Goal: Task Accomplishment & Management: Manage account settings

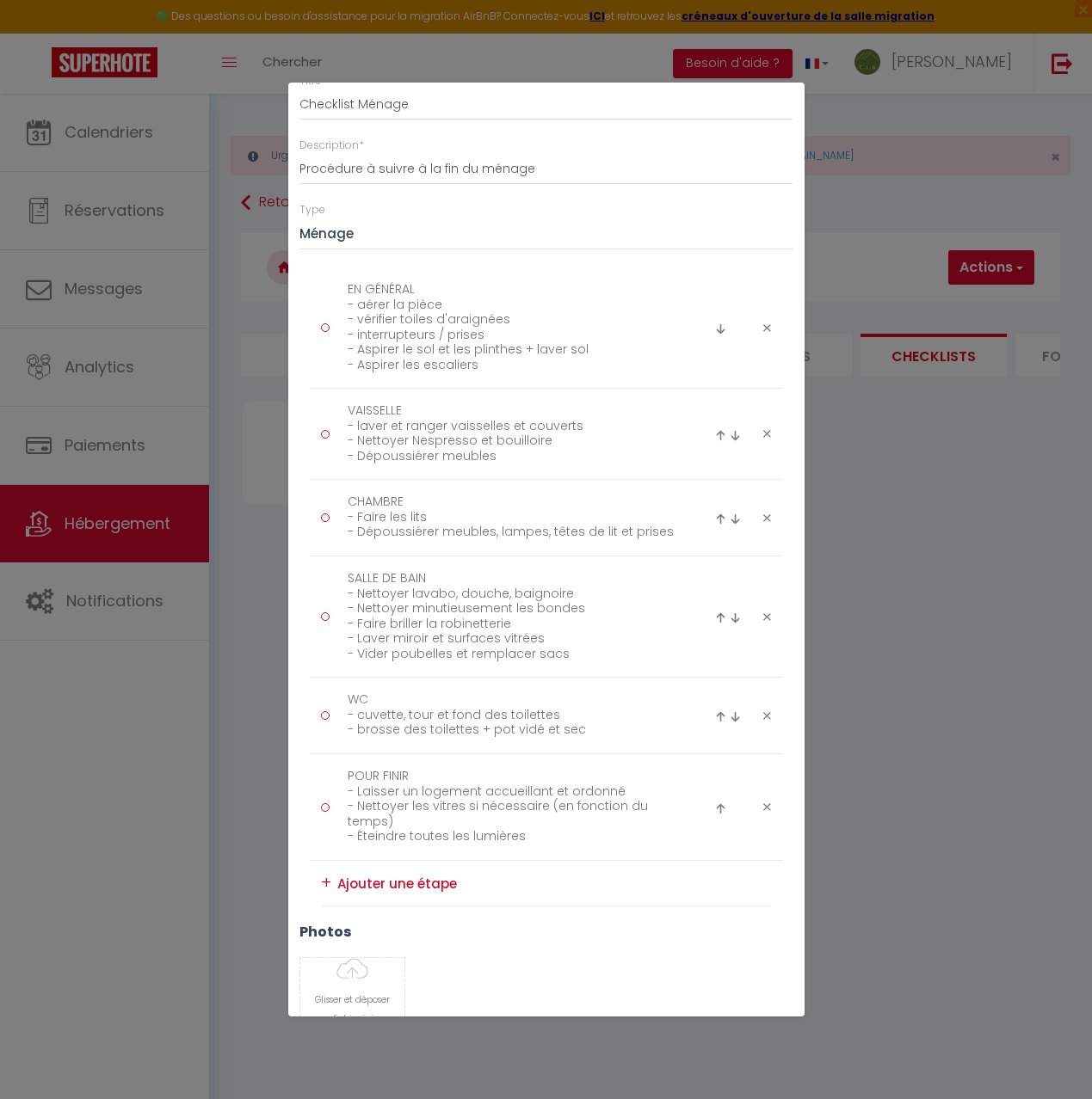
scroll to position [87, 0]
drag, startPoint x: 484, startPoint y: 366, endPoint x: 332, endPoint y: 367, distance: 152.0
click at [332, 367] on div "EN GÉNÉRAL - aérer la pièce - vérifier toiles d'araignées - interrupteurs / pri…" at bounding box center [507, 332] width 394 height 103
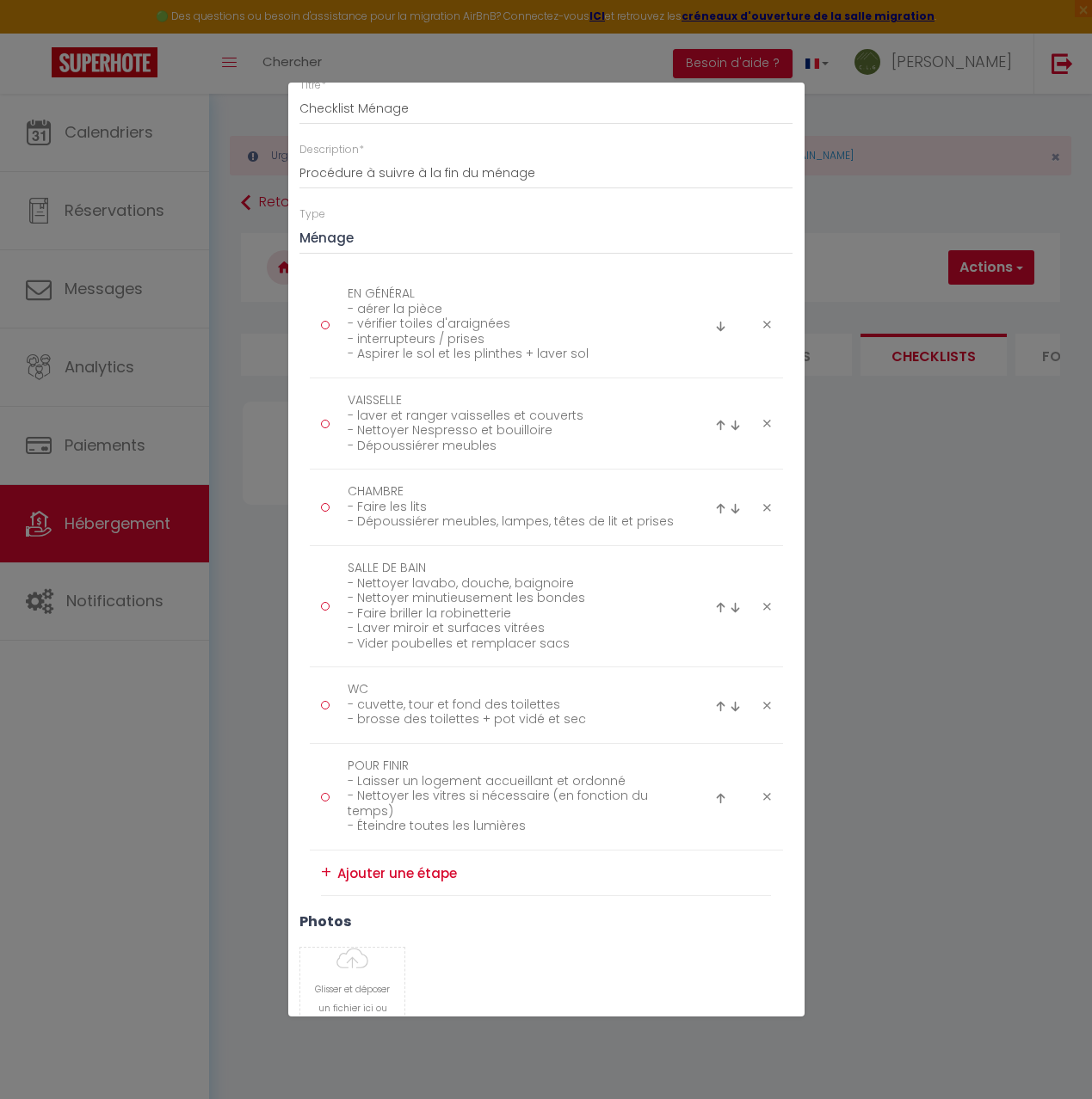
type textarea "EN GÉNÉRAL - aérer la pièce - vérifier toiles d'araignées - interrupteurs / pri…"
click at [370, 877] on textarea at bounding box center [555, 873] width 435 height 29
type textarea "S"
type textarea "SALLE À MANGER - as"
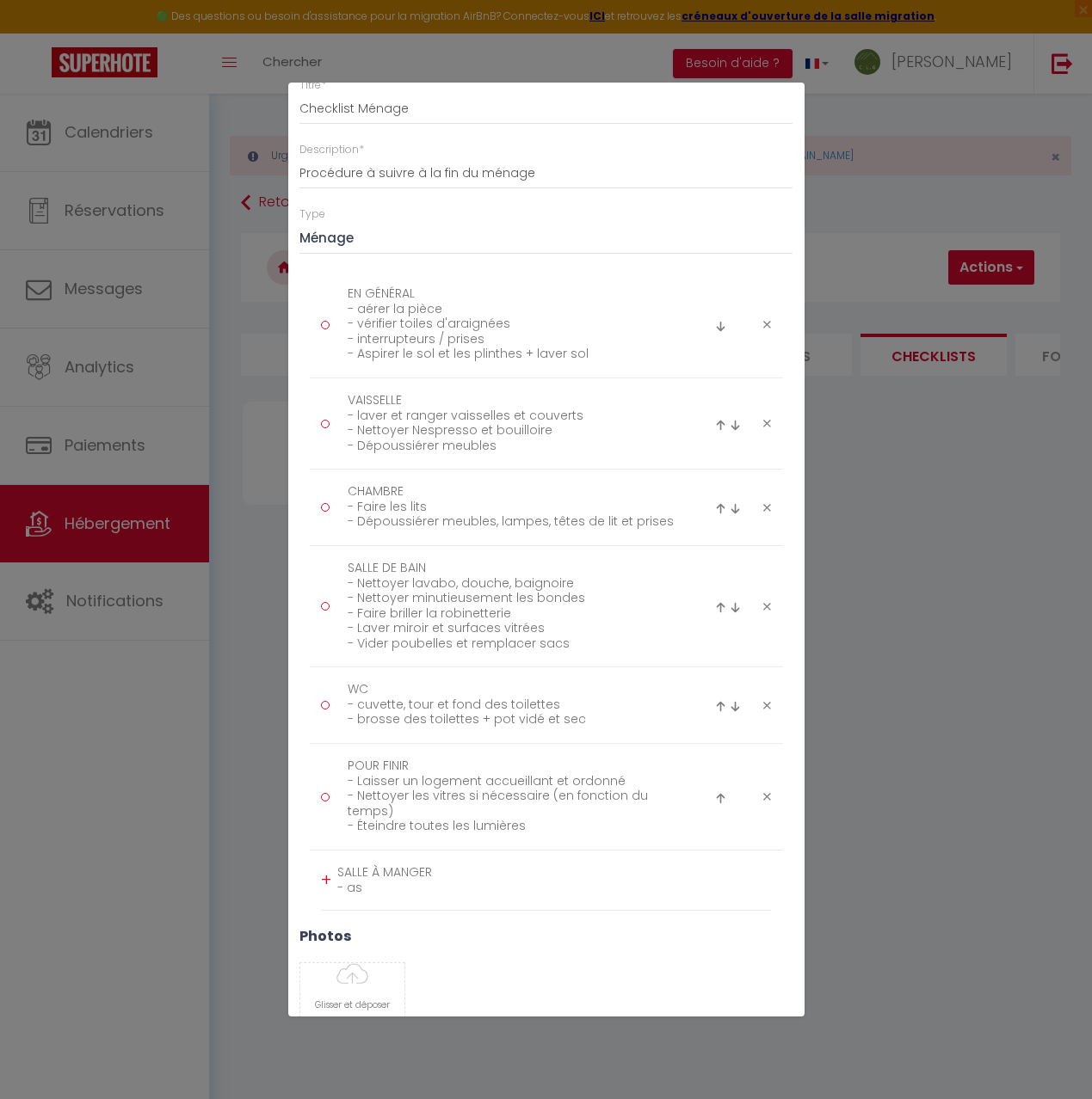
click at [735, 428] on img at bounding box center [735, 426] width 11 height 11
type textarea "CHAMBRE - Faire les lits - Dépoussiérer meubles, lampes, têtes de lit et prises"
click at [734, 503] on img at bounding box center [735, 502] width 11 height 11
type textarea "SALLE DE BAIN - Nettoyer lavabo, douche, baignoire - Nettoyer minutieusement le…"
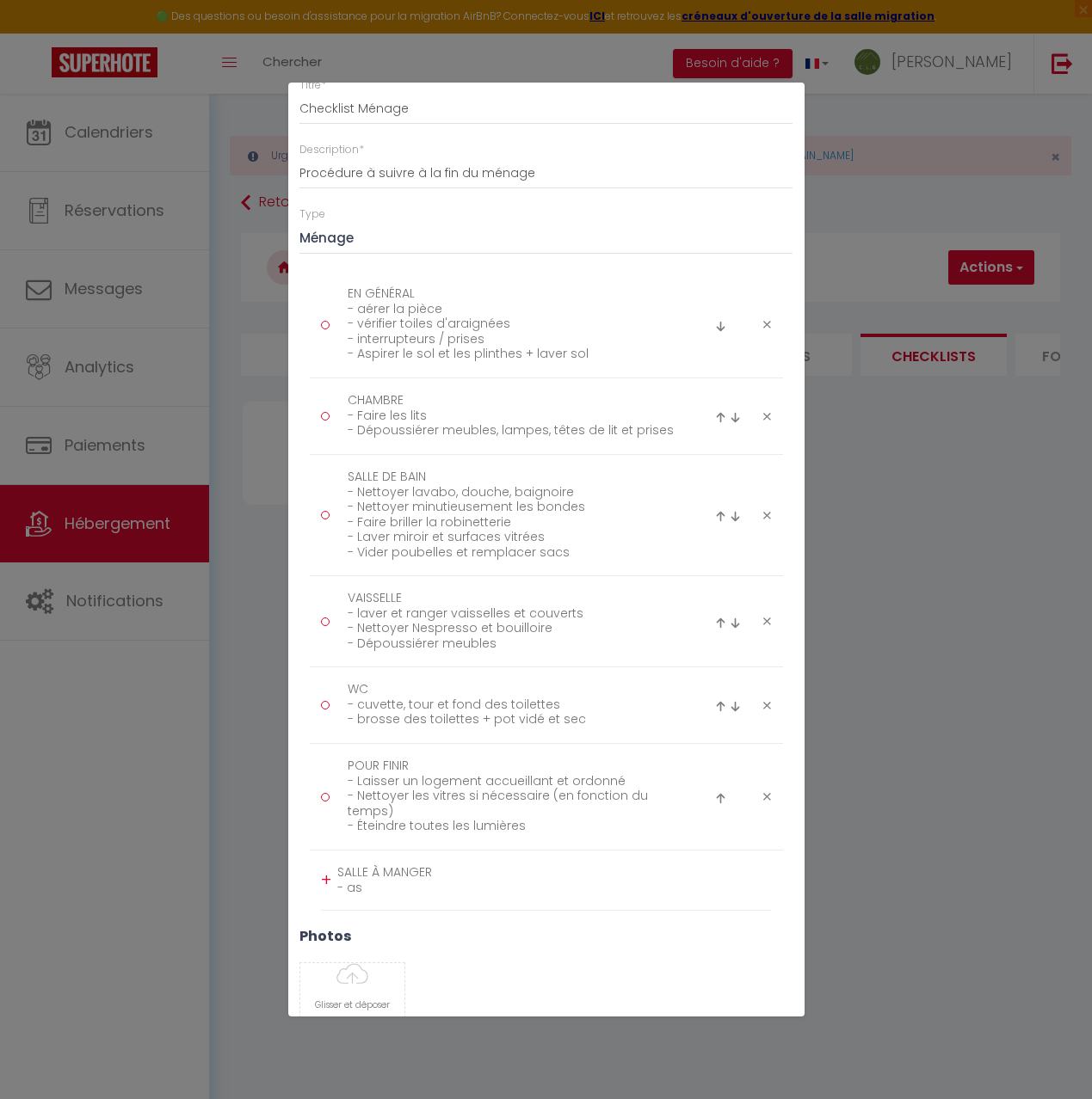
click at [736, 625] on img at bounding box center [735, 623] width 11 height 11
type textarea "WC - cuvette, tour et fond des toilettes - brosse des toilettes + pot vidé et s…"
type textarea "VAISSELLE - laver et ranger vaisselles et couverts - Nettoyer Nespresso et boui…"
drag, startPoint x: 366, startPoint y: 892, endPoint x: 390, endPoint y: 892, distance: 24.0
click at [366, 892] on textarea "SALLE À MANGER - as" at bounding box center [555, 881] width 435 height 42
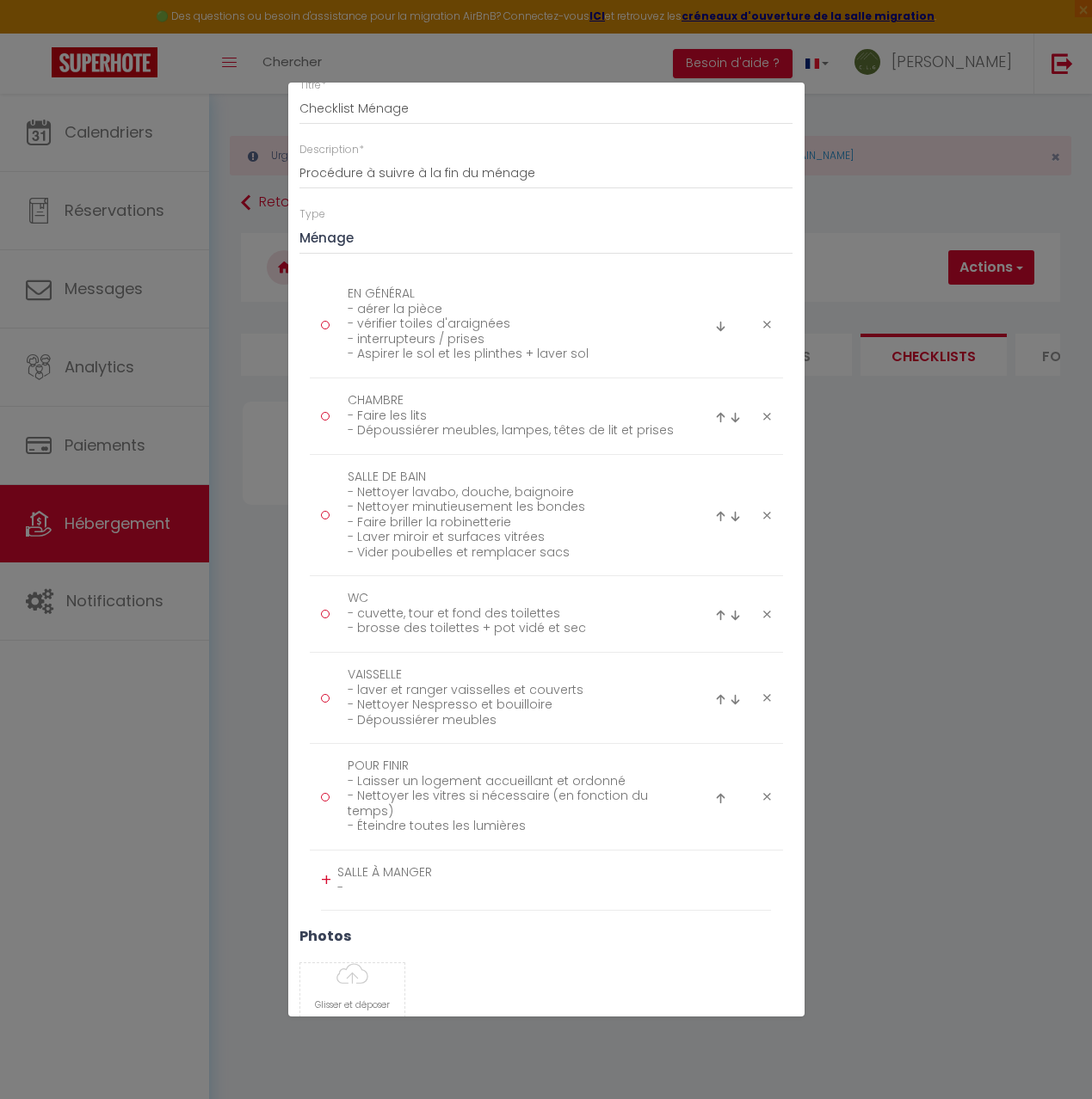
type textarea "SALLE À MANGER -"
click at [413, 673] on textarea "VAISSELLE - laver et ranger vaisselles et couverts - Nettoyer Nespresso et boui…" at bounding box center [511, 697] width 353 height 73
click at [385, 893] on textarea "SALLE À MANGER -" at bounding box center [555, 881] width 435 height 42
drag, startPoint x: 579, startPoint y: 690, endPoint x: 357, endPoint y: 695, distance: 222.1
click at [344, 696] on textarea "COIN PETIT DÉJ - laver et ranger vaisselles et couverts - Nettoyer Nespresso et…" at bounding box center [511, 697] width 353 height 73
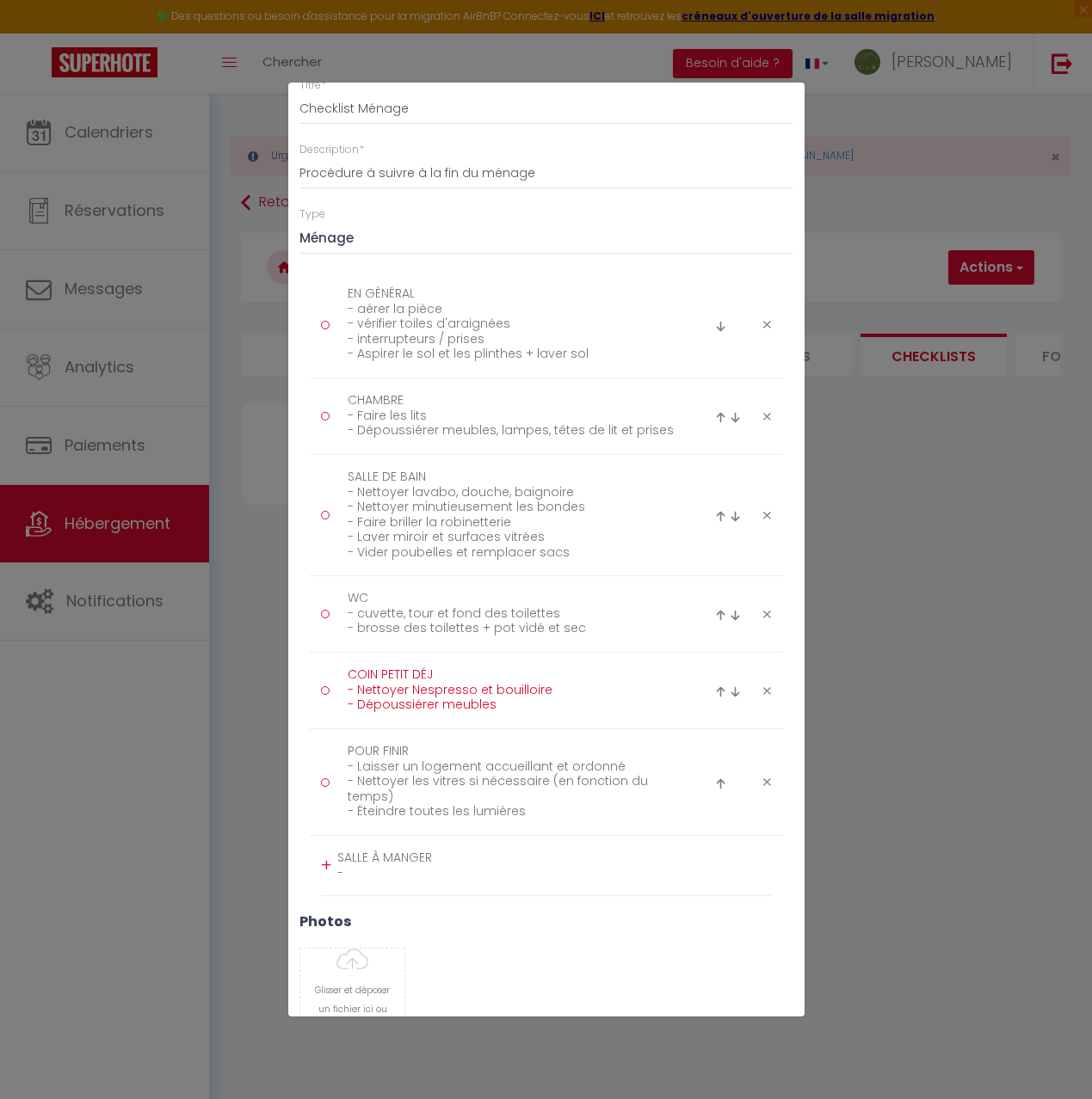
type textarea "COIN PETIT DÉJ - Nettoyer Nespresso et bouilloire - Dépoussiérer meubles"
click at [367, 873] on textarea "SALLE À MANGER -" at bounding box center [555, 866] width 435 height 42
paste textarea "- laver et ranger vaisselles et couverts"
click at [350, 877] on textarea "SALLE À MANGER -- laver et ranger vaisselles et couverts" at bounding box center [555, 866] width 435 height 42
click at [576, 880] on textarea "SALLE À MANGER - laver et ranger vaisselles et couverts" at bounding box center [555, 866] width 435 height 42
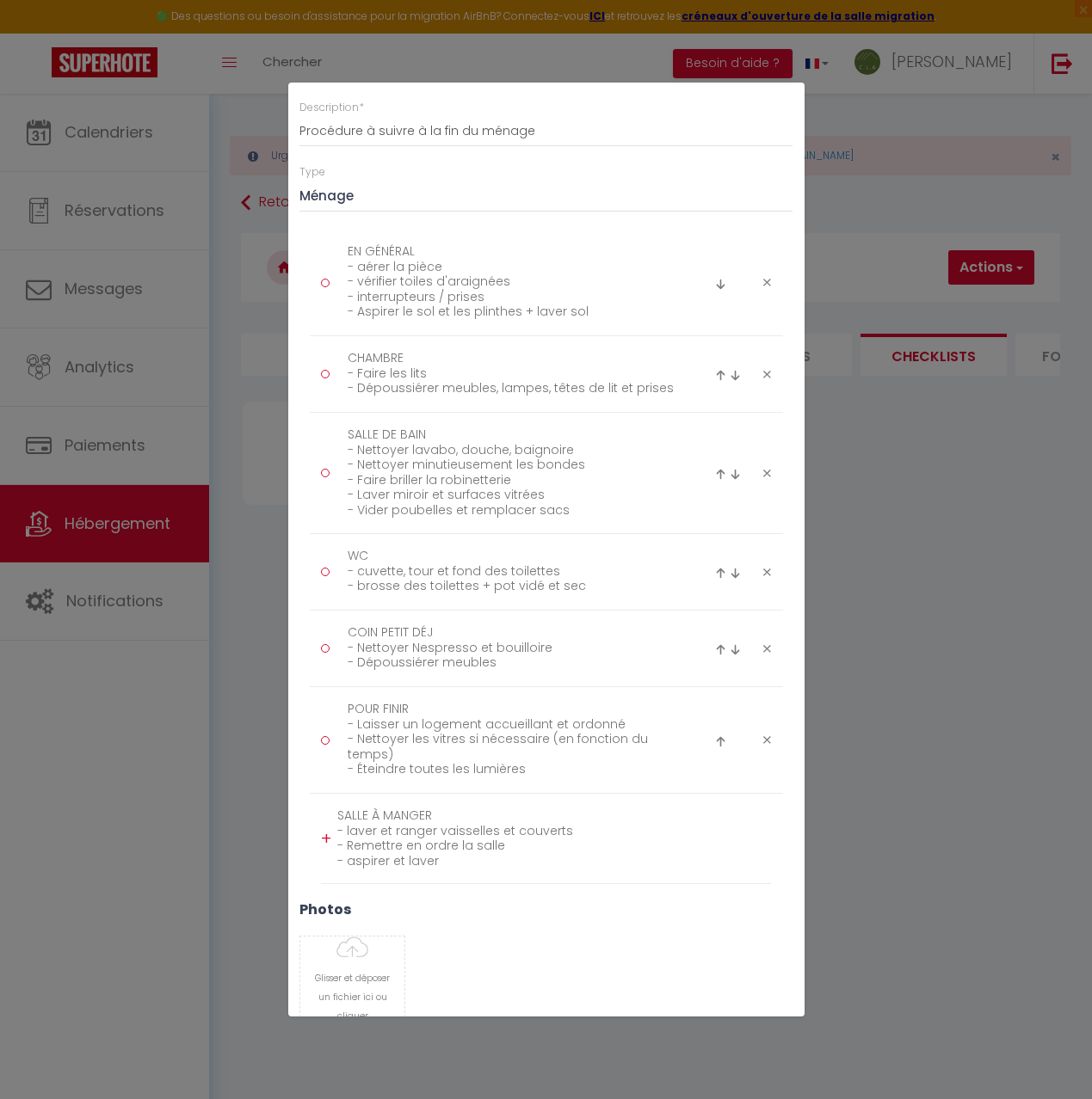
scroll to position [147, 0]
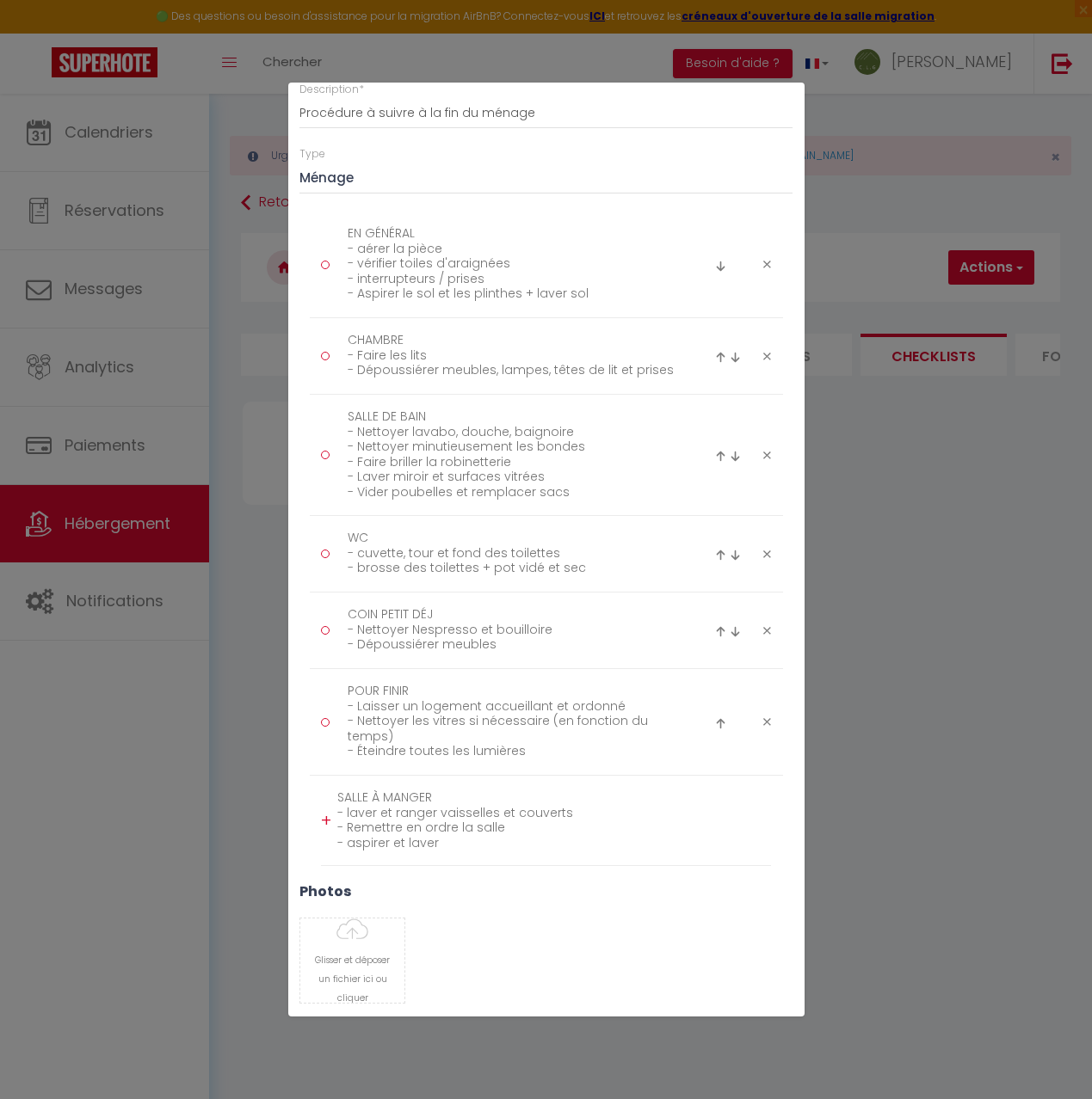
type textarea "SALLE À MANGER - laver et ranger vaisselles et couverts - Remettre en ordre la …"
click at [497, 641] on textarea "COIN PETIT DÉJ - Nettoyer Nespresso et bouilloire - Dépoussiérer meubles" at bounding box center [511, 630] width 353 height 58
type textarea "COIN PETIT DÉJ - Nettoyer Nespresso et bouilloire - Dépoussiérer meuble"
click at [328, 820] on div "+" at bounding box center [325, 821] width 10 height 27
click at [723, 822] on img at bounding box center [721, 823] width 11 height 11
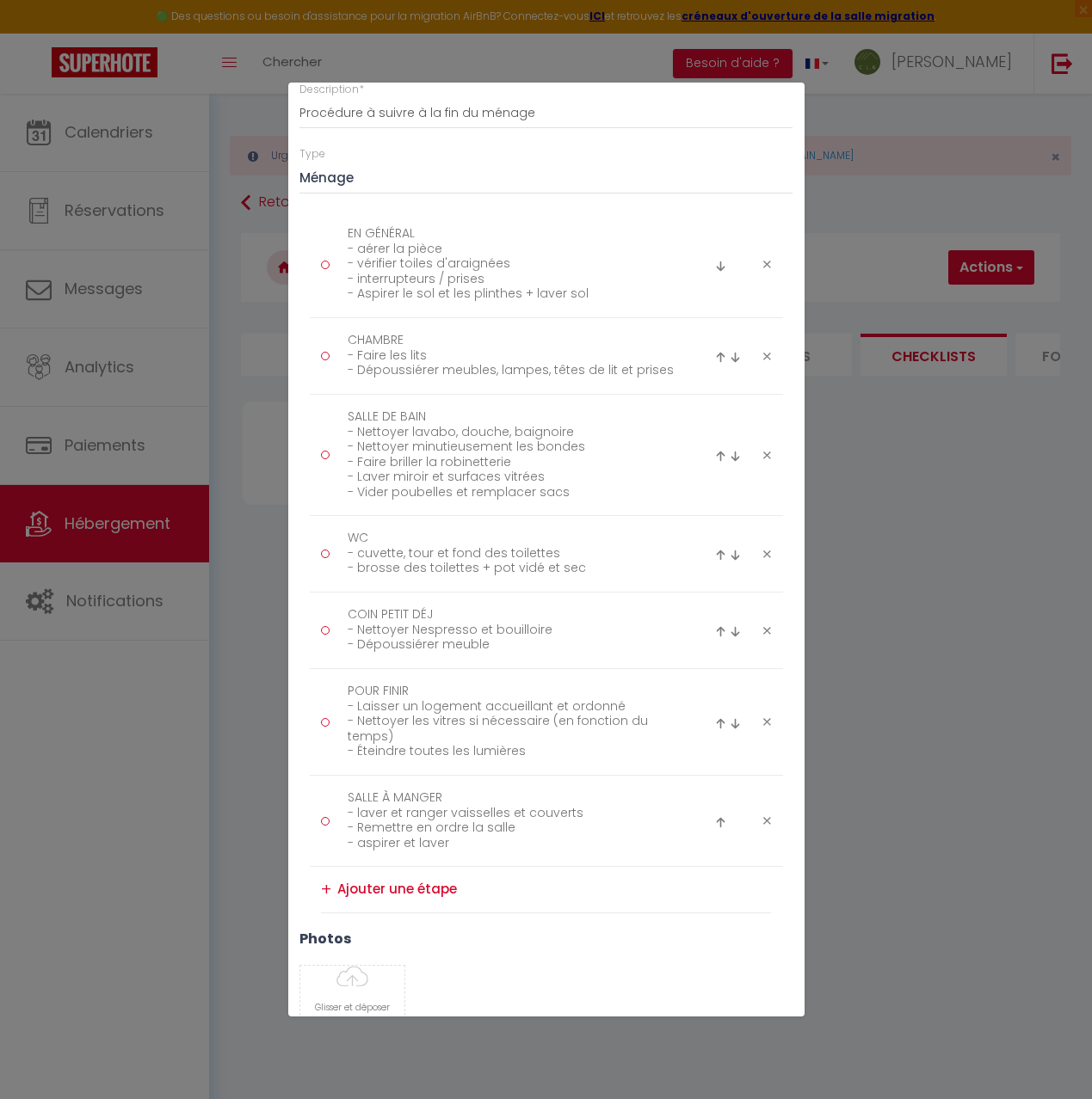
type textarea "SALLE À MANGER - laver et ranger vaisselles et couverts - Remettre en ordre la …"
type textarea "POUR FINIR - Laisser un logement accueillant et ordonné - Nettoyer les vitres s…"
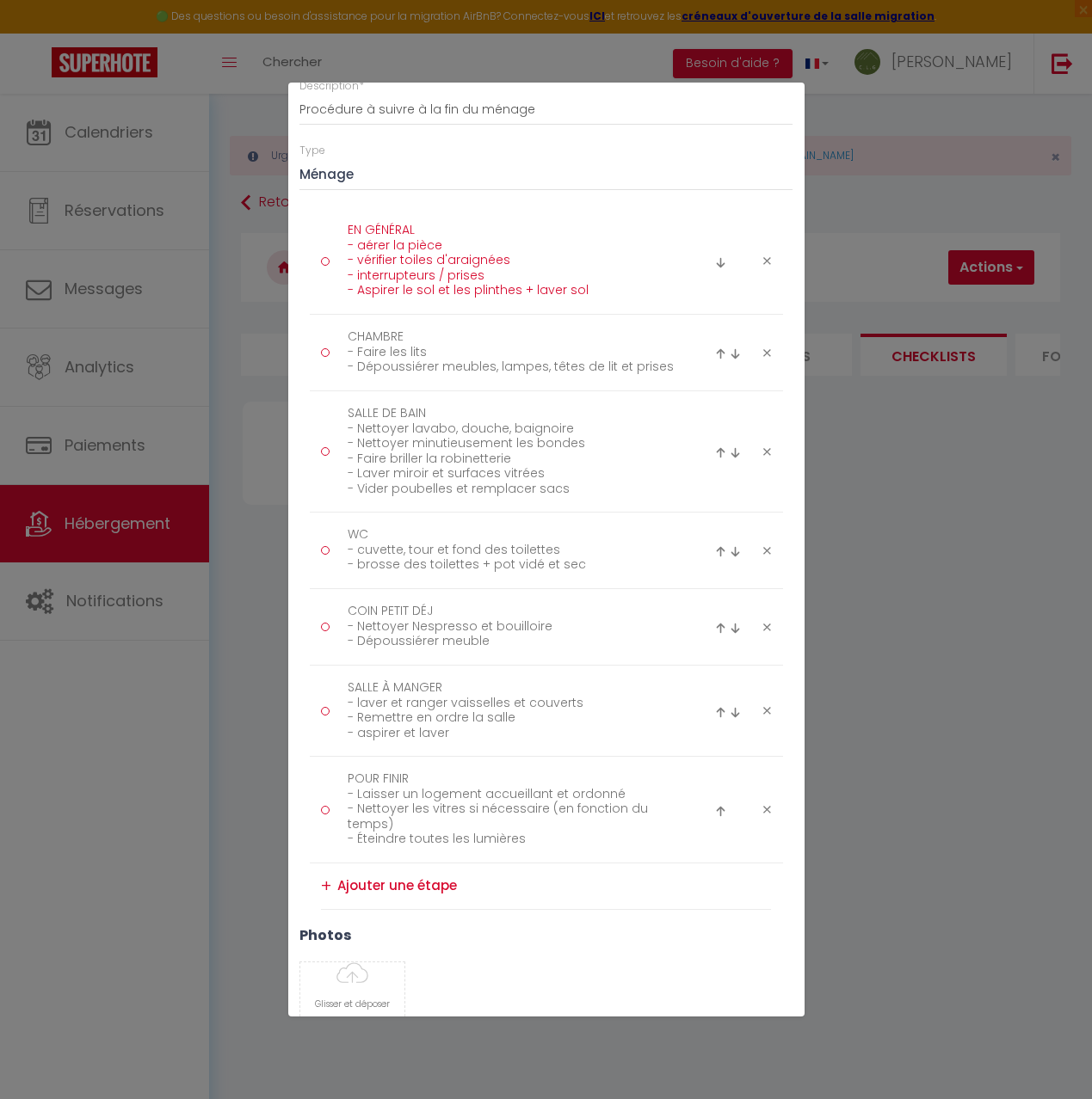
click at [366, 244] on textarea "EN GÉNÉRAL - aérer la pièce - vérifier toiles d'araignées - interrupteurs / pri…" at bounding box center [511, 261] width 353 height 88
click at [365, 260] on textarea "EN GÉNÉRAL - Aérer la pièce - vérifier toiles d'araignées - interrupteurs / pri…" at bounding box center [511, 259] width 353 height 88
click at [359, 275] on textarea "EN GÉNÉRAL - Aérer la pièce - Vérifier toiles d'araignées - interrupteurs / pri…" at bounding box center [511, 259] width 353 height 88
type textarea "EN GÉNÉRAL - Aérer la pièce - Vérifier toiles d'araignées - Interrupteurs / pri…"
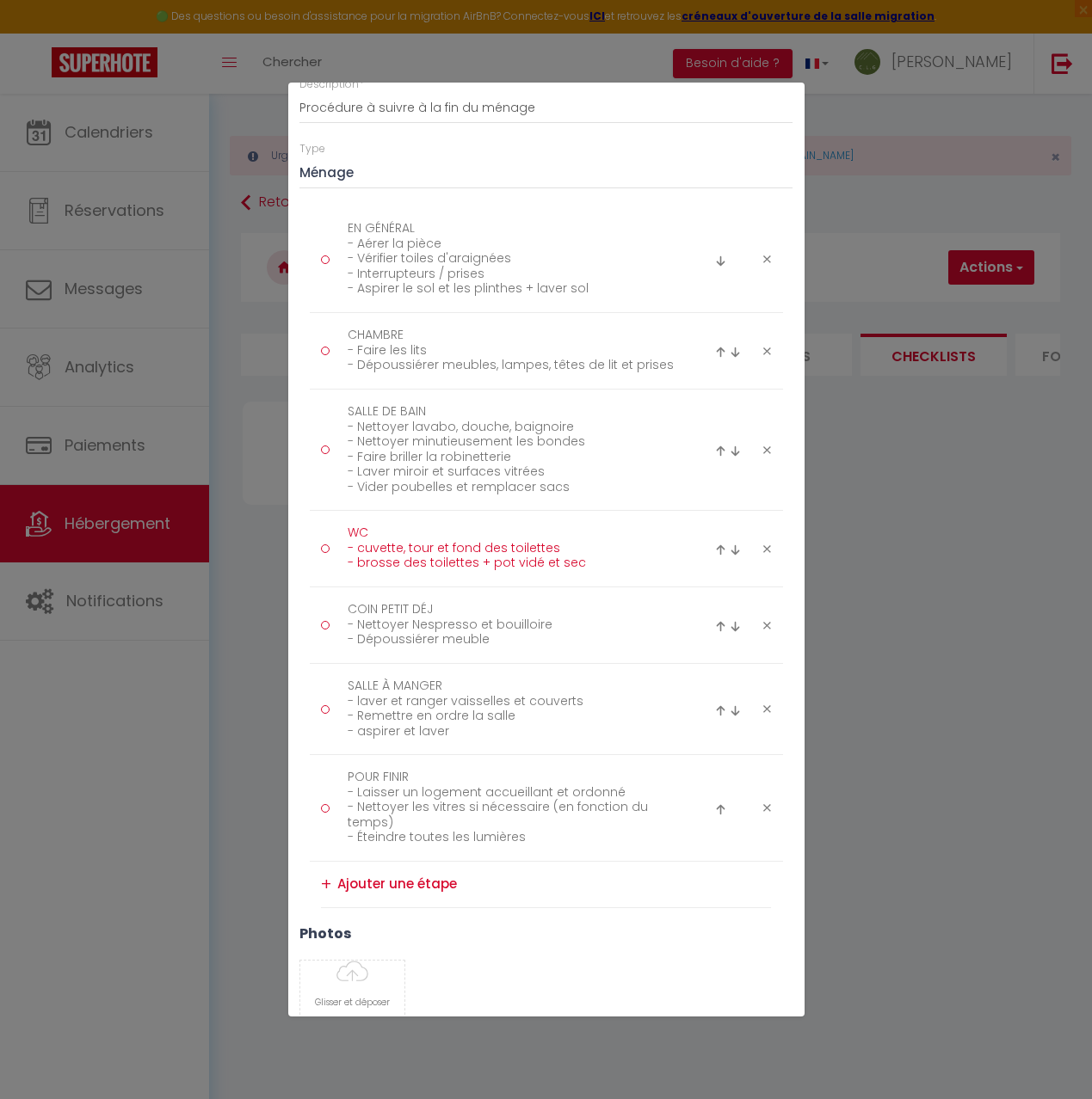
click at [363, 548] on textarea "WC - cuvette, tour et fond des toilettes - brosse des toilettes + pot vidé et s…" at bounding box center [511, 548] width 353 height 58
click at [364, 564] on textarea "WC - Cuvette, tour et fond des toilettes - brosse des toilettes + pot vidé et s…" at bounding box center [511, 548] width 353 height 58
type textarea "WC - Cuvette, tour et fond des toilettes - Brosse des toilettes + pot vidé et s…"
click at [362, 703] on textarea "SALLE À MANGER - laver et ranger vaisselles et couverts - Remettre en ordre la …" at bounding box center [511, 708] width 353 height 73
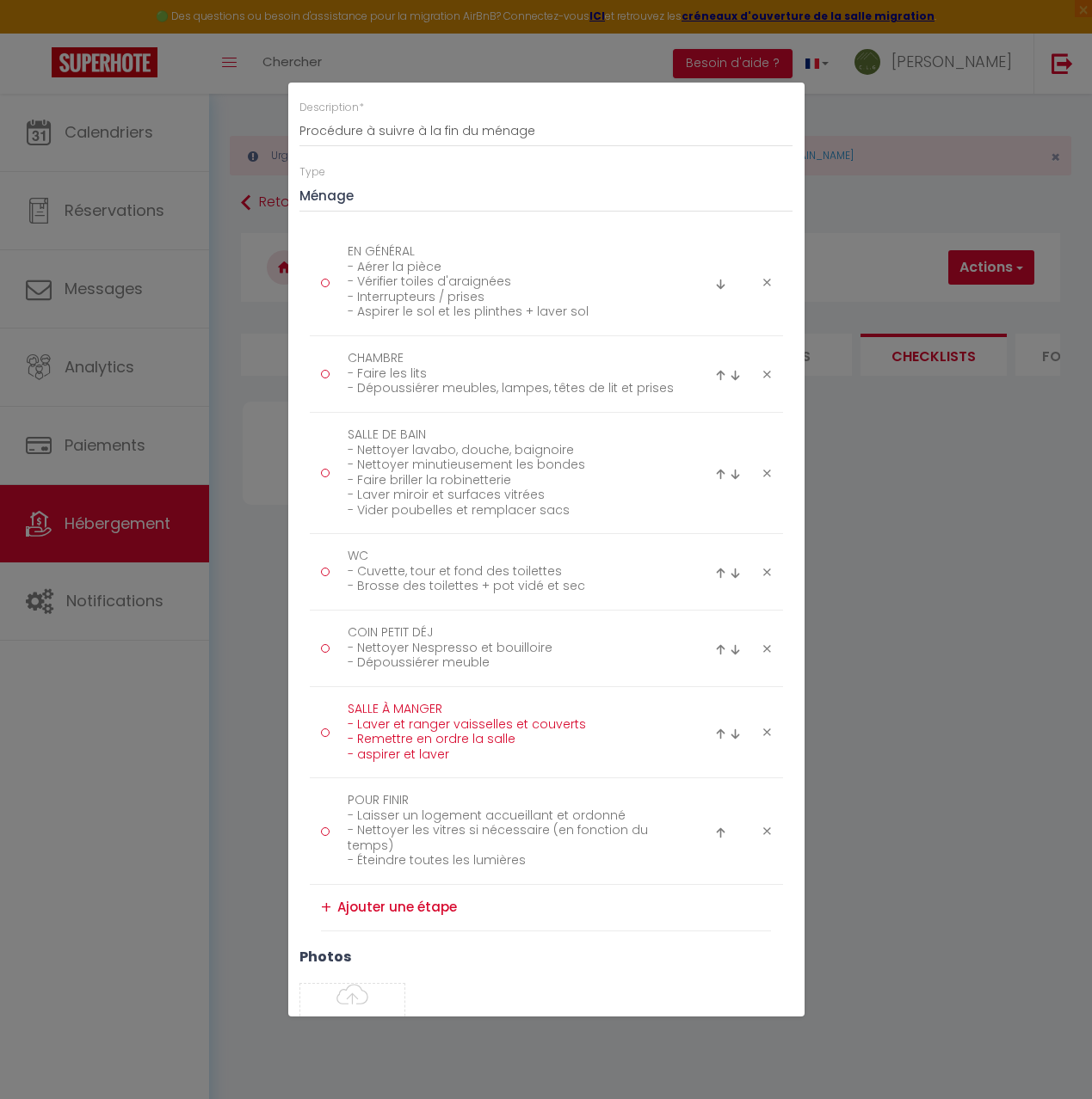
click at [366, 755] on textarea "SALLE À MANGER - Laver et ranger vaisselles et couverts - Remettre en ordre la …" at bounding box center [511, 731] width 353 height 73
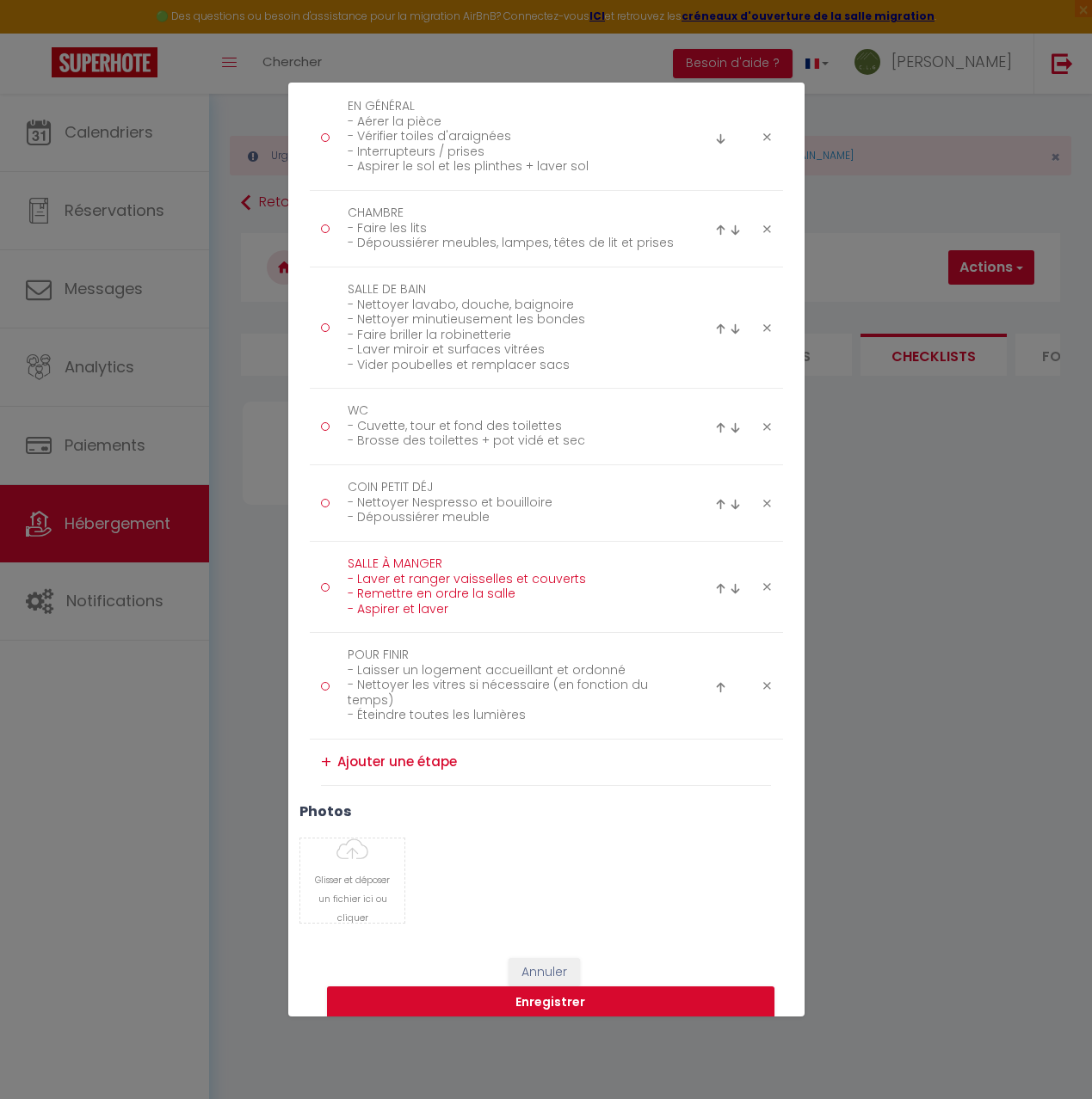
scroll to position [266, 0]
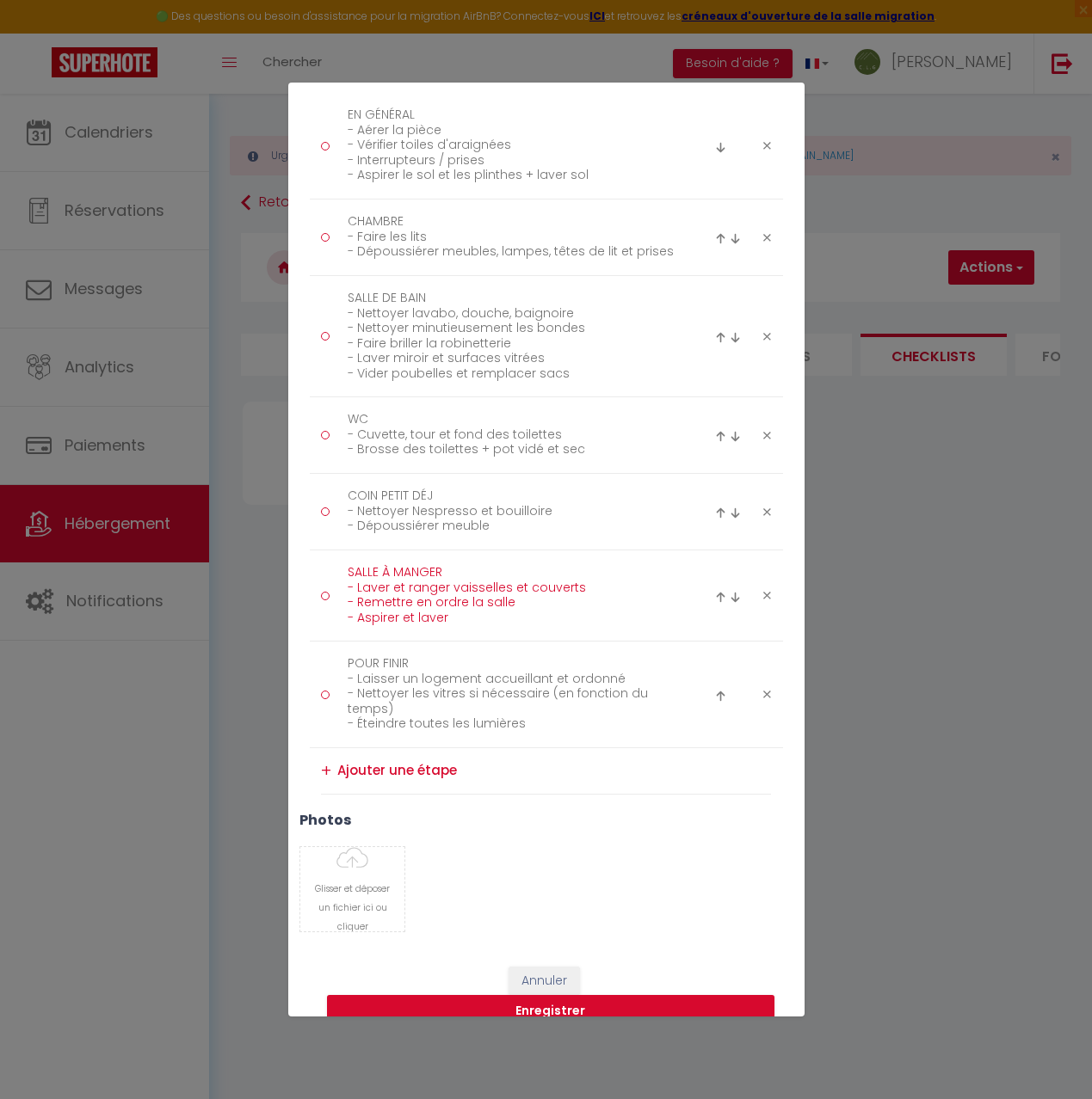
type textarea "SALLE À MANGER - Laver et ranger vaisselles et couverts - Remettre en ordre la …"
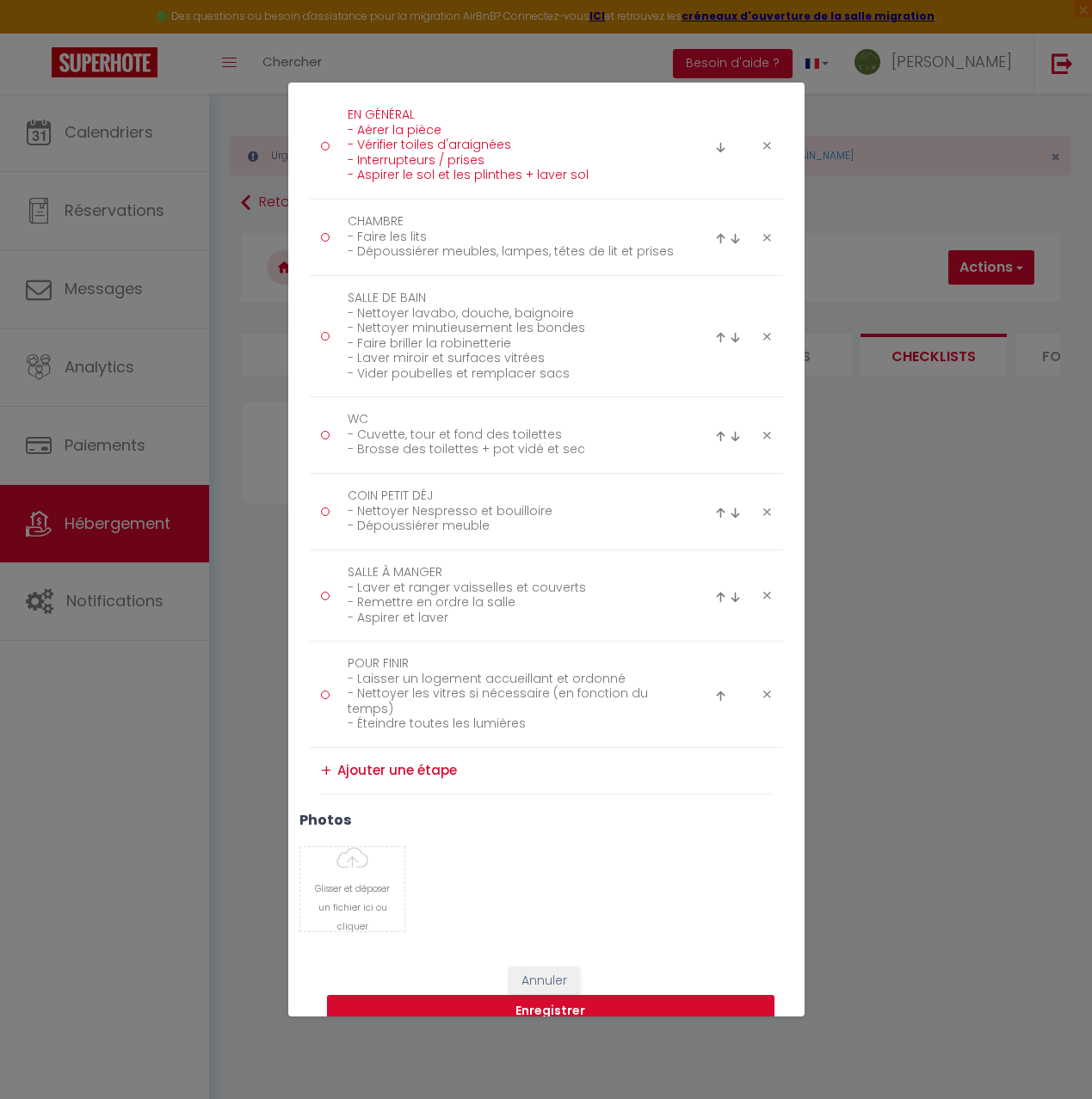
click at [431, 114] on textarea "EN GÉNÉRAL - Aérer la pièce - Vérifier toiles d'araignées - Interrupteurs / pri…" at bounding box center [511, 146] width 353 height 88
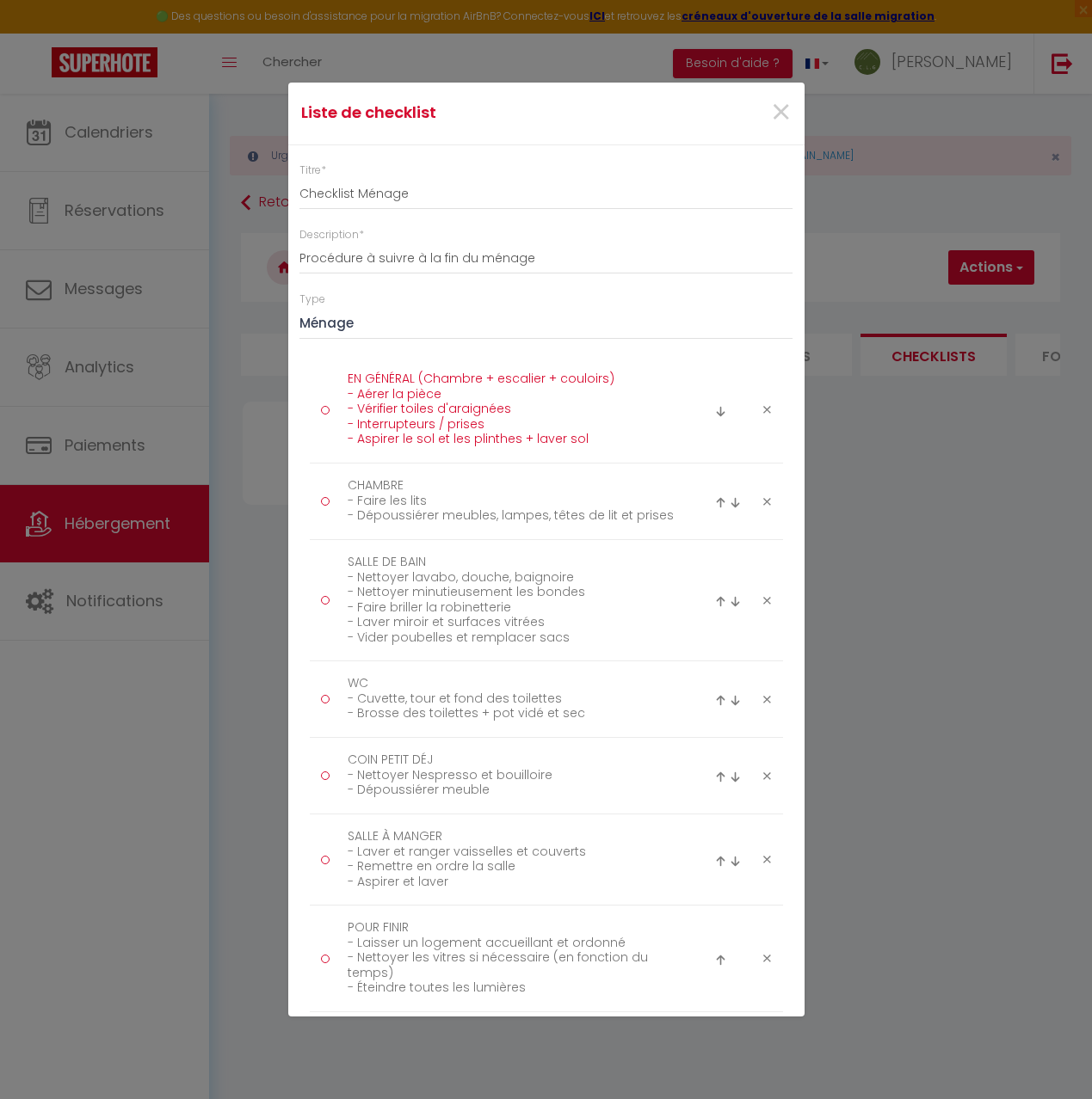
scroll to position [3, 0]
click at [444, 390] on textarea "EN GÉNÉRAL (Chambre + escalier + couloirs) - Aérer la pièce - Vérifier toiles d…" at bounding box center [511, 409] width 353 height 88
drag, startPoint x: 444, startPoint y: 390, endPoint x: 334, endPoint y: 390, distance: 110.0
click at [334, 390] on div "EN GÉNÉRAL (Chambre + escalier + couloirs) - Aérer la pièce - Vérifier toiles d…" at bounding box center [507, 409] width 394 height 88
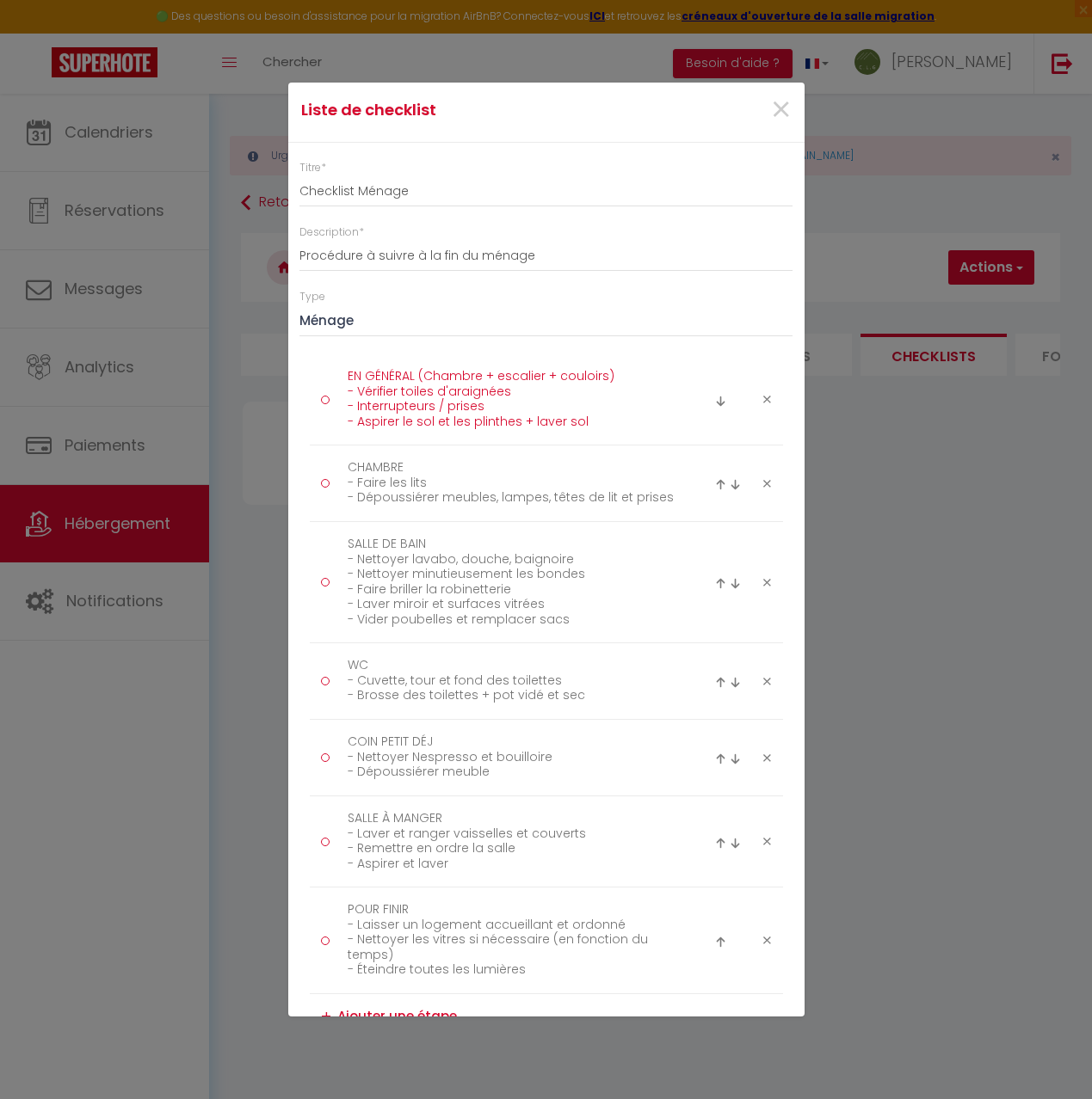
type textarea "EN GÉNÉRAL (Chambre + escalier + couloirs) - Vérifier toiles d'araignées - Inte…"
click at [358, 481] on textarea "CHAMBRE - Faire les lits - Dépoussiérer meubles, lampes, têtes de lit et prises" at bounding box center [511, 483] width 353 height 58
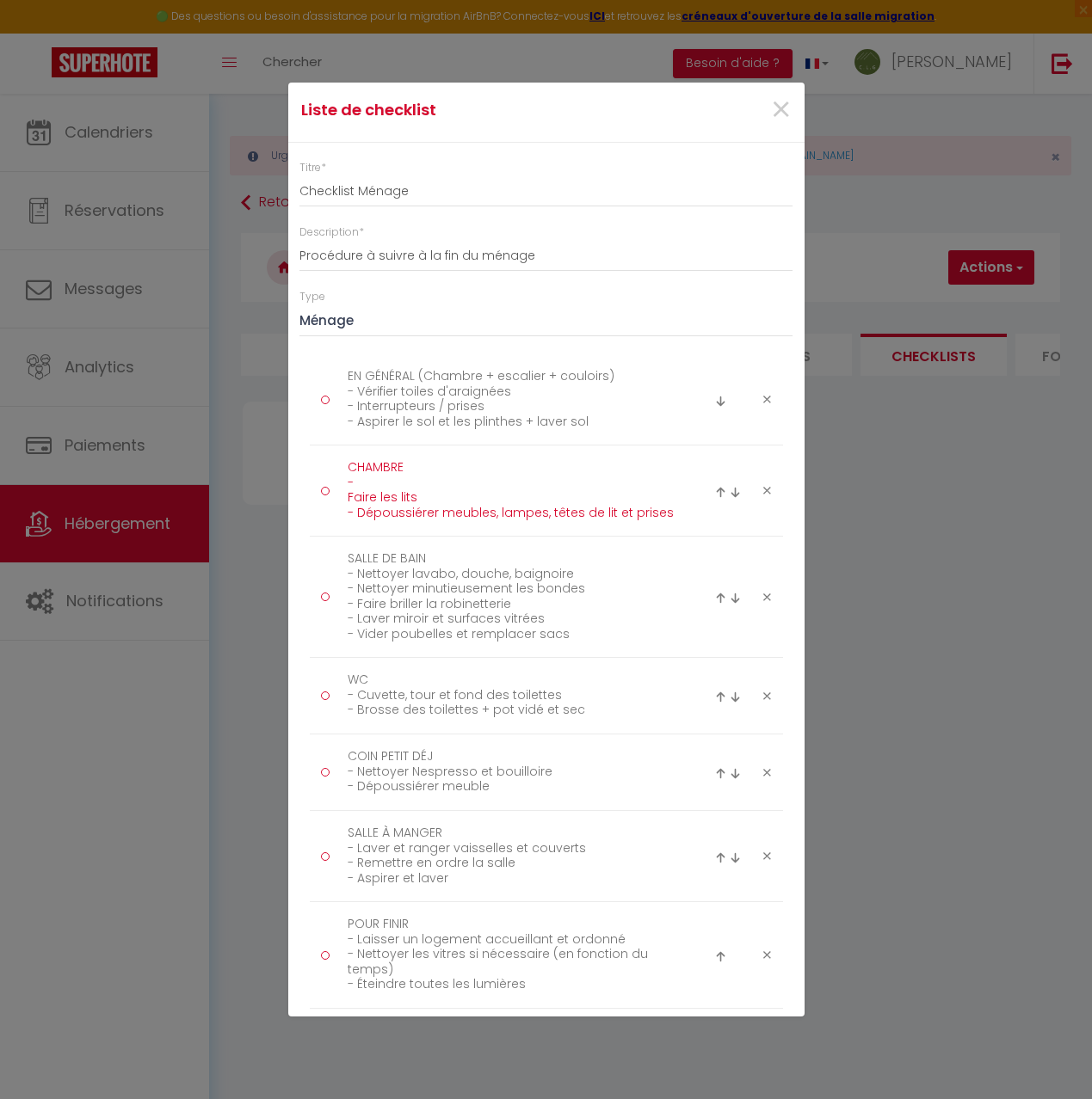
click at [368, 479] on textarea "CHAMBRE - Faire les lits - Dépoussiérer meubles, lampes, têtes de lit et prises" at bounding box center [511, 490] width 353 height 73
paste textarea "- Aérer la pièce"
click at [367, 481] on textarea "CHAMBRE - - Aérer la pièce Faire les lits - Dépoussiérer meubles, lampes, têtes…" at bounding box center [511, 490] width 353 height 73
click at [347, 498] on textarea "CHAMBRE - Aérer la pièce Faire les lits - Dépoussiérer meubles, lampes, têtes d…" at bounding box center [511, 490] width 353 height 73
type textarea "CHAMBRE - Aérer la pièce - Faire les lits - Dépoussiérer meubles, lampes, têtes…"
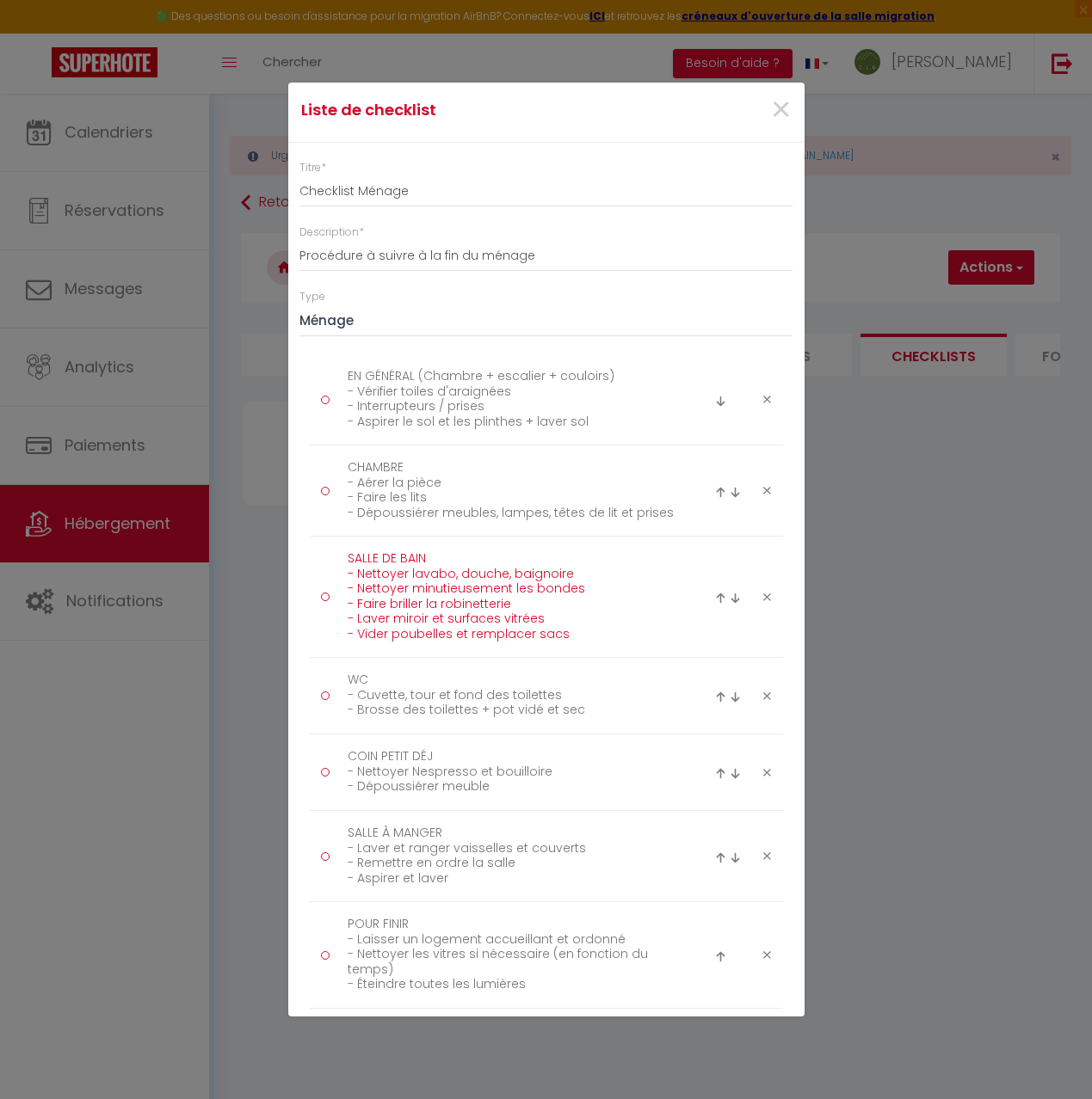
click at [619, 579] on textarea "SALLE DE BAIN - Nettoyer lavabo, douche, baignoire - Nettoyer minutieusement le…" at bounding box center [511, 597] width 353 height 103
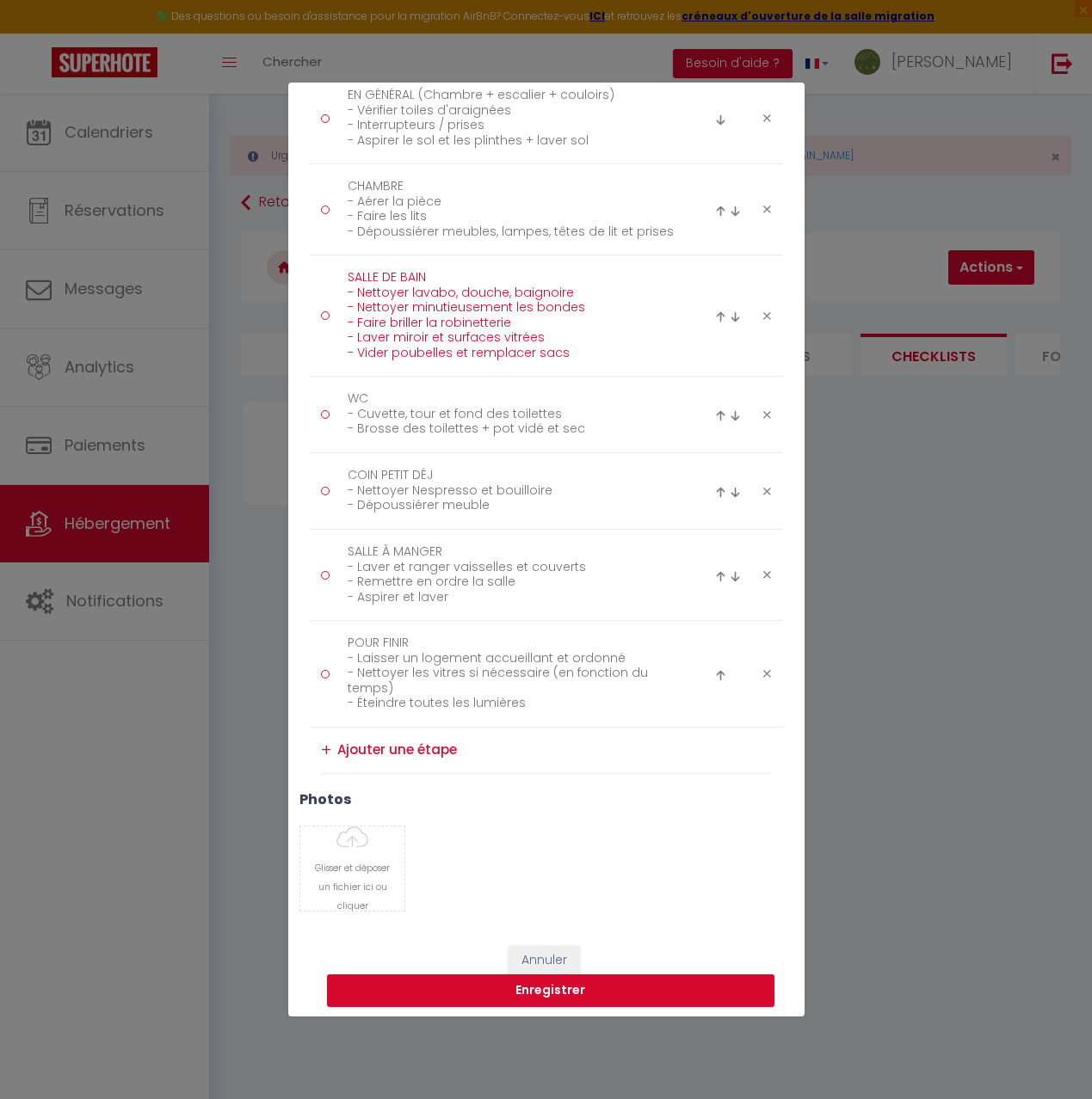
scroll to position [293, 0]
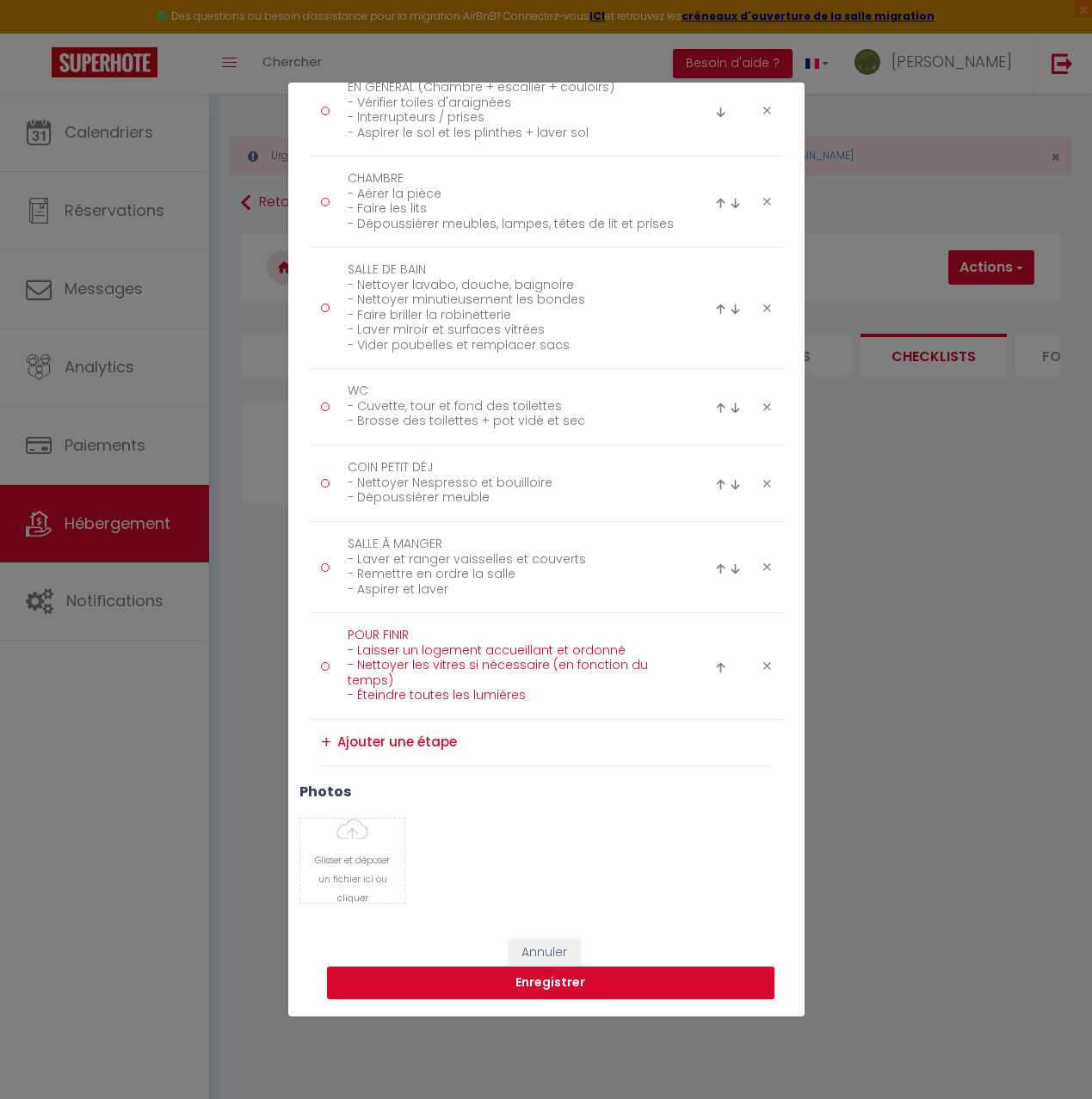
click at [618, 668] on textarea "POUR FINIR - Laisser un logement accueillant et ordonné - Nettoyer les vitres s…" at bounding box center [511, 666] width 353 height 88
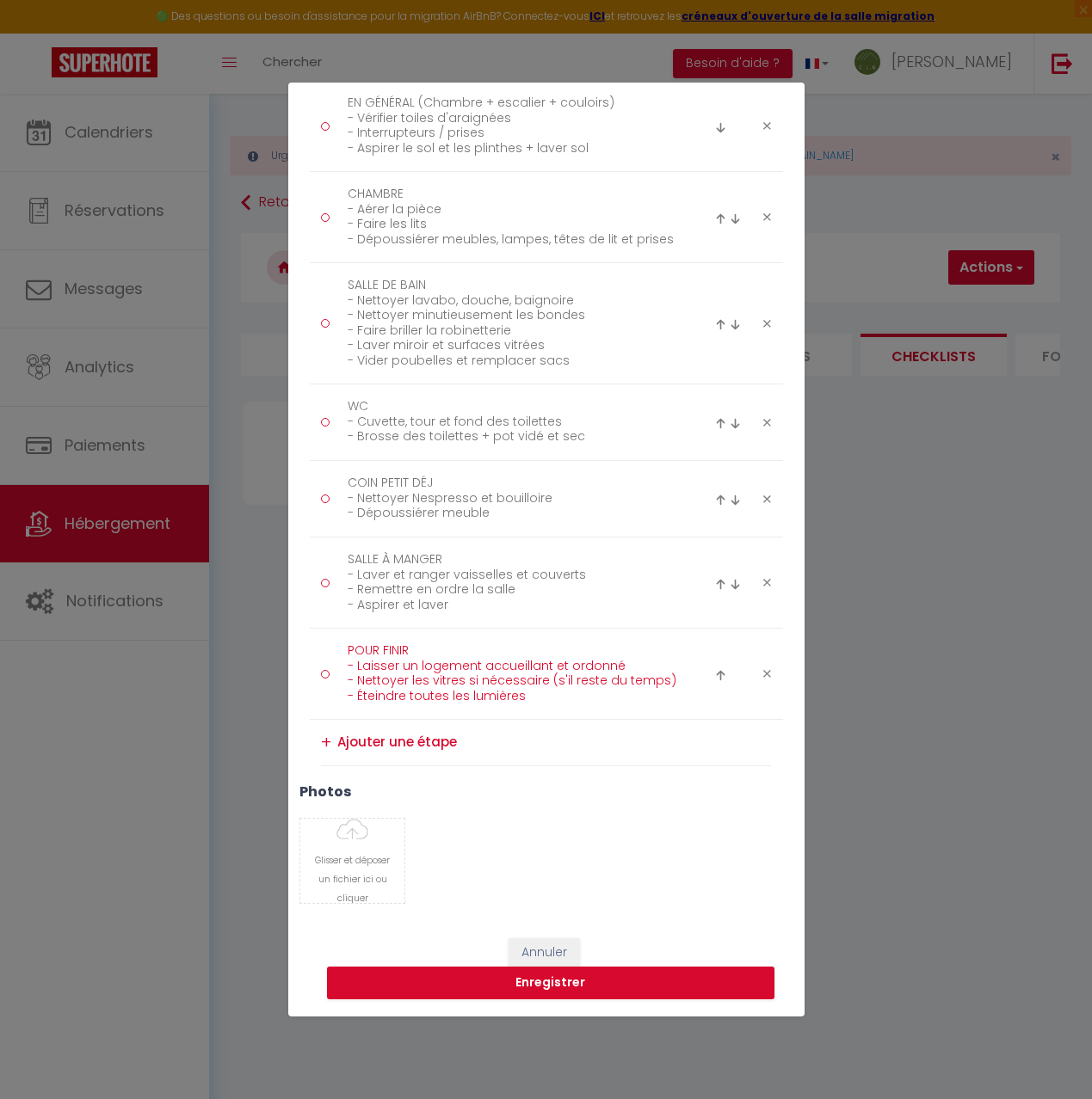
type textarea "POUR FINIR - Laisser un logement accueillant et ordonné - Nettoyer les vitres s…"
click at [569, 725] on li "+" at bounding box center [546, 743] width 451 height 46
click at [556, 986] on button "Enregistrer" at bounding box center [551, 983] width 448 height 32
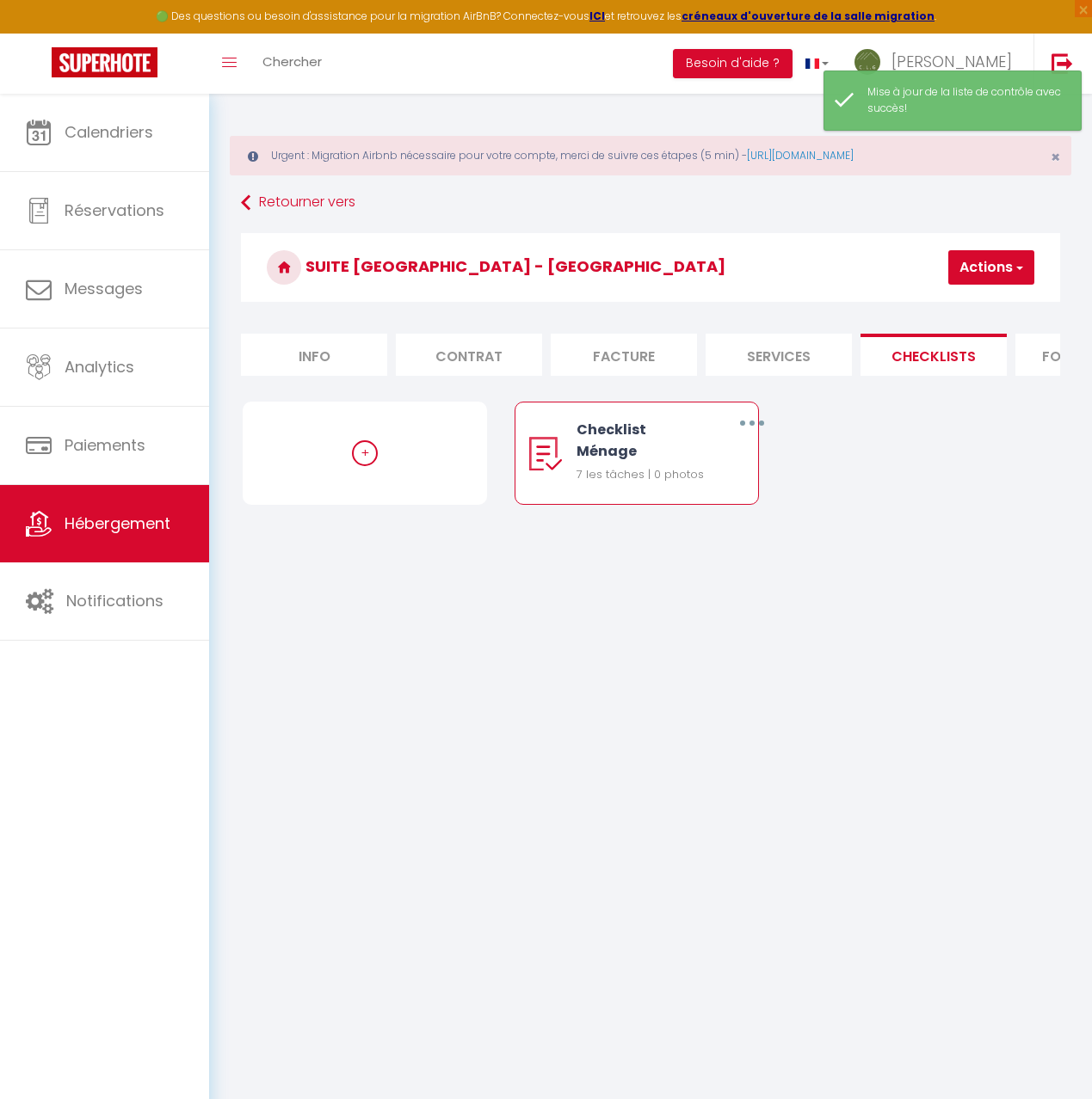
click at [756, 422] on button "button" at bounding box center [751, 423] width 45 height 32
click at [729, 498] on link "Dupliquer" at bounding box center [706, 497] width 127 height 29
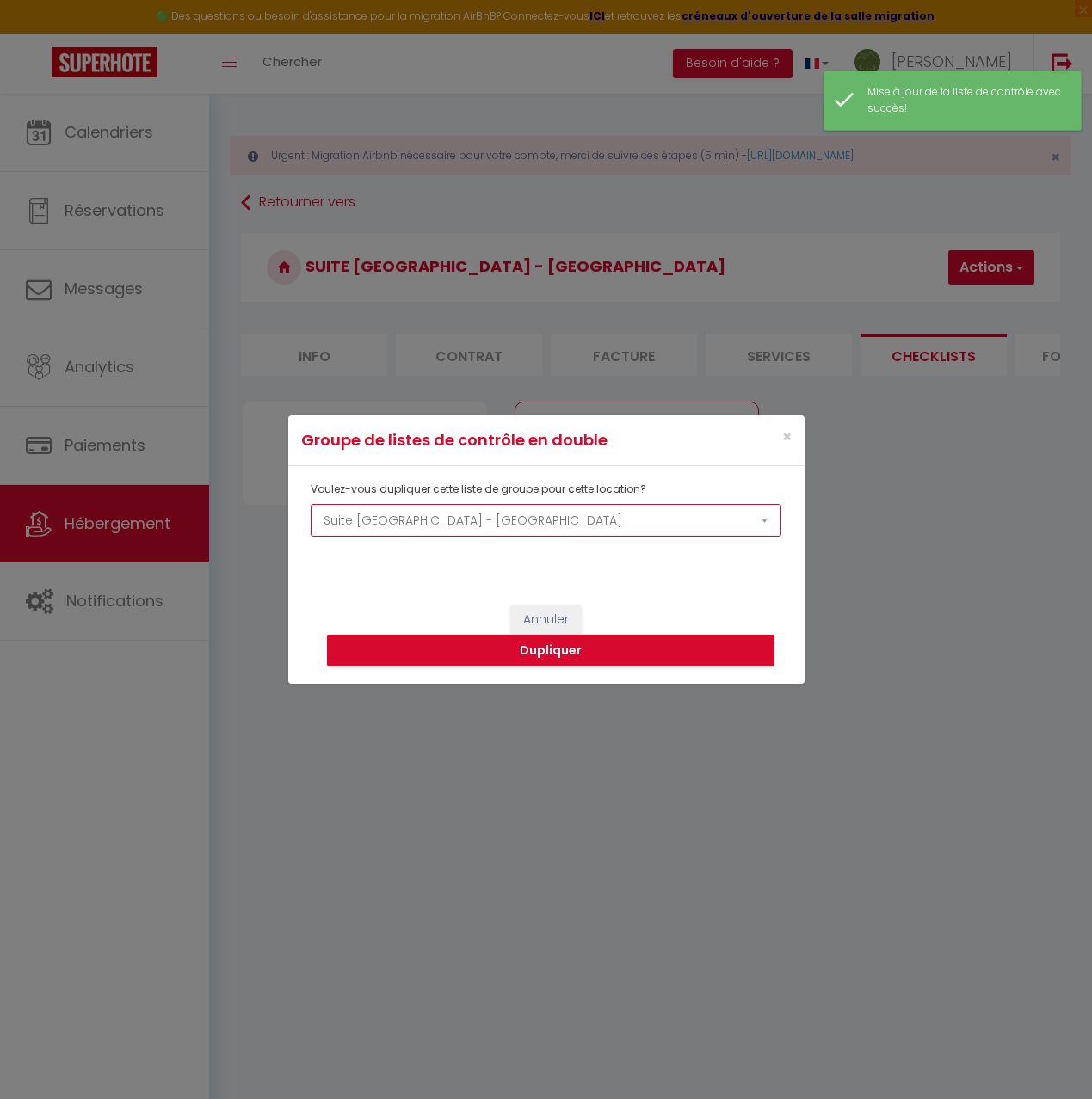
click at [762, 520] on select "Au Pied de l'Arcluse Entre Cimes et [GEOGRAPHIC_DATA] La Source du Bonheur Gîte…" at bounding box center [546, 520] width 470 height 32
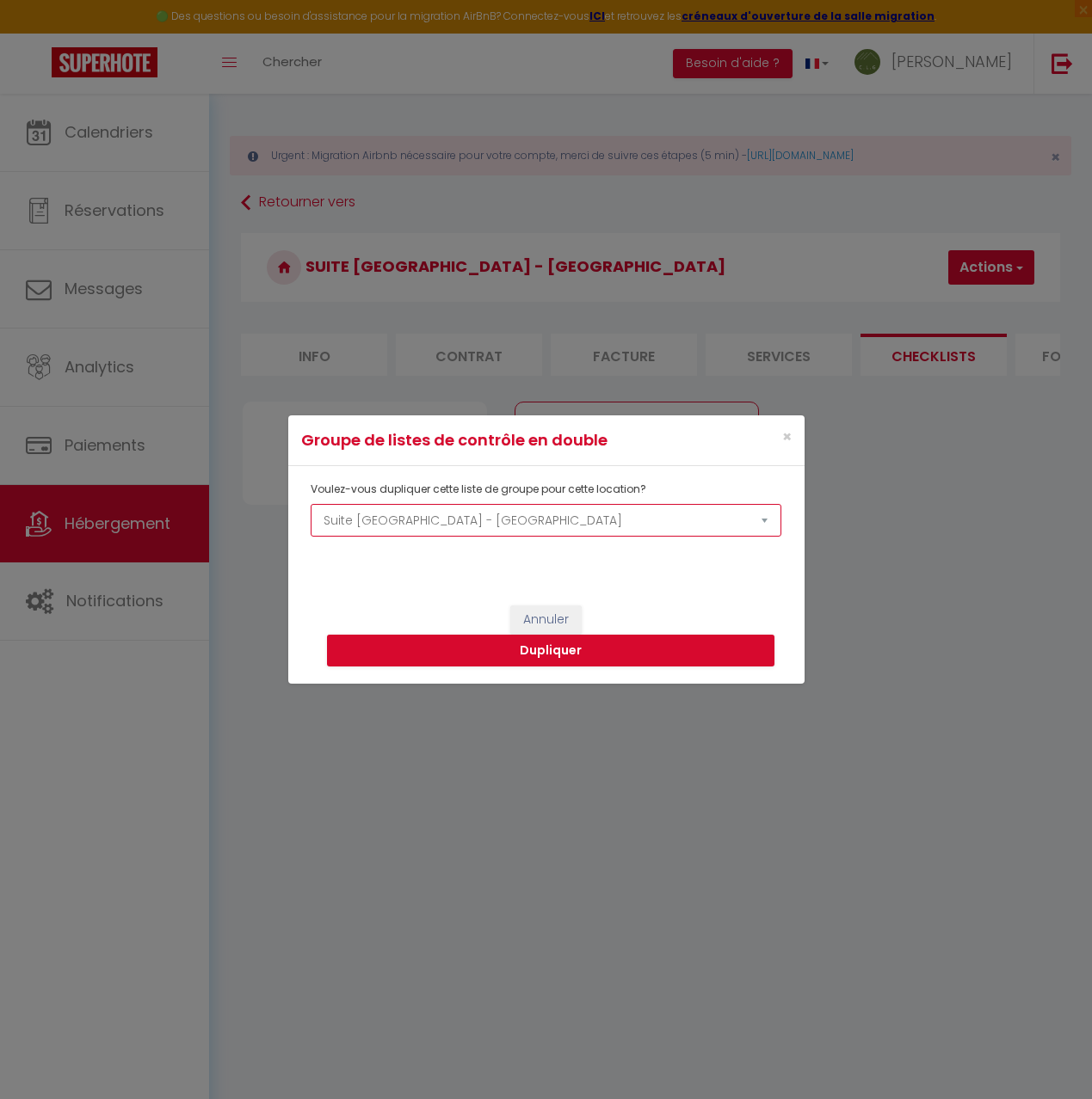
select select "63092"
click at [311, 504] on select "Au Pied de l'Arcluse Entre Cimes et [GEOGRAPHIC_DATA] La Source du Bonheur Gîte…" at bounding box center [546, 520] width 470 height 32
click at [621, 651] on button "Dupliquer" at bounding box center [551, 650] width 448 height 32
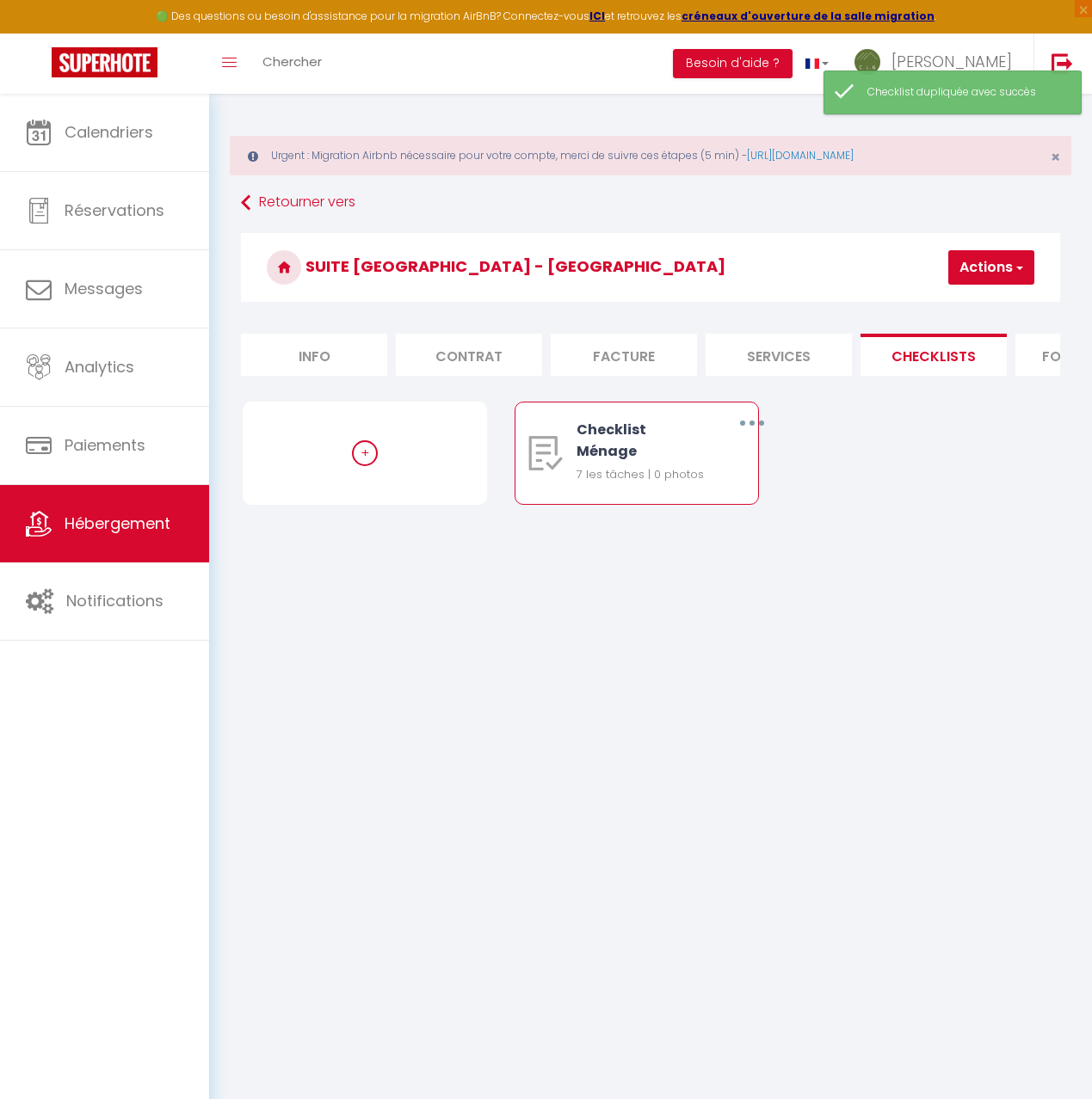
click at [749, 421] on icon "button" at bounding box center [752, 424] width 6 height 6
click at [707, 497] on link "Dupliquer" at bounding box center [706, 497] width 127 height 29
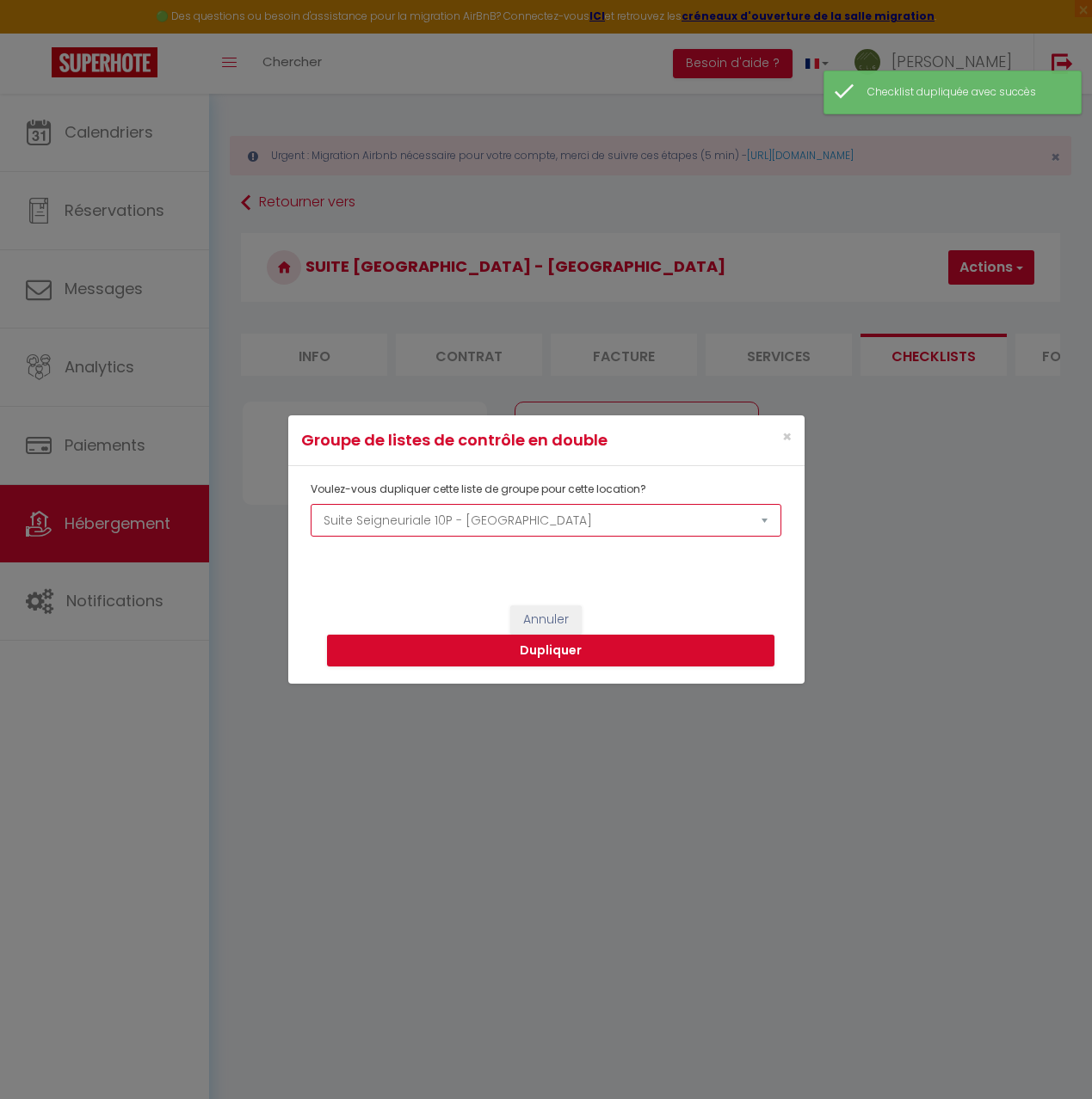
click at [762, 524] on select "Au Pied de l'Arcluse Entre Cimes et [GEOGRAPHIC_DATA] La Source du Bonheur Gîte…" at bounding box center [546, 520] width 470 height 32
select select "63093"
click at [311, 504] on select "Au Pied de l'Arcluse Entre Cimes et [GEOGRAPHIC_DATA] La Source du Bonheur Gîte…" at bounding box center [546, 520] width 470 height 32
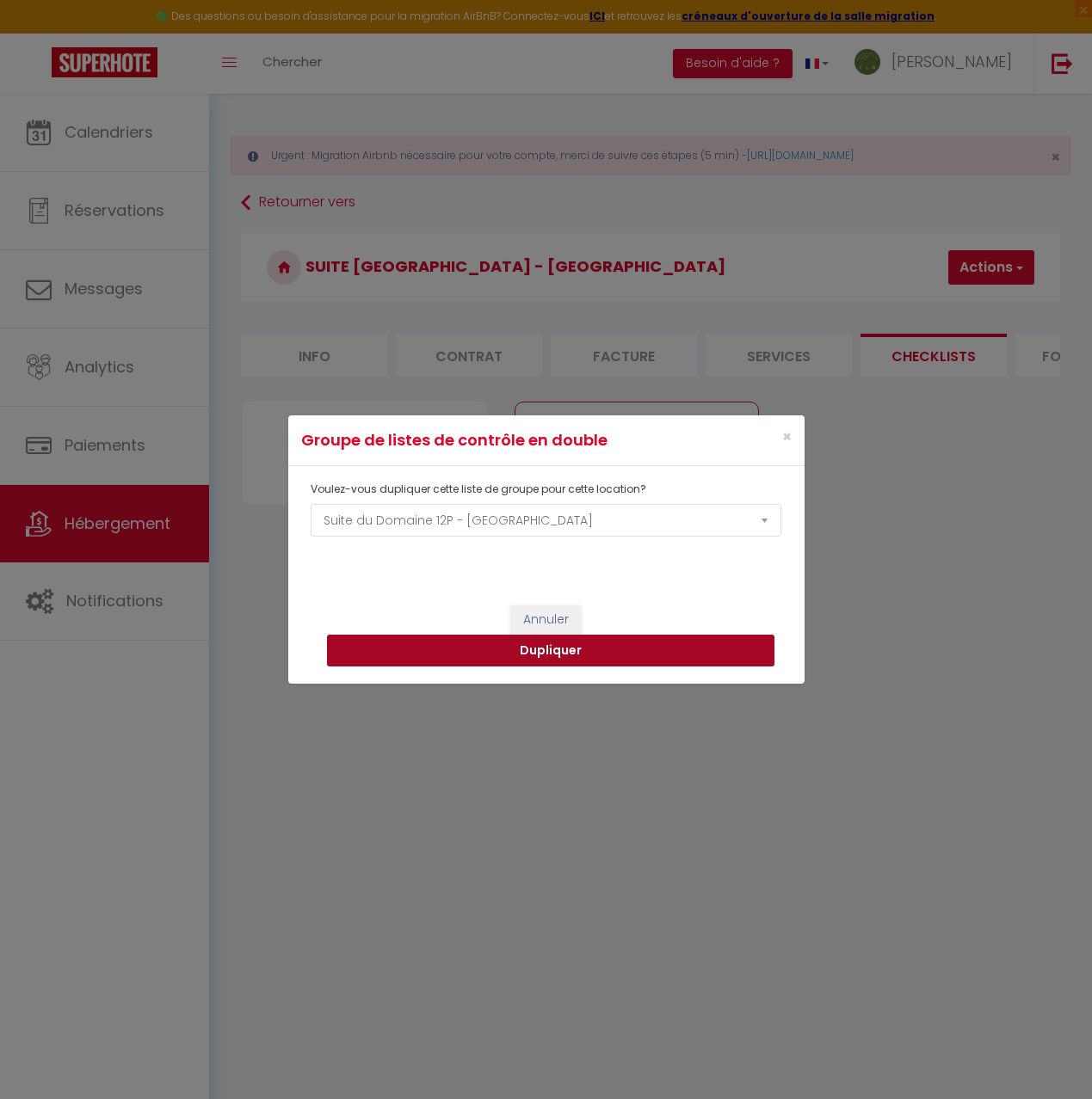
click at [539, 654] on button "Dupliquer" at bounding box center [551, 650] width 448 height 32
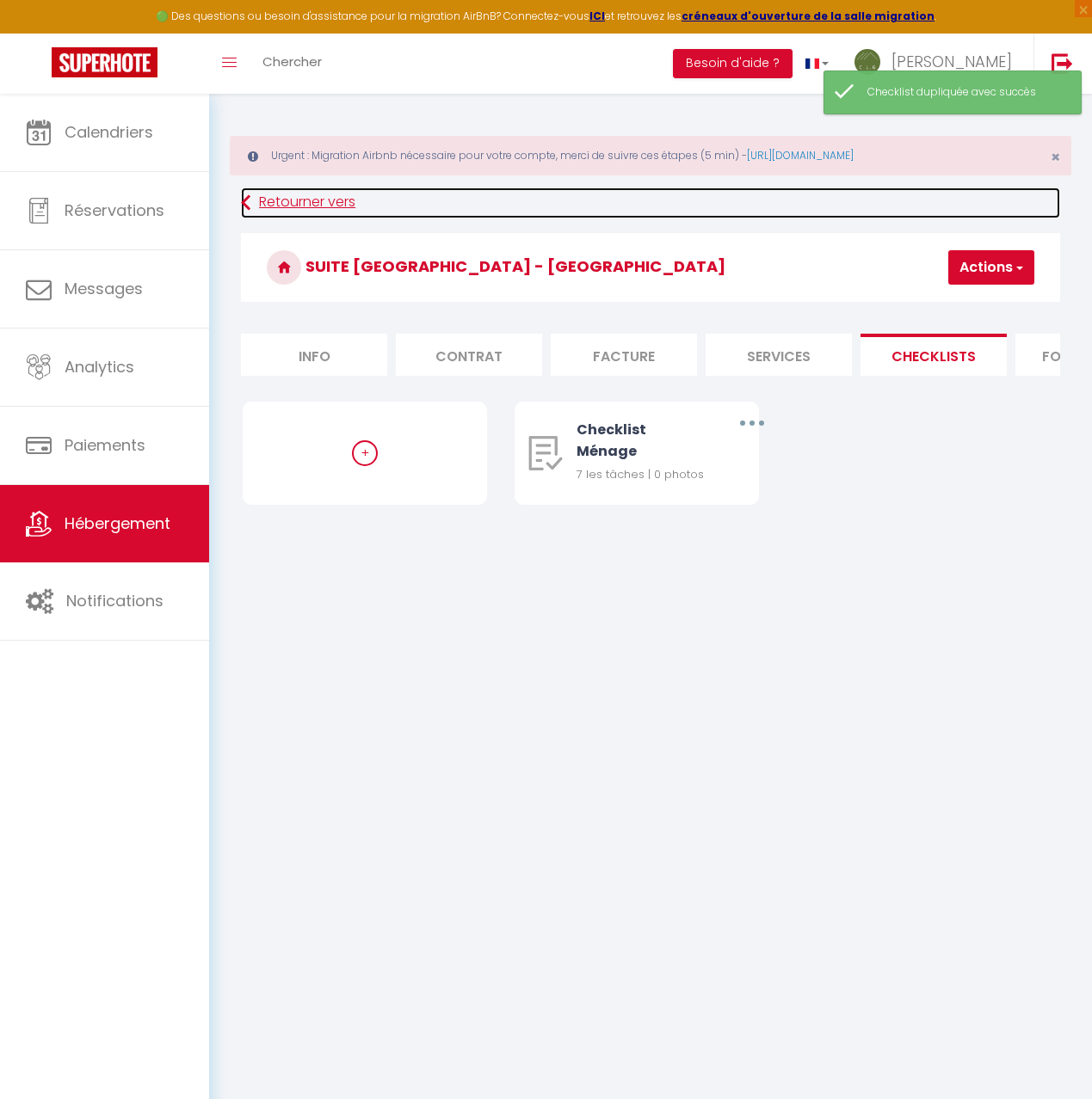
click at [323, 201] on link "Retourner vers" at bounding box center [650, 204] width 819 height 31
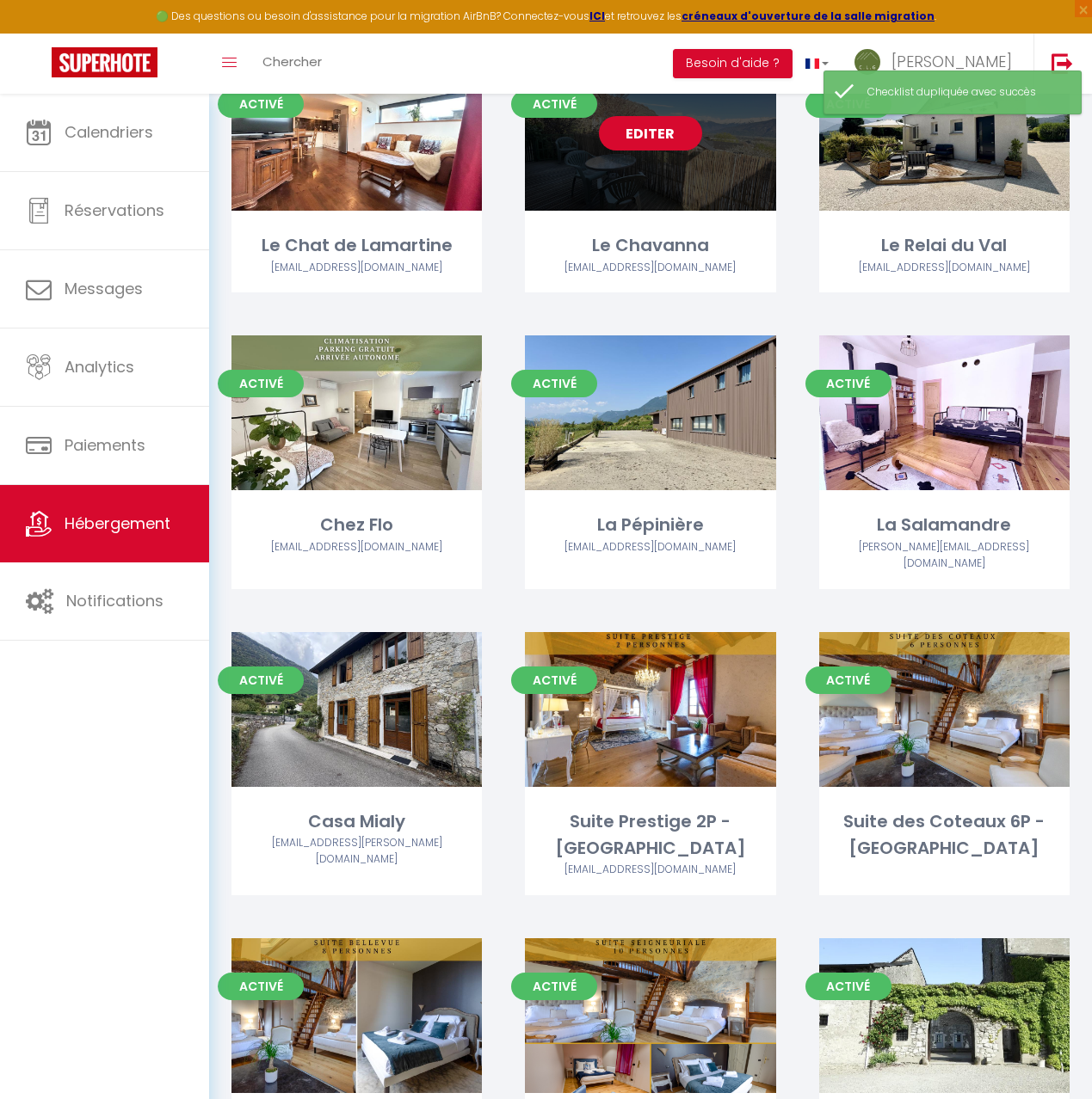
scroll to position [1508, 0]
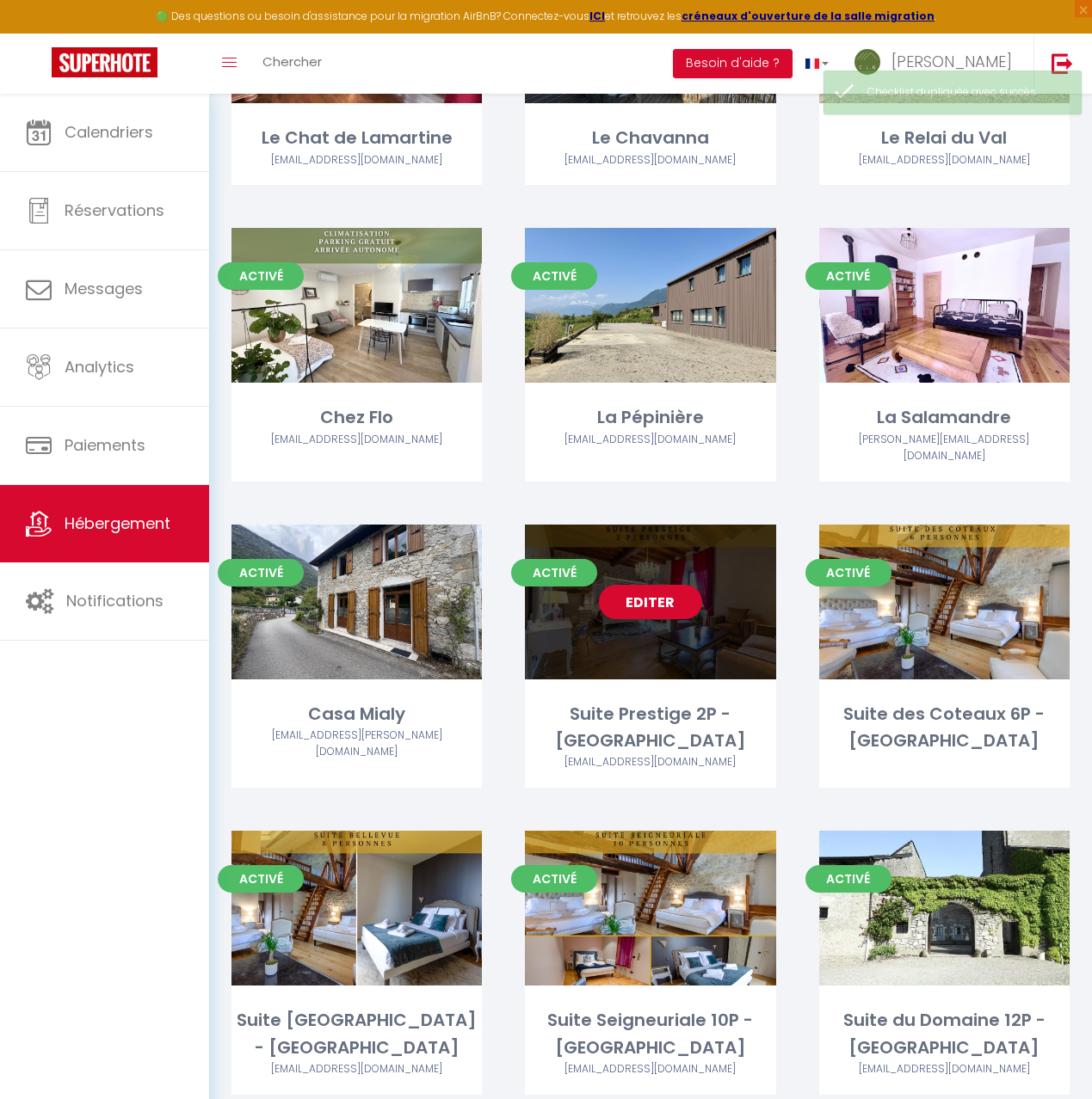
click at [729, 589] on div "Editer" at bounding box center [651, 602] width 251 height 155
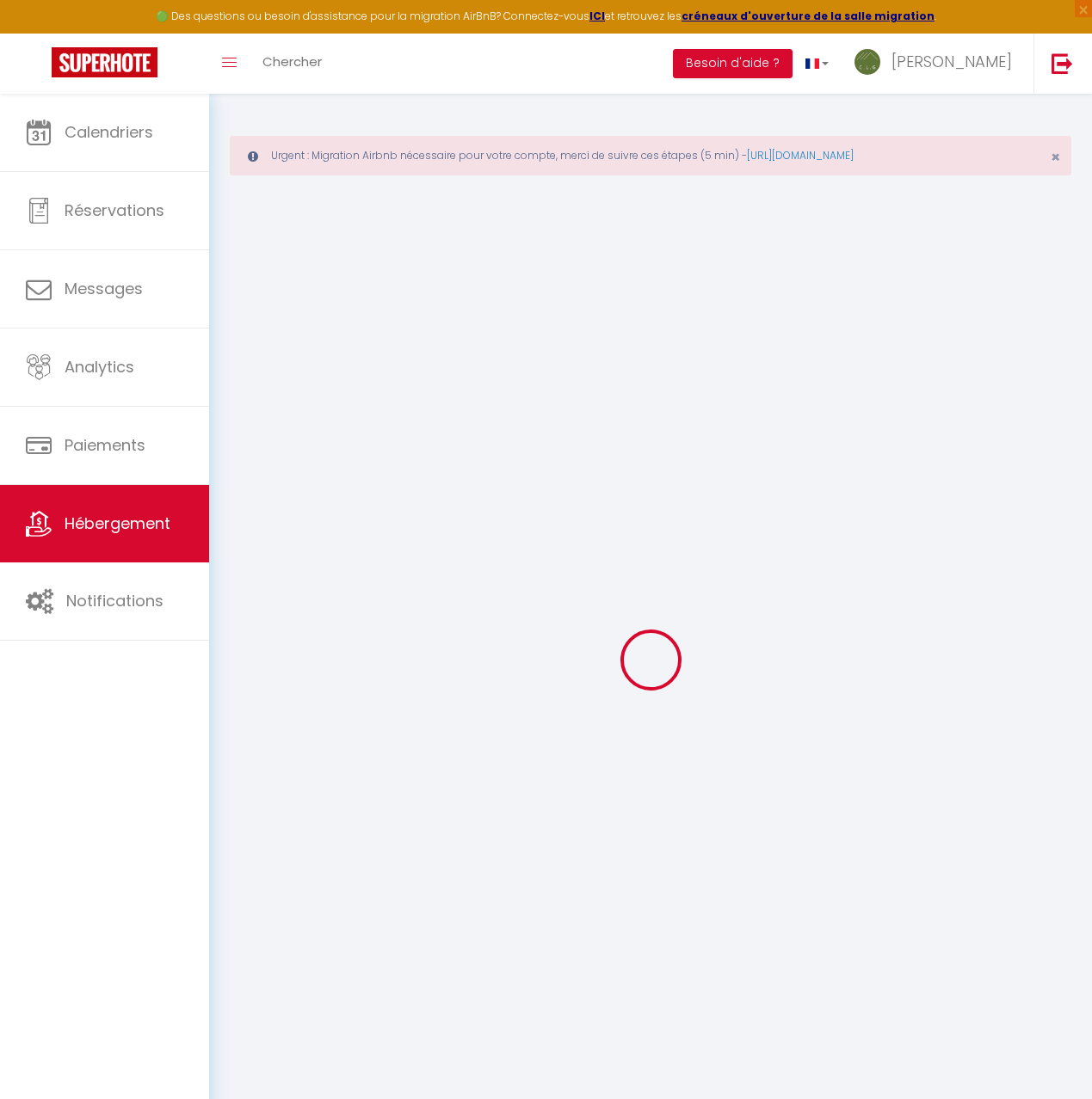
select select
checkbox input "false"
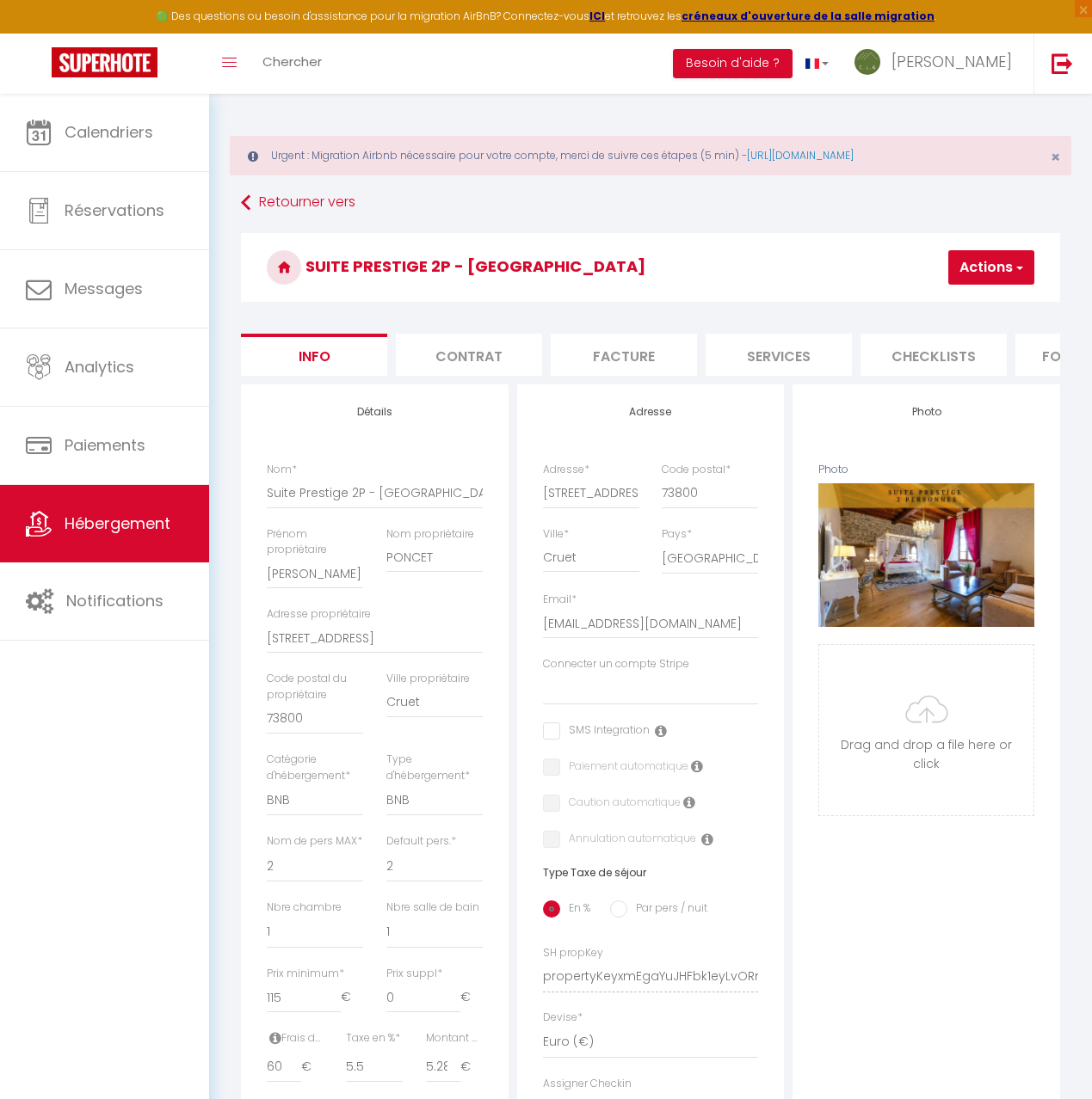
click at [948, 350] on li "Checklists" at bounding box center [933, 355] width 147 height 42
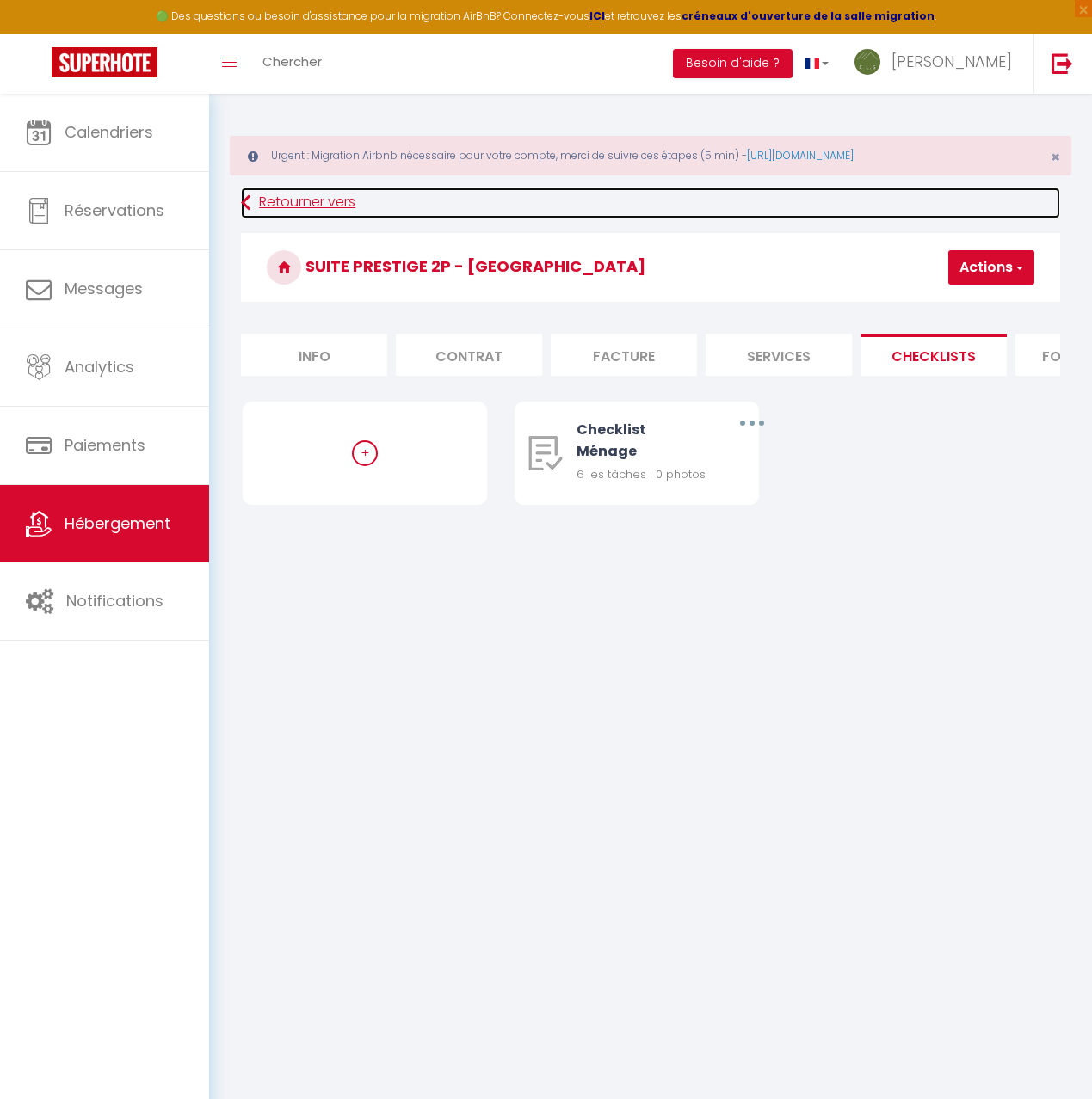
click at [307, 198] on link "Retourner vers" at bounding box center [650, 204] width 819 height 31
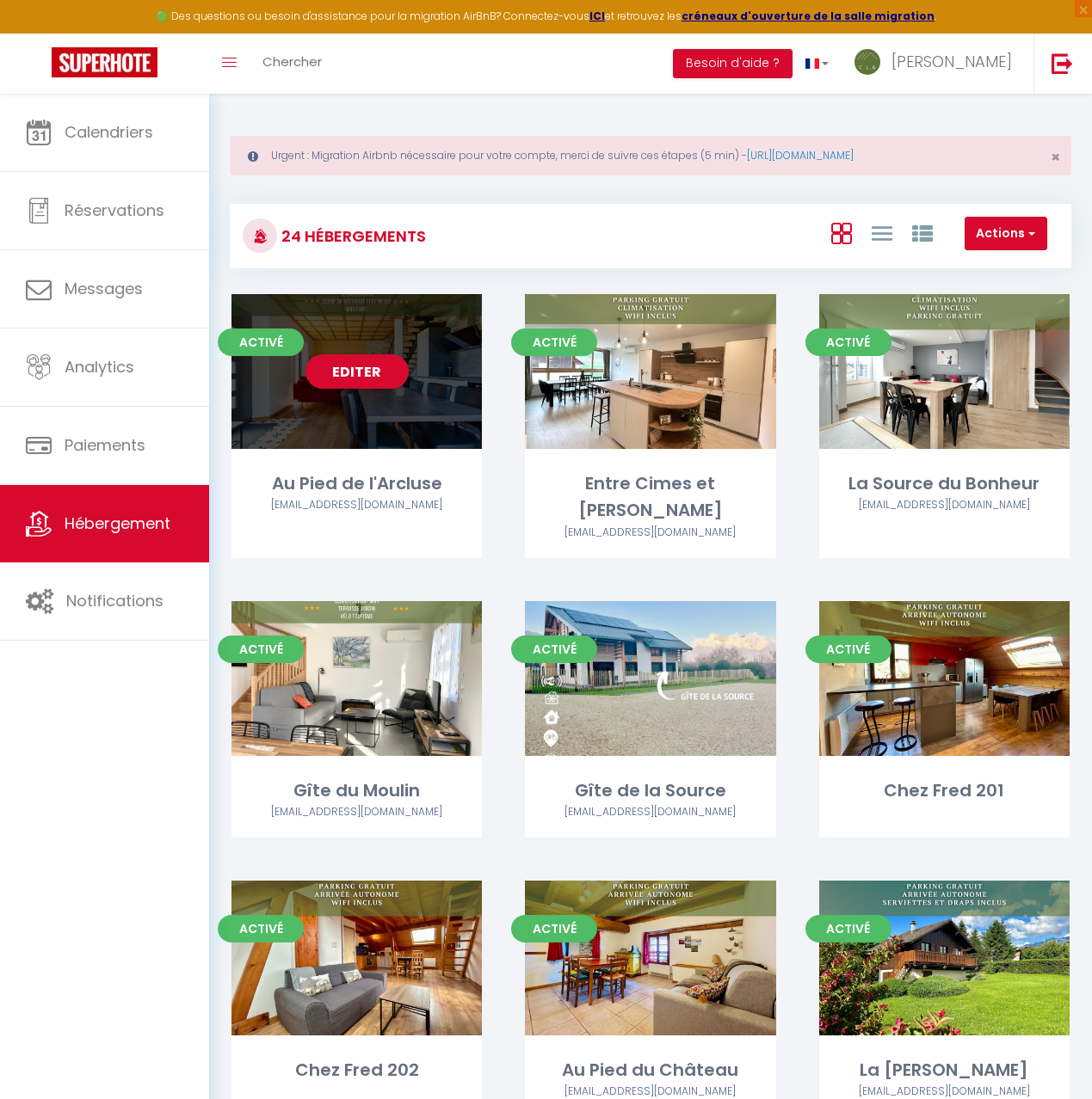
click at [414, 398] on div "Editer" at bounding box center [357, 371] width 251 height 155
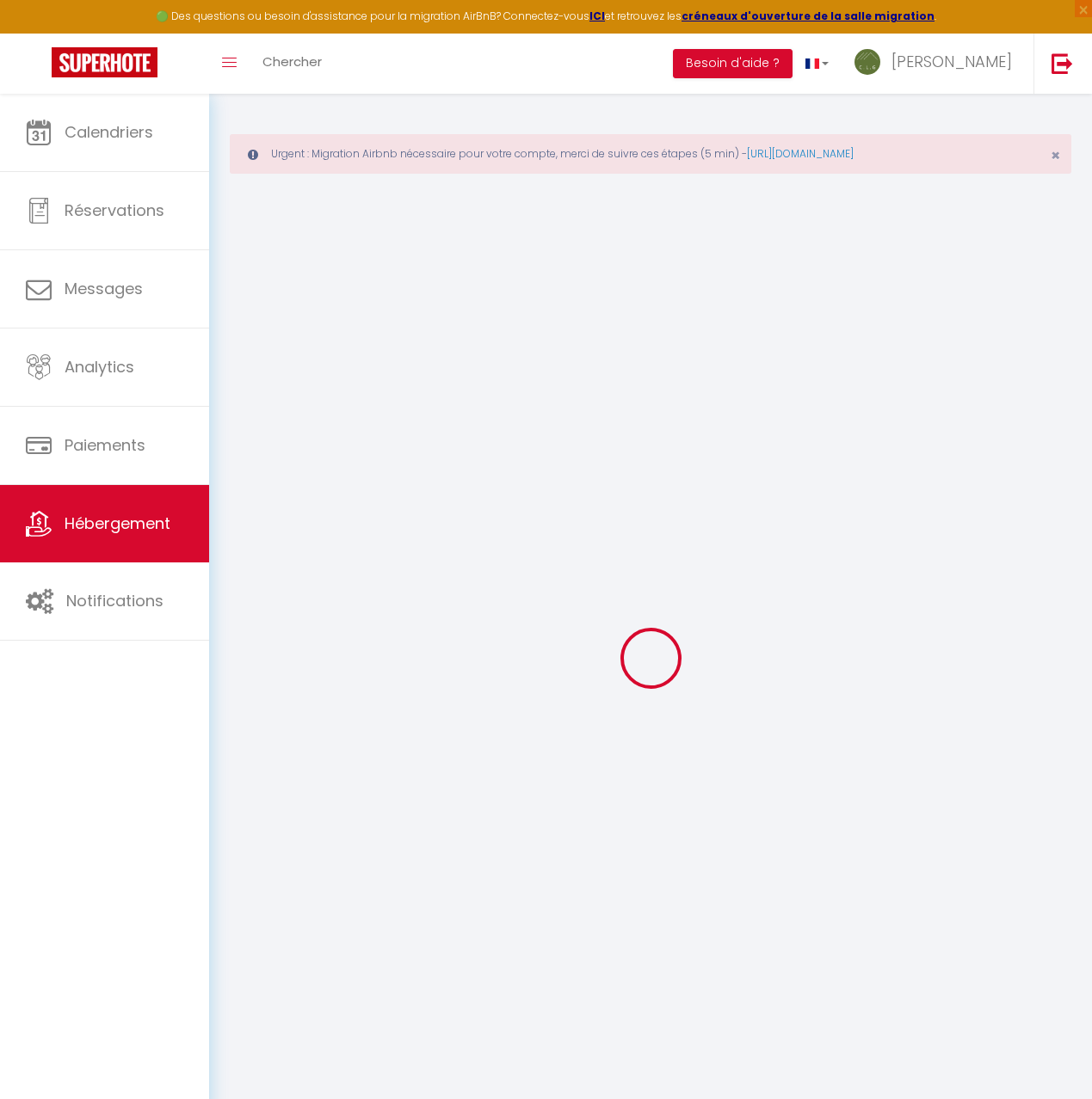
scroll to position [6, 0]
select select
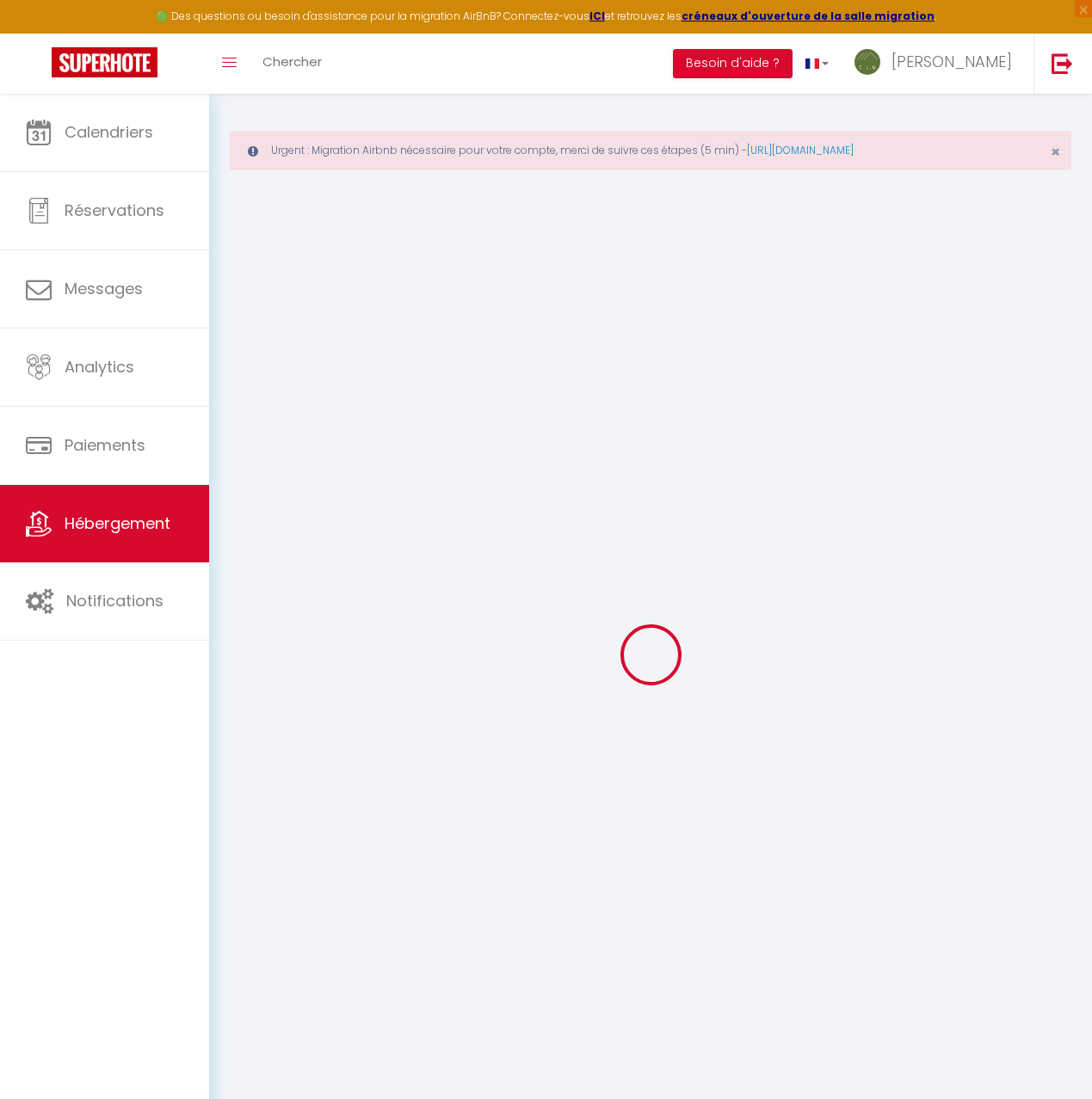
select select
checkbox input "false"
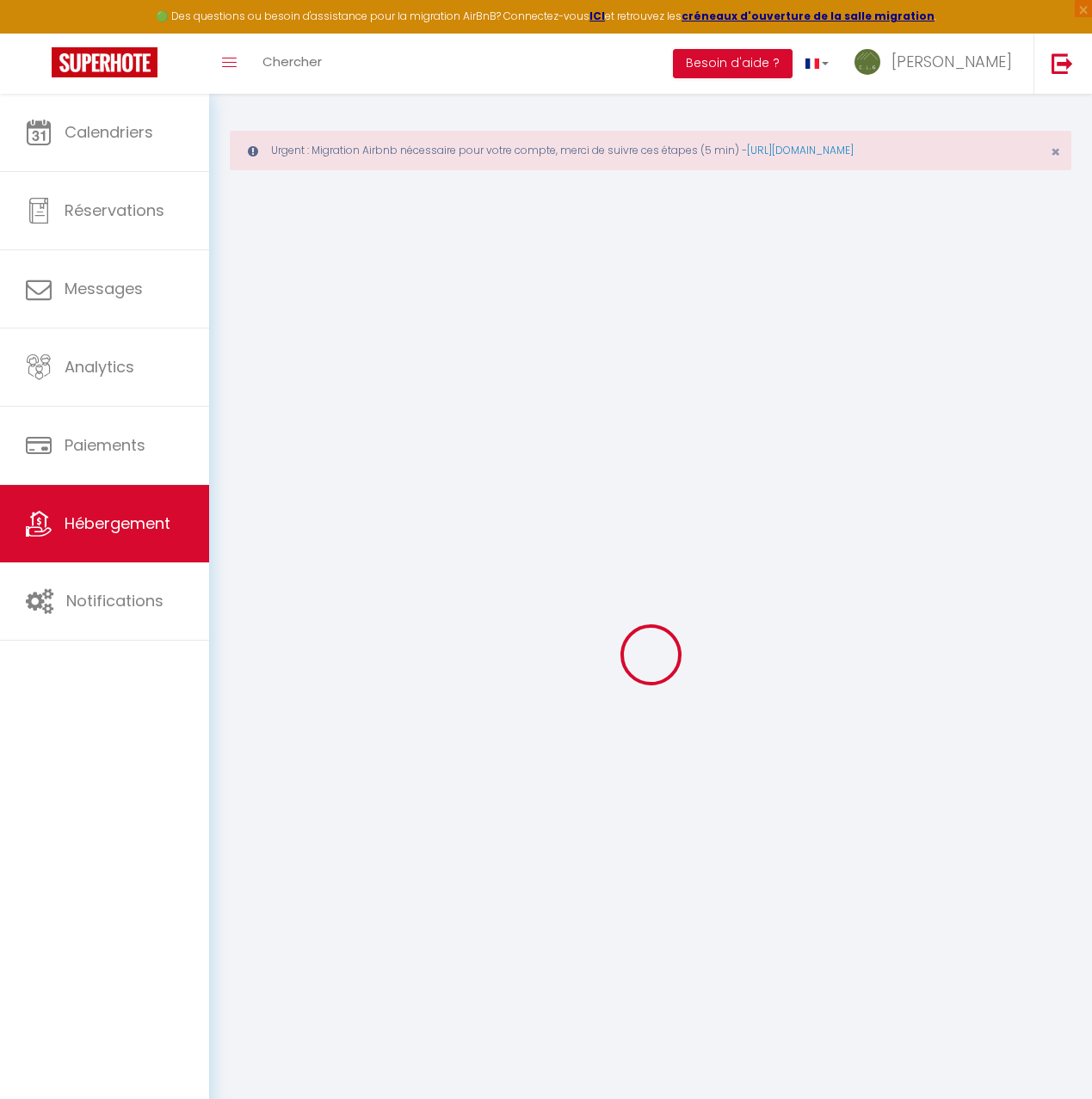
checkbox input "false"
select select
type input "Au Pied de l'Arcluse"
type input "Roland"
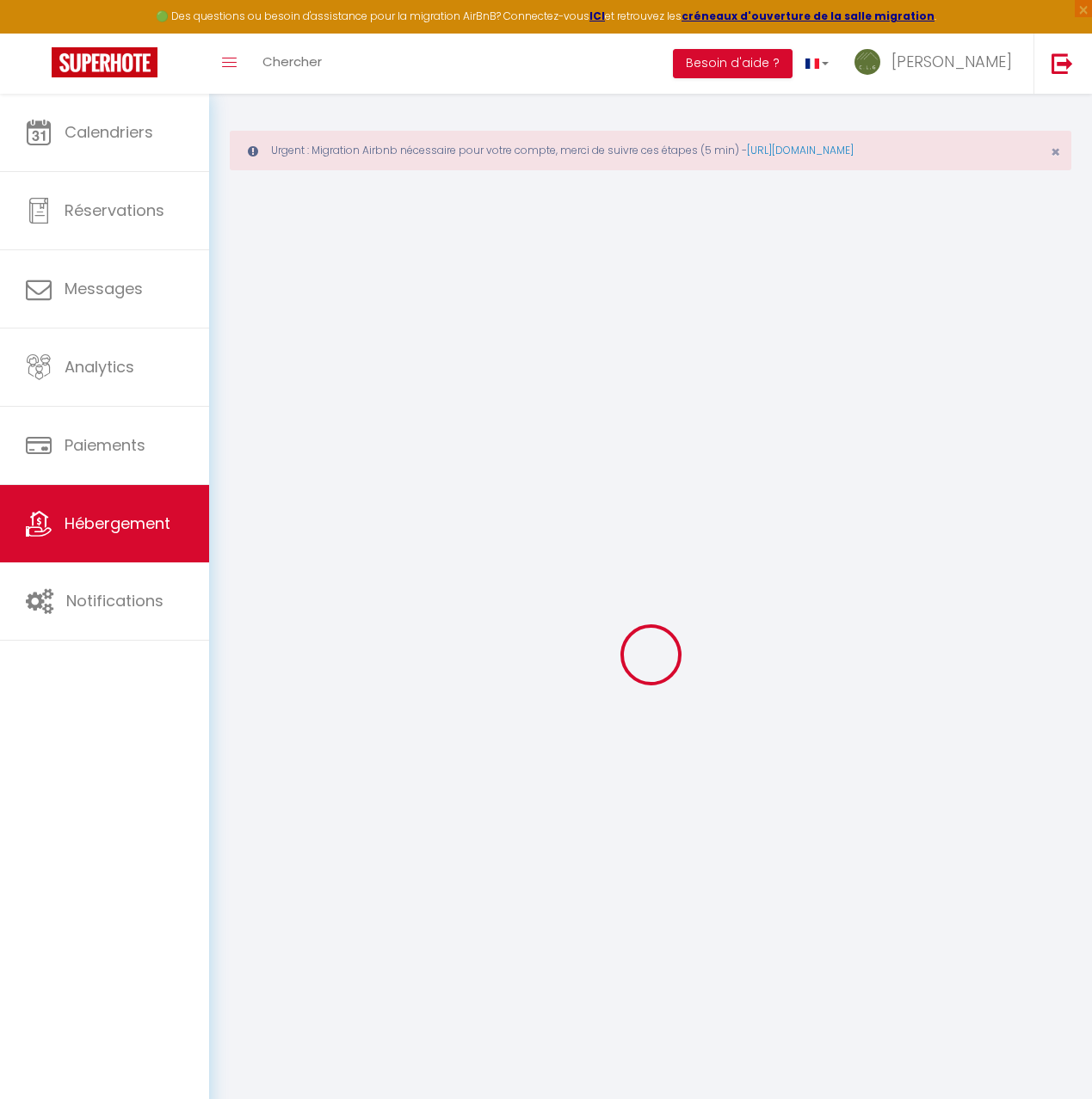
type input "[PERSON_NAME]"
type input "[STREET_ADDRESS]"
type input "73250"
type input "Saint-Pierre-d’Albigny"
select select "houses"
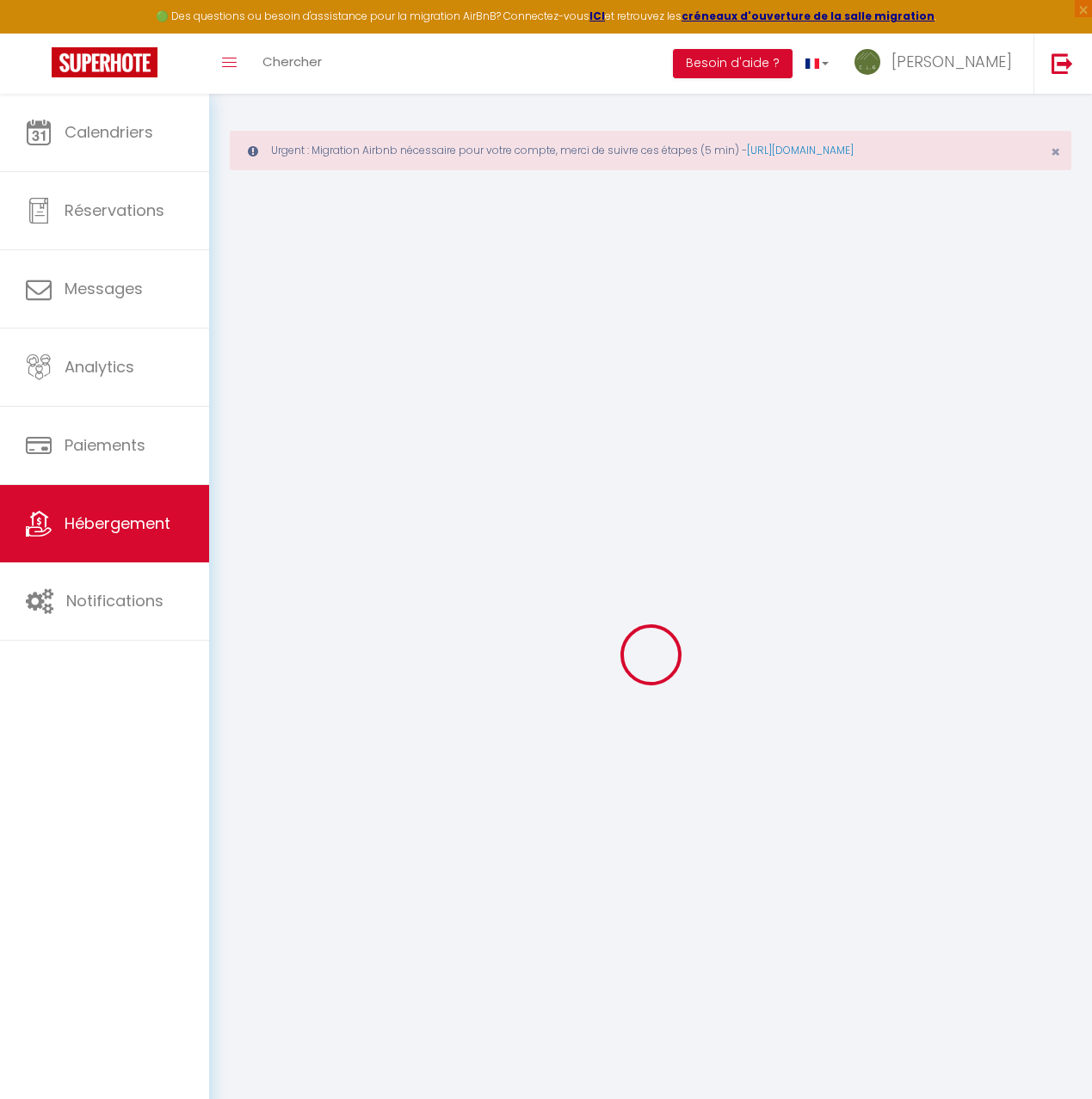
select select "6"
select select "4"
select select "2"
type input "124"
type input "5"
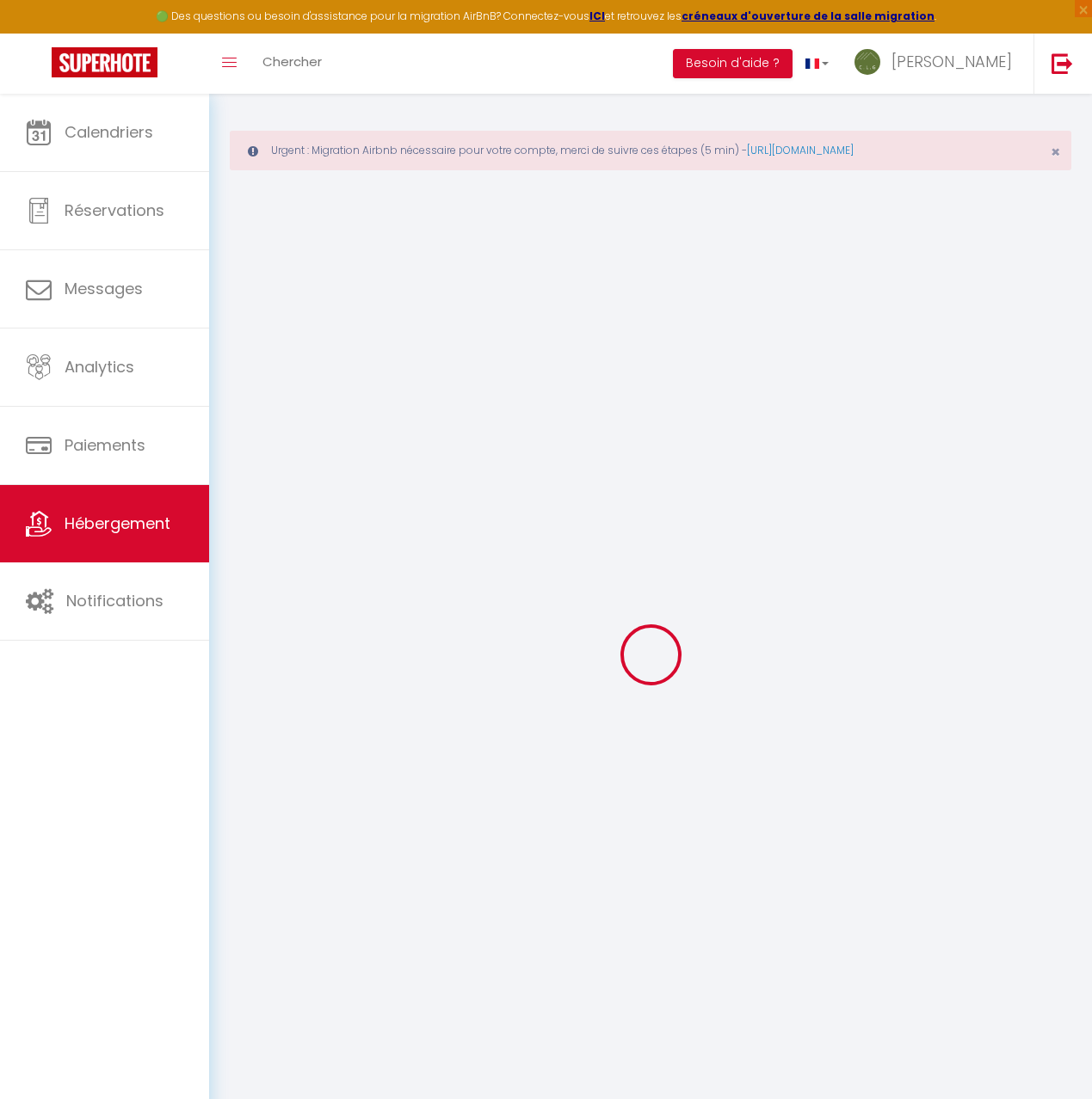
type input "104"
type input "1.87"
type input "400"
select select
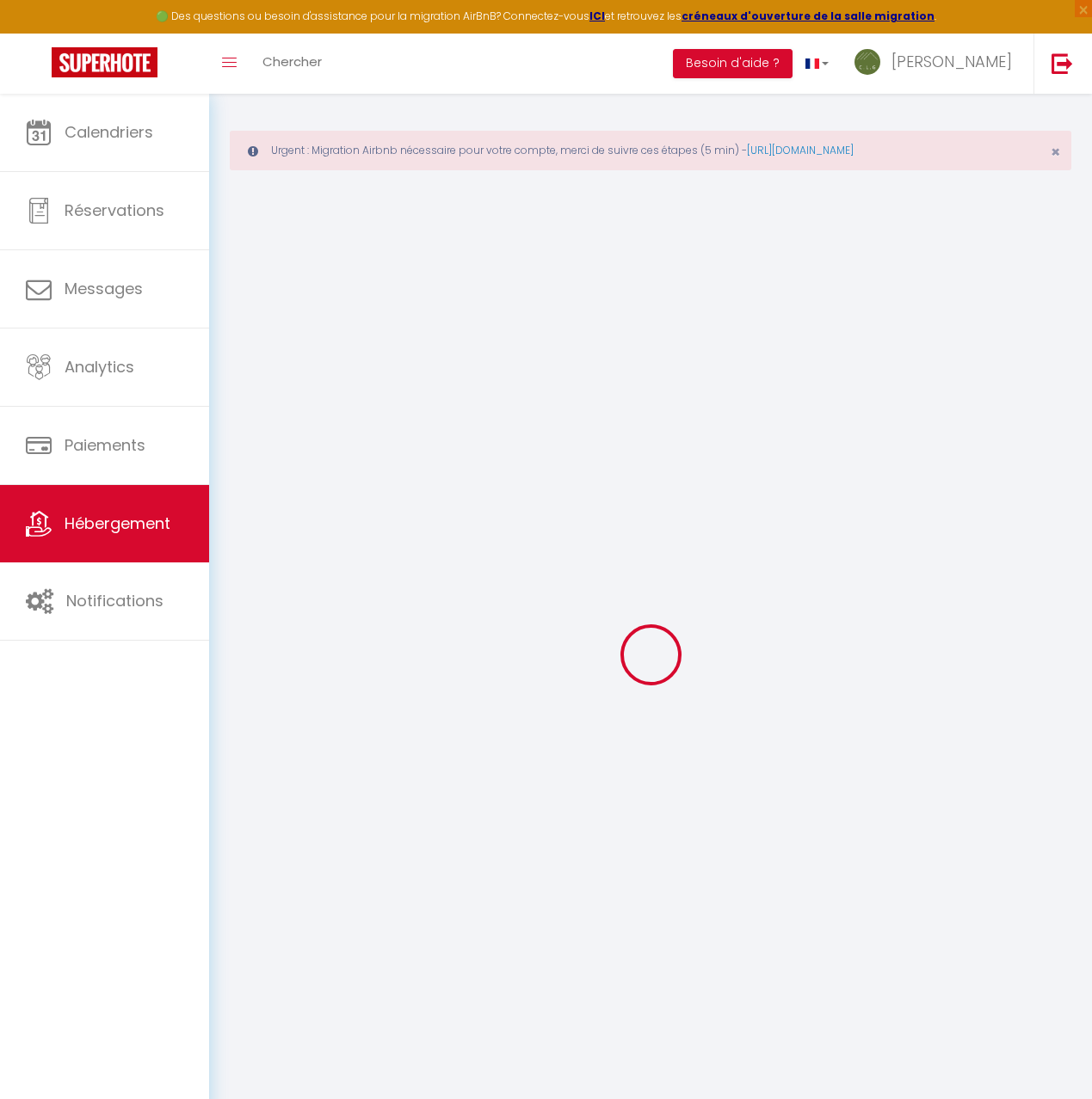
select select
type input "[STREET_ADDRESS]"
type input "73250"
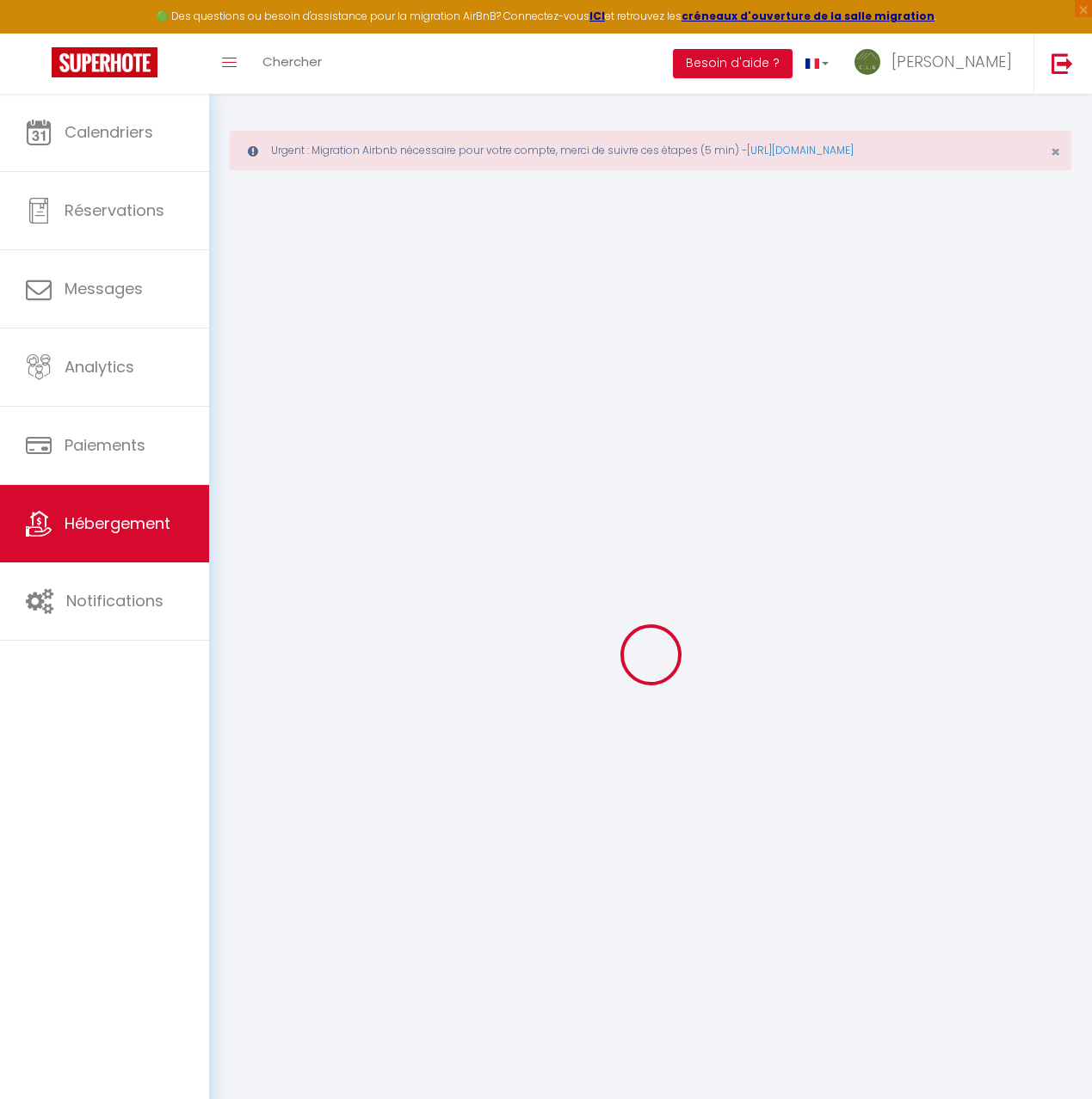
type input "SAINT-PIERRE- D'ALBIGNY"
type input "[EMAIL_ADDRESS][DOMAIN_NAME]"
select select "6242"
checkbox input "false"
checkbox input "true"
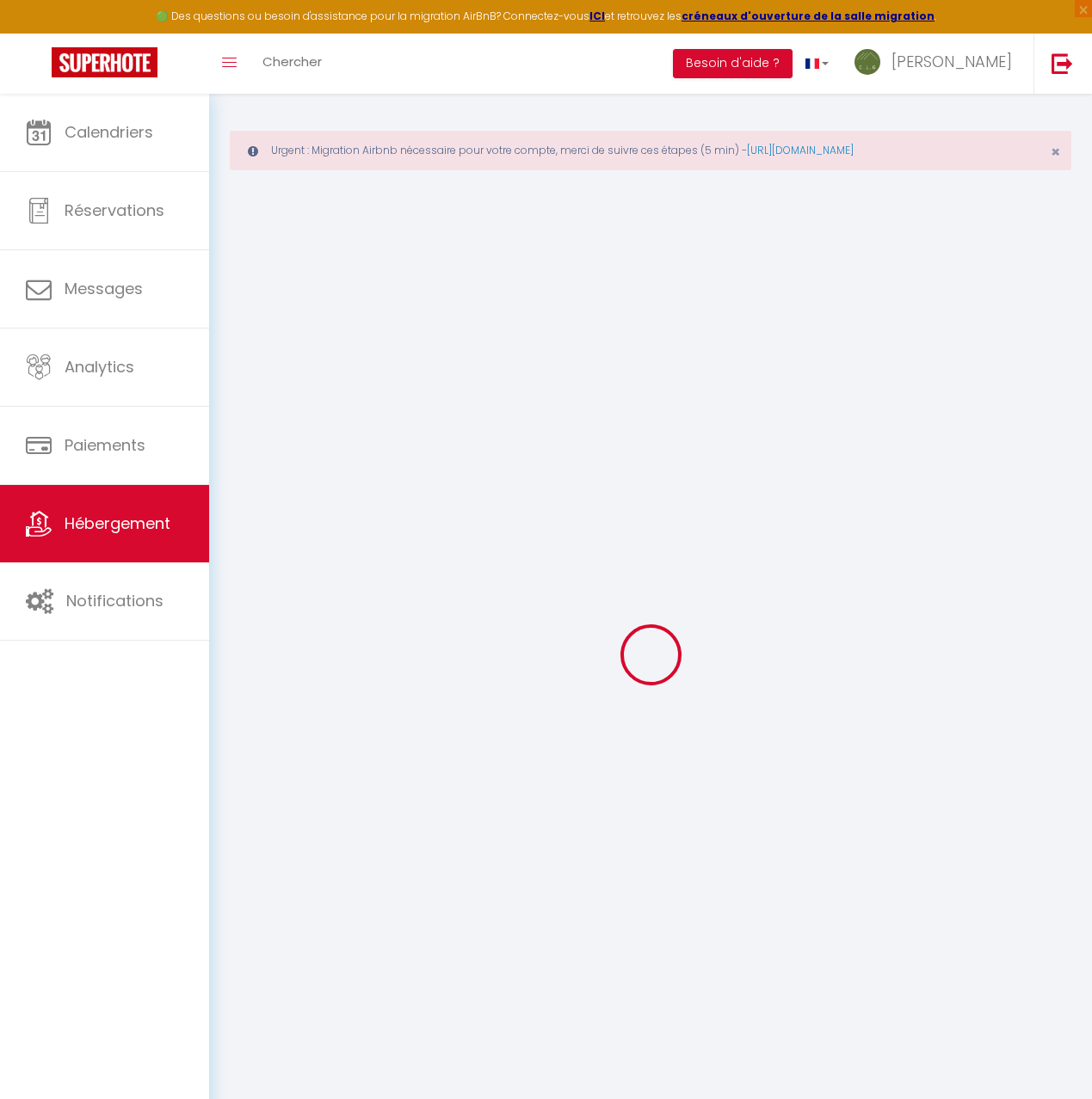
checkbox input "true"
type input "10"
type input "70"
type input "0"
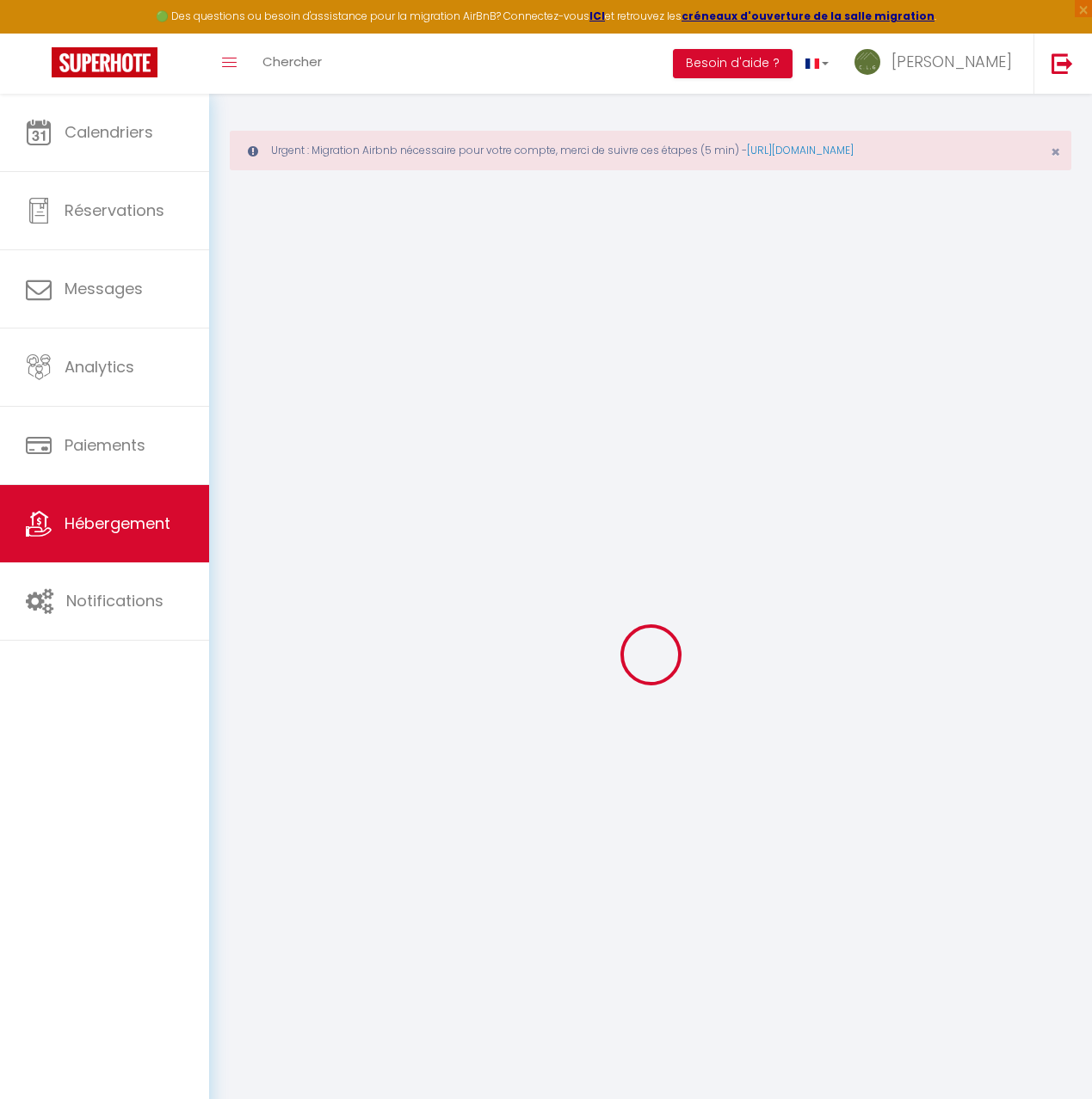
type input "34"
type input "15"
select select
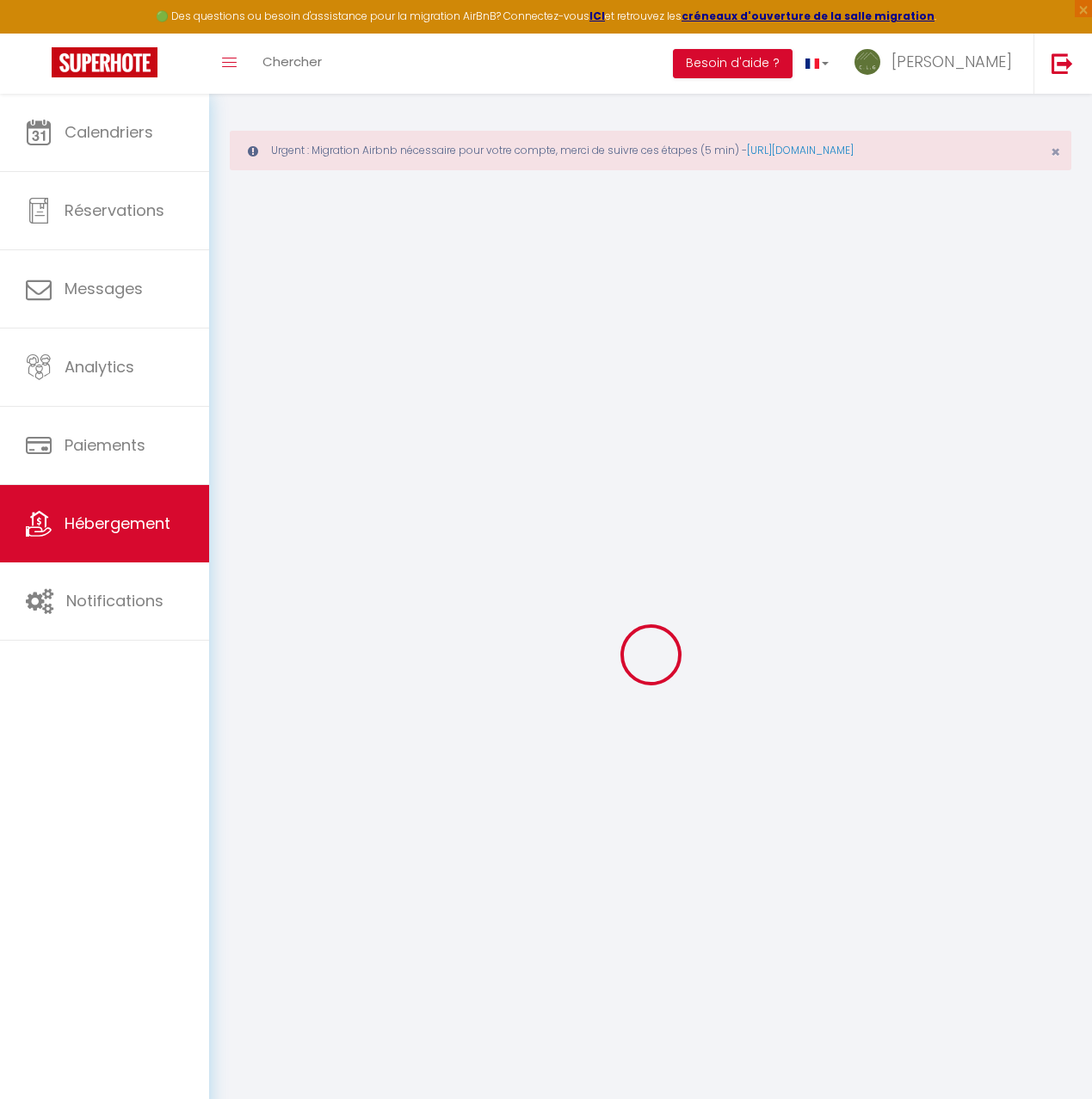
select select
checkbox input "false"
checkbox input "true"
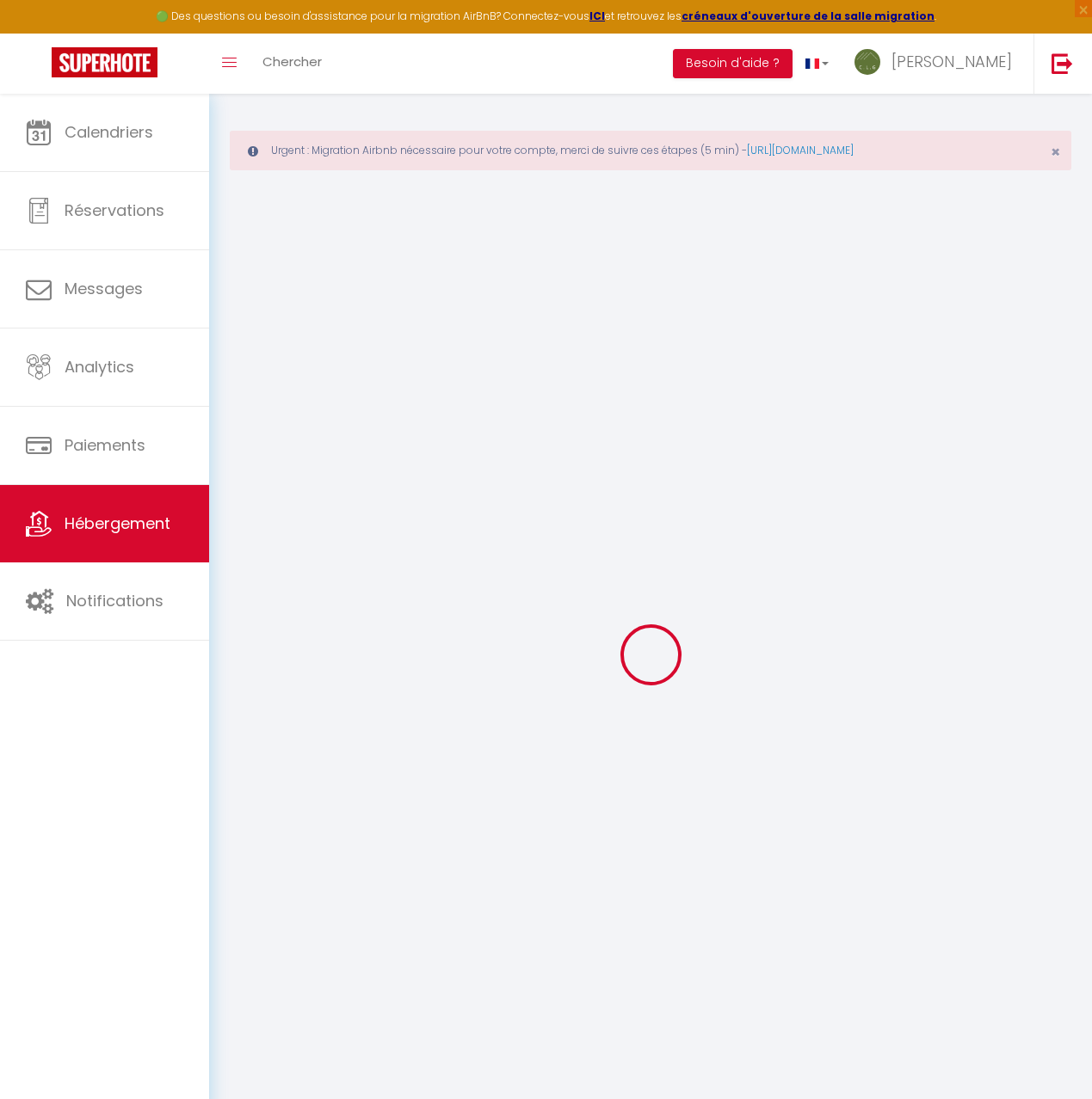
checkbox input "true"
select select
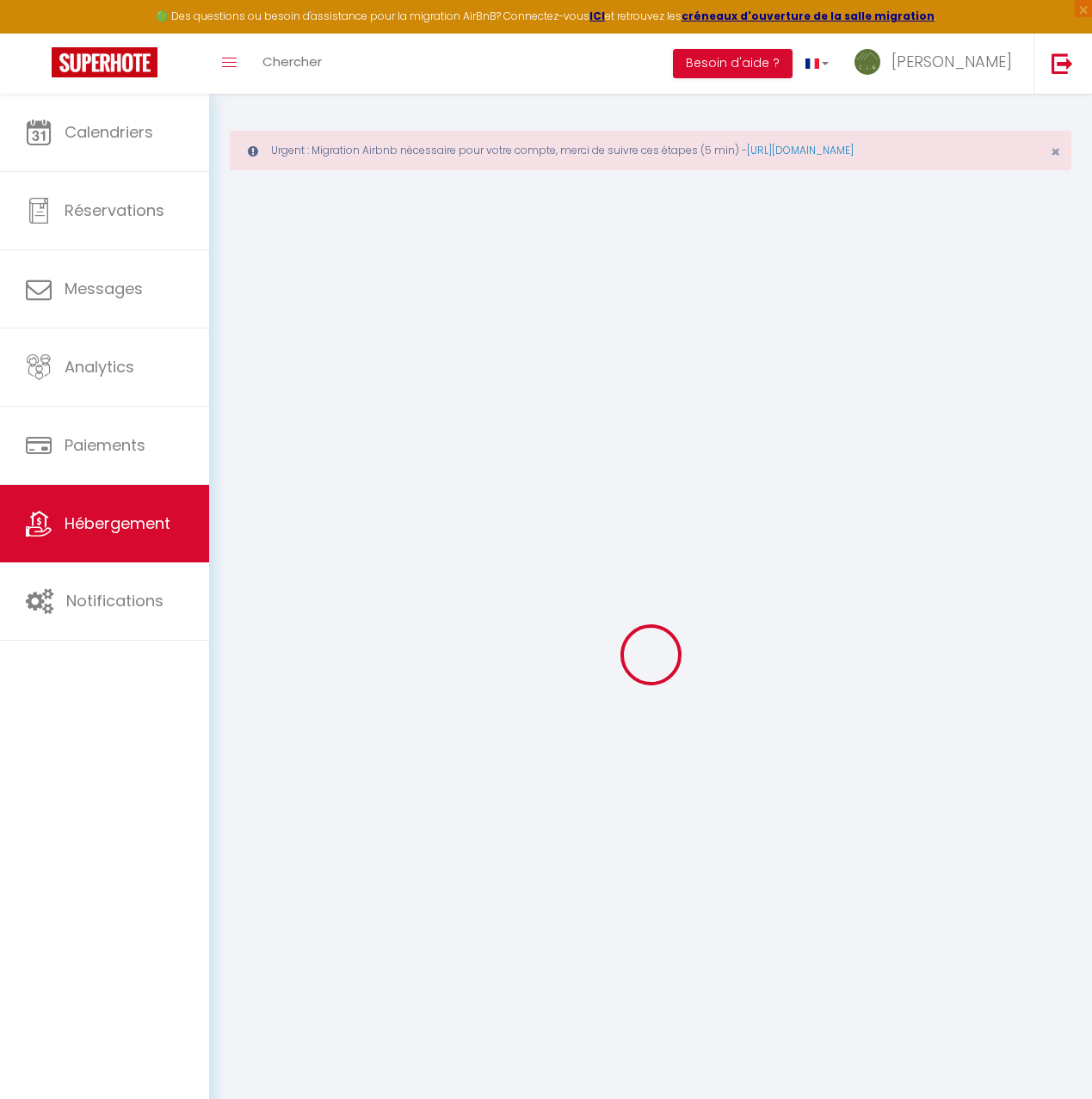
select select
checkbox input "false"
checkbox input "true"
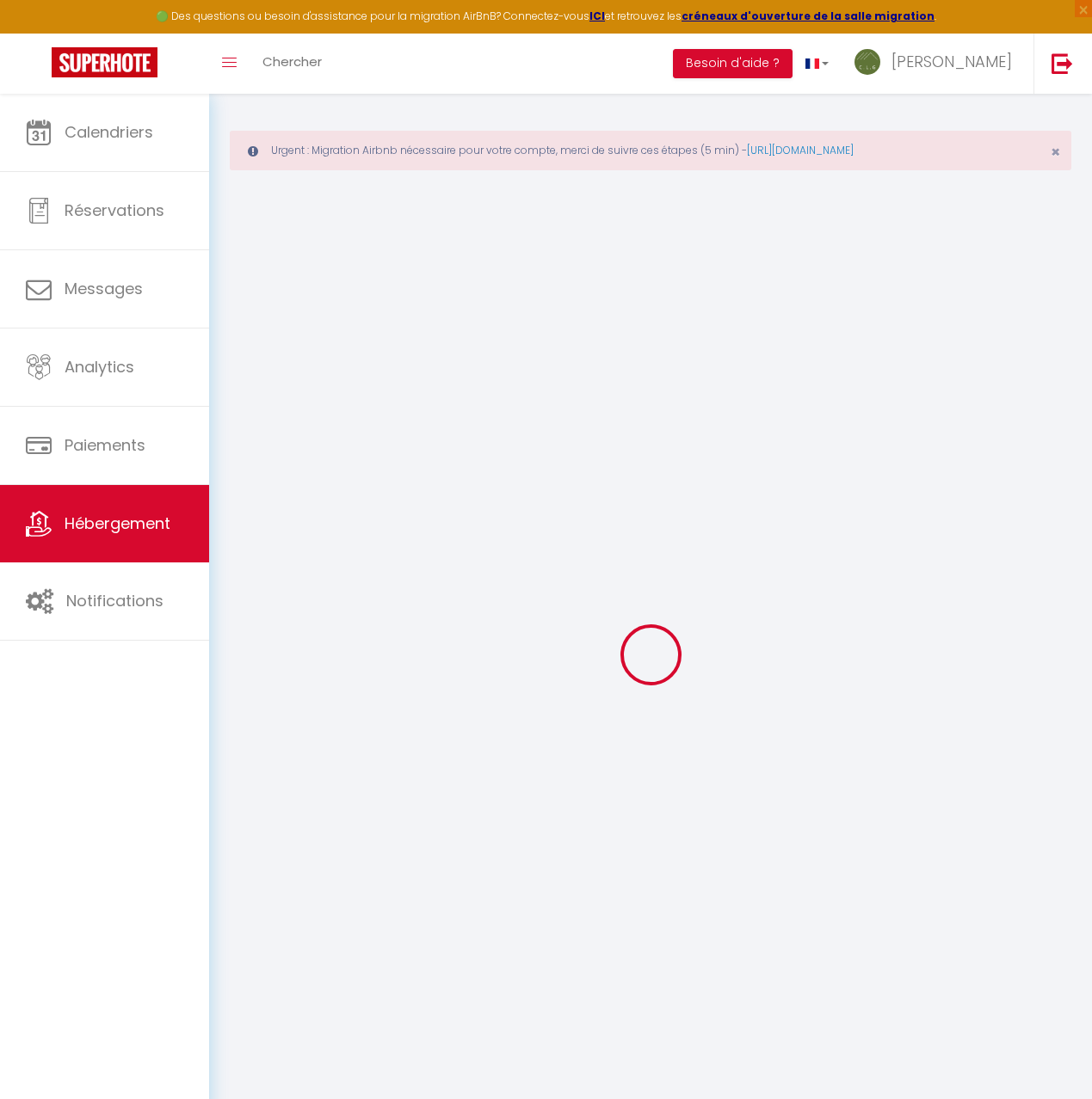
checkbox input "false"
checkbox input "true"
select select
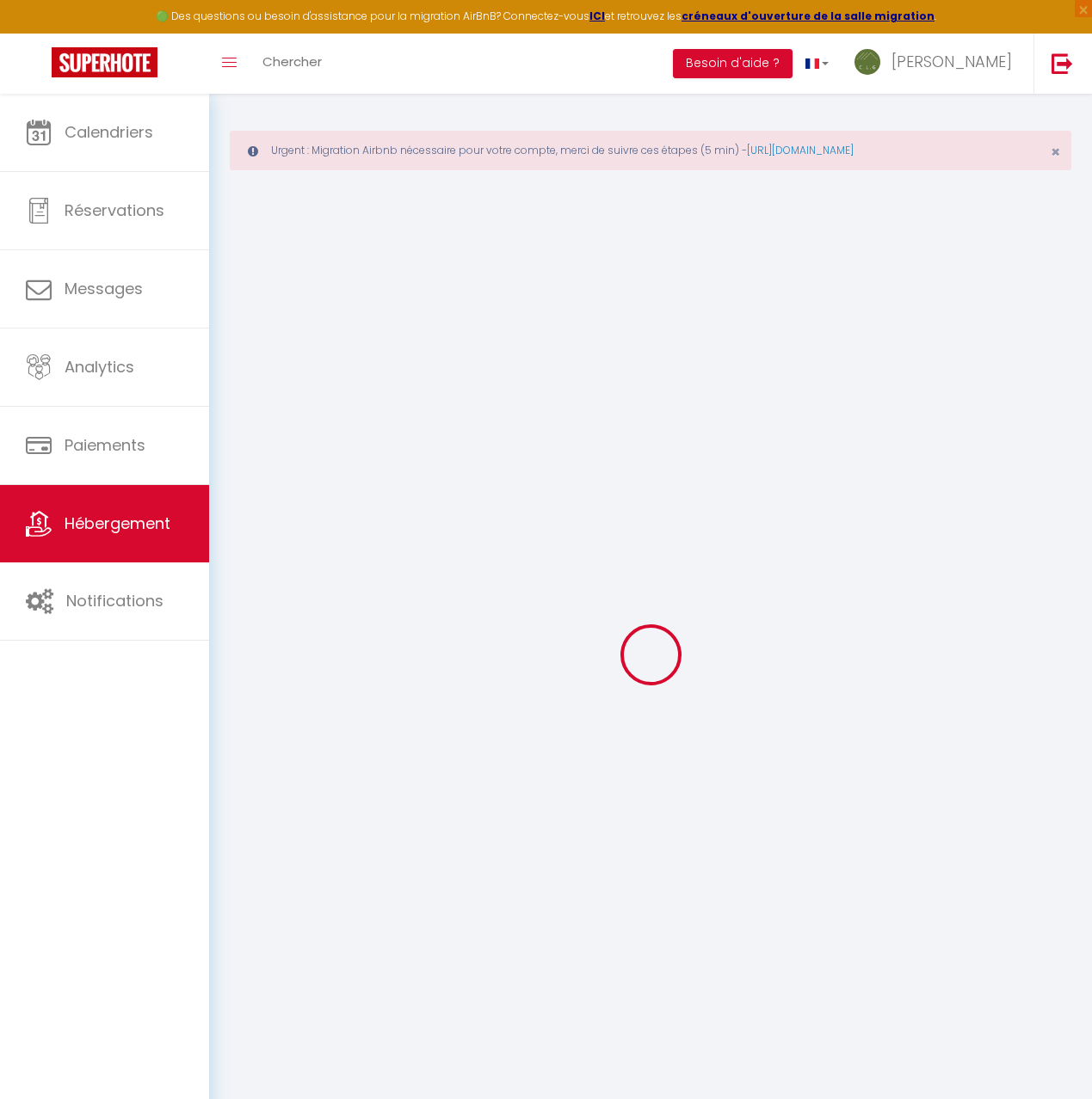
checkbox input "false"
checkbox input "true"
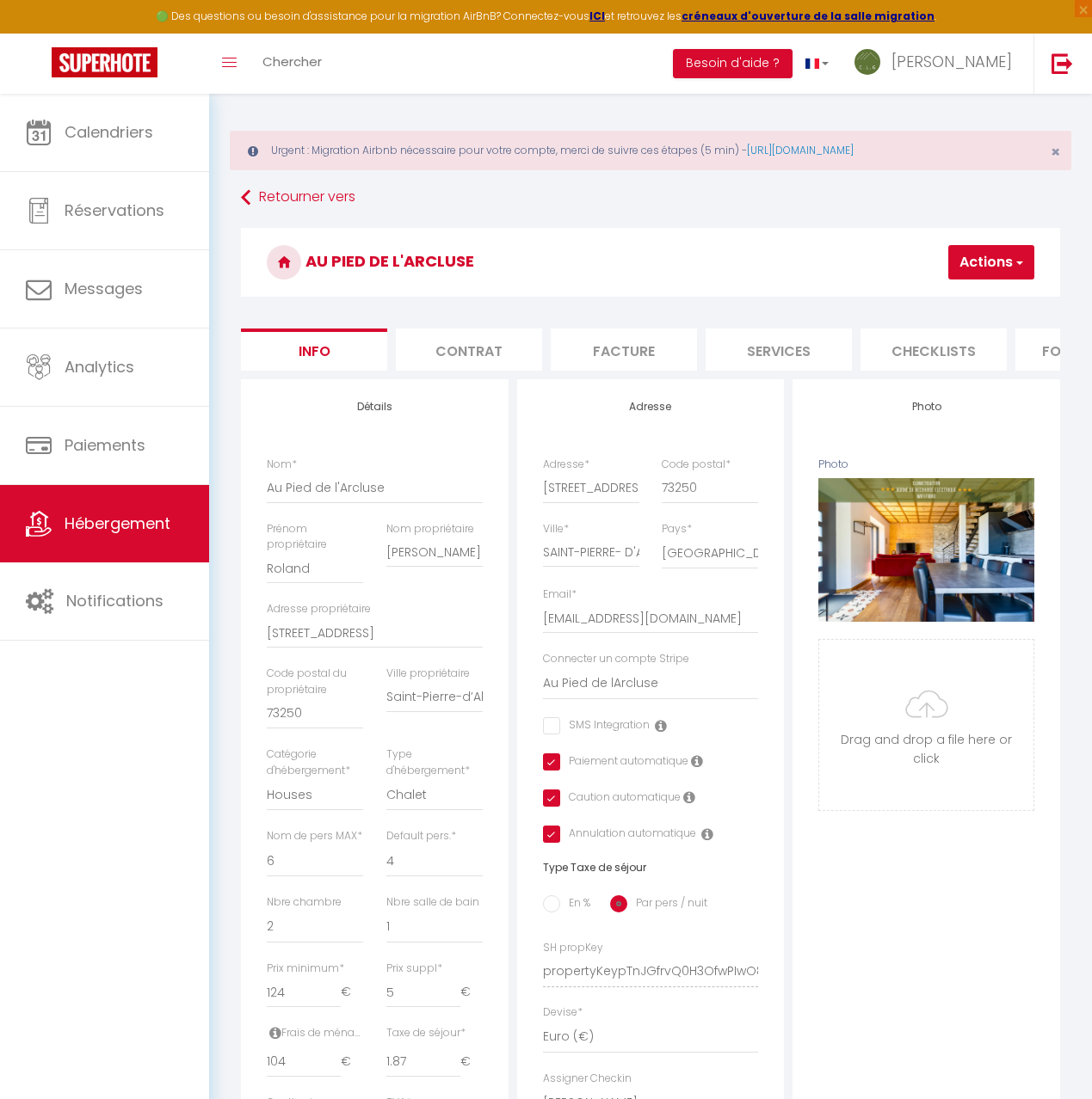
click at [923, 352] on li "Checklists" at bounding box center [933, 350] width 147 height 42
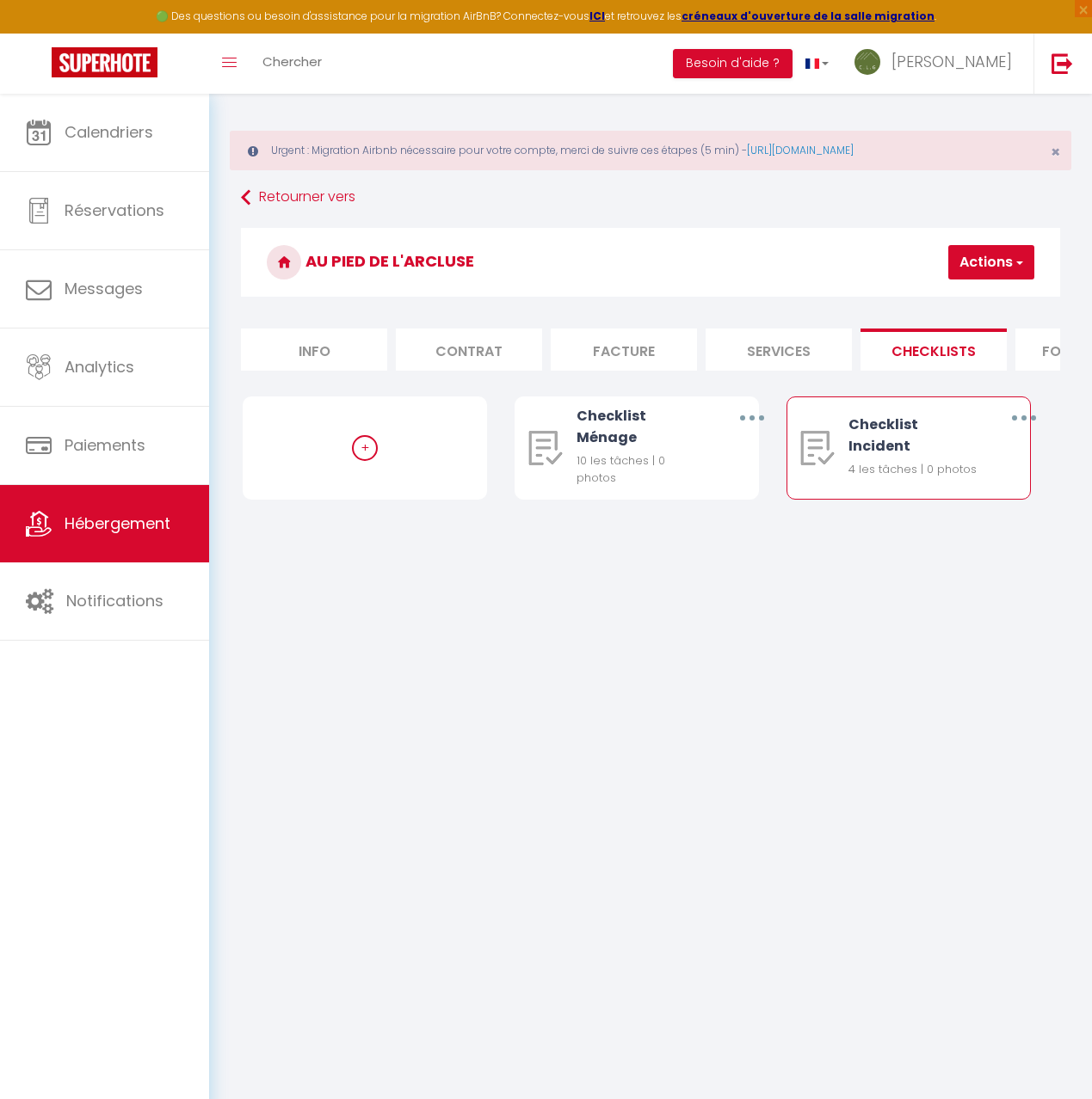
click at [1026, 413] on button "button" at bounding box center [1023, 417] width 45 height 32
click at [978, 486] on link "Dupliquer" at bounding box center [978, 491] width 127 height 29
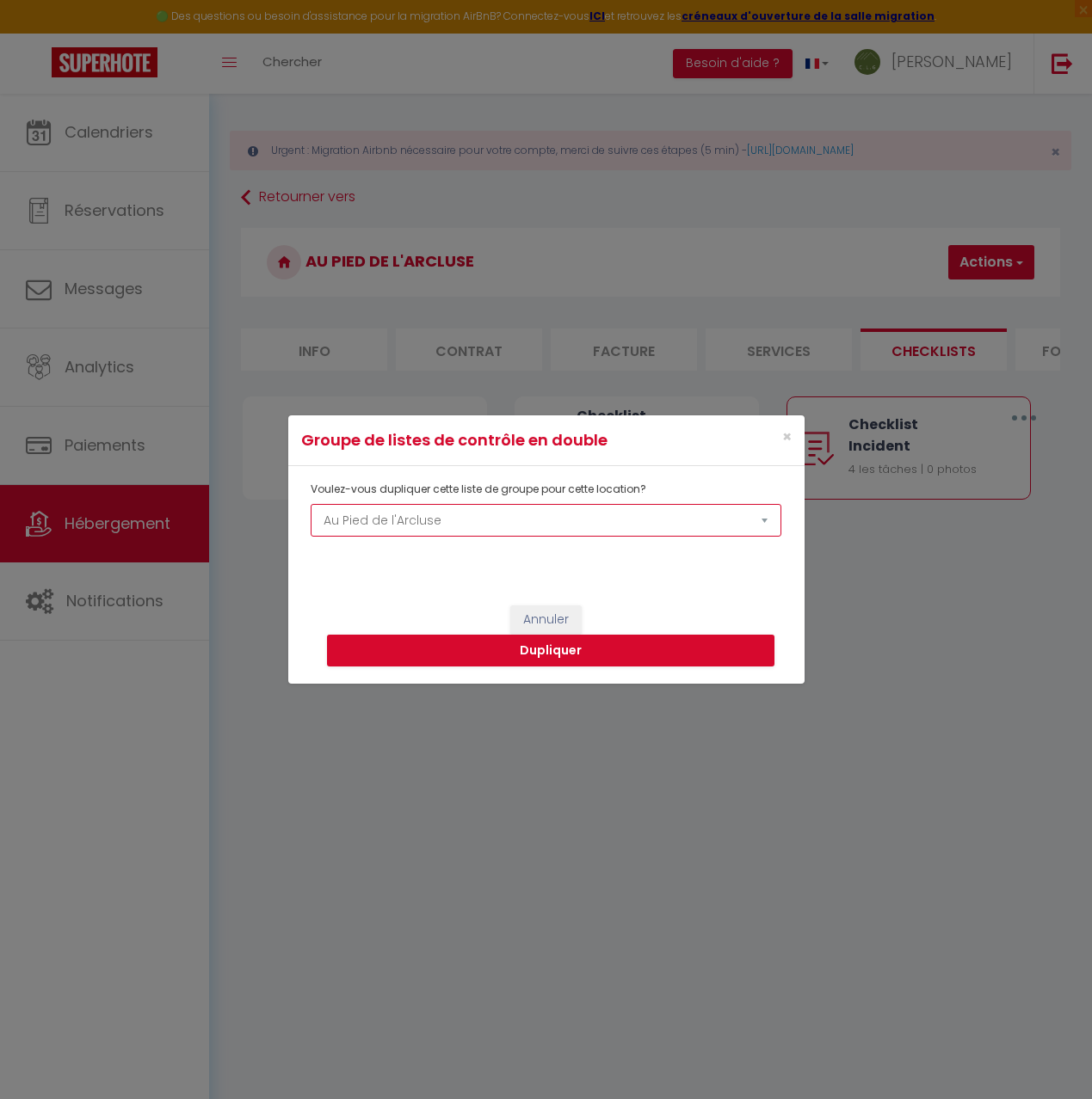
click at [759, 521] on select "Au Pied de l'Arcluse Entre Cimes et [GEOGRAPHIC_DATA] La Source du Bonheur Gîte…" at bounding box center [546, 520] width 470 height 32
select select "60290"
click at [311, 504] on select "Au Pied de l'Arcluse Entre Cimes et [GEOGRAPHIC_DATA] La Source du Bonheur Gîte…" at bounding box center [546, 520] width 470 height 32
click at [575, 652] on button "Dupliquer" at bounding box center [551, 650] width 448 height 32
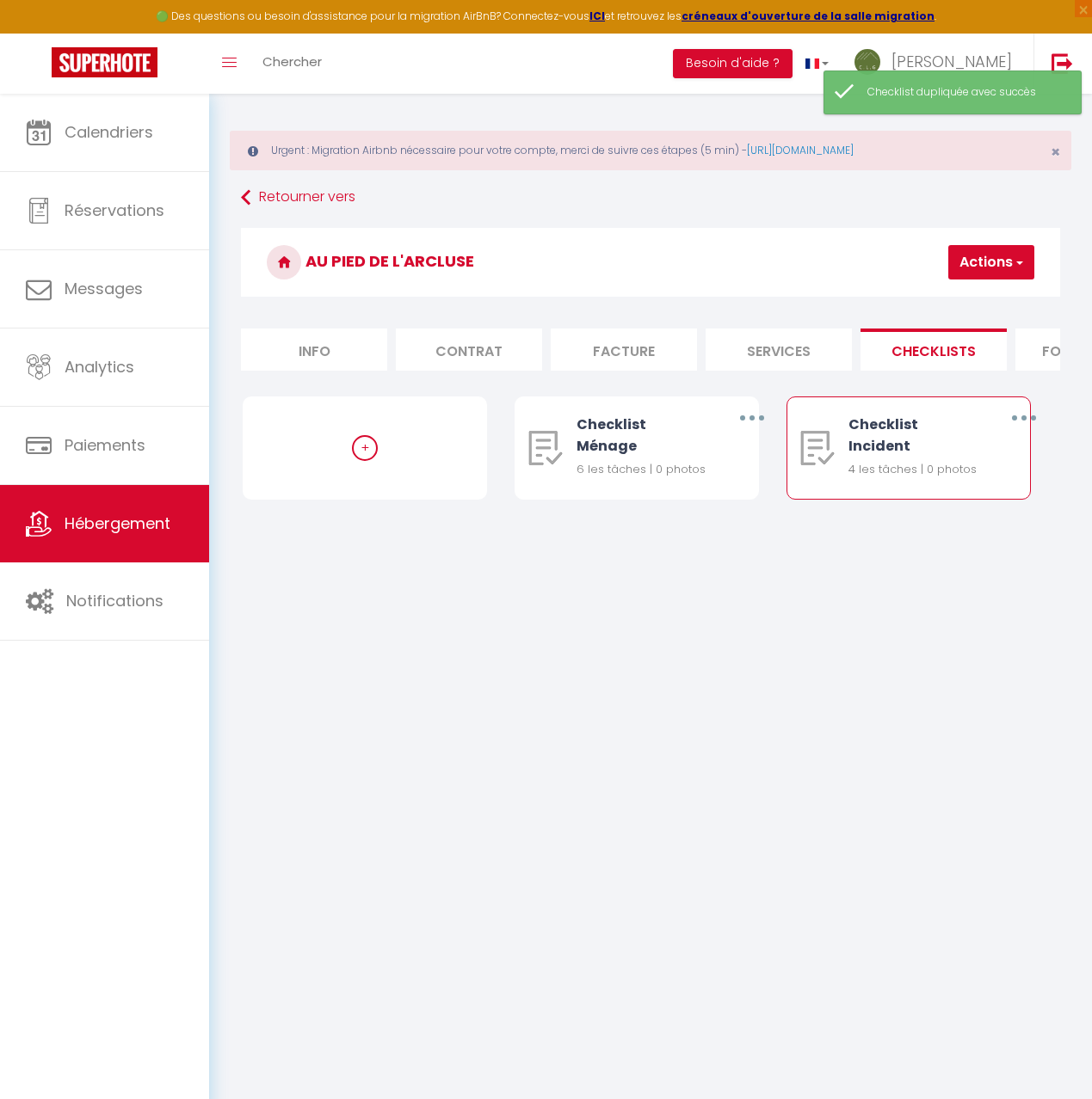
click at [1017, 411] on button "button" at bounding box center [1023, 417] width 45 height 32
click at [956, 493] on link "Dupliquer" at bounding box center [978, 491] width 127 height 29
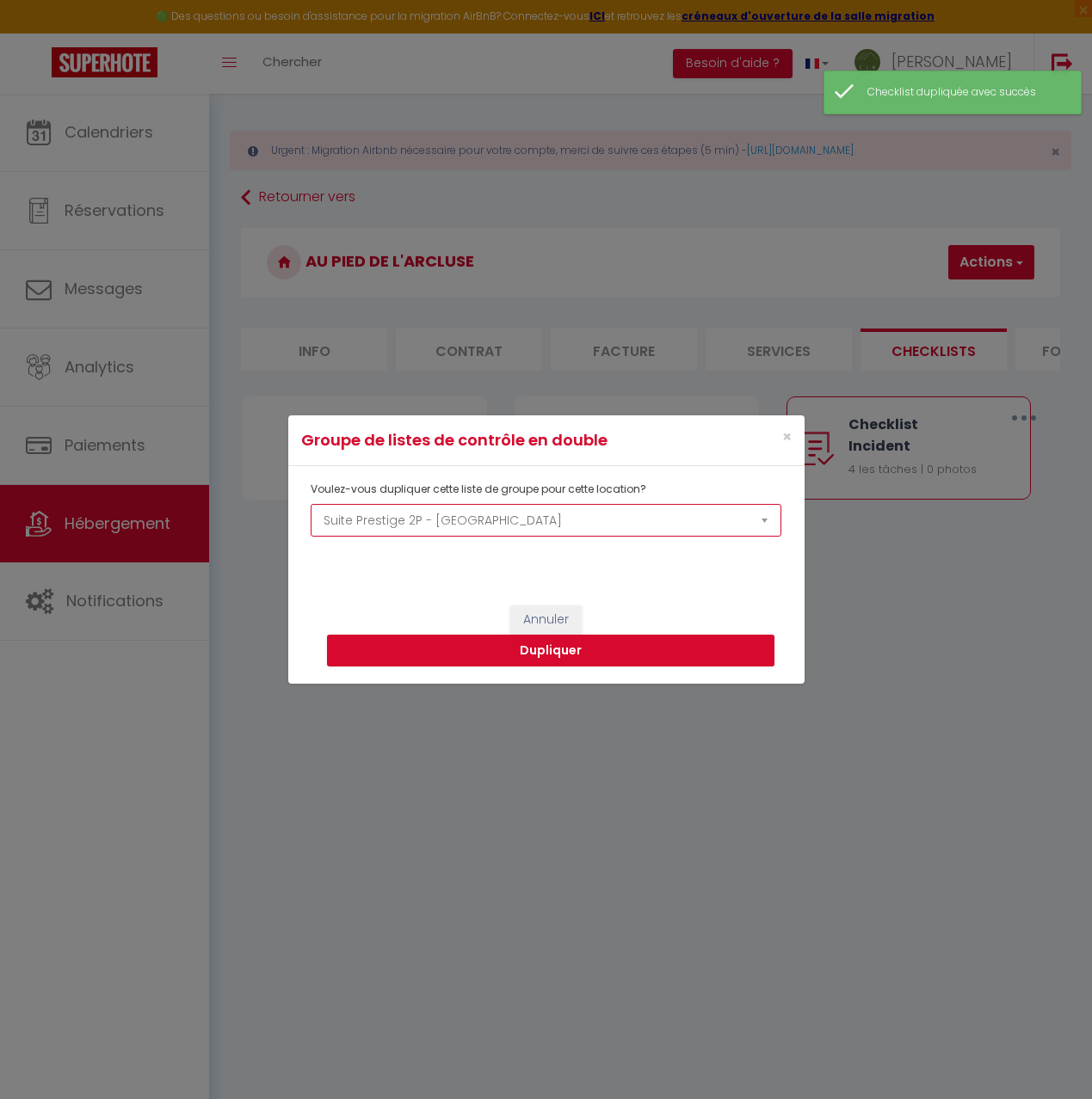
click at [771, 525] on select "Au Pied de l'Arcluse Entre Cimes et [GEOGRAPHIC_DATA] La Source du Bonheur Gîte…" at bounding box center [546, 520] width 470 height 32
click at [311, 504] on select "Au Pied de l'Arcluse Entre Cimes et [GEOGRAPHIC_DATA] La Source du Bonheur Gîte…" at bounding box center [546, 520] width 470 height 32
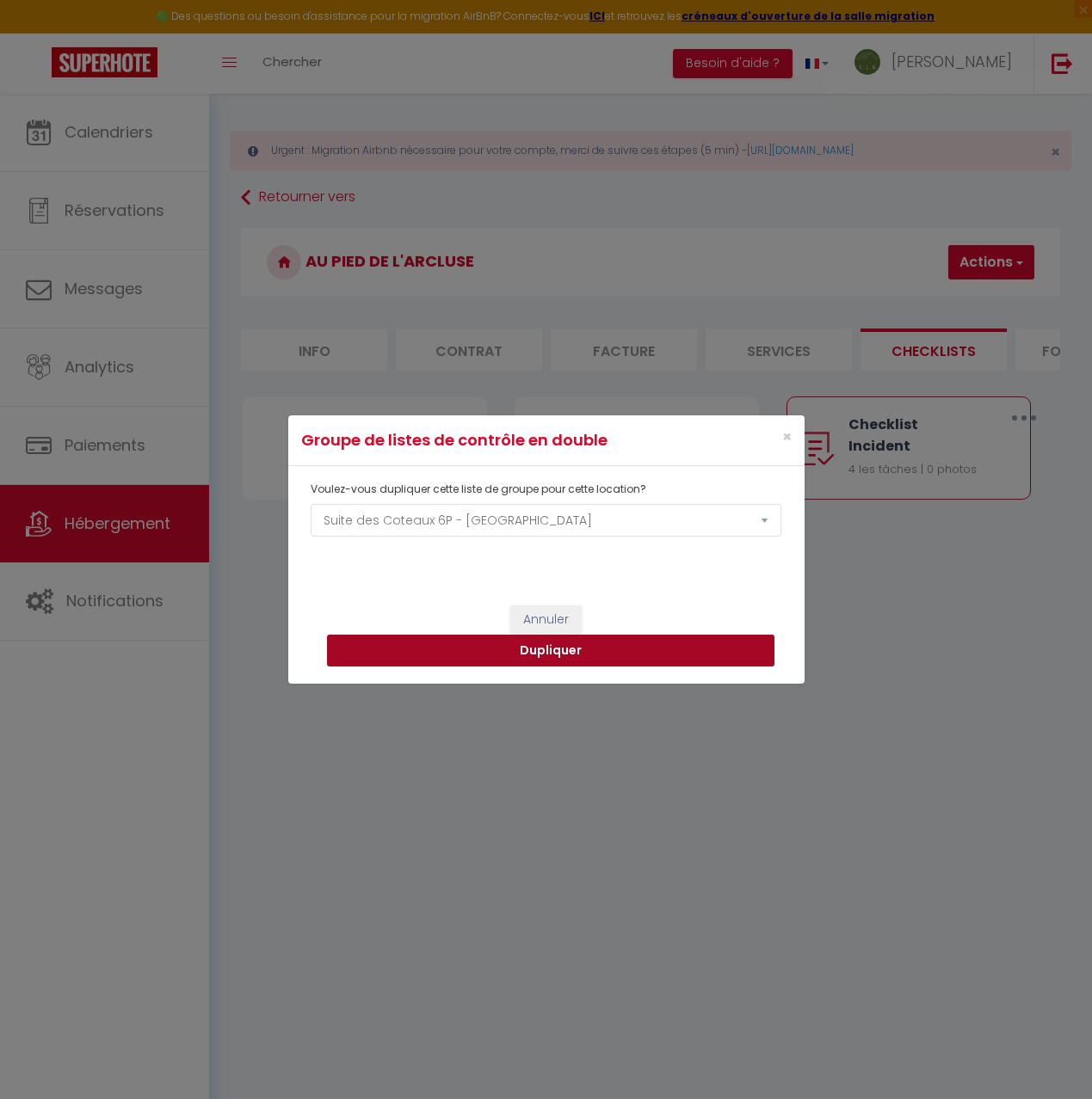
click at [555, 655] on button "Dupliquer" at bounding box center [551, 650] width 448 height 32
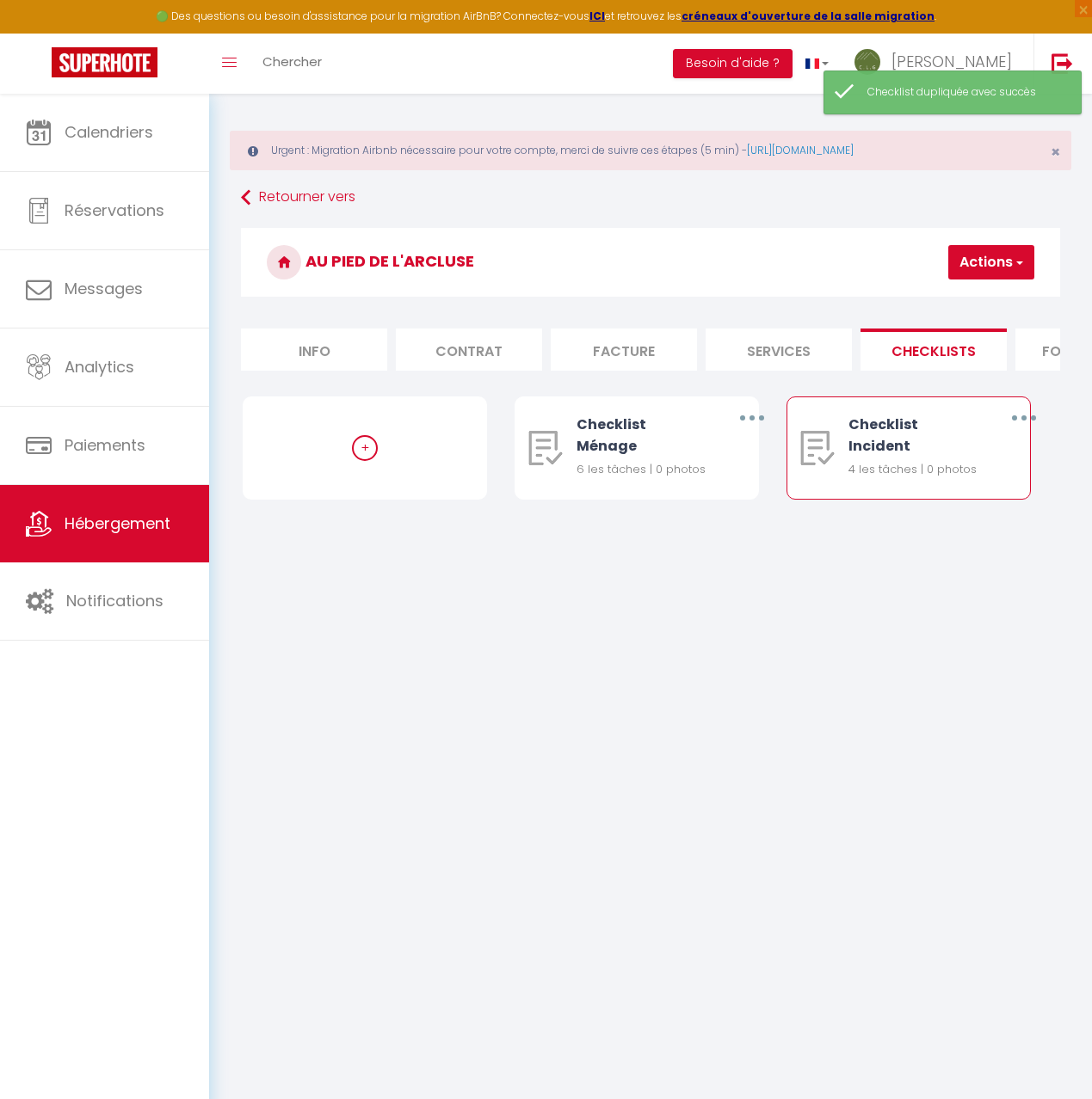
click at [1025, 418] on icon "button" at bounding box center [1024, 418] width 6 height 6
drag, startPoint x: 969, startPoint y: 489, endPoint x: 953, endPoint y: 495, distance: 17.1
click at [969, 489] on link "Dupliquer" at bounding box center [978, 491] width 127 height 29
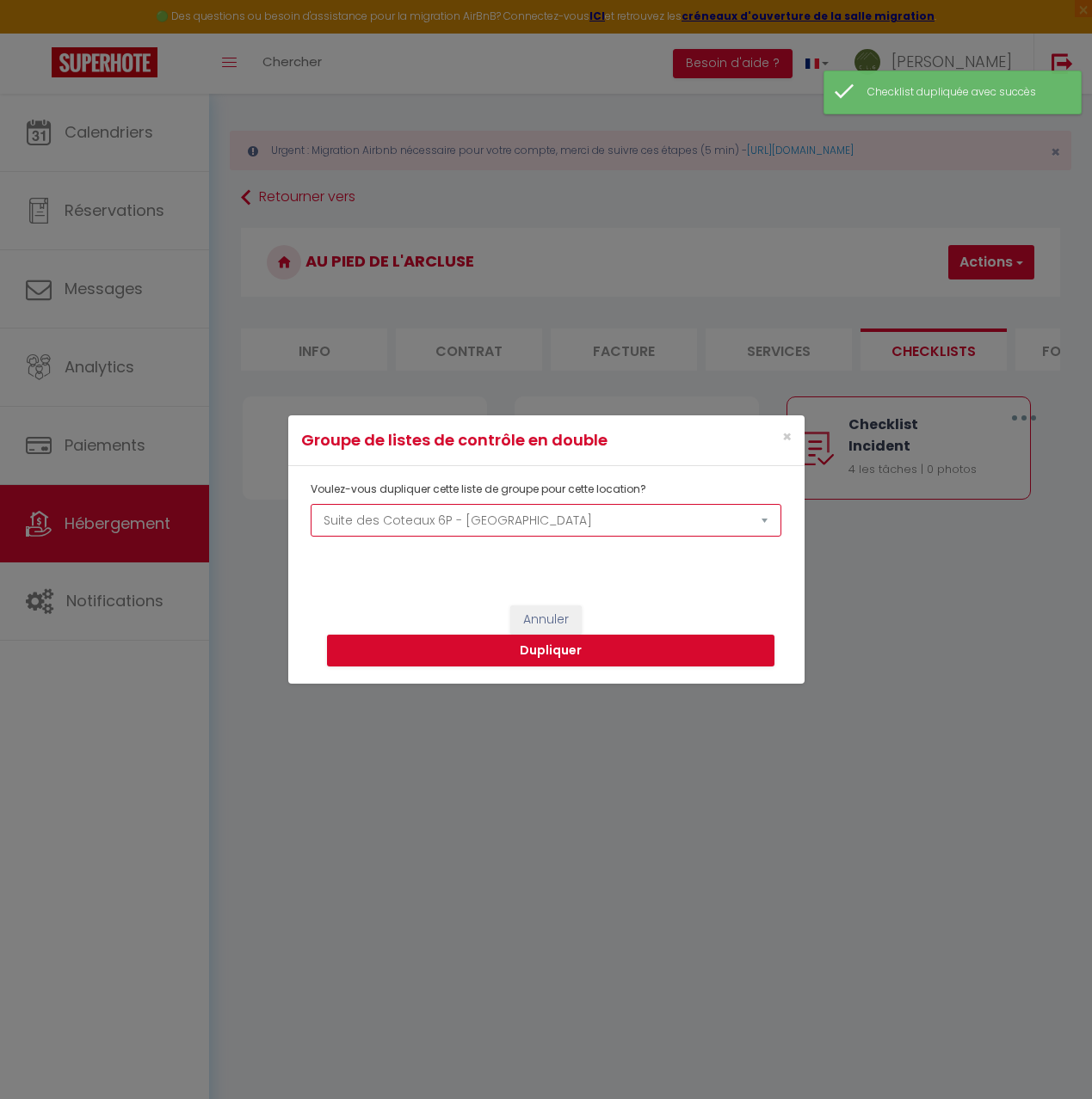
click at [767, 518] on select "Au Pied de l'Arcluse Entre Cimes et [GEOGRAPHIC_DATA] La Source du Bonheur Gîte…" at bounding box center [546, 520] width 470 height 32
select select "63091"
click at [311, 504] on select "Au Pied de l'Arcluse Entre Cimes et [GEOGRAPHIC_DATA] La Source du Bonheur Gîte…" at bounding box center [546, 520] width 470 height 32
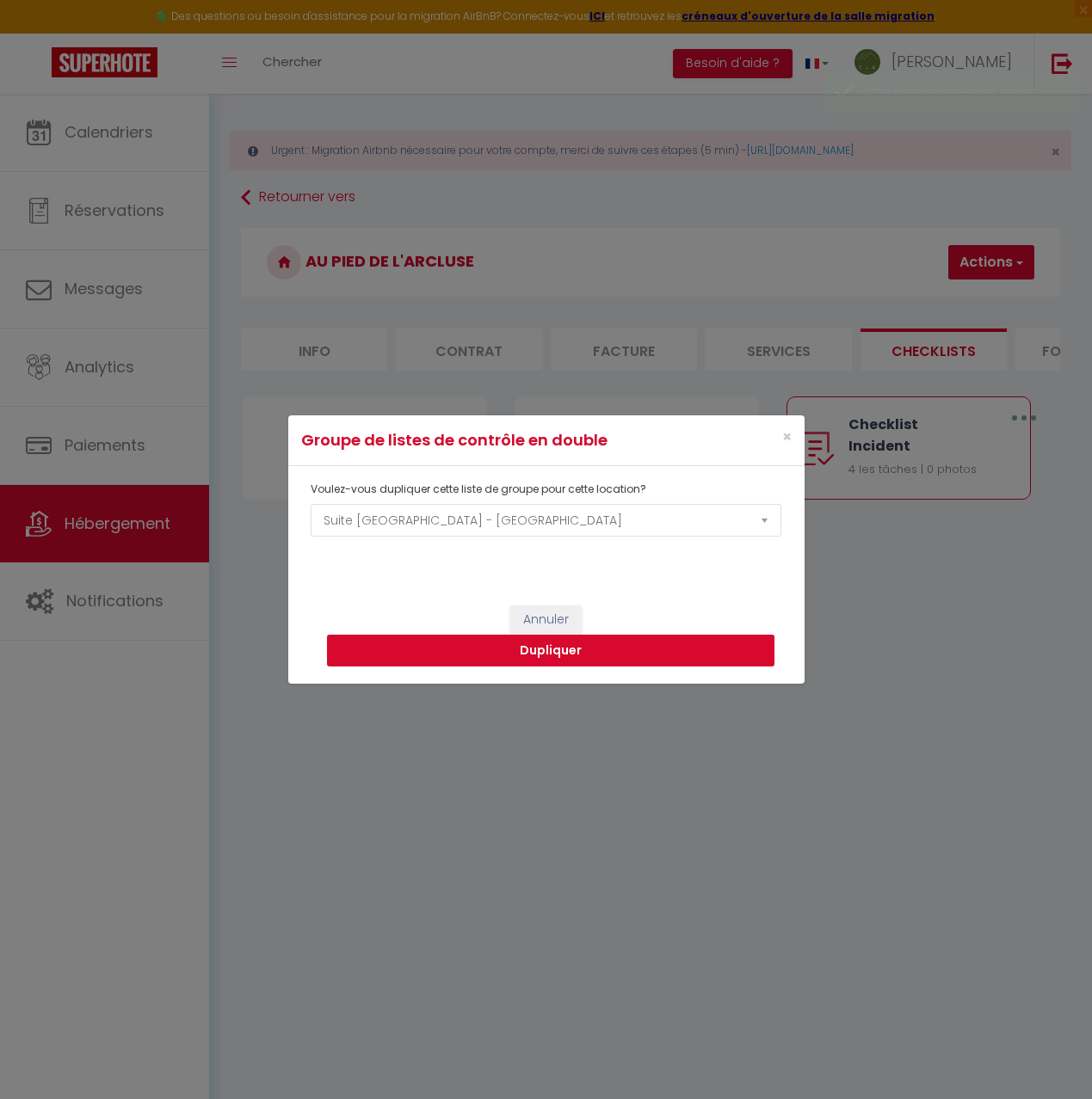
click at [623, 649] on button "Dupliquer" at bounding box center [551, 650] width 448 height 32
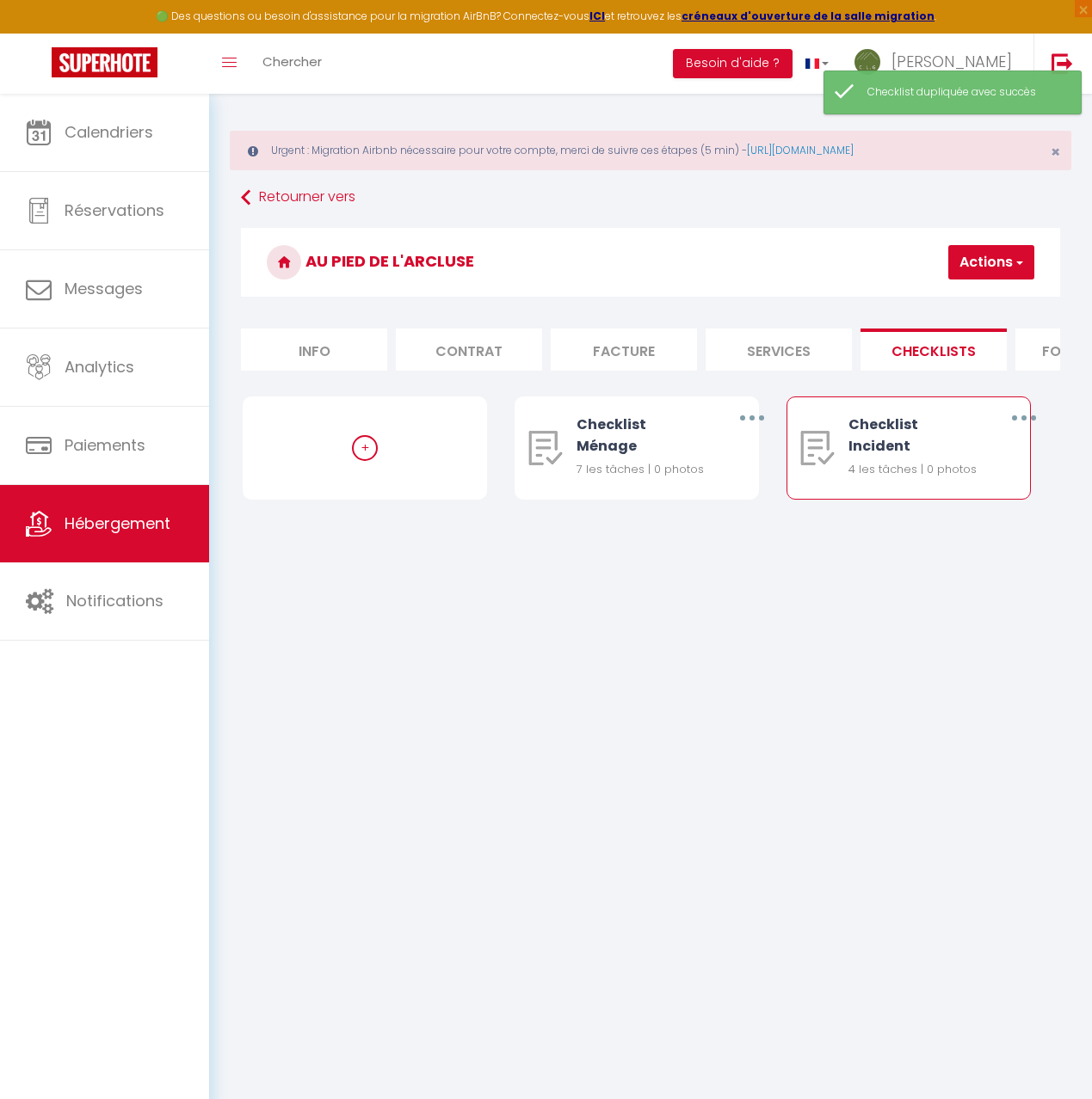
click at [1021, 413] on button "button" at bounding box center [1023, 417] width 45 height 32
click at [976, 497] on link "Dupliquer" at bounding box center [978, 491] width 127 height 29
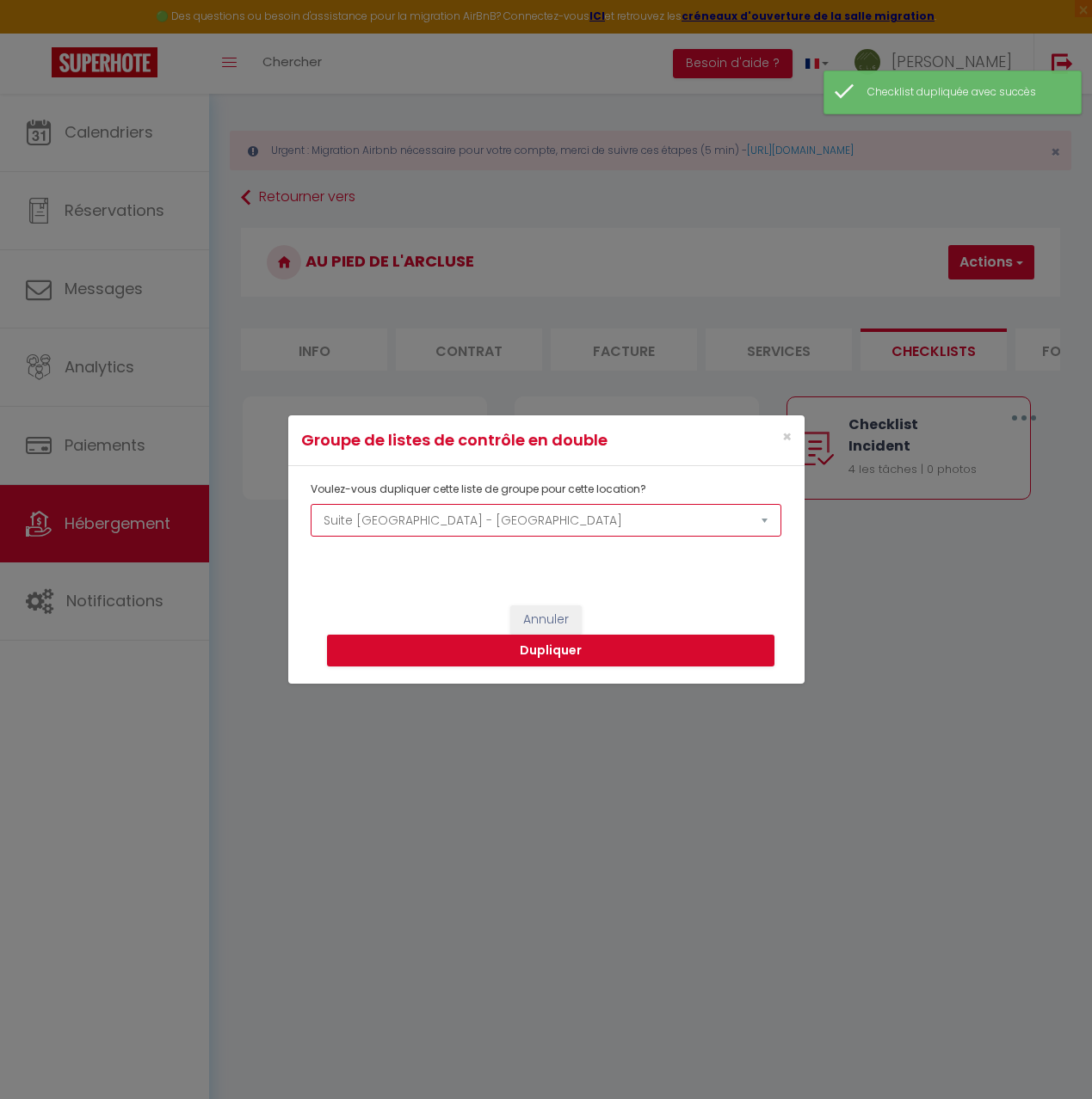
click at [763, 517] on select "Au Pied de l'Arcluse Entre Cimes et [GEOGRAPHIC_DATA] La Source du Bonheur Gîte…" at bounding box center [546, 520] width 470 height 32
select select "63092"
click at [311, 504] on select "Au Pied de l'Arcluse Entre Cimes et [GEOGRAPHIC_DATA] La Source du Bonheur Gîte…" at bounding box center [546, 520] width 470 height 32
click at [569, 652] on button "Dupliquer" at bounding box center [551, 650] width 448 height 32
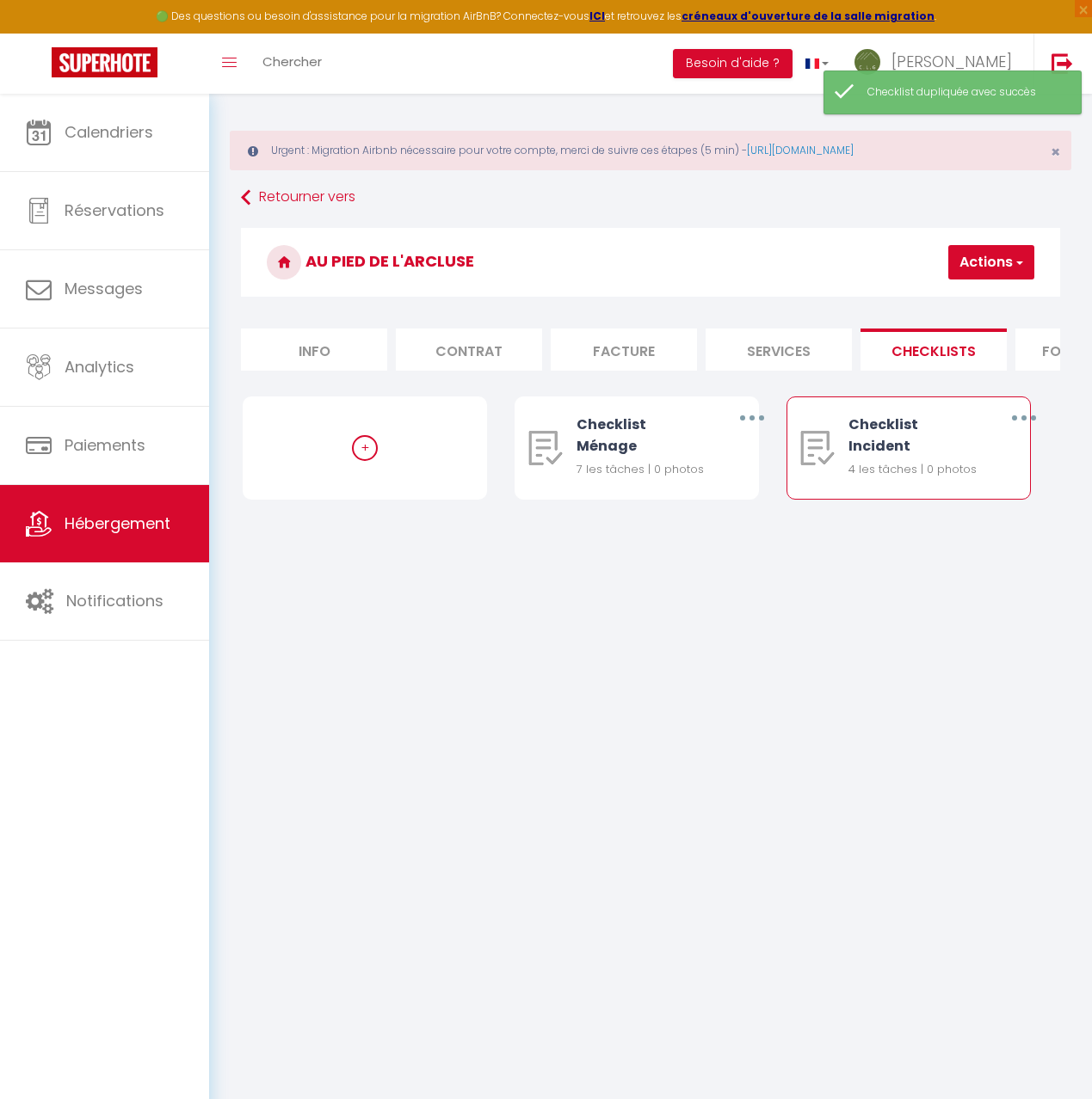
drag, startPoint x: 1021, startPoint y: 420, endPoint x: 1004, endPoint y: 426, distance: 18.0
click at [1021, 420] on button "button" at bounding box center [1023, 417] width 45 height 32
click at [978, 487] on link "Dupliquer" at bounding box center [978, 491] width 127 height 29
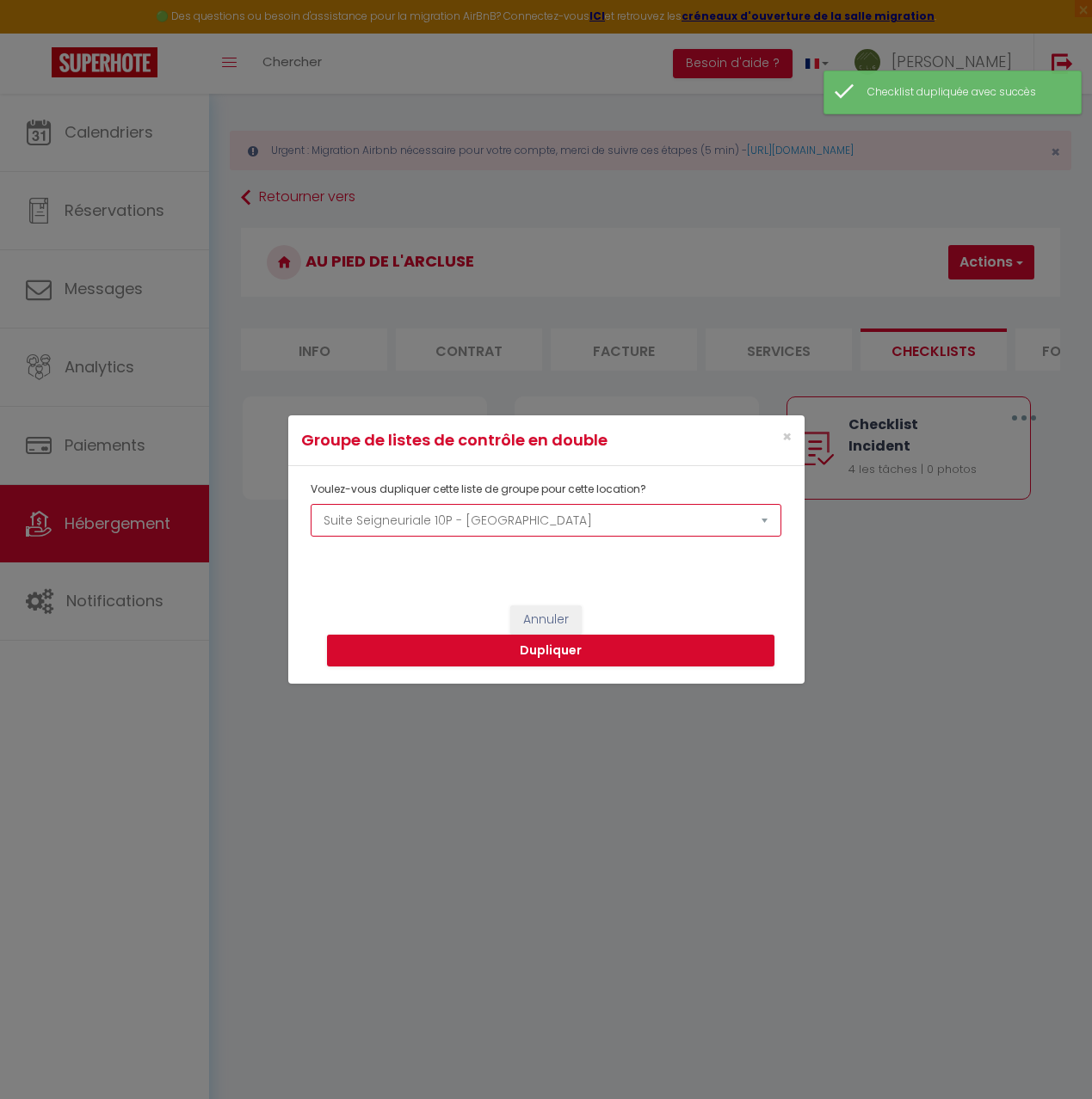
click at [768, 519] on select "Au Pied de l'Arcluse Entre Cimes et [GEOGRAPHIC_DATA] La Source du Bonheur Gîte…" at bounding box center [546, 520] width 470 height 32
select select "63093"
click at [311, 504] on select "Au Pied de l'Arcluse Entre Cimes et [GEOGRAPHIC_DATA] La Source du Bonheur Gîte…" at bounding box center [546, 520] width 470 height 32
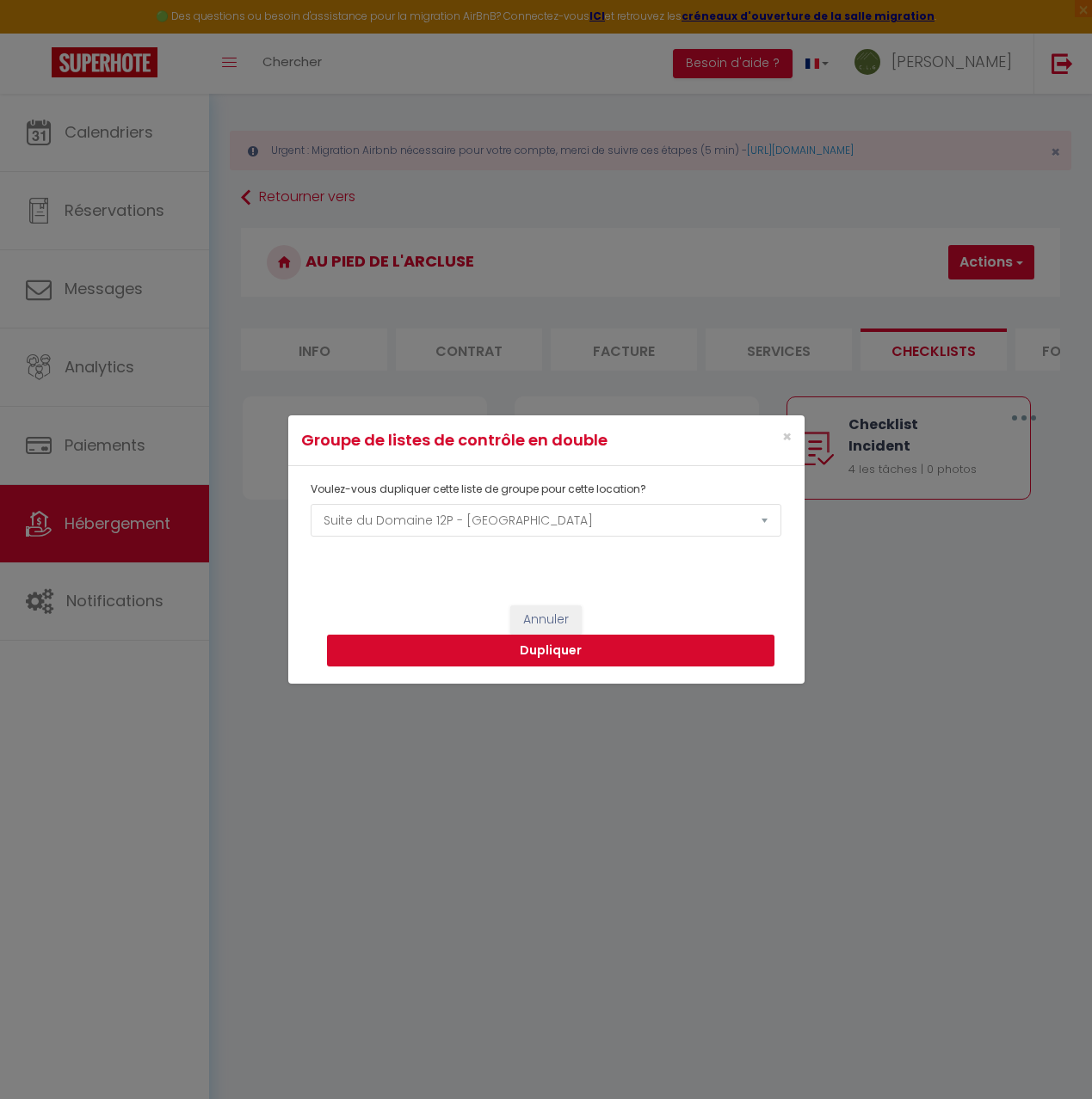
click at [558, 653] on button "Dupliquer" at bounding box center [551, 650] width 448 height 32
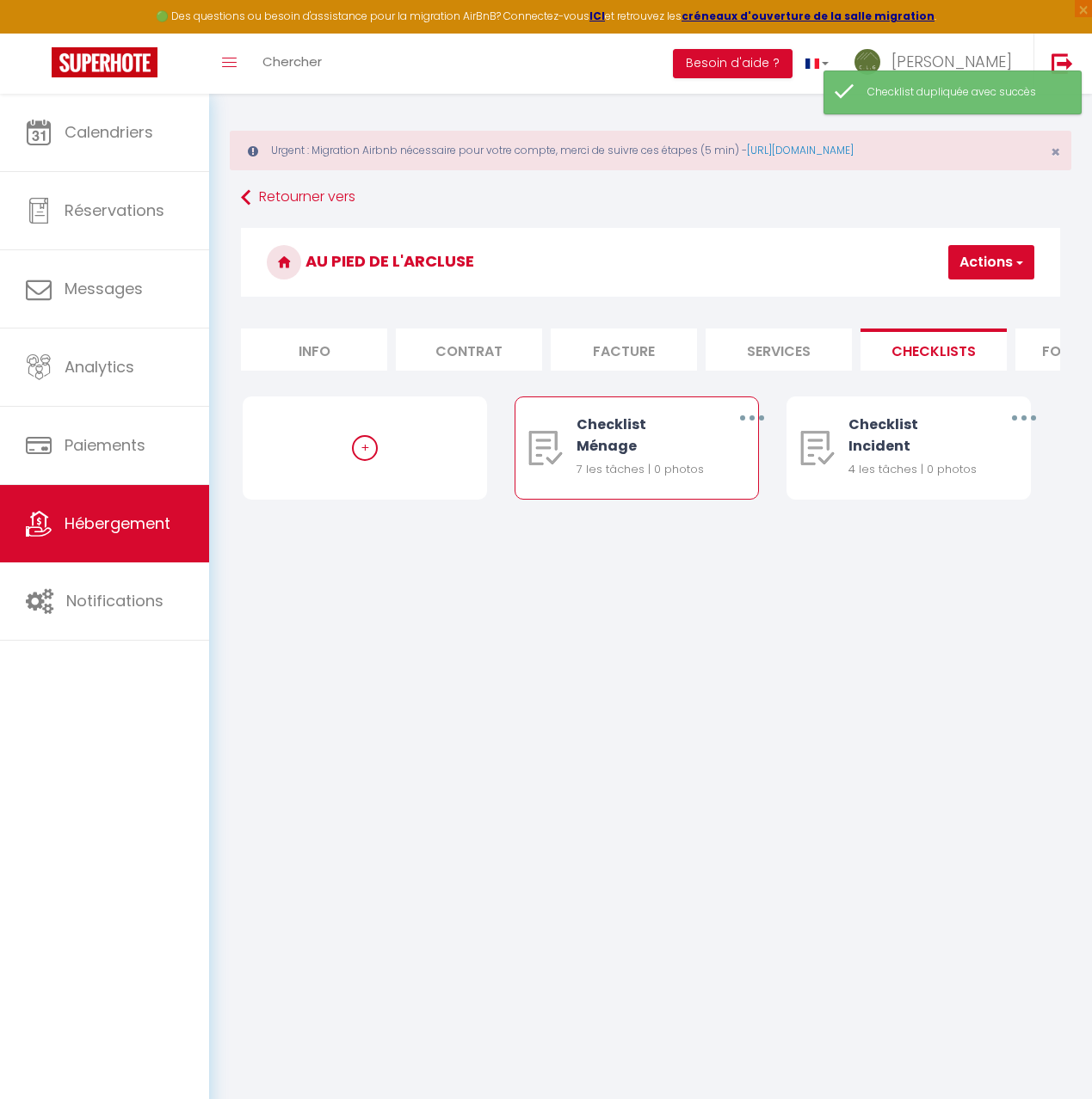
click at [746, 416] on button "button" at bounding box center [751, 417] width 45 height 32
click at [709, 462] on link "Editer" at bounding box center [706, 461] width 127 height 29
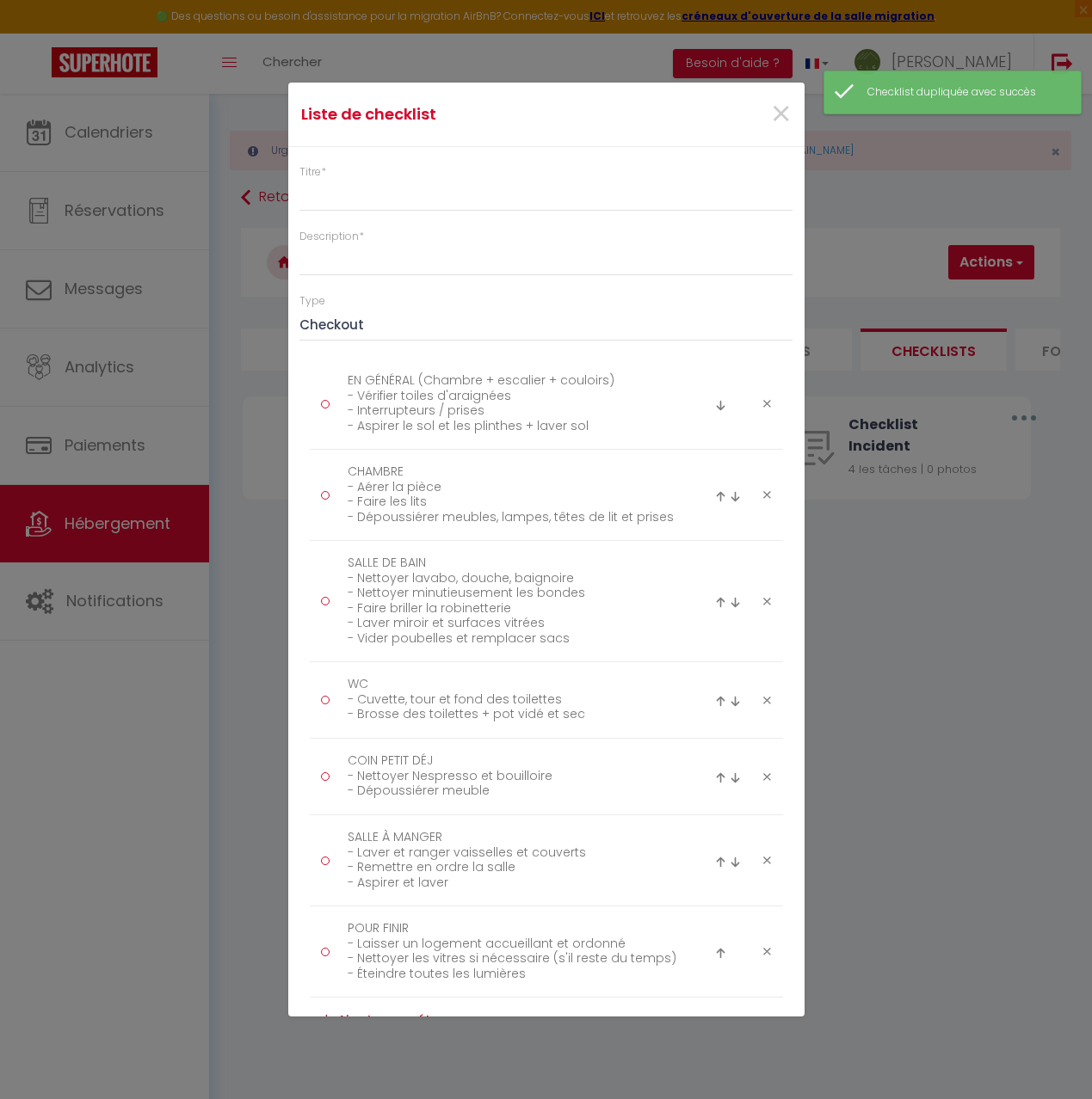
type input "Checklist Ménage"
type input "Procédure à suivre à la fin du ménage"
select select "1"
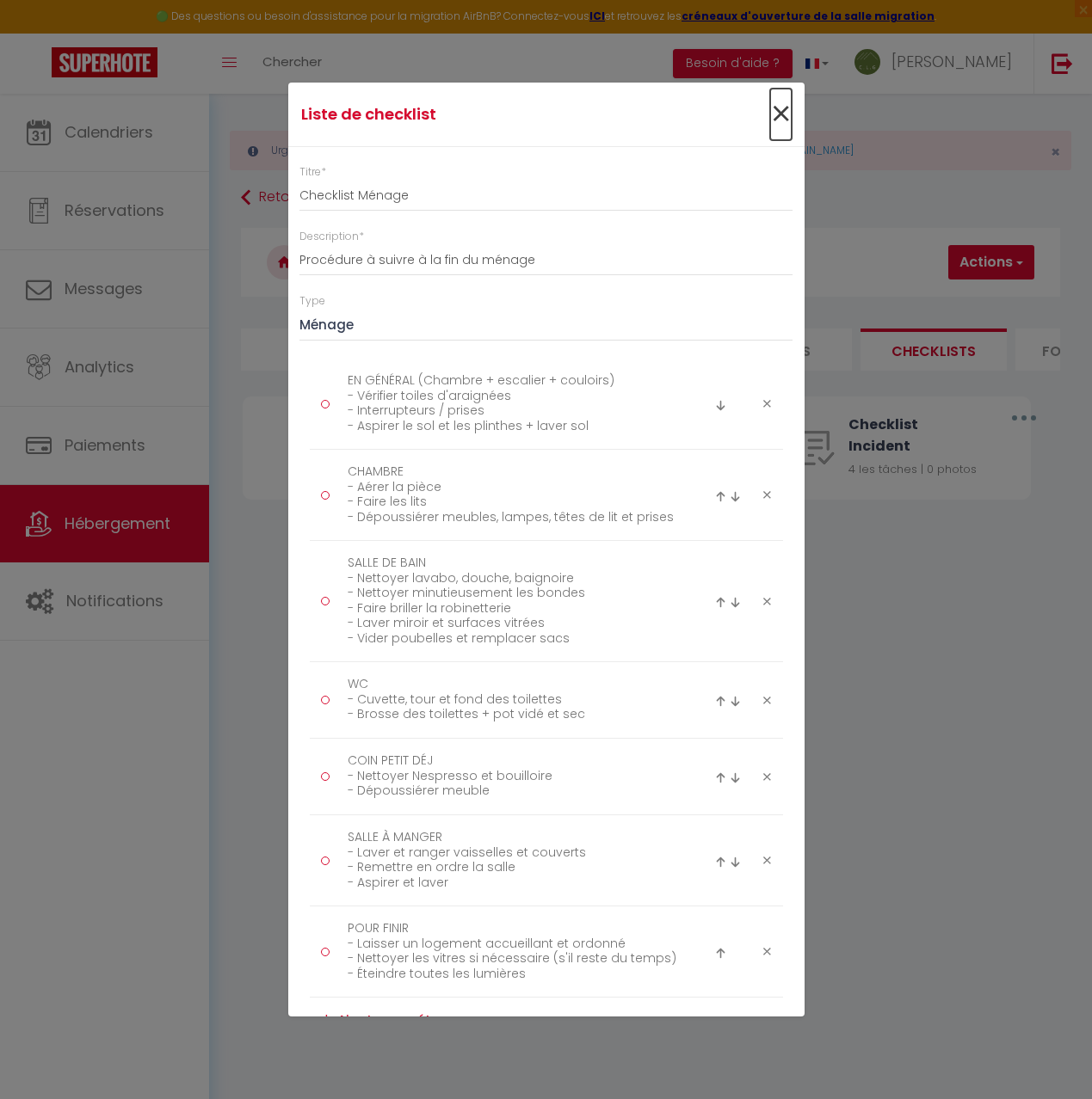
click at [779, 112] on span "×" at bounding box center [781, 114] width 21 height 52
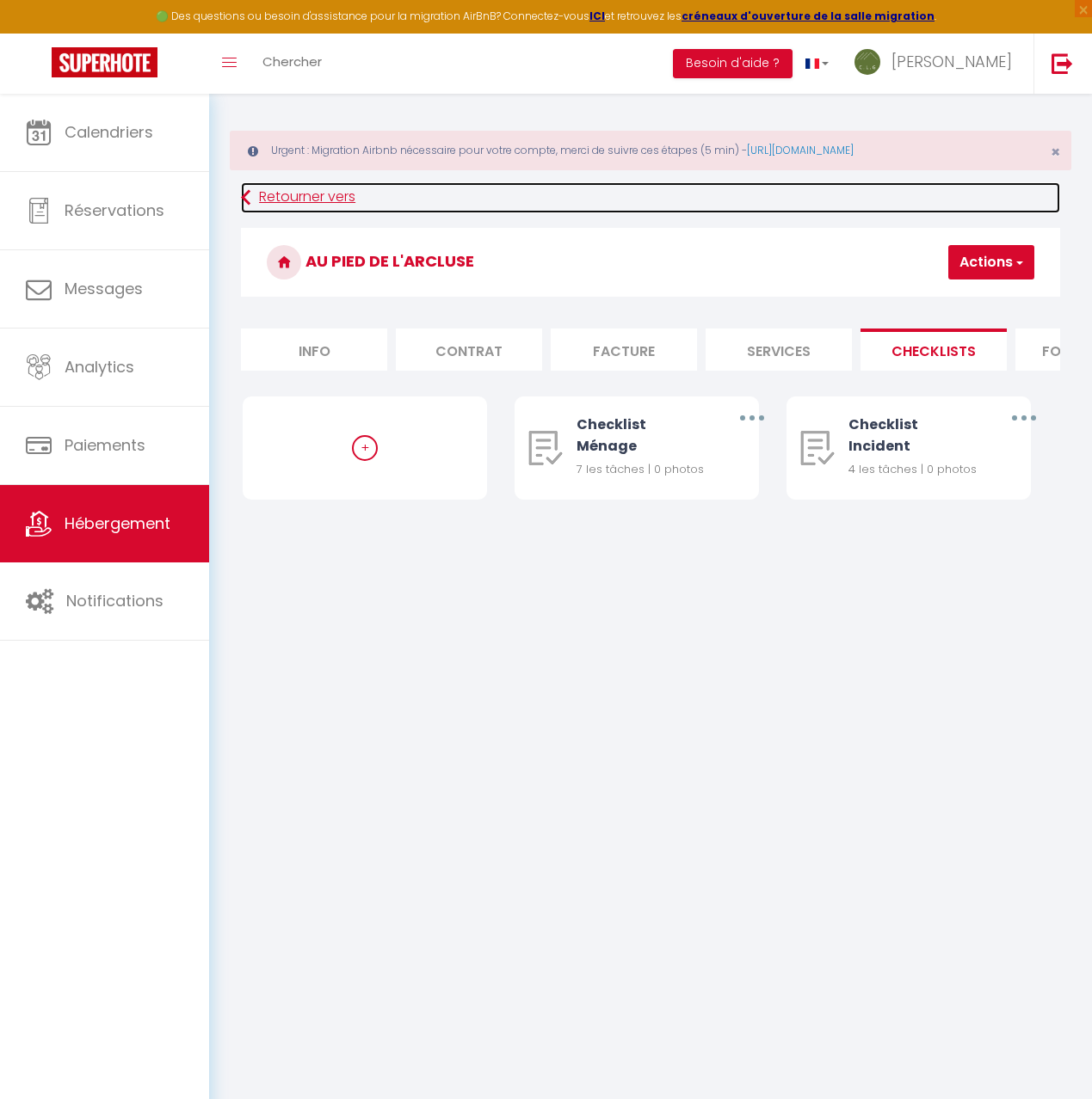
click at [292, 199] on link "Retourner vers" at bounding box center [650, 198] width 819 height 31
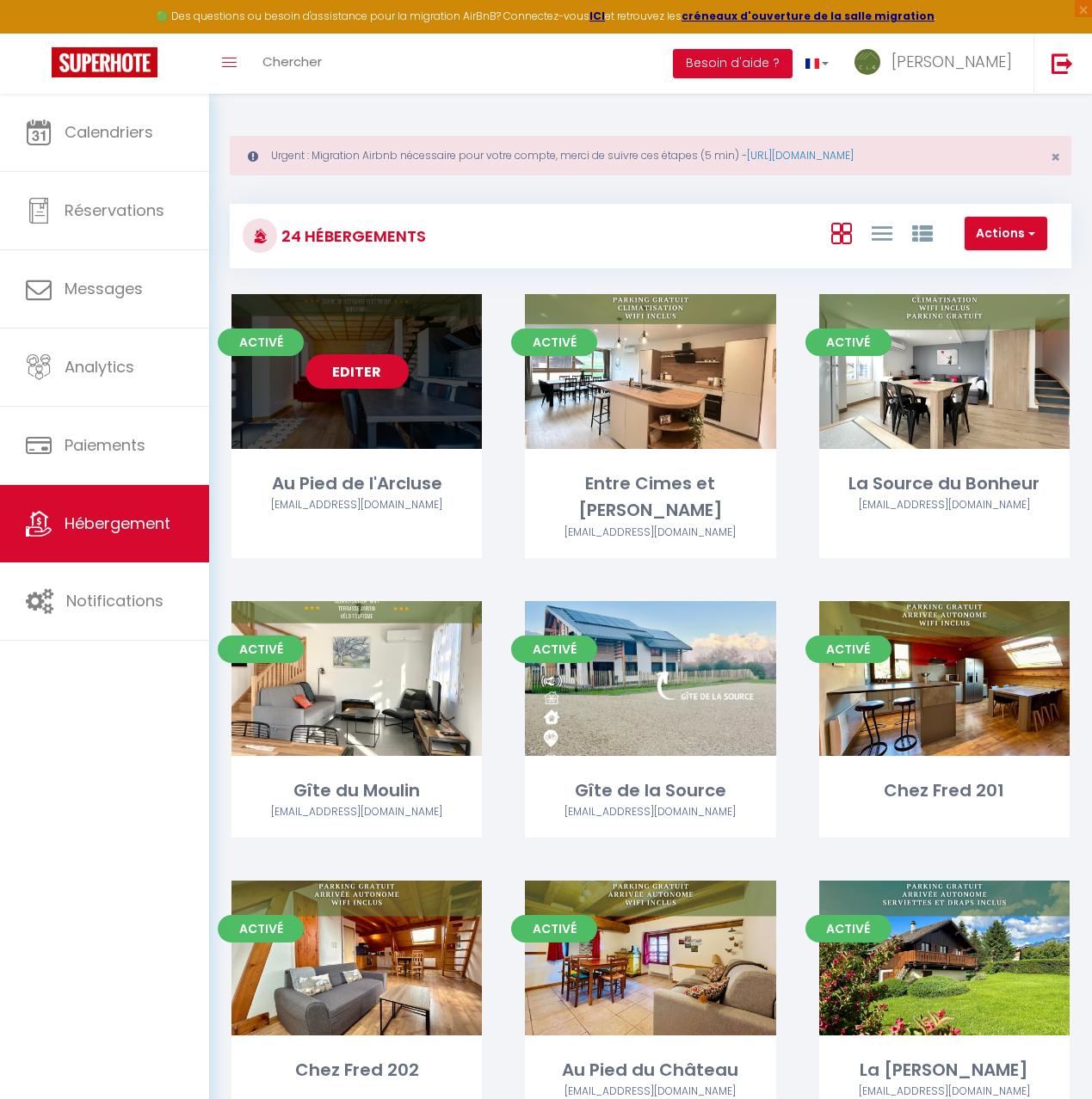
click at [369, 419] on div "Editer" at bounding box center [357, 371] width 251 height 155
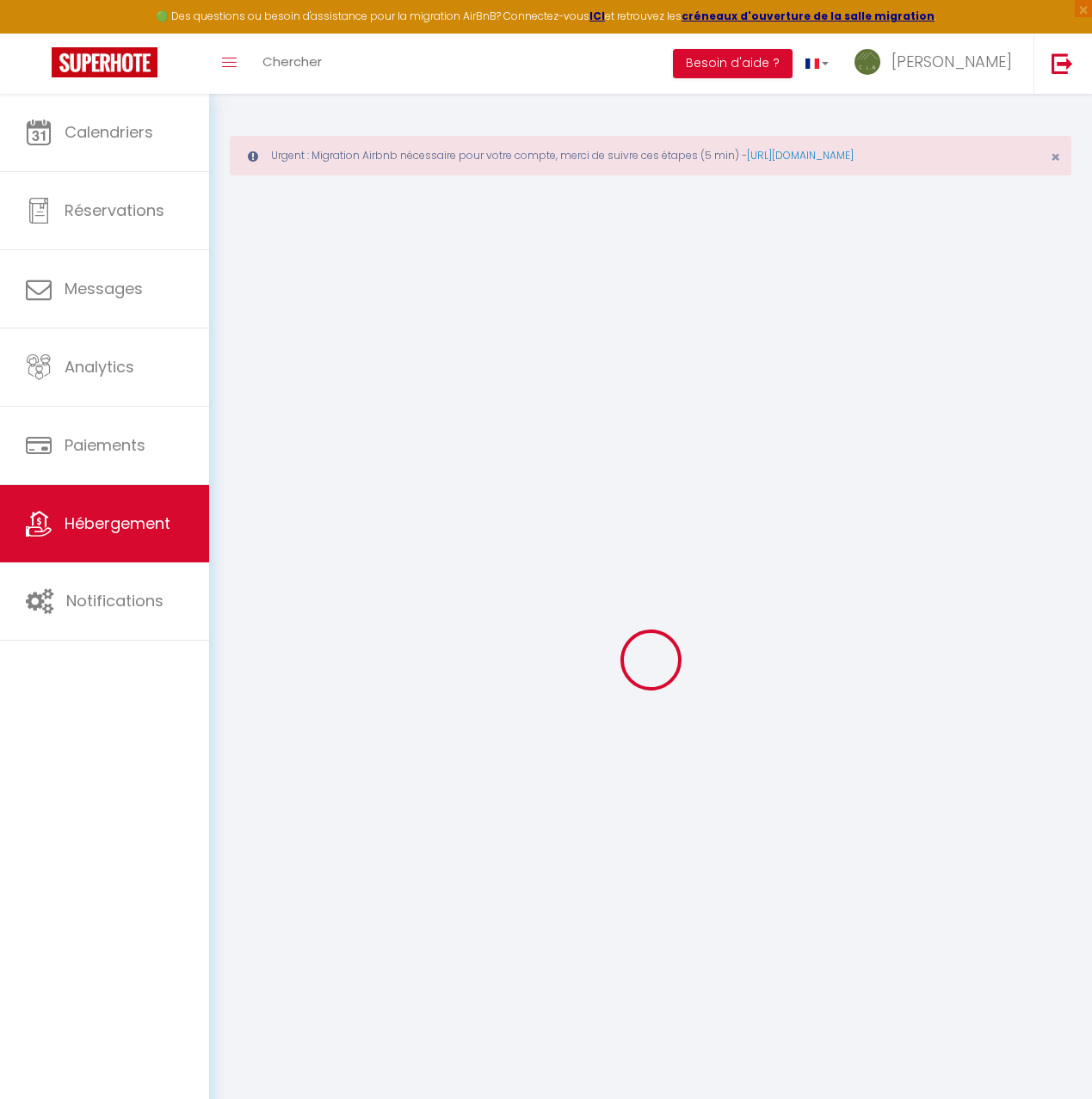
select select
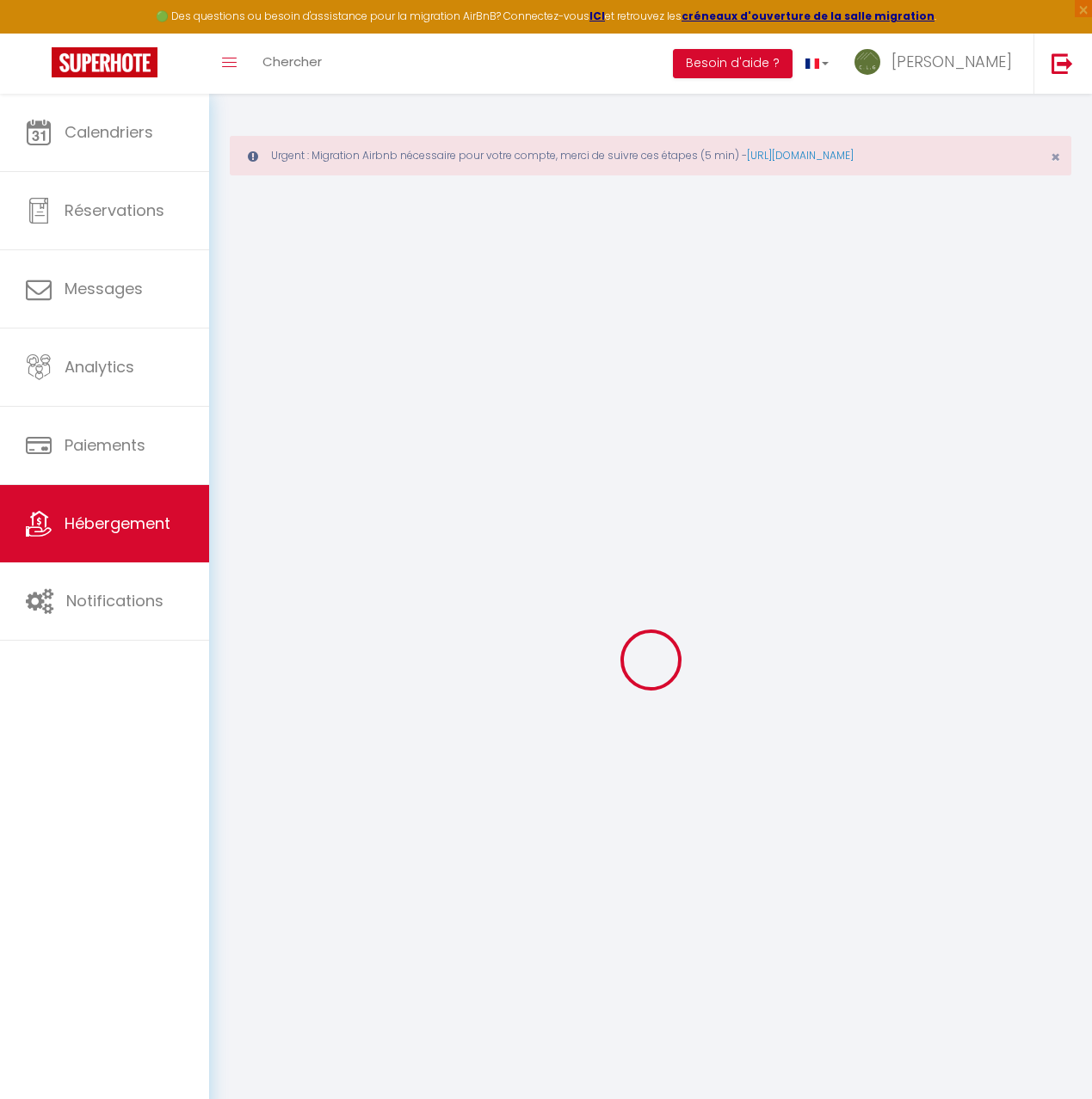
select select
checkbox input "false"
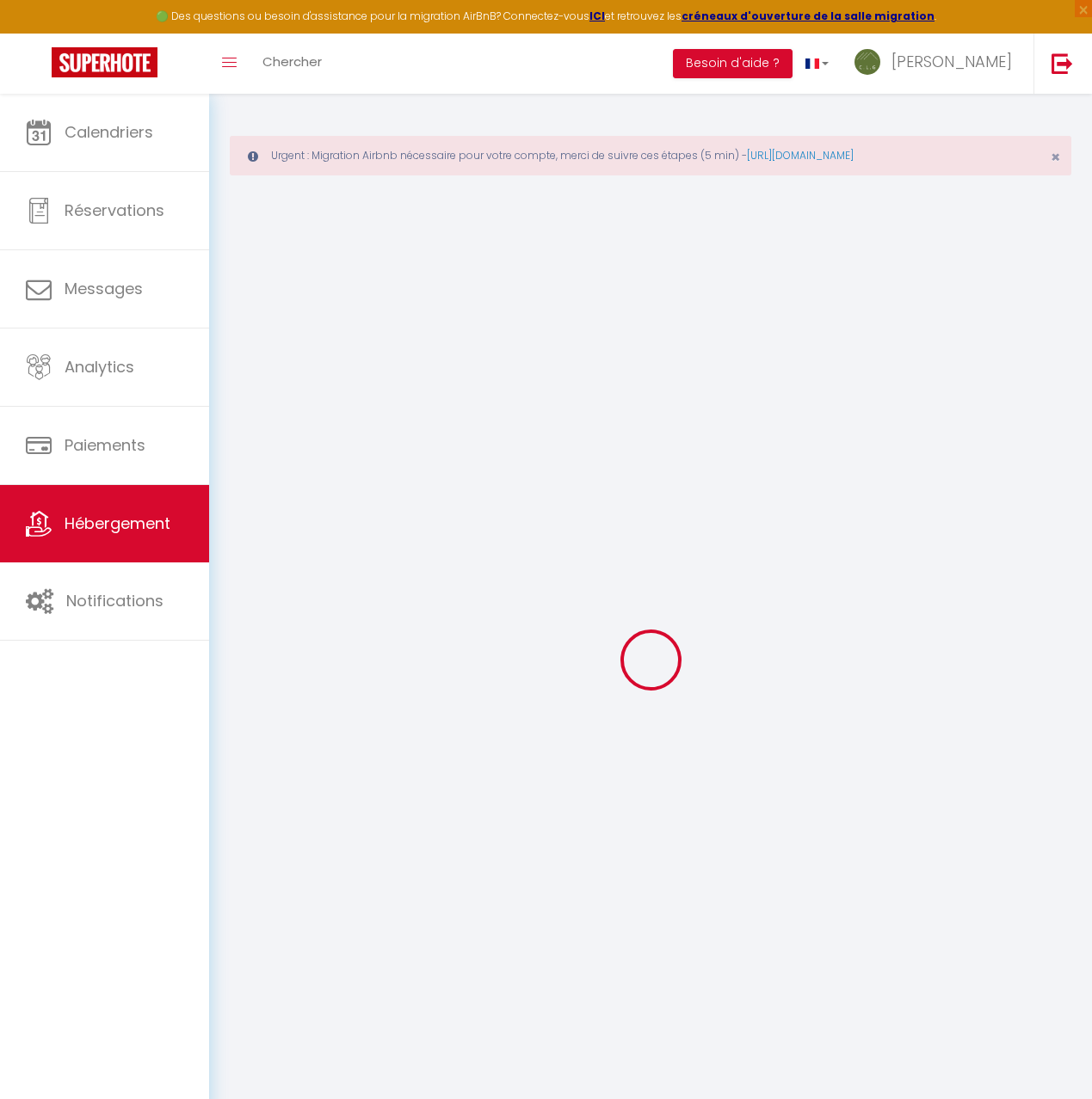
select select
type input "Au Pied de l'Arcluse"
type input "Roland"
type input "[PERSON_NAME]"
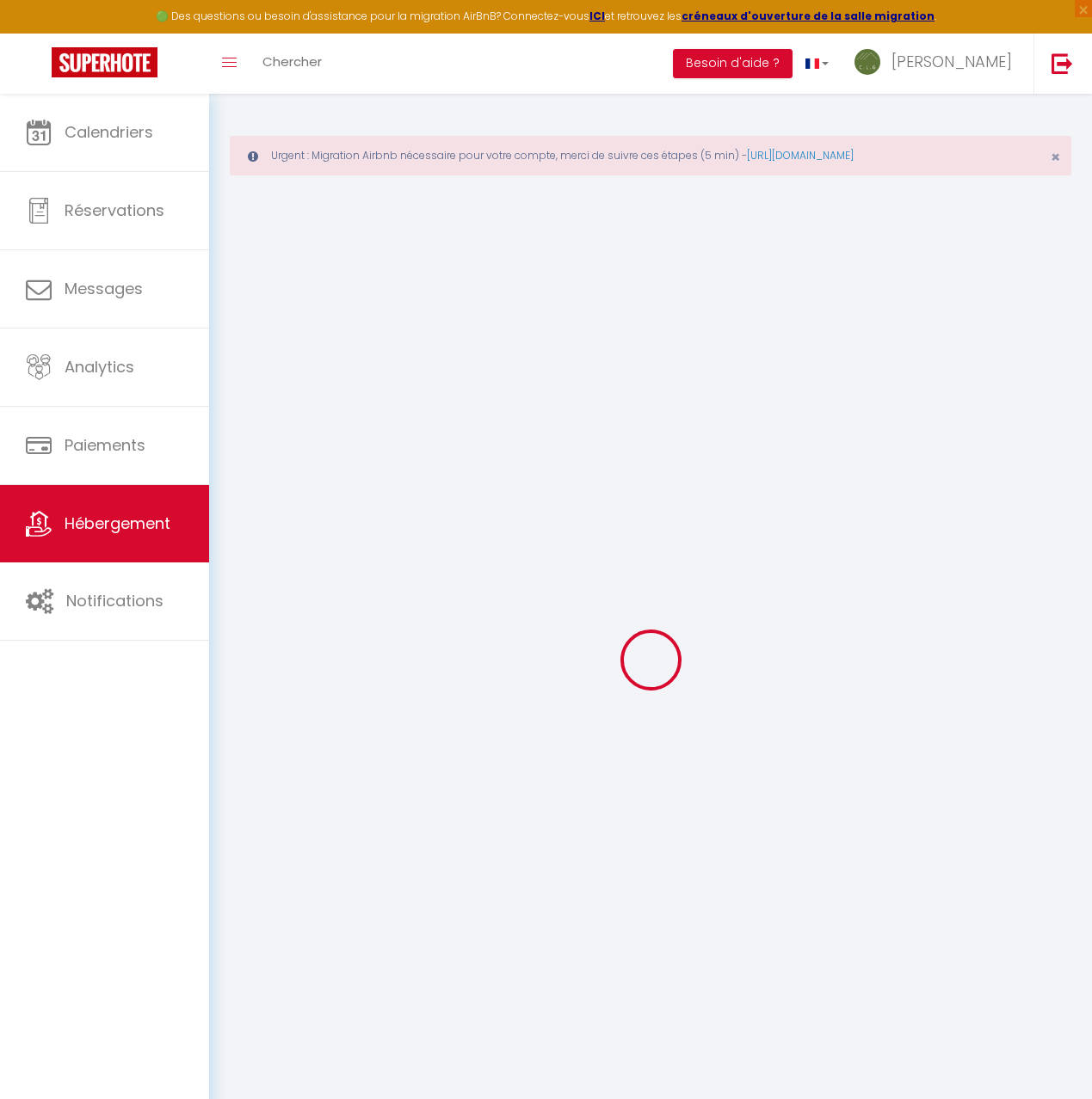
type input "[STREET_ADDRESS]"
type input "73250"
type input "Saint-Pierre-d’Albigny"
select select "houses"
select select "6"
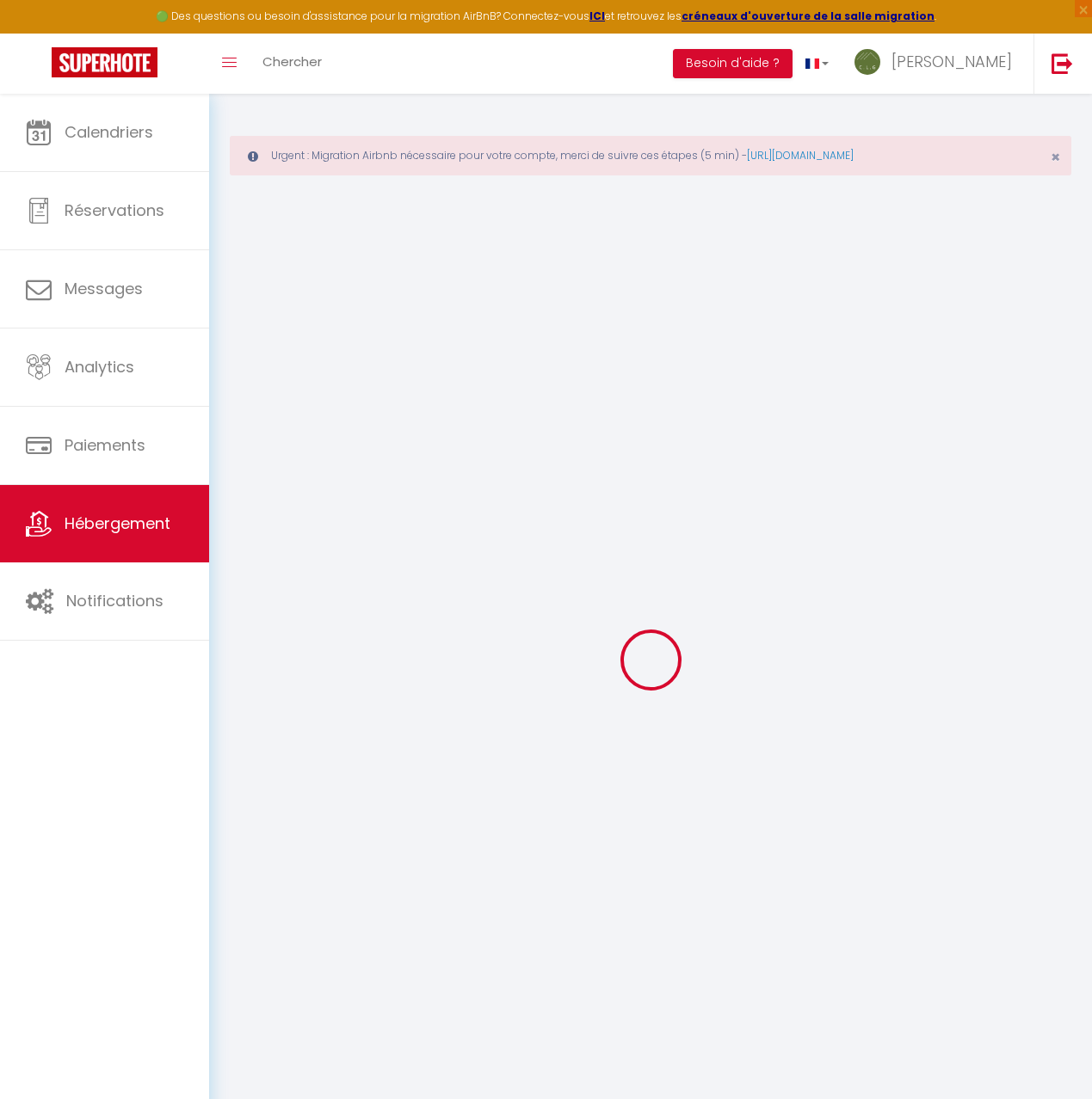
select select "4"
select select "2"
type input "124"
type input "5"
type input "104"
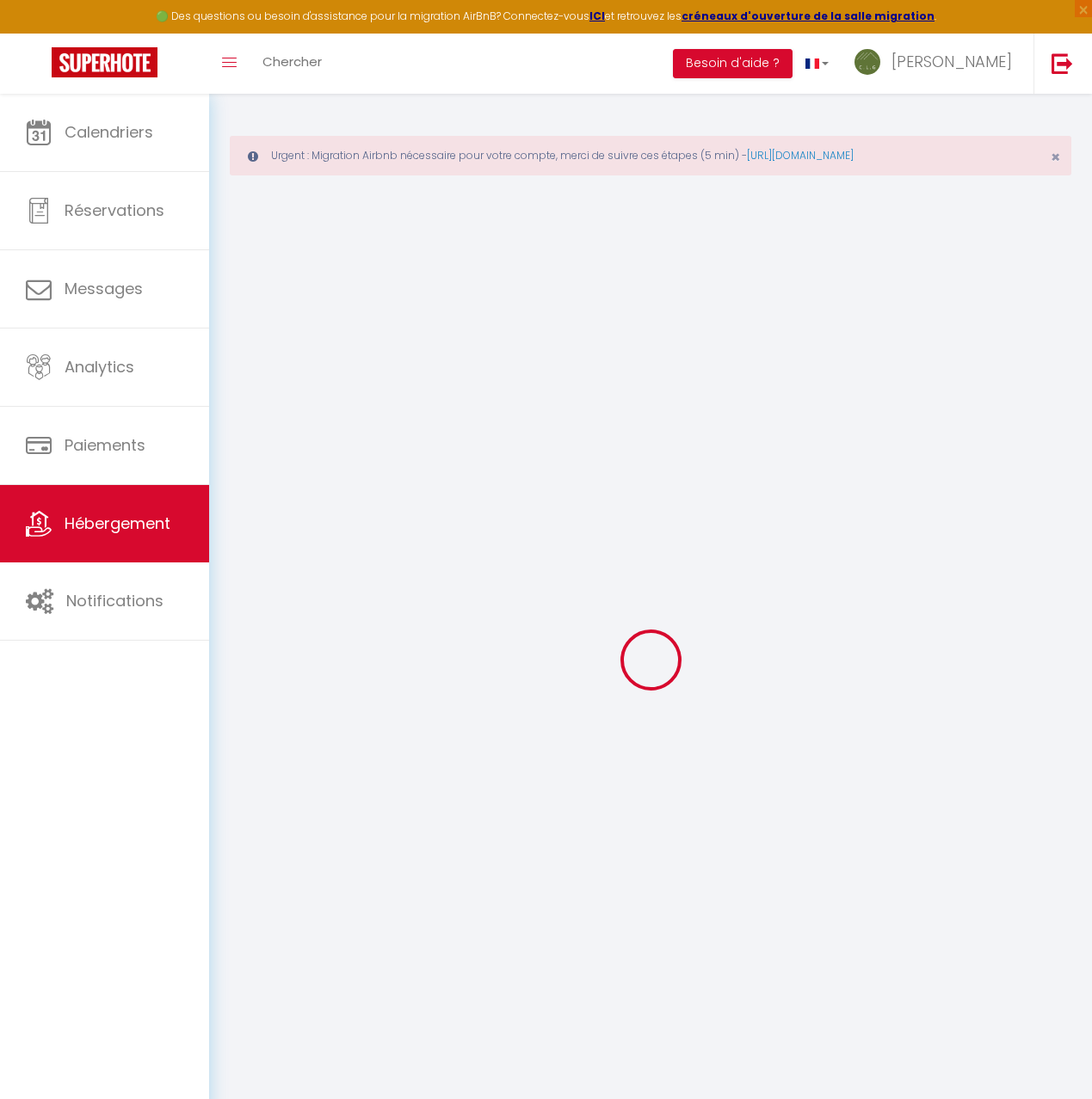
type input "1.87"
type input "400"
select select
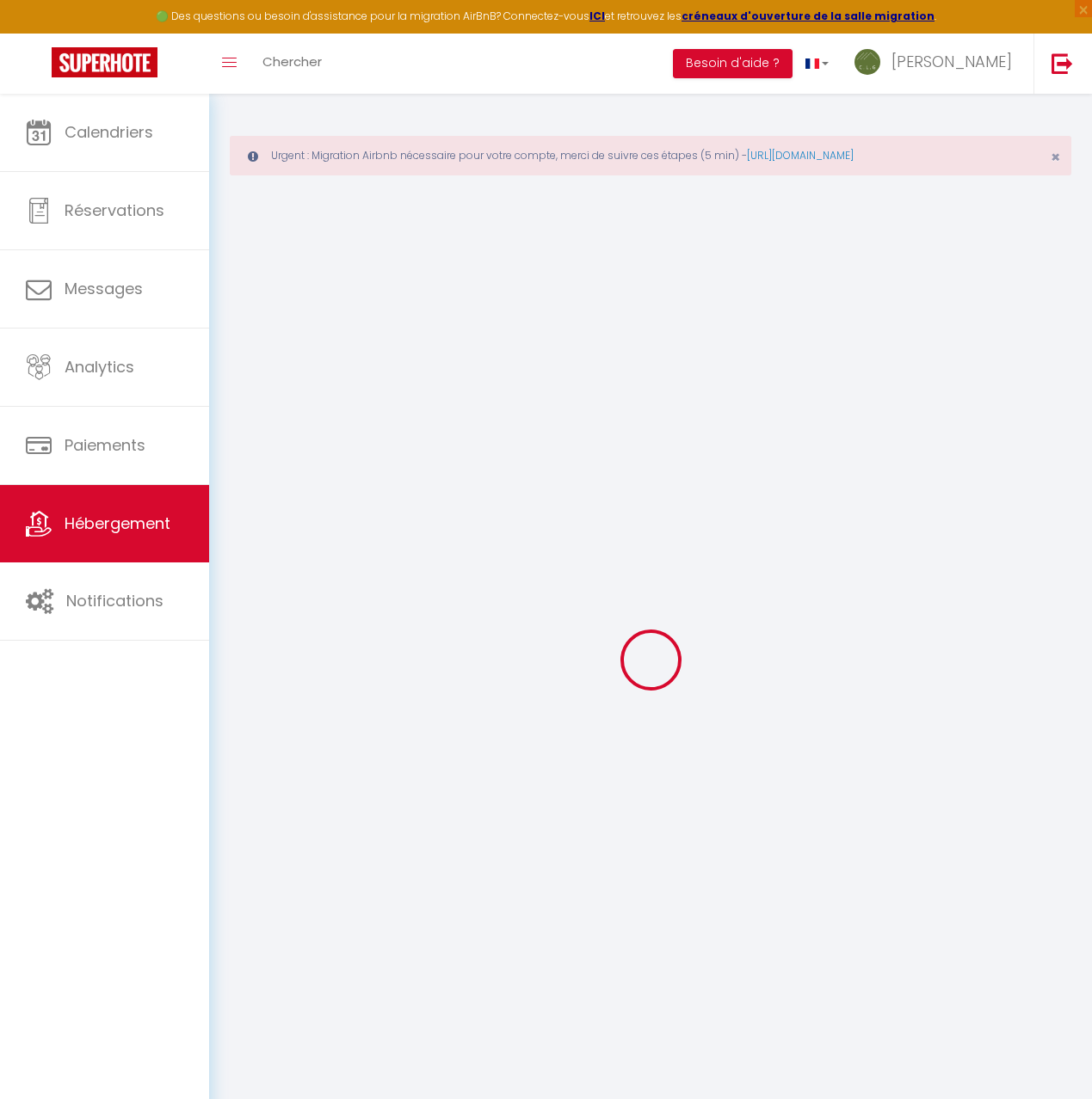
select select
type input "[STREET_ADDRESS]"
type input "73250"
type input "SAINT-PIERRE- D'ALBIGNY"
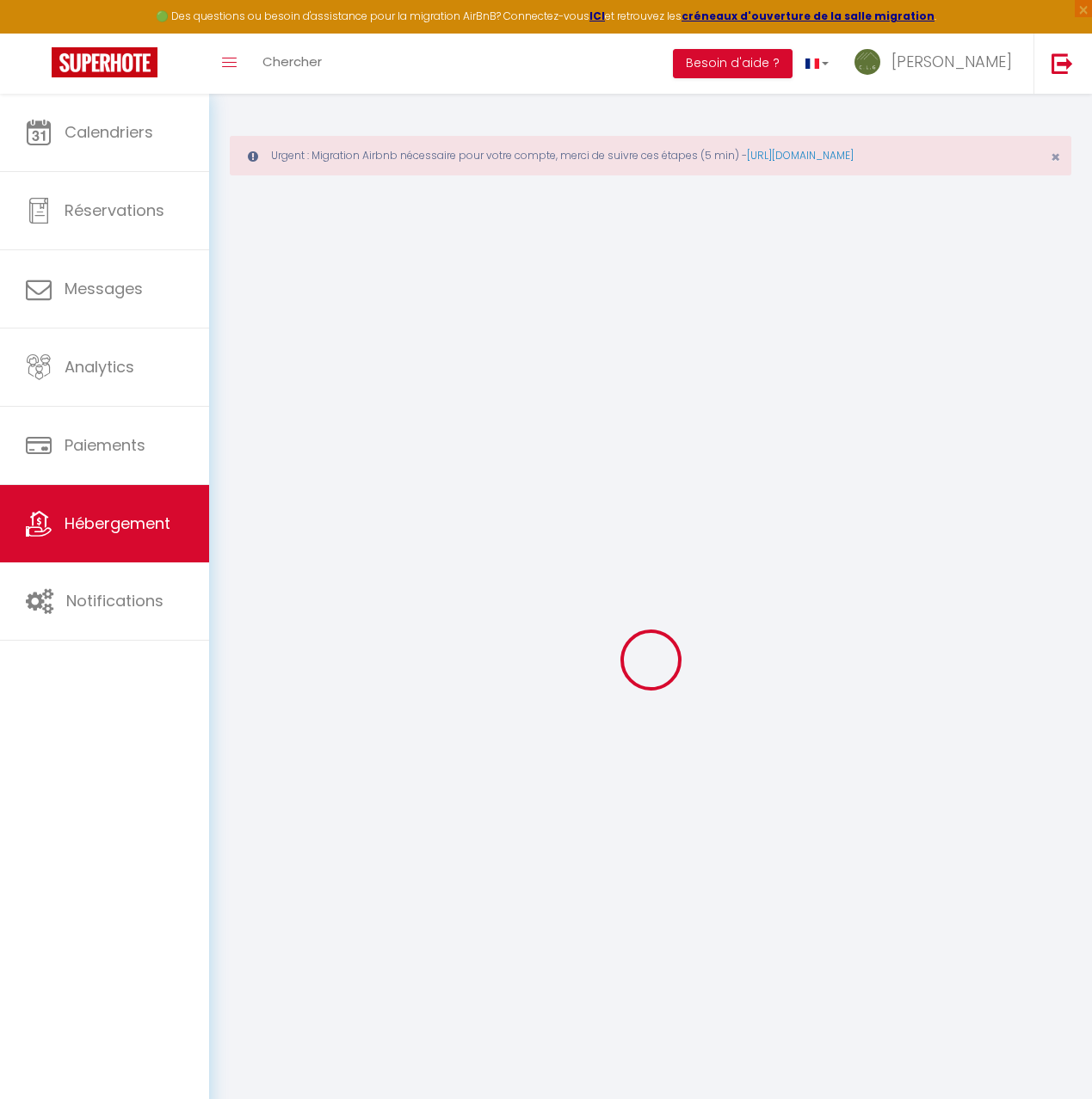
type input "[EMAIL_ADDRESS][DOMAIN_NAME]"
select select "6242"
checkbox input "false"
checkbox input "true"
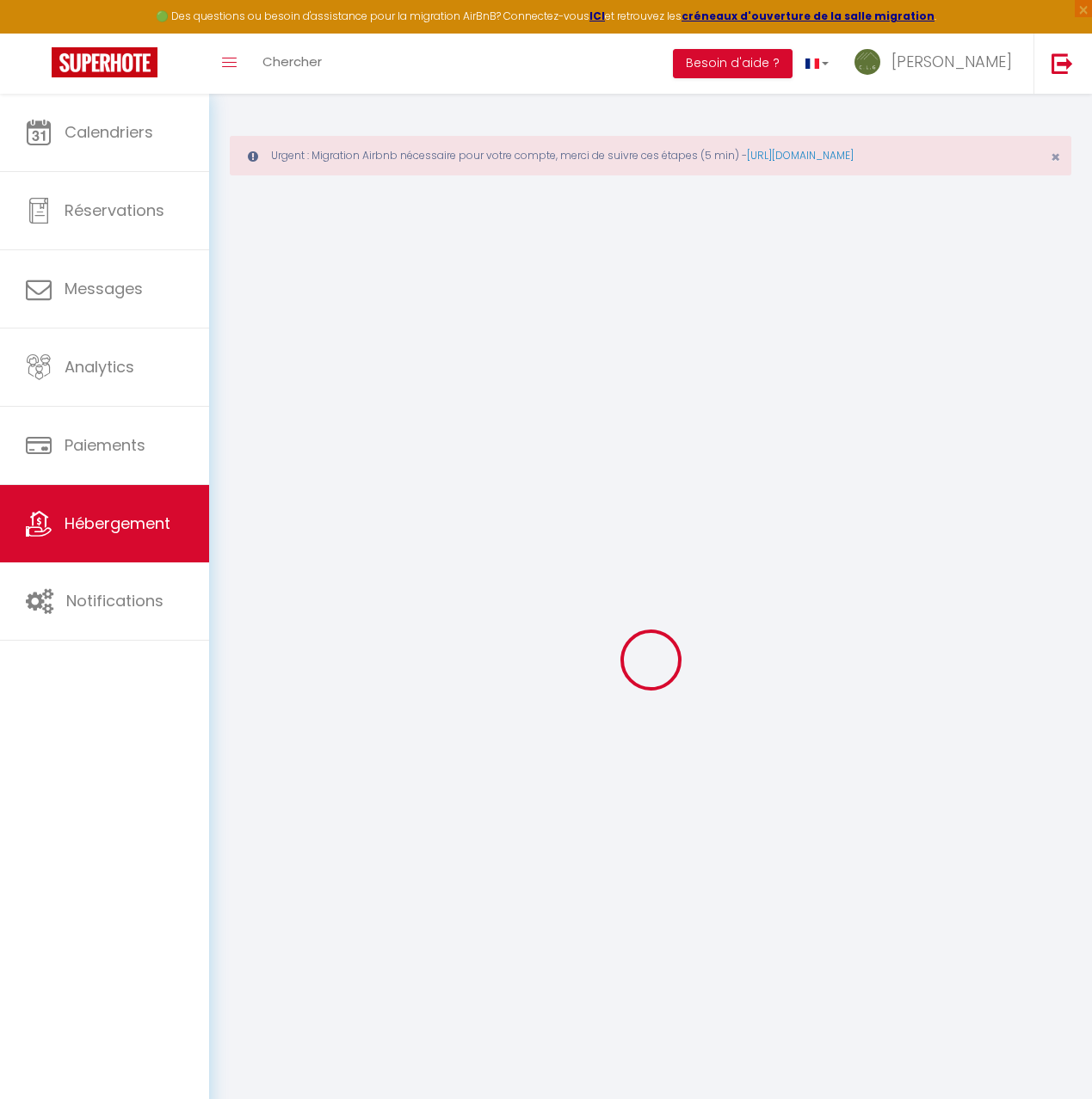
checkbox input "true"
type input "10"
type input "70"
type input "0"
type input "34"
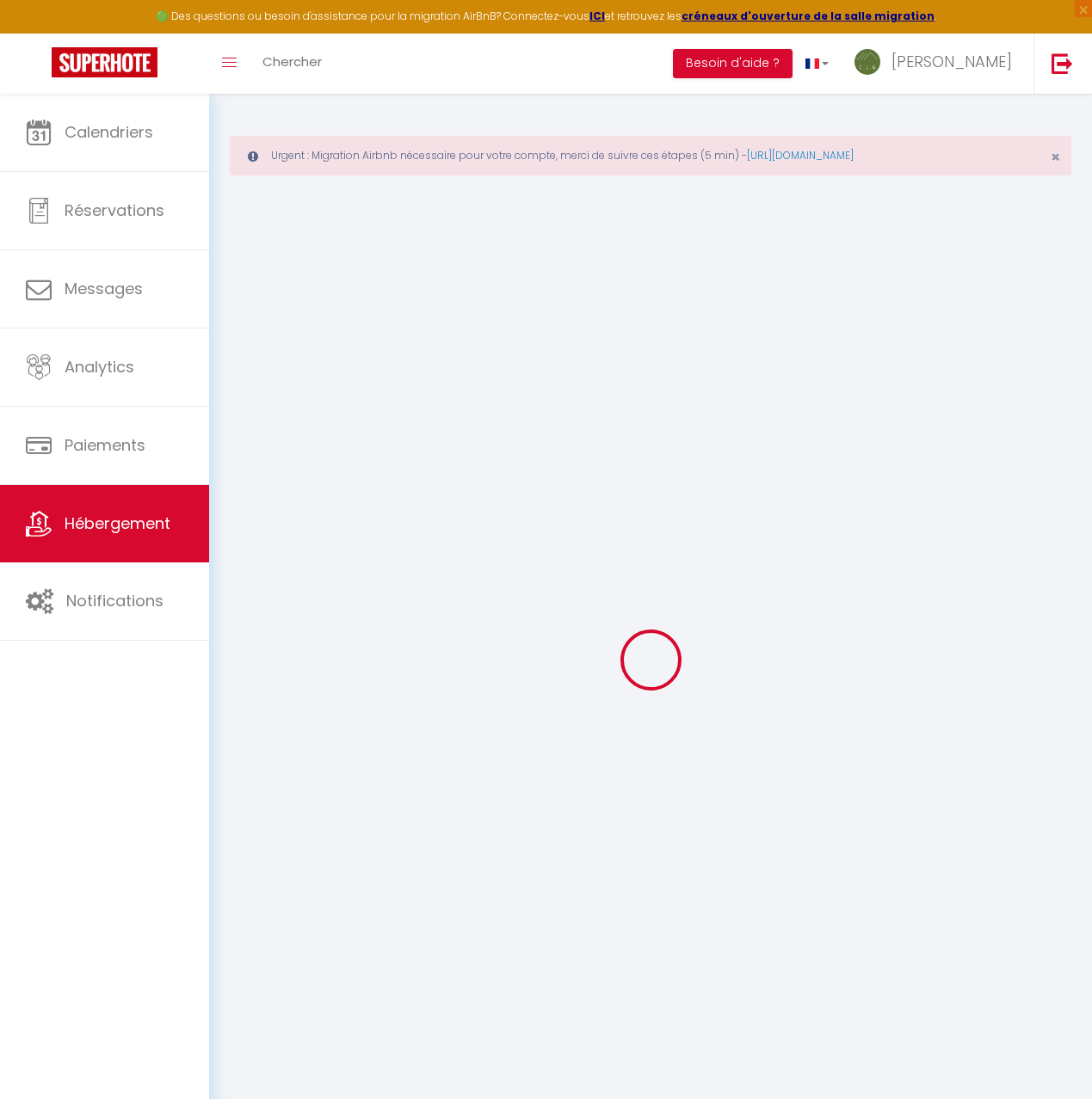
type input "15"
select select
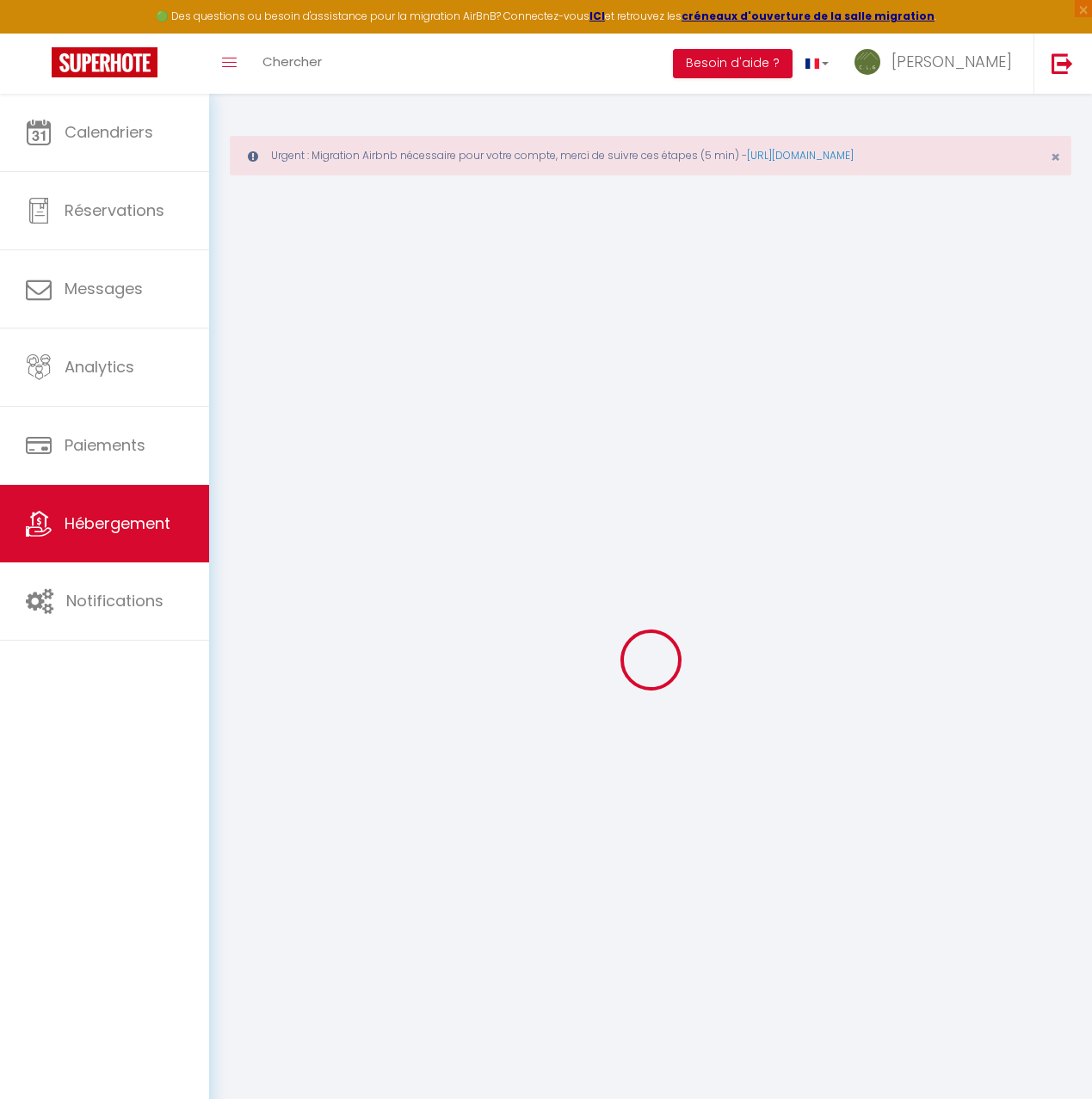
select select
checkbox input "false"
checkbox input "true"
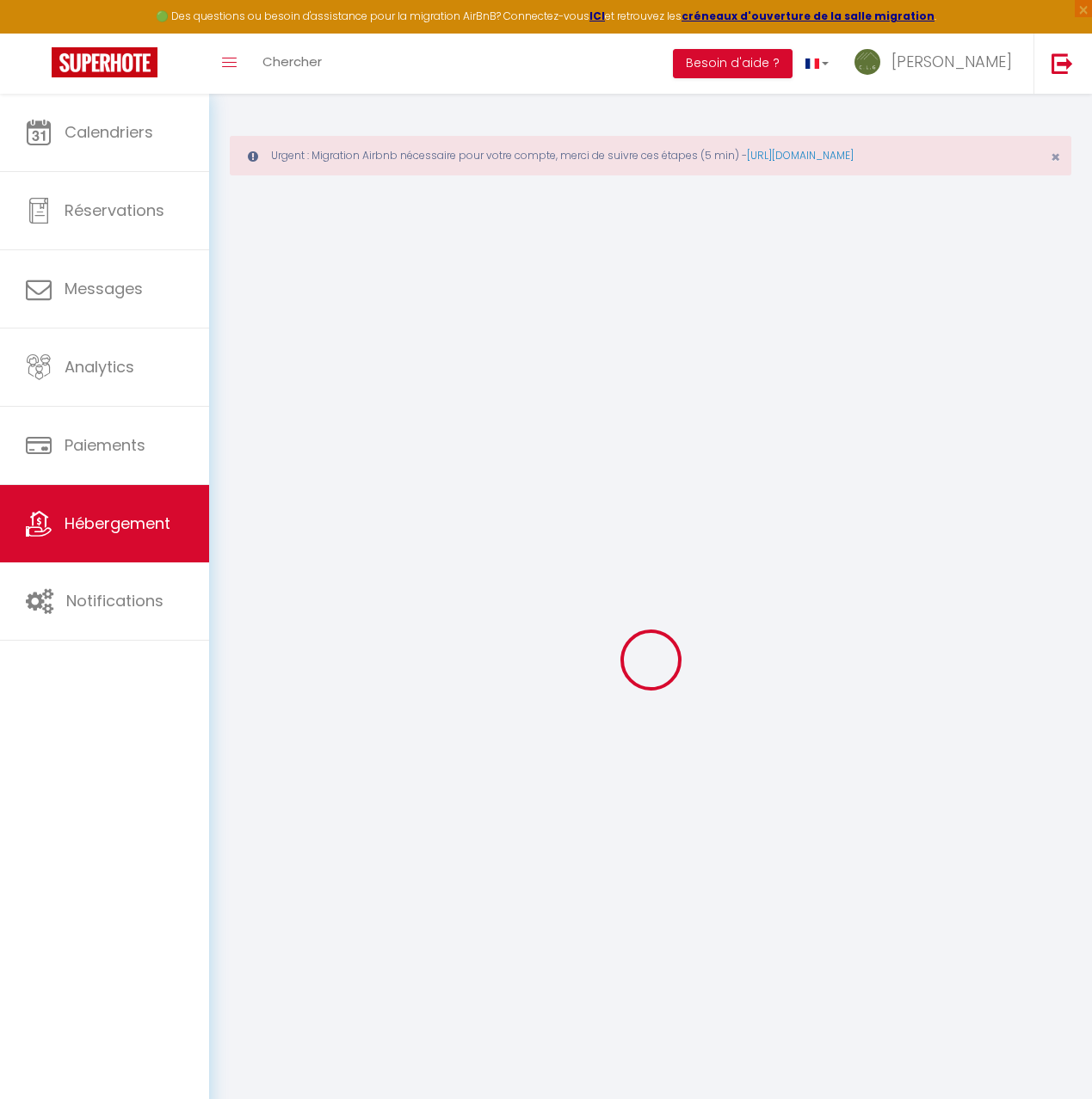
select select
checkbox input "false"
checkbox input "true"
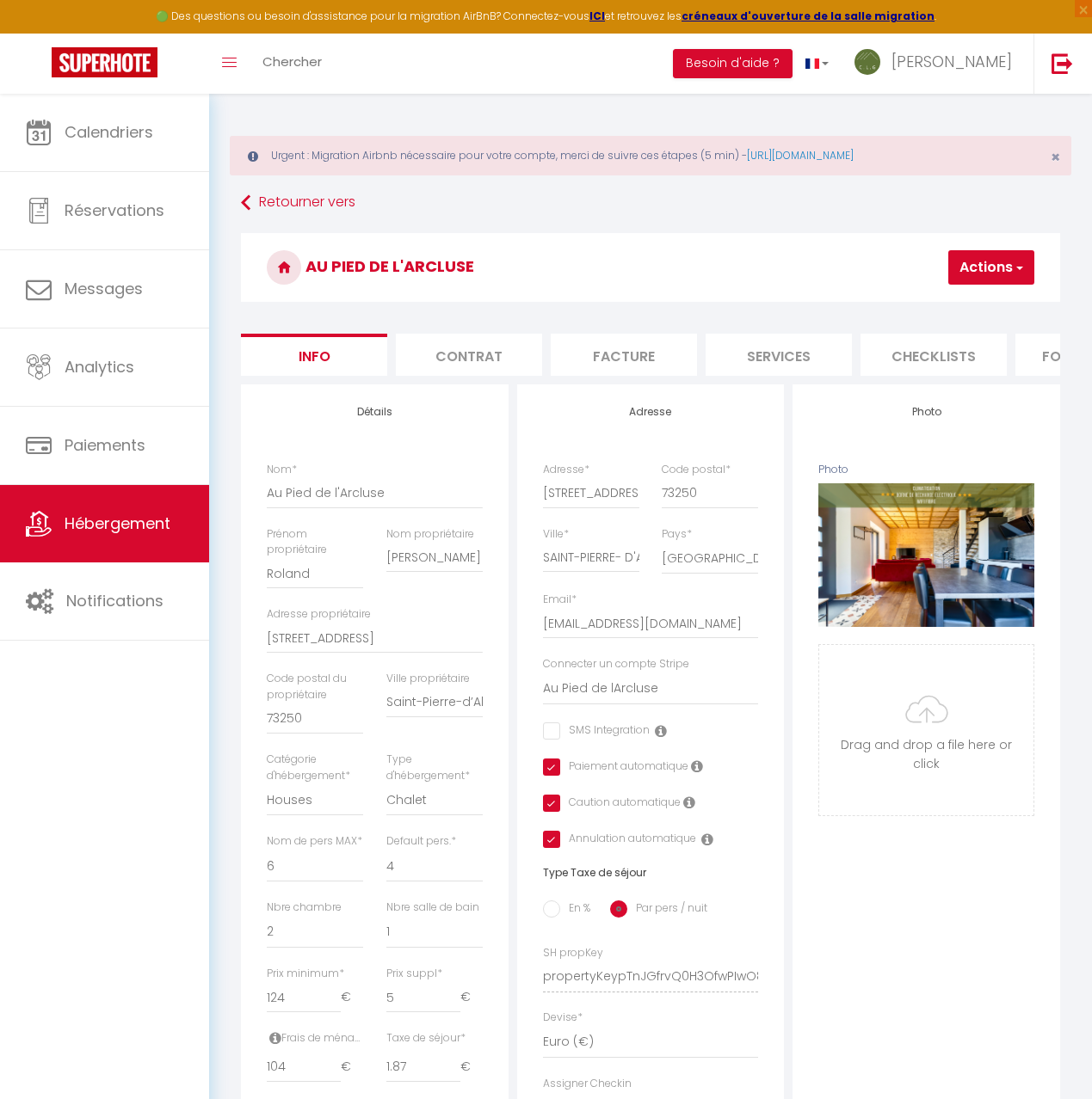
click at [923, 352] on li "Checklists" at bounding box center [933, 355] width 147 height 42
select select
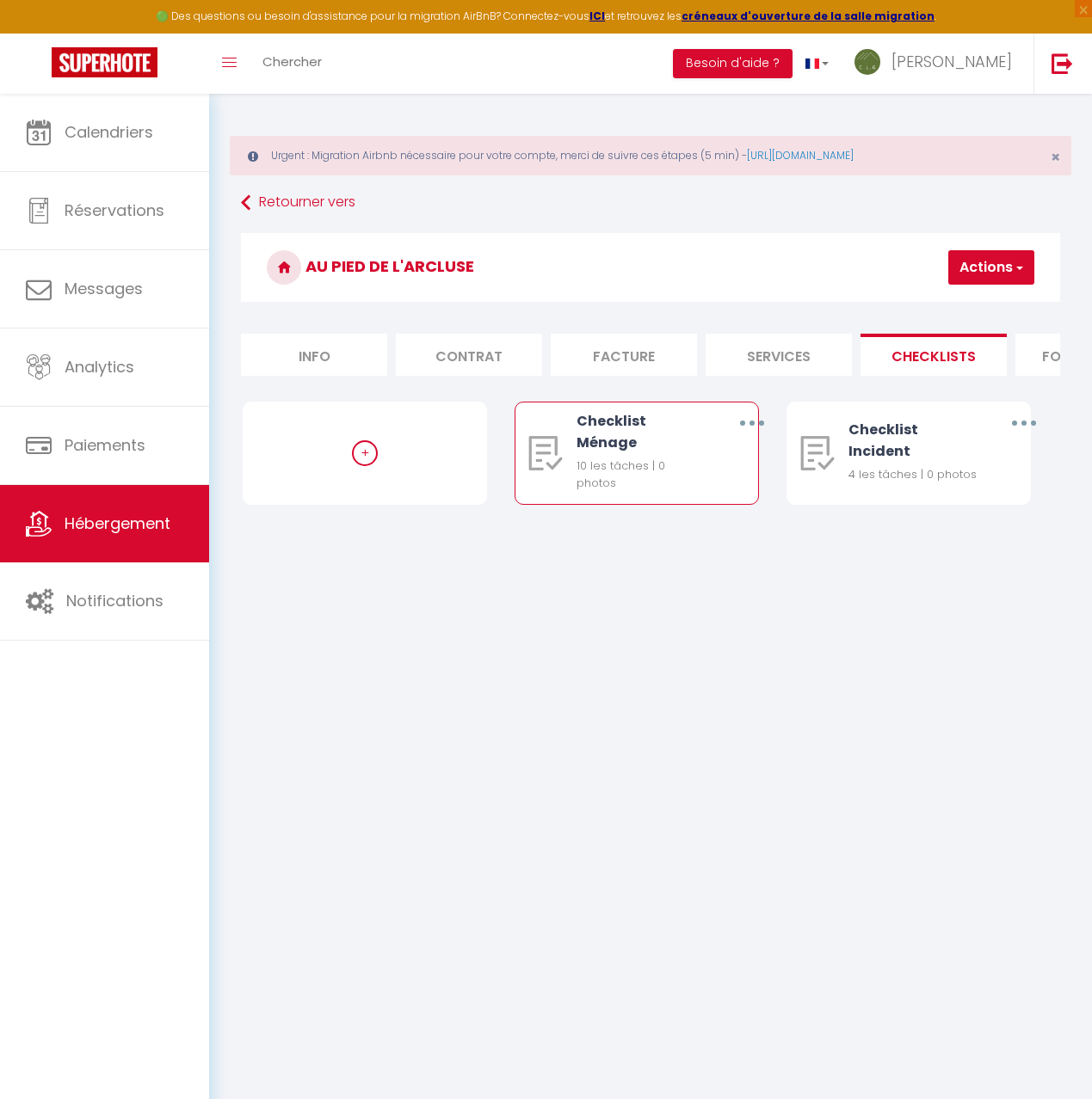
click at [752, 423] on icon "button" at bounding box center [752, 424] width 6 height 6
click at [722, 464] on link "Editer" at bounding box center [706, 465] width 127 height 29
type input "Checklist Ménage"
type input "Procédure à suivre à la fin du ménage"
select select
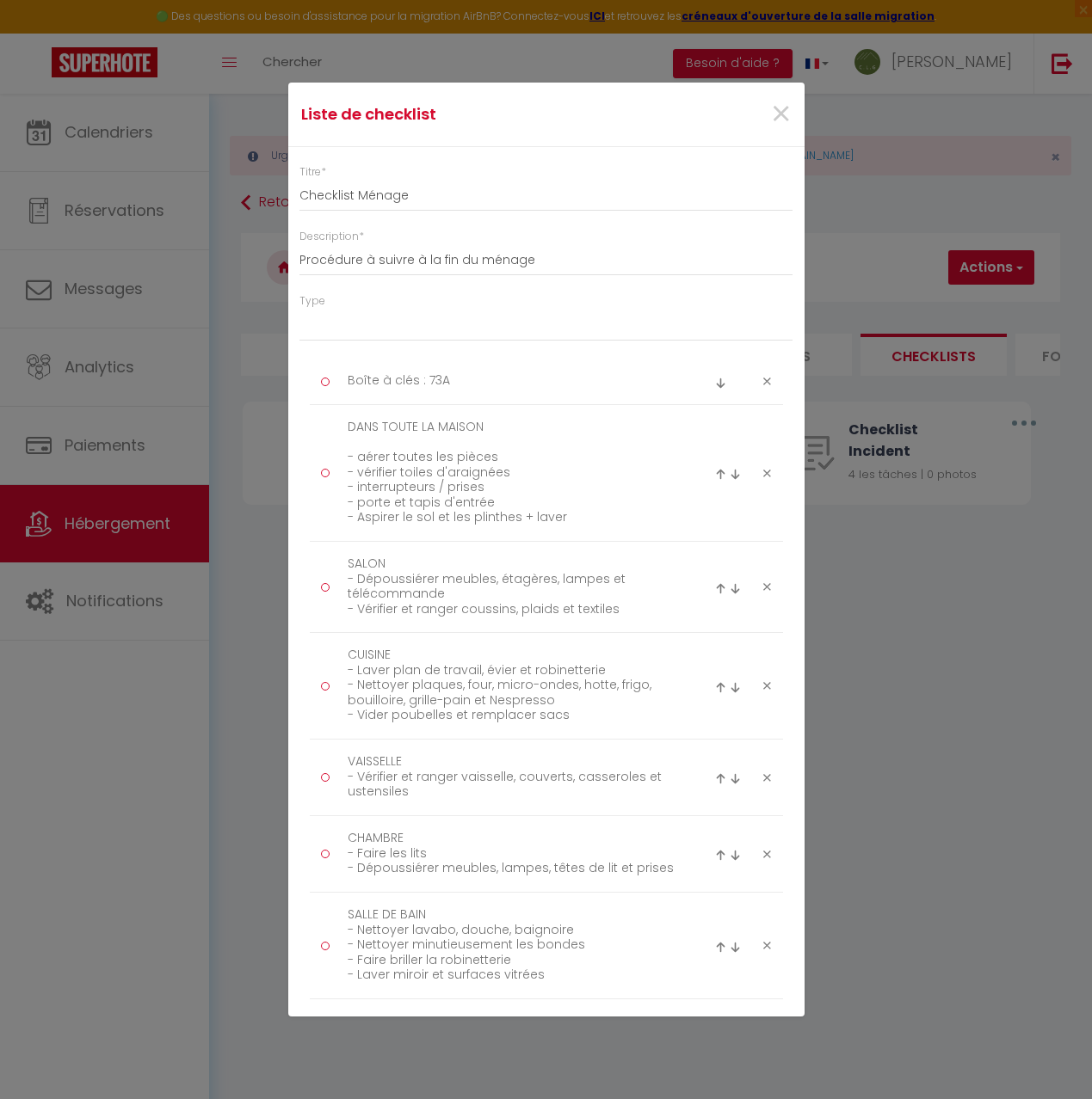
click at [765, 382] on icon at bounding box center [767, 381] width 7 height 13
type textarea "DANS TOUTE LA MAISON - aérer toutes les pièces - vérifier toiles d'araignées - …"
type textarea "SALON - Dépoussiérer meubles, étagères, lampes et télécommande - Vérifier et ra…"
type textarea "CUISINE - Laver plan de travail, évier et robinetterie - Nettoyer plaques, four…"
type textarea "VAISSELLE - Vérifier et ranger vaisselle, couverts, casseroles et ustensiles"
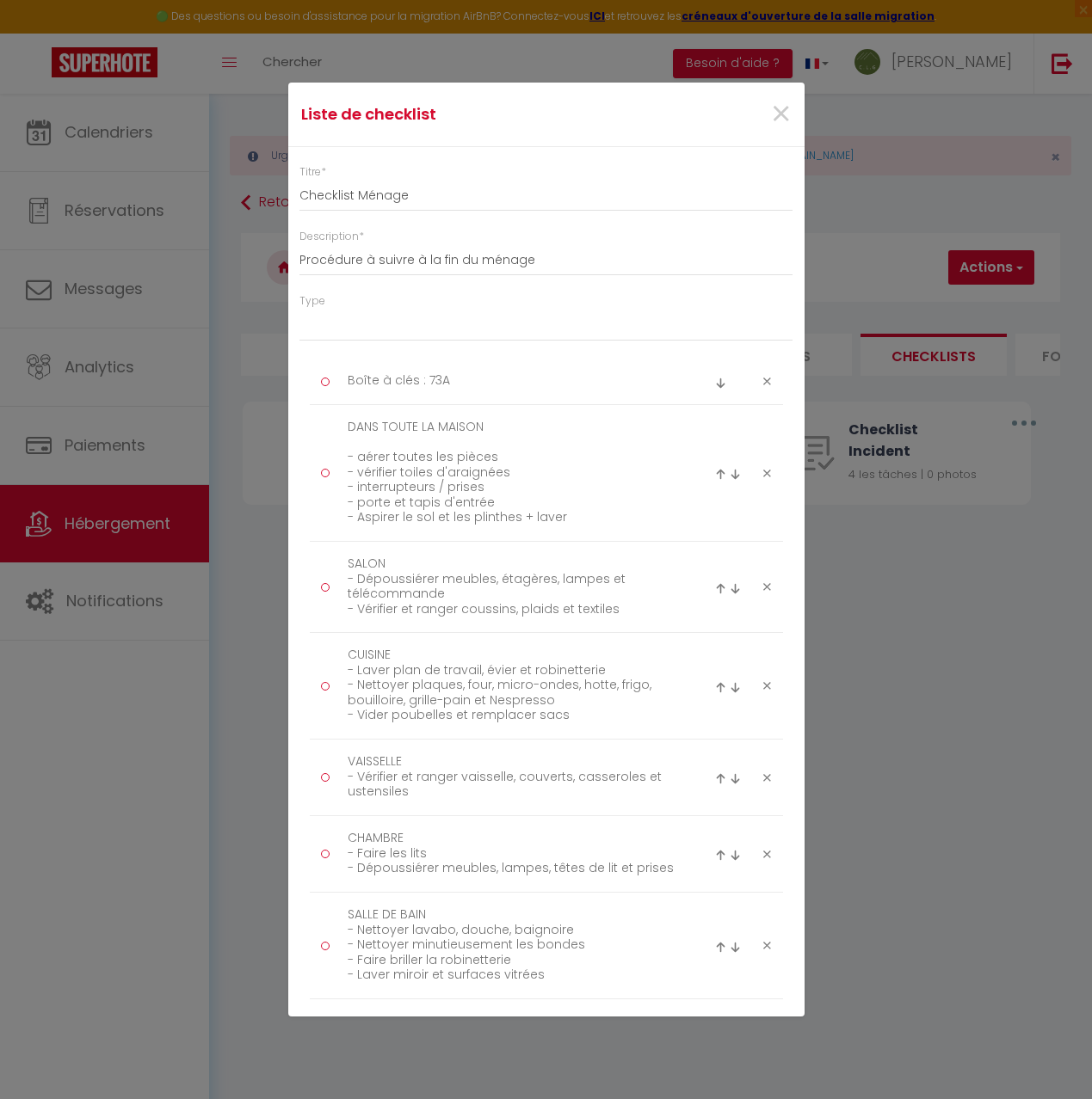
type textarea "CHAMBRE - Faire les lits - Dépoussiérer meubles, lampes, têtes de lit et prises"
type textarea "SALLE DE BAIN - Nettoyer lavabo, douche, baignoire - Nettoyer minutieusement le…"
type textarea "WC - cuvette, tour et fond des toilettes - brosse des toilettes + pot vidé et s…"
type textarea "POUR FINIR - Laisser un logement accueillant et ordonné - Nettoyer les vitres s…"
type textarea "EXTÉRIEURS - Balayer terrasse, balcon - Nettoyer mobilier d’extérieur"
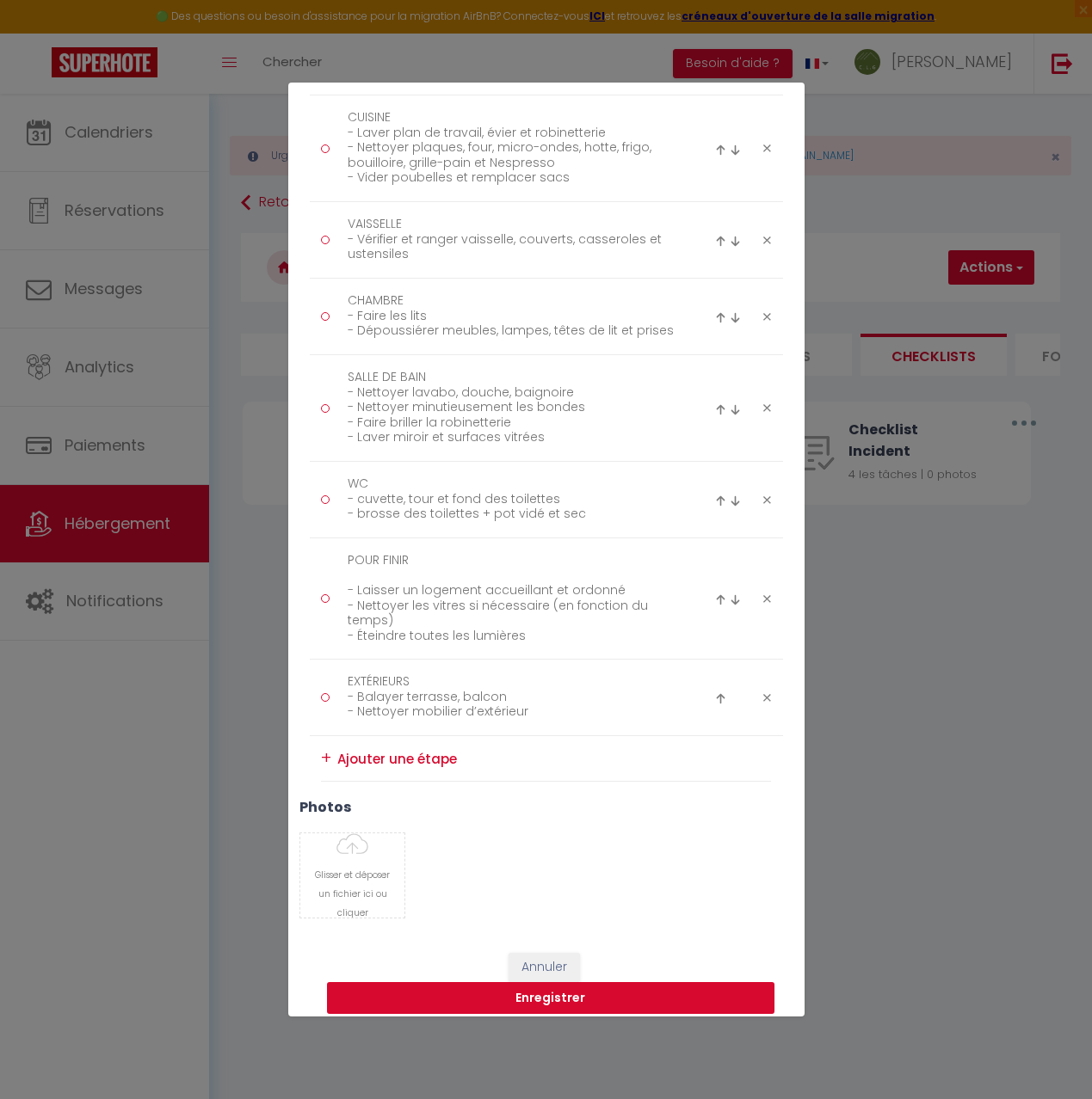
scroll to position [495, 0]
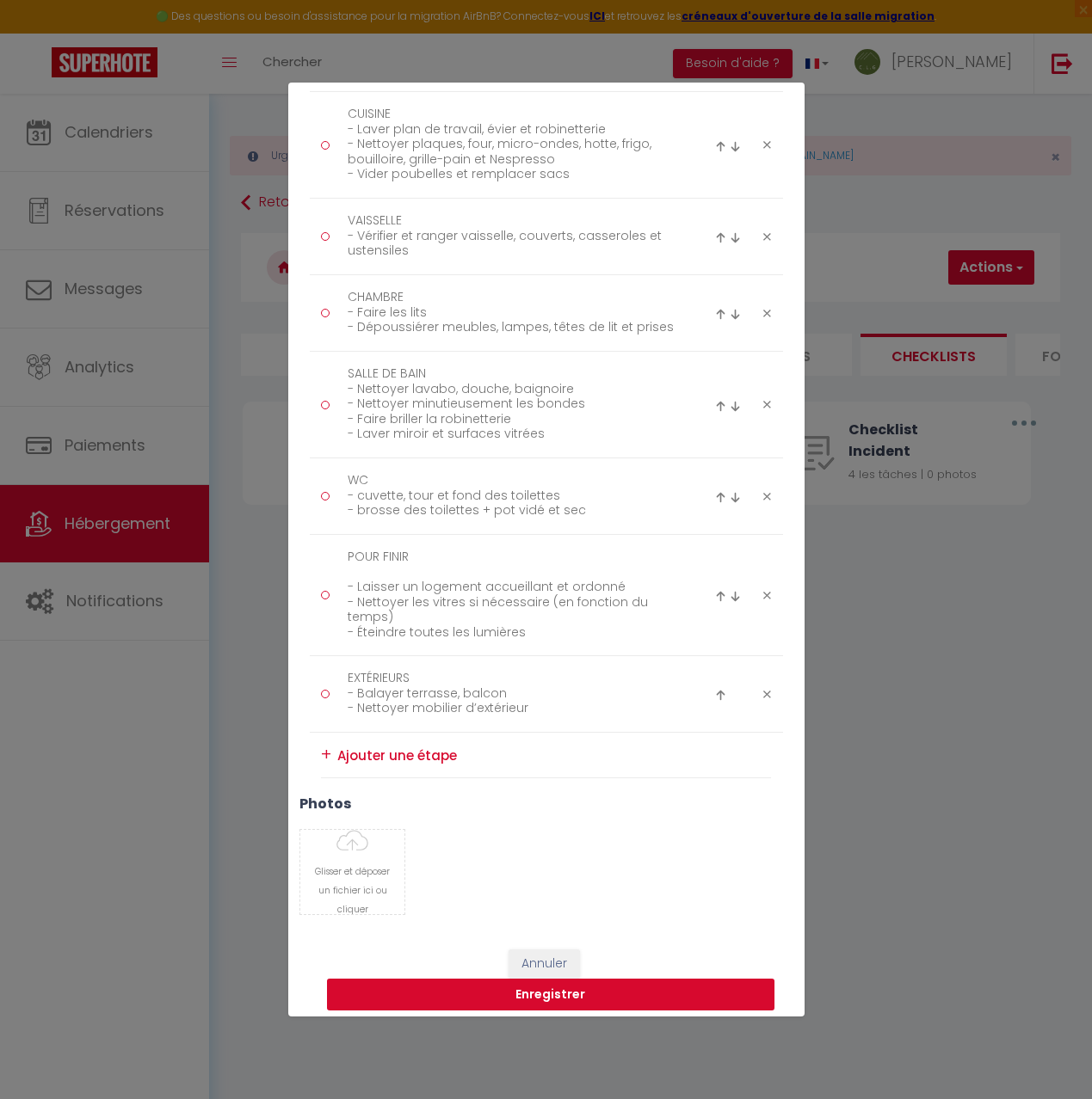
click at [563, 1000] on button "Enregistrer" at bounding box center [551, 995] width 448 height 32
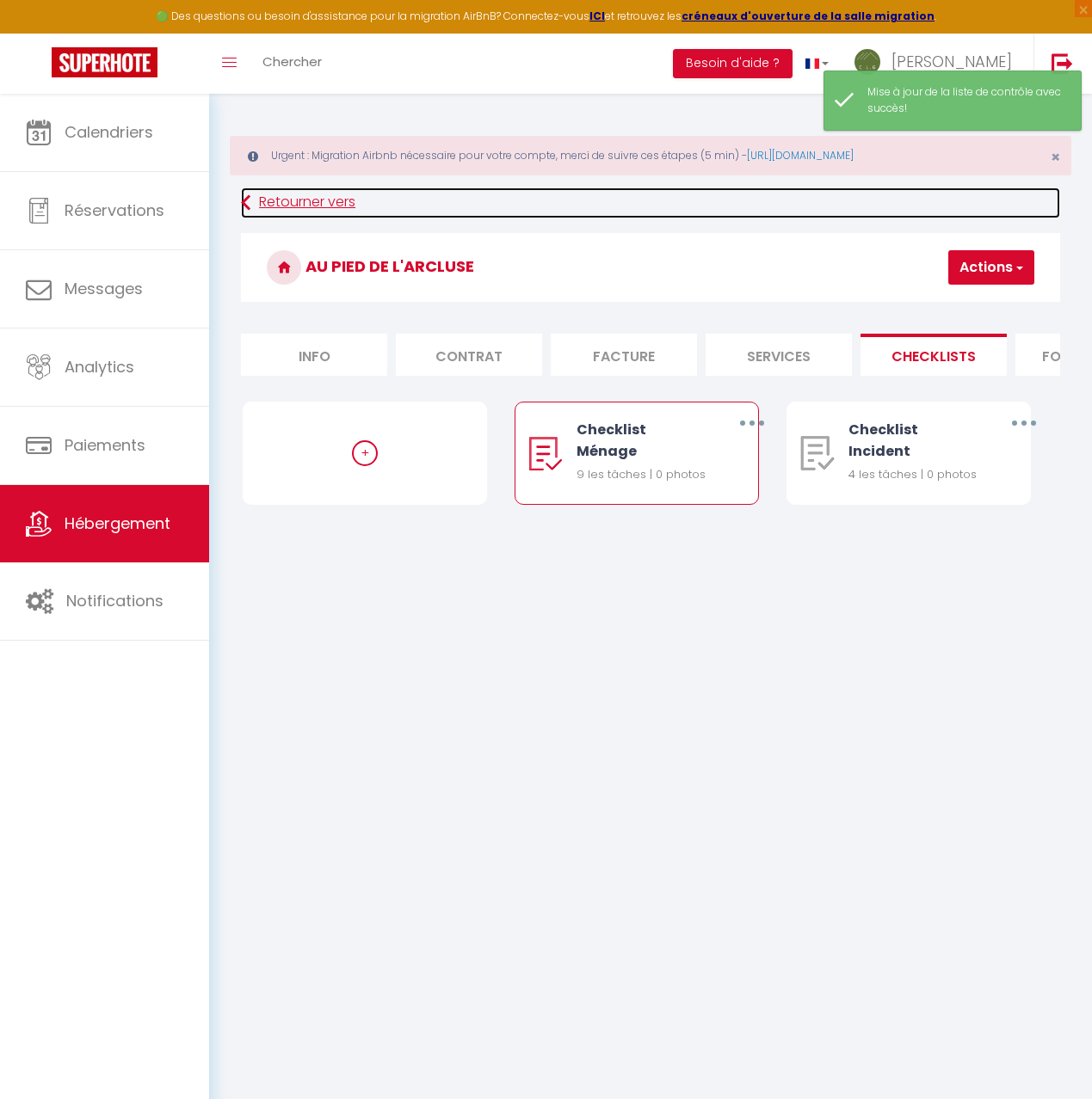
click at [271, 202] on link "Retourner vers" at bounding box center [650, 204] width 819 height 31
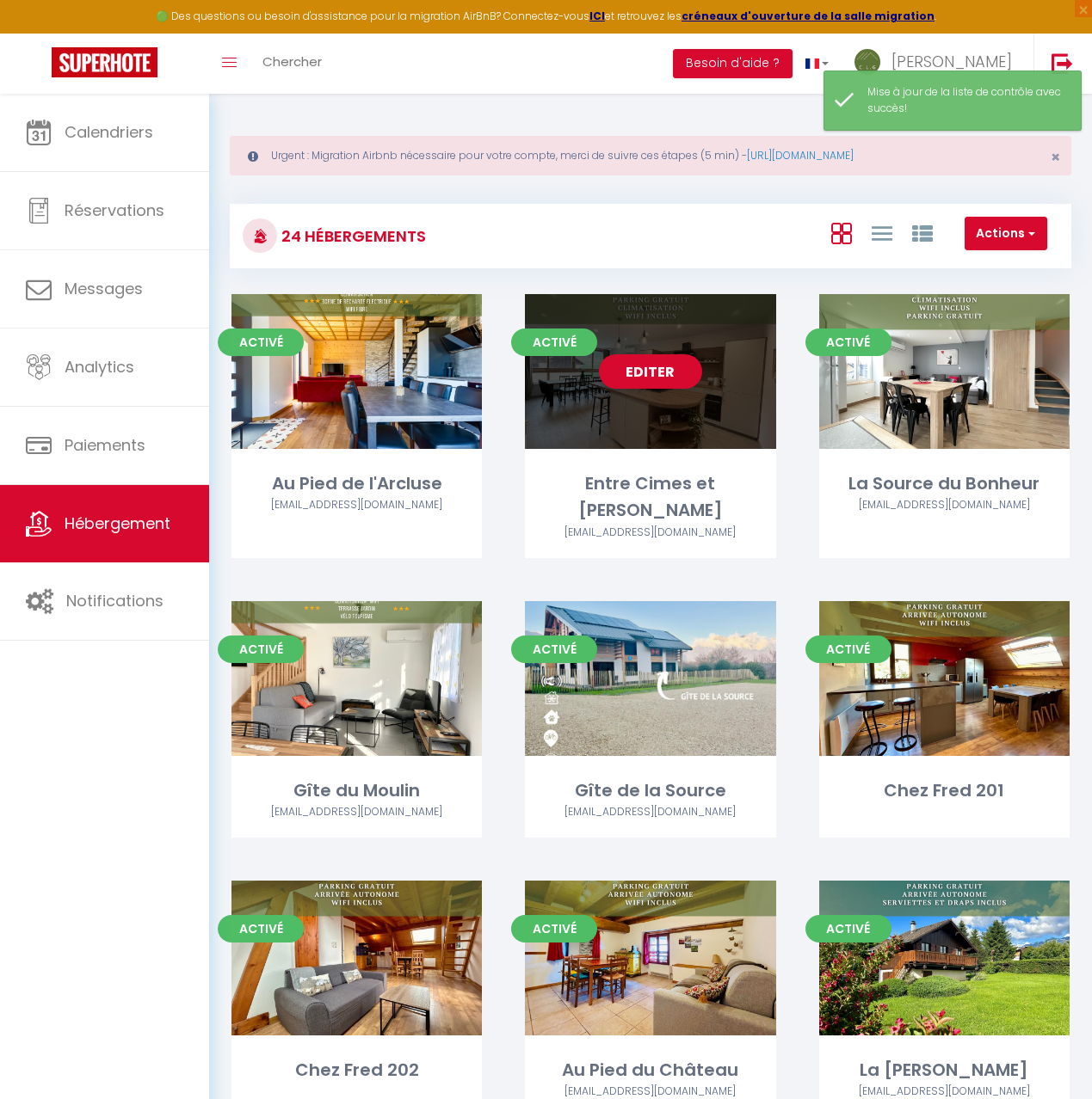
click at [721, 432] on div "Editer" at bounding box center [651, 371] width 251 height 155
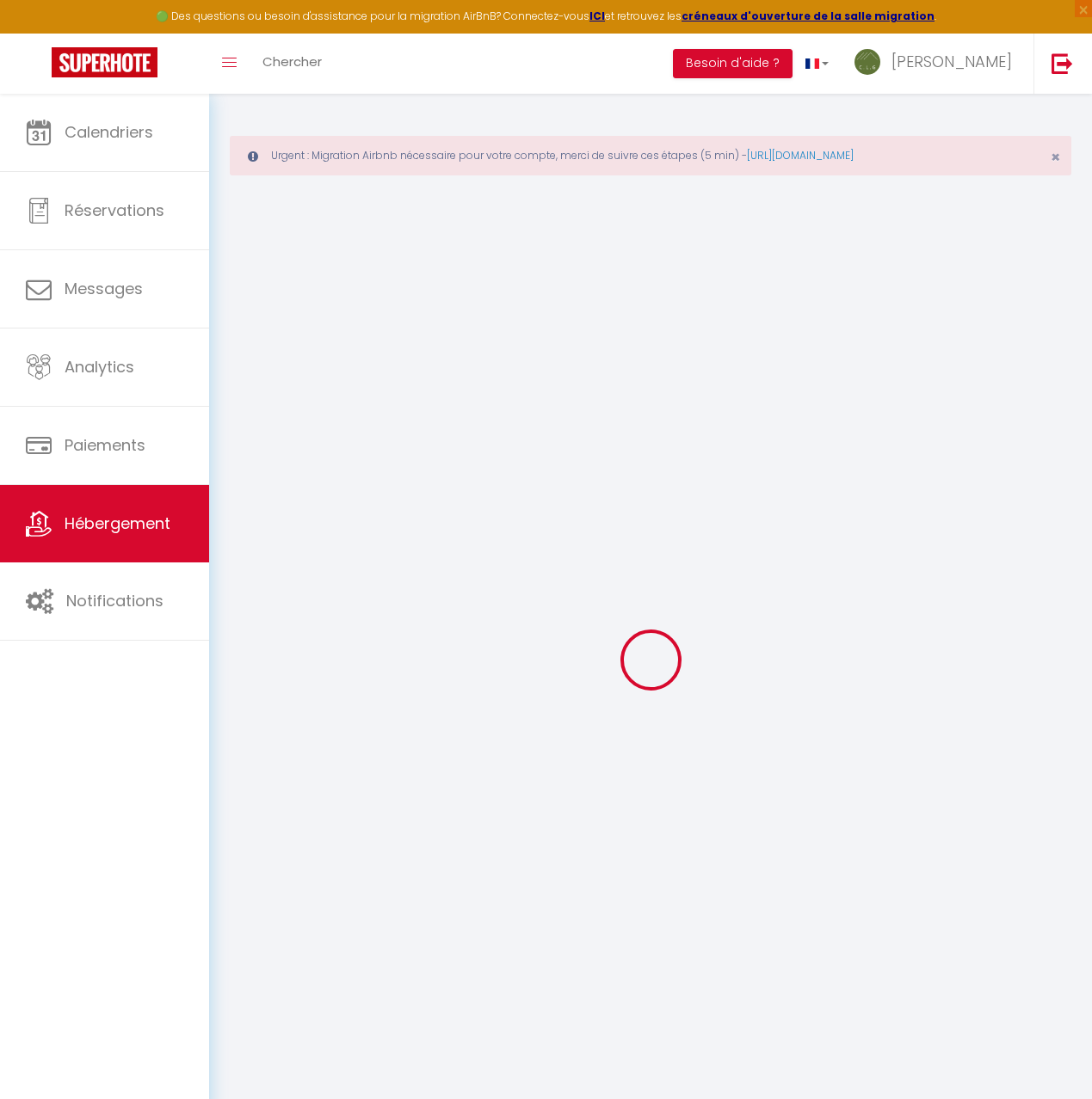
select select
checkbox input "false"
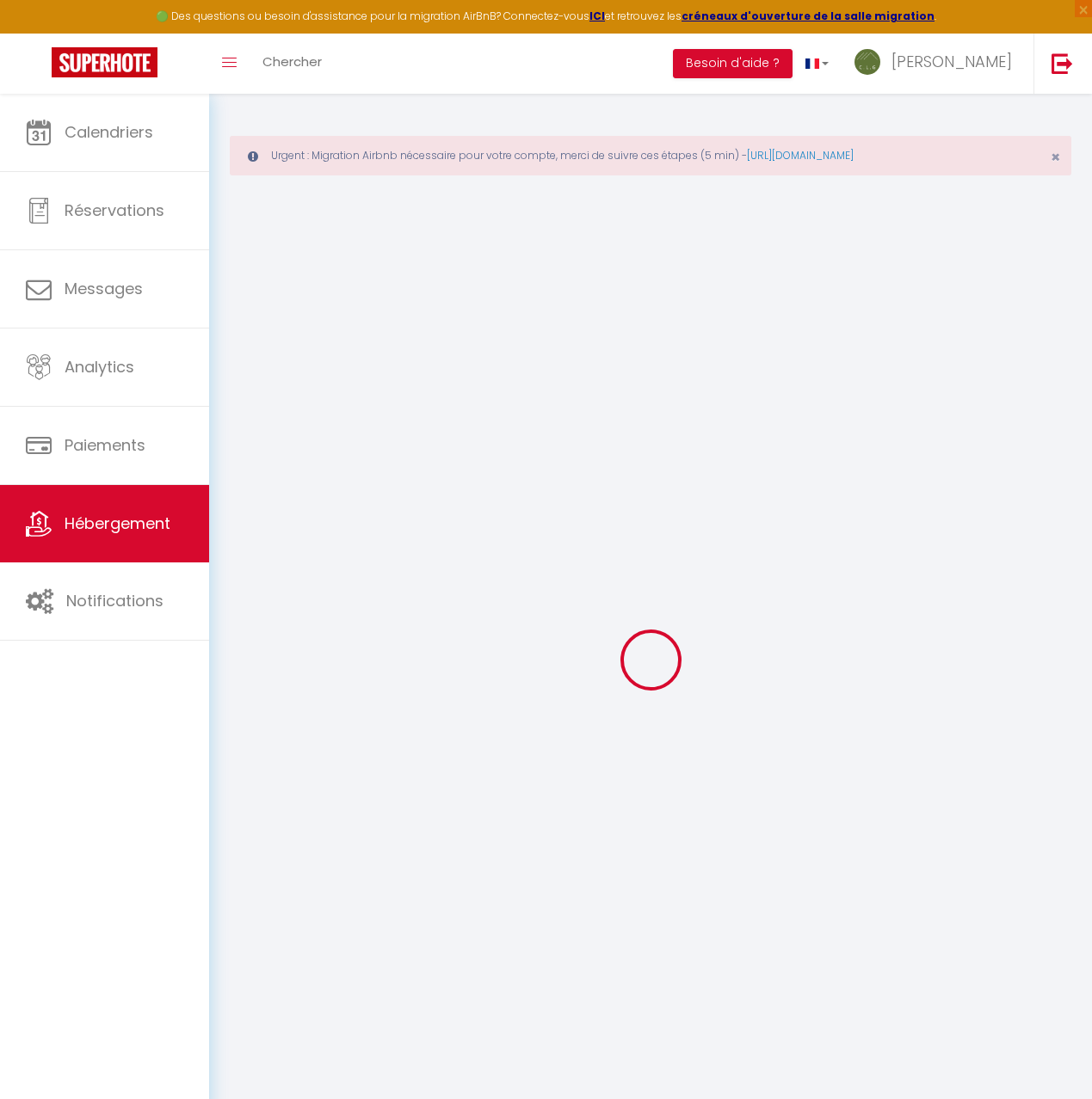
checkbox input "false"
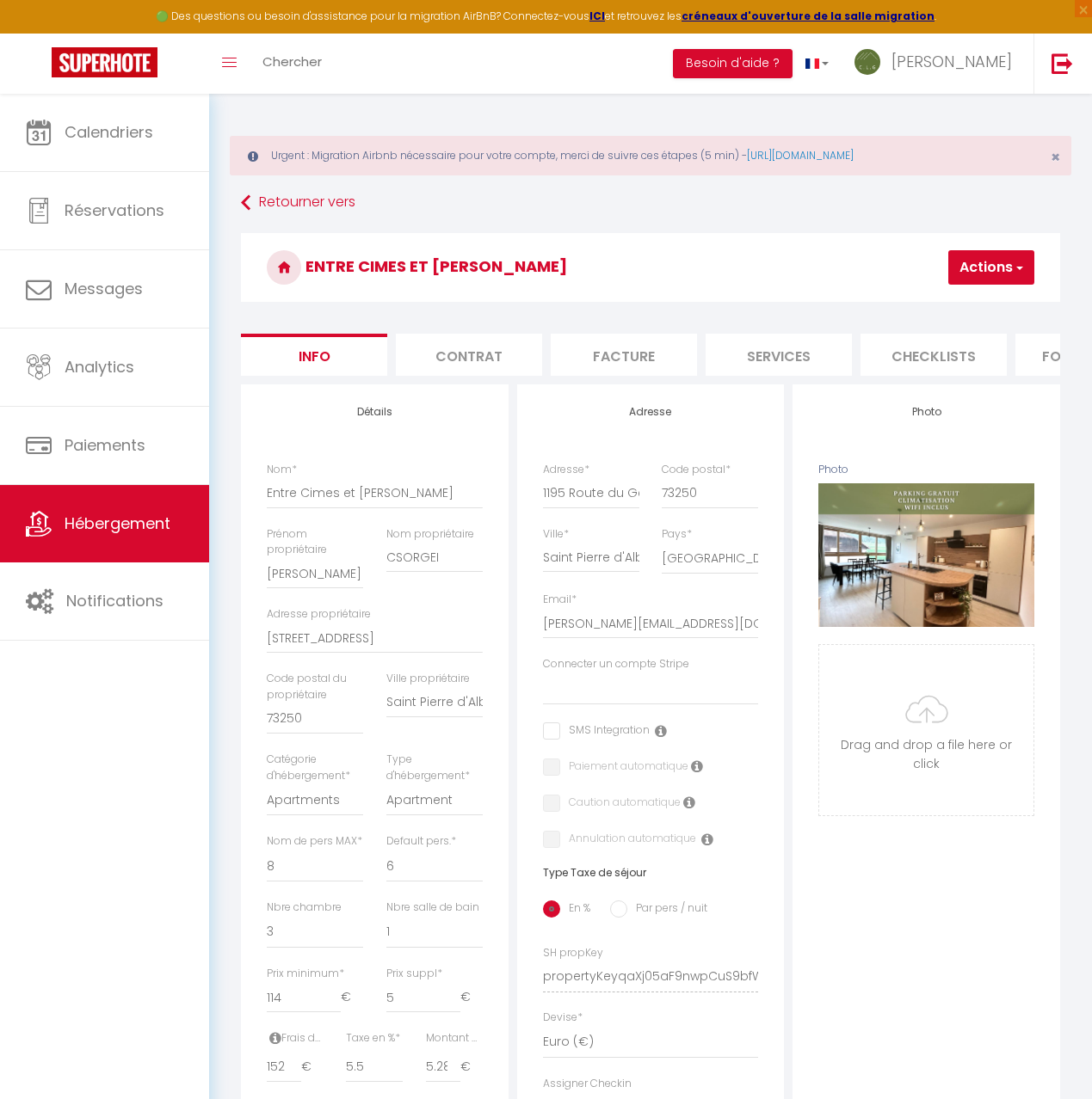
click at [904, 351] on li "Checklists" at bounding box center [933, 355] width 147 height 42
select select
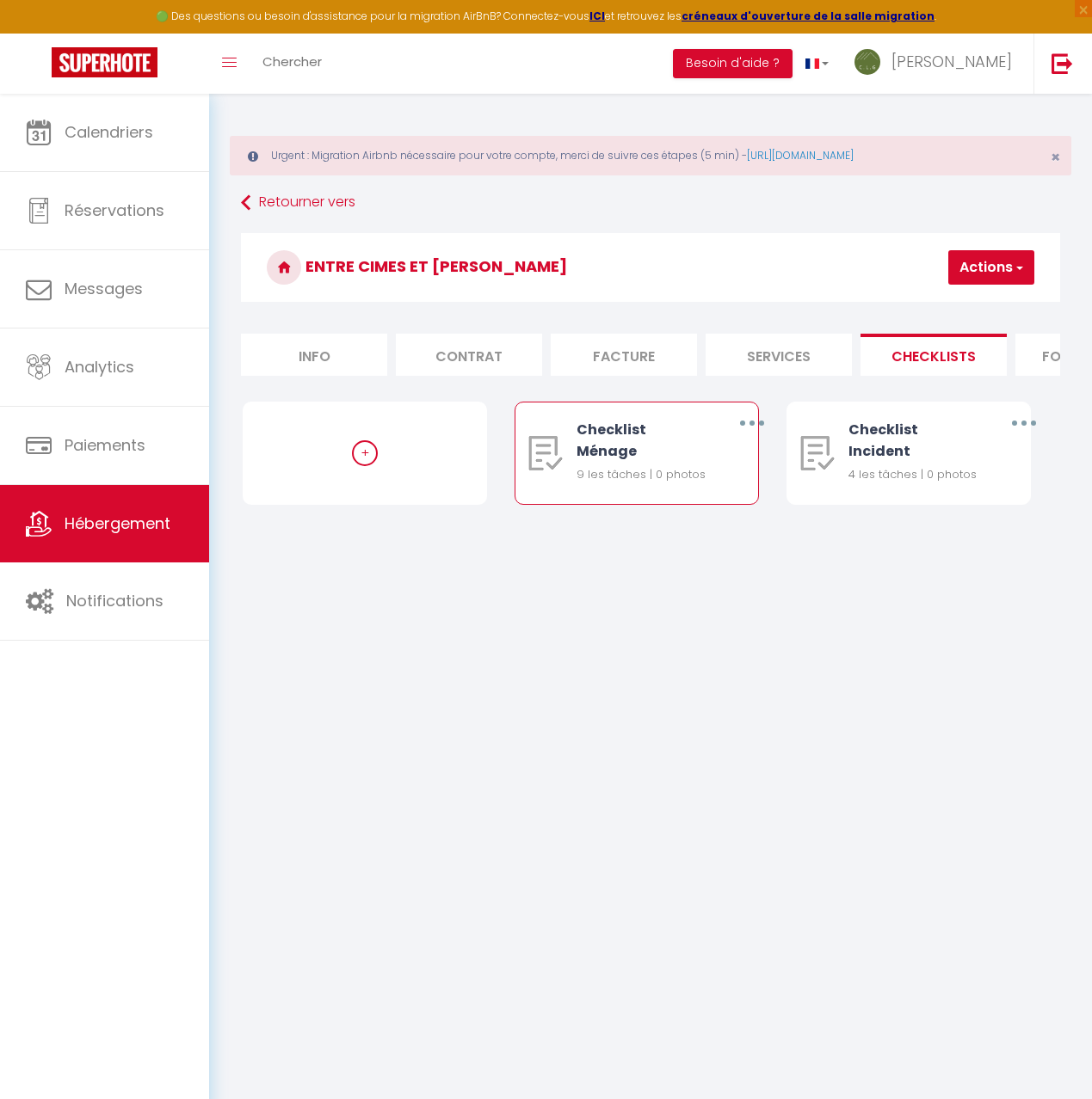
click at [740, 420] on button "button" at bounding box center [751, 423] width 45 height 32
click at [701, 470] on link "Editer" at bounding box center [706, 465] width 127 height 29
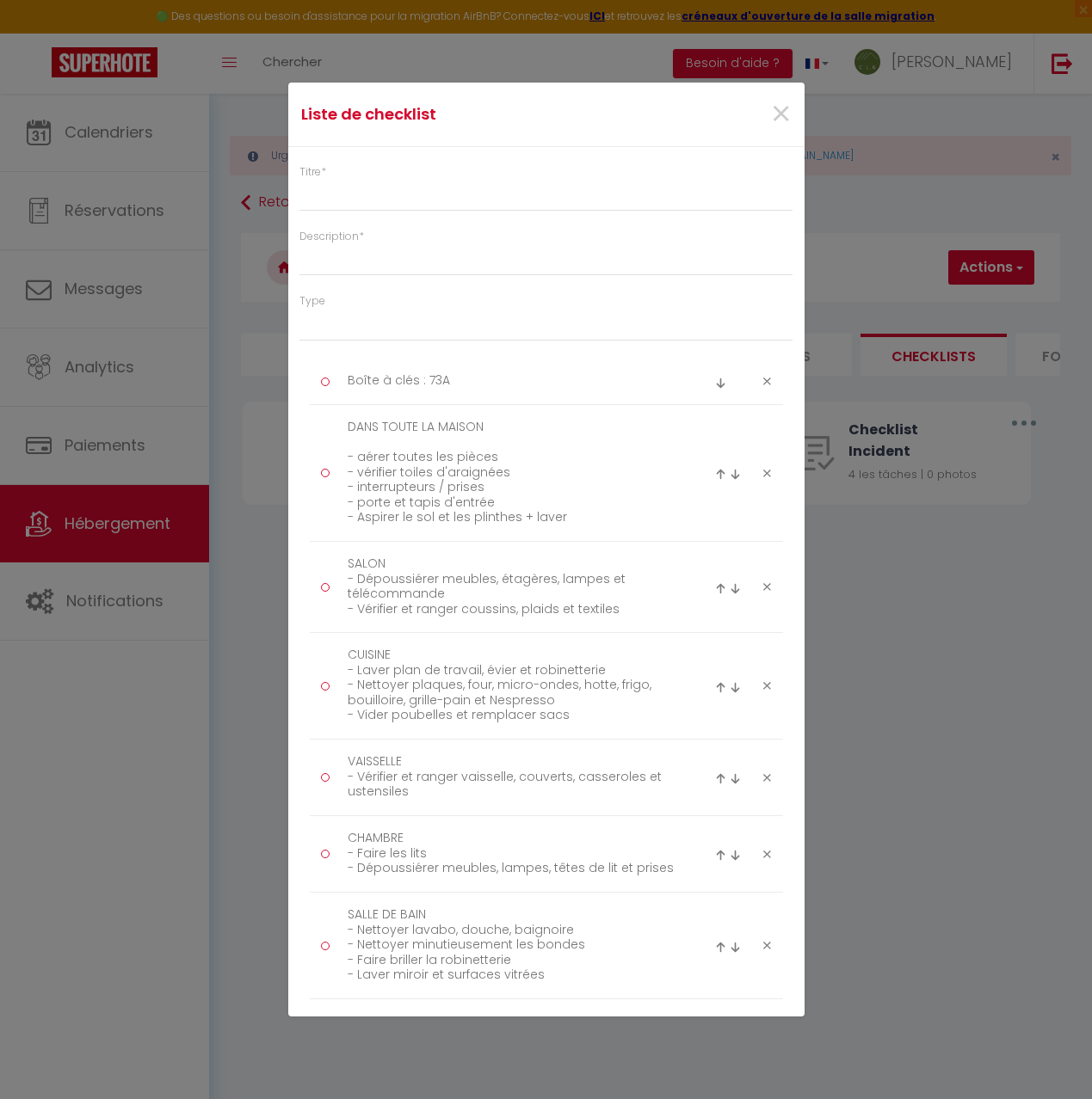
type input "Checklist Ménage"
type input "Procédure à suivre à la fin du ménage"
select select
click at [768, 380] on icon at bounding box center [767, 381] width 7 height 13
type textarea "DANS TOUTE LA MAISON - aérer toutes les pièces - vérifier toiles d'araignées - …"
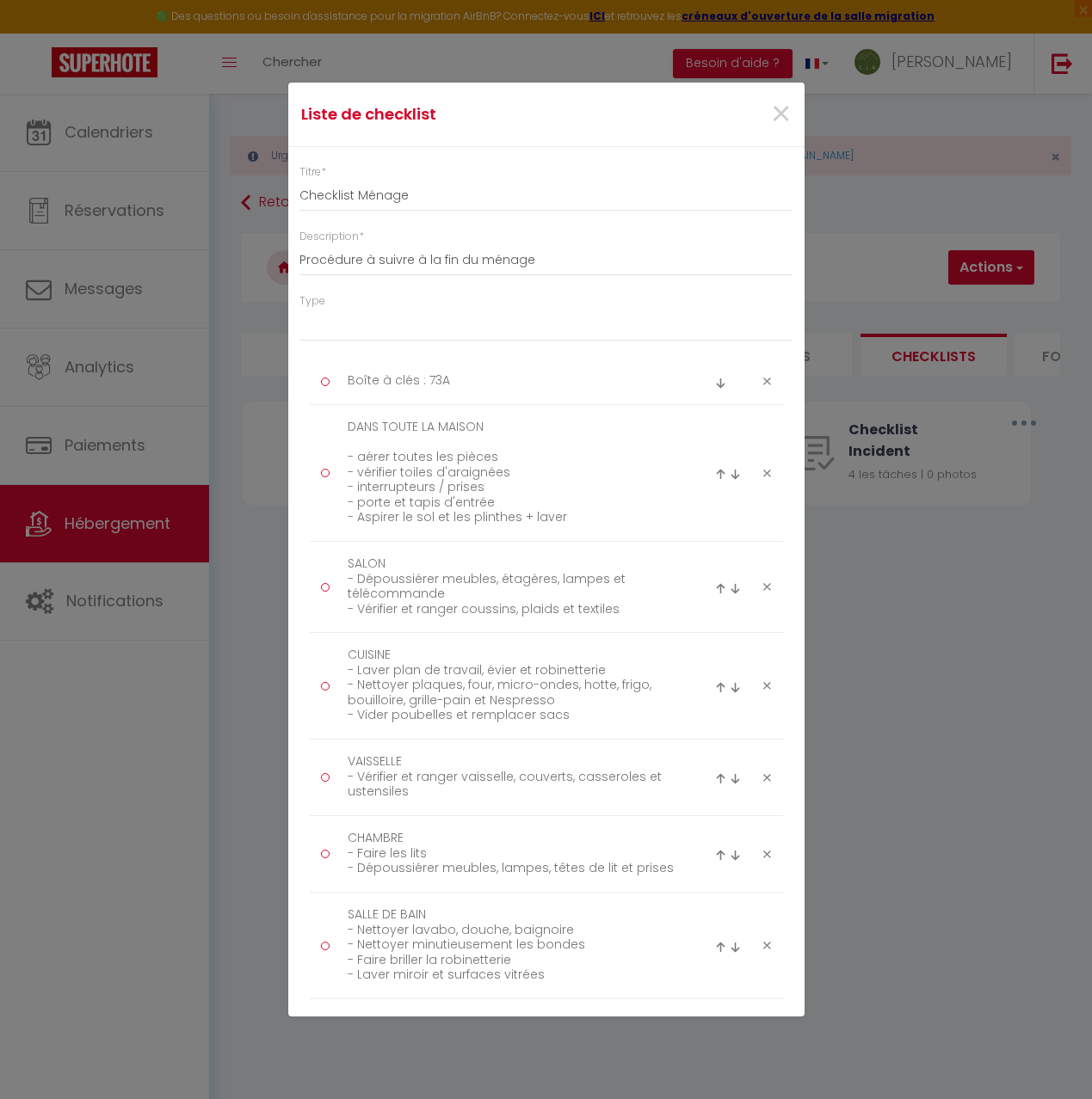
type textarea "SALON - Dépoussiérer meubles, étagères, lampes et télécommande - Vérifier et ra…"
type textarea "CUISINE - Laver plan de travail, évier et robinetterie - Nettoyer plaques, four…"
type textarea "VAISSELLE - Vérifier et ranger vaisselle, couverts, casseroles et ustensiles"
type textarea "CHAMBRE - Faire les lits - Dépoussiérer meubles, lampes, têtes de lit et prises"
type textarea "SALLE DE BAIN - Nettoyer lavabo, douche, baignoire - Nettoyer minutieusement le…"
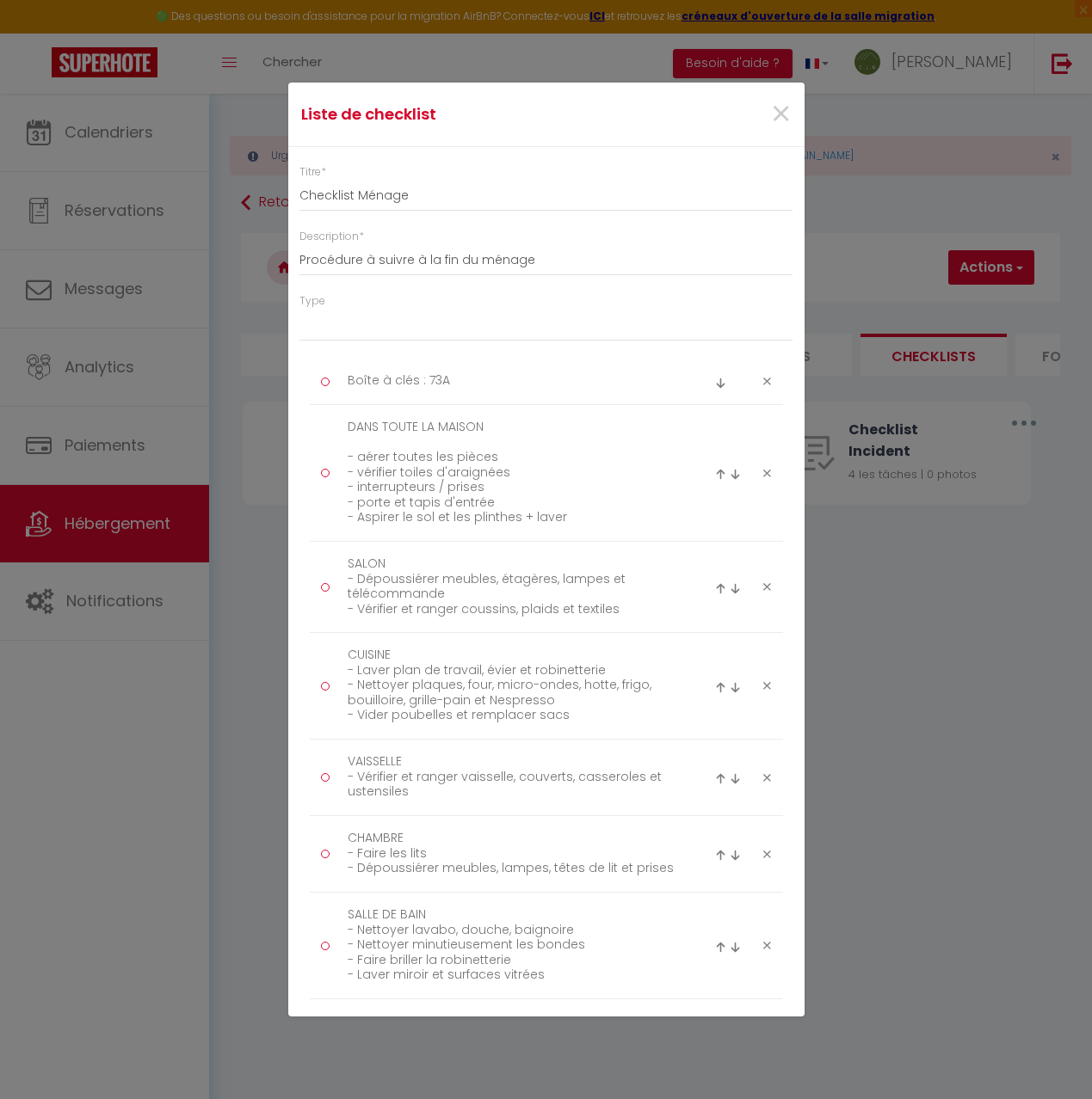
type textarea "WC - cuvette, tour et fond des toilettes - brosse des toilettes + pot vidé et s…"
type textarea "POUR FINIR - Laisser un logement accueillant et ordonné - Nettoyer les vitres s…"
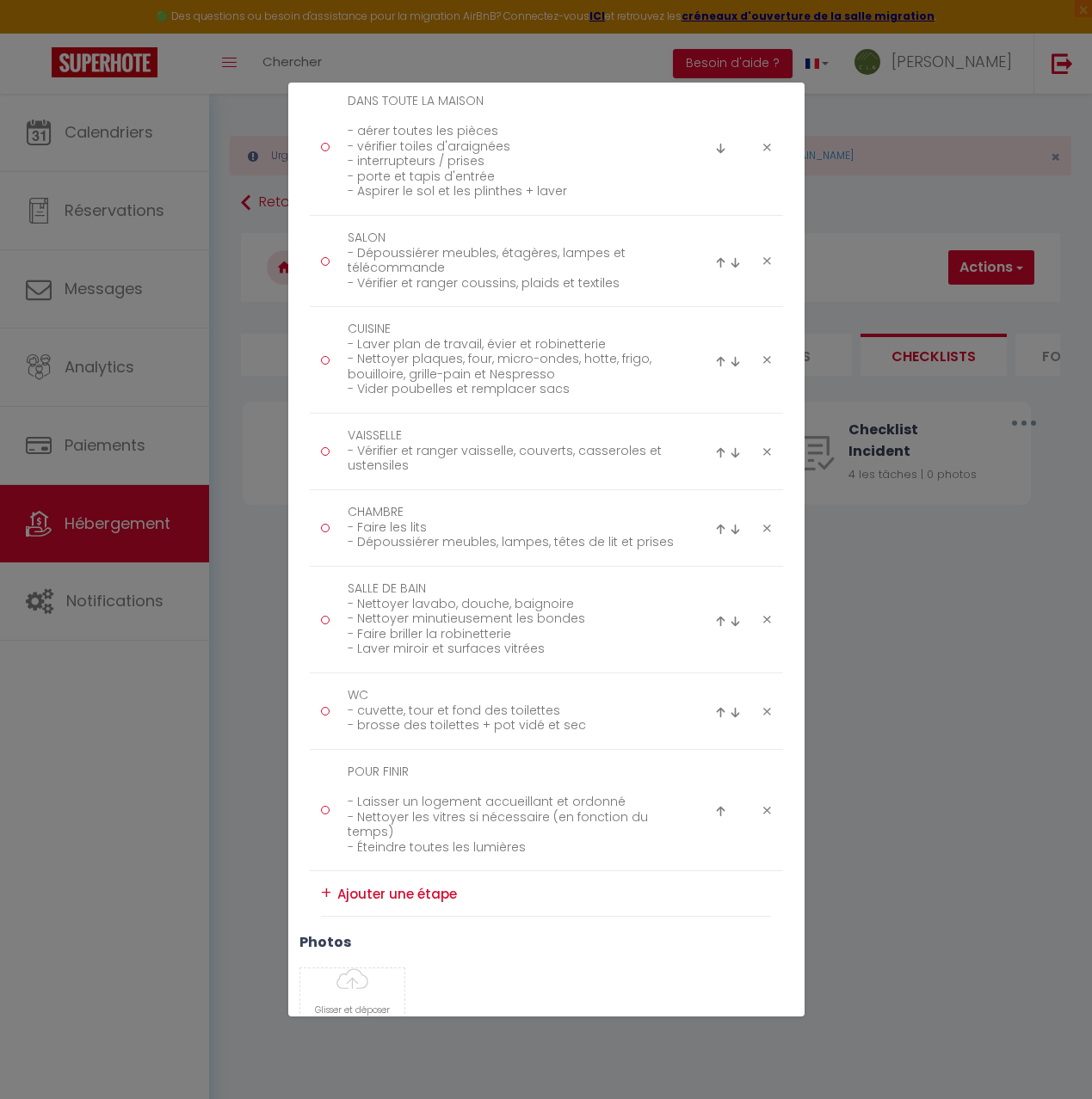
scroll to position [429, 0]
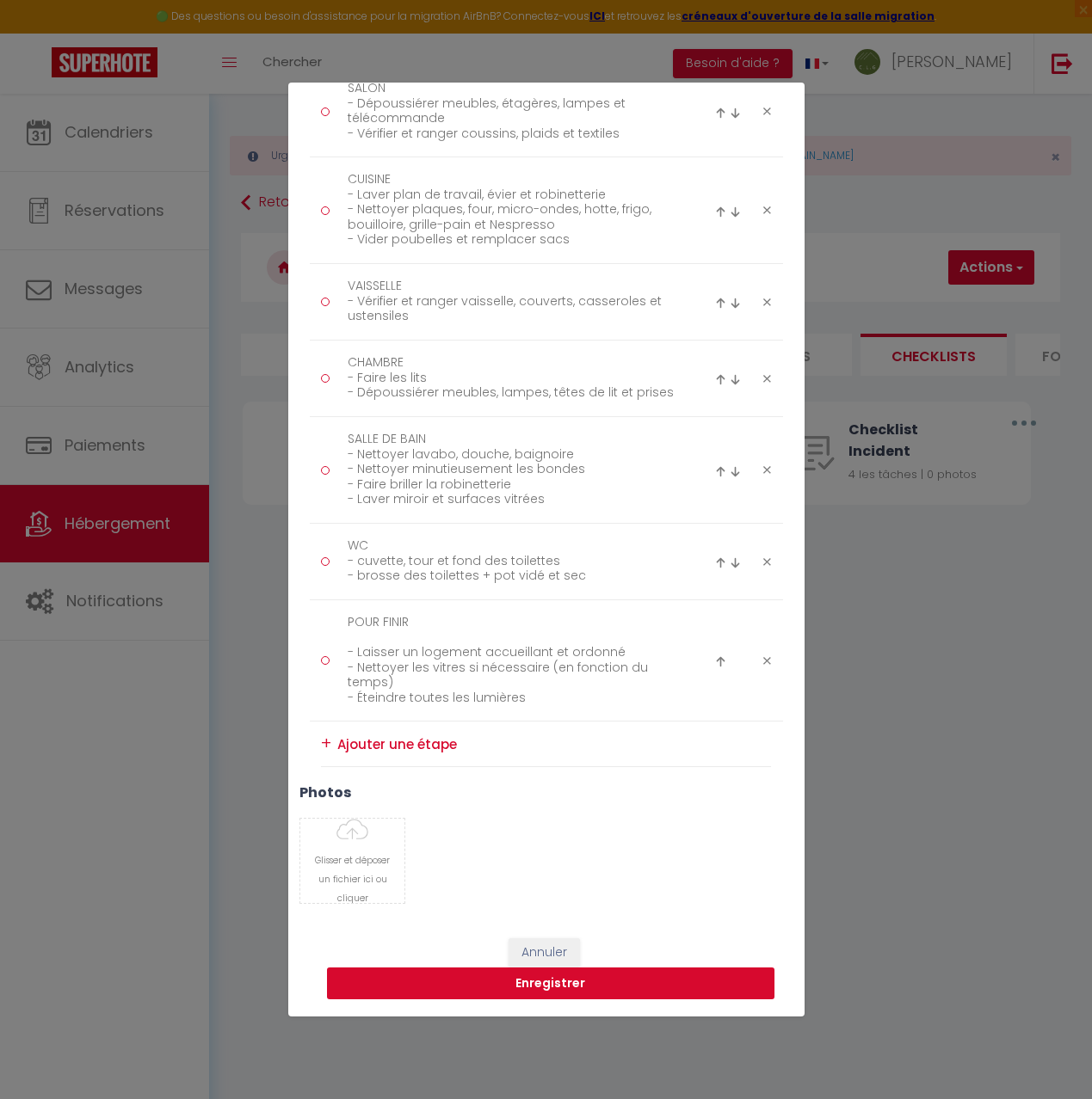
click at [546, 985] on button "Enregistrer" at bounding box center [551, 984] width 448 height 32
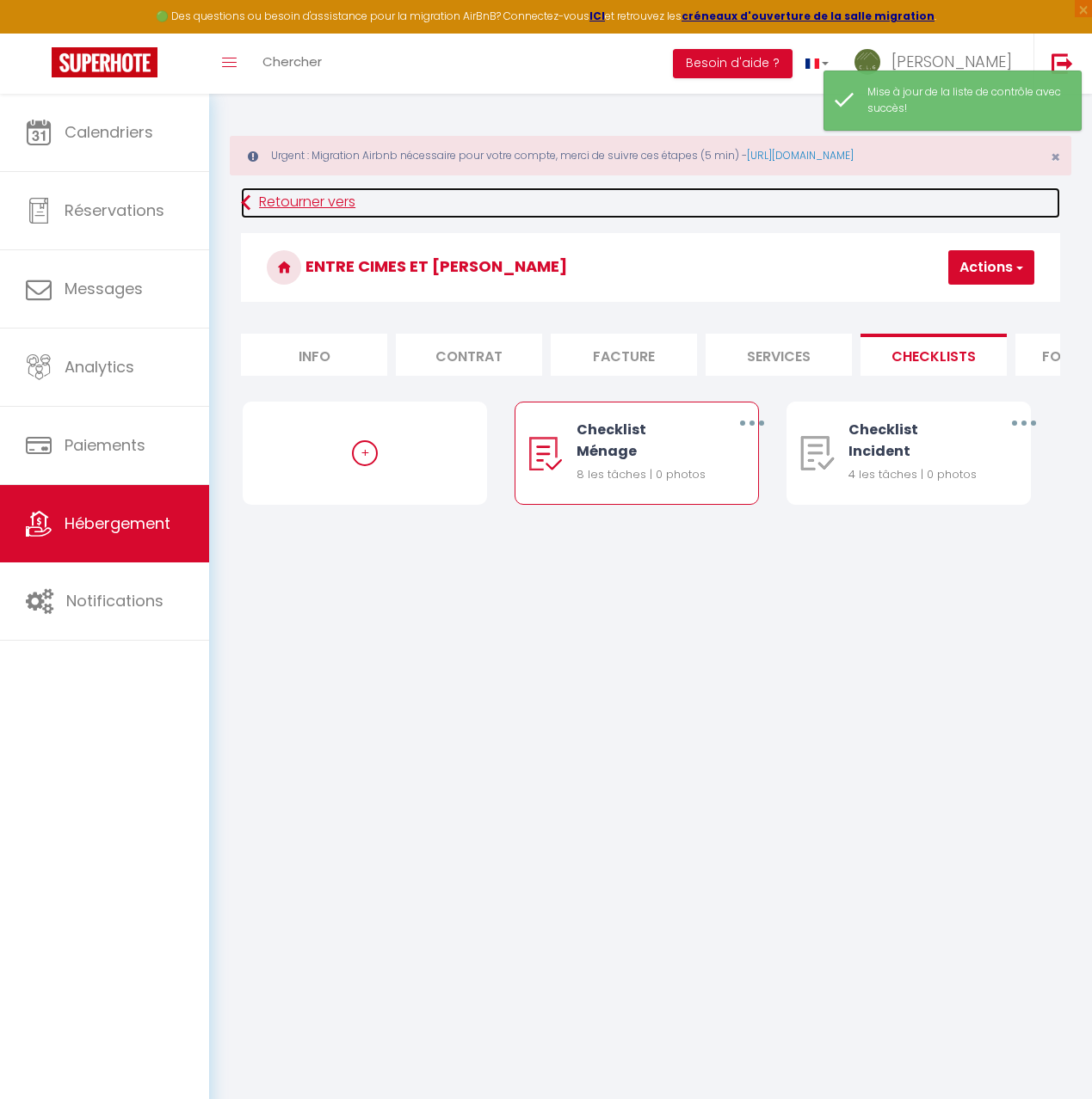
click at [295, 200] on link "Retourner vers" at bounding box center [650, 204] width 819 height 31
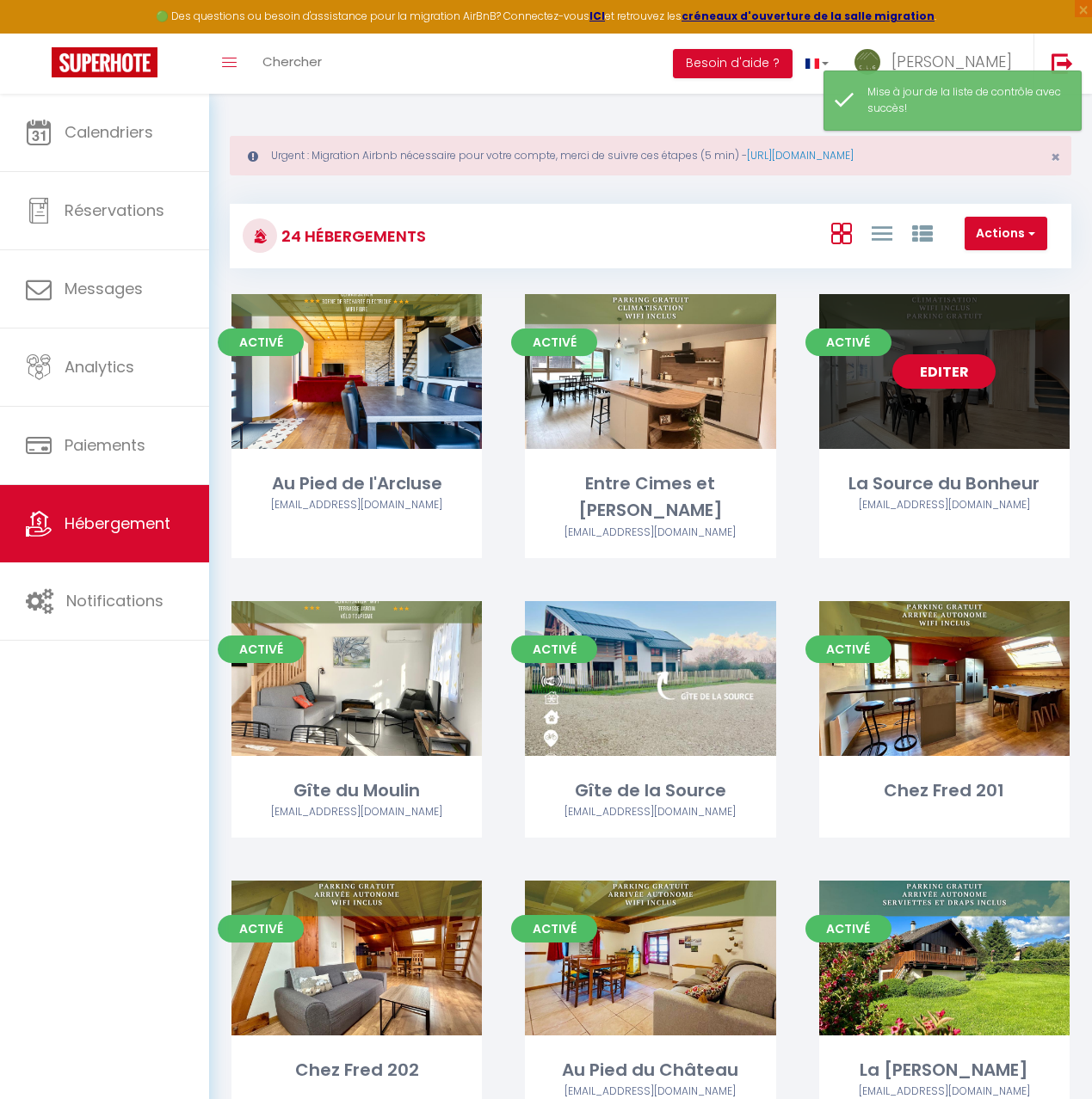
click at [935, 423] on div "Editer" at bounding box center [945, 371] width 251 height 155
select select "3"
select select "2"
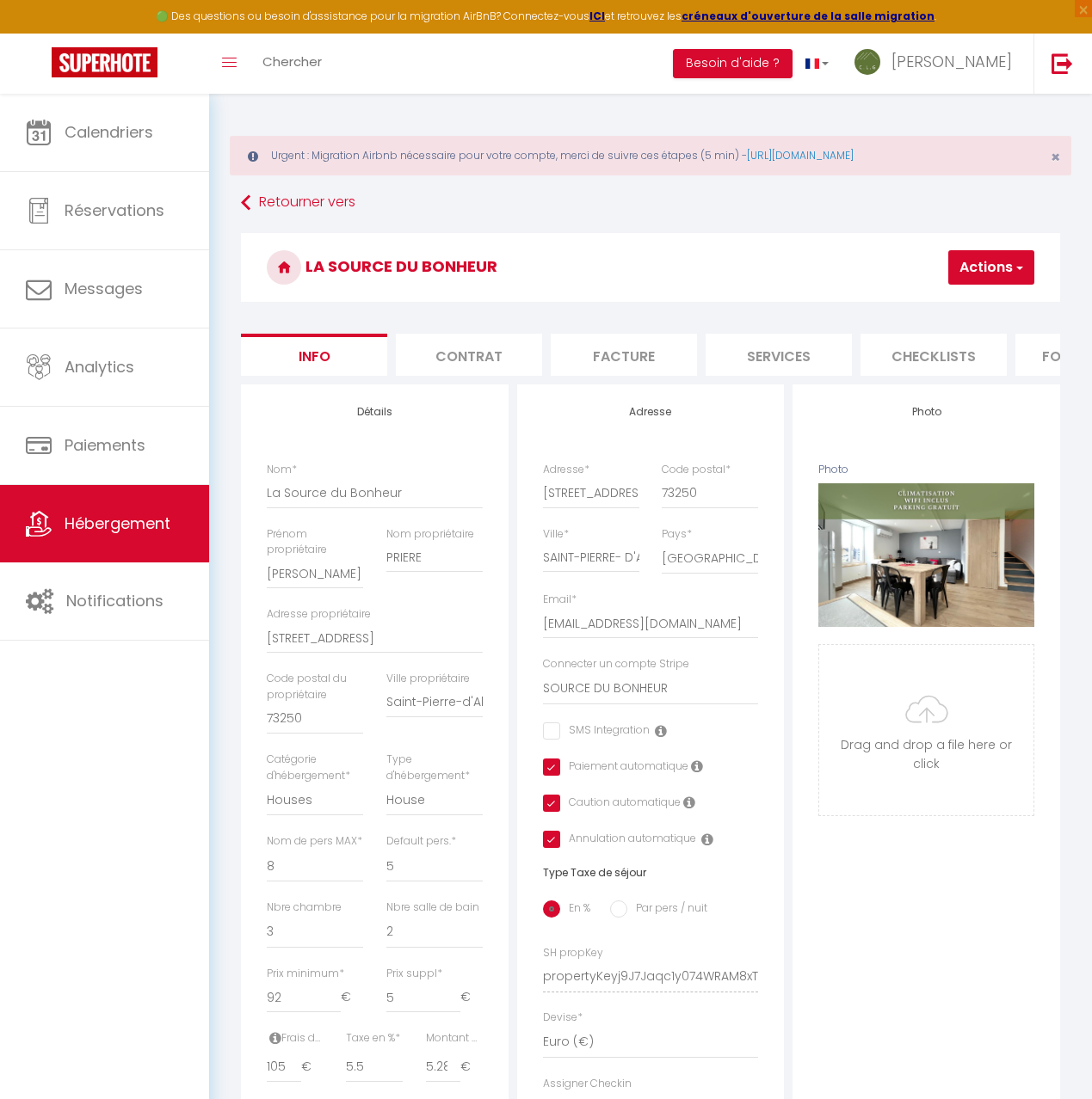
click at [922, 350] on li "Checklists" at bounding box center [933, 355] width 147 height 42
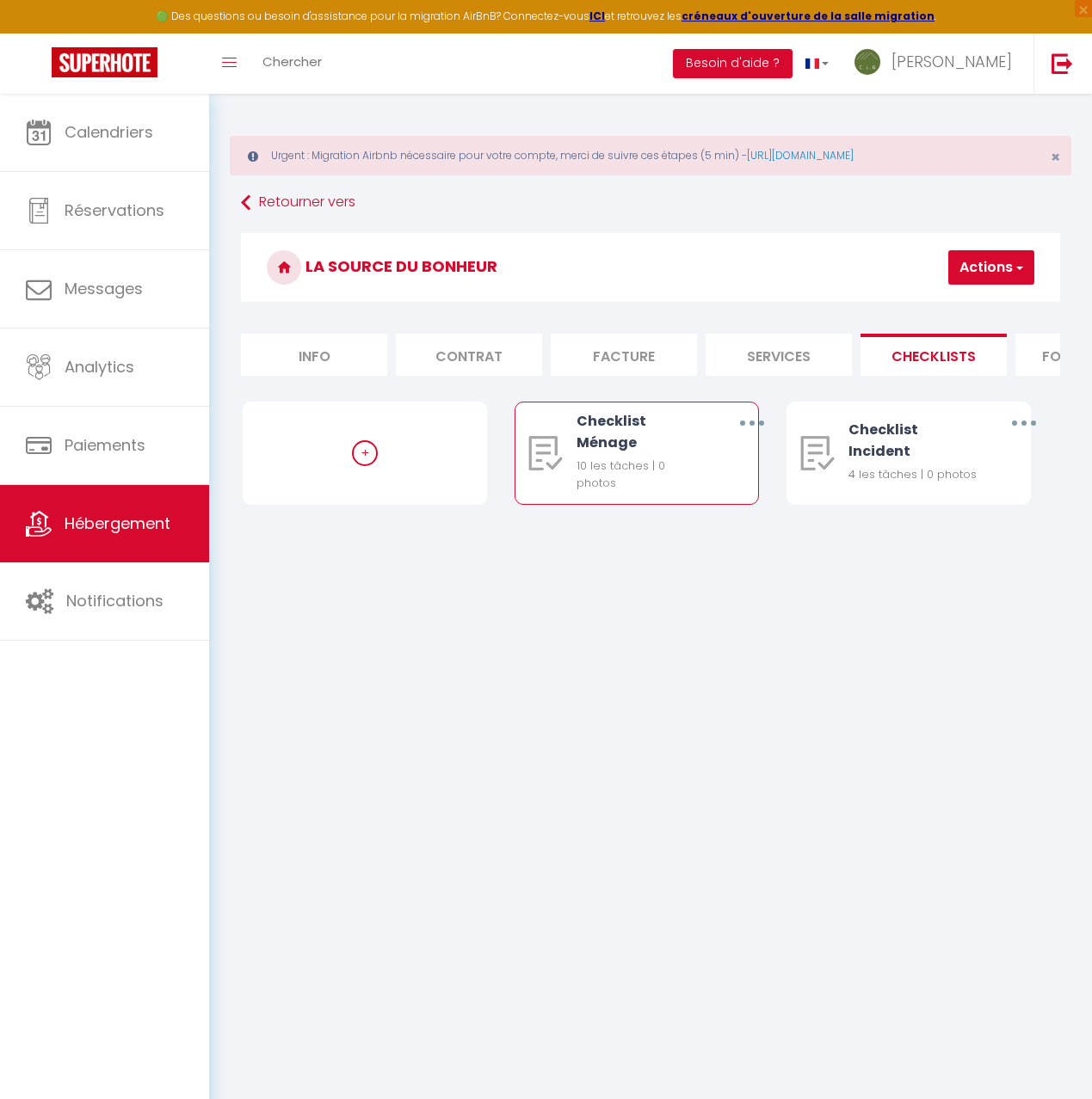
click at [746, 420] on button "button" at bounding box center [751, 423] width 45 height 32
click at [708, 462] on link "Editer" at bounding box center [706, 465] width 127 height 29
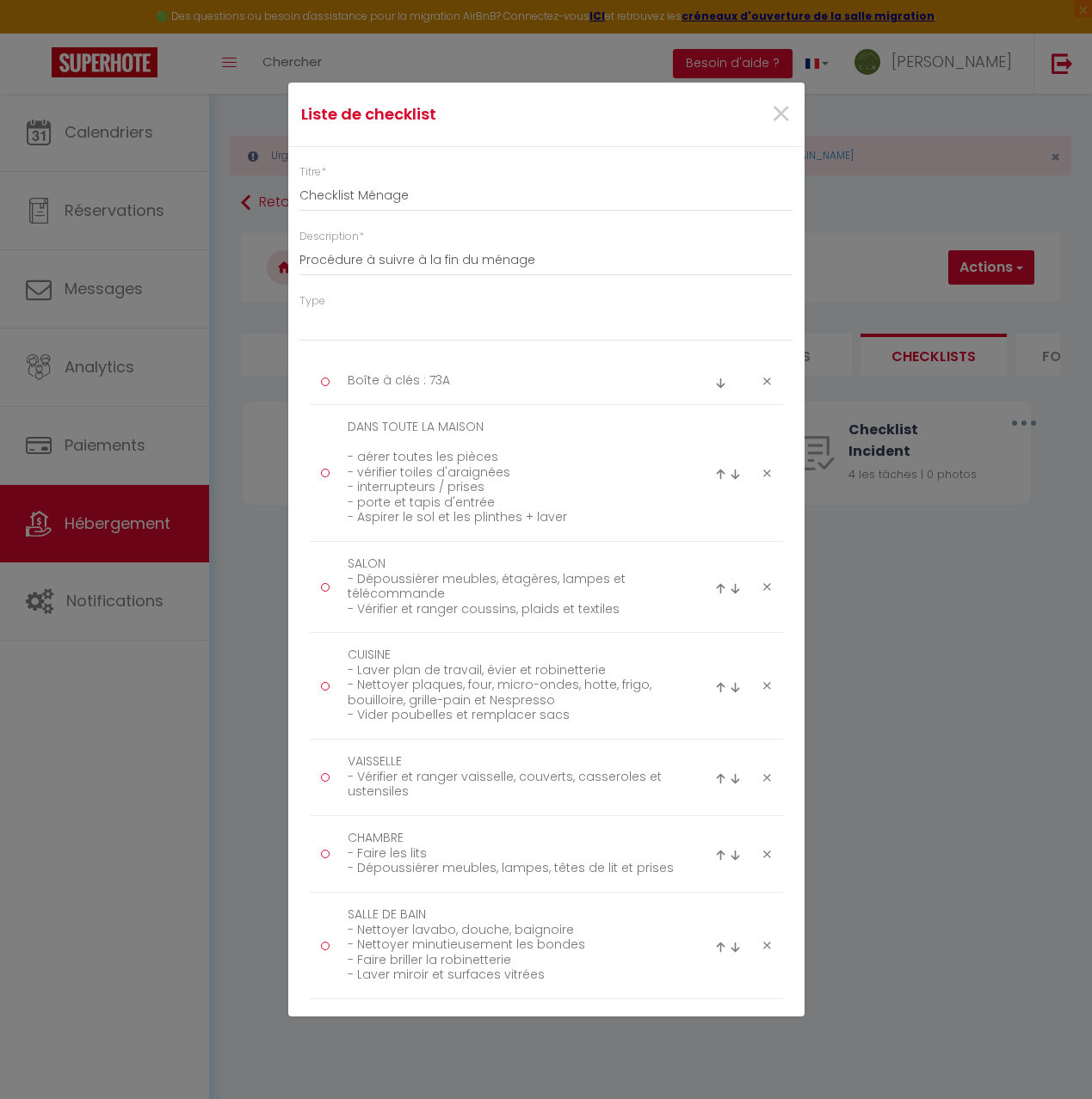
click at [765, 380] on icon at bounding box center [767, 381] width 7 height 13
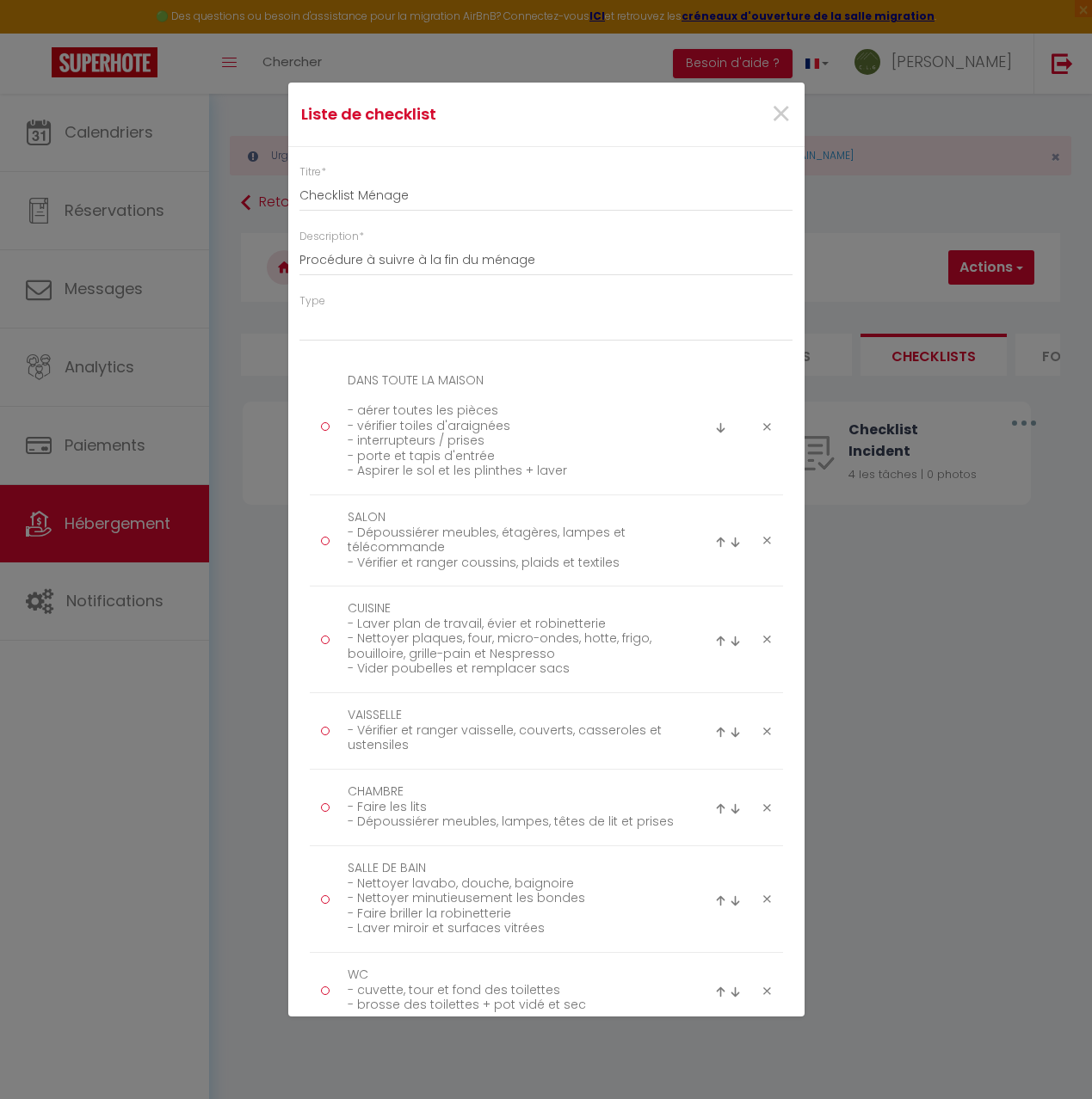
scroll to position [506, 0]
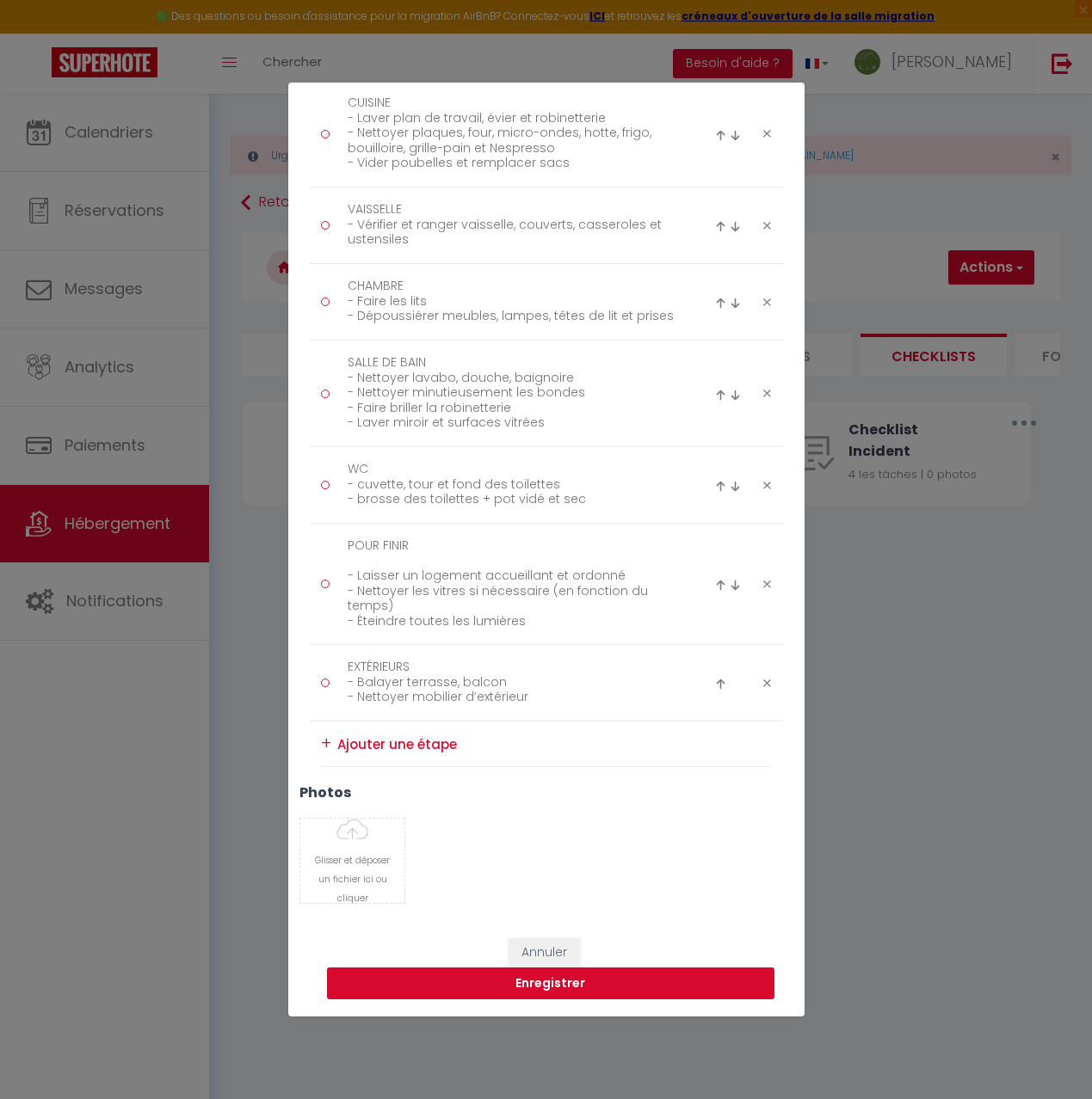
click at [546, 984] on button "Enregistrer" at bounding box center [551, 984] width 448 height 32
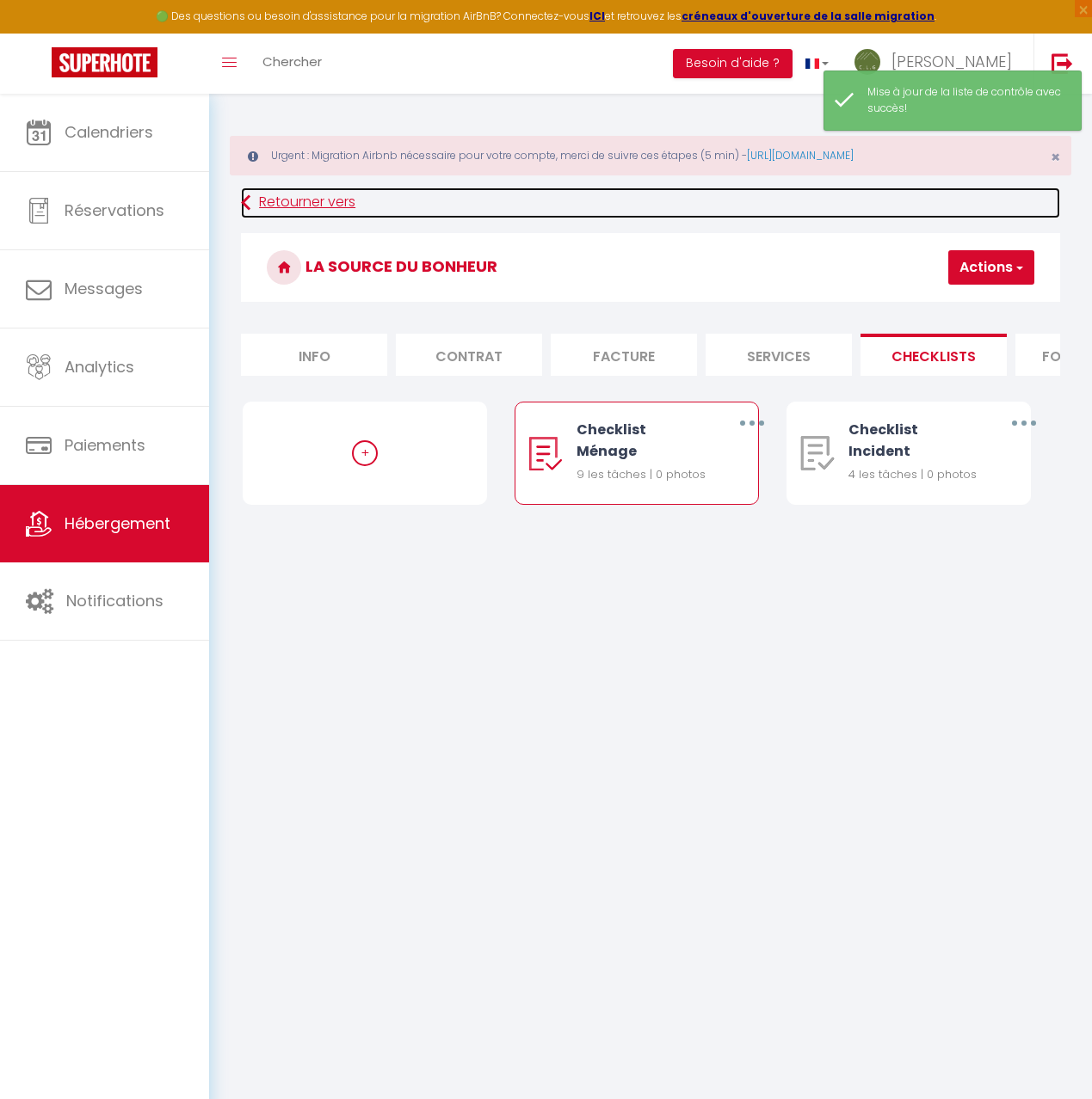
click at [302, 199] on link "Retourner vers" at bounding box center [650, 204] width 819 height 31
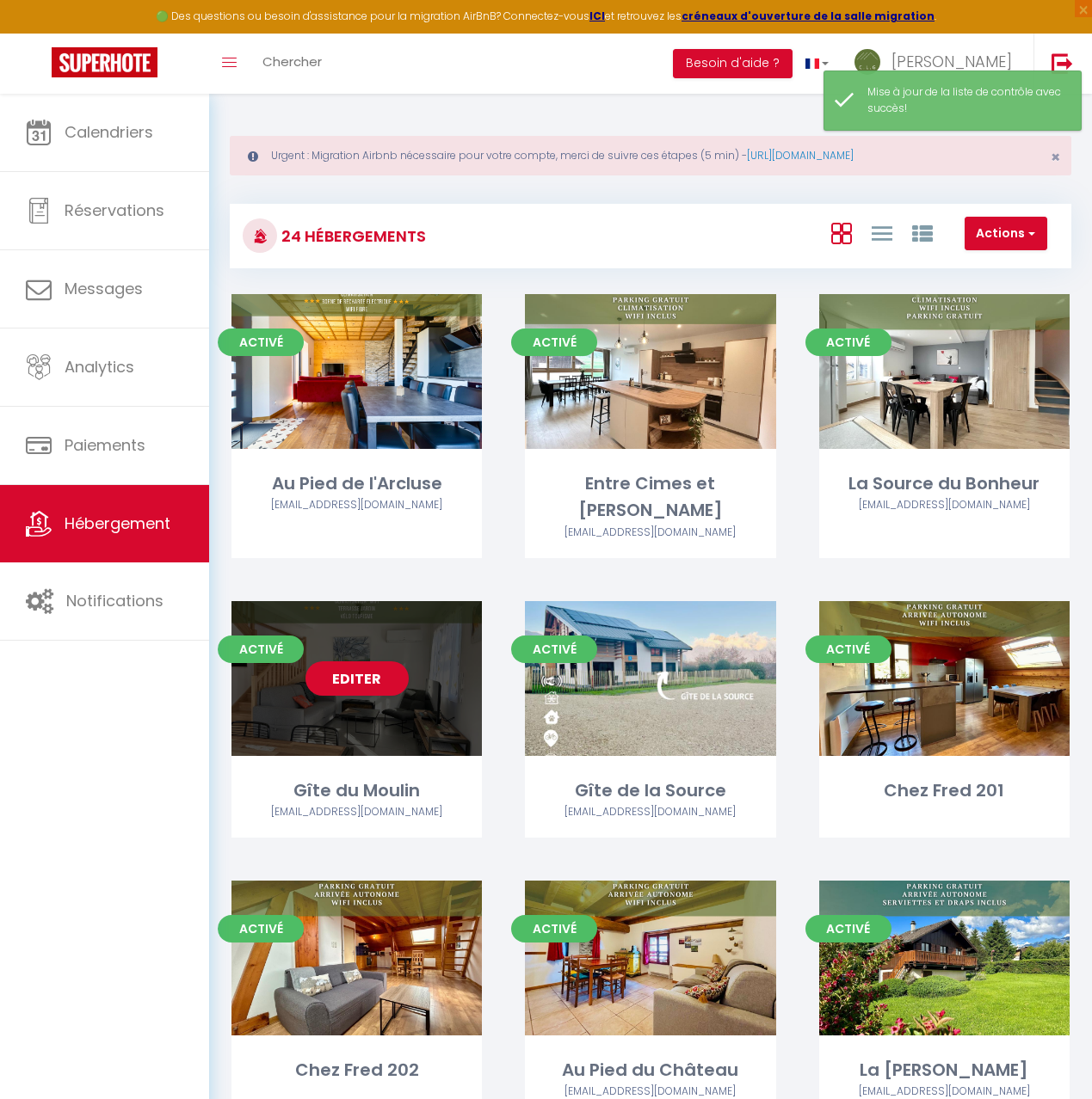
click at [424, 670] on div "Editer" at bounding box center [357, 679] width 251 height 155
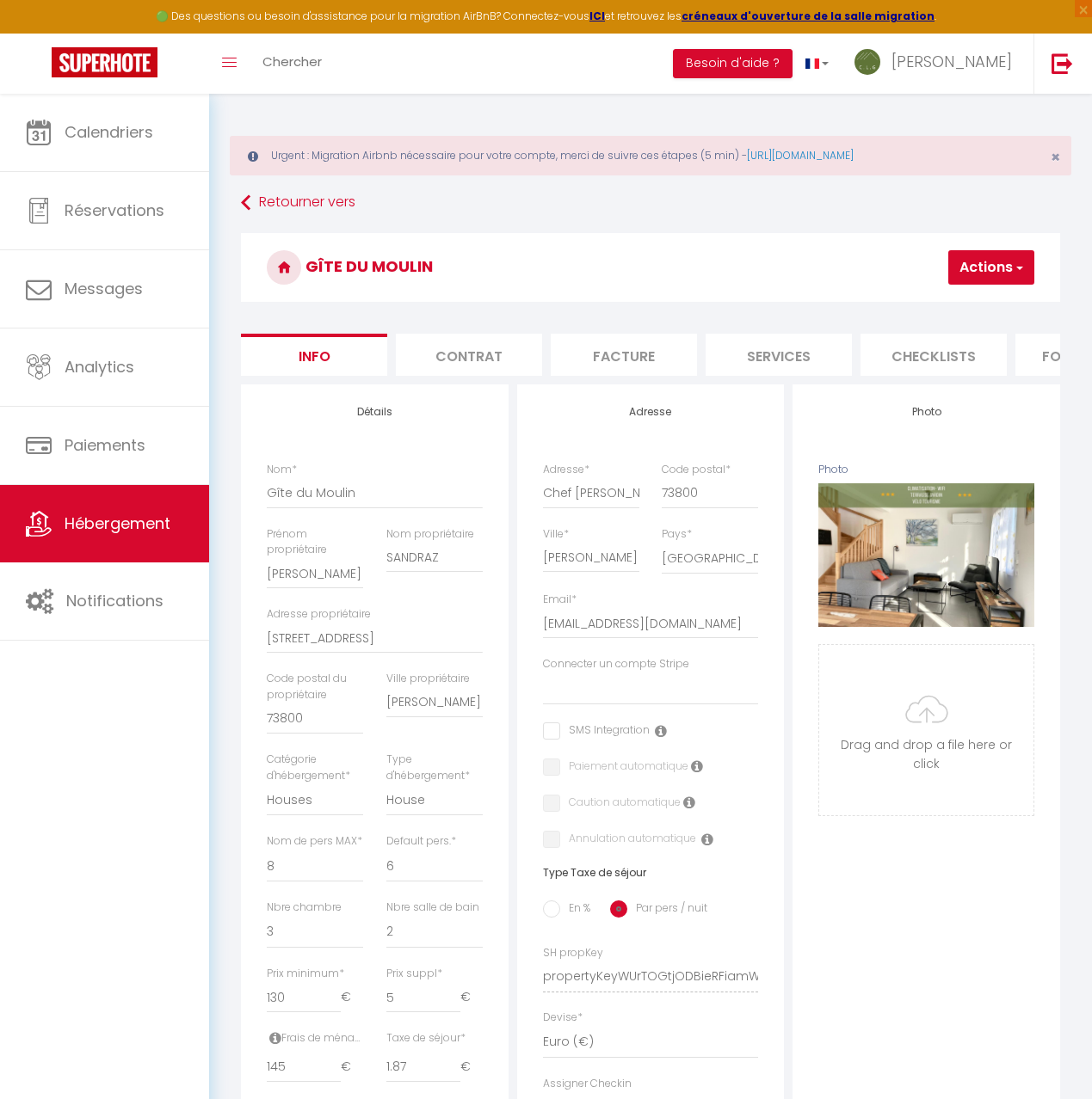
click at [924, 354] on li "Checklists" at bounding box center [933, 355] width 147 height 42
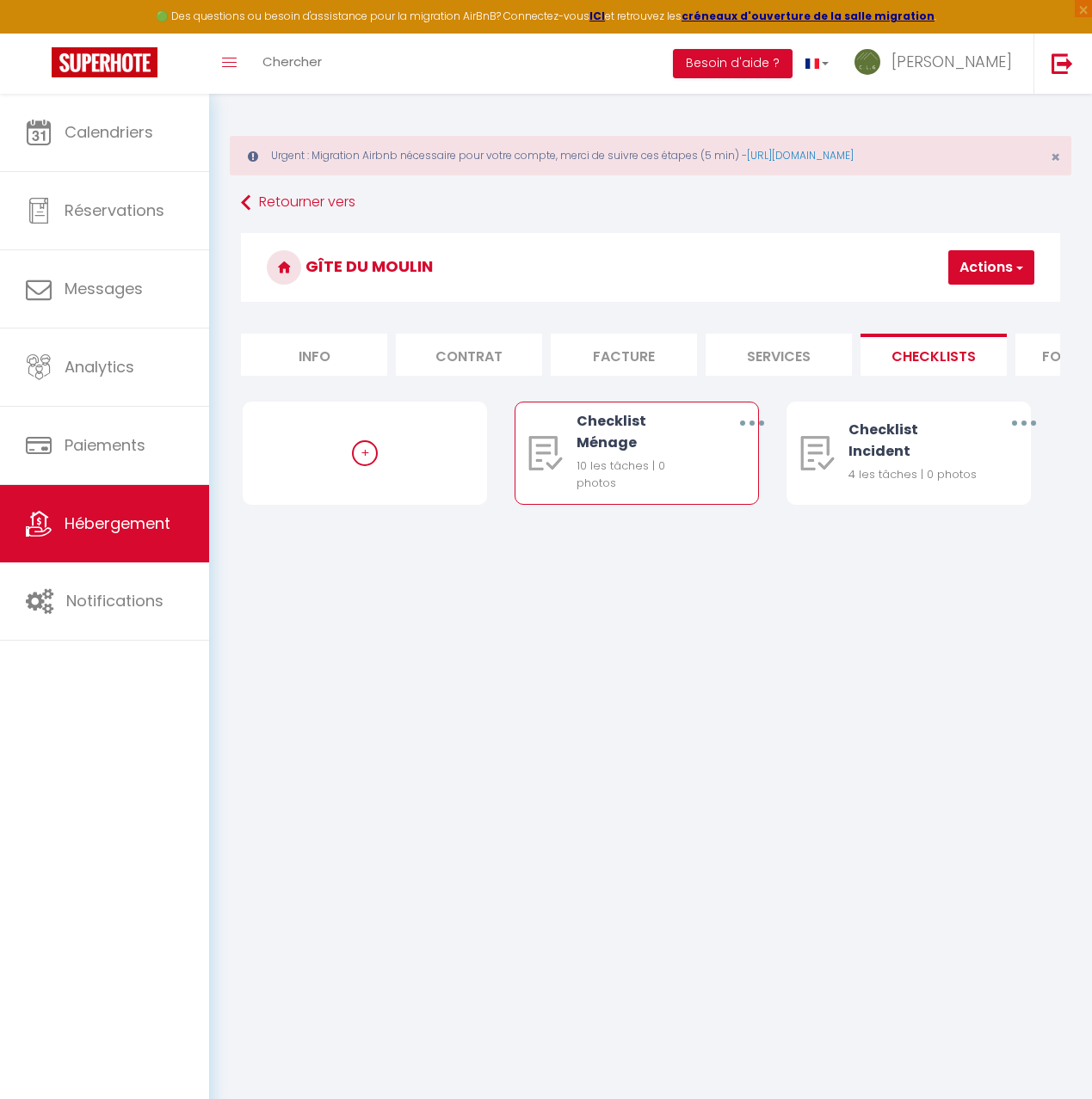
click at [739, 421] on button "button" at bounding box center [751, 423] width 45 height 32
click at [708, 467] on link "Editer" at bounding box center [706, 465] width 127 height 29
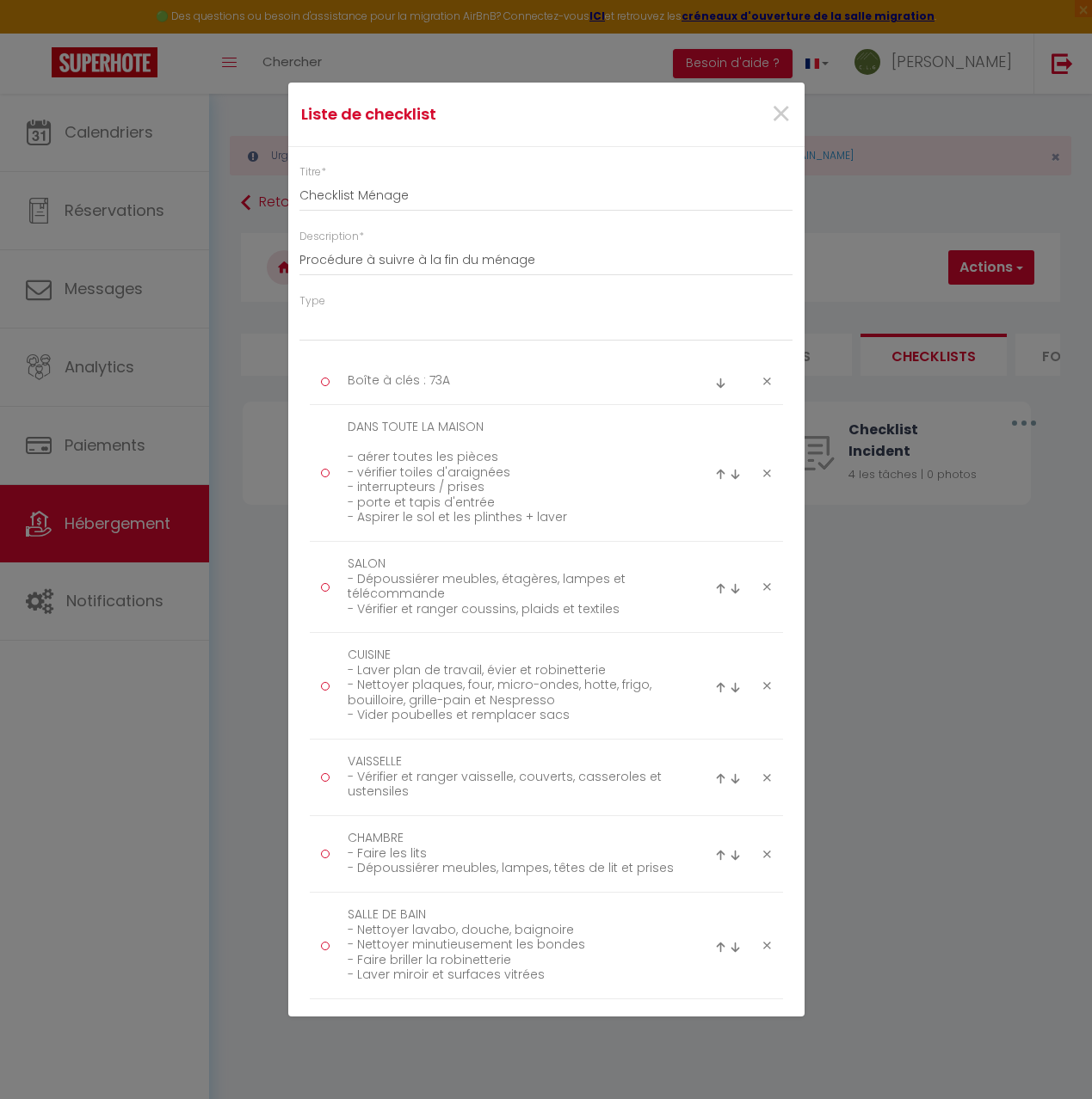
click at [768, 380] on icon at bounding box center [767, 381] width 7 height 13
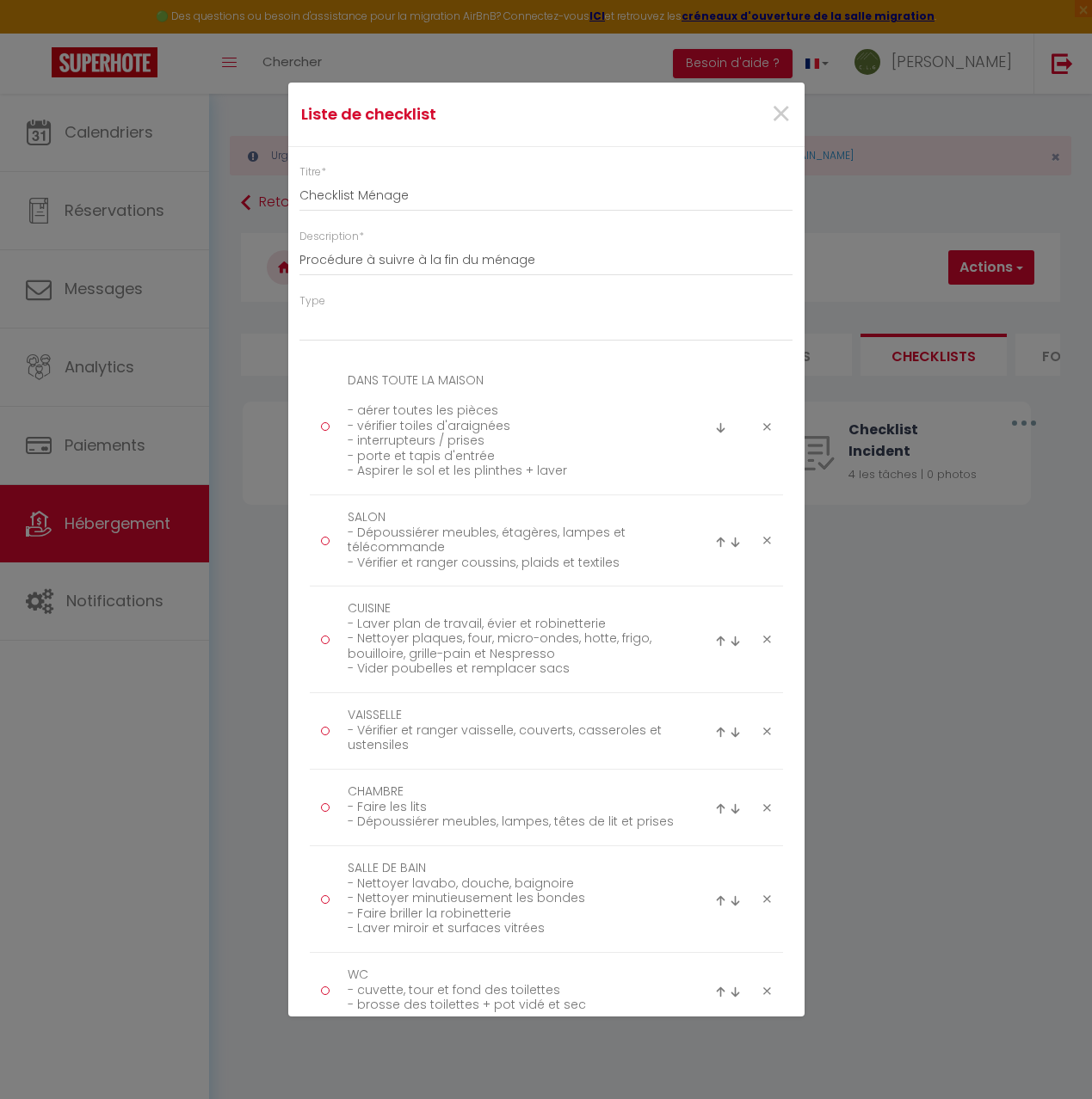
scroll to position [506, 0]
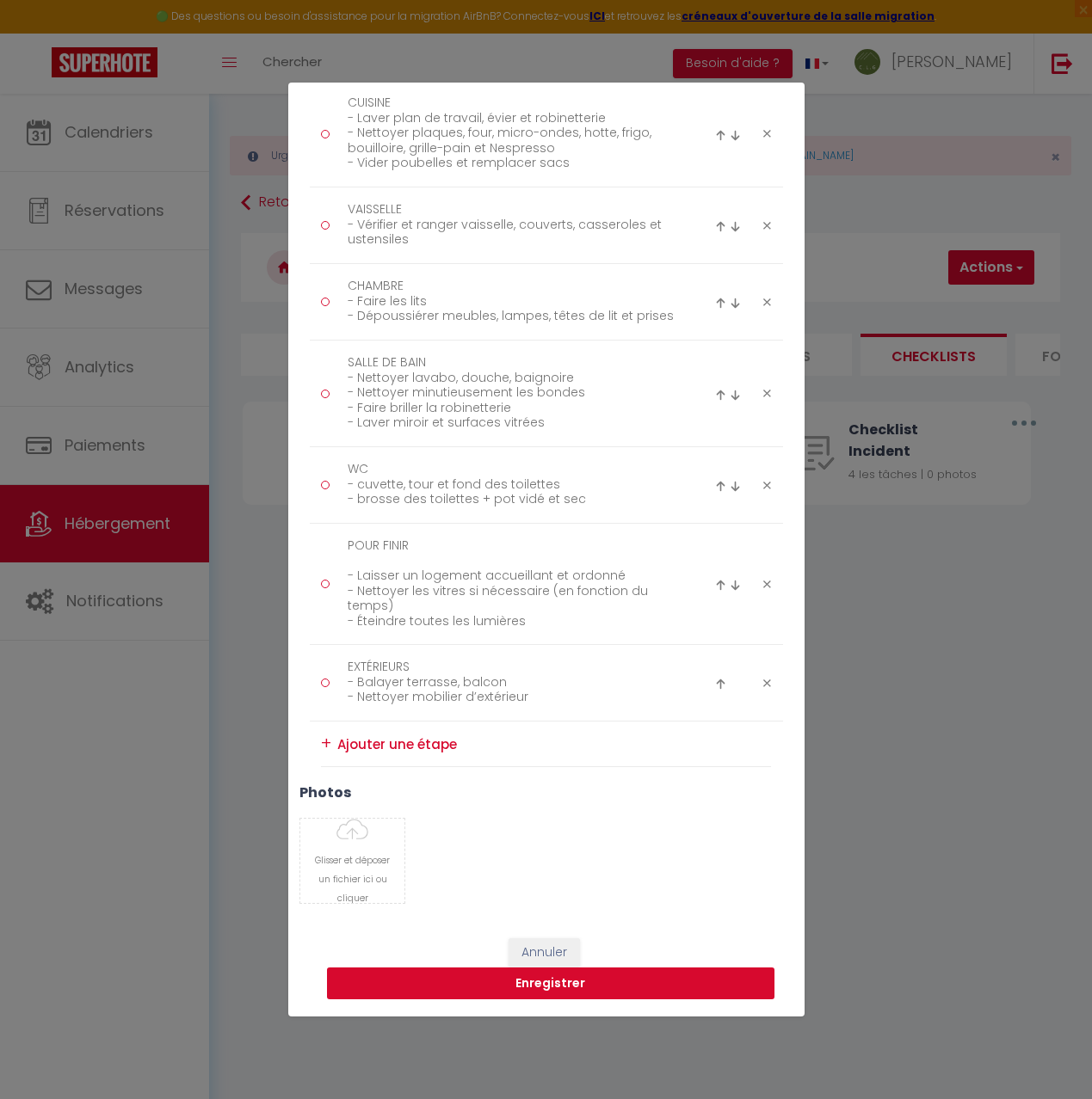
click at [533, 981] on button "Enregistrer" at bounding box center [551, 984] width 448 height 32
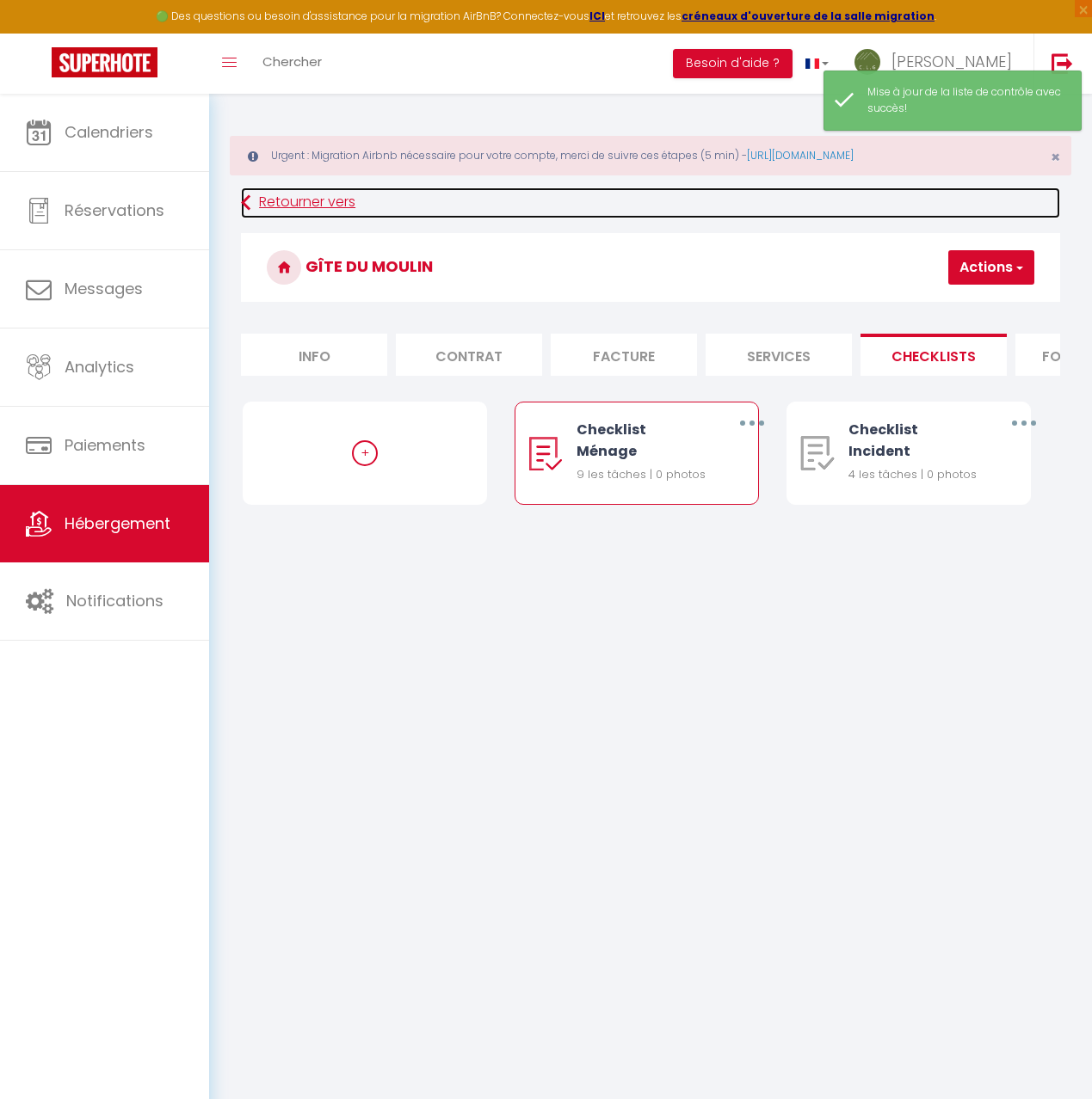
click at [306, 204] on link "Retourner vers" at bounding box center [650, 204] width 819 height 31
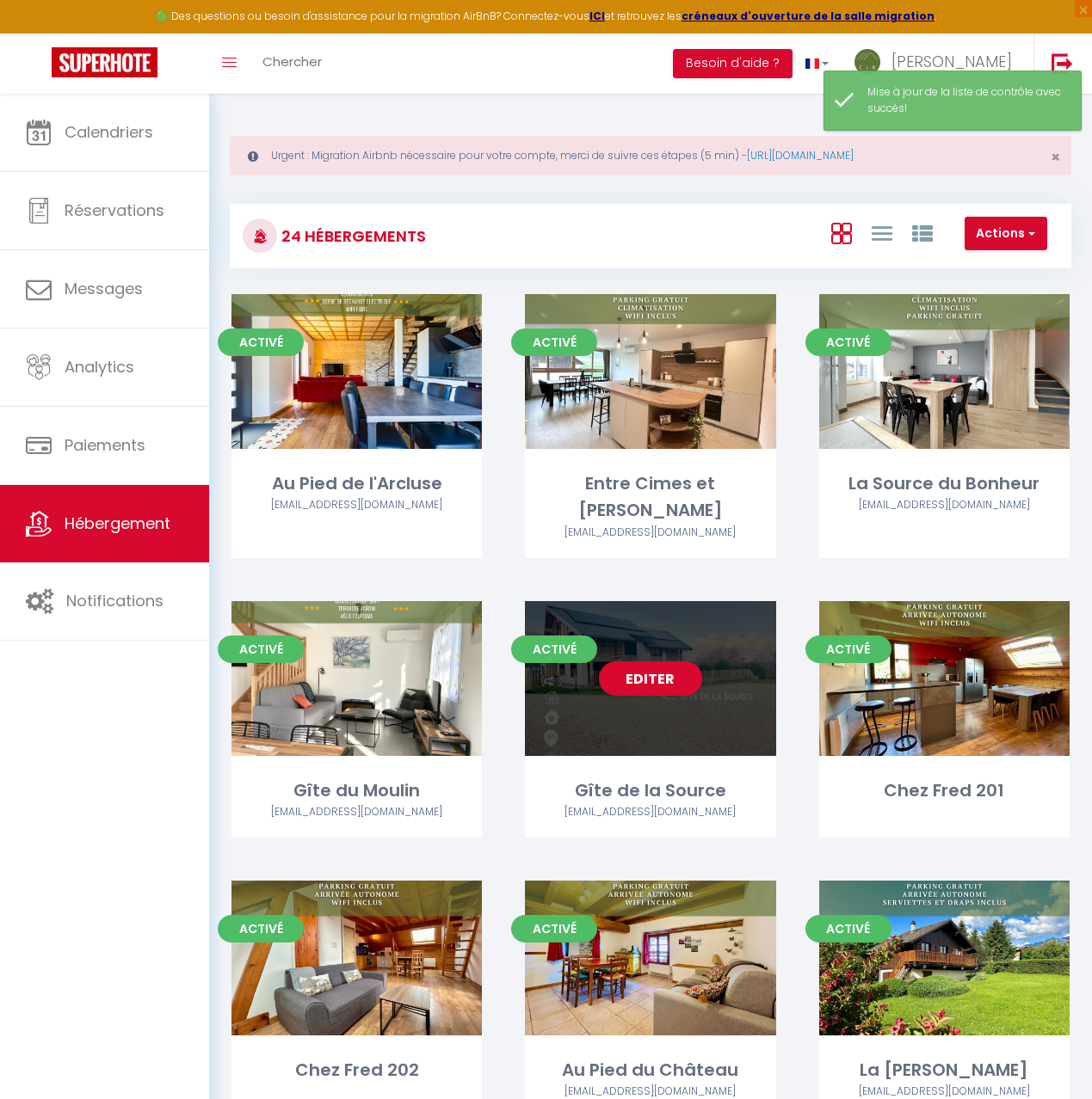
click at [734, 677] on div "Editer" at bounding box center [651, 679] width 251 height 155
click at [701, 684] on div "Editer" at bounding box center [651, 679] width 251 height 155
click at [617, 679] on div "Editer" at bounding box center [651, 679] width 251 height 155
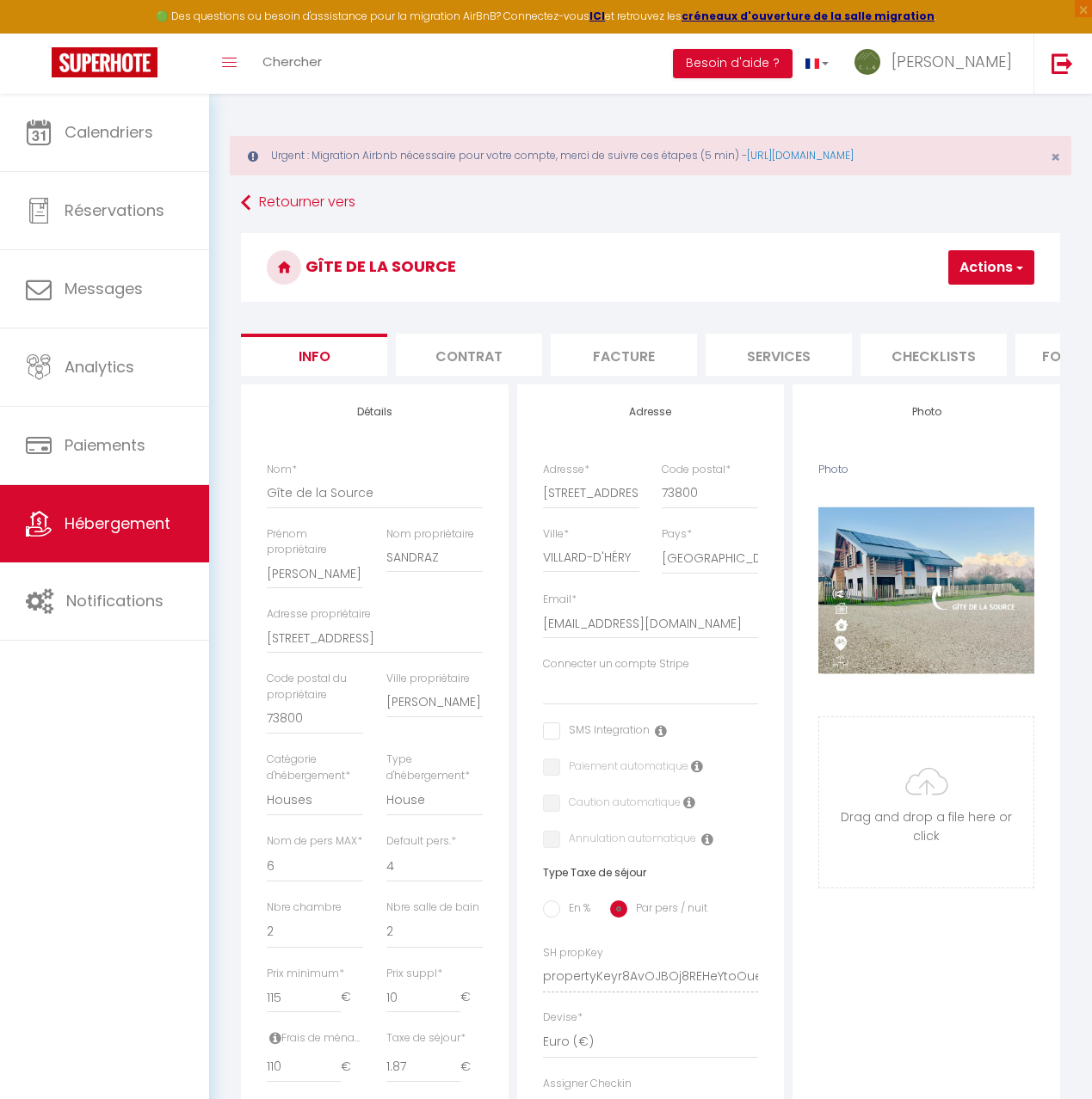
click at [922, 357] on li "Checklists" at bounding box center [933, 355] width 147 height 42
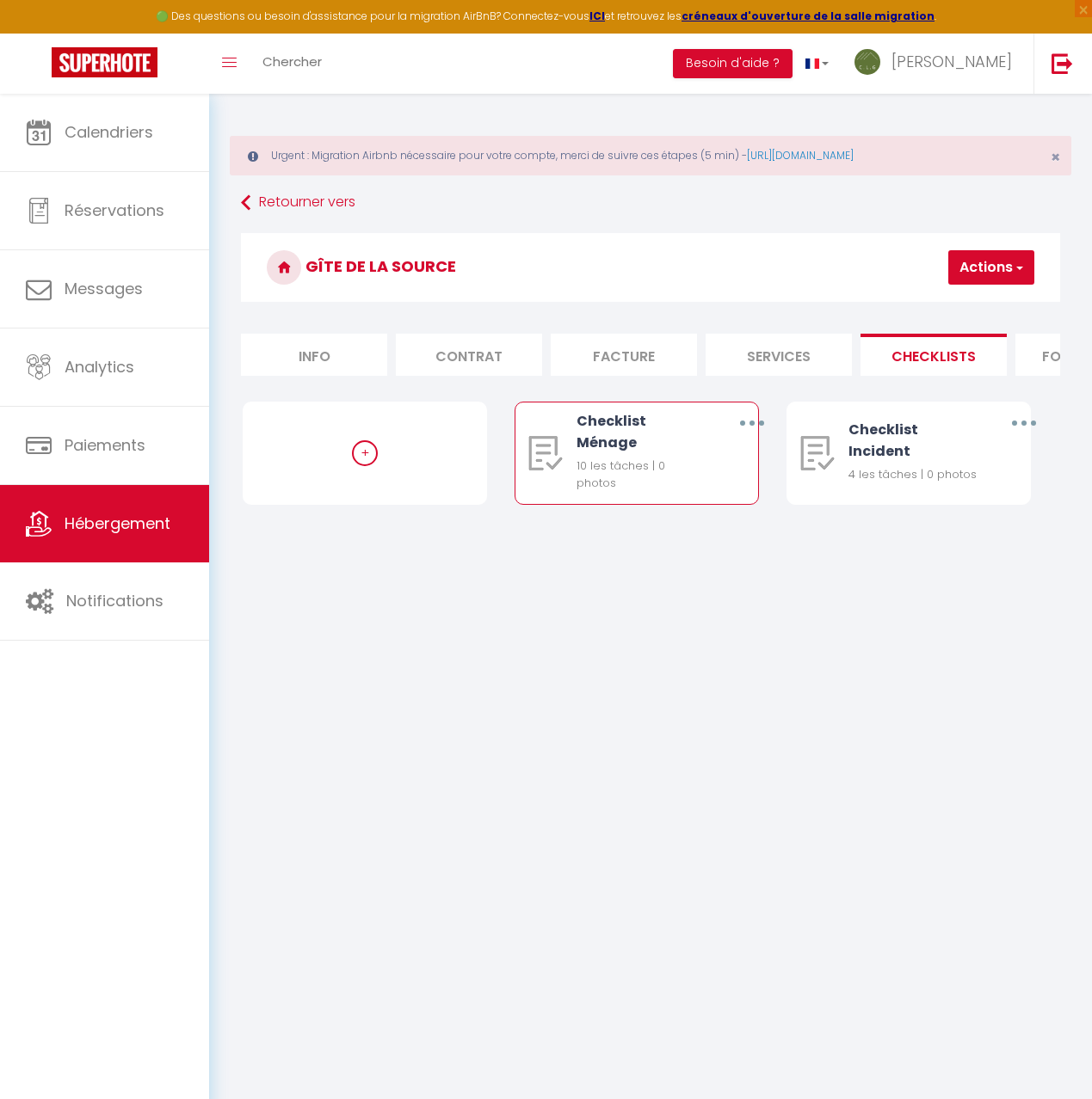
click at [752, 420] on button "button" at bounding box center [751, 423] width 45 height 32
click at [710, 462] on link "Editer" at bounding box center [706, 465] width 127 height 29
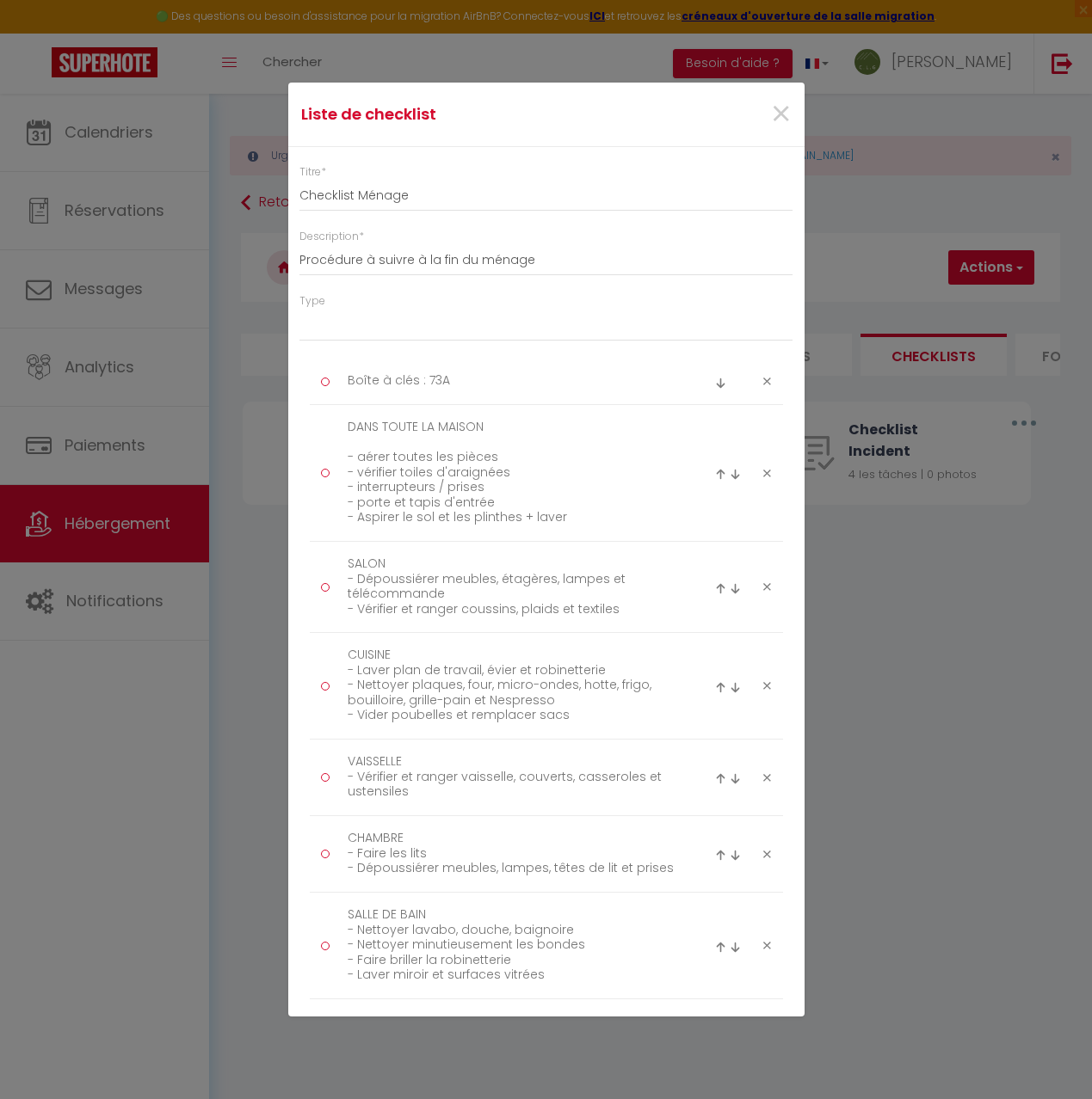
click at [766, 379] on icon at bounding box center [767, 381] width 7 height 13
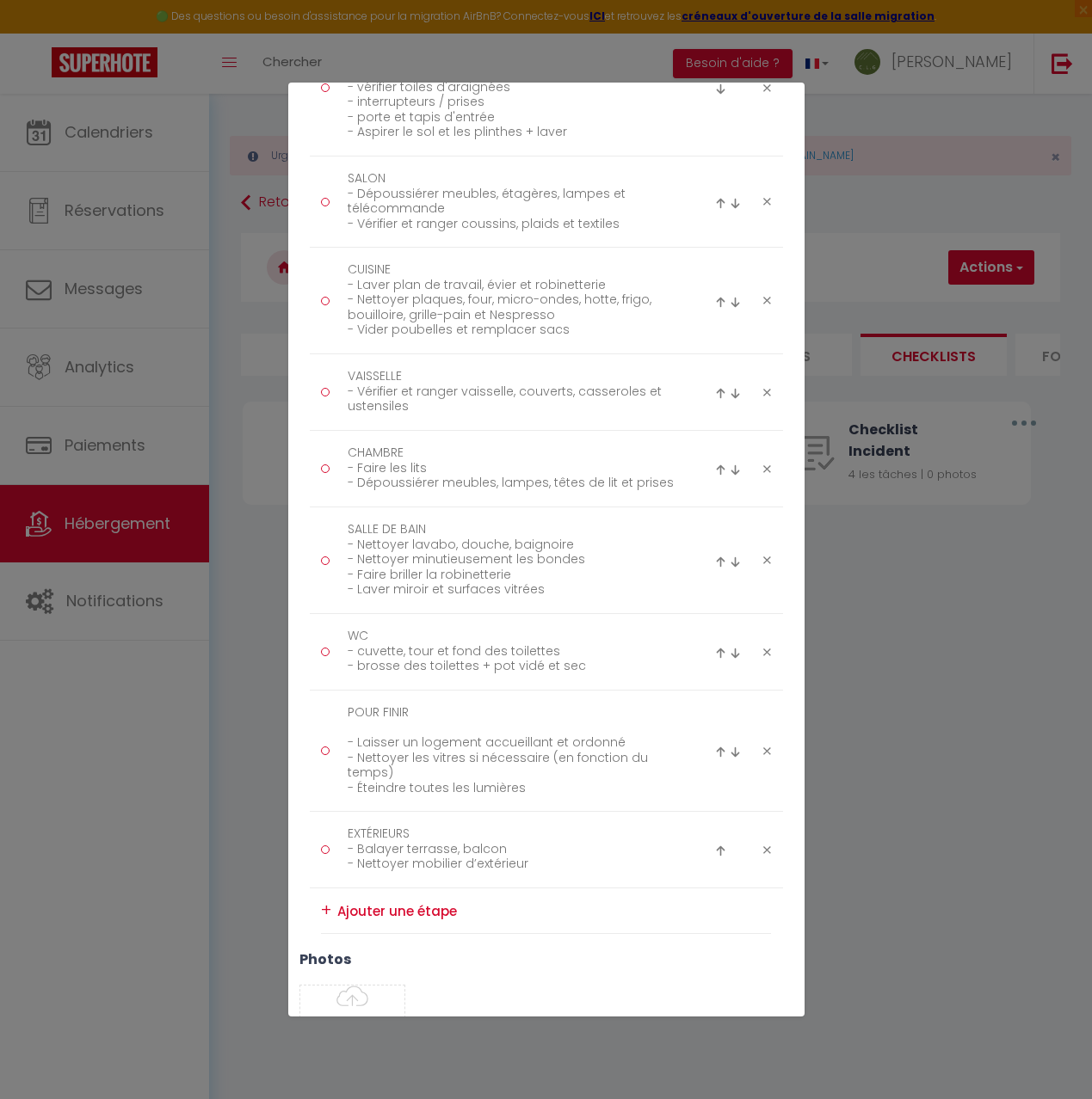
scroll to position [506, 0]
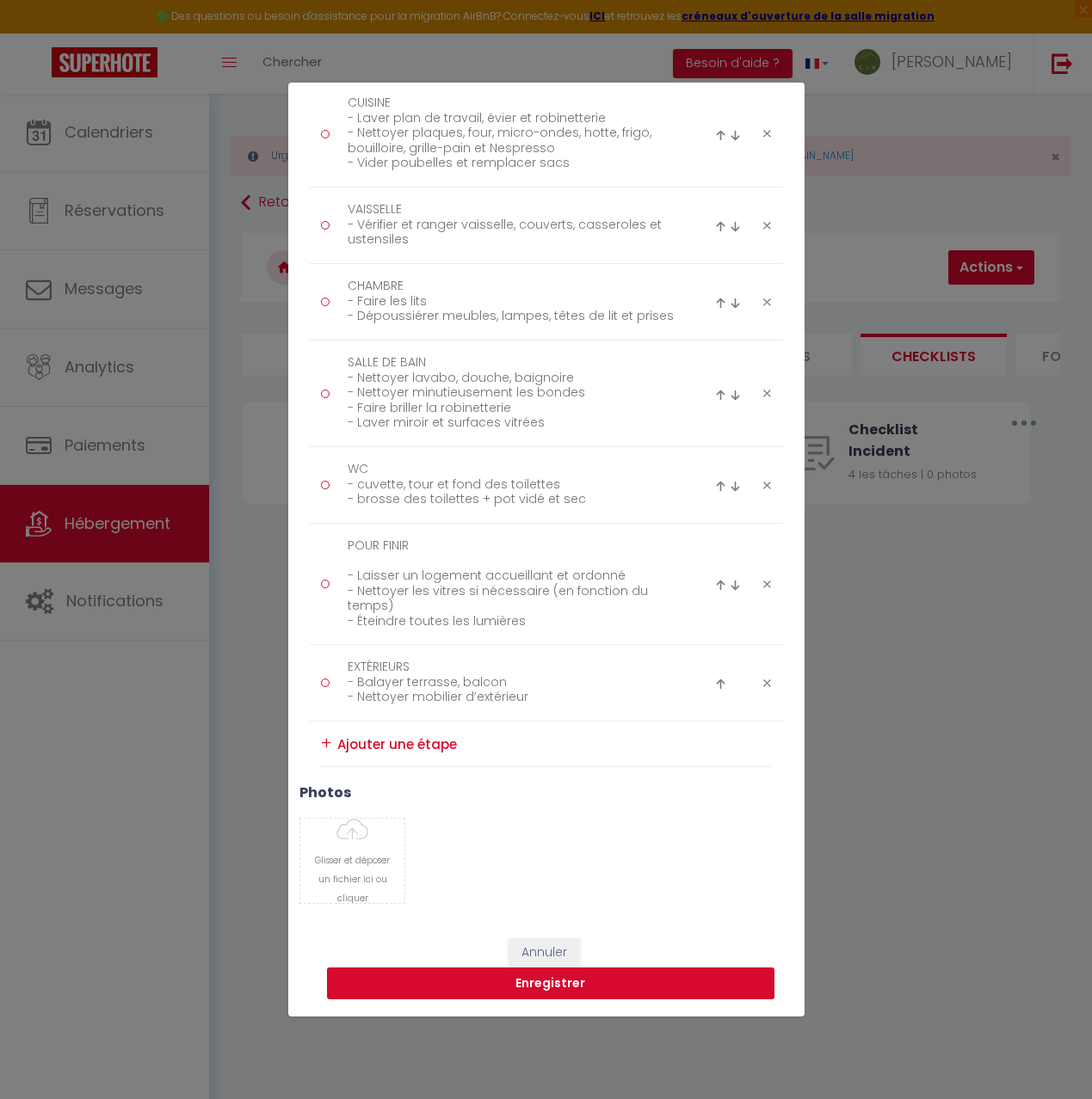
click at [525, 980] on button "Enregistrer" at bounding box center [551, 984] width 448 height 32
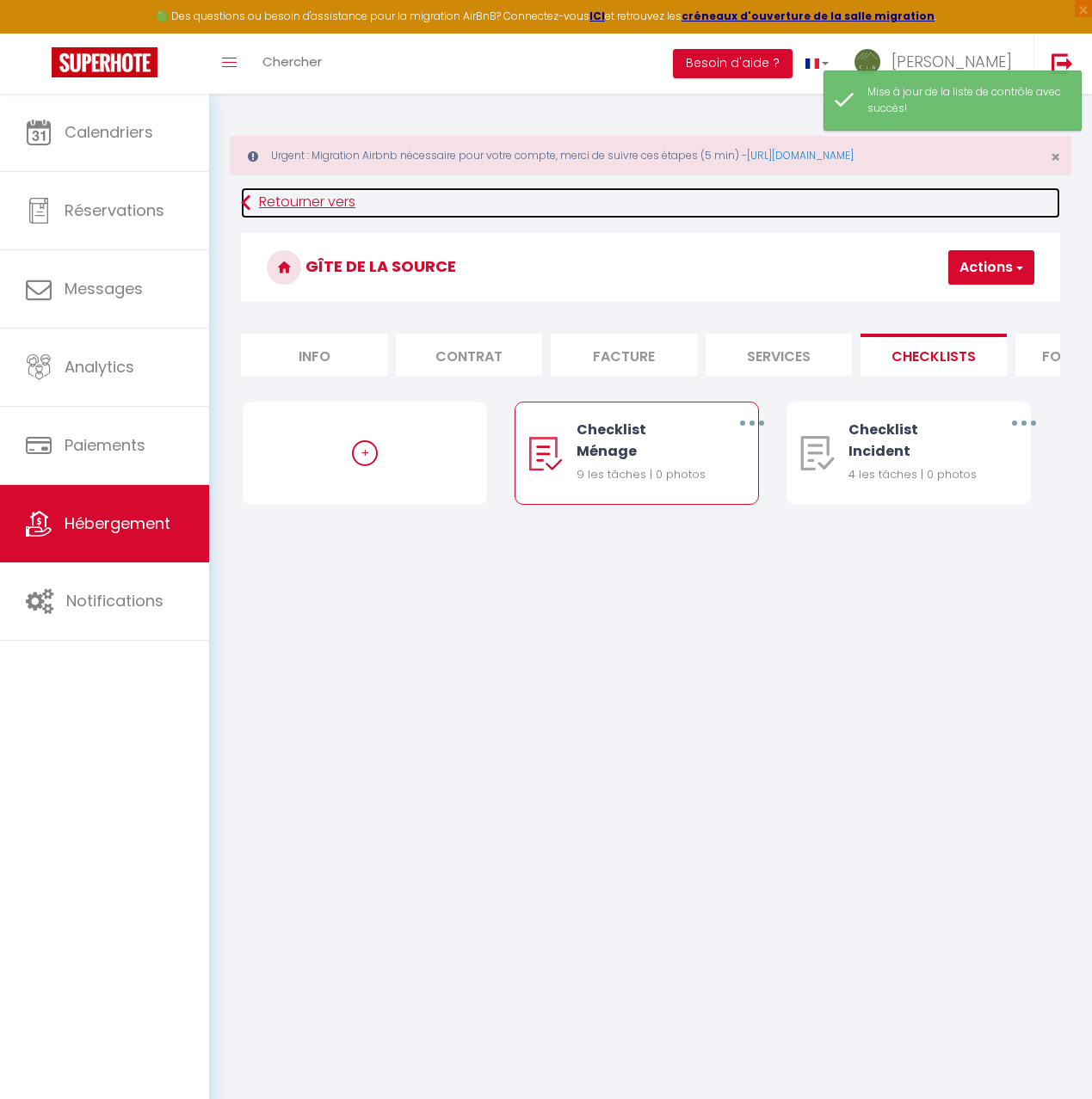
click at [328, 205] on link "Retourner vers" at bounding box center [650, 204] width 819 height 31
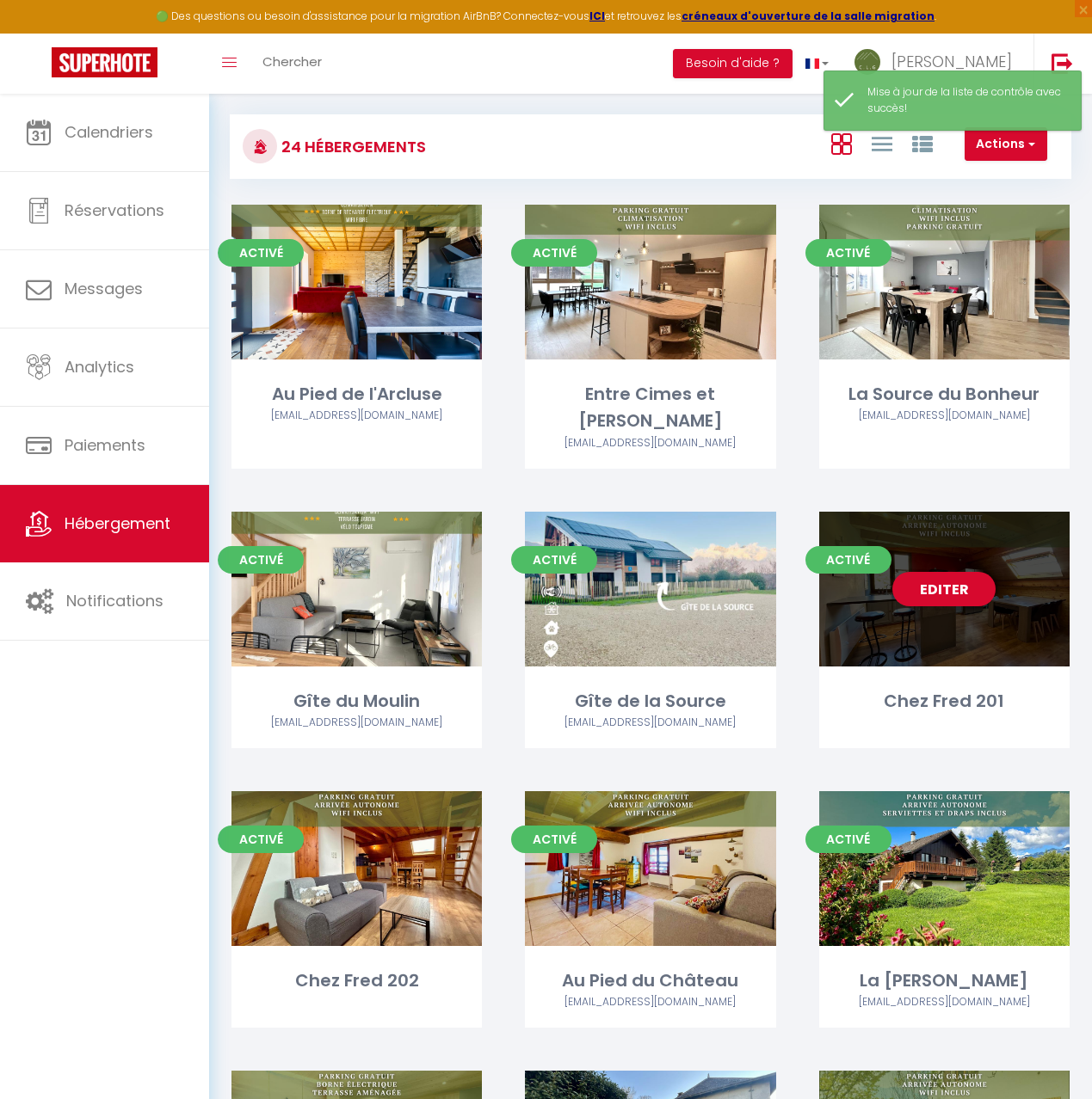
scroll to position [123, 0]
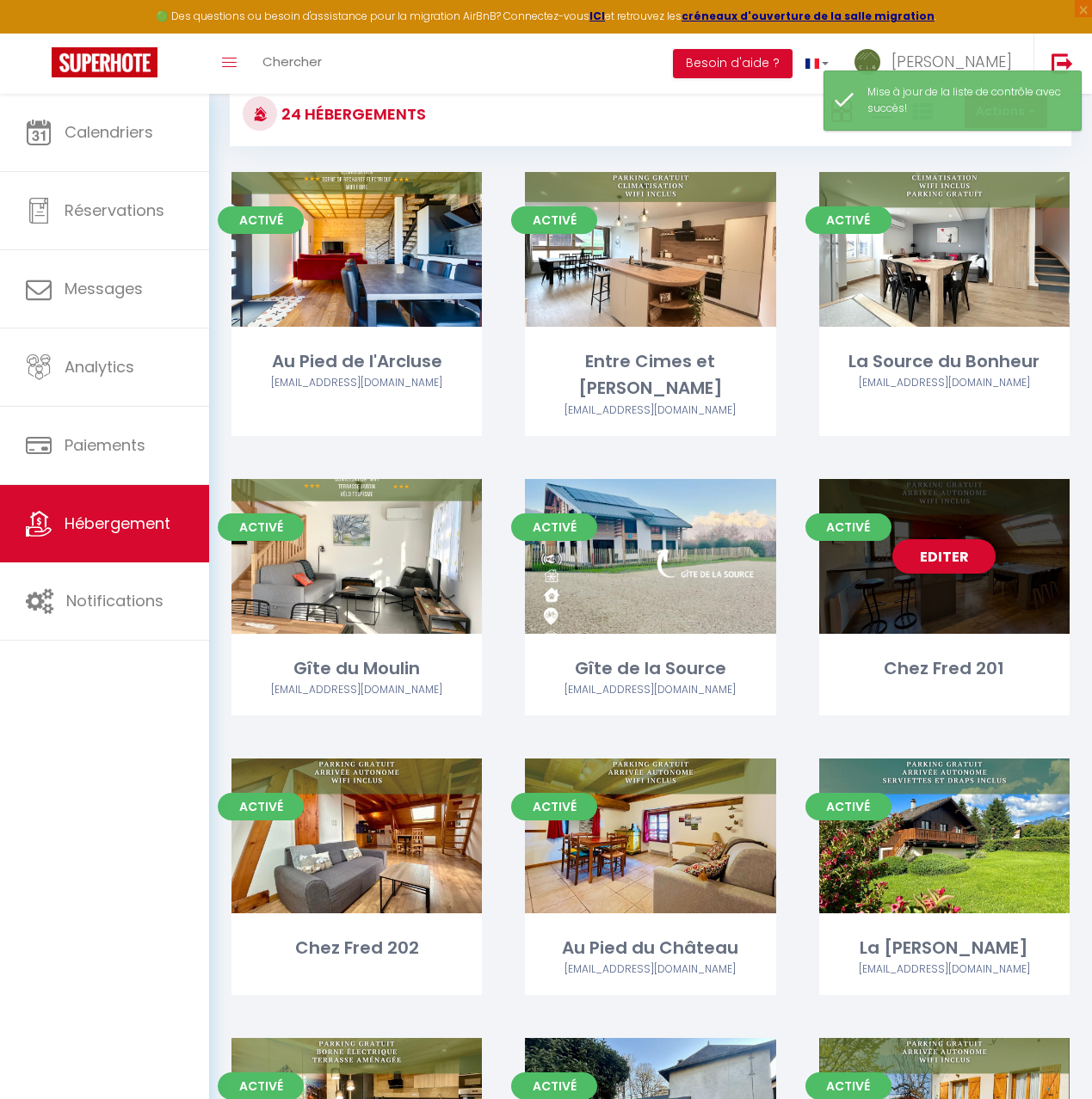
click at [904, 561] on div "Editer" at bounding box center [945, 556] width 251 height 155
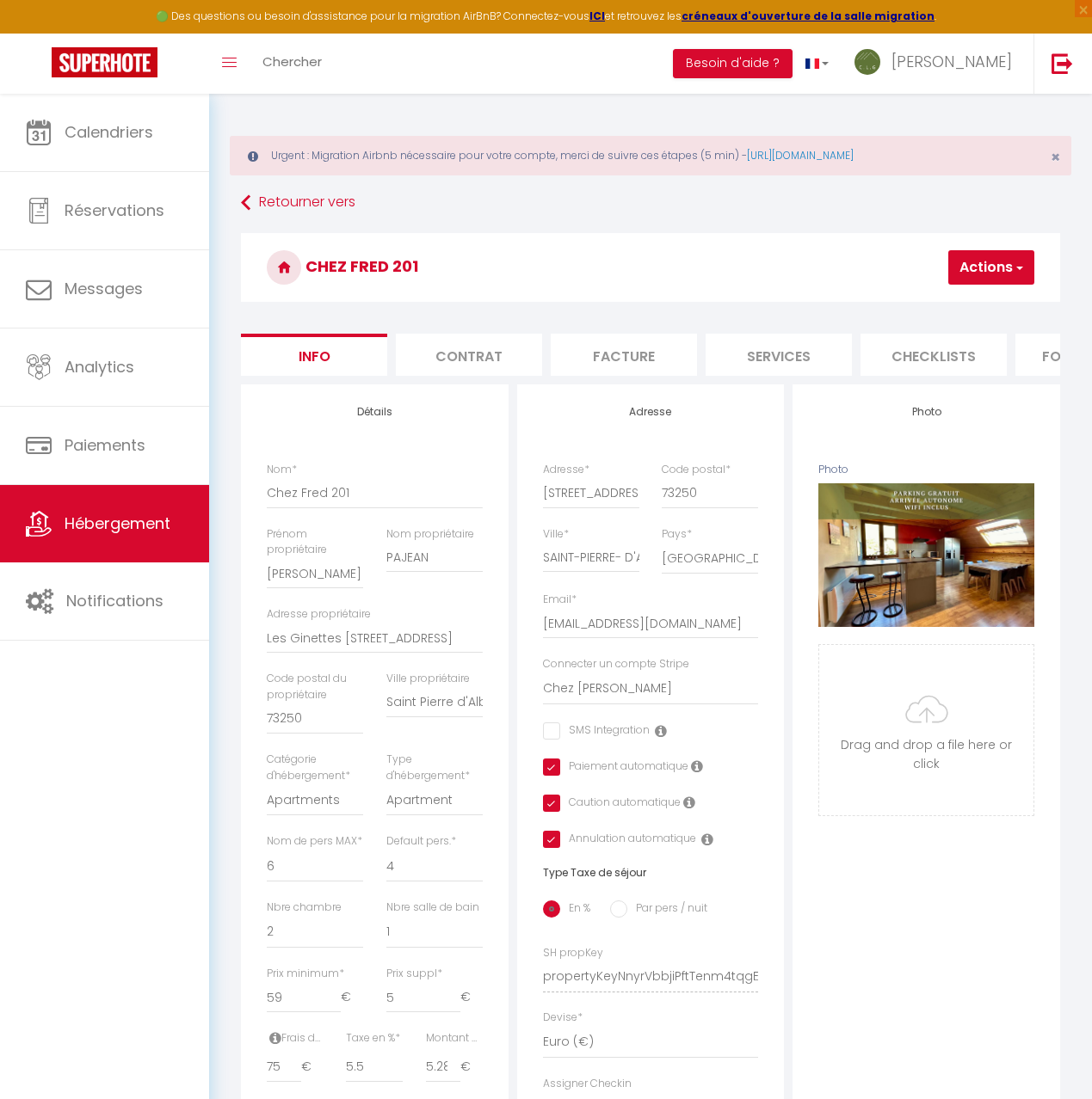
click at [945, 357] on li "Checklists" at bounding box center [933, 355] width 147 height 42
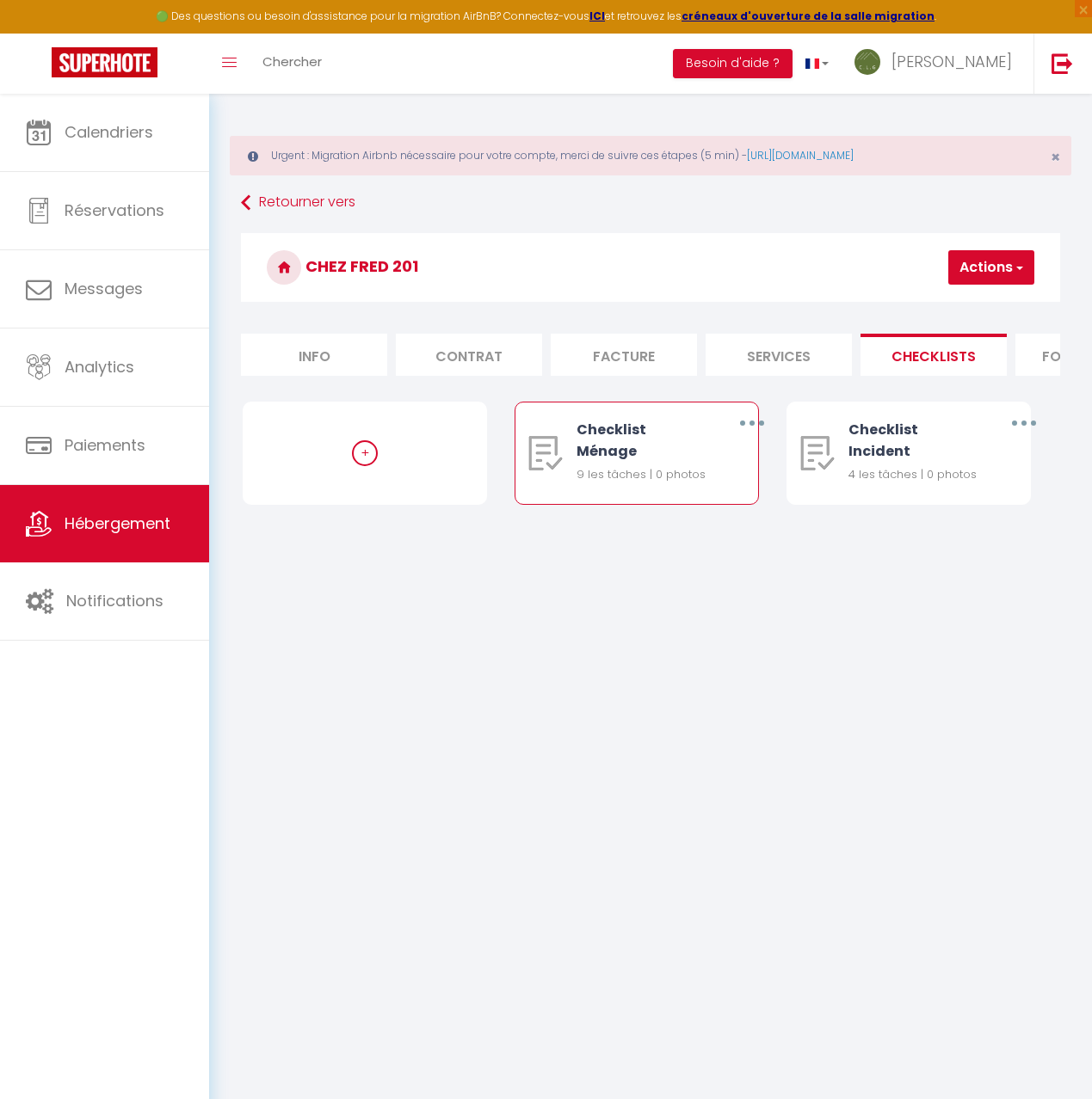
click at [747, 423] on button "button" at bounding box center [751, 423] width 45 height 32
click at [698, 468] on link "Editer" at bounding box center [706, 465] width 127 height 29
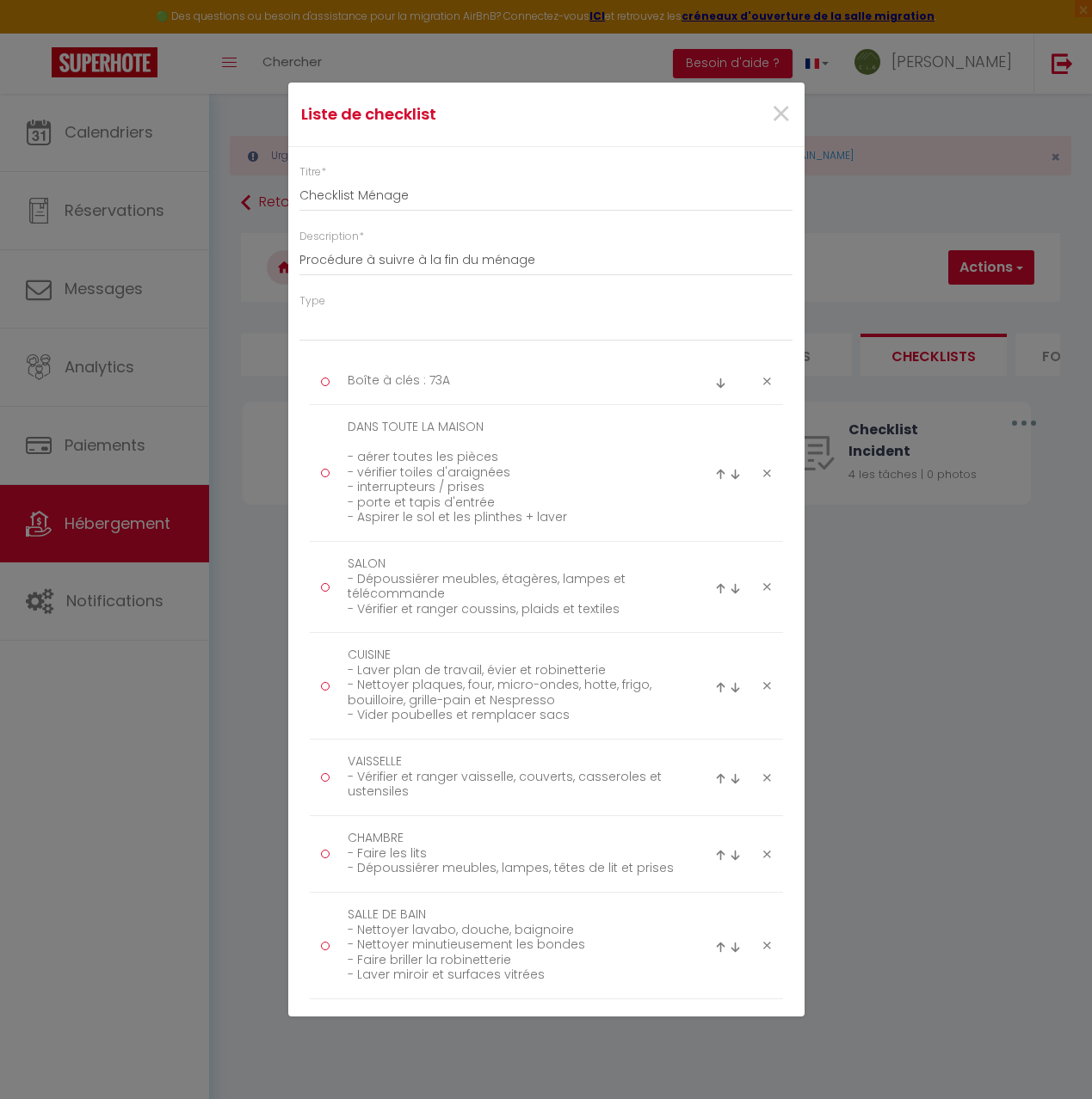
click at [769, 383] on icon at bounding box center [767, 381] width 7 height 13
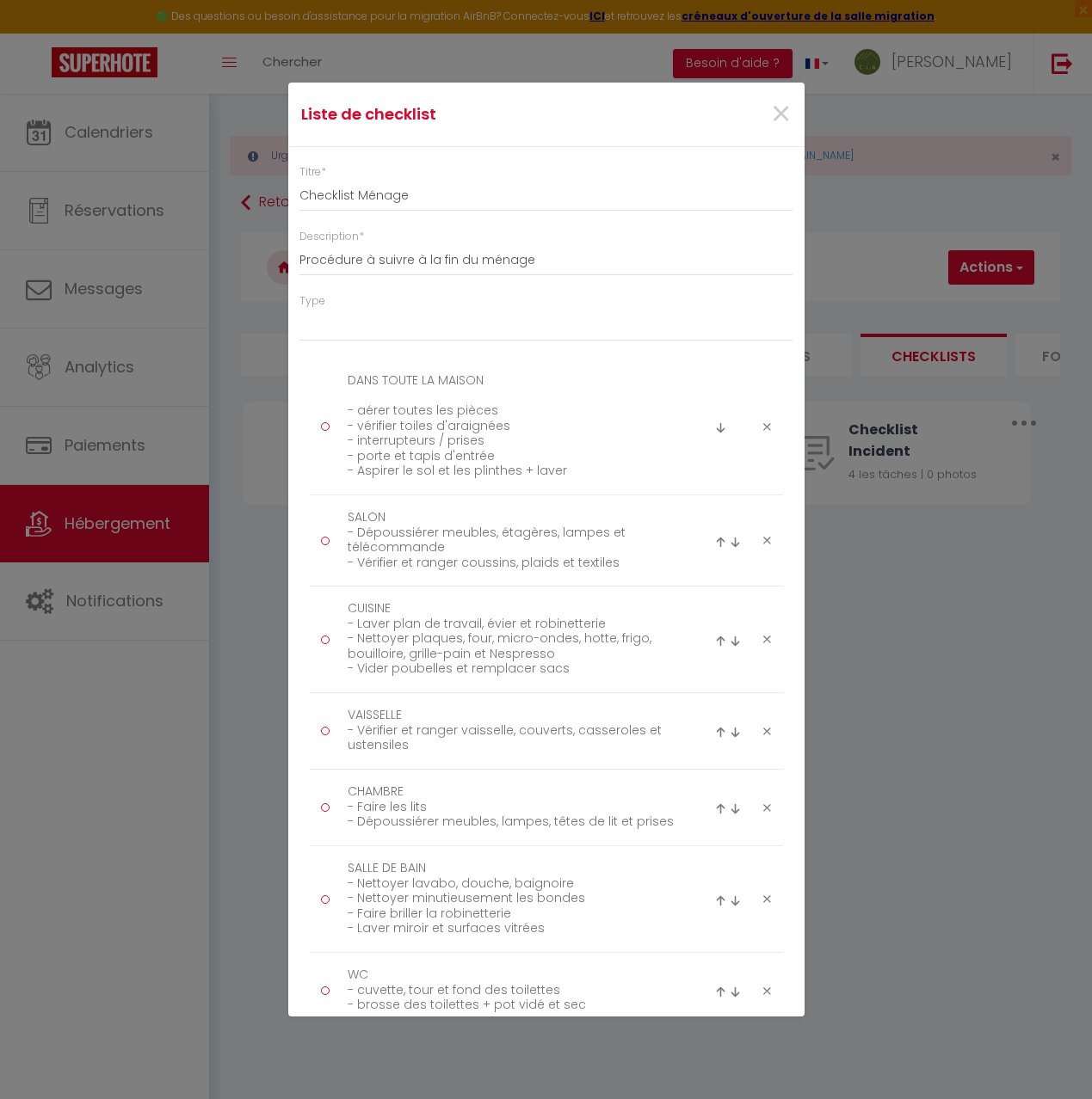
scroll to position [429, 0]
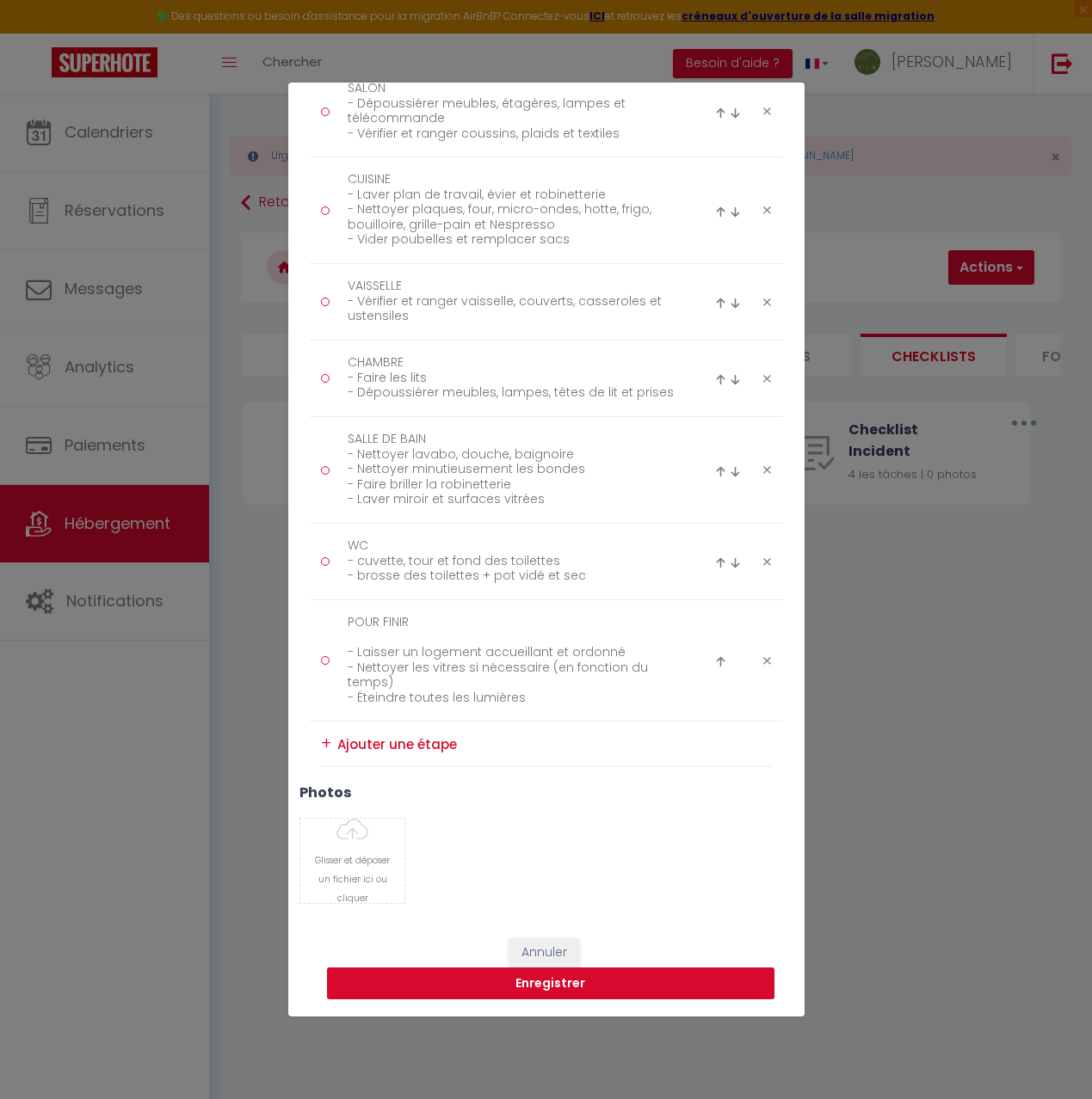
click at [532, 981] on button "Enregistrer" at bounding box center [551, 984] width 448 height 32
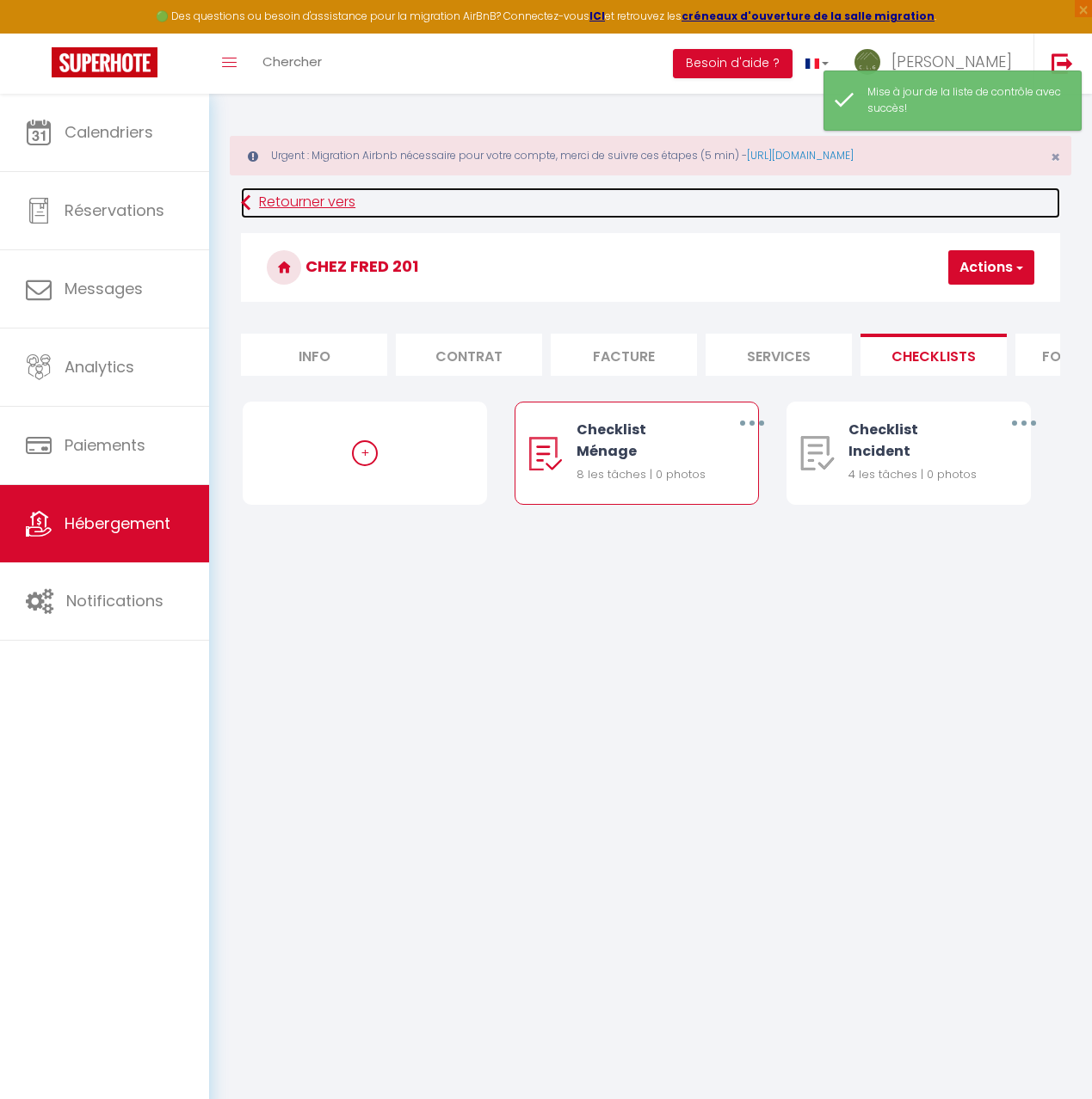
click at [321, 194] on link "Retourner vers" at bounding box center [650, 204] width 819 height 31
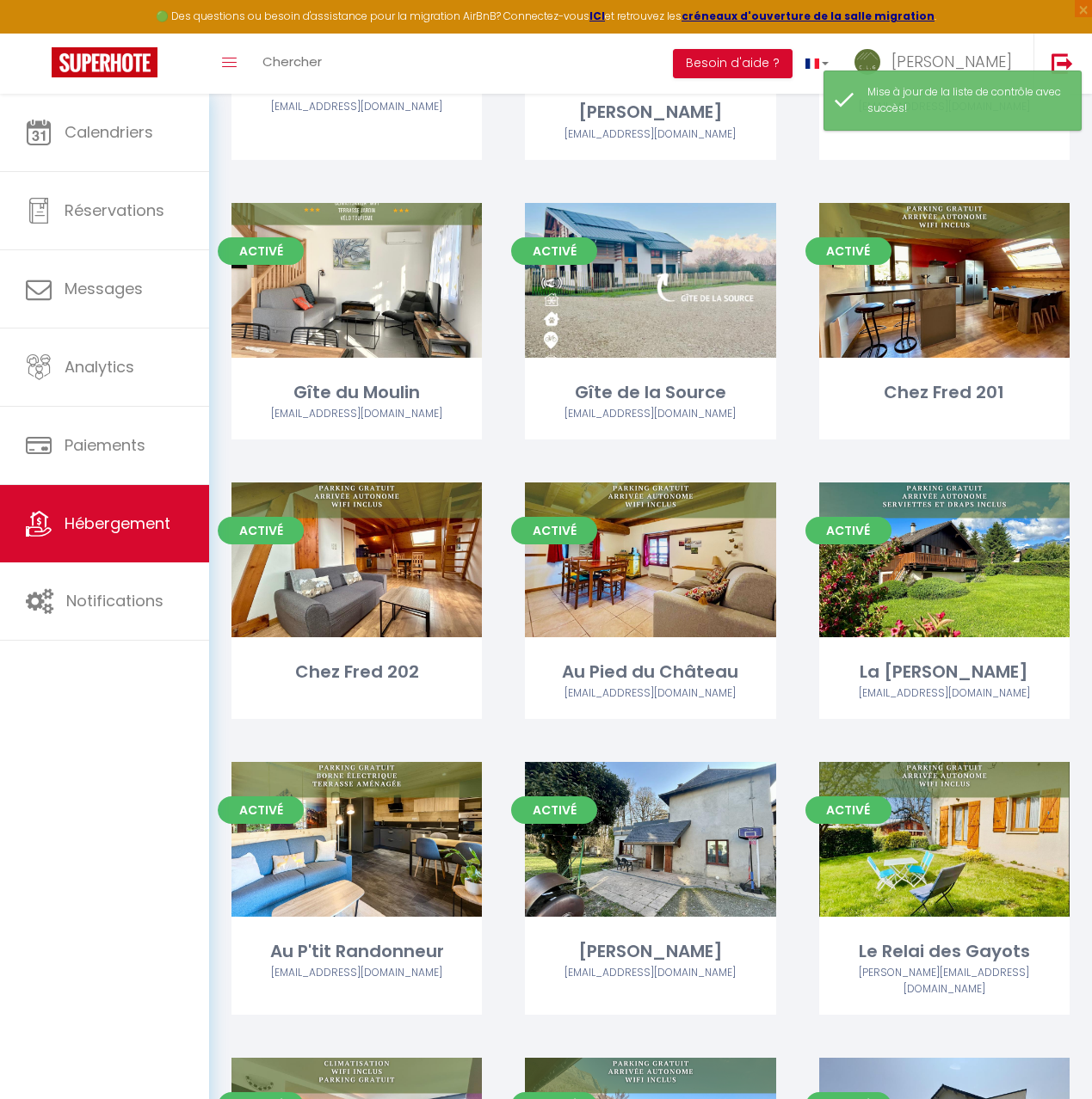
scroll to position [480, 0]
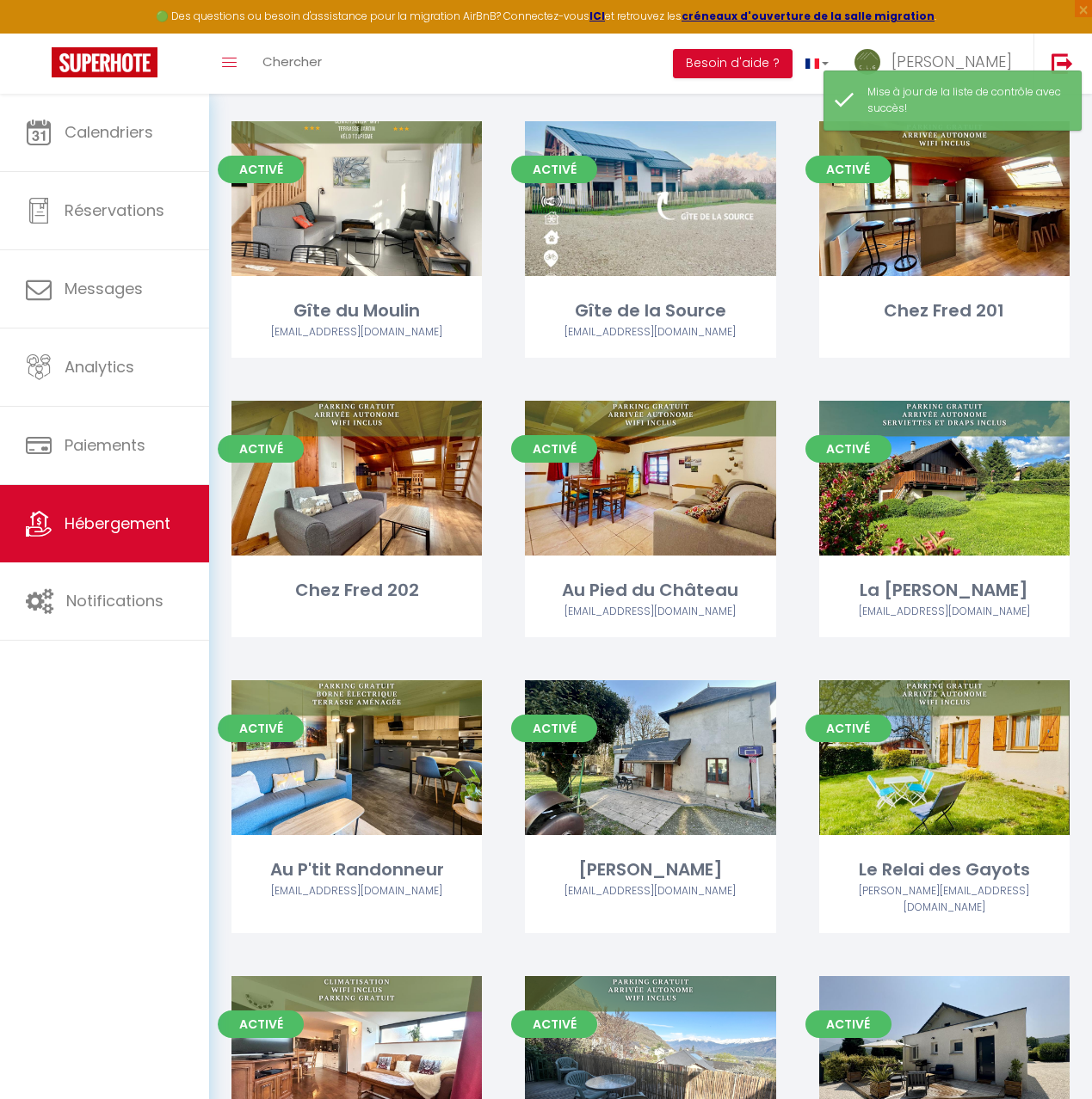
click at [411, 497] on div "Editer" at bounding box center [357, 478] width 251 height 155
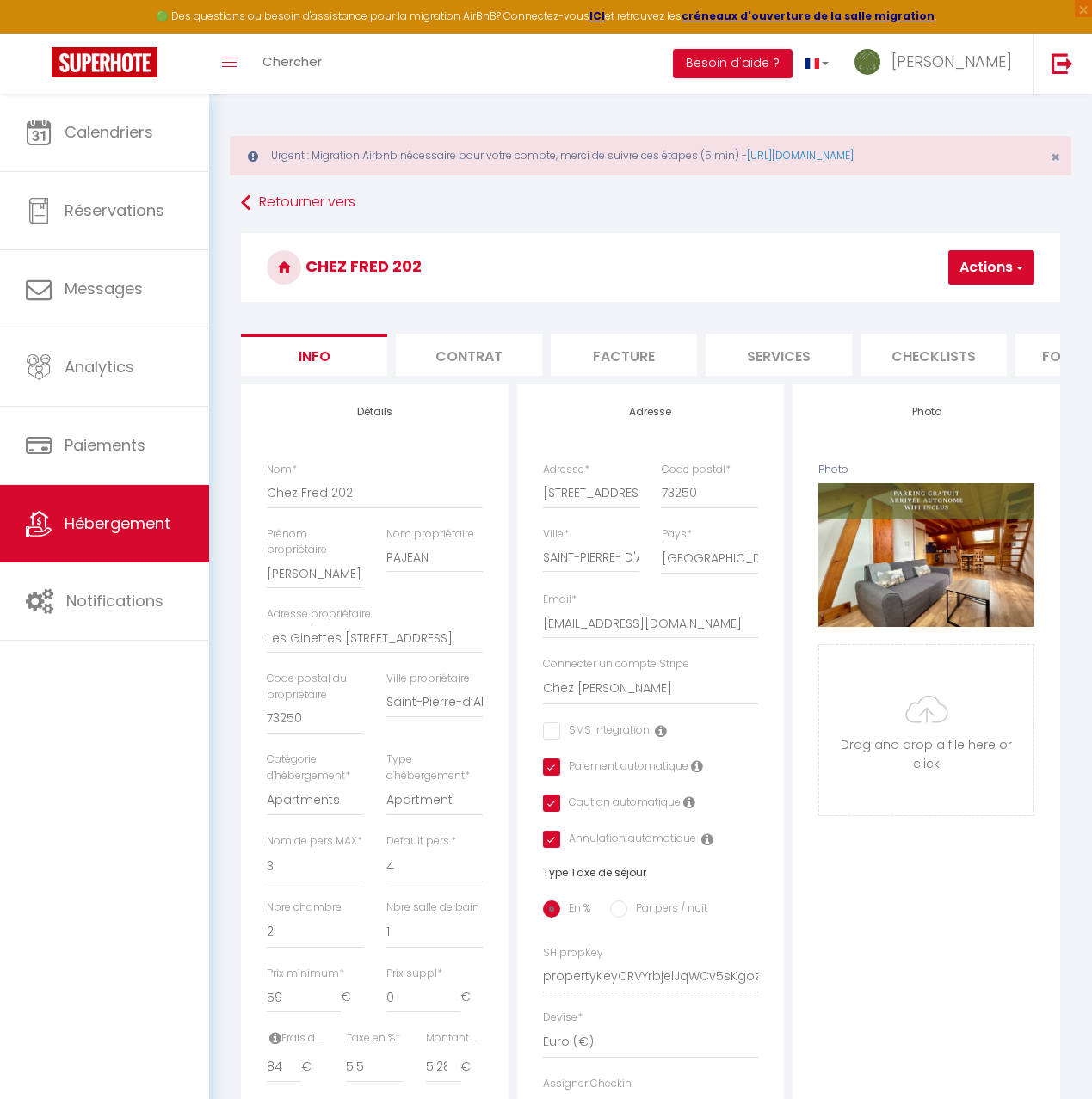
click at [932, 351] on li "Checklists" at bounding box center [933, 355] width 147 height 42
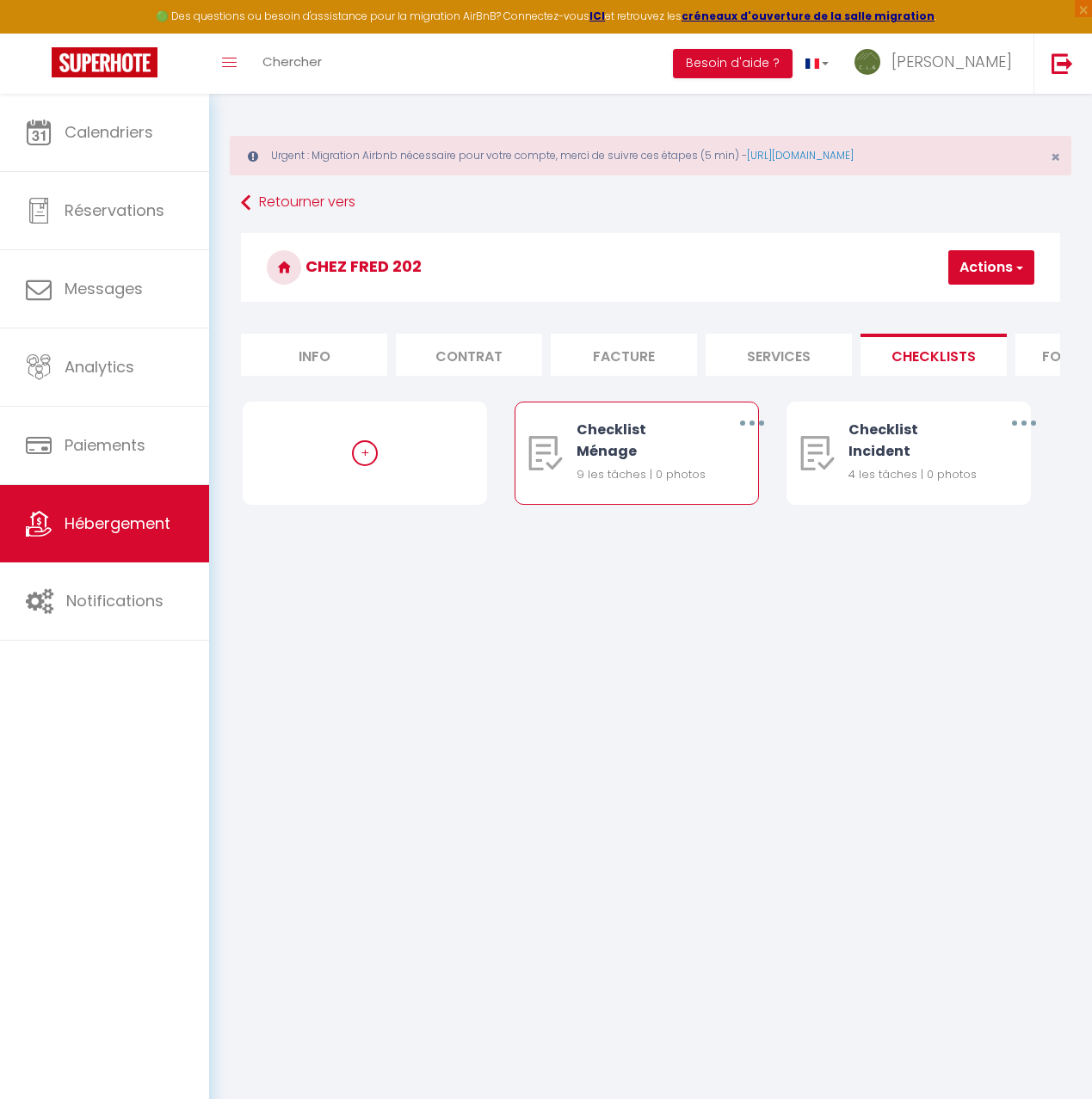
click at [750, 422] on icon "button" at bounding box center [752, 424] width 6 height 6
click at [715, 457] on link "Editer" at bounding box center [706, 465] width 127 height 29
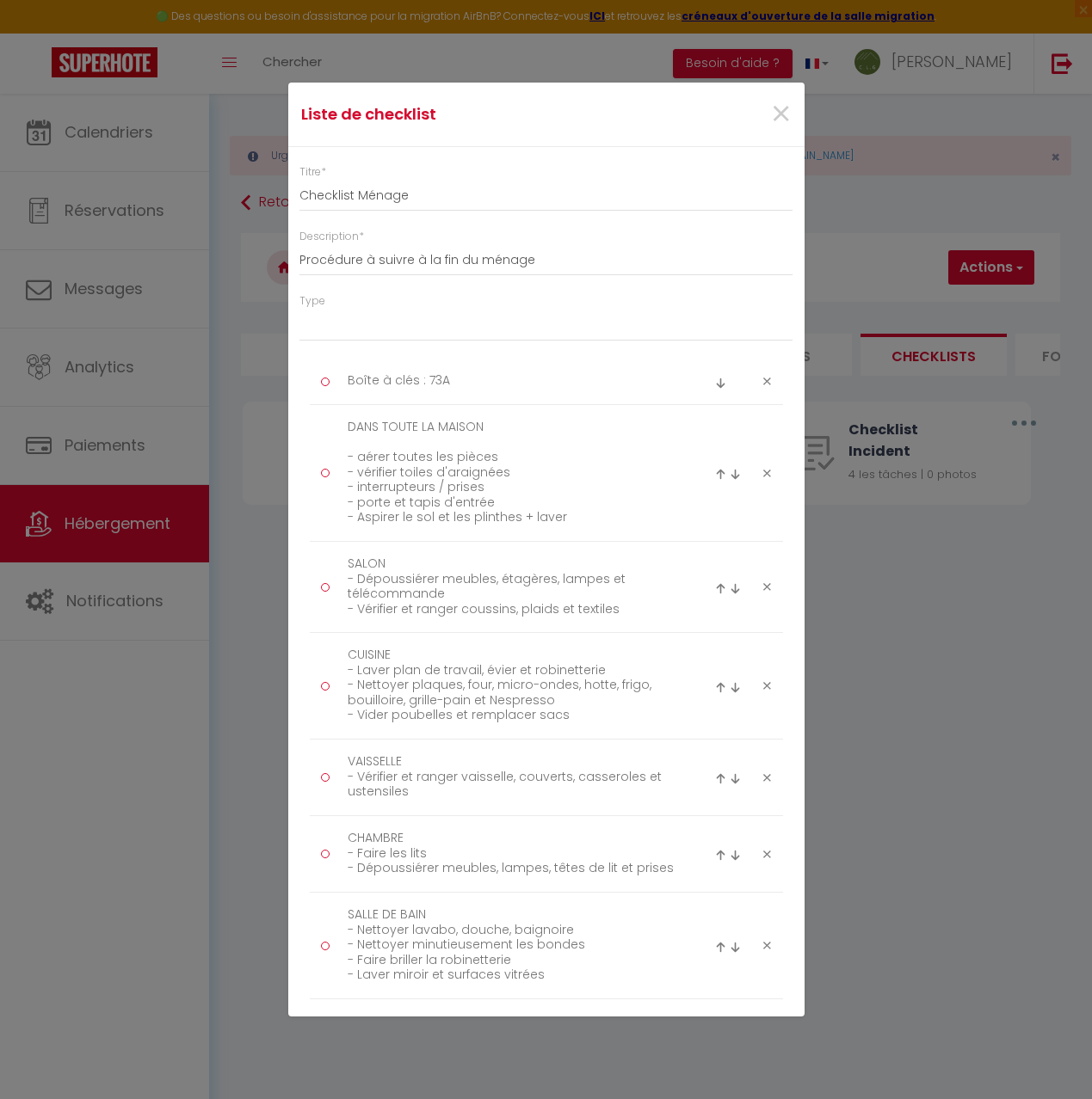
click at [764, 380] on icon at bounding box center [767, 381] width 7 height 13
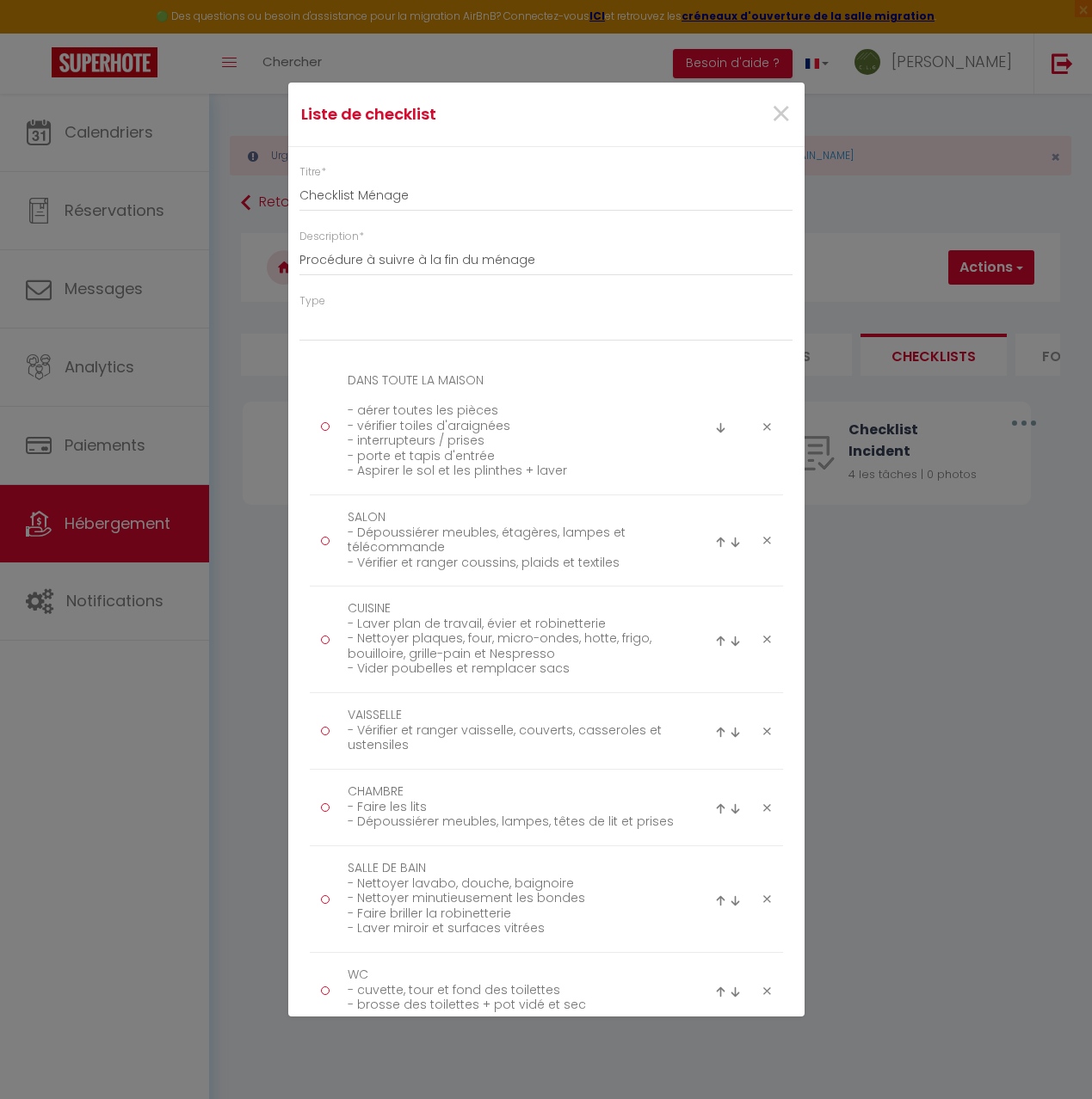
scroll to position [429, 0]
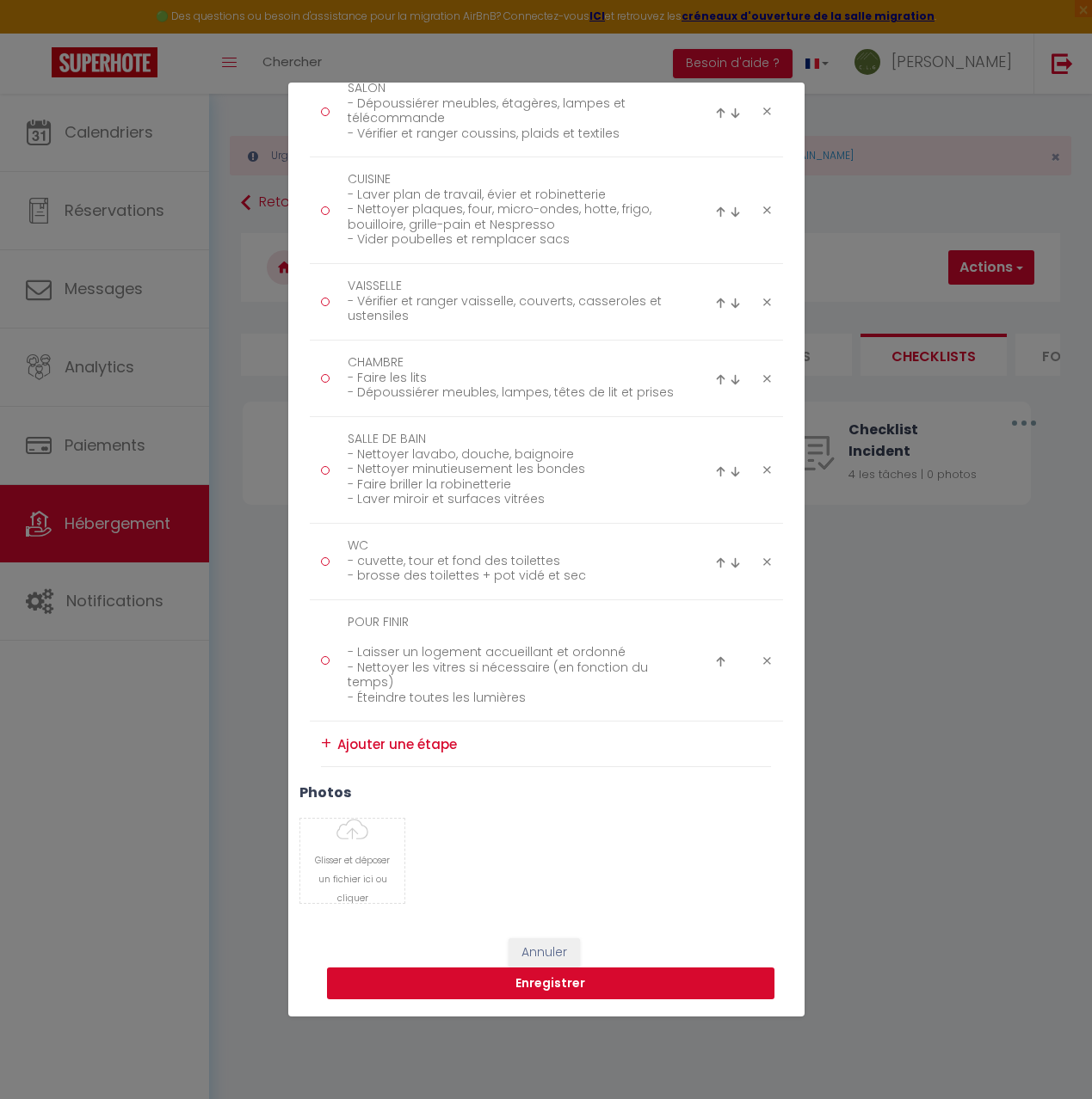
click at [555, 988] on button "Enregistrer" at bounding box center [551, 984] width 448 height 32
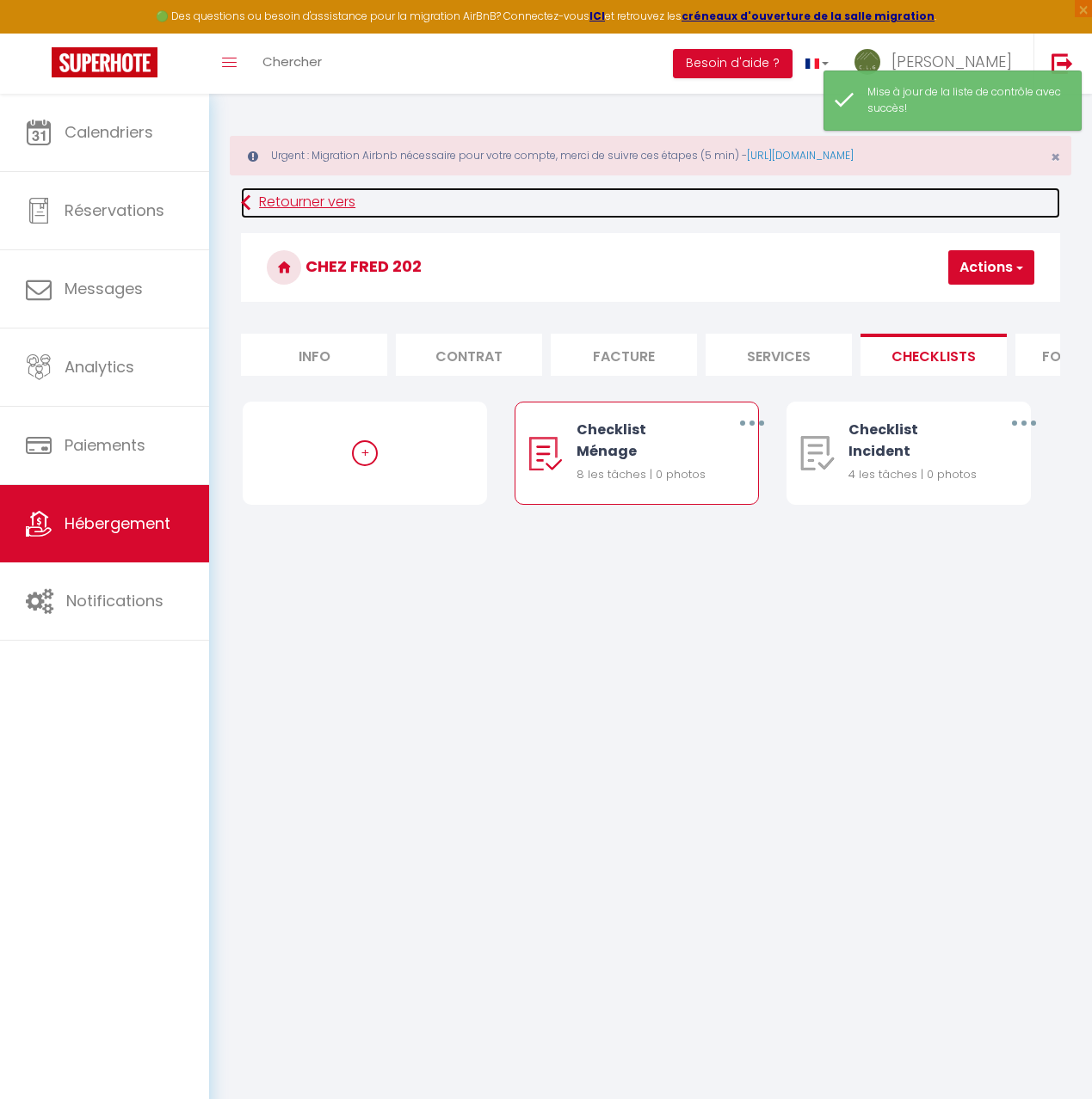
click at [325, 202] on link "Retourner vers" at bounding box center [650, 204] width 819 height 31
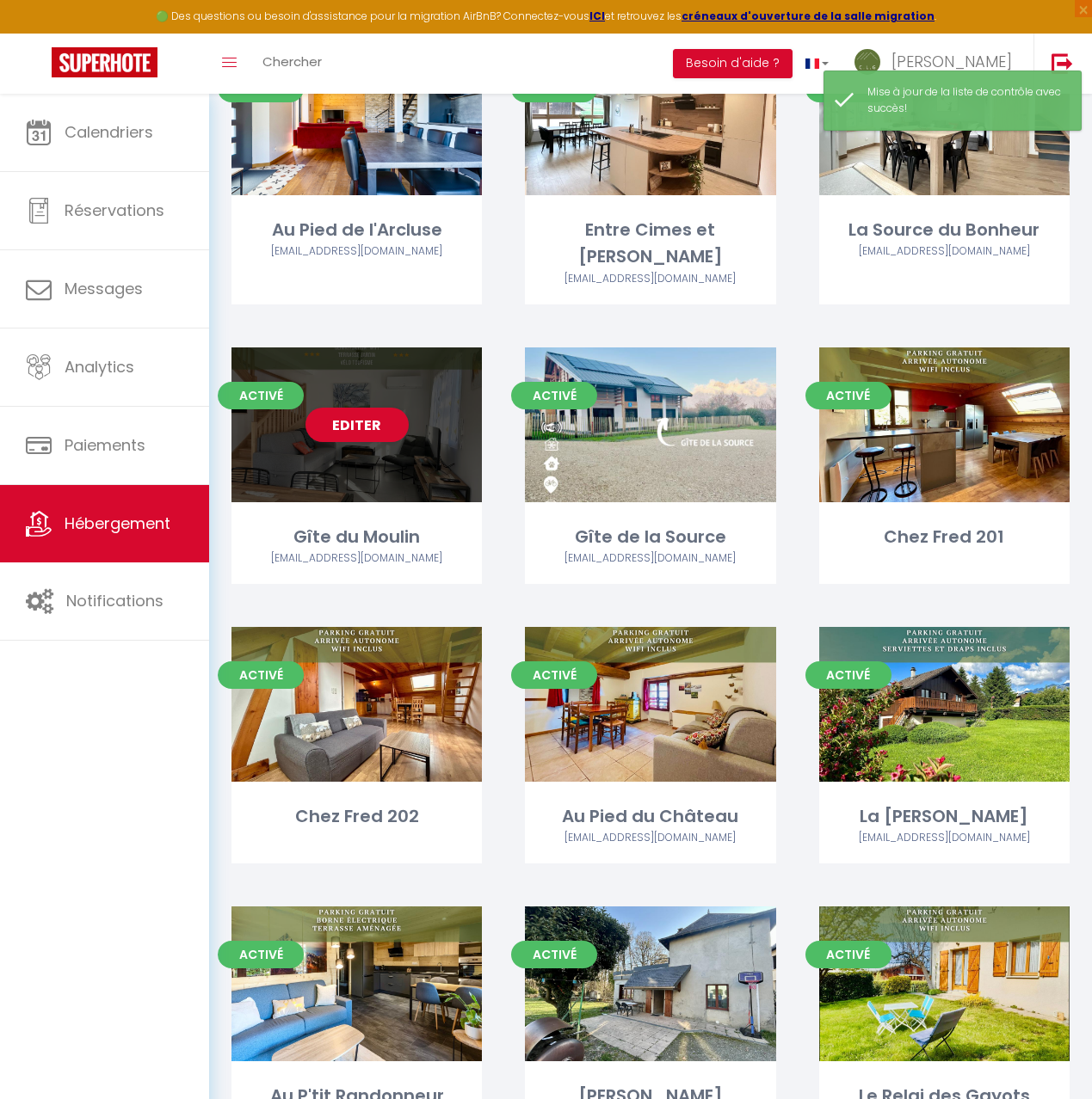
scroll to position [257, 0]
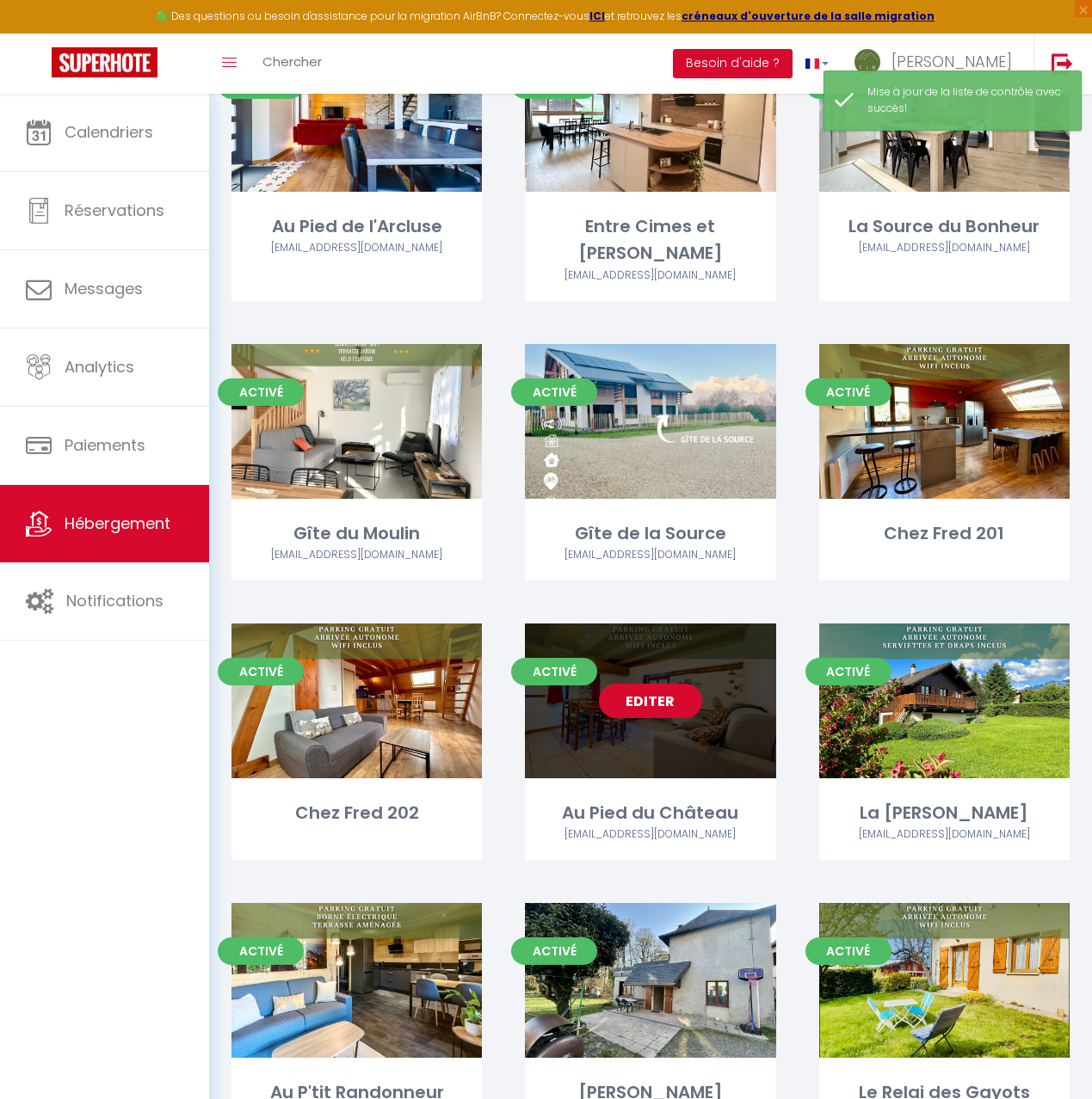
click at [693, 688] on link "Editer" at bounding box center [651, 700] width 103 height 34
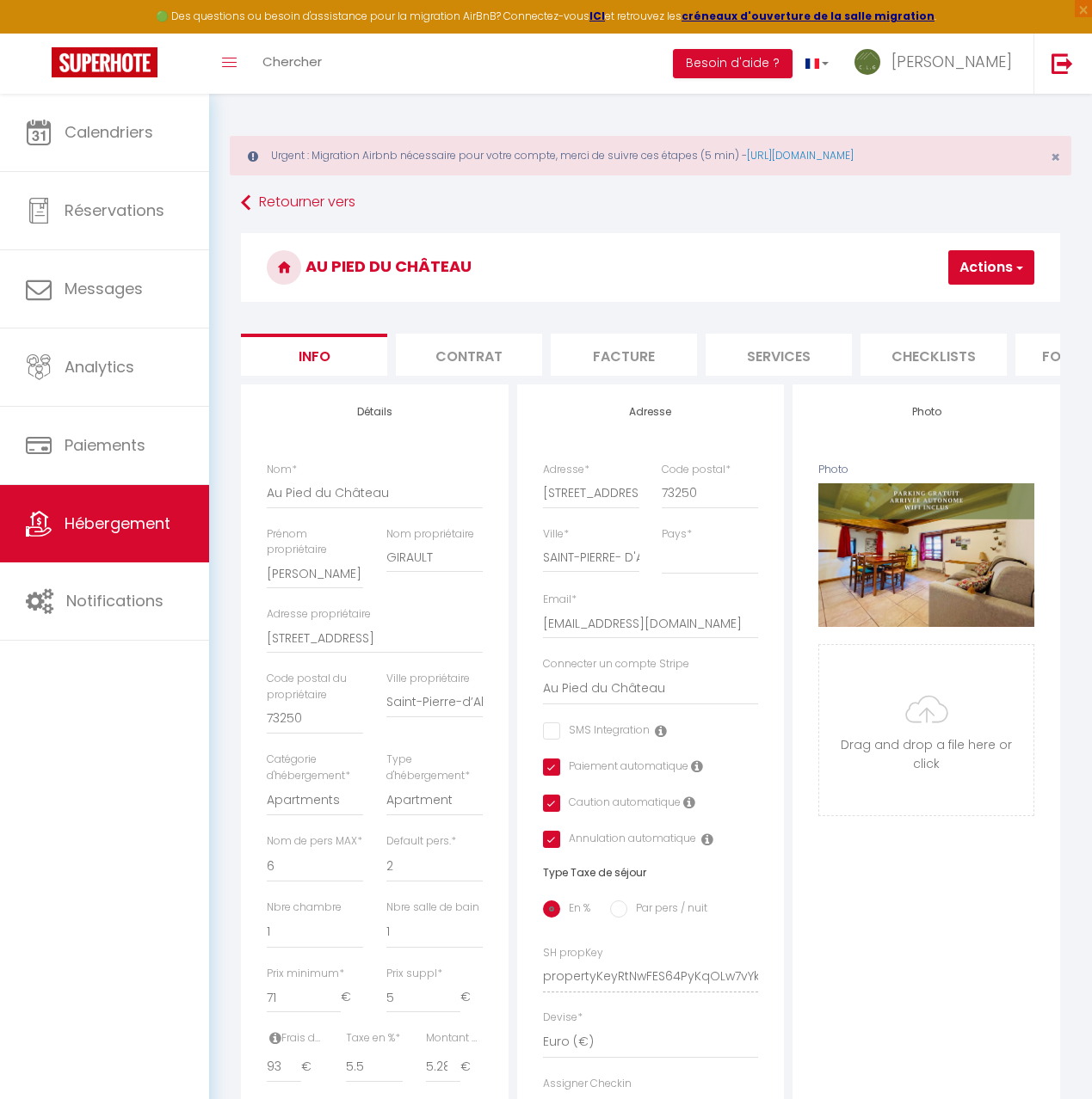
click at [922, 353] on li "Checklists" at bounding box center [933, 355] width 147 height 42
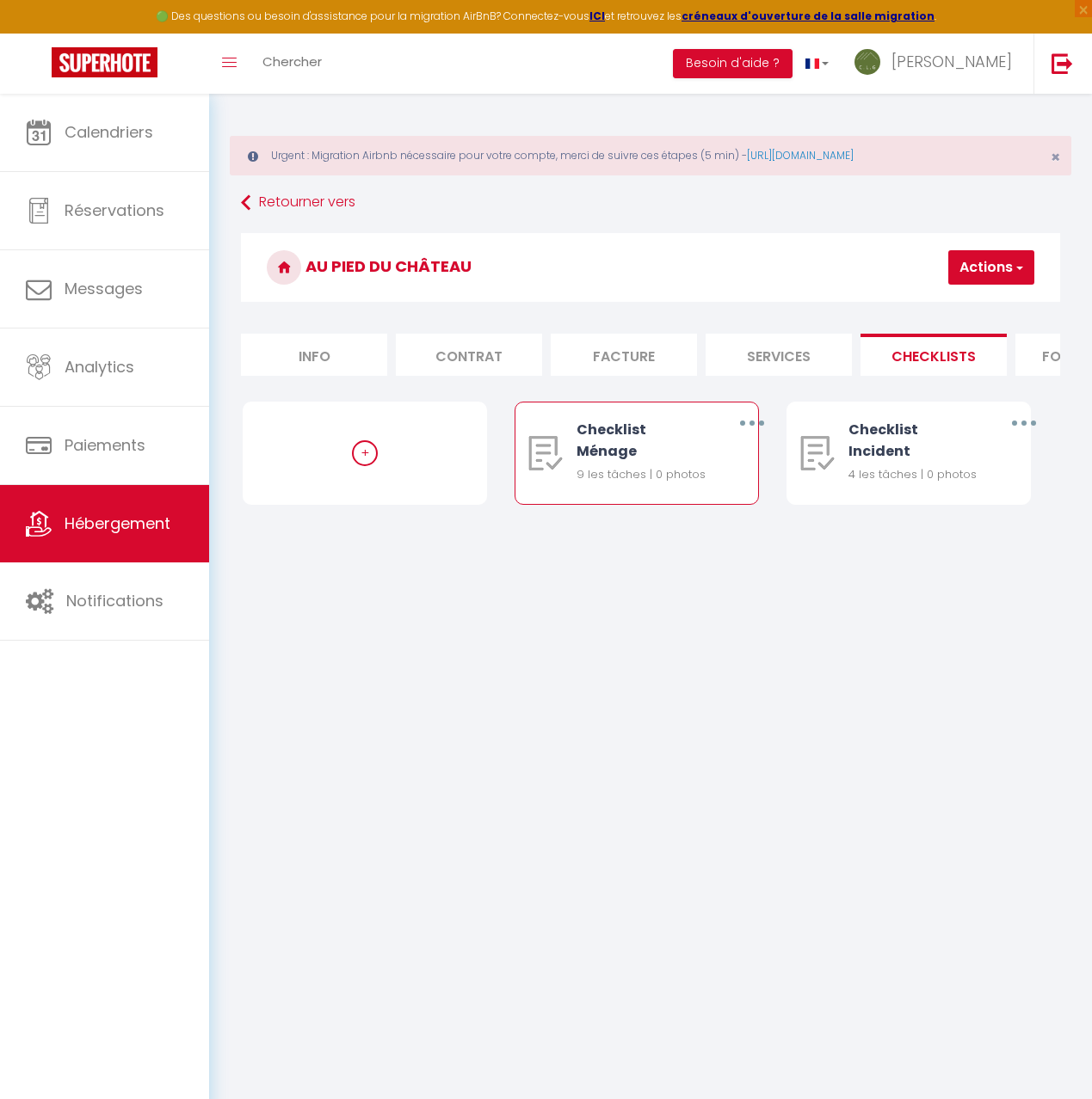
click at [751, 423] on icon "button" at bounding box center [752, 424] width 6 height 6
click at [716, 469] on link "Editer" at bounding box center [706, 465] width 127 height 29
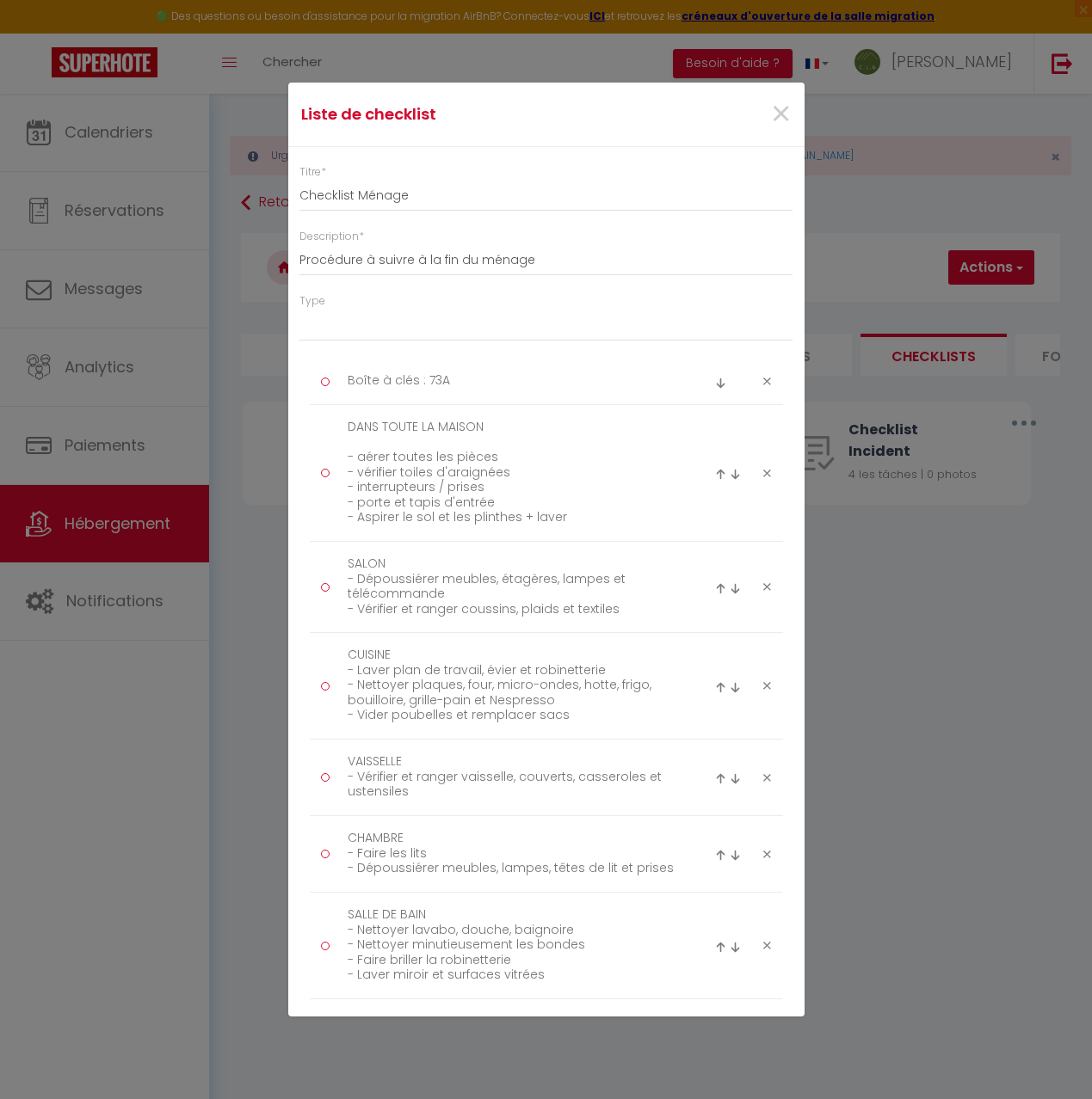
click at [768, 383] on icon at bounding box center [767, 381] width 7 height 13
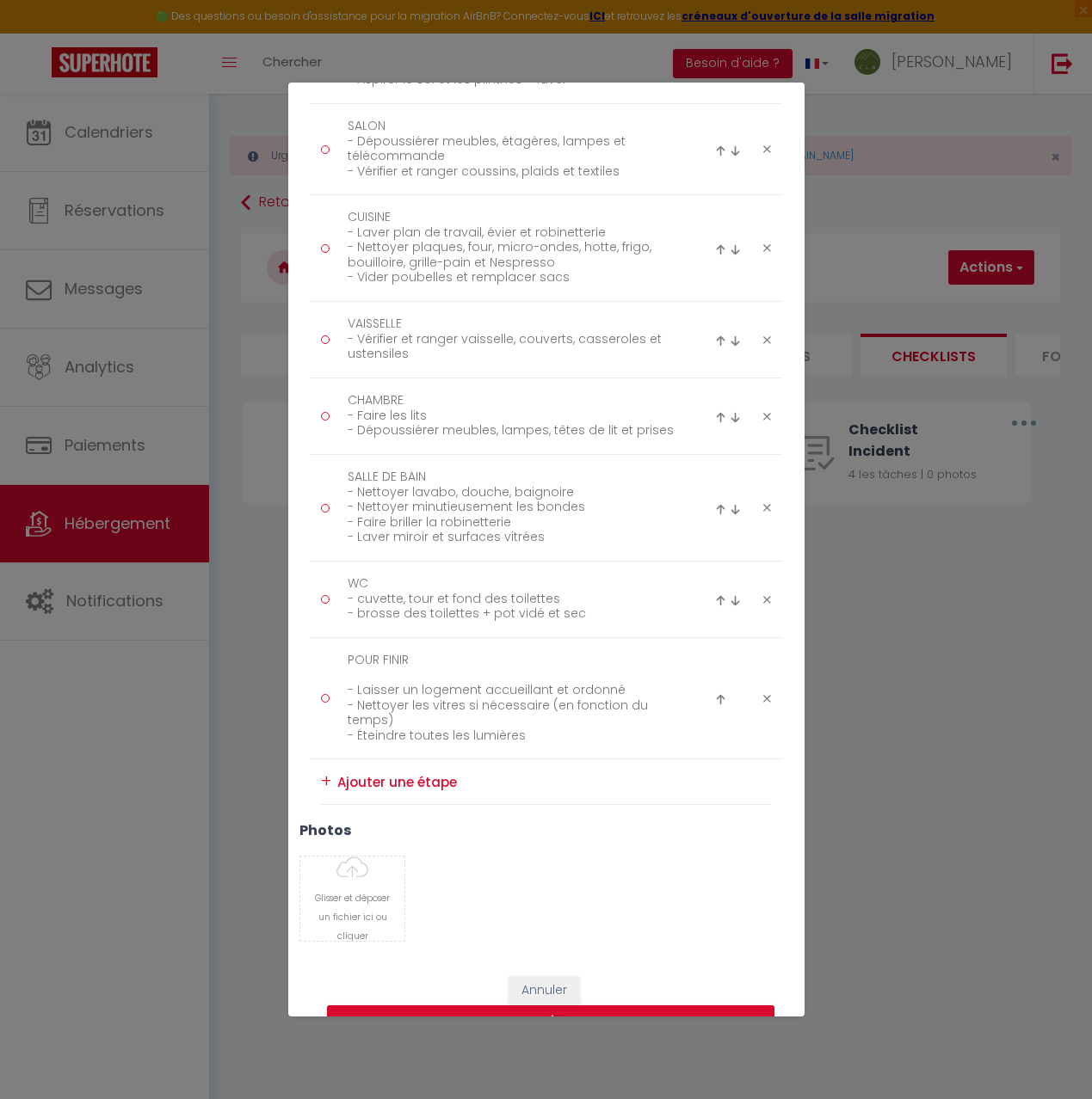
scroll to position [429, 0]
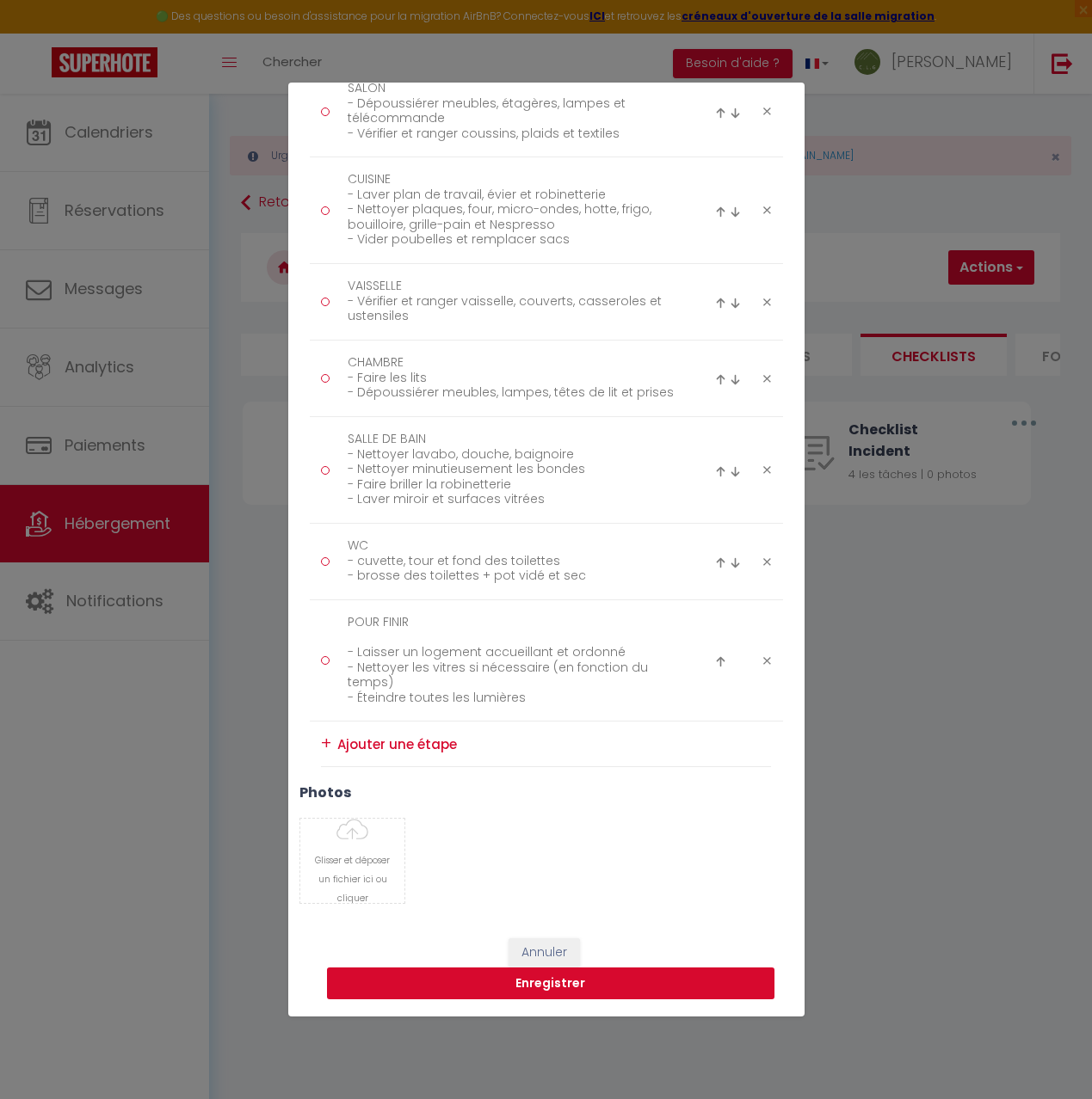
click at [561, 983] on button "Enregistrer" at bounding box center [551, 984] width 448 height 32
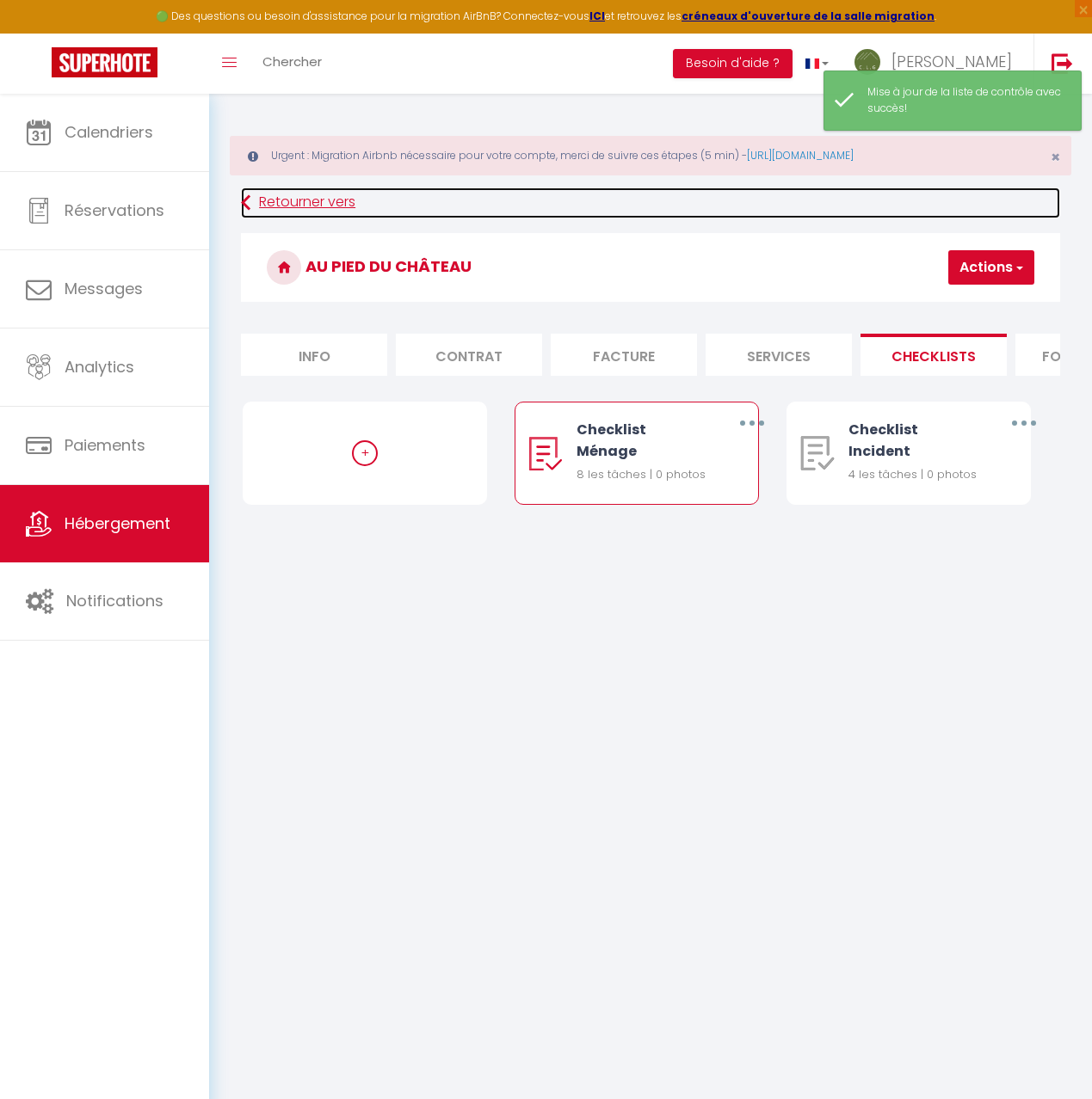
click at [277, 204] on link "Retourner vers" at bounding box center [650, 204] width 819 height 31
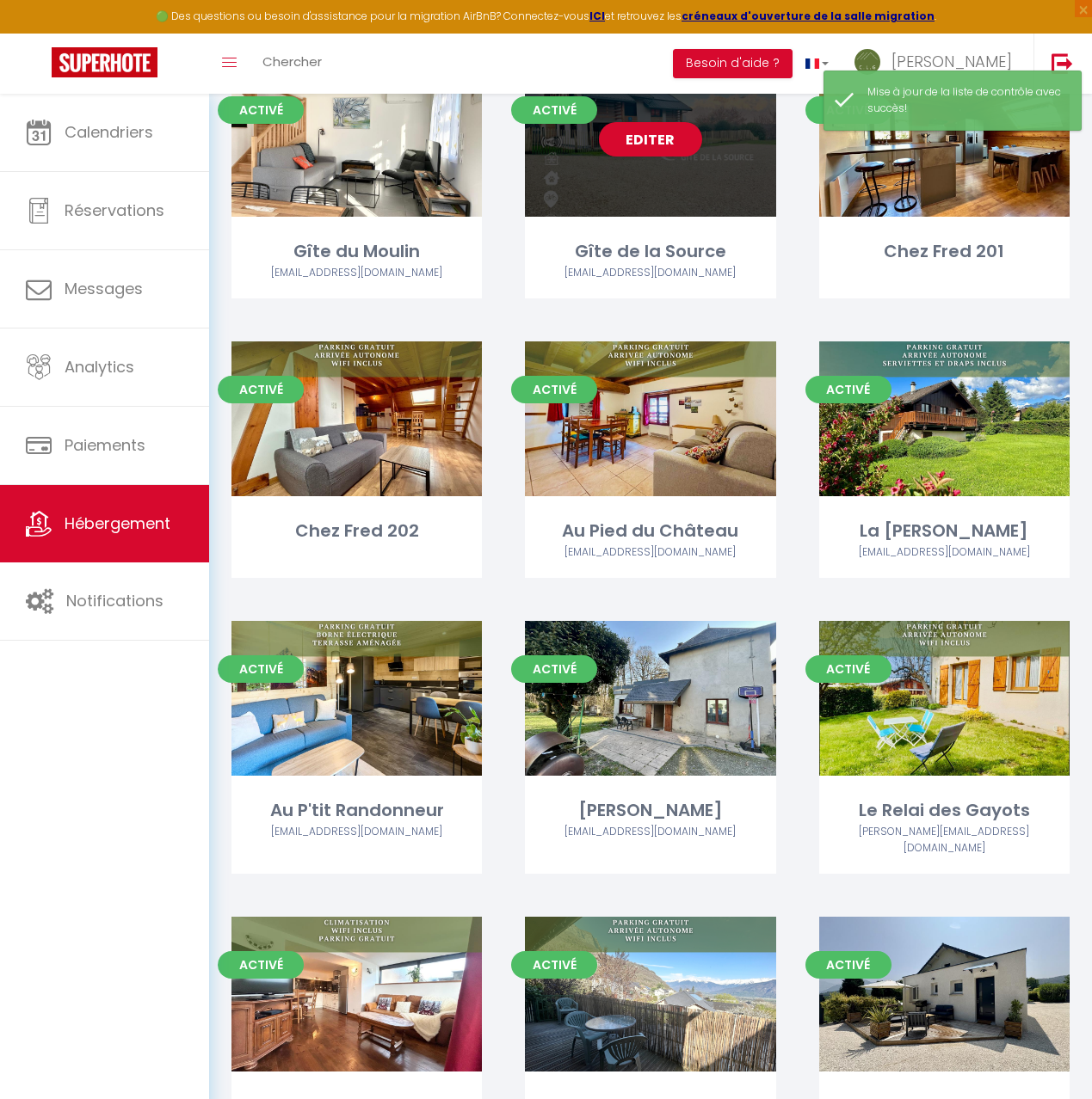
scroll to position [760, 0]
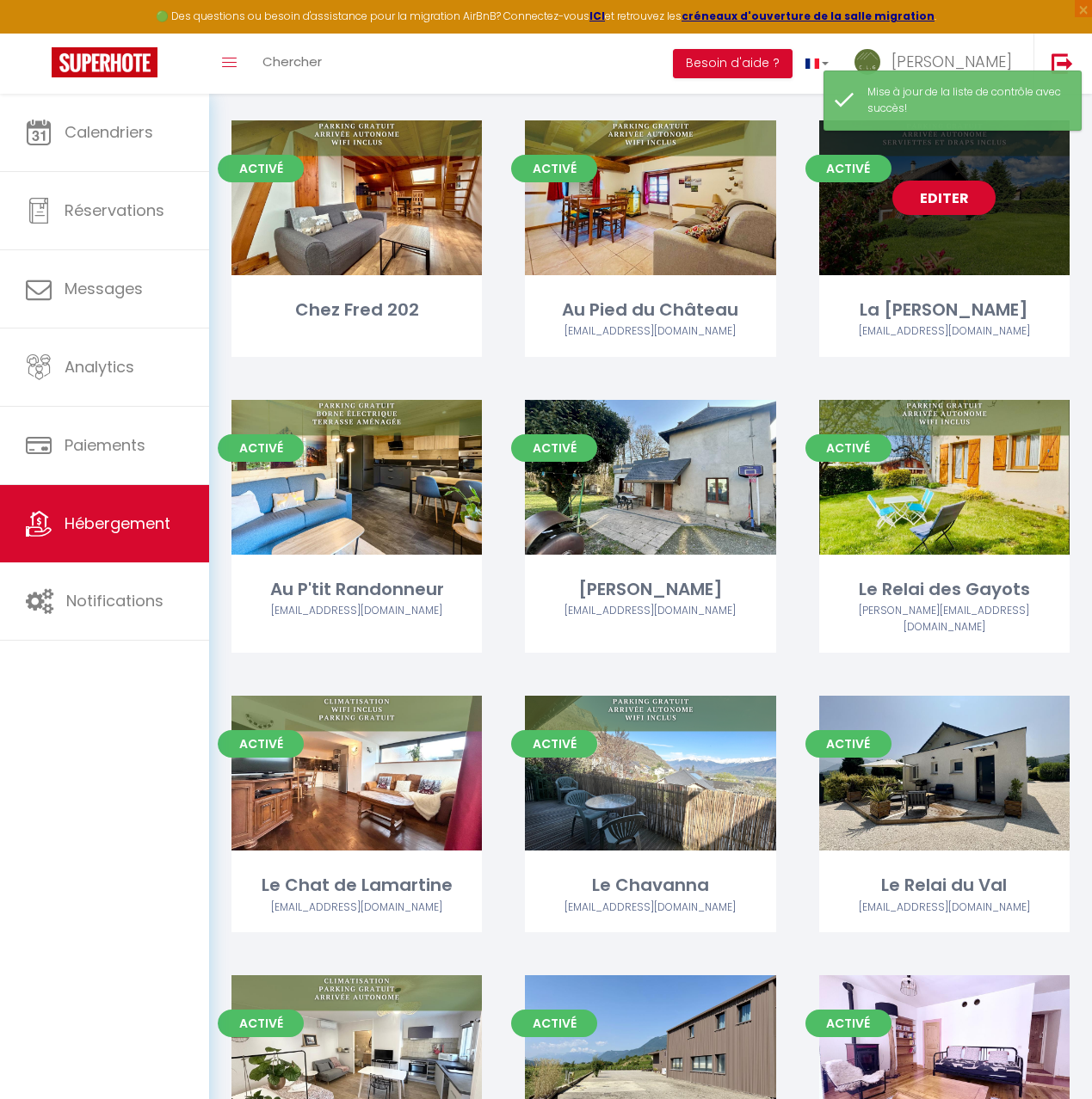
click at [956, 210] on div "Editer" at bounding box center [945, 198] width 251 height 155
click at [890, 211] on div "Editer" at bounding box center [945, 198] width 251 height 155
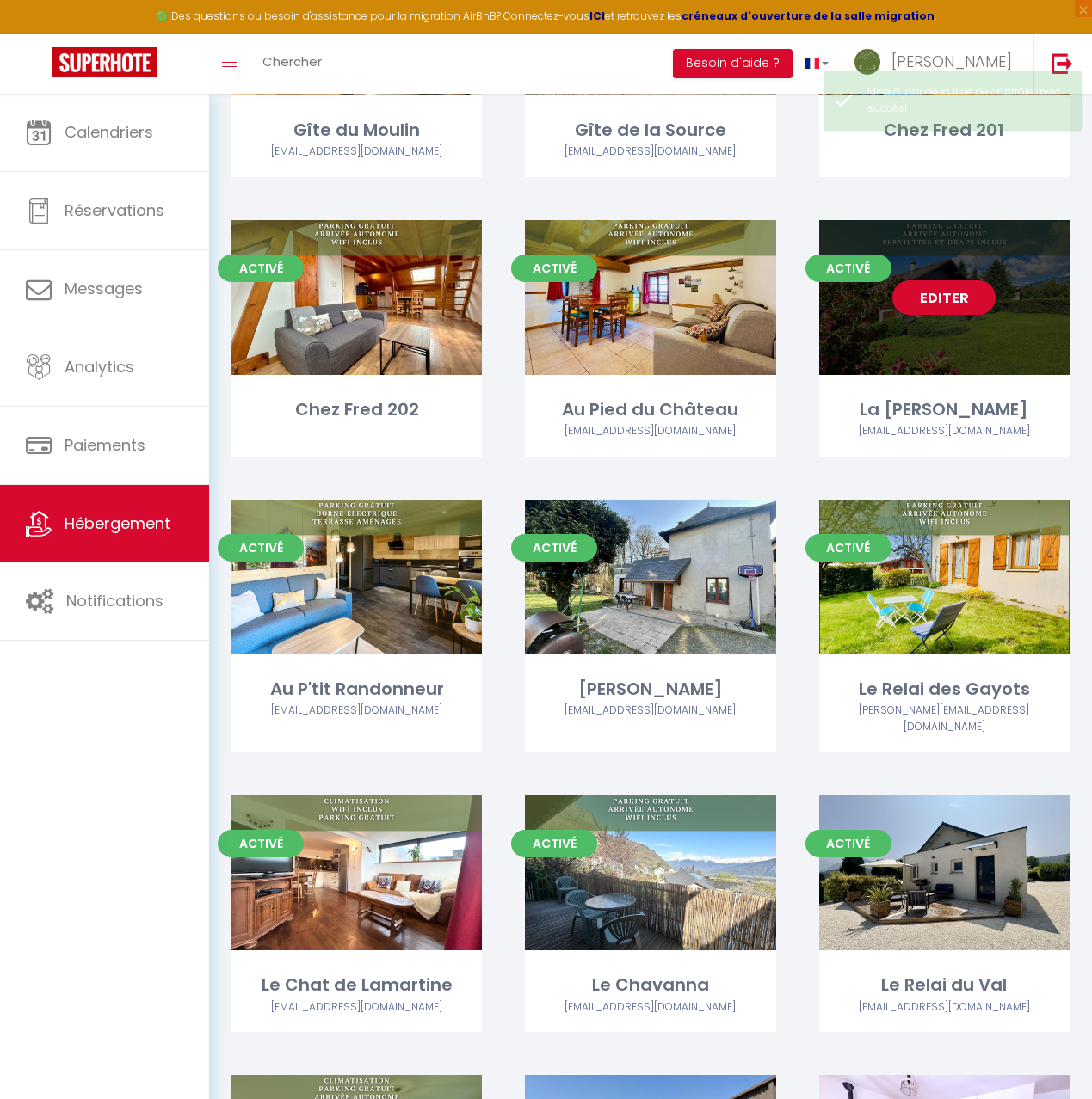
scroll to position [639, 0]
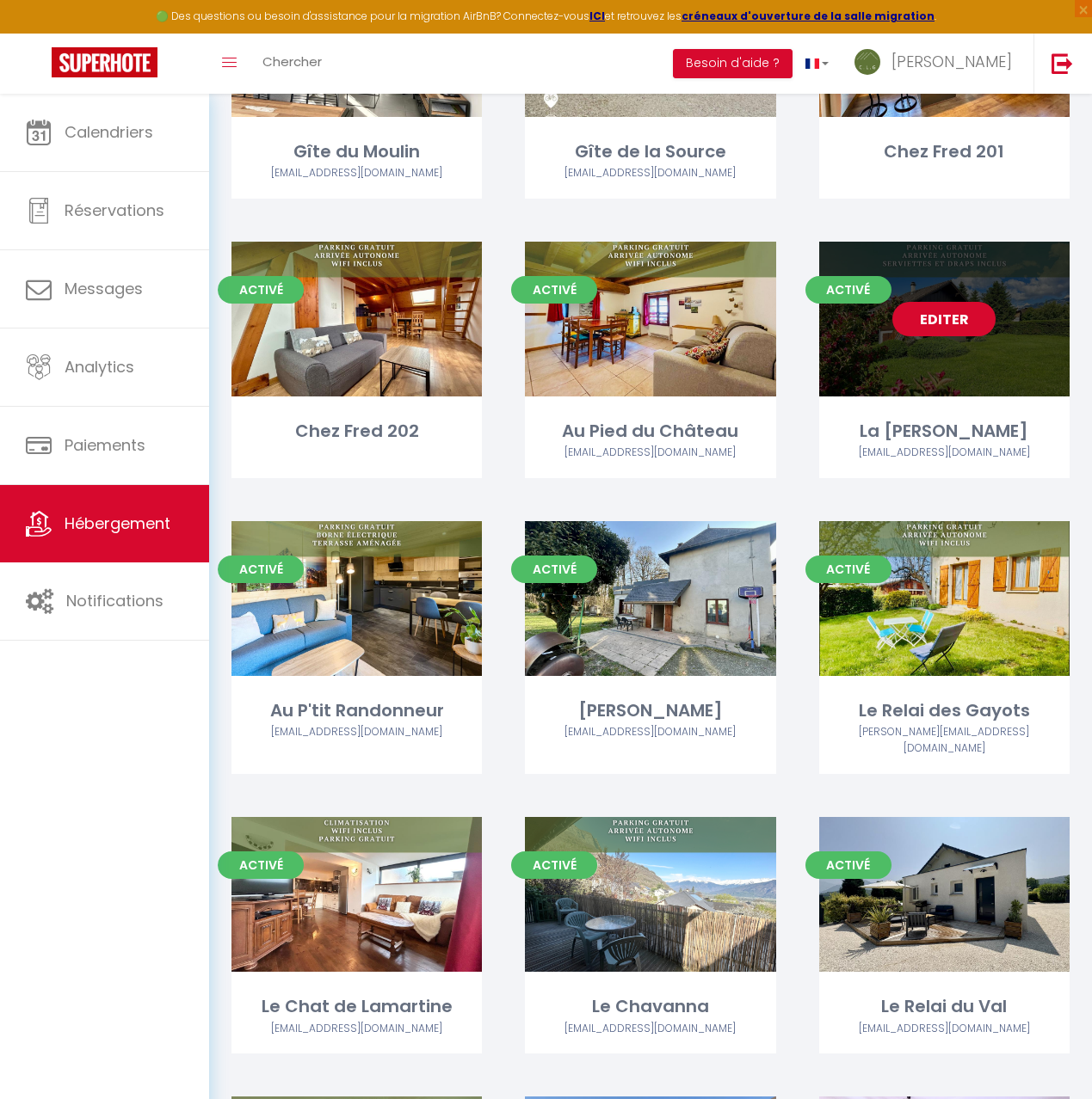
click at [938, 302] on link "Editer" at bounding box center [944, 319] width 103 height 34
click at [934, 302] on link "Editer" at bounding box center [944, 319] width 103 height 34
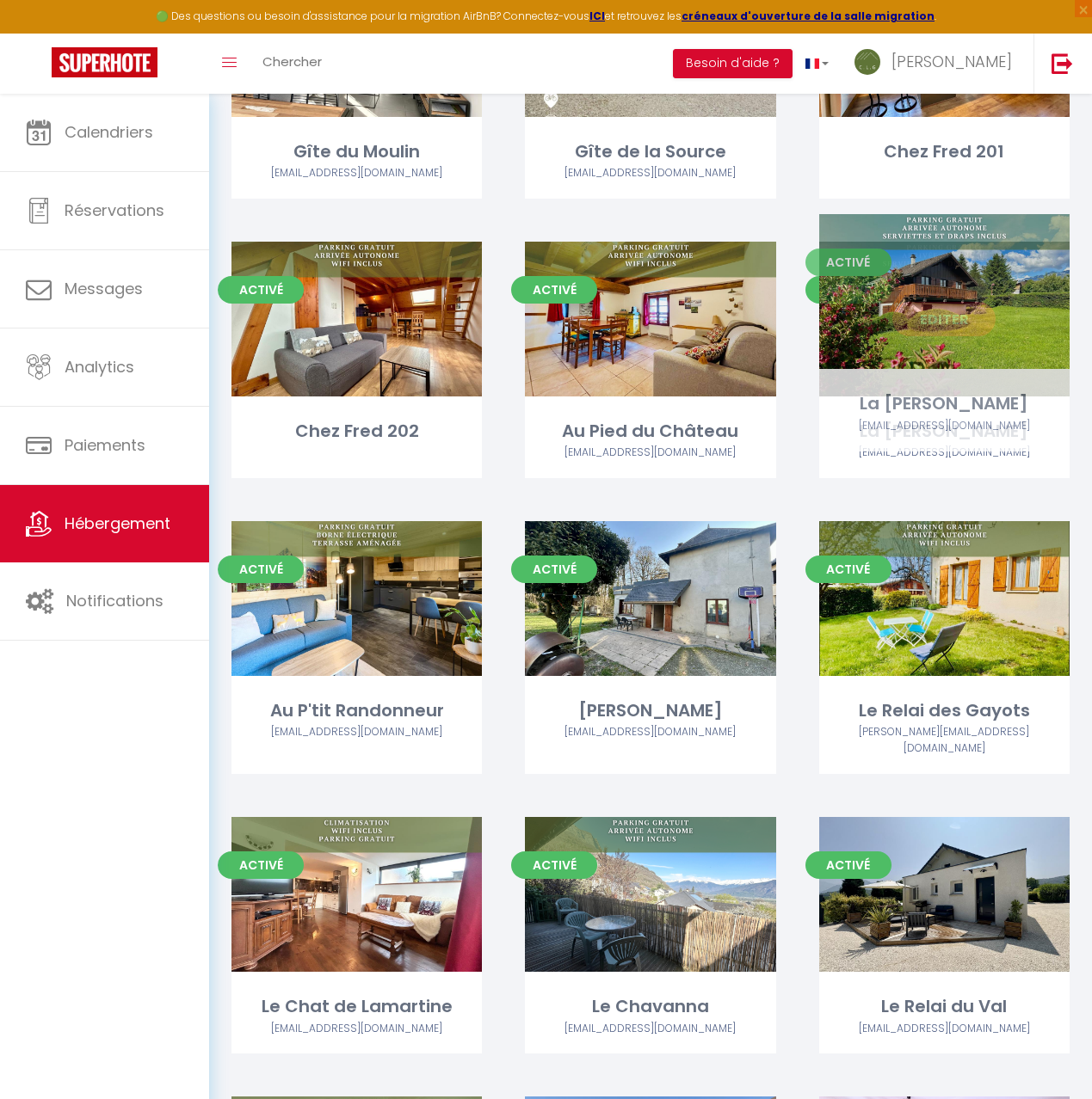
click at [891, 321] on div "Editer" at bounding box center [945, 319] width 251 height 155
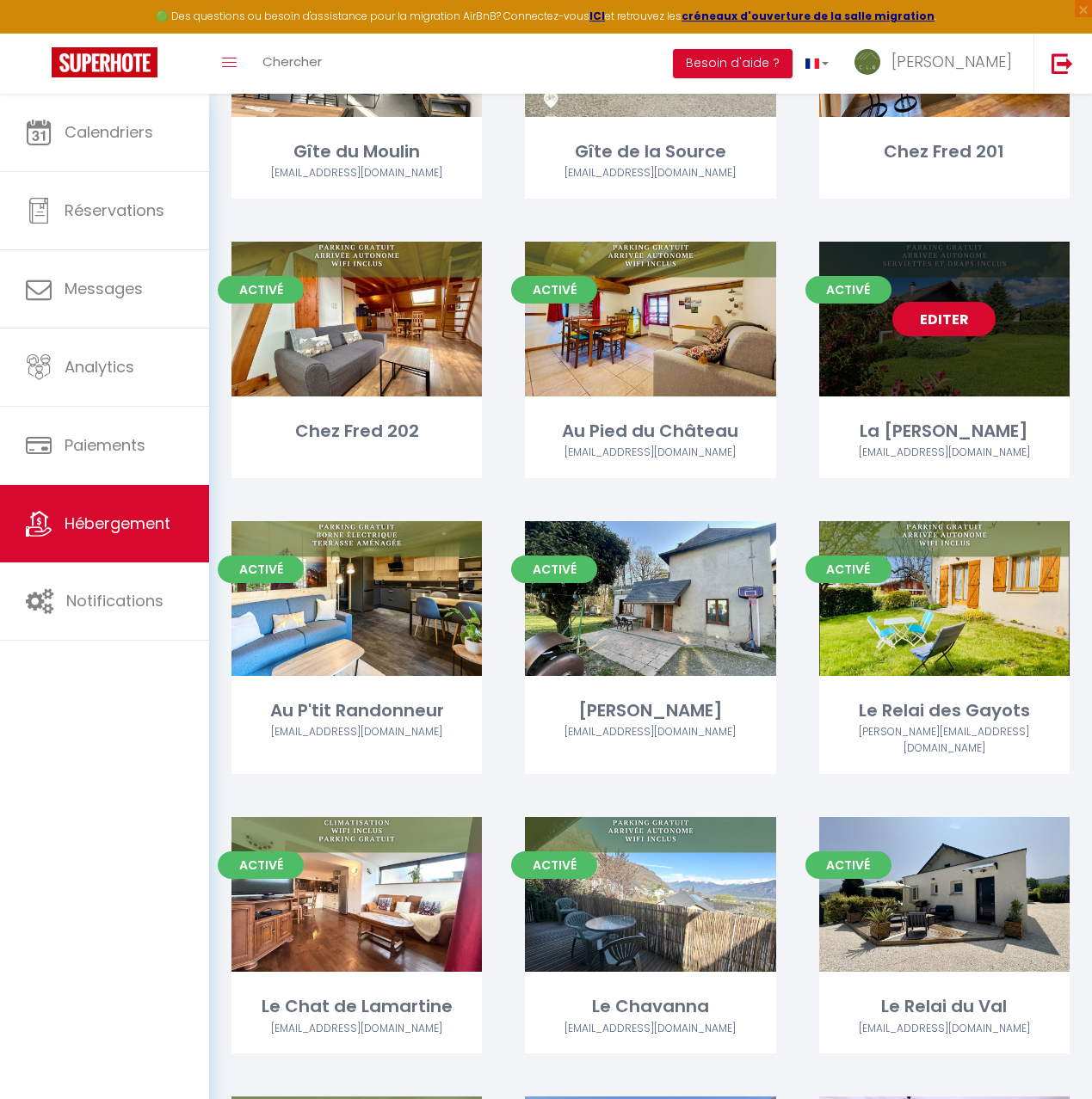
click at [891, 321] on div "Editer" at bounding box center [945, 319] width 251 height 155
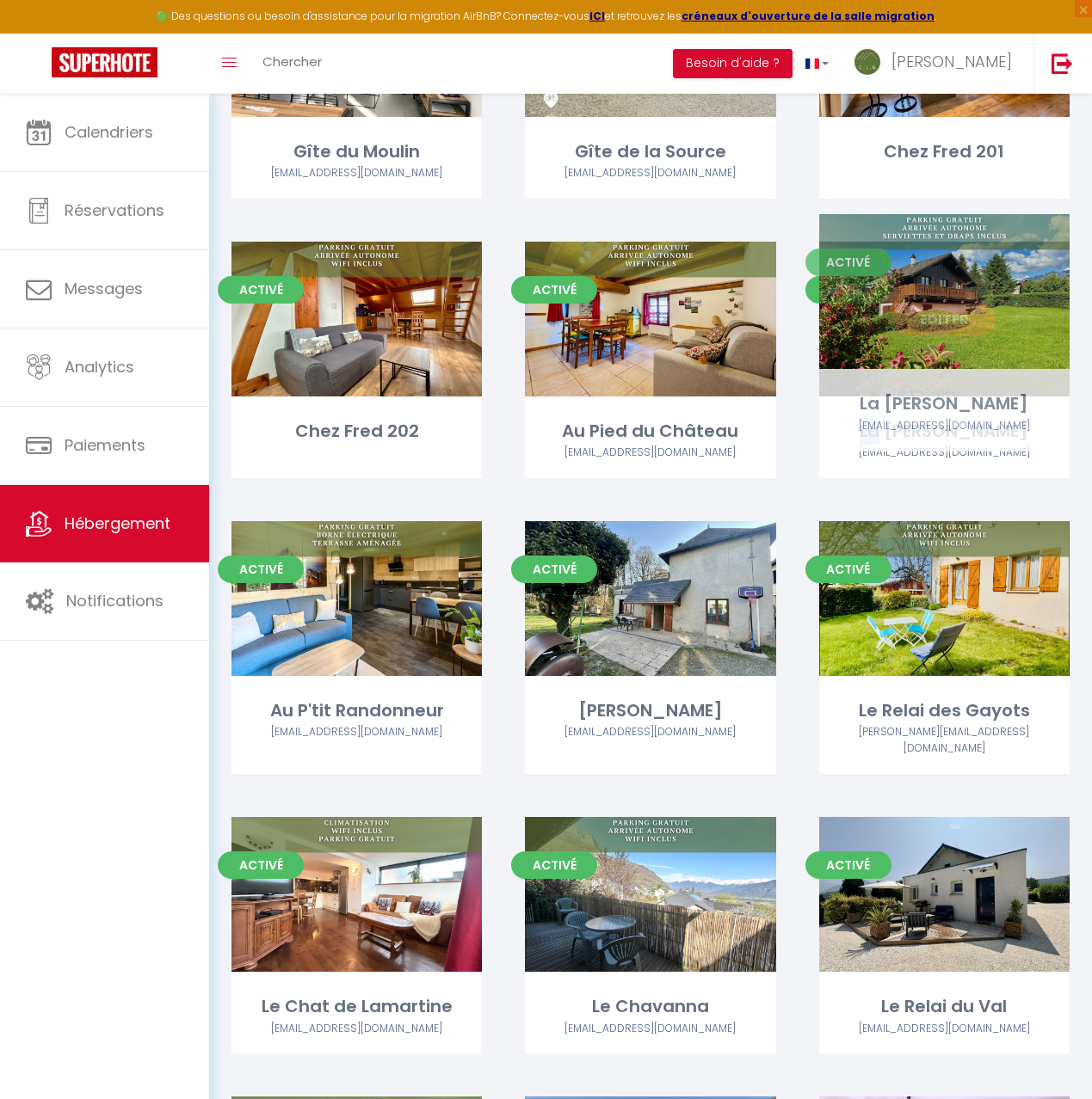
click at [890, 321] on div "Editer" at bounding box center [945, 319] width 251 height 155
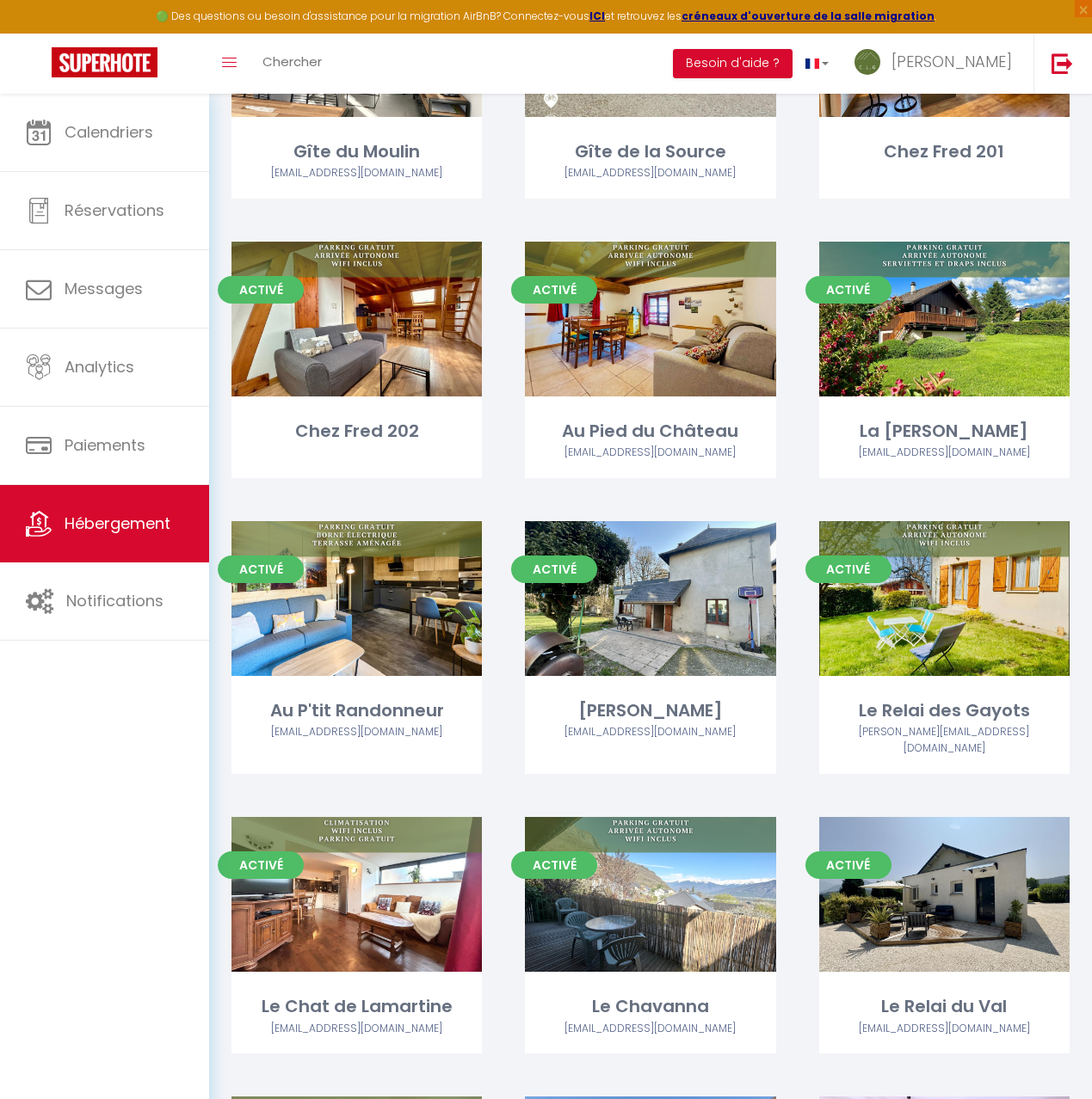
click at [799, 357] on div "Activé Editer La [PERSON_NAME] [EMAIL_ADDRESS][DOMAIN_NAME]" at bounding box center [945, 380] width 293 height 279
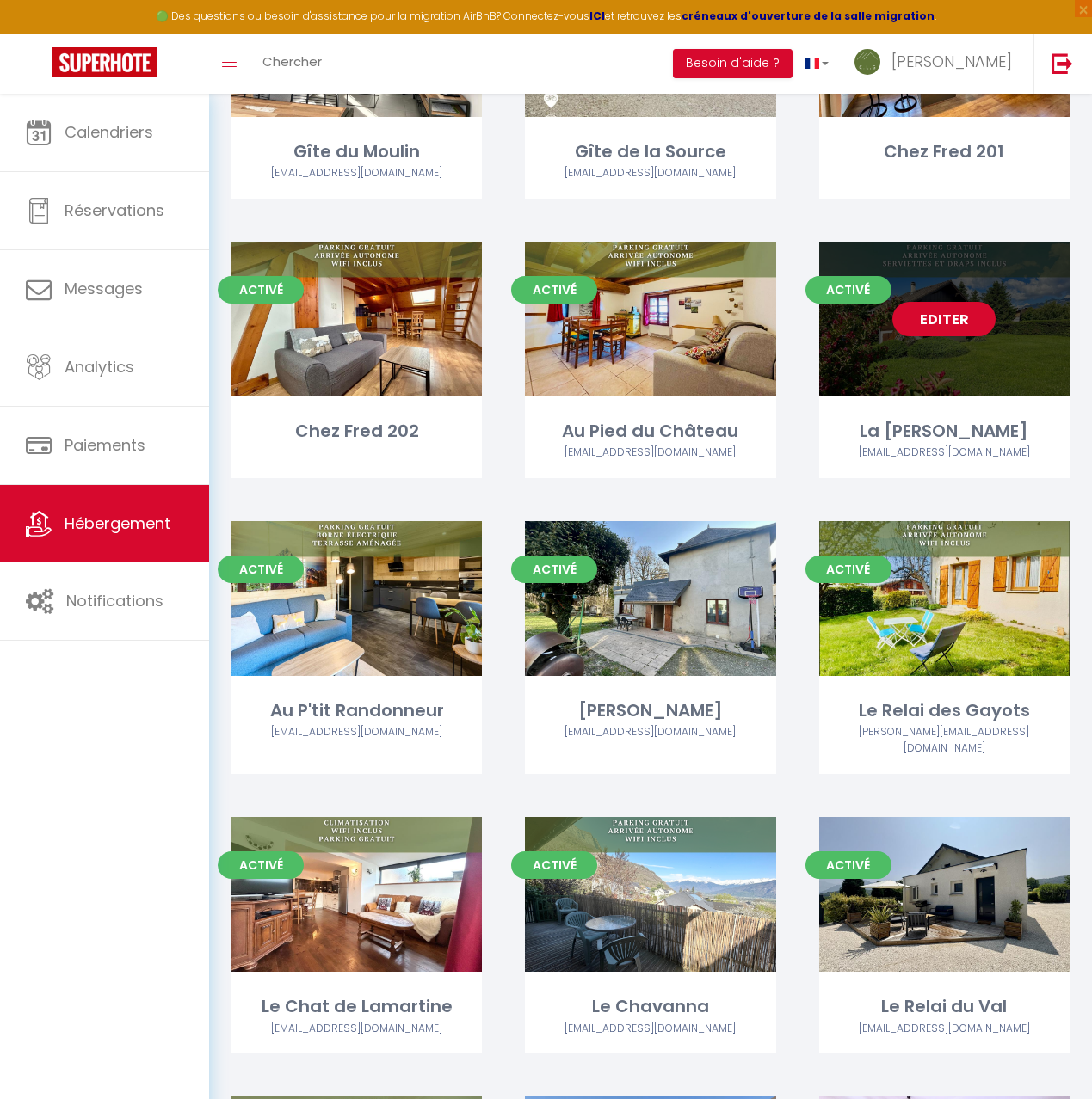
click at [1031, 319] on div "Editer" at bounding box center [945, 319] width 251 height 155
click at [953, 302] on link "Editer" at bounding box center [944, 319] width 103 height 34
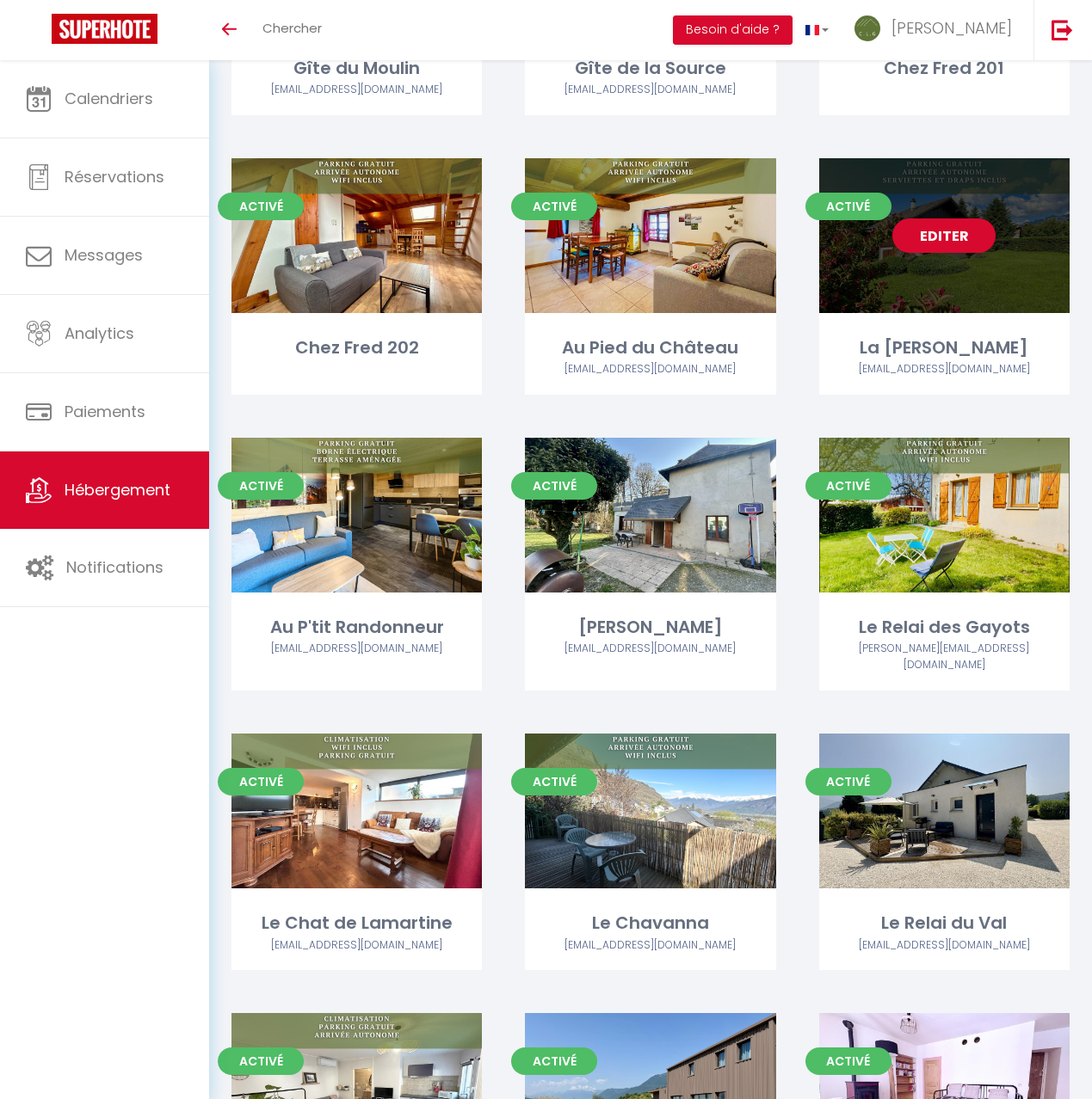
click at [973, 262] on div "Editer" at bounding box center [945, 236] width 251 height 155
click at [937, 218] on link "Editer" at bounding box center [944, 235] width 103 height 34
click at [855, 240] on div "Editer" at bounding box center [945, 236] width 251 height 155
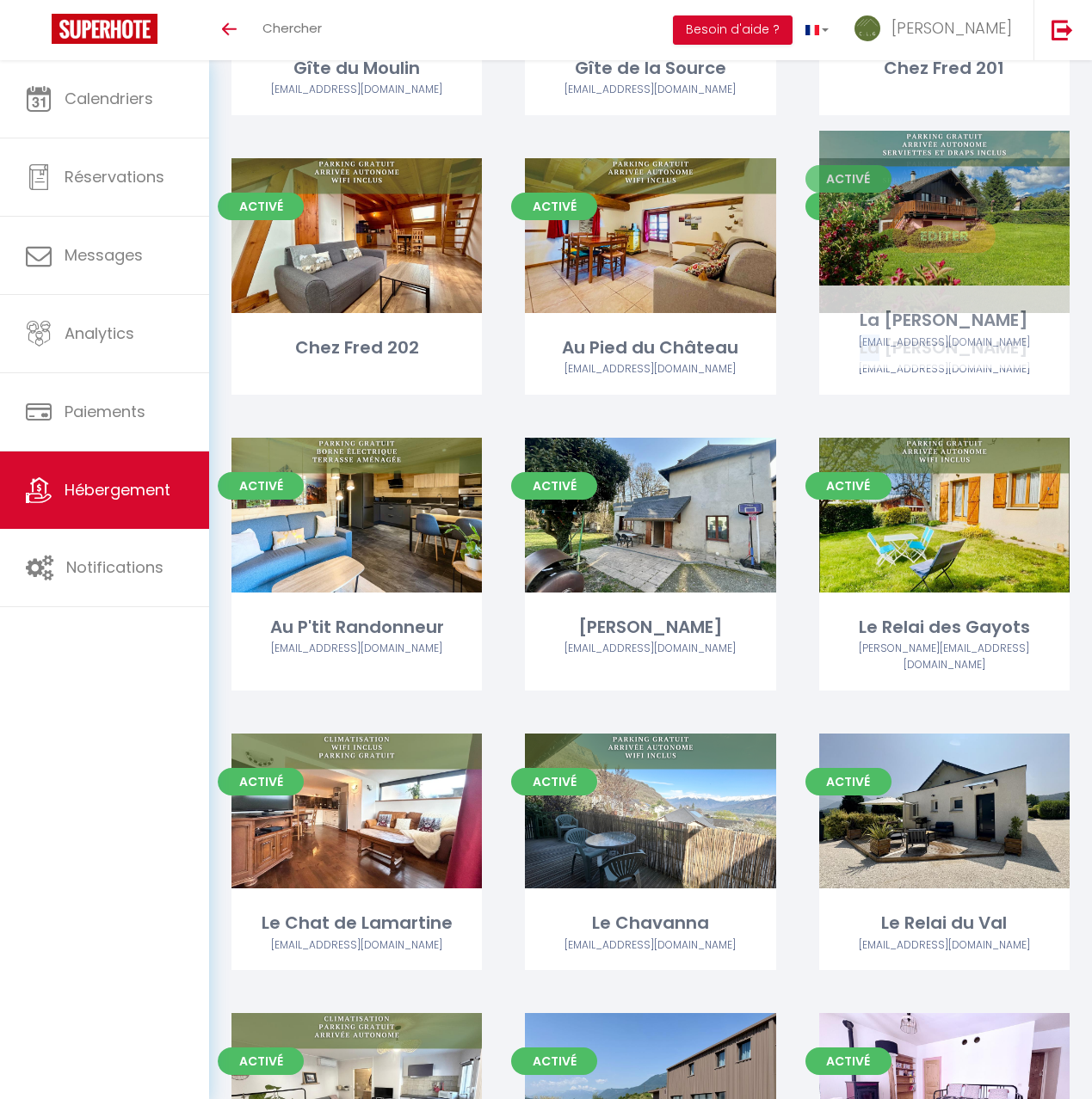
click at [855, 240] on div "Editer" at bounding box center [945, 236] width 251 height 155
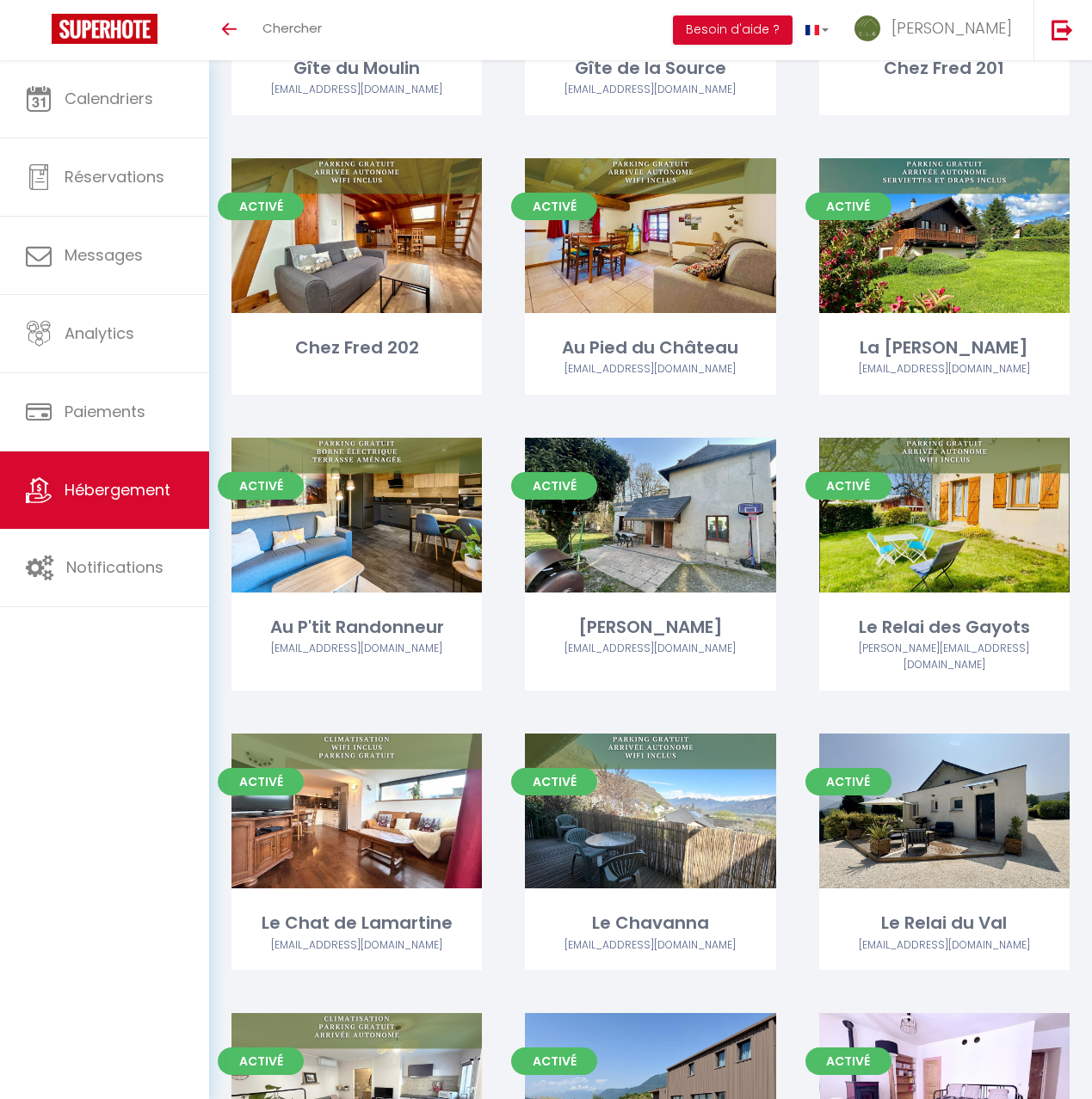
click at [499, 387] on div "Activé Editer Chez Fred 202" at bounding box center [357, 298] width 293 height 279
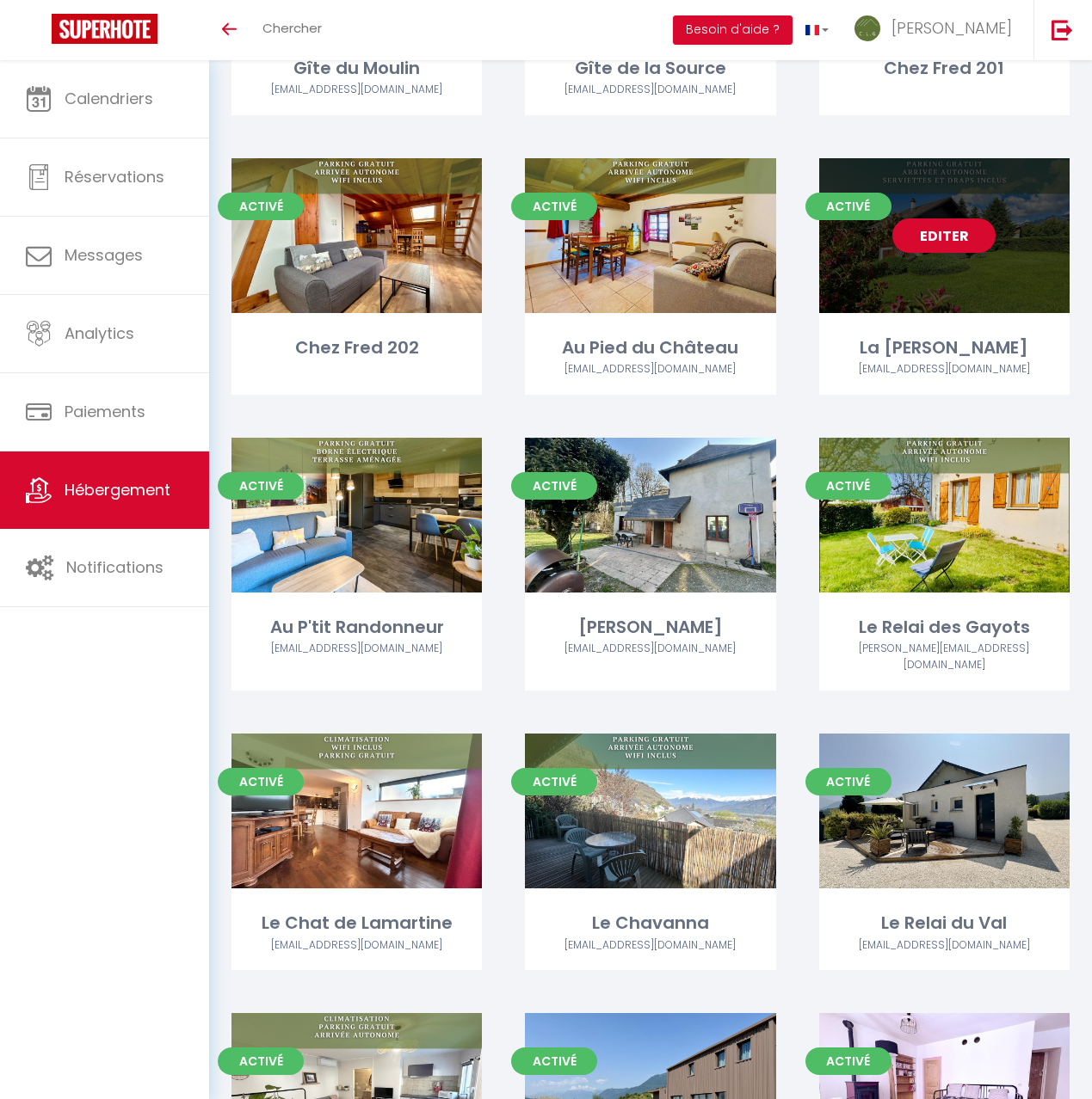
click at [887, 249] on div "Editer" at bounding box center [945, 236] width 251 height 155
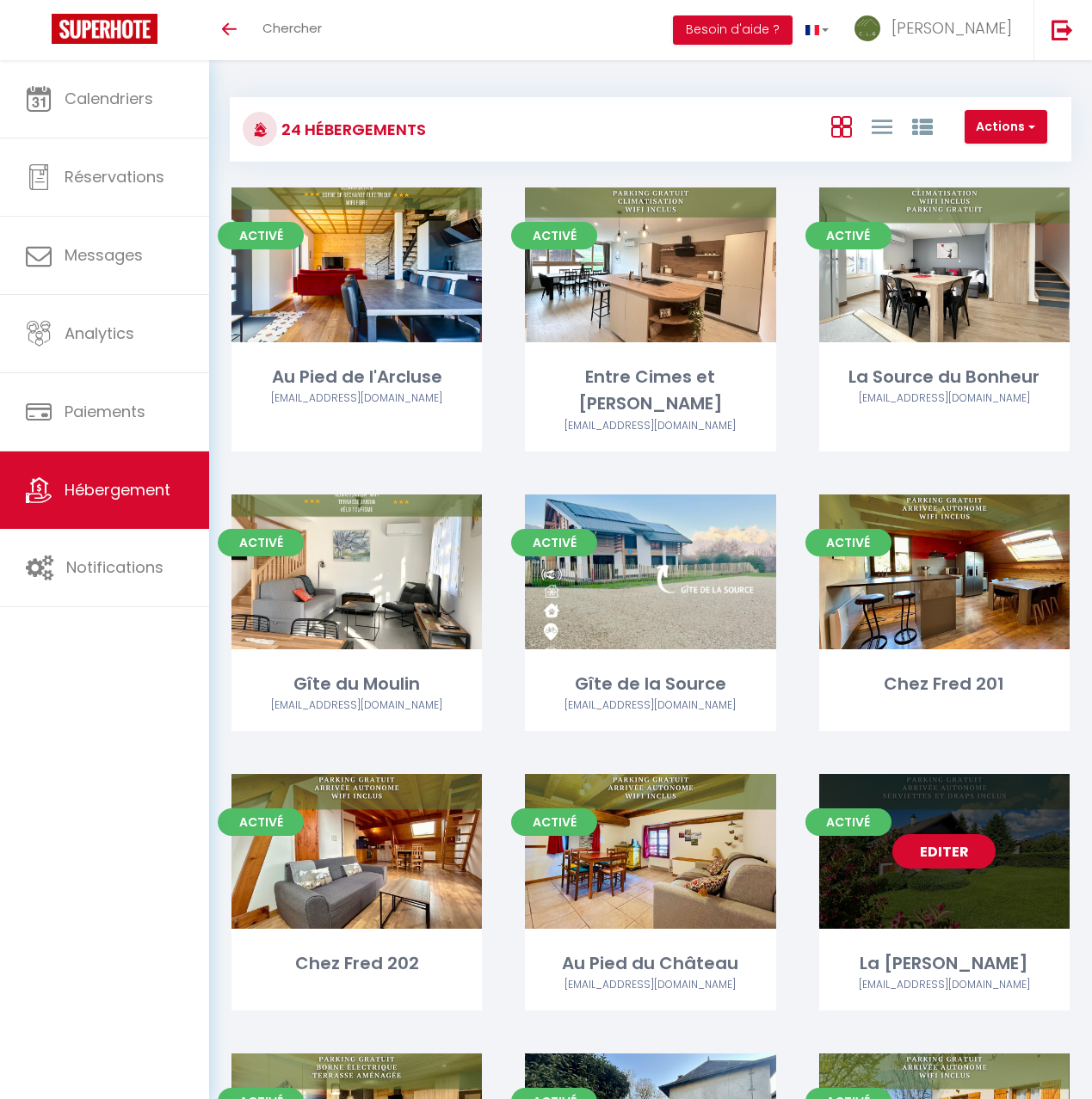
select select "3"
select select "2"
select select "1"
select select
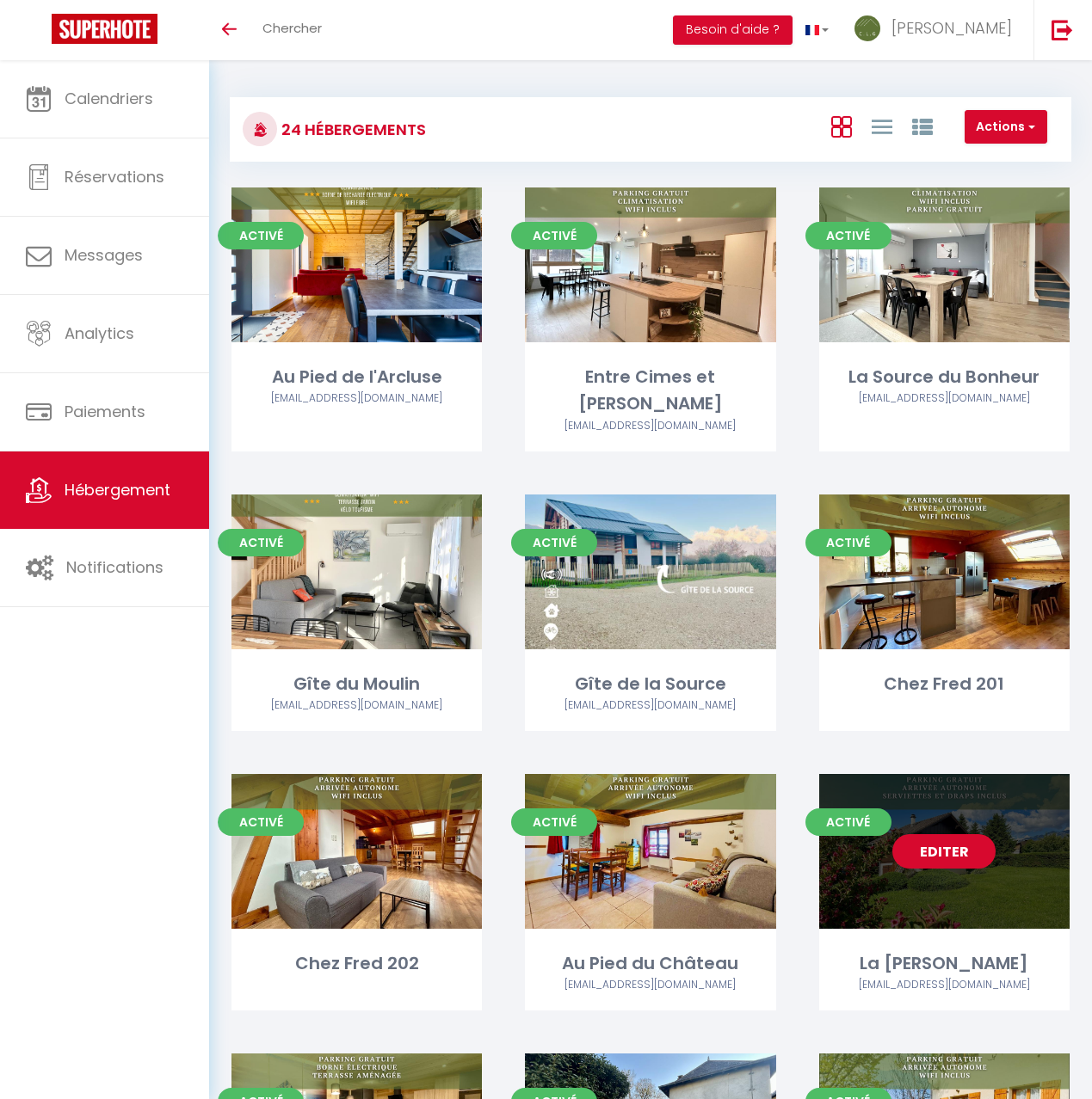
select select "28"
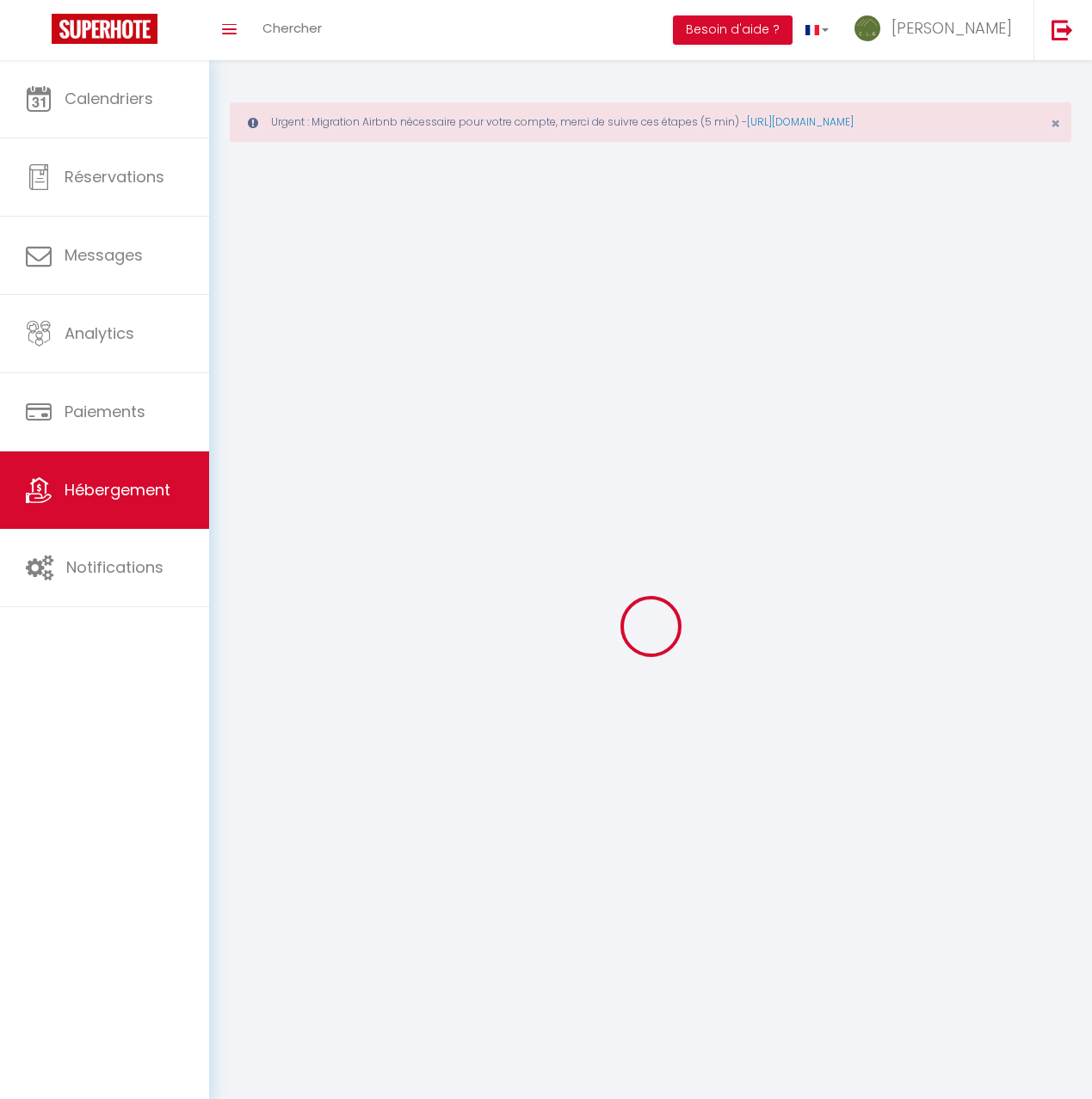
select select
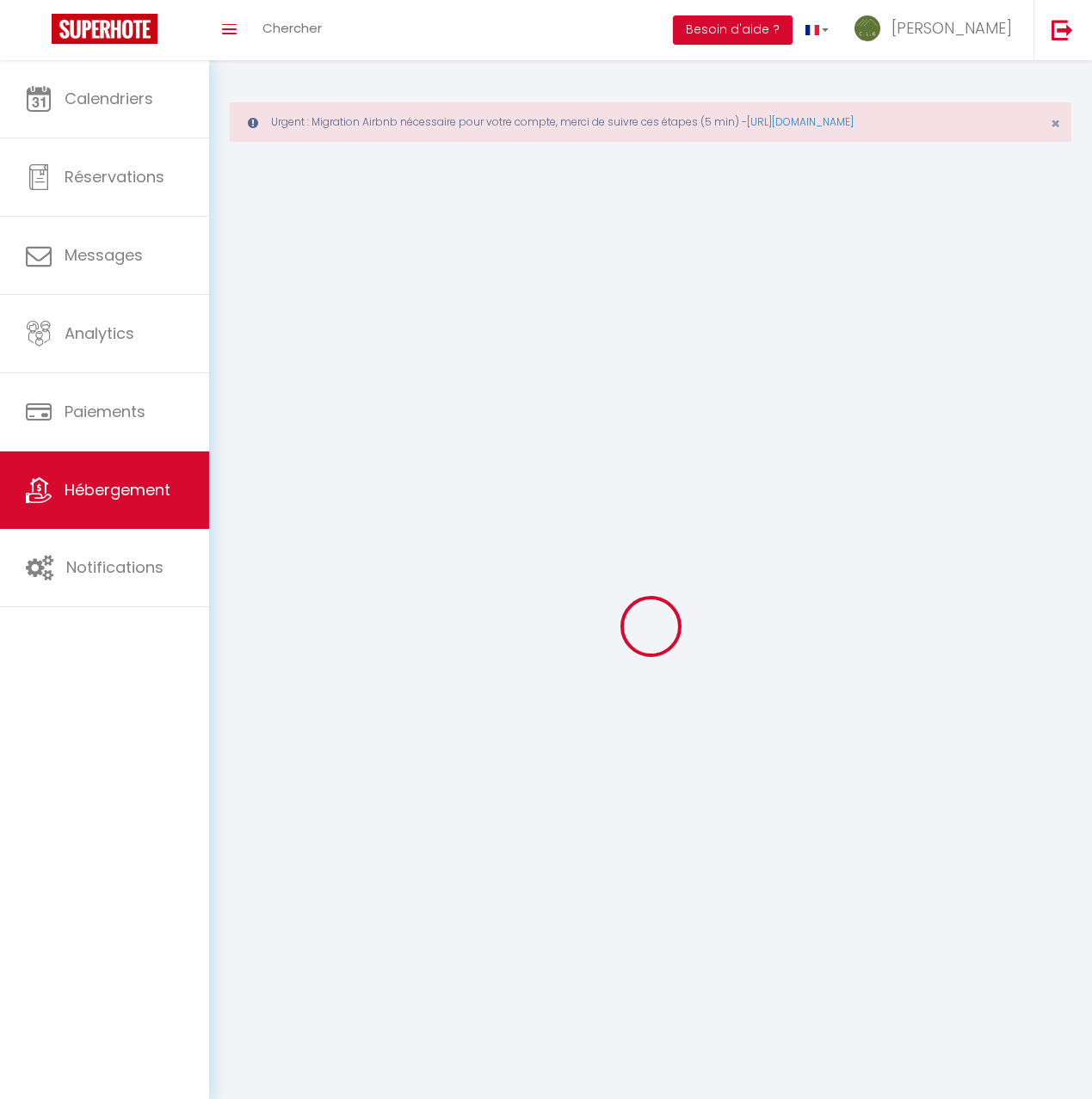
select select
checkbox input "false"
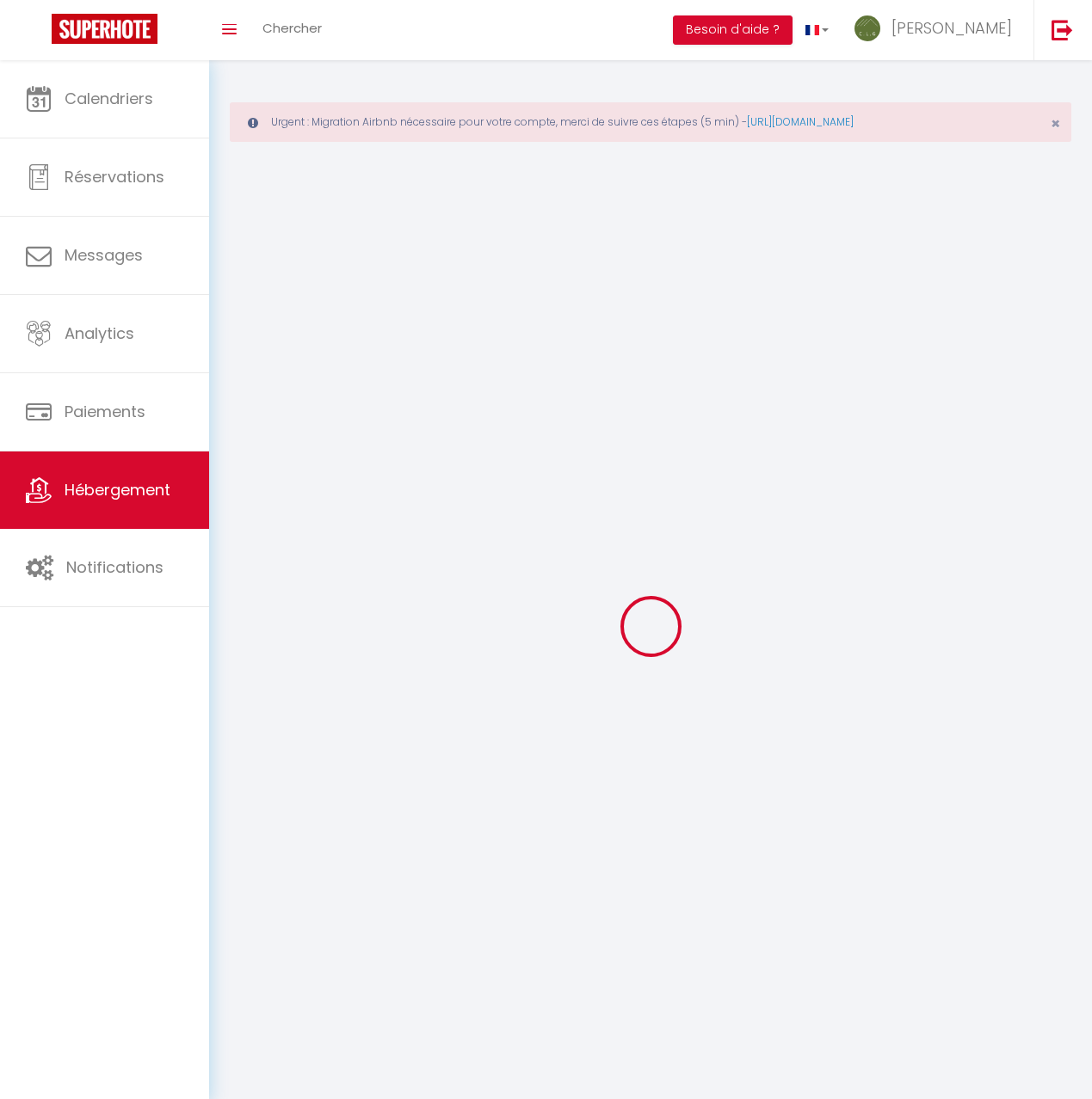
select select
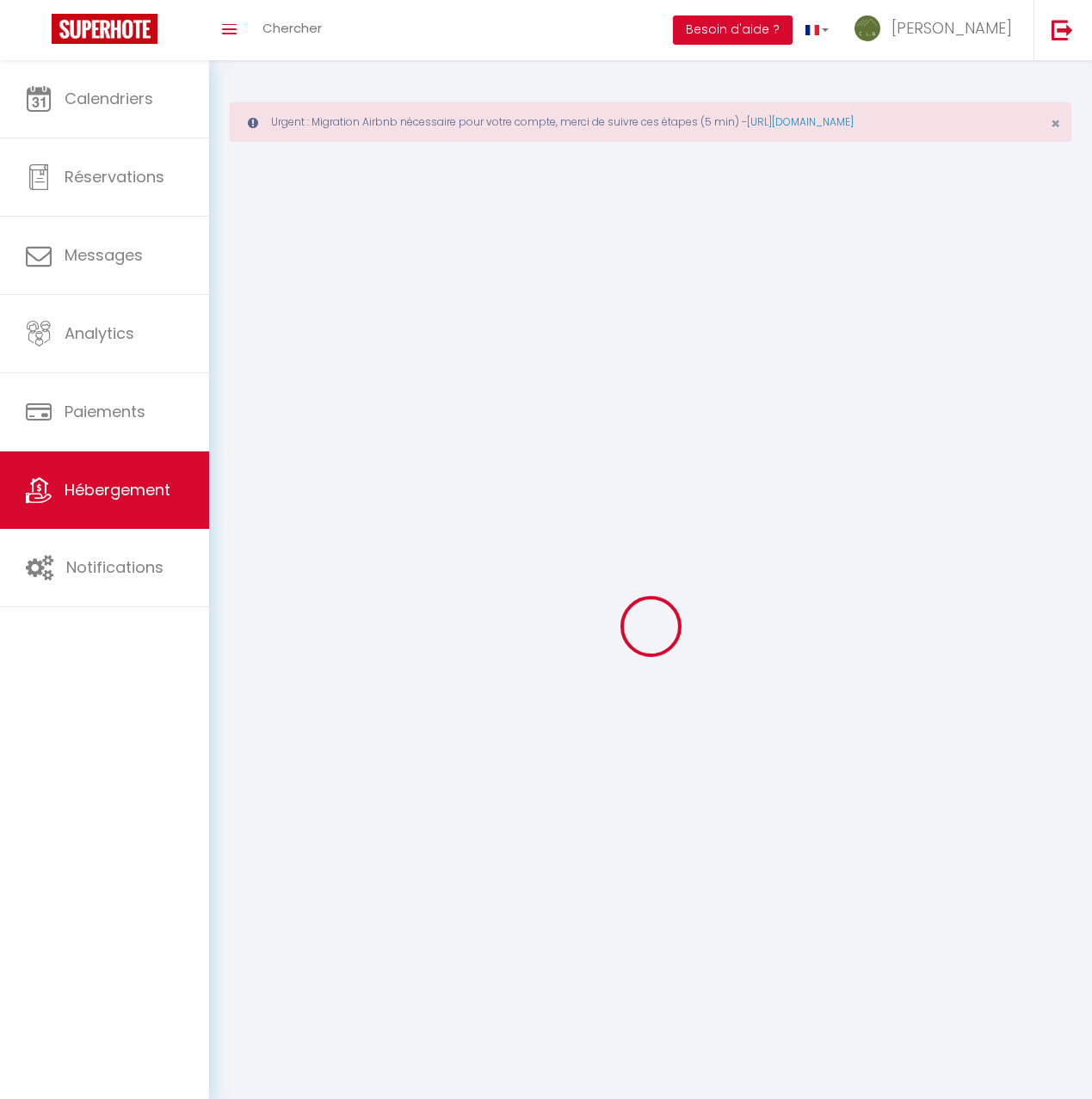
select select
checkbox input "false"
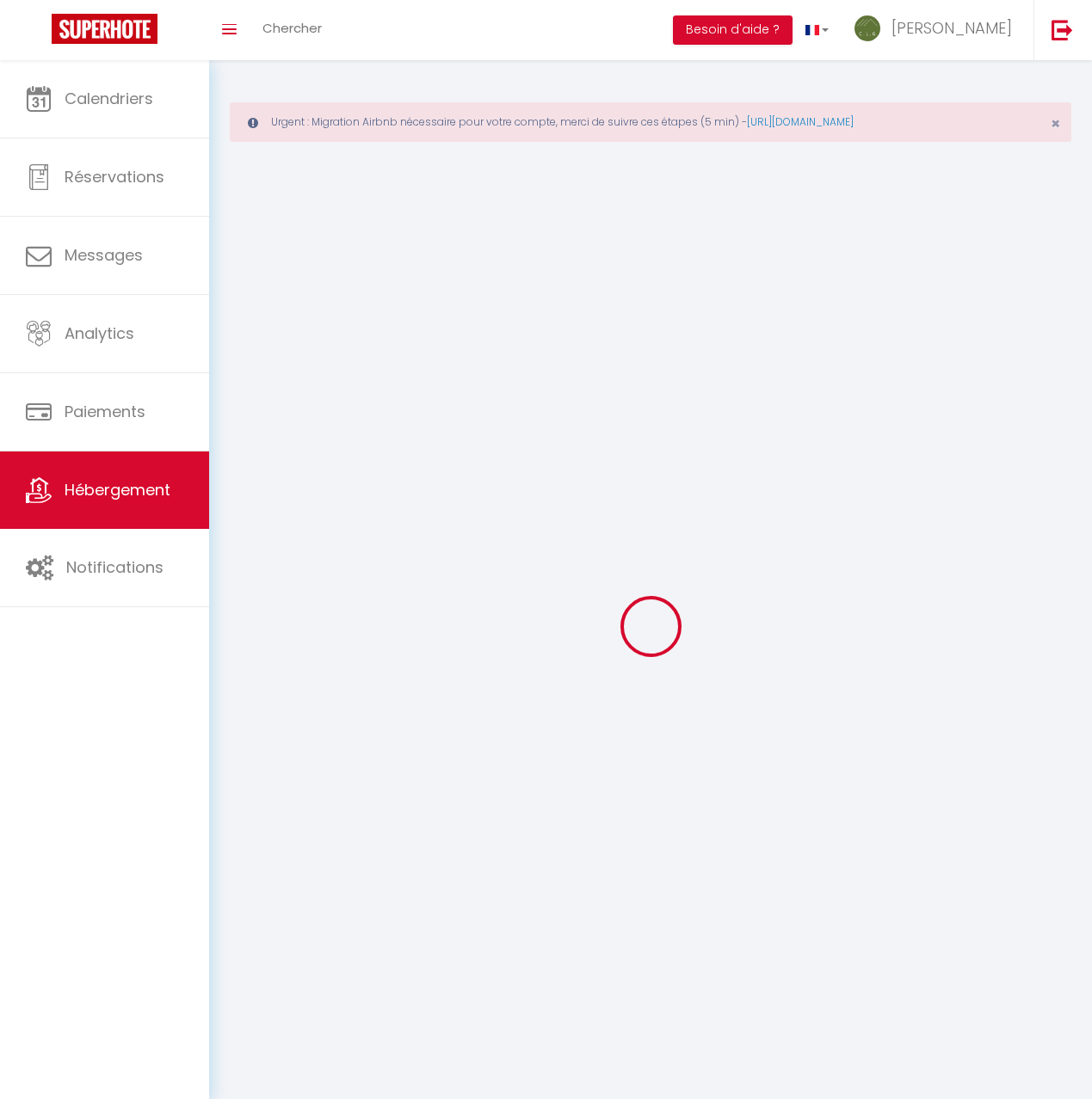
checkbox input "false"
select select
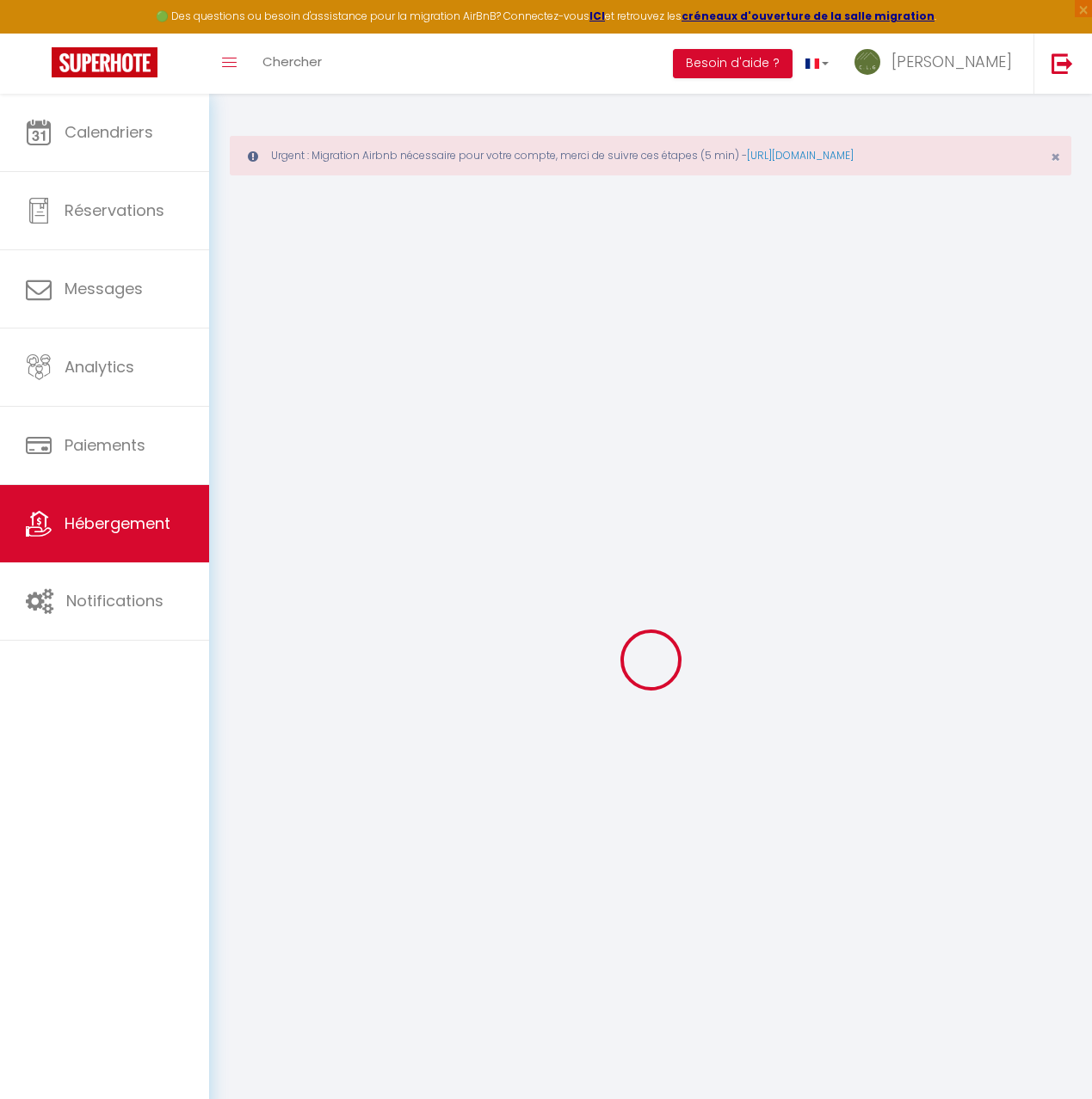
select select
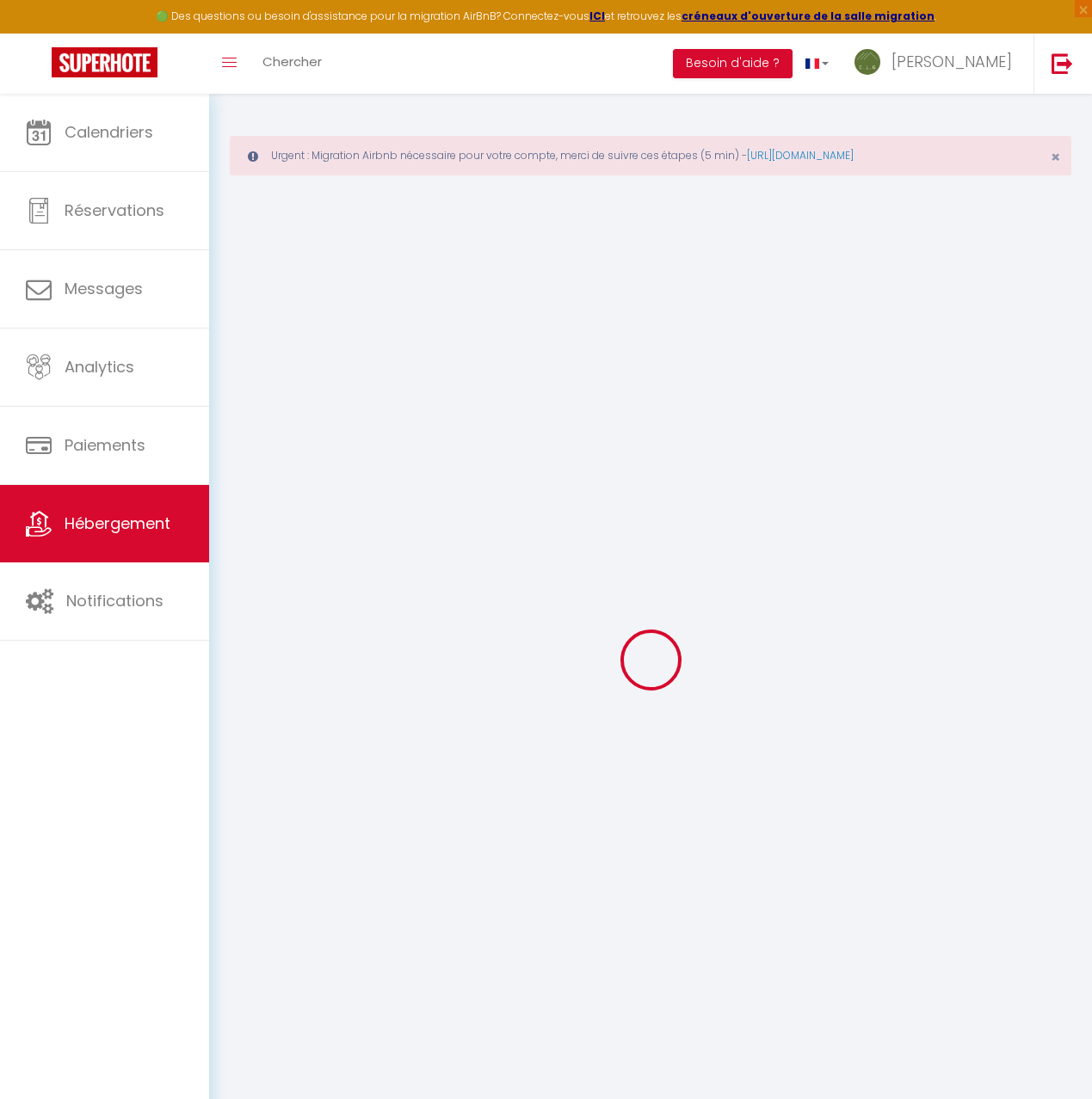
select select
checkbox input "false"
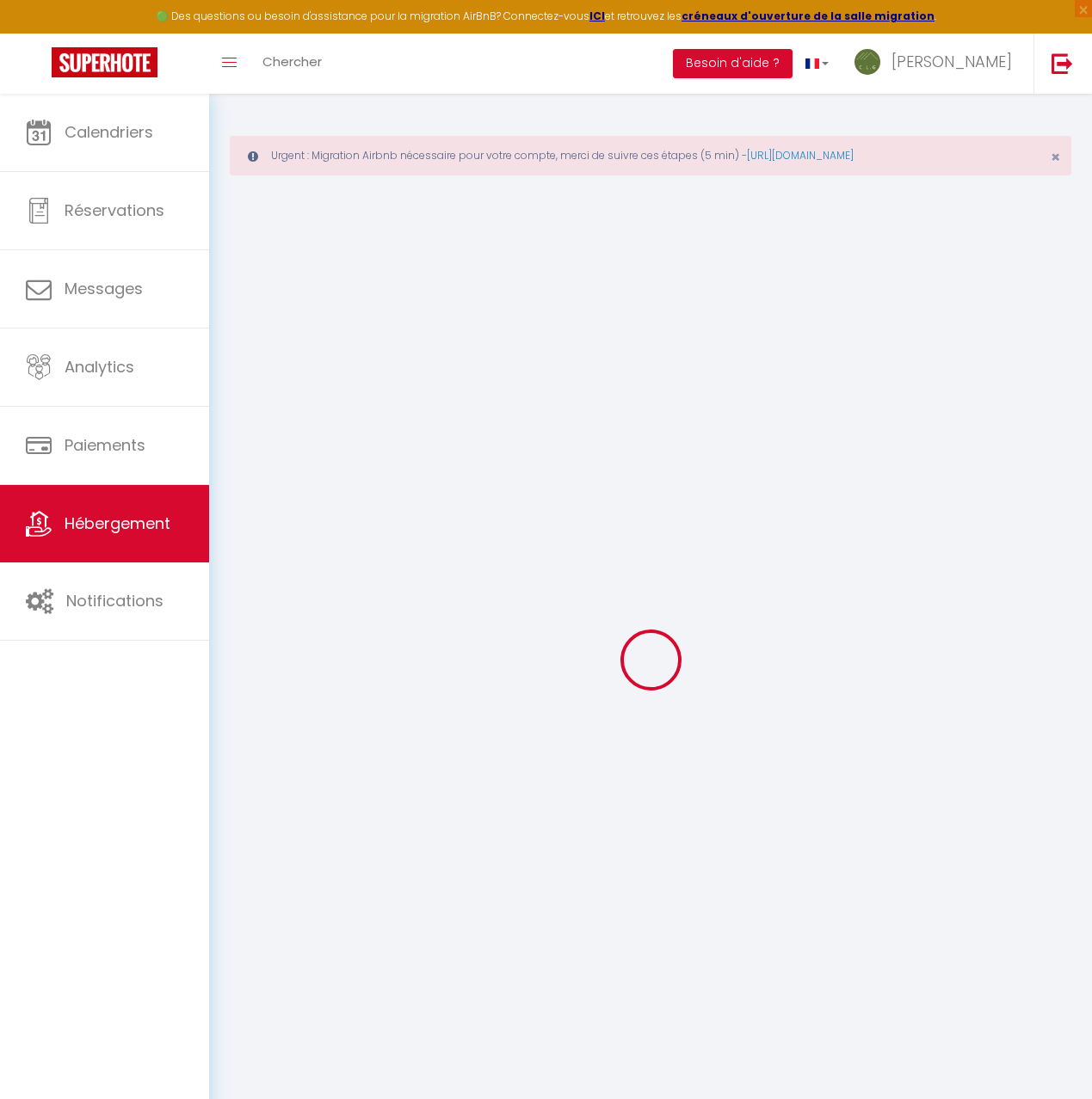
select select
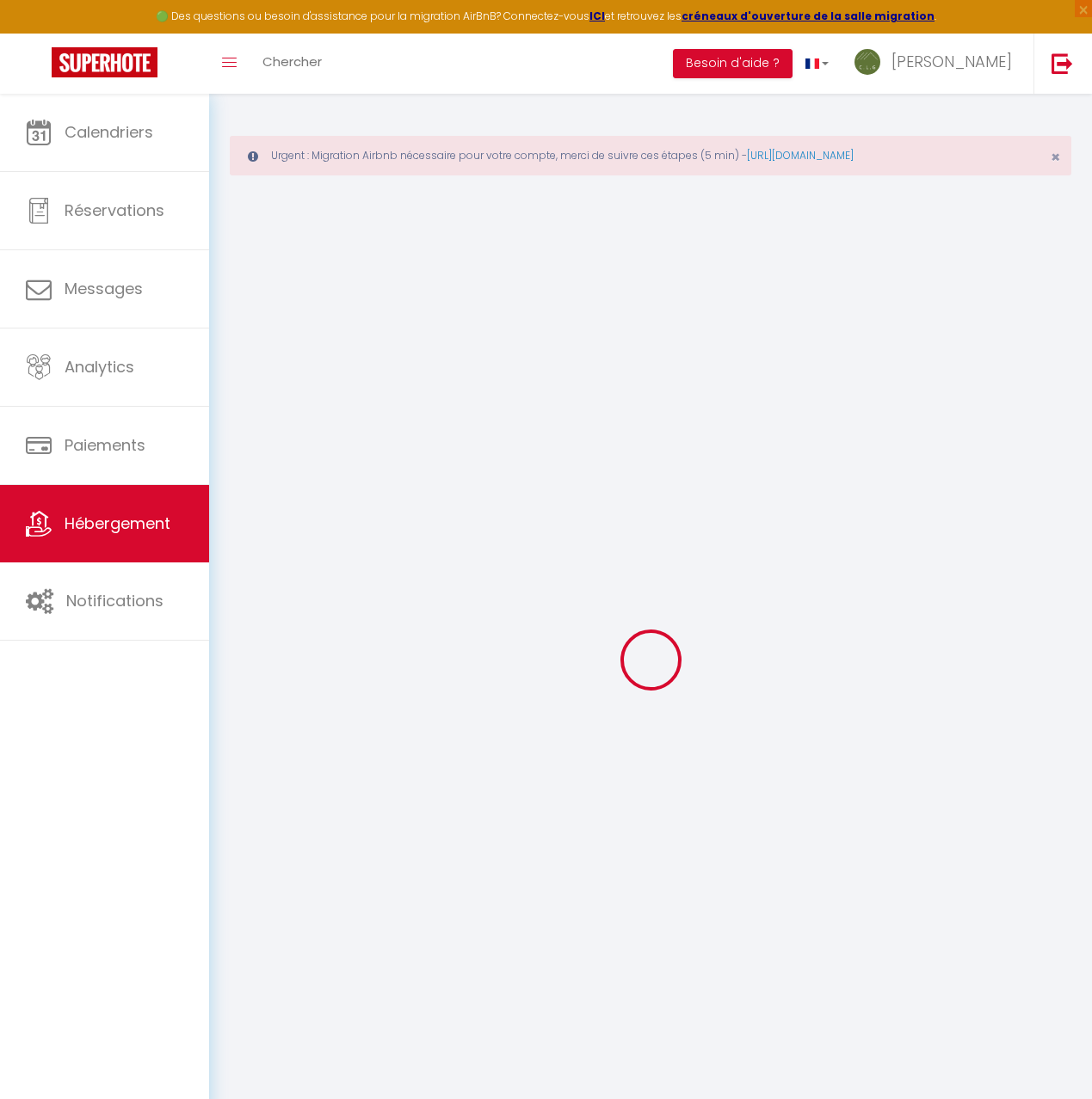
select select
checkbox input "false"
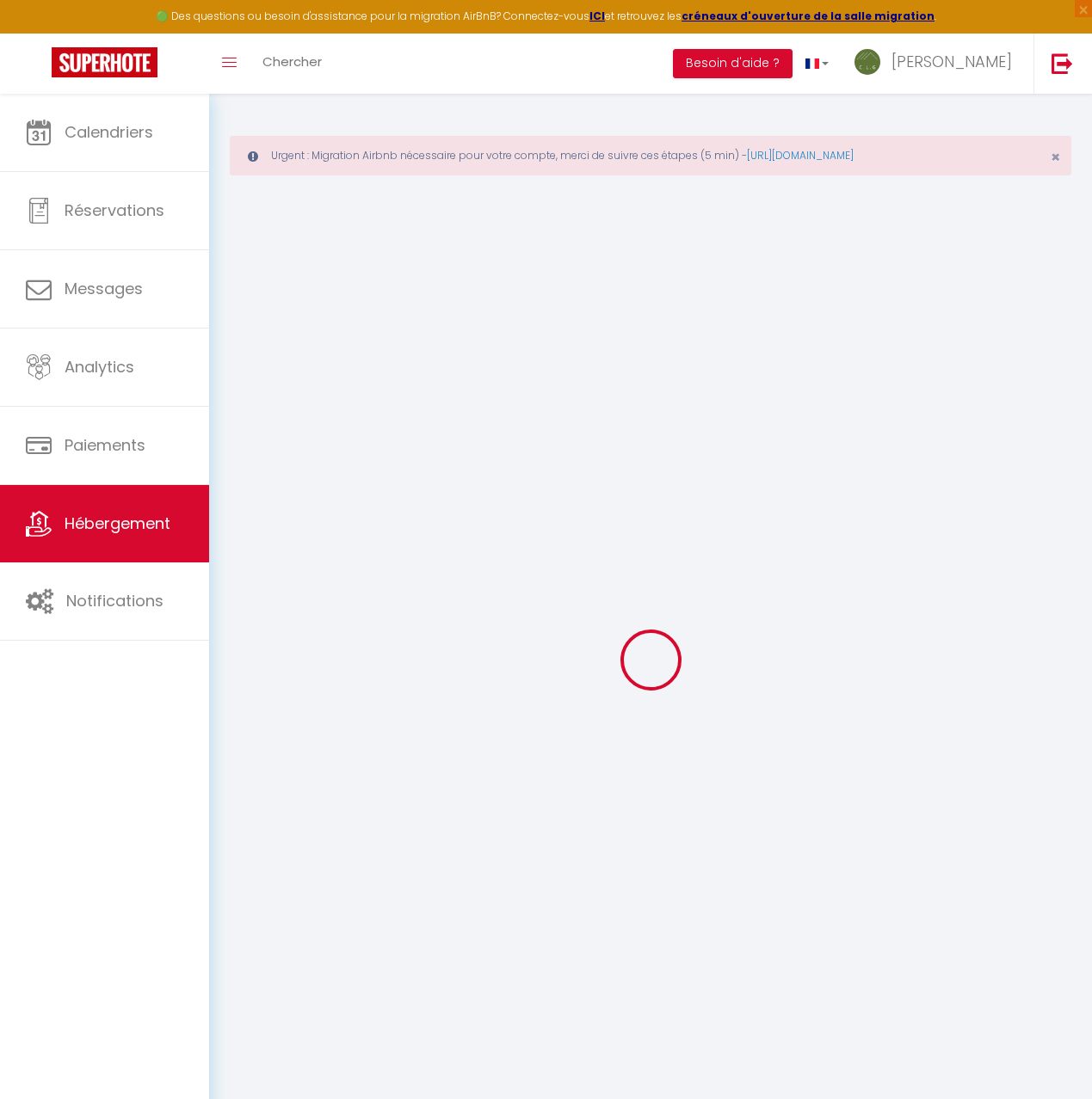
checkbox input "false"
select select
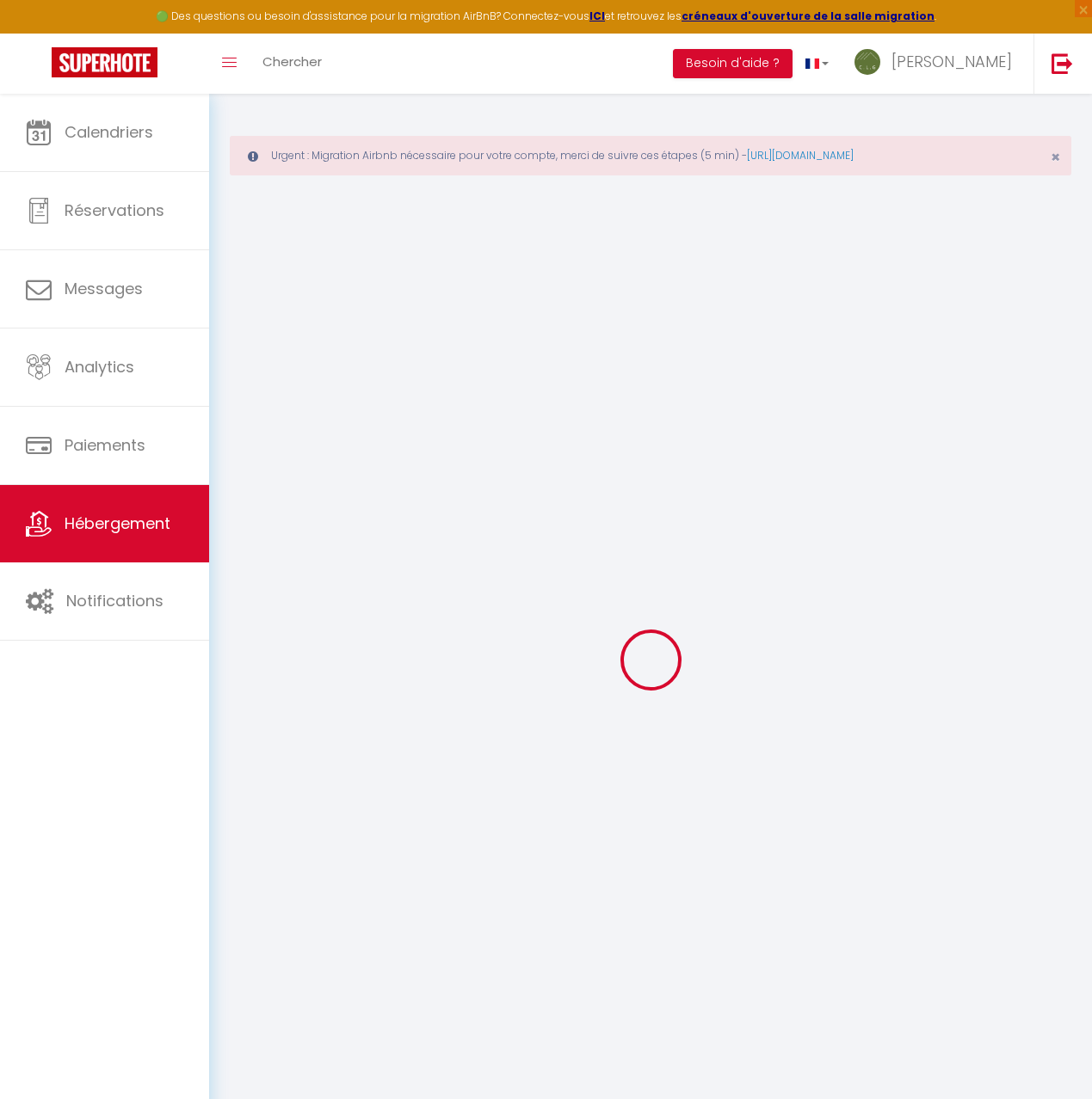
select select
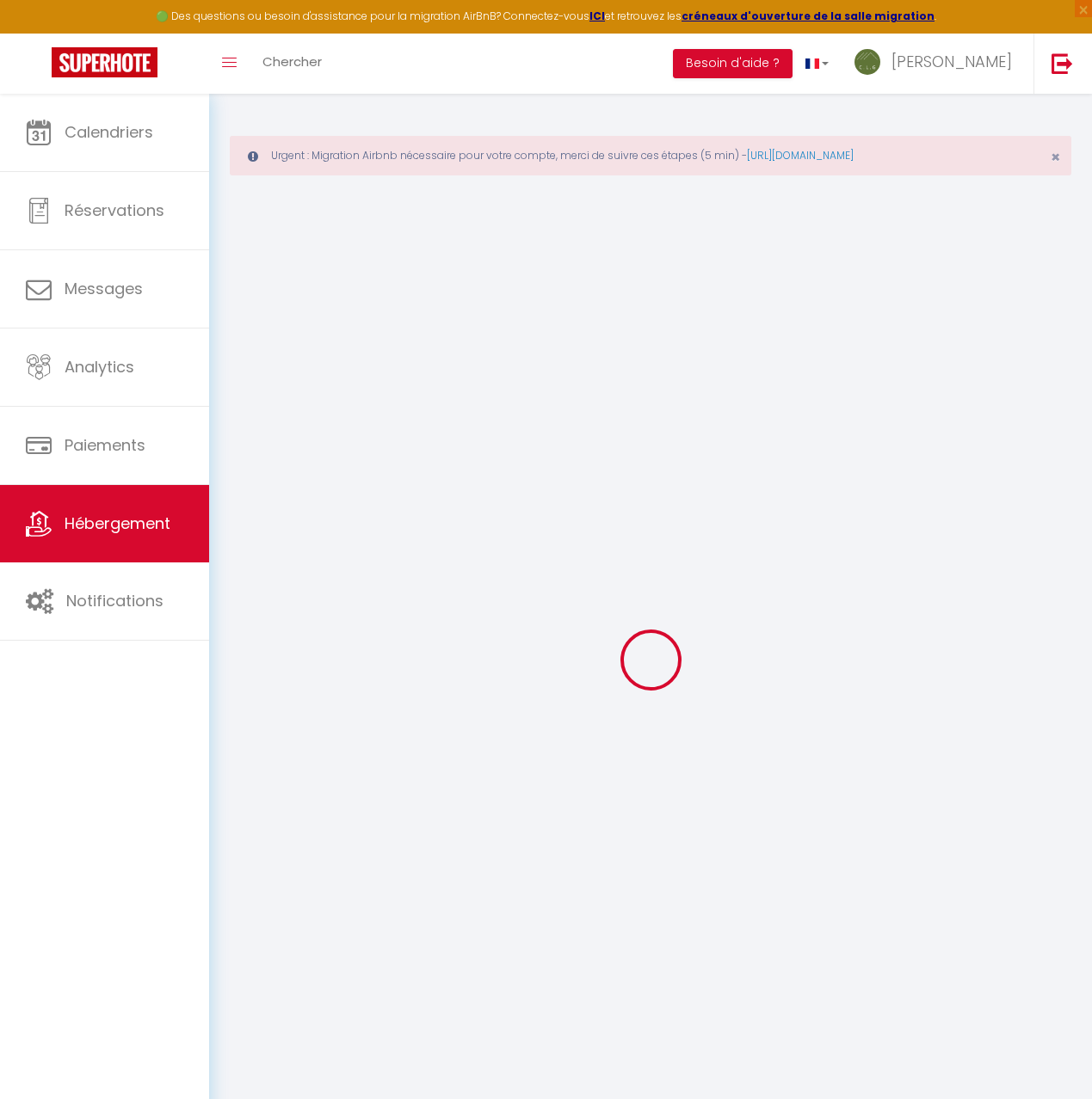
checkbox input "false"
select select
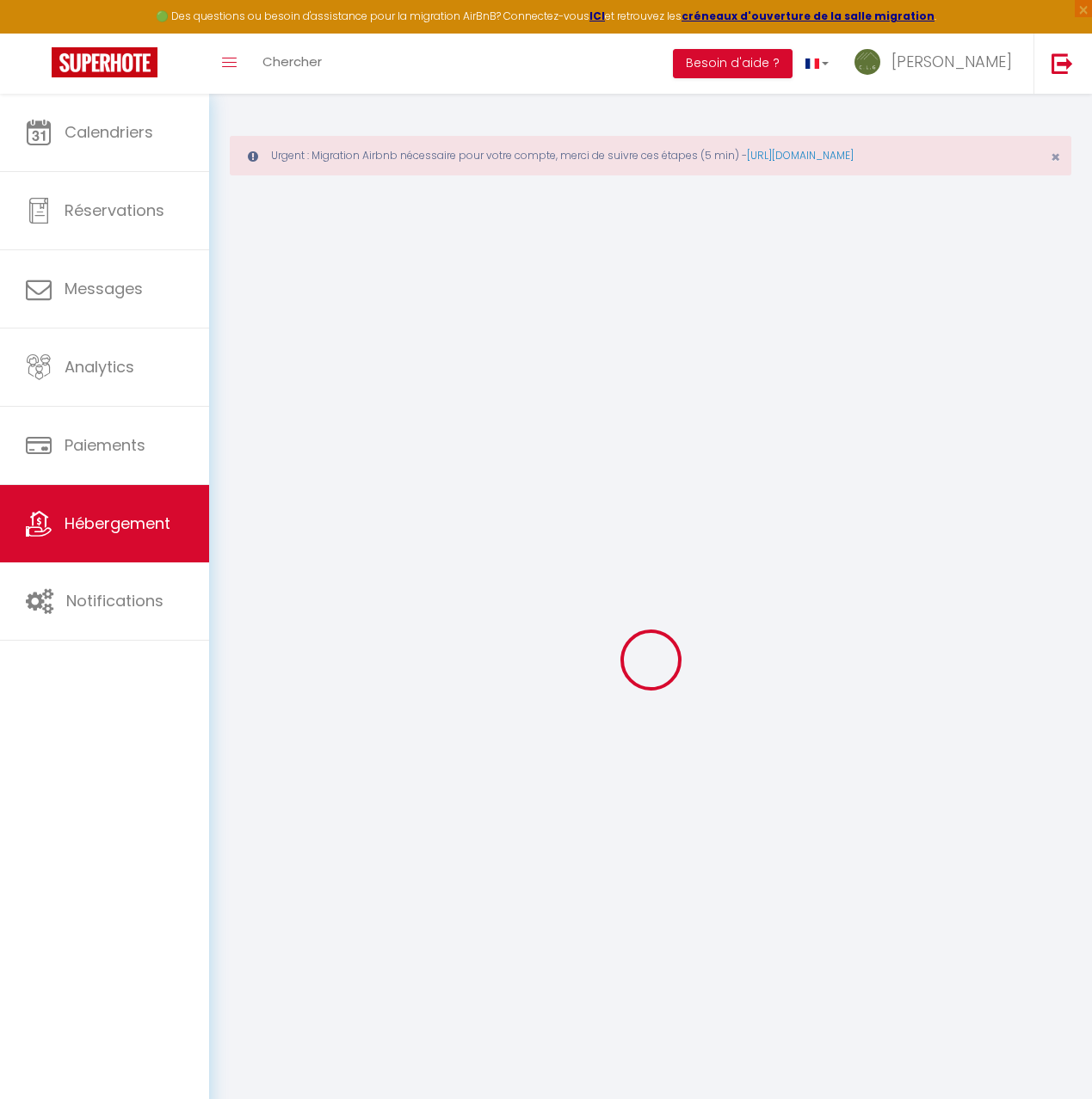
select select
type input "La [PERSON_NAME]"
type input "Jocelyne"
type input "LEMARCHAND"
type input "19 Route de Montivilliers"
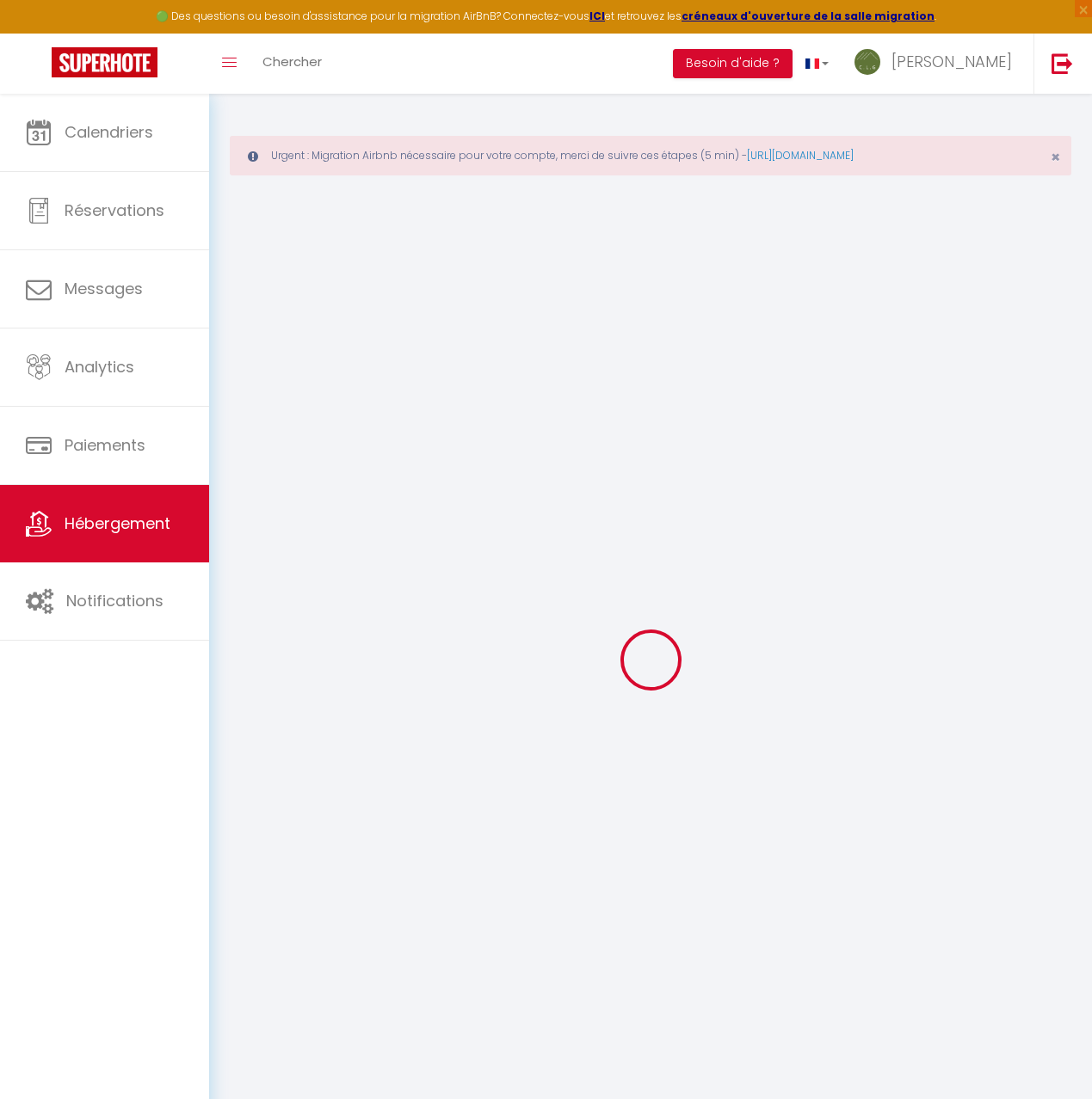
type input "76930"
type input "Octeville-sur-mer"
select select "houses"
select select "4"
select select "2"
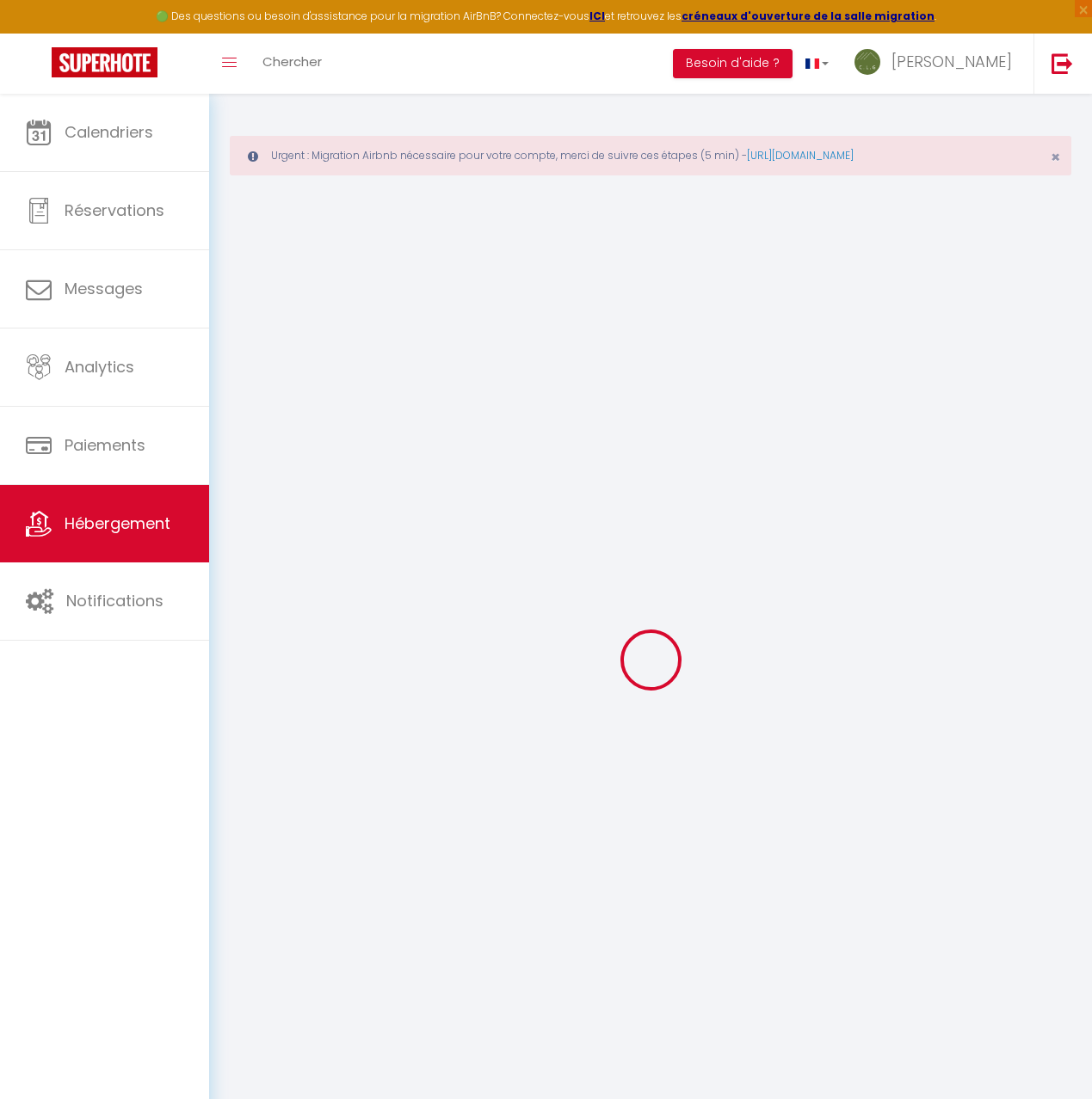
type input "65"
type input "102"
type input "5.5"
type input "5.06"
type input "200"
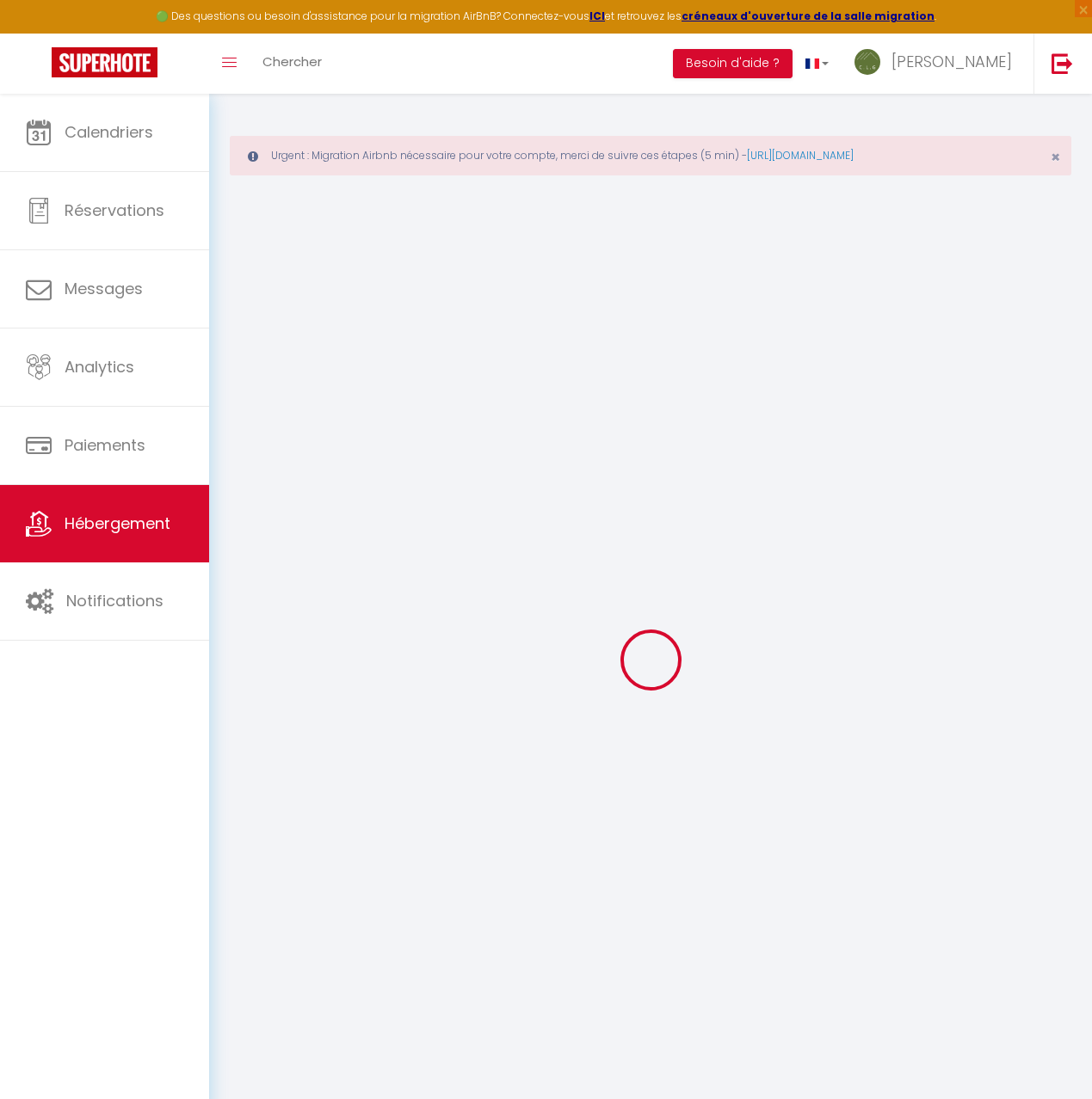
select select
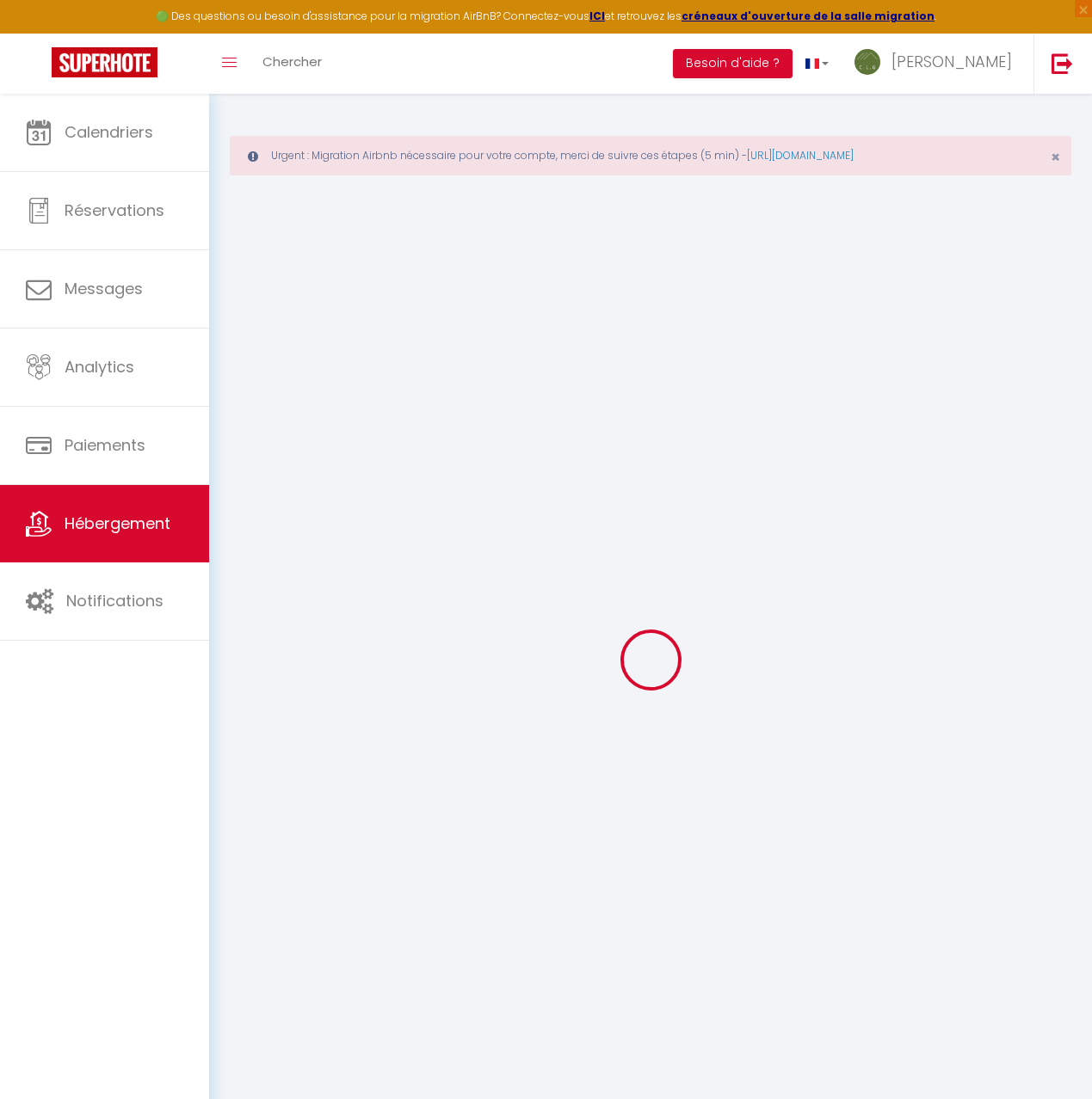
select select
type input "141 Chemin des Adoboz"
type input "73460"
type input "GRÉSY-SUR-ISÈRE"
type input "[EMAIL_ADDRESS][DOMAIN_NAME]"
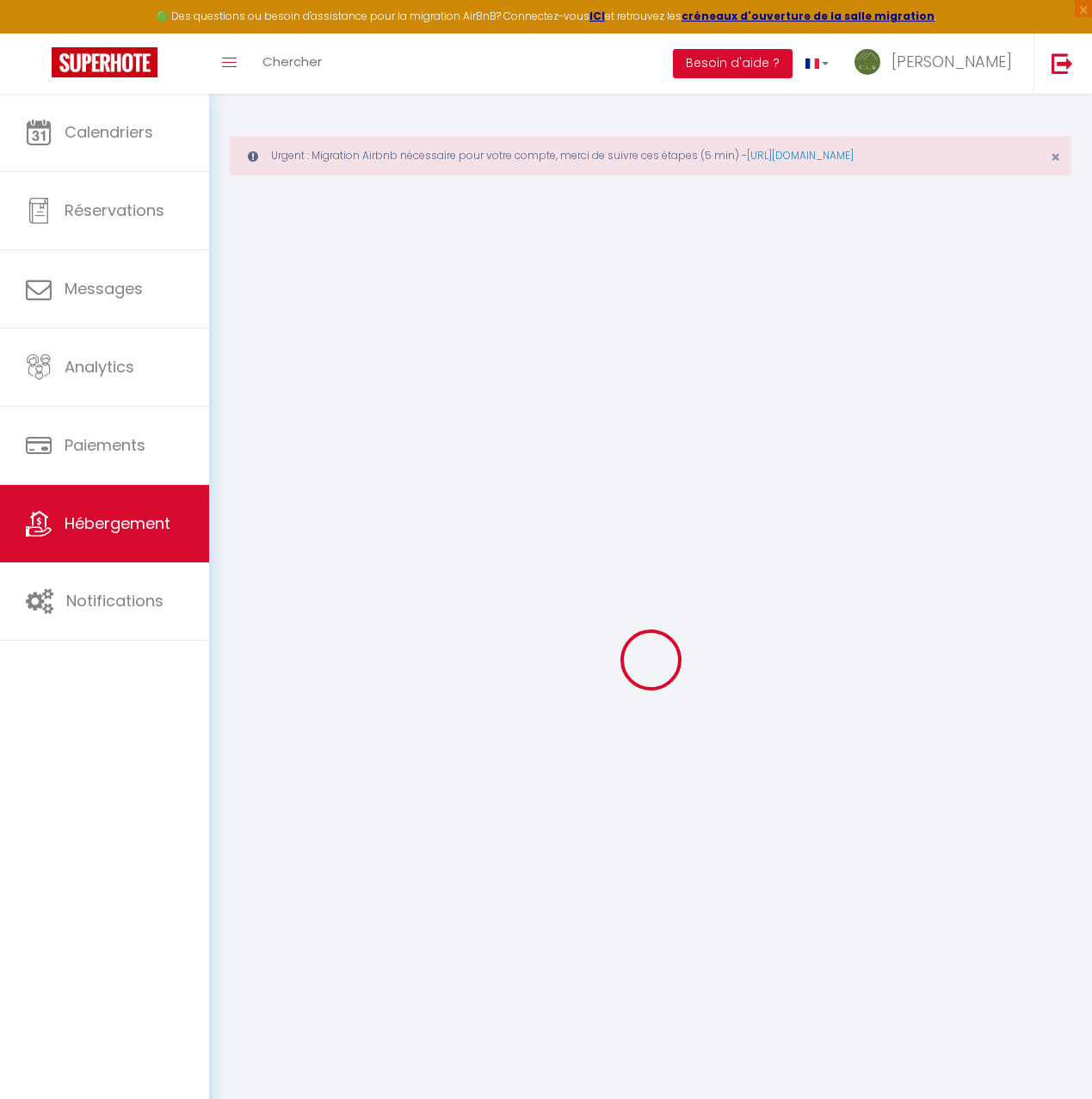
select select "10730"
checkbox input "false"
checkbox input "true"
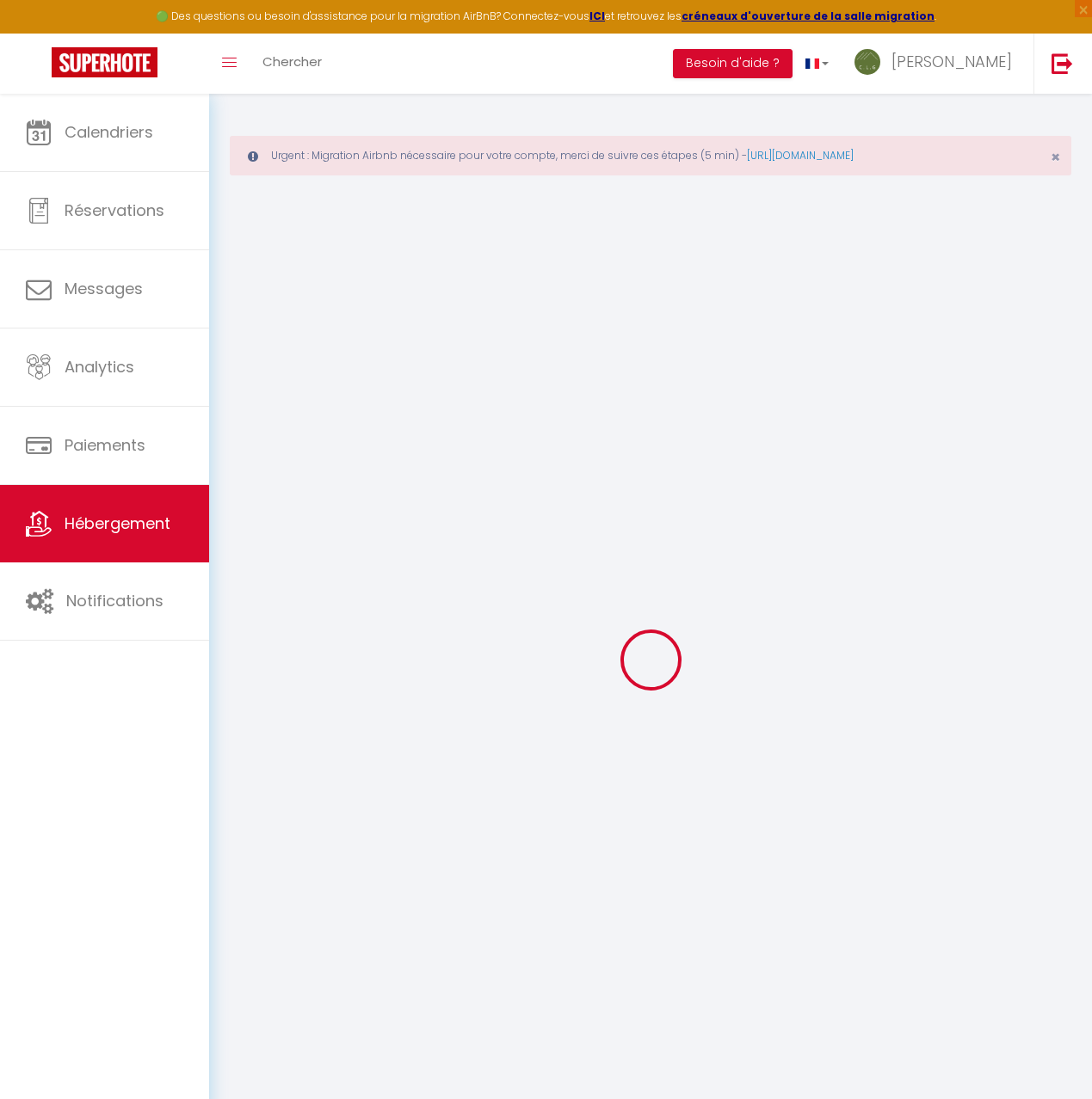
radio input "true"
type input "25"
type input "55"
type input "0"
type input "34"
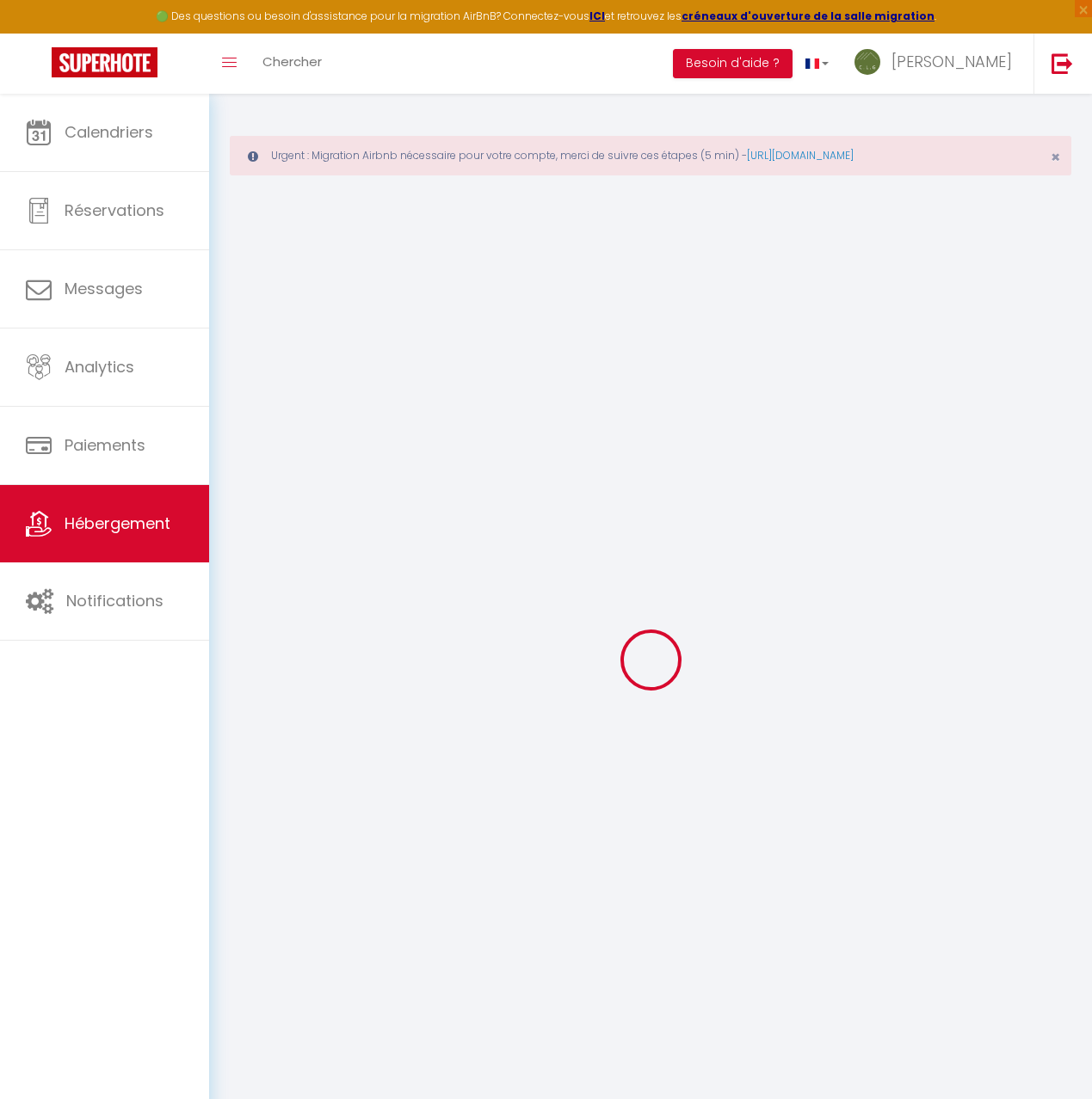
type input "10"
select select
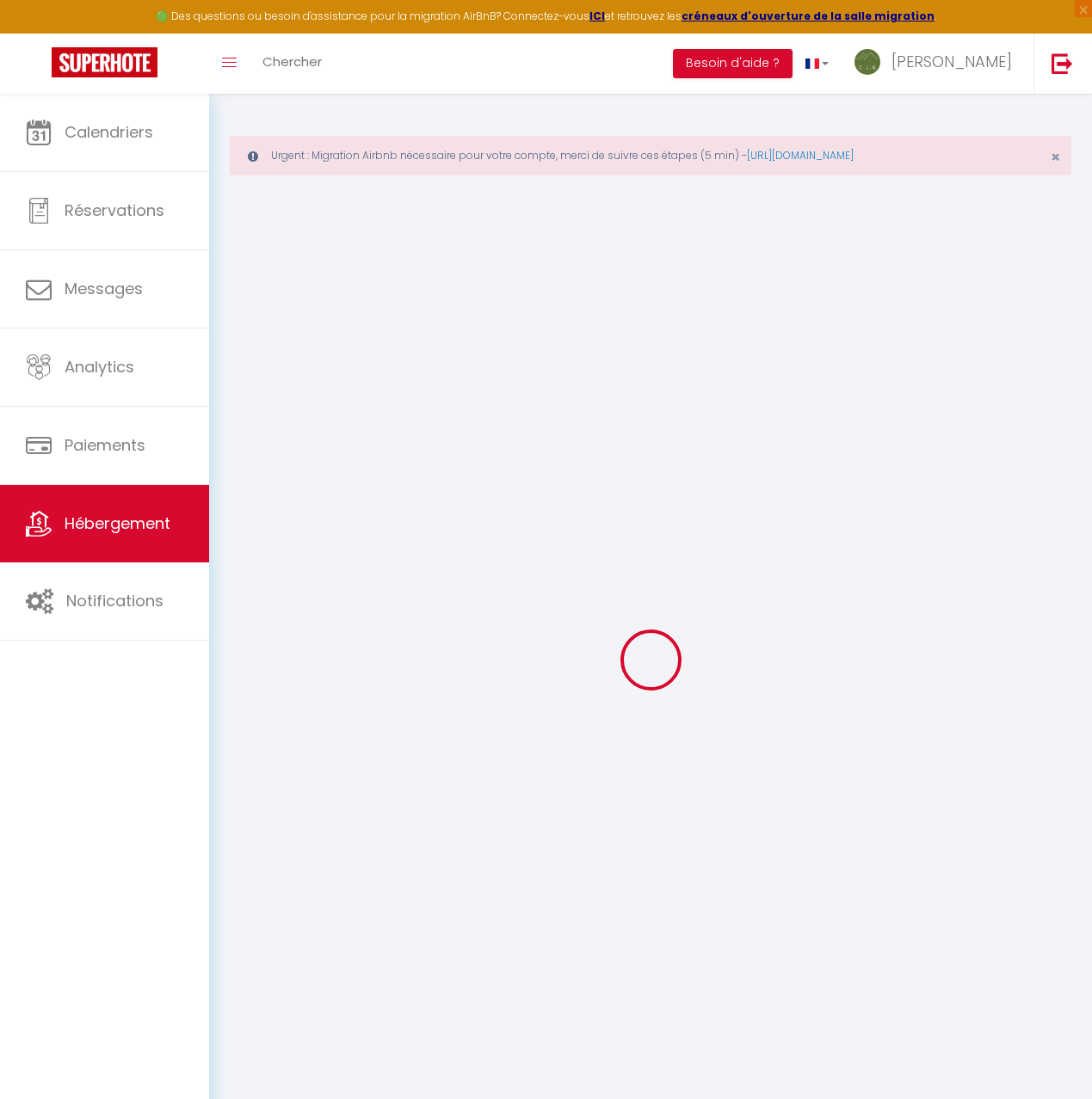
select select
checkbox input "false"
checkbox input "true"
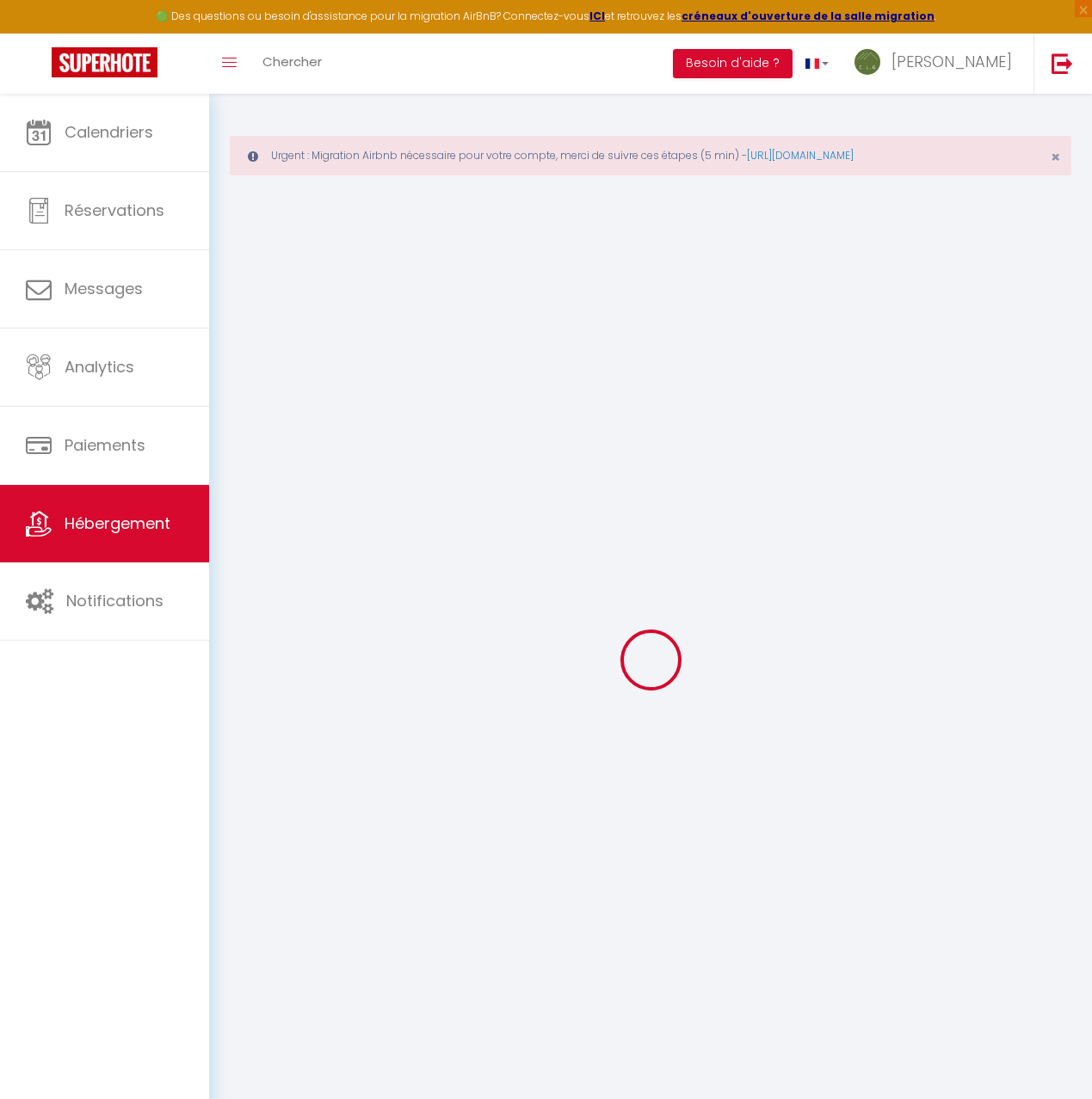
checkbox input "true"
select select
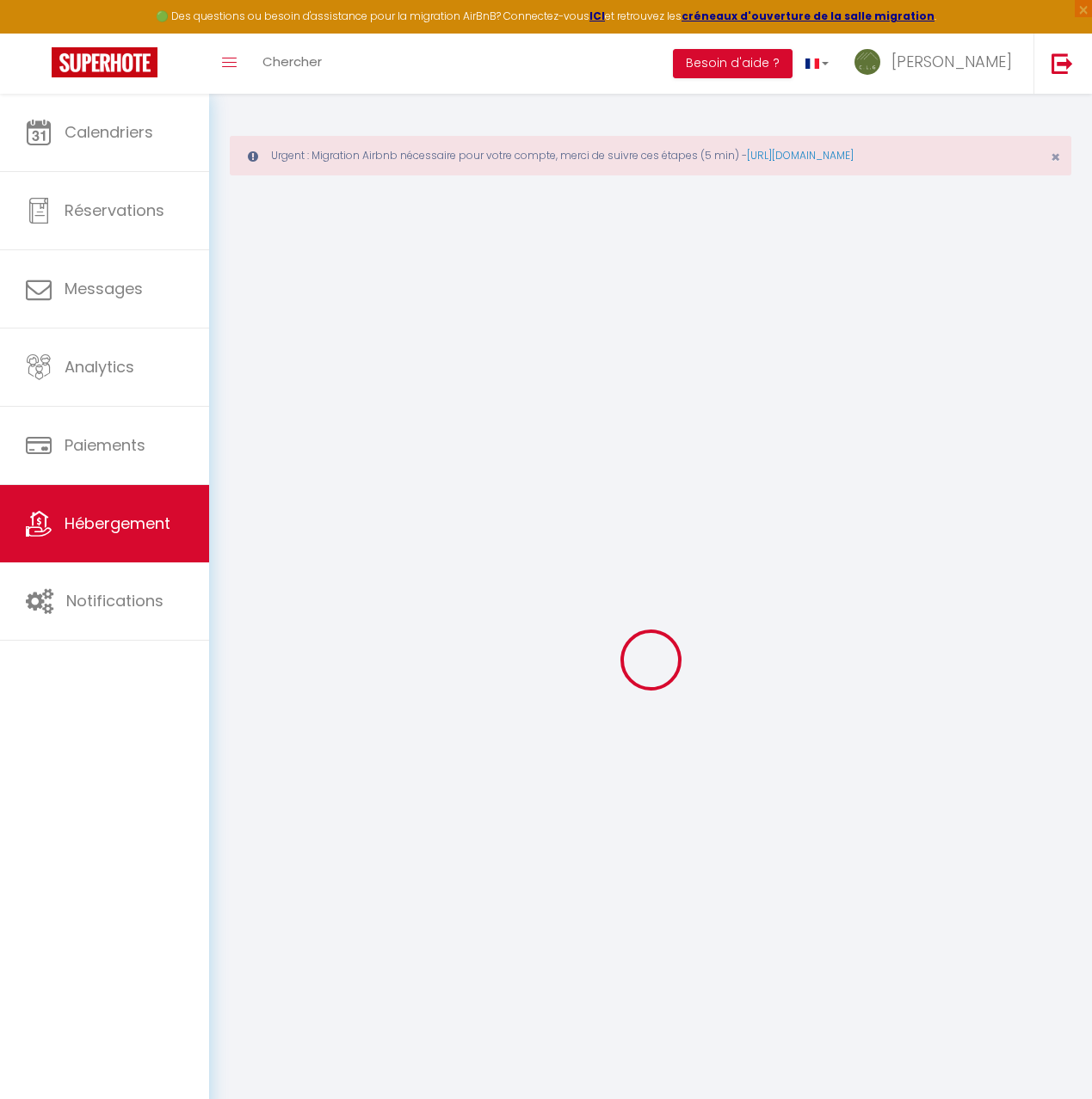
select select
checkbox input "false"
checkbox input "true"
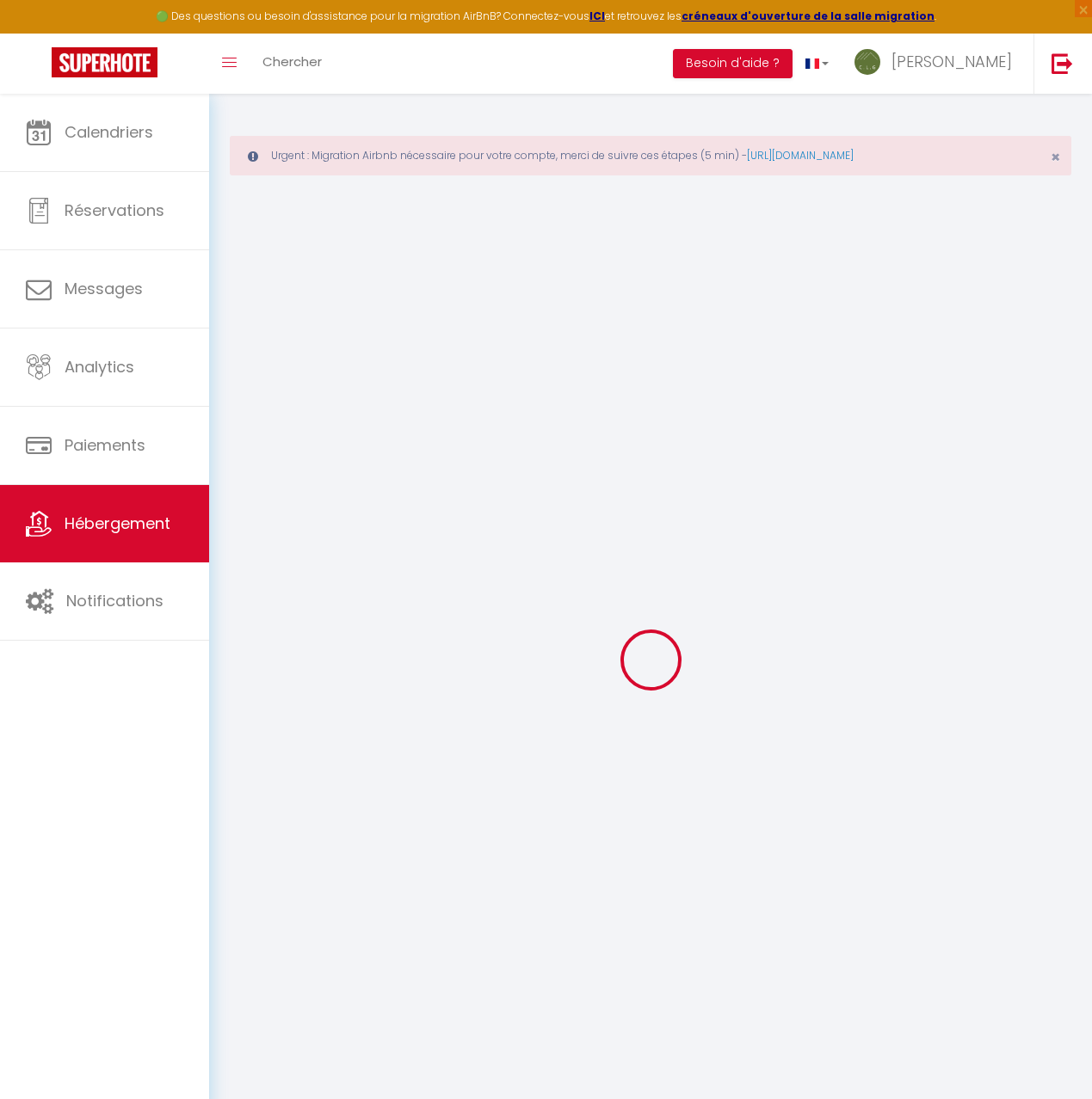
checkbox input "true"
checkbox input "false"
checkbox input "true"
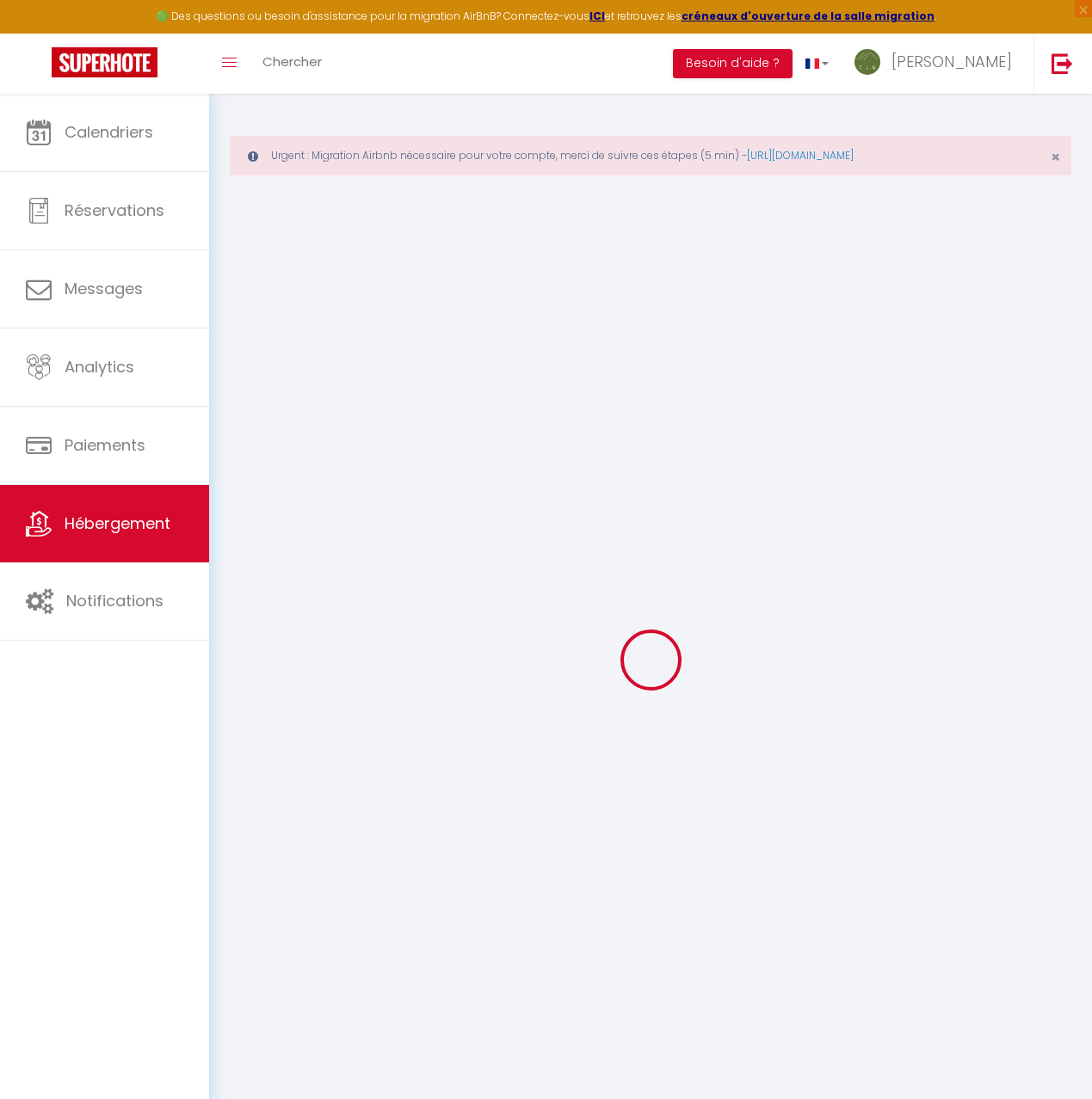
checkbox input "false"
checkbox input "true"
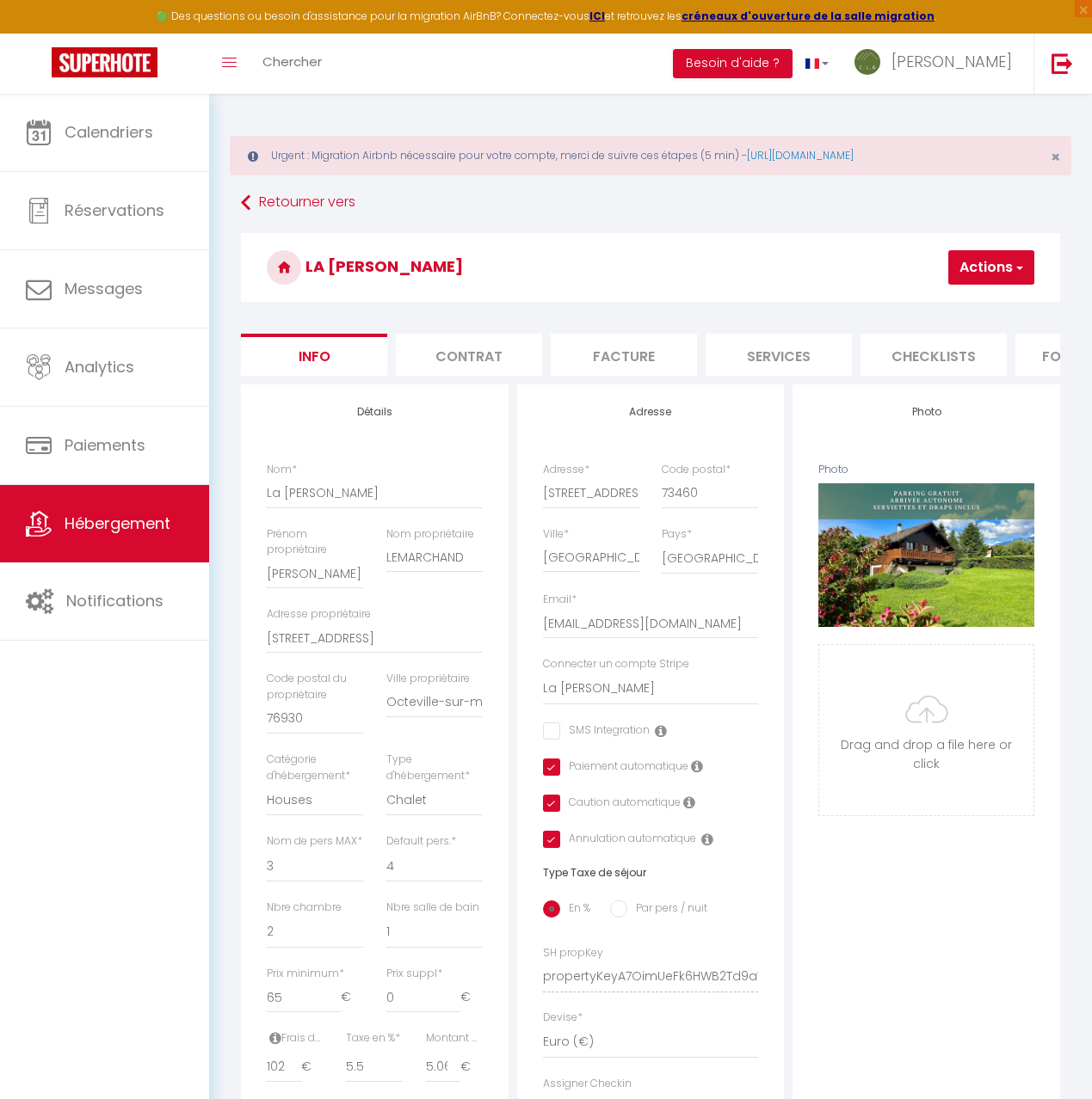
click at [943, 356] on li "Checklists" at bounding box center [933, 355] width 147 height 42
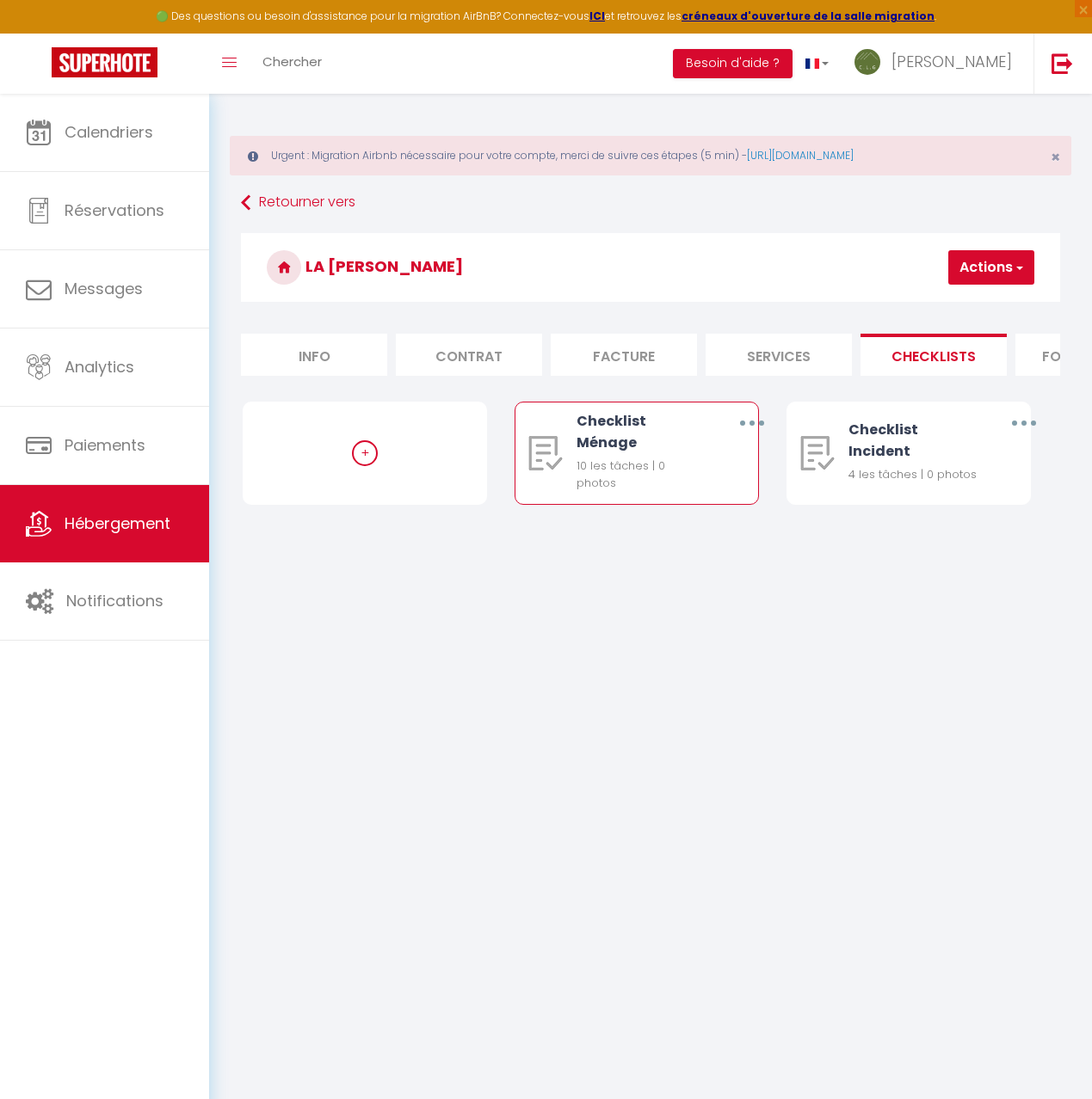
click at [751, 421] on icon "button" at bounding box center [752, 424] width 6 height 6
click at [729, 461] on link "Editer" at bounding box center [706, 465] width 127 height 29
type input "Checklist Ménage"
type input "Procédure à suivre à la fin du ménage"
select select
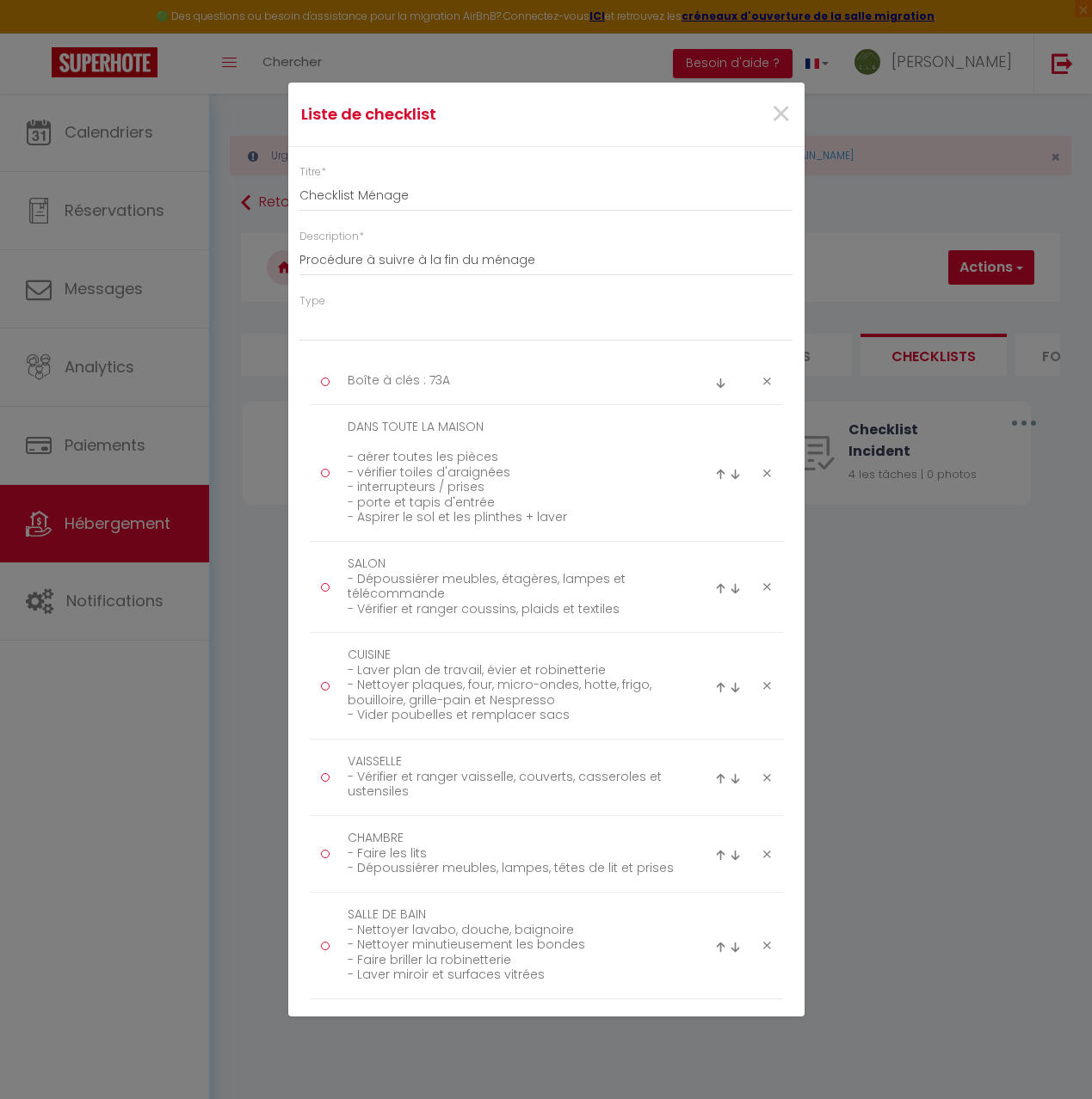
click at [769, 380] on icon at bounding box center [767, 381] width 7 height 13
type textarea "DANS TOUTE LA MAISON - aérer toutes les pièces - vérifier toiles d'araignées - …"
type textarea "SALON - Dépoussiérer meubles, étagères, lampes et télécommande - Vérifier et ra…"
type textarea "CUISINE - Laver plan de travail, évier et robinetterie - Nettoyer plaques, four…"
type textarea "VAISSELLE - Vérifier et ranger vaisselle, couverts, casseroles et ustensiles"
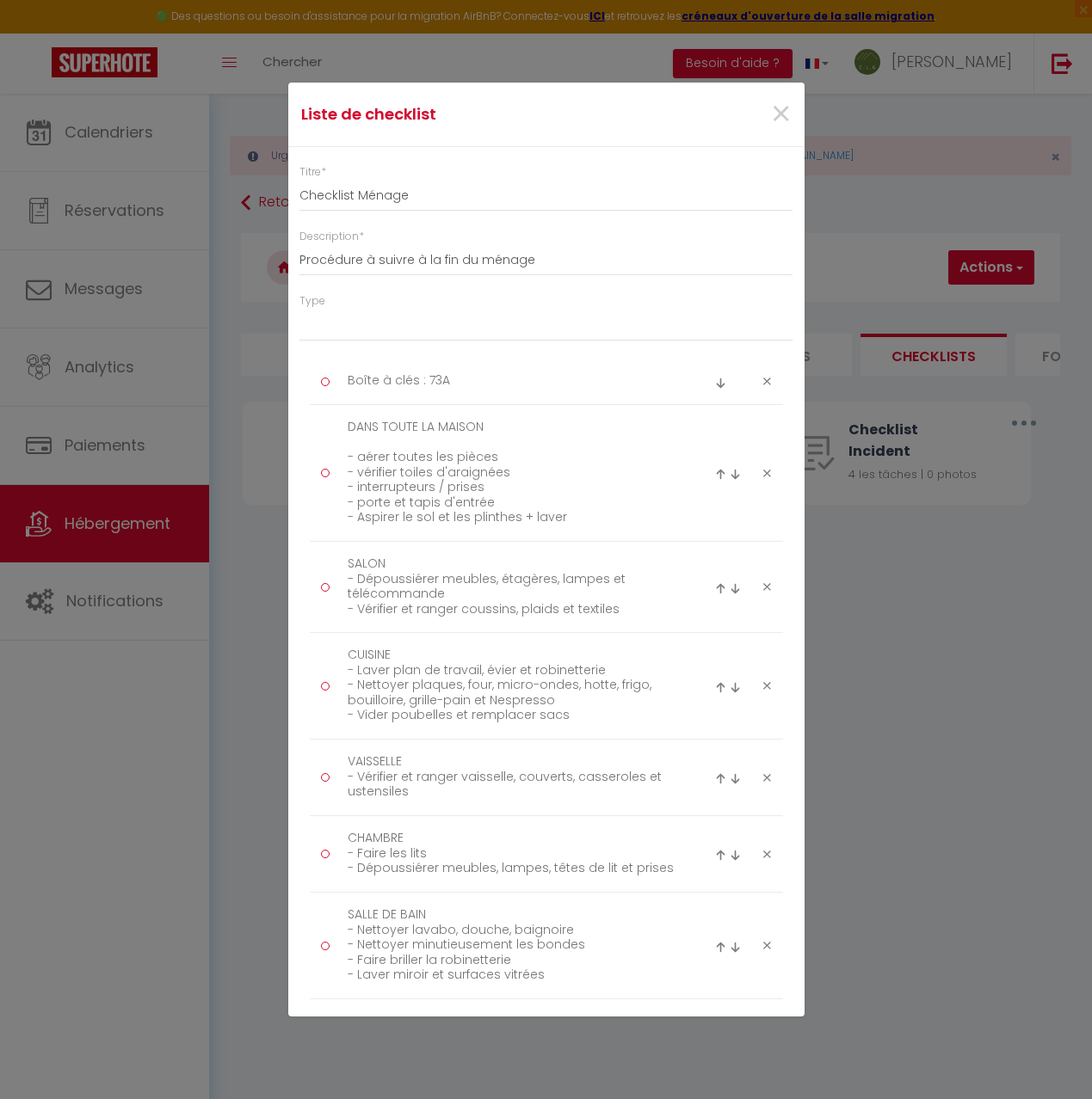
type textarea "CHAMBRE - Faire les lits - Dépoussiérer meubles, lampes, têtes de lit et prises"
type textarea "SALLE DE BAIN - Nettoyer lavabo, douche, baignoire - Nettoyer minutieusement le…"
type textarea "WC - cuvette, tour et fond des toilettes - brosse des toilettes + pot vidé et s…"
type textarea "POUR FINIR - Laisser un logement accueillant et ordonné - Nettoyer les vitres s…"
type textarea "EXTÉRIEURS - Balayer terrasse, balcon - Nettoyer mobilier d’extérieur"
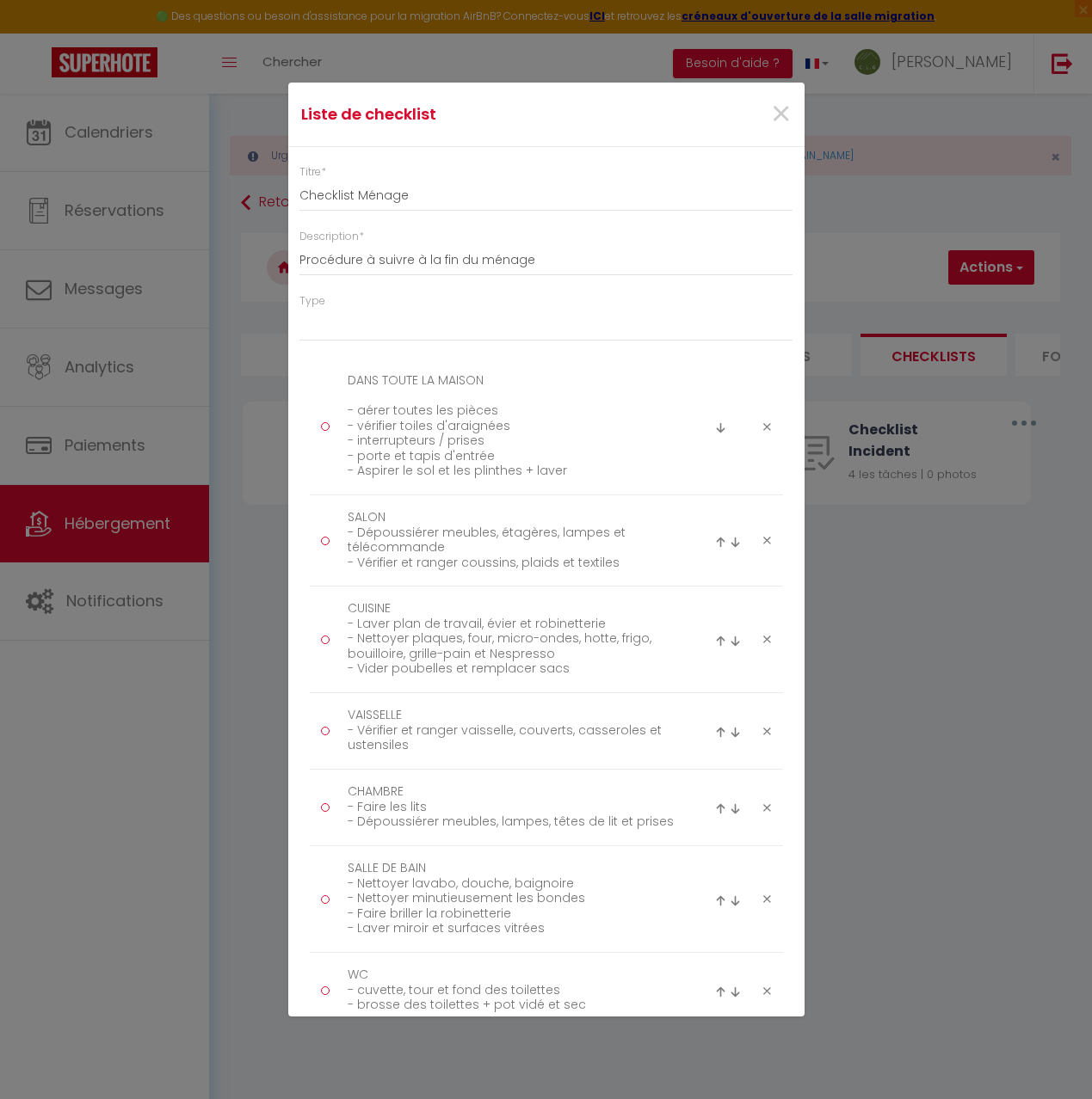
scroll to position [506, 0]
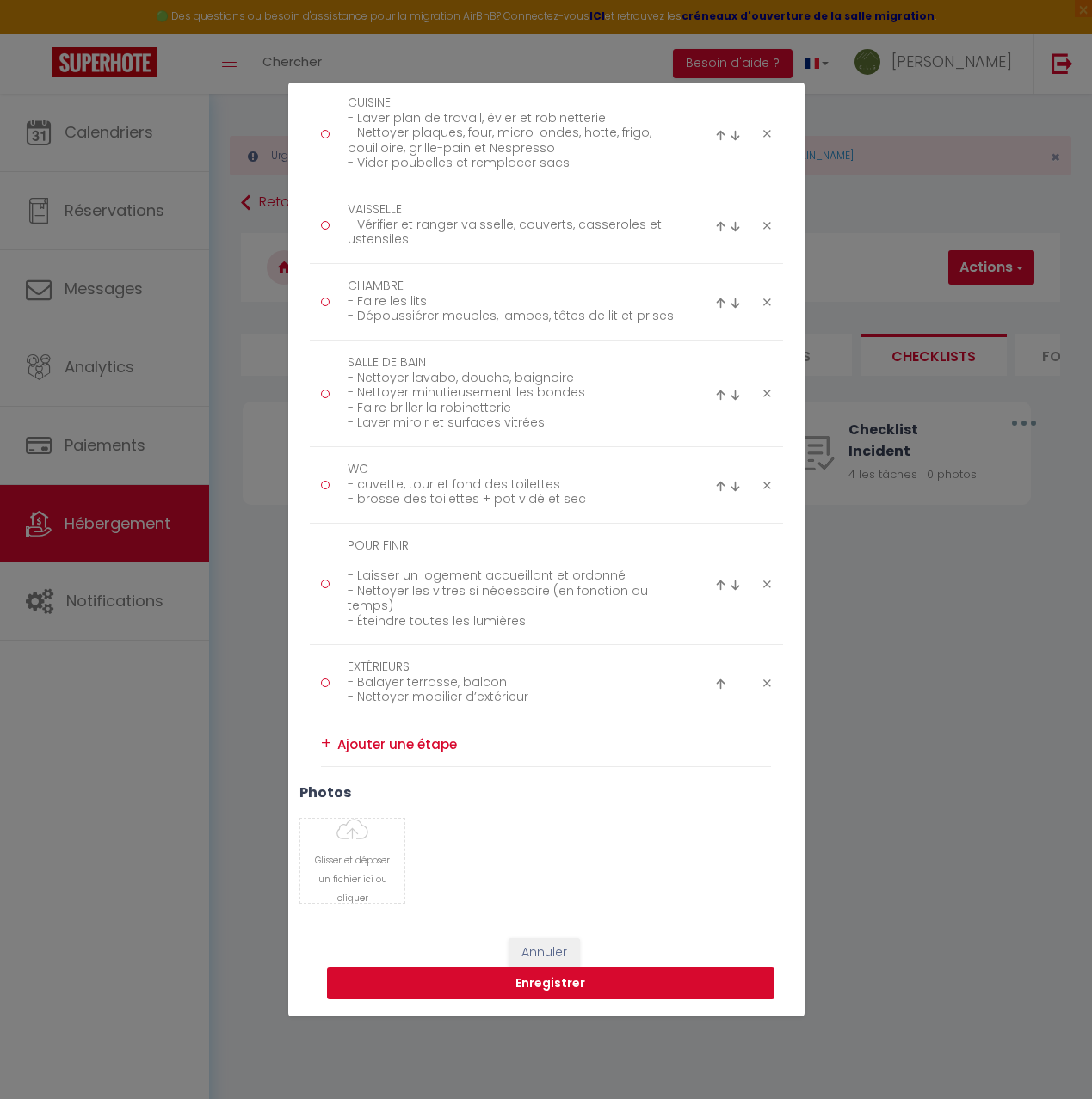
click at [549, 981] on button "Enregistrer" at bounding box center [551, 984] width 448 height 32
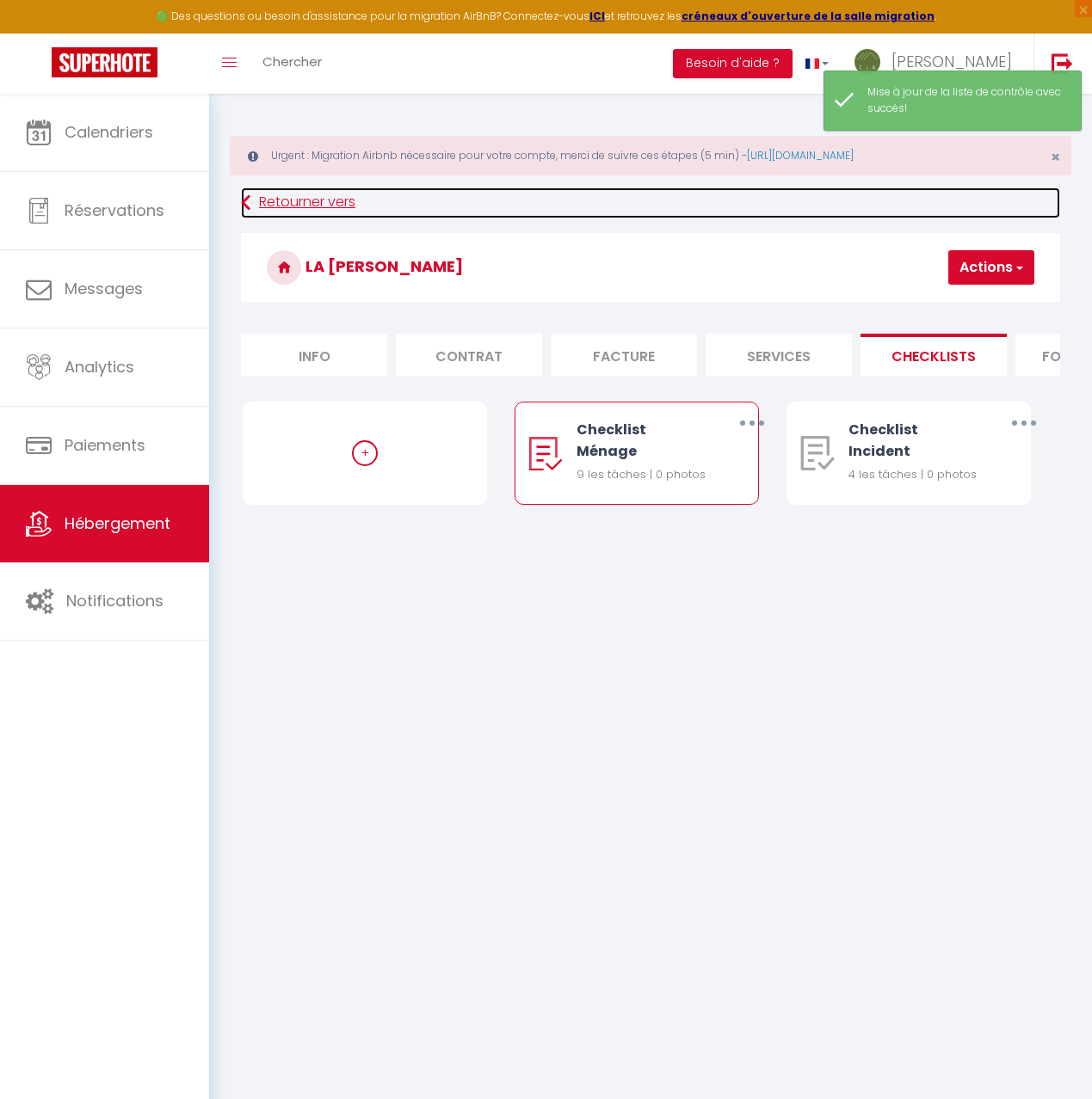
click at [280, 201] on link "Retourner vers" at bounding box center [650, 204] width 819 height 31
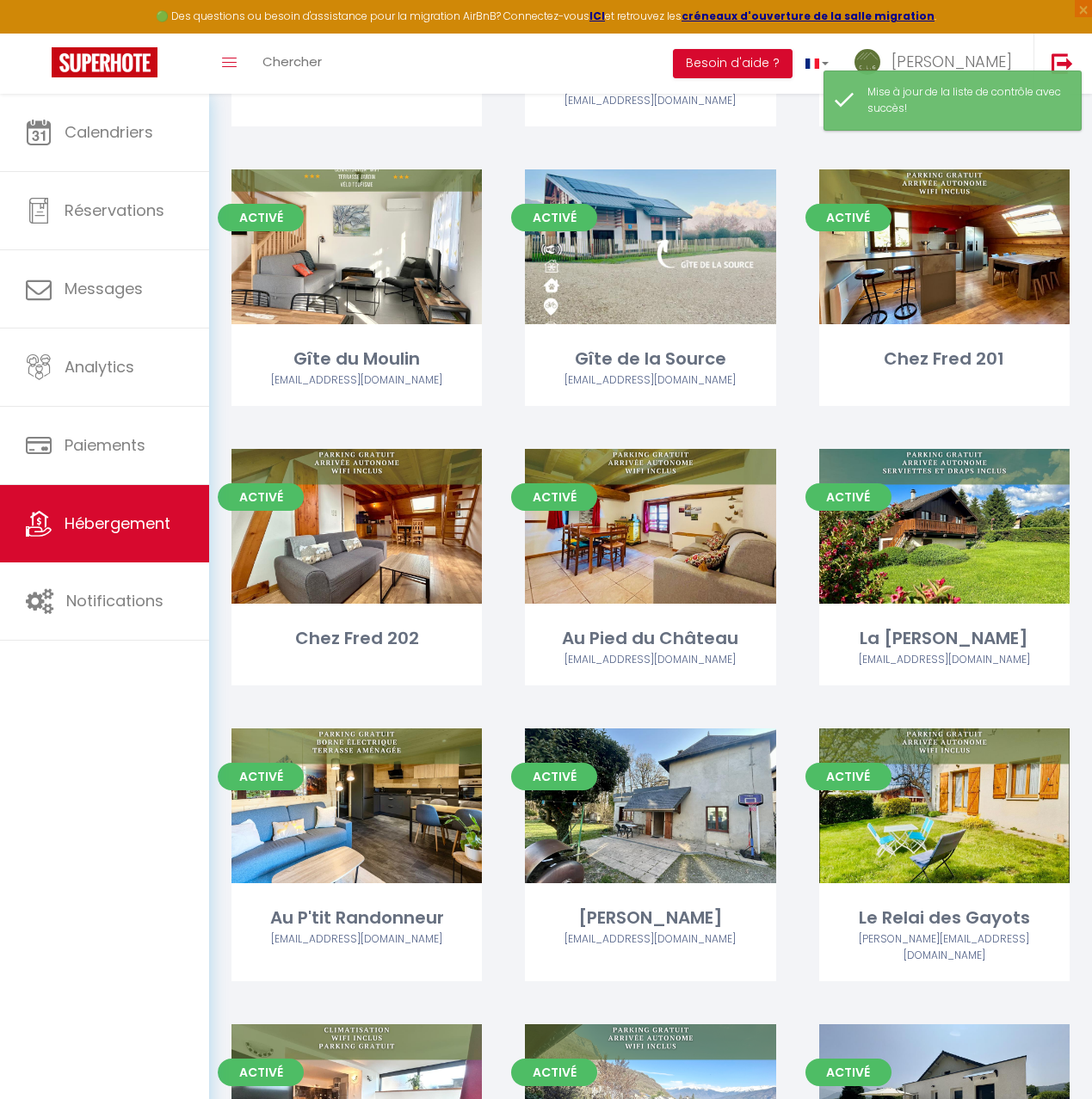
scroll to position [489, 0]
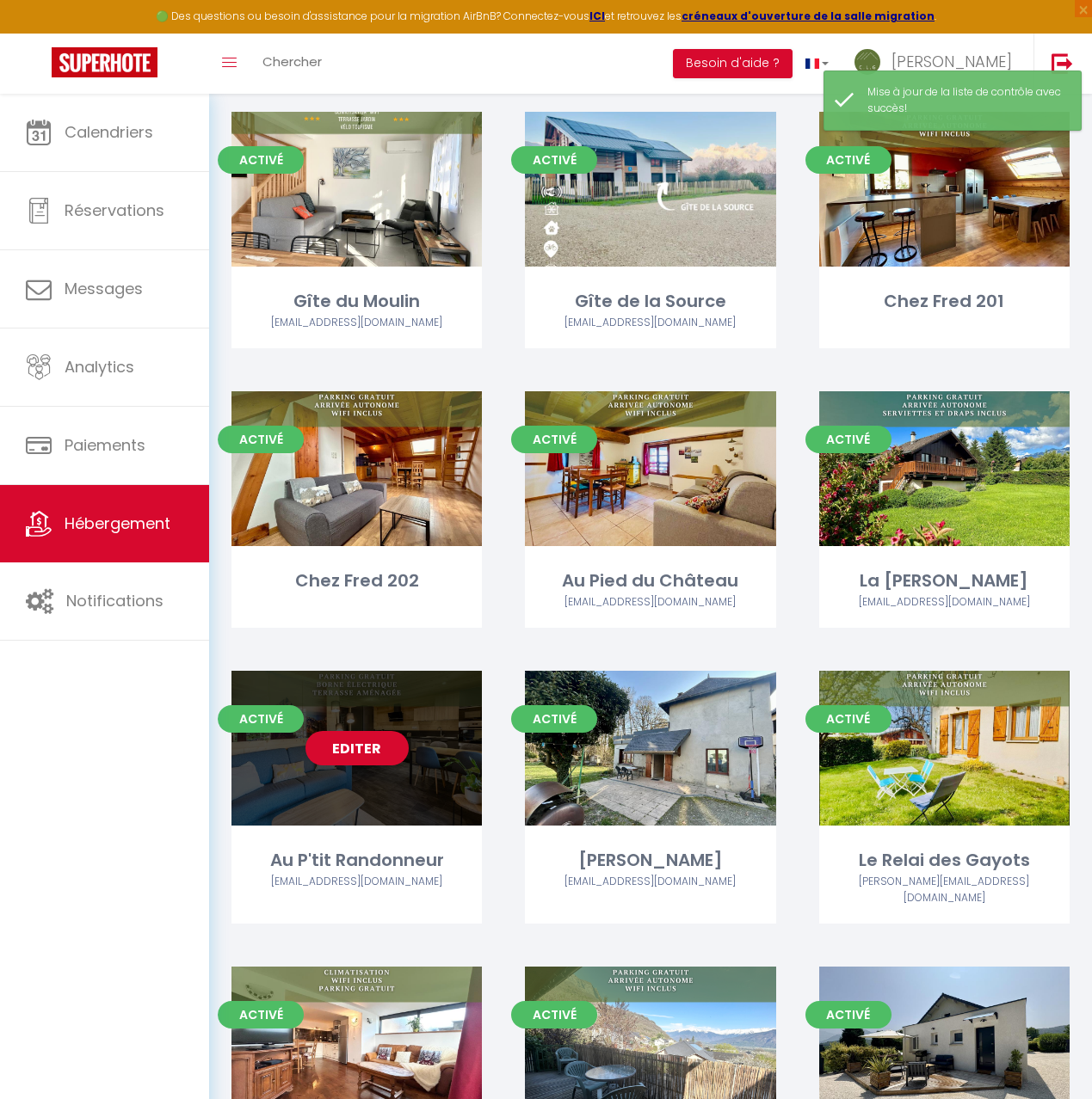
click at [360, 747] on div "Editer" at bounding box center [357, 748] width 251 height 155
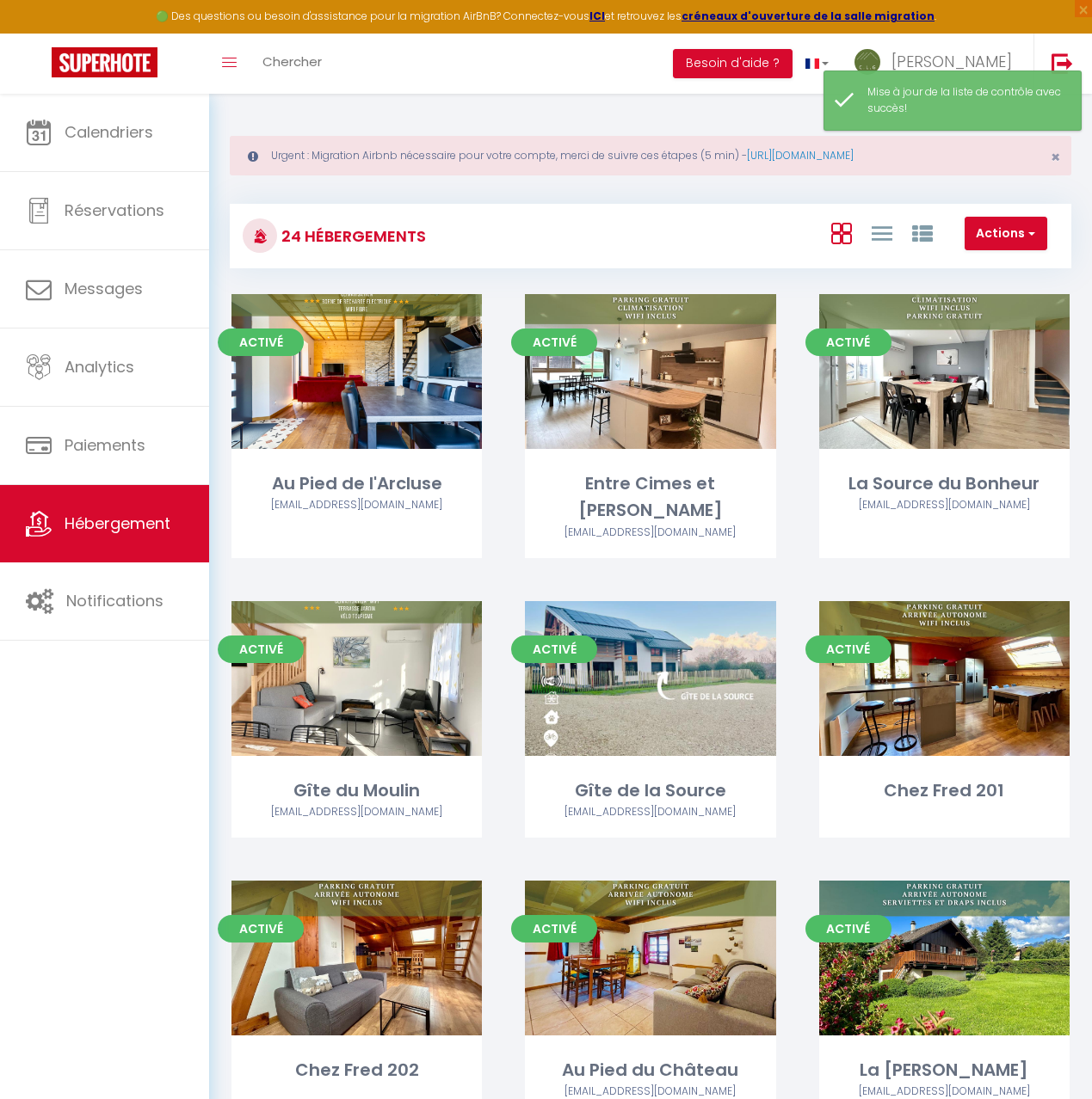
select select "3"
select select "2"
select select "1"
select select
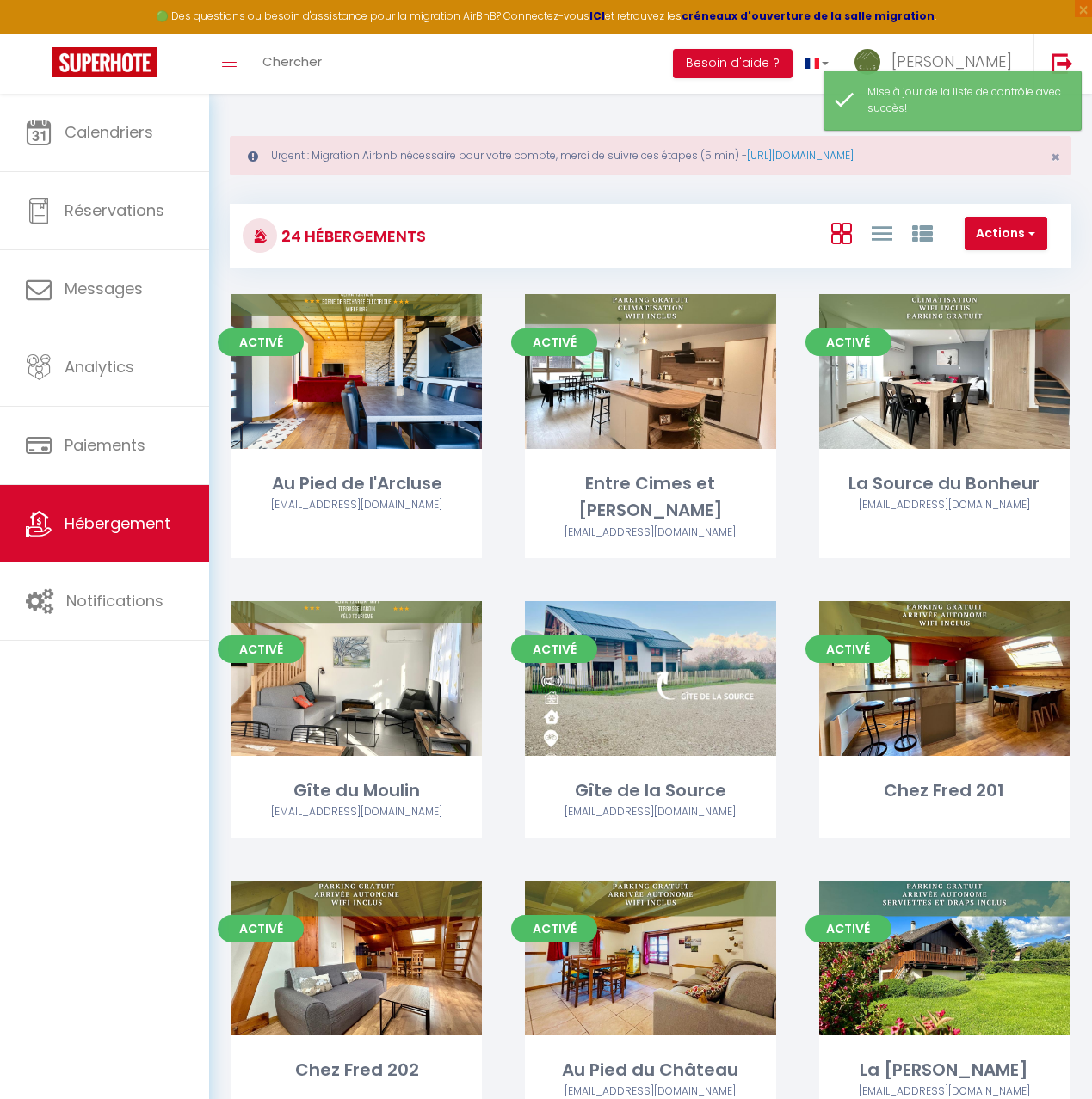
select select "28"
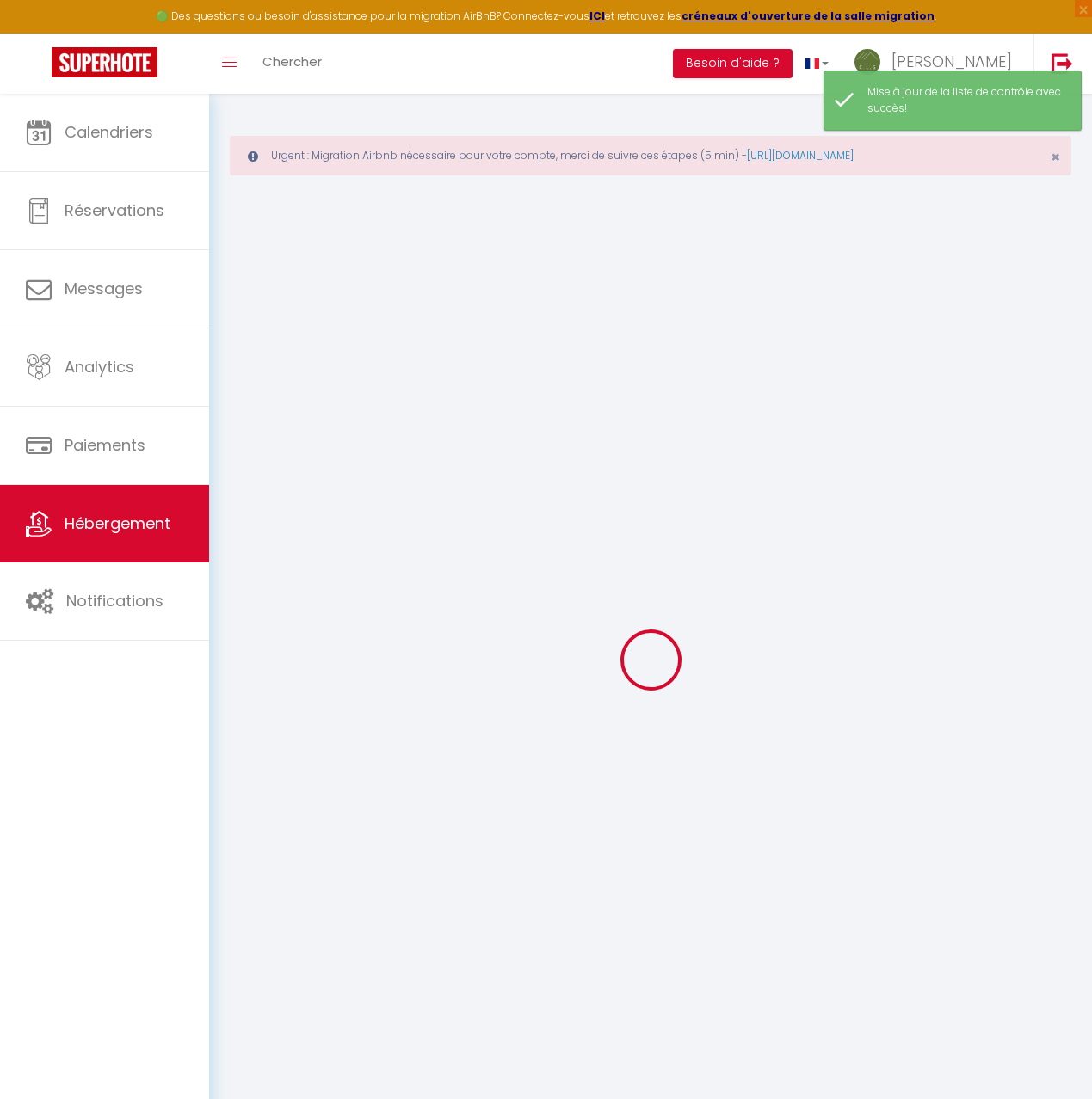
select select
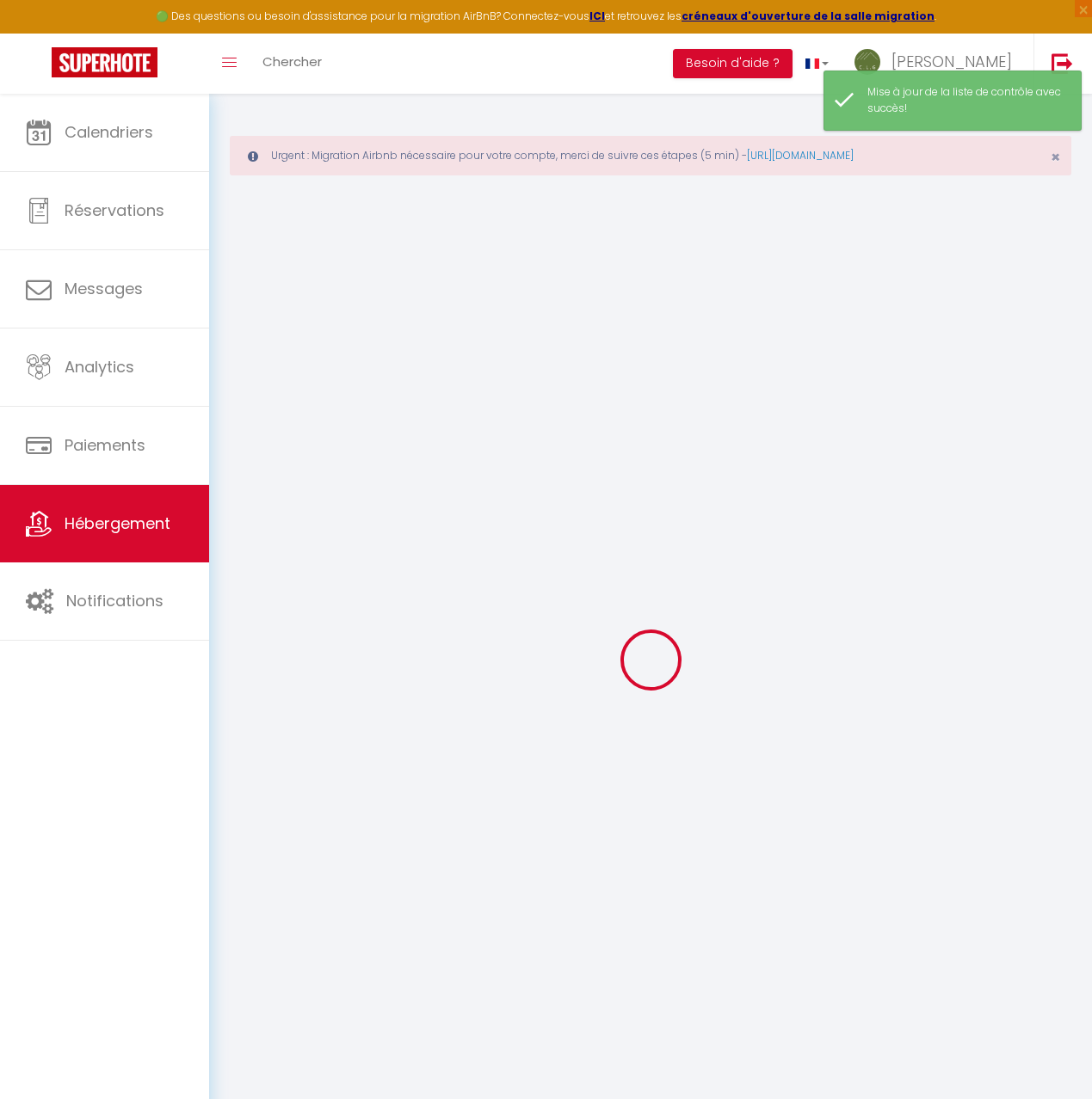
select select
checkbox input "false"
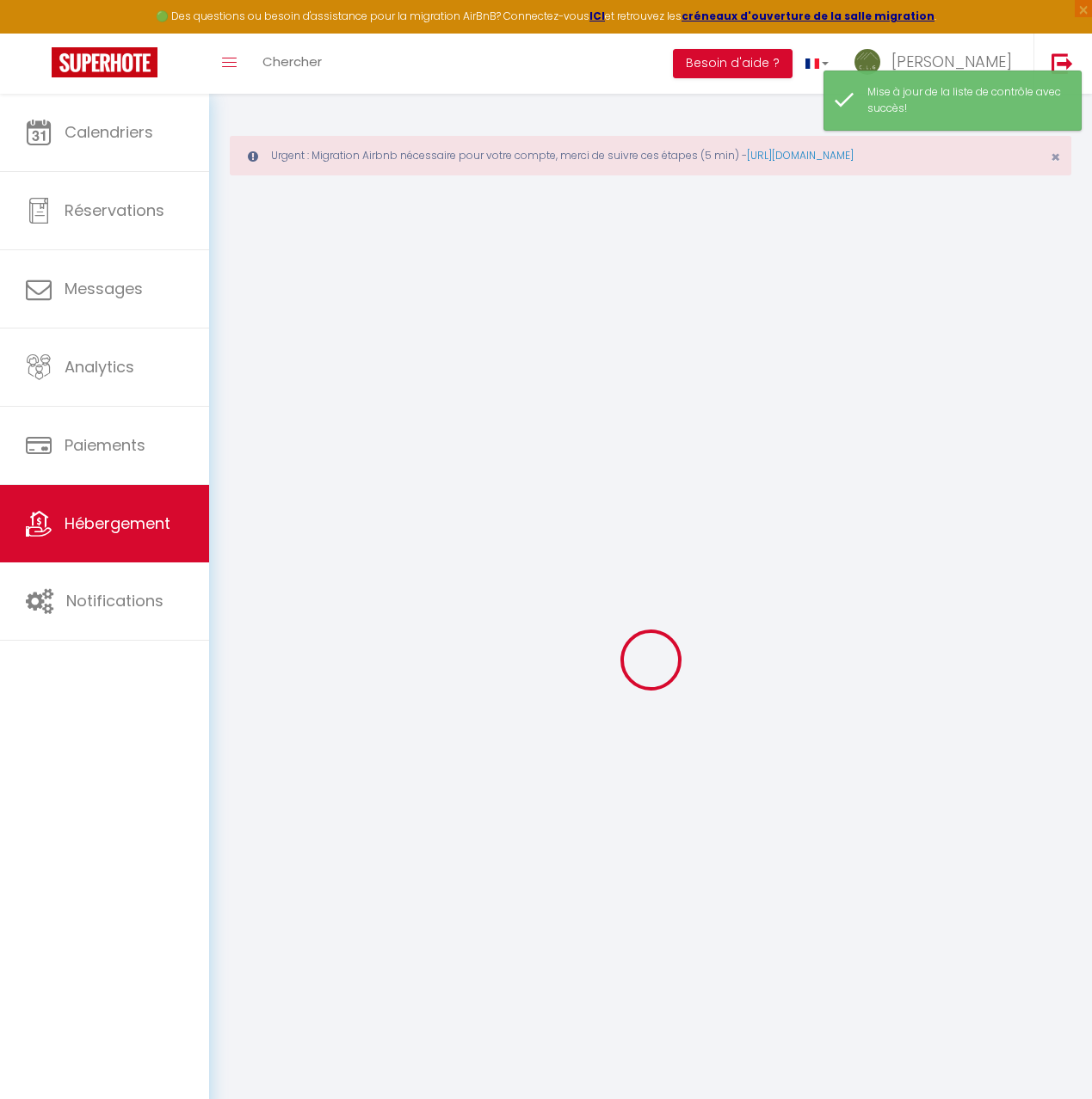
select select
click at [360, 747] on div at bounding box center [650, 660] width 841 height 944
select select
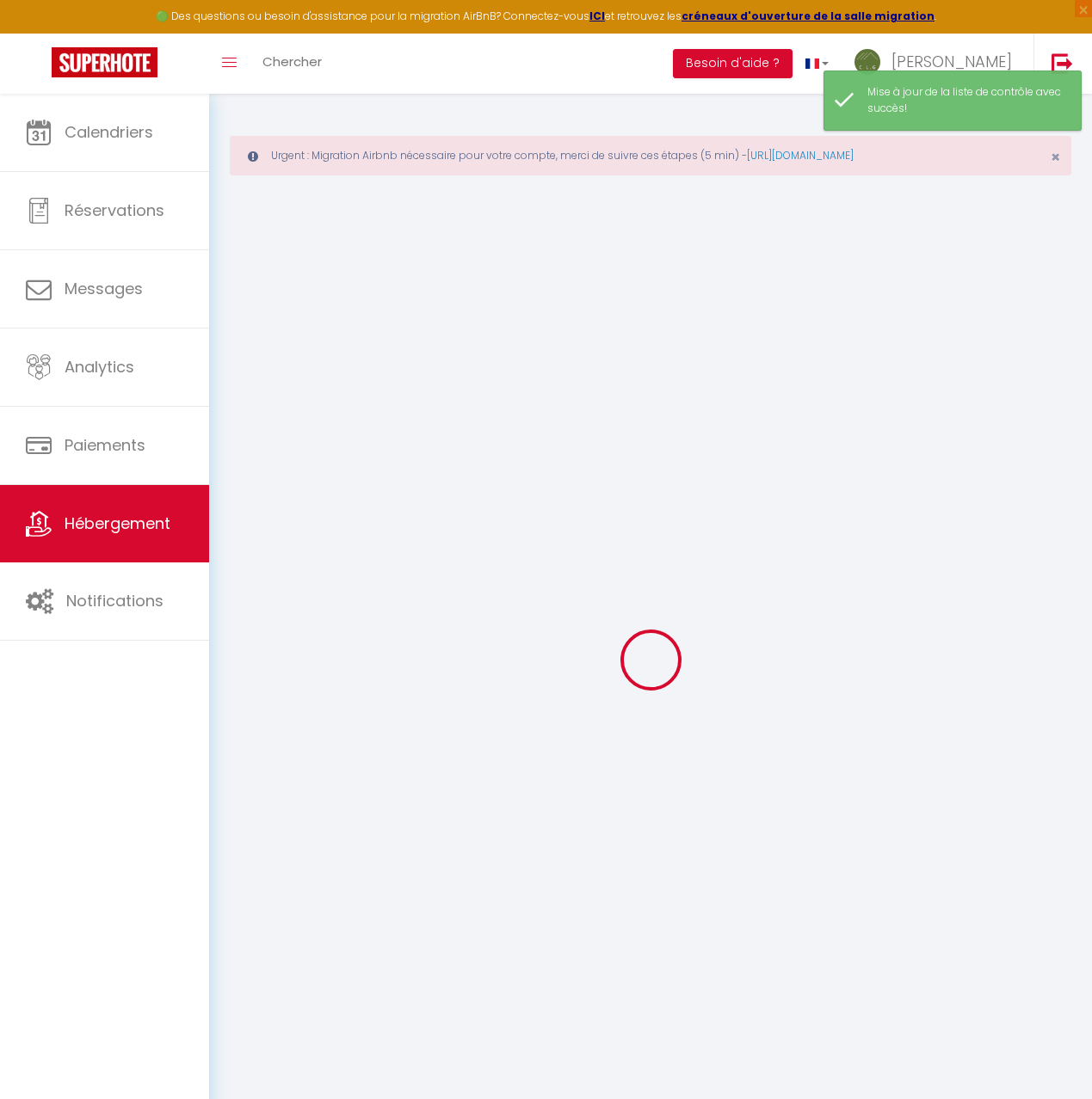
select select
checkbox input "false"
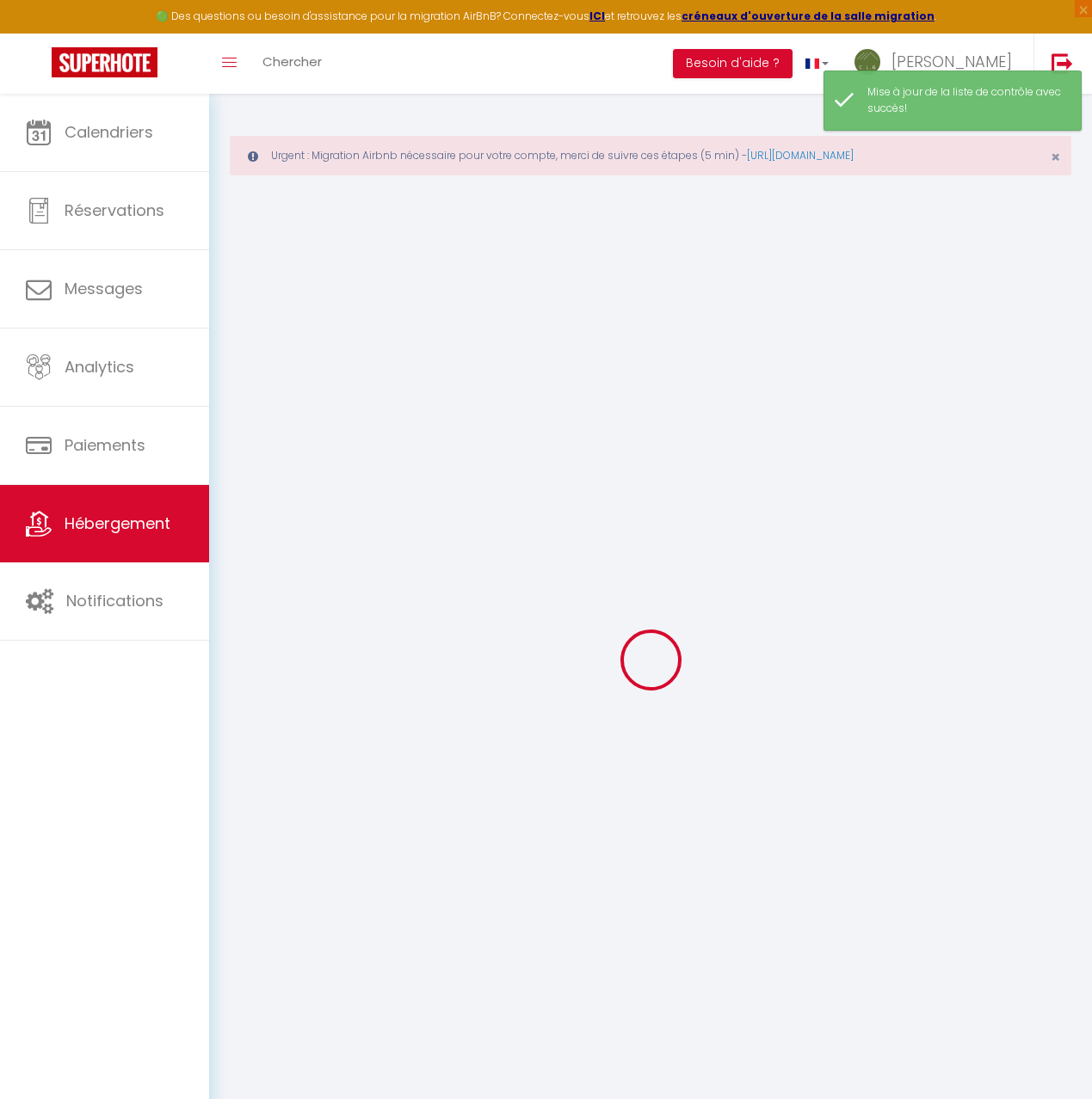
checkbox input "false"
select select
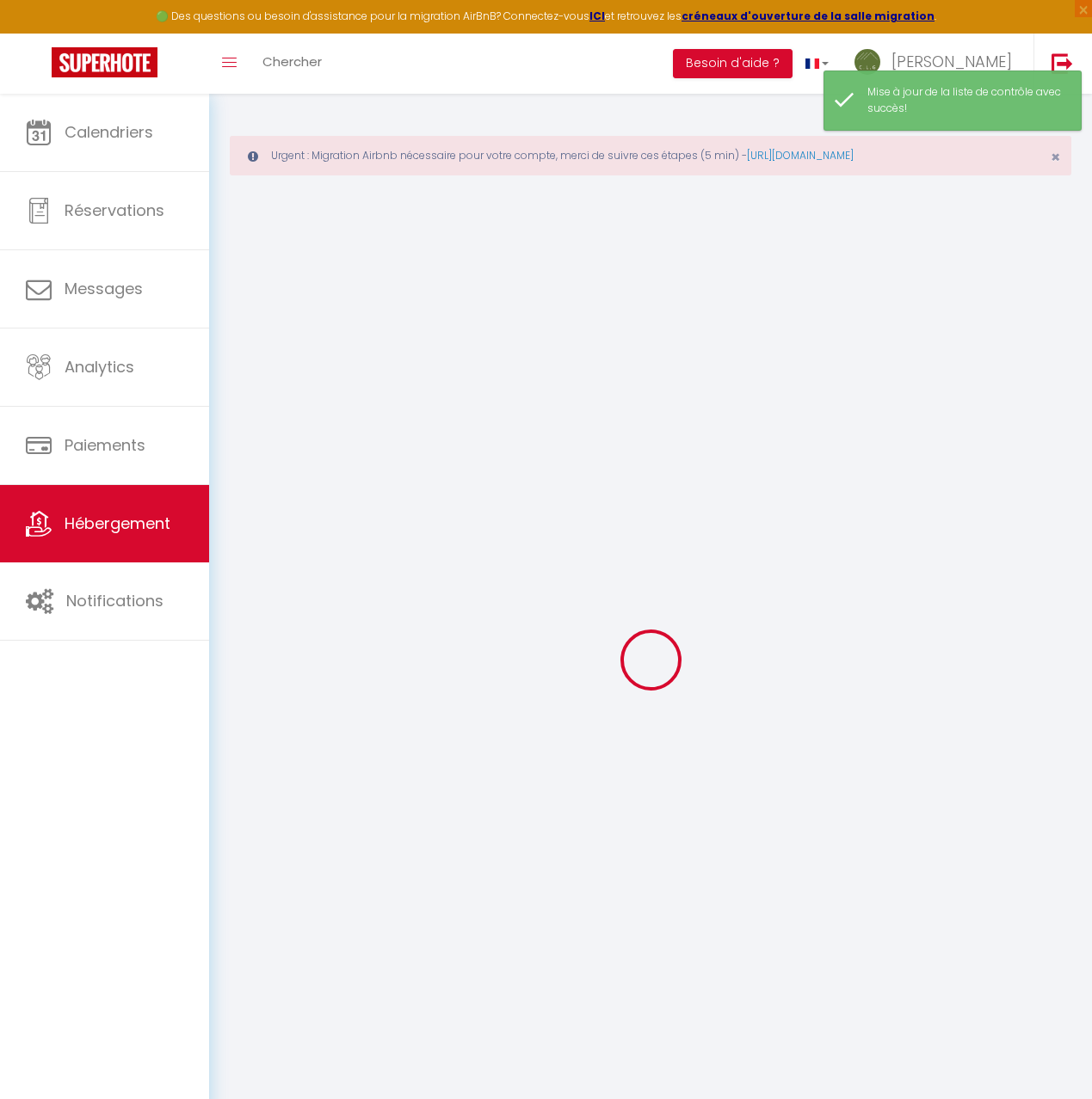
select select
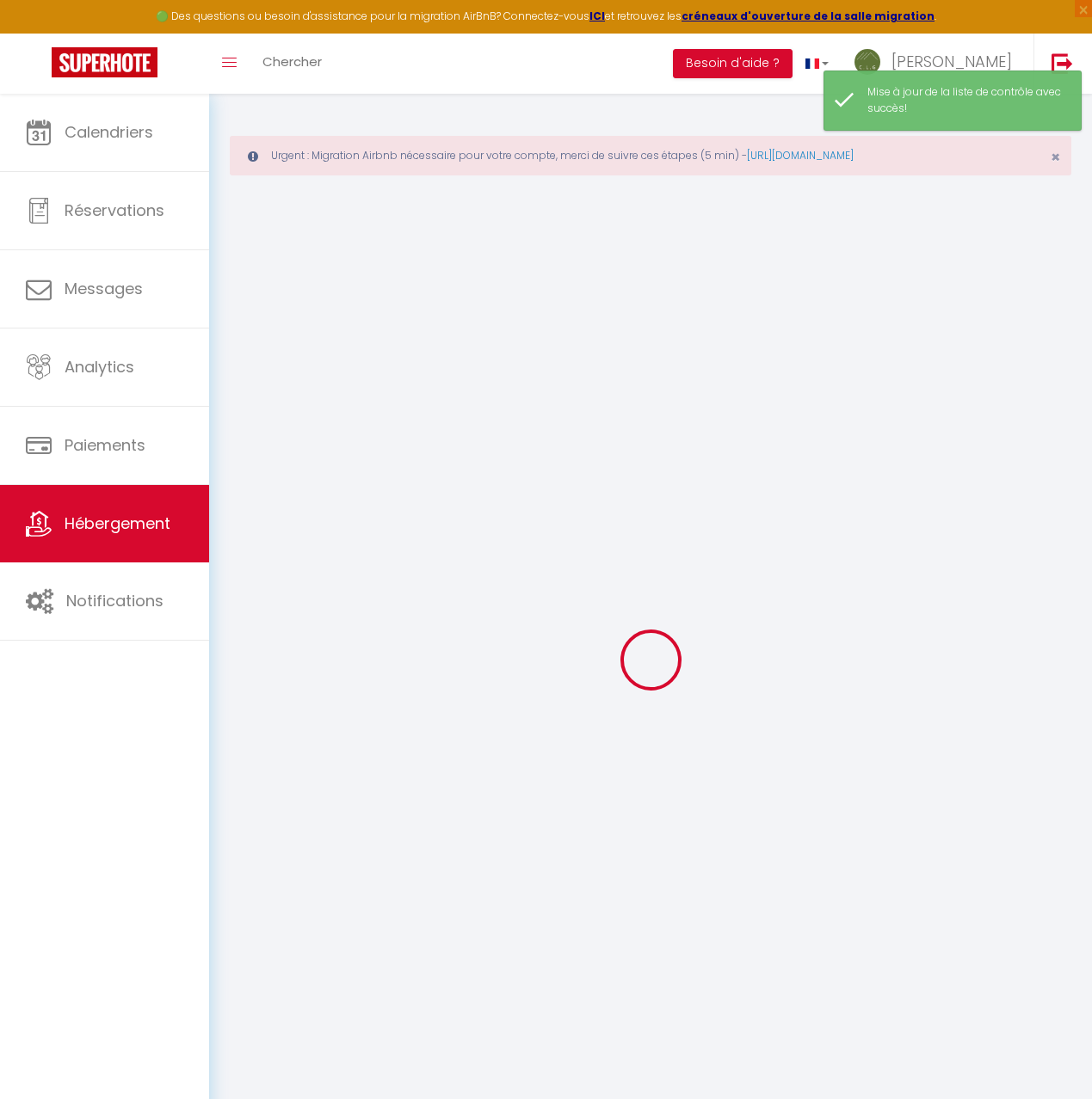
select select
checkbox input "false"
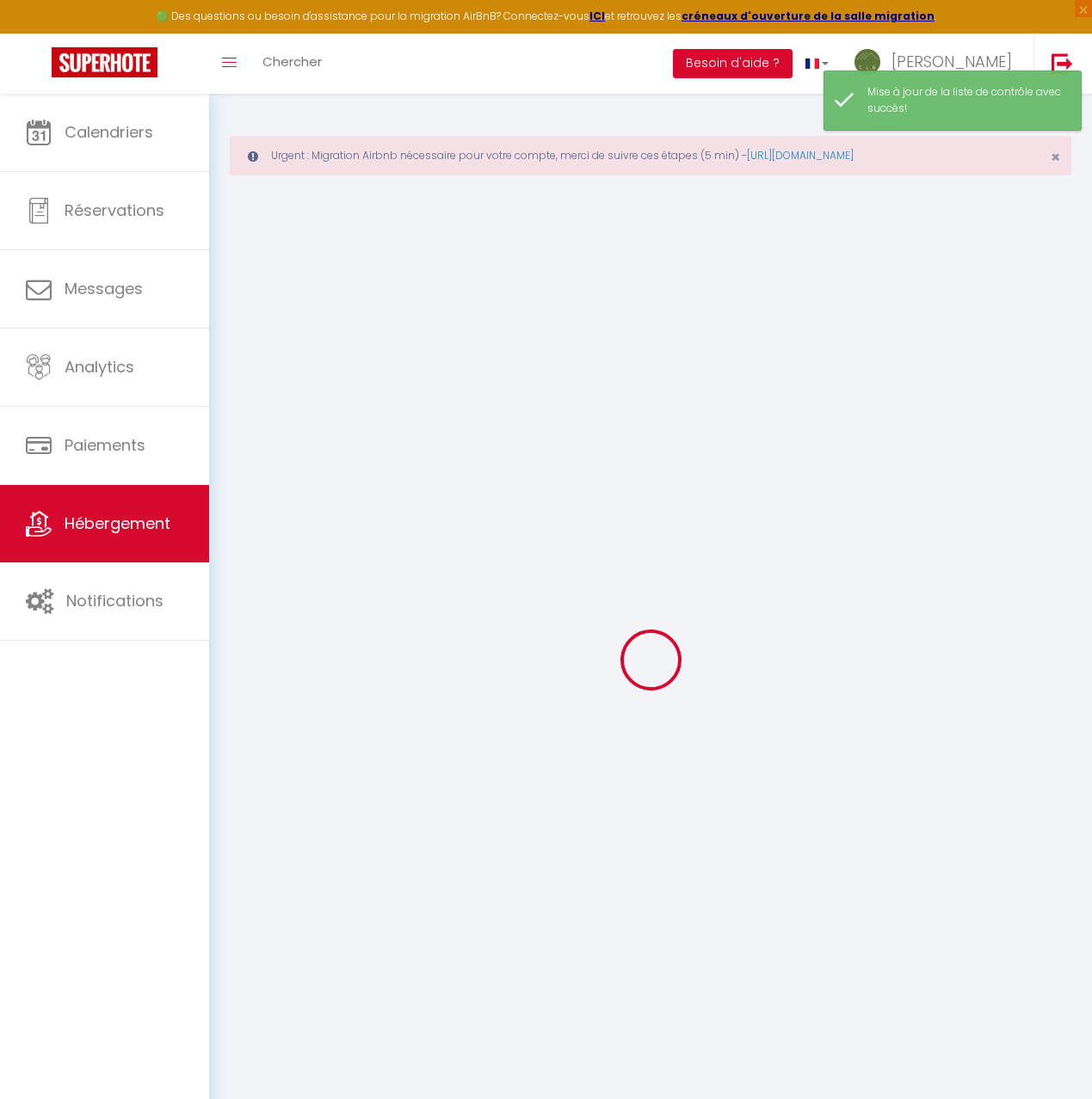
select select
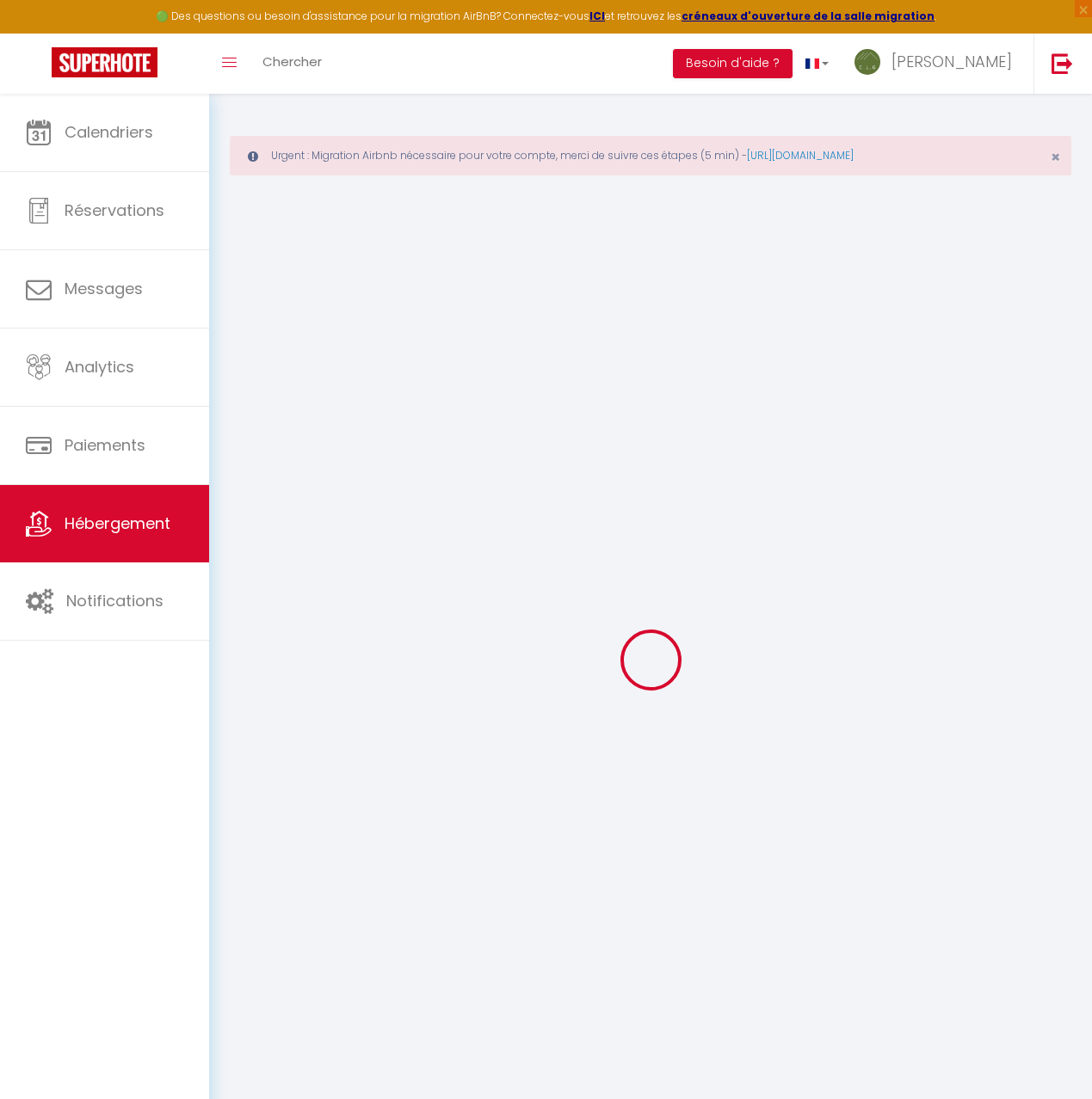
select select
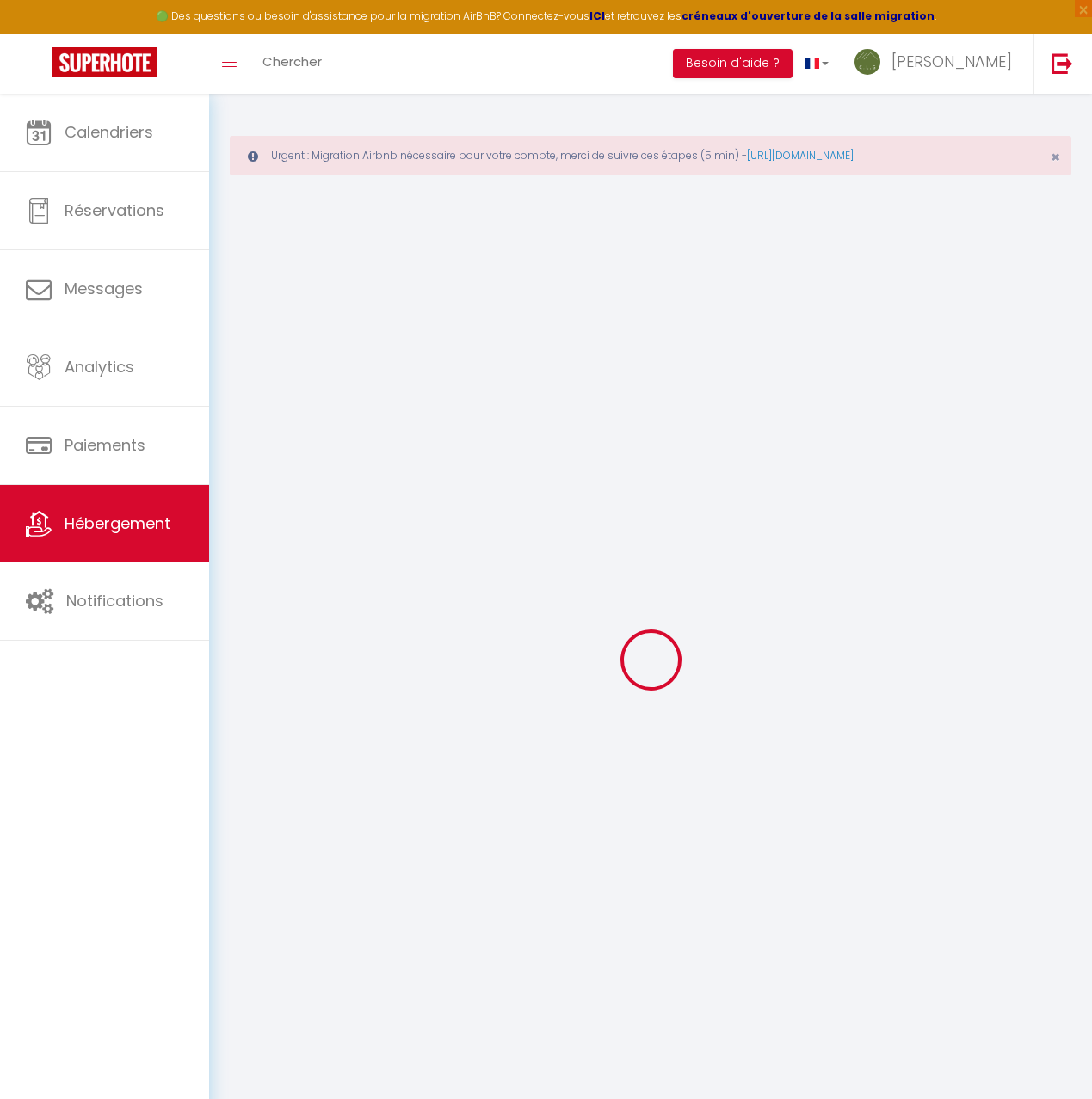
select select
checkbox input "false"
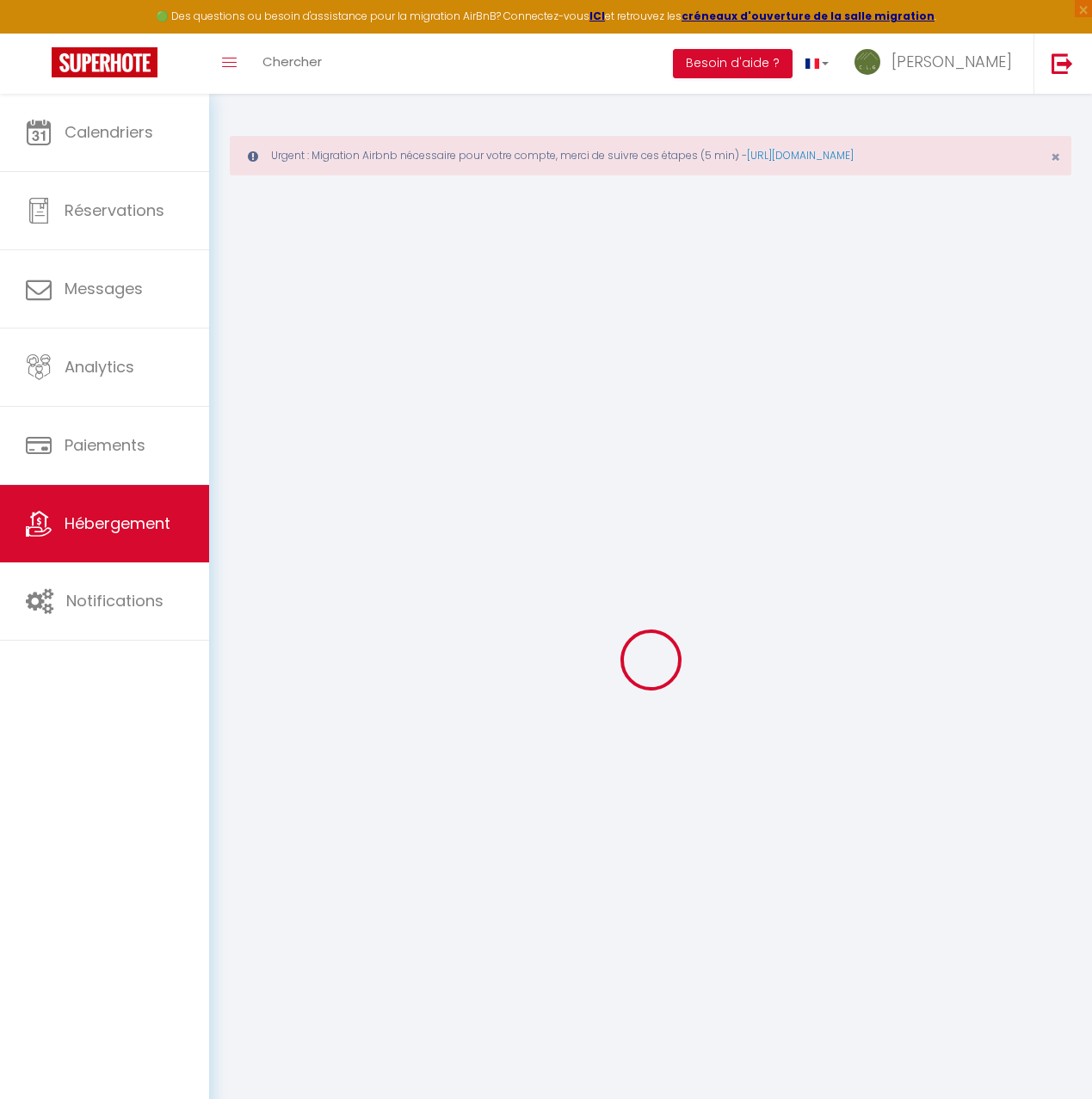
select select
type input "Au P'tit Randonneur"
type input "Mélissa"
type input "MILLON"
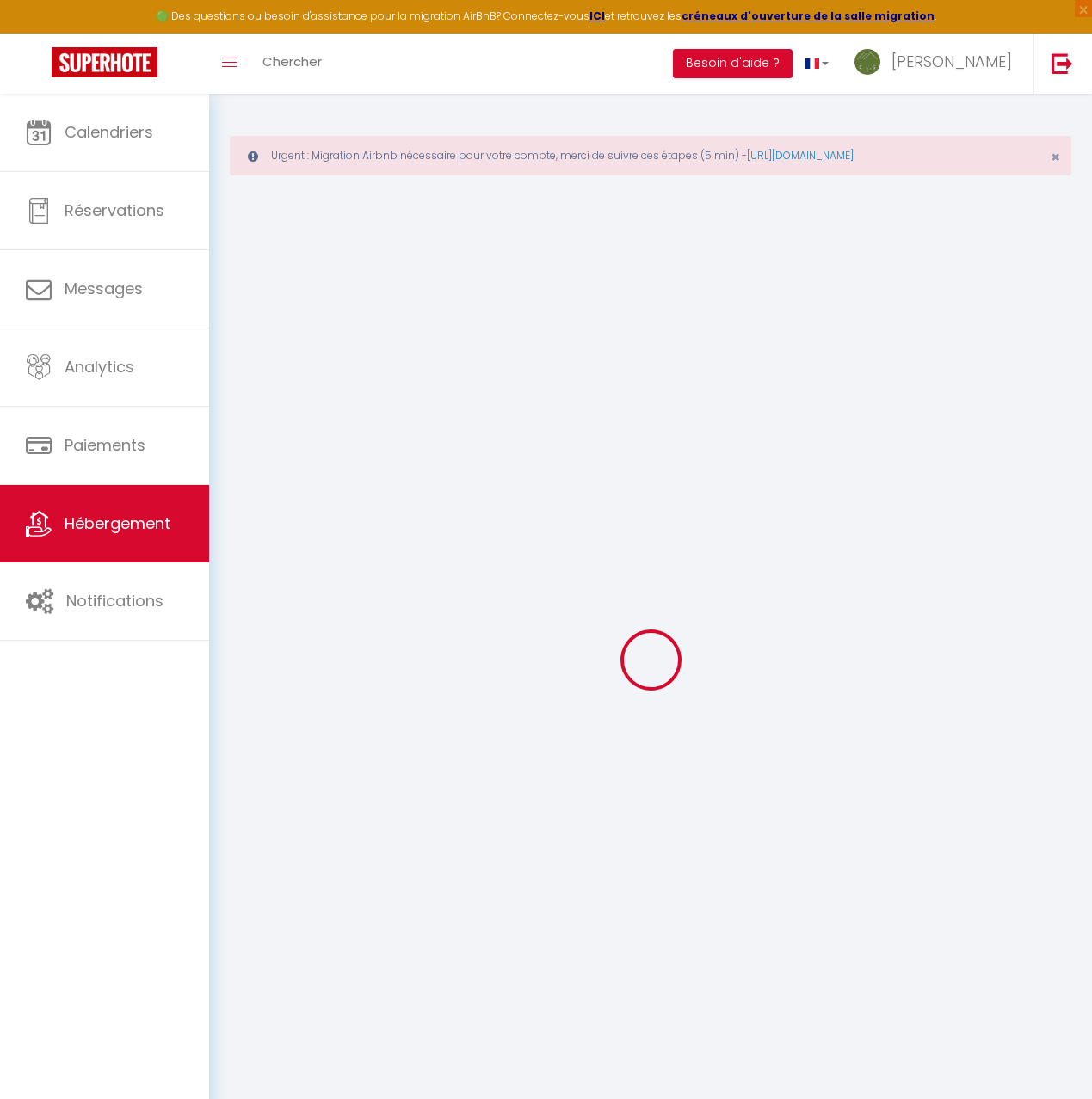
type input "20 Chemin des Coutins"
type input "73250"
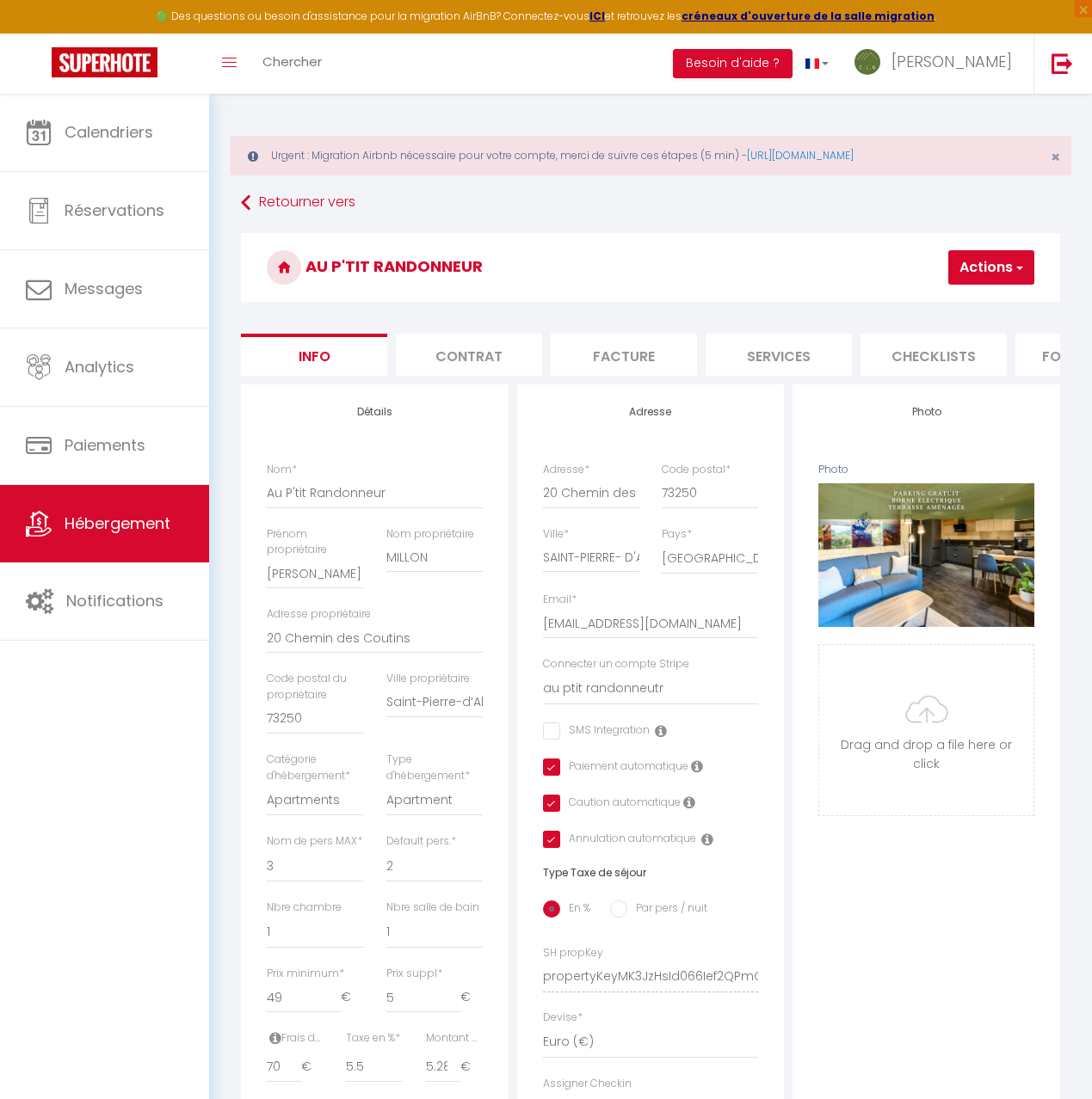
click at [943, 355] on li "Checklists" at bounding box center [933, 355] width 147 height 42
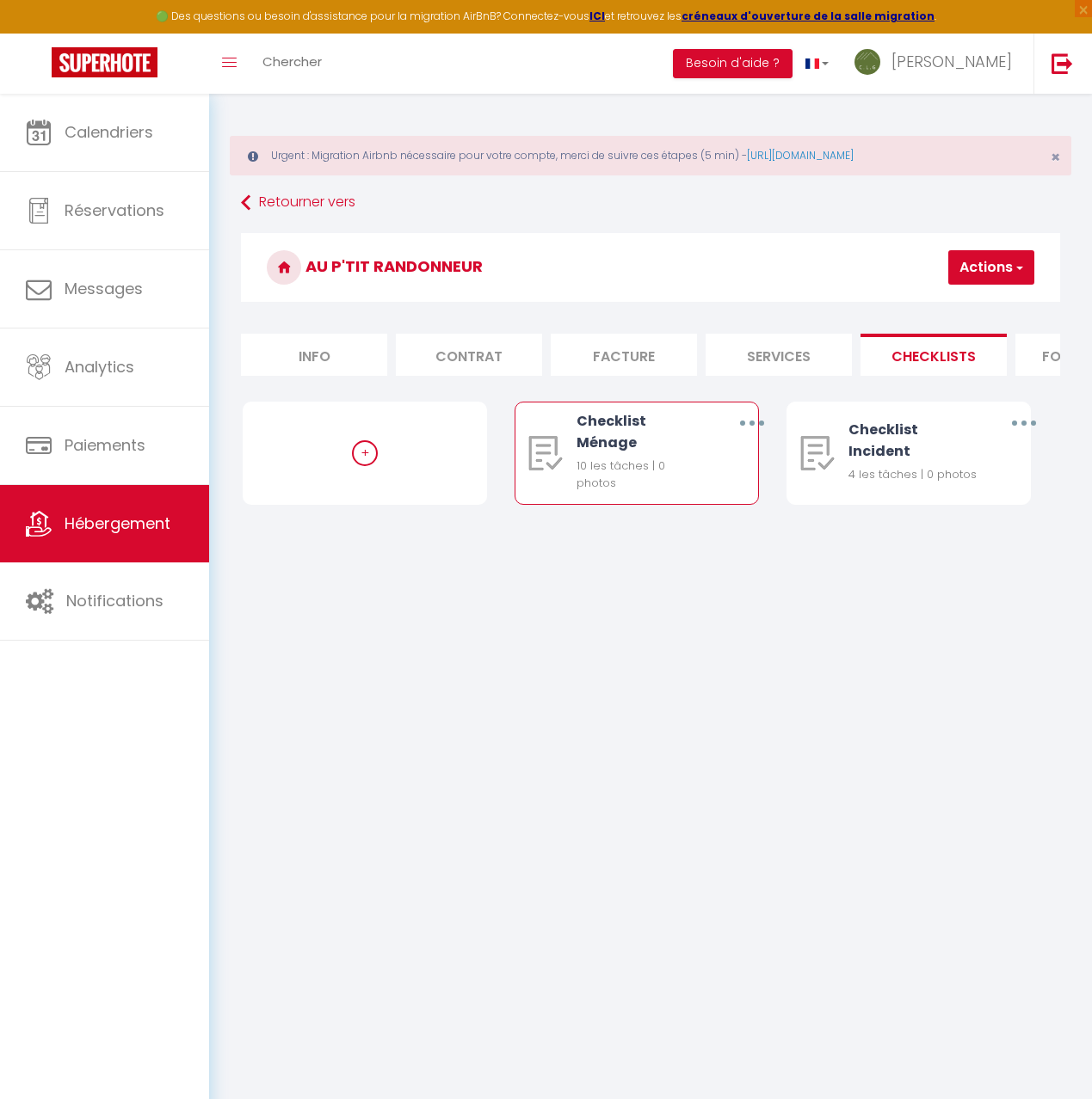
click at [746, 420] on button "button" at bounding box center [751, 423] width 45 height 32
click at [701, 469] on link "Editer" at bounding box center [706, 465] width 127 height 29
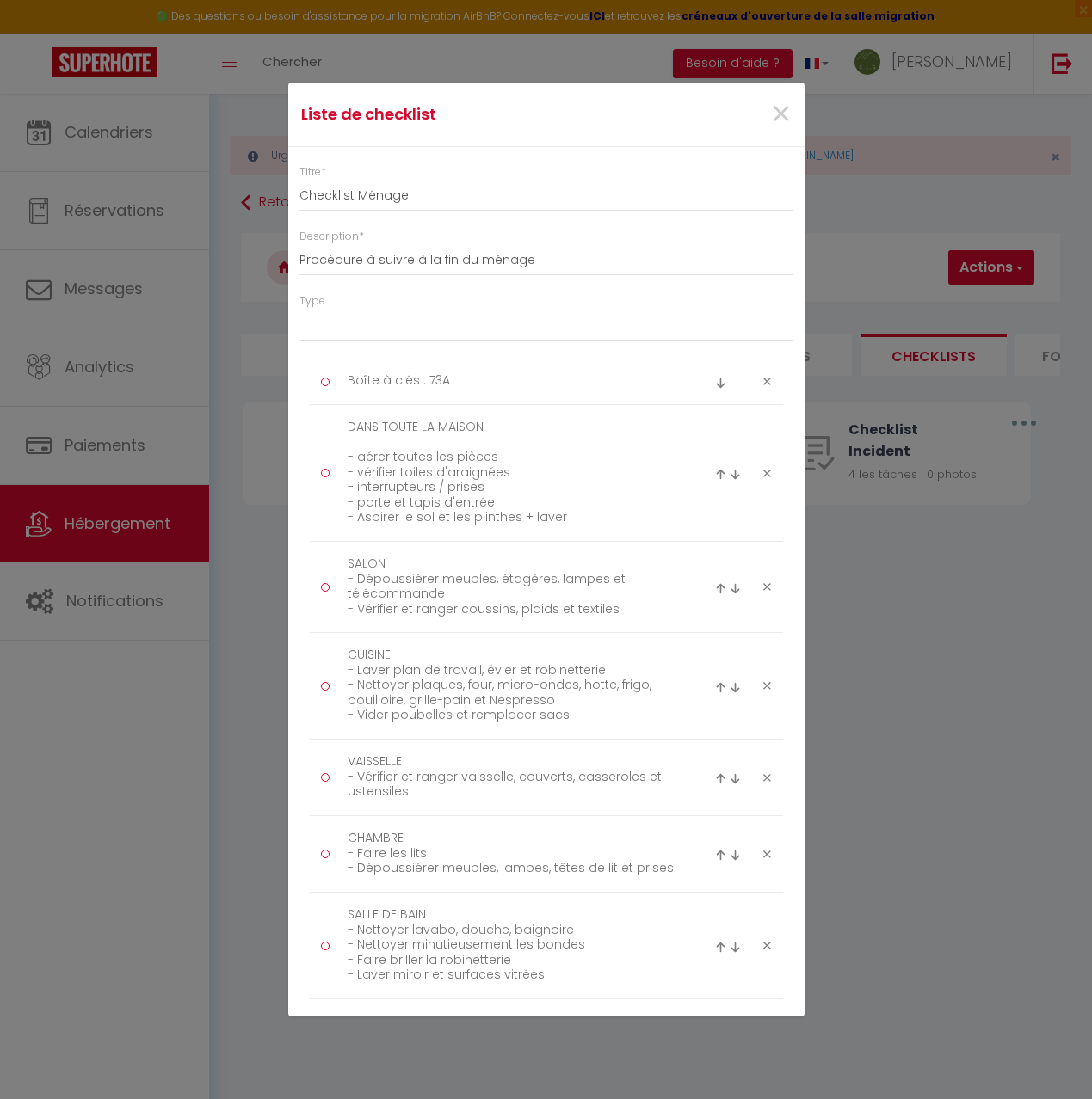
click at [765, 378] on icon at bounding box center [767, 381] width 7 height 13
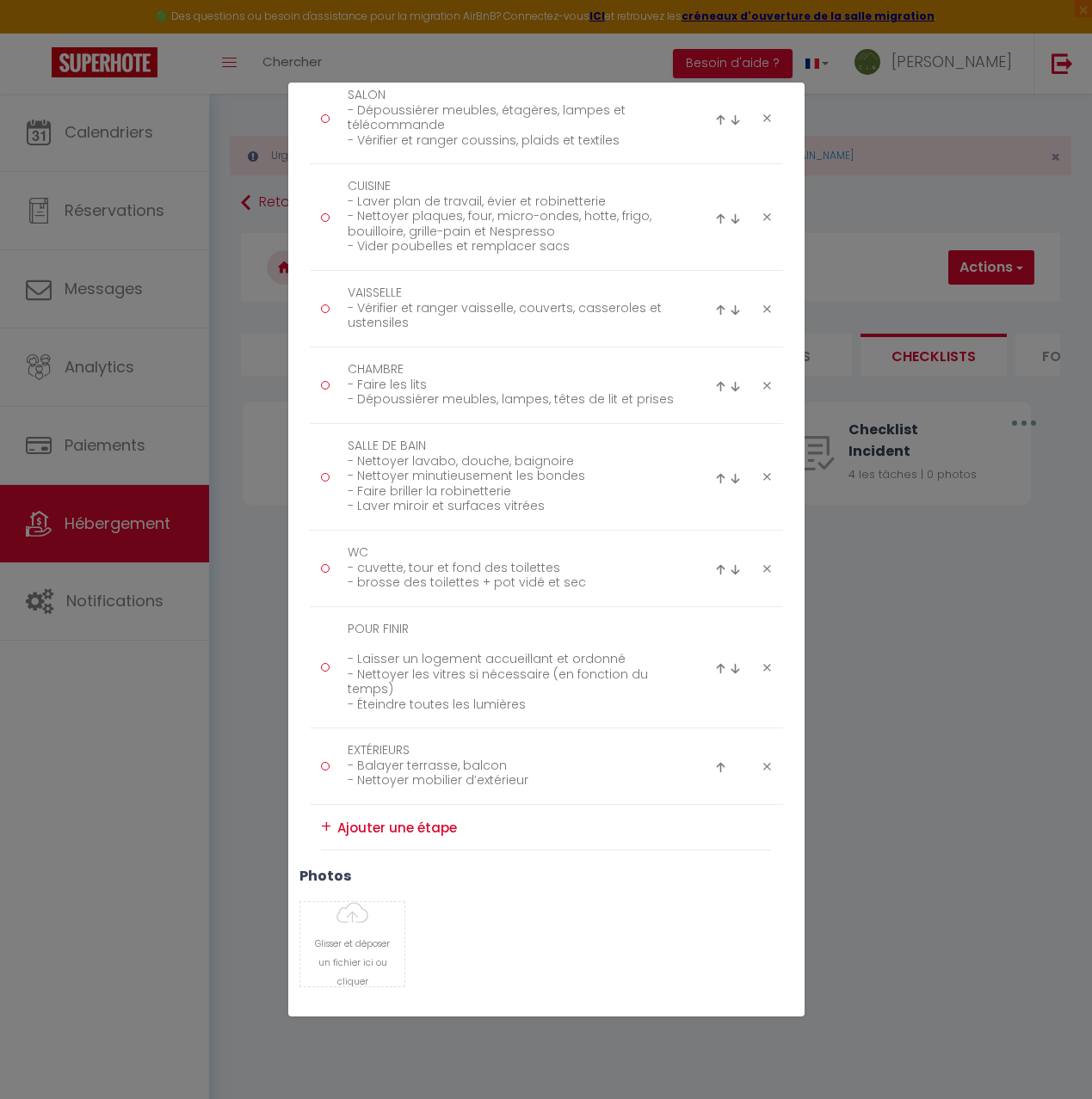
scroll to position [506, 0]
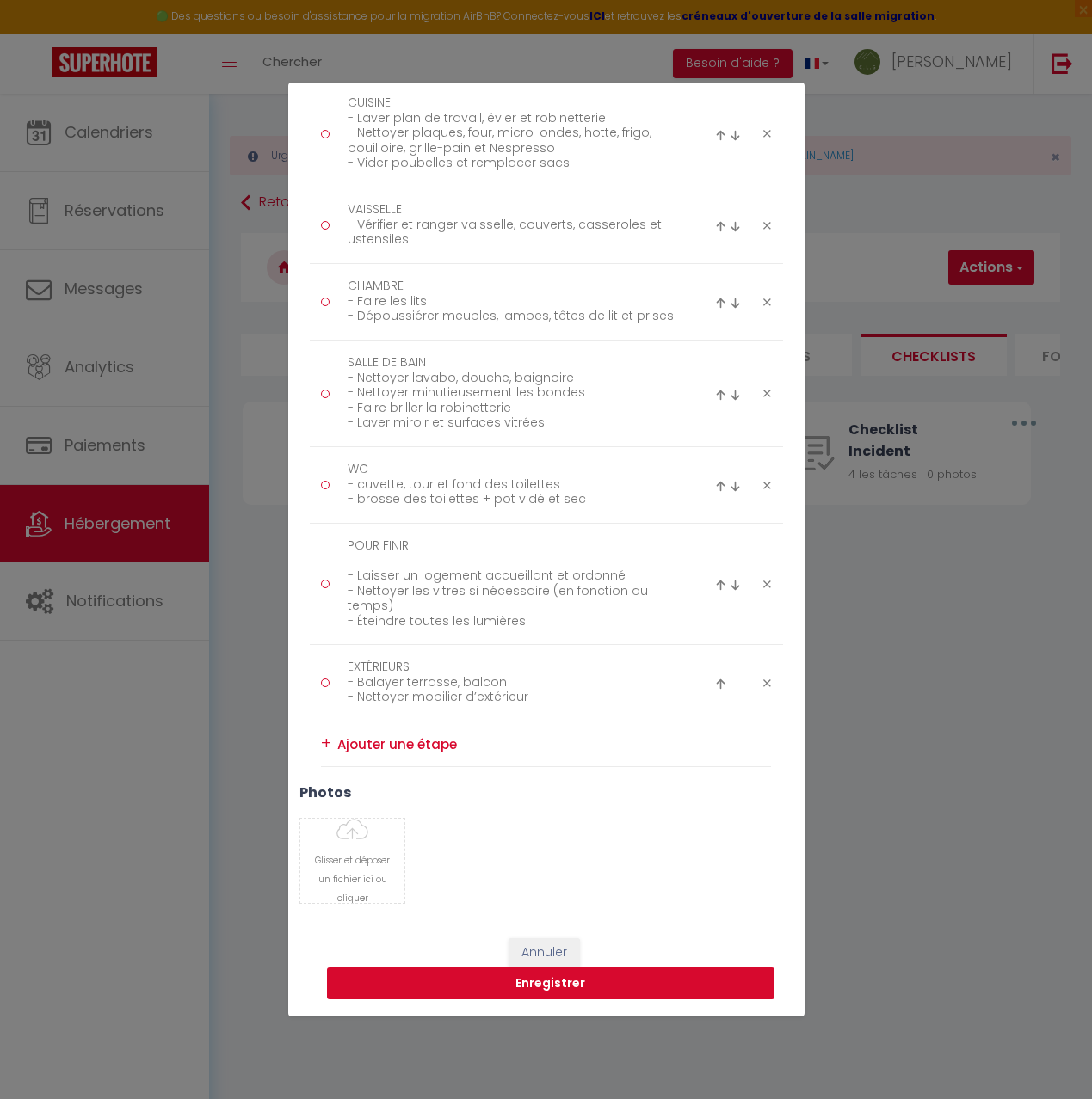
click at [557, 983] on button "Enregistrer" at bounding box center [551, 984] width 448 height 32
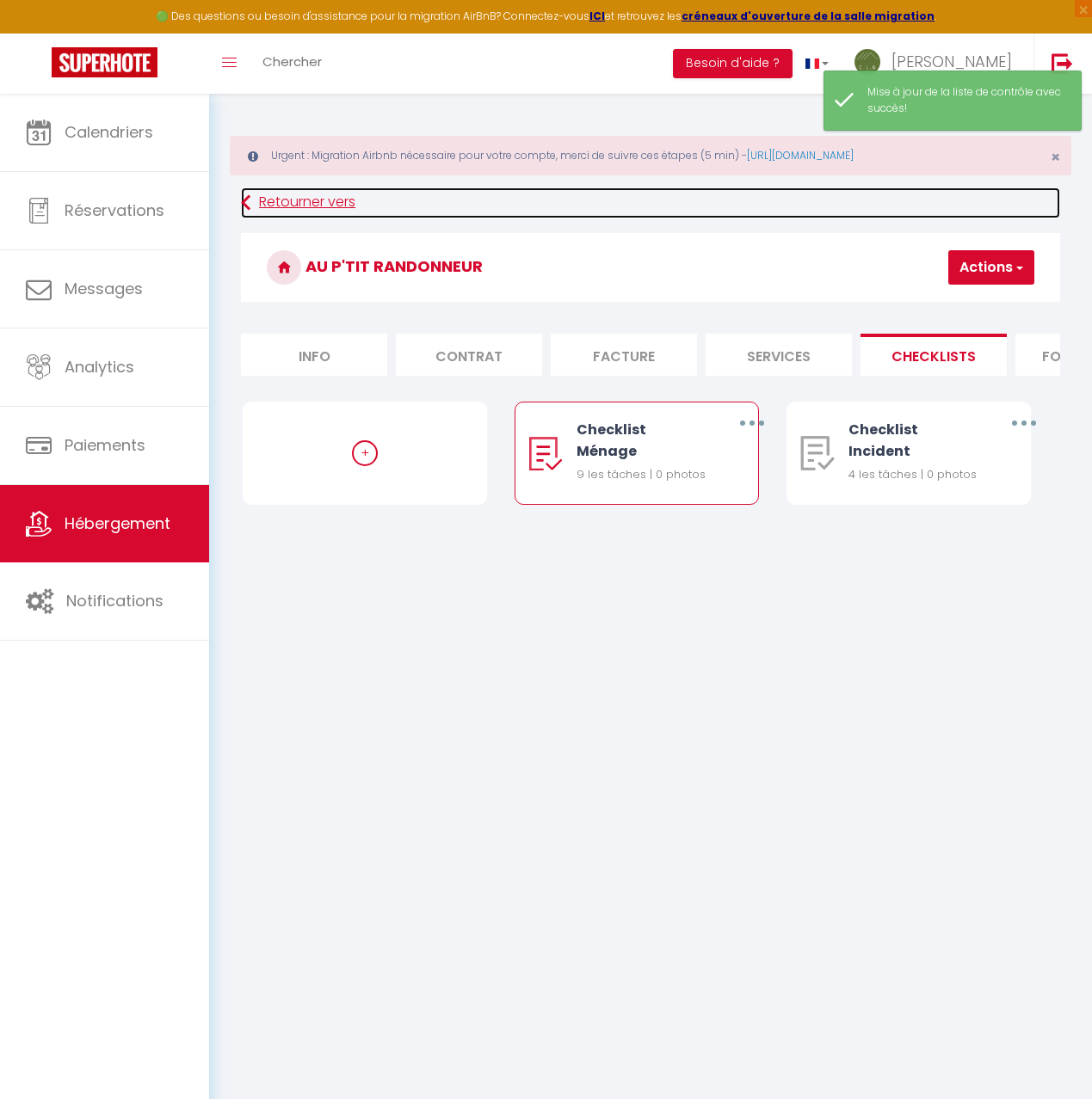
click at [286, 197] on link "Retourner vers" at bounding box center [650, 204] width 819 height 31
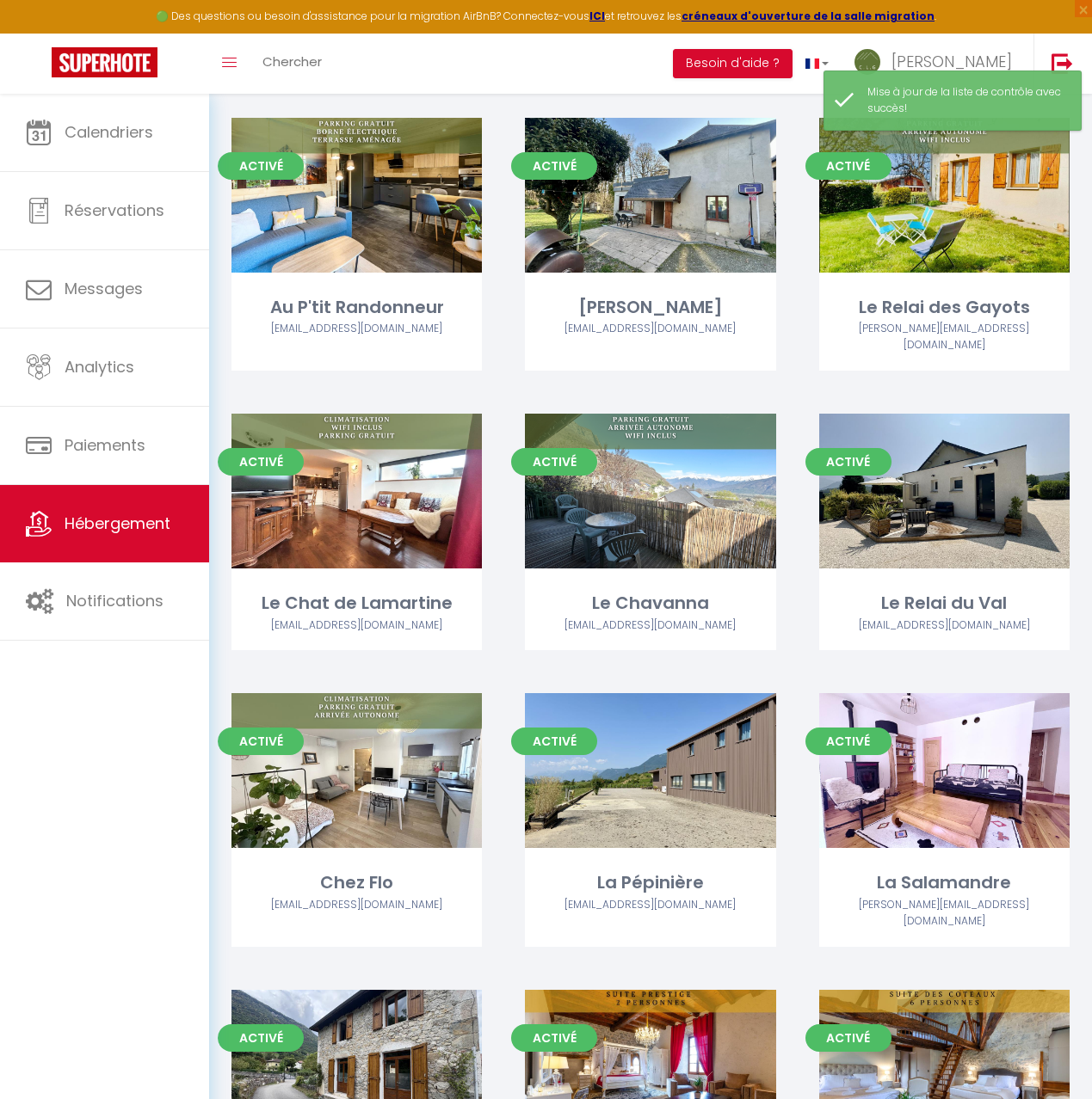
scroll to position [984, 0]
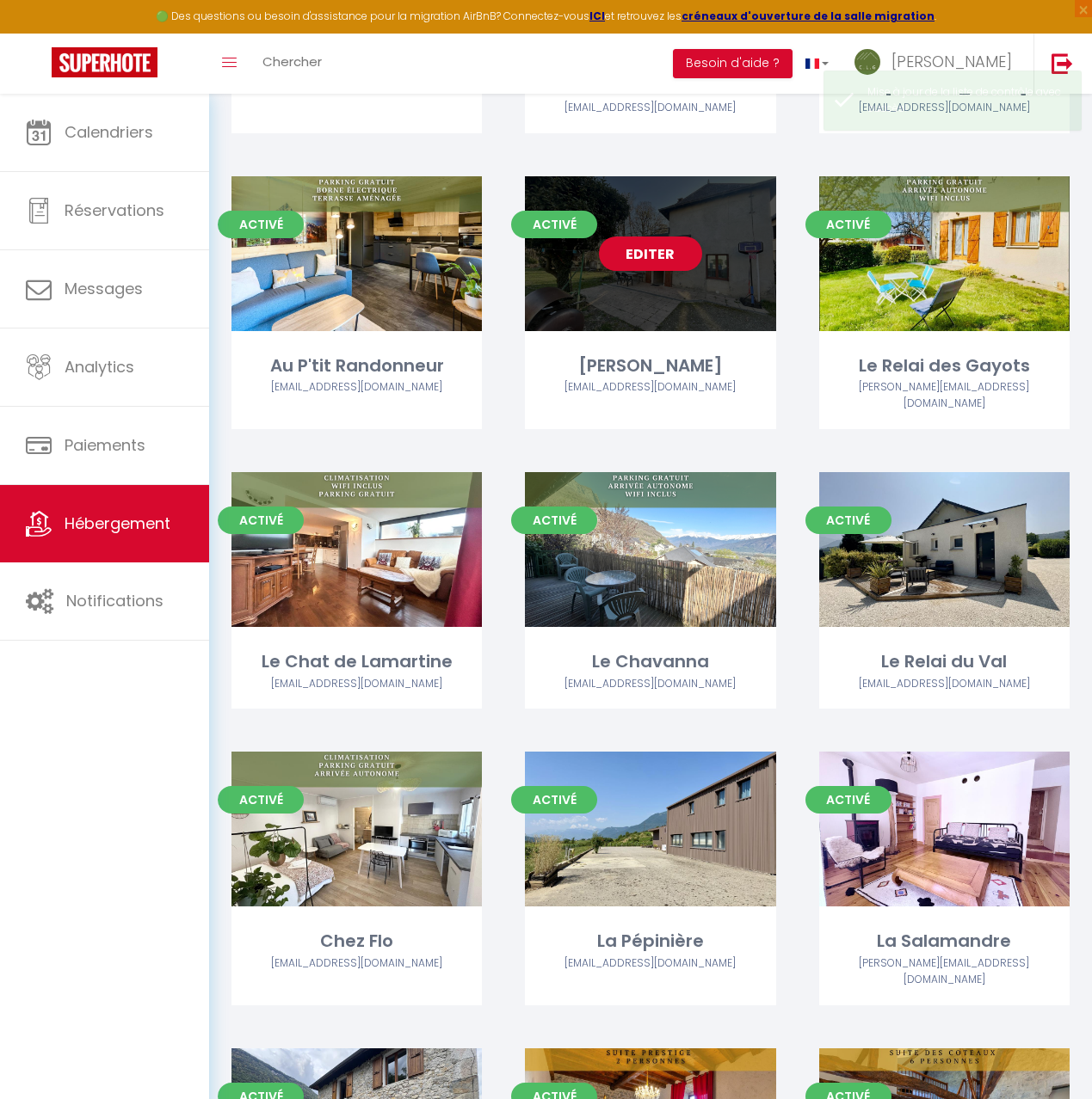
click at [670, 292] on div "Editer" at bounding box center [651, 253] width 251 height 155
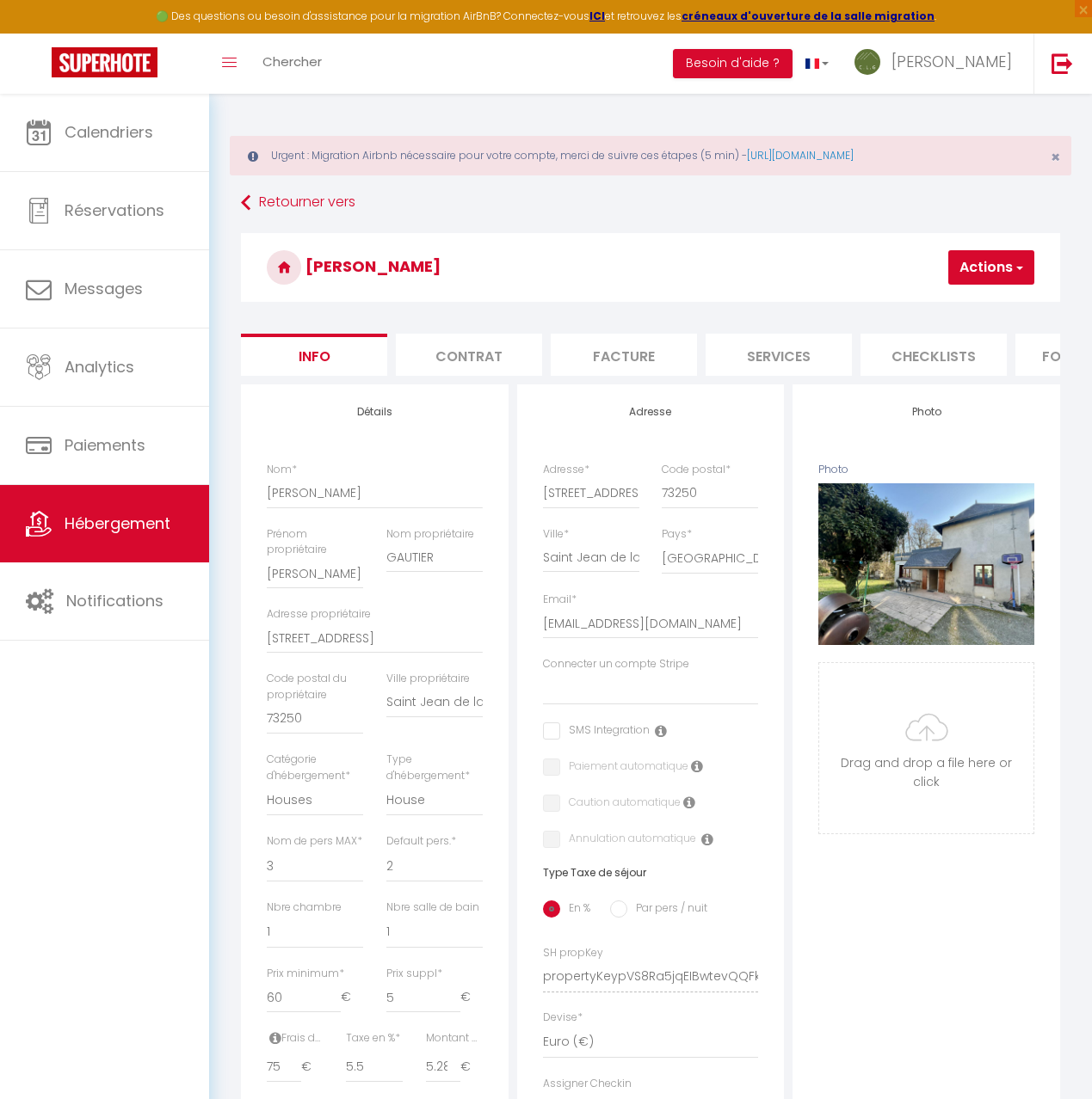
click at [942, 351] on li "Checklists" at bounding box center [933, 355] width 147 height 42
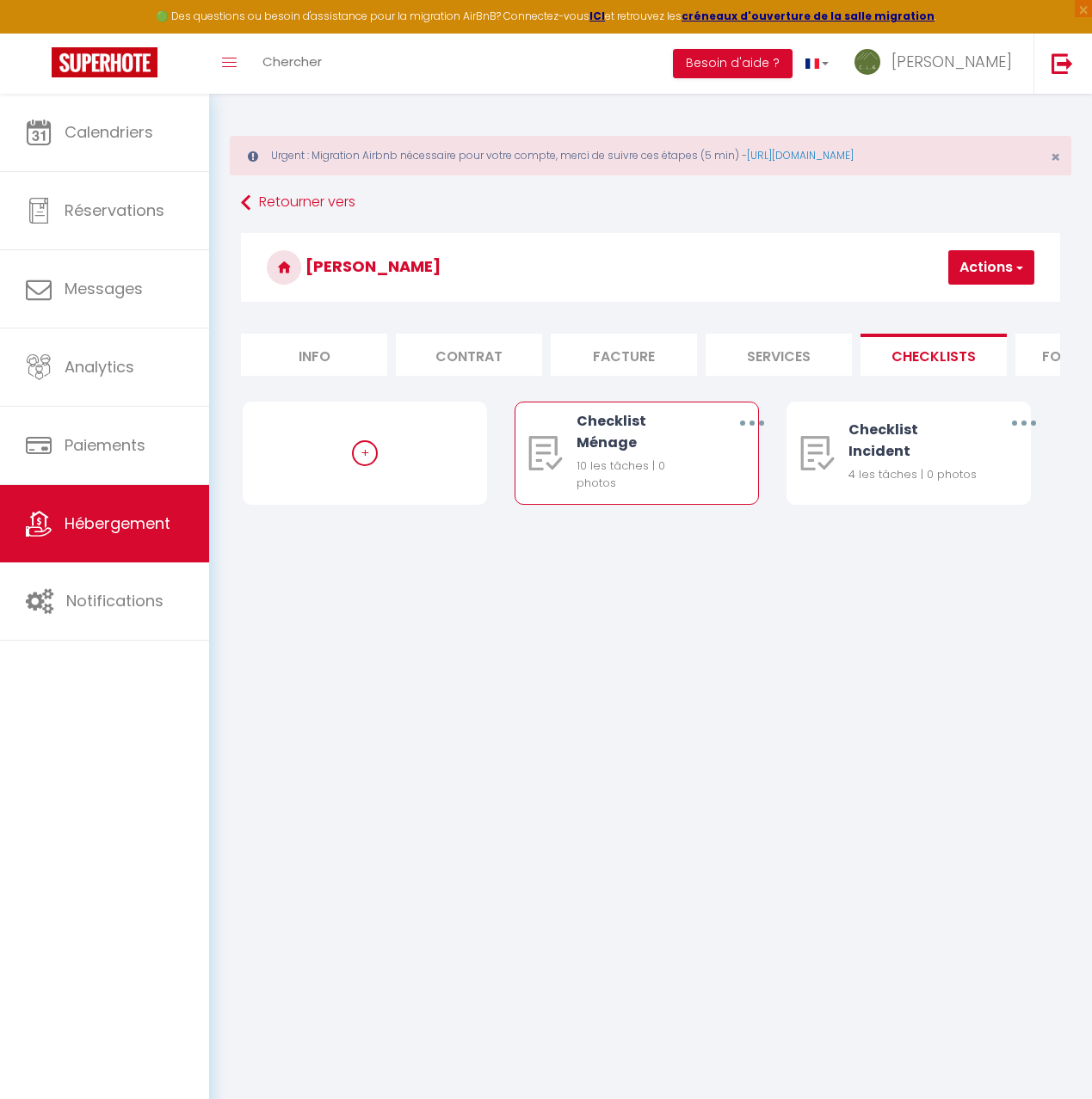
click at [753, 421] on icon "button" at bounding box center [752, 424] width 6 height 6
click at [694, 474] on link "Editer" at bounding box center [706, 465] width 127 height 29
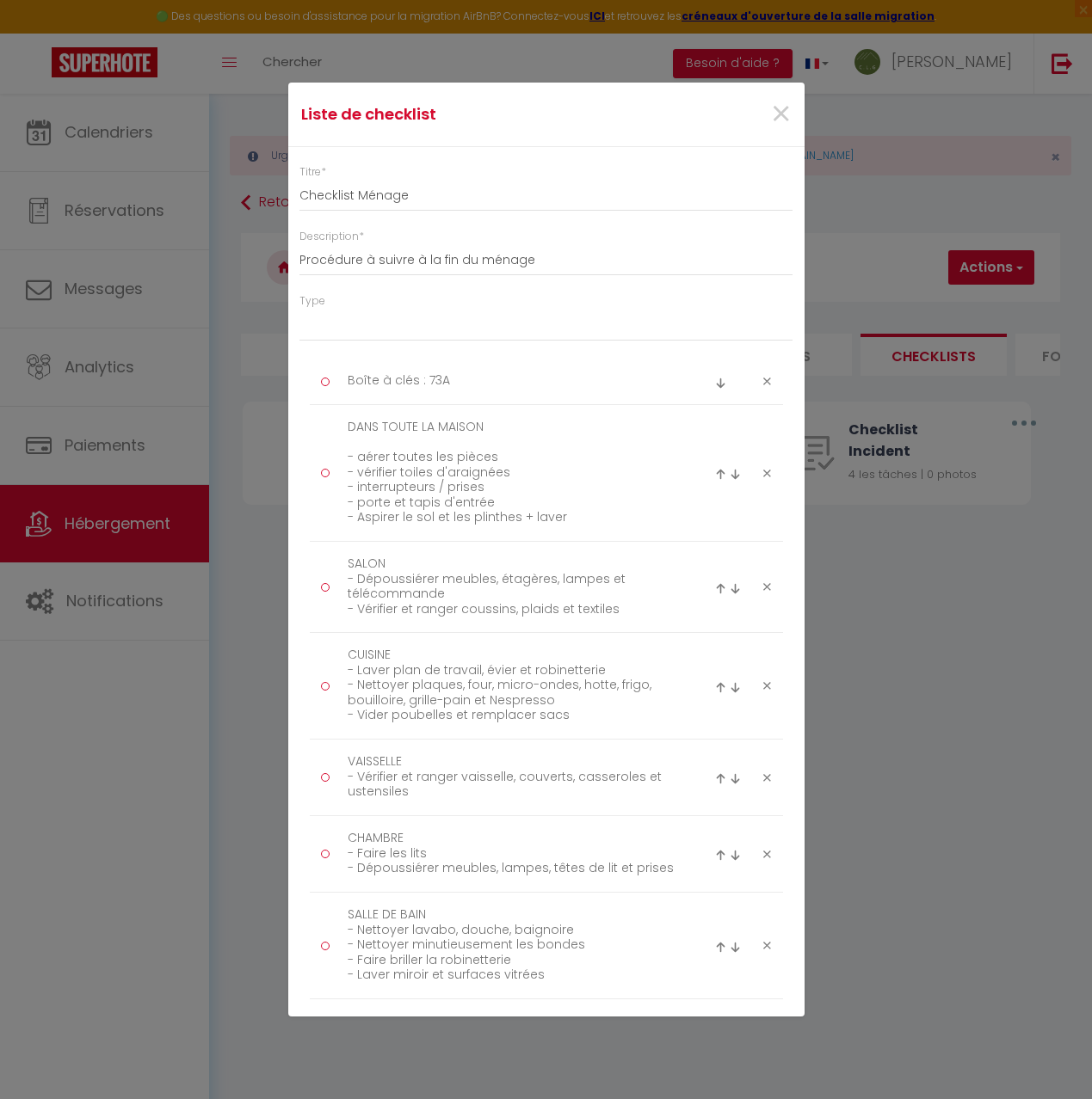
click at [769, 380] on icon at bounding box center [767, 381] width 7 height 13
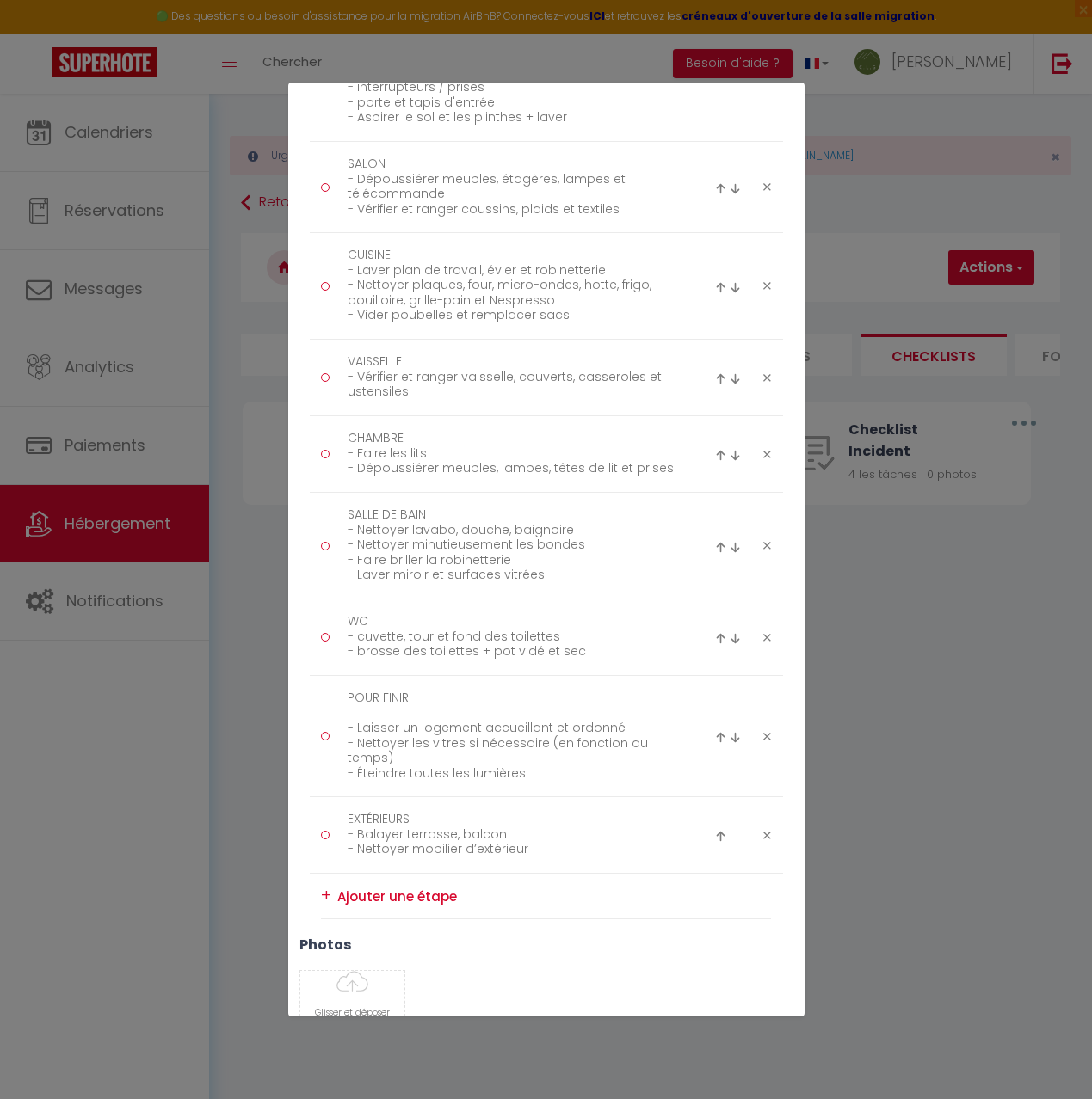
scroll to position [506, 0]
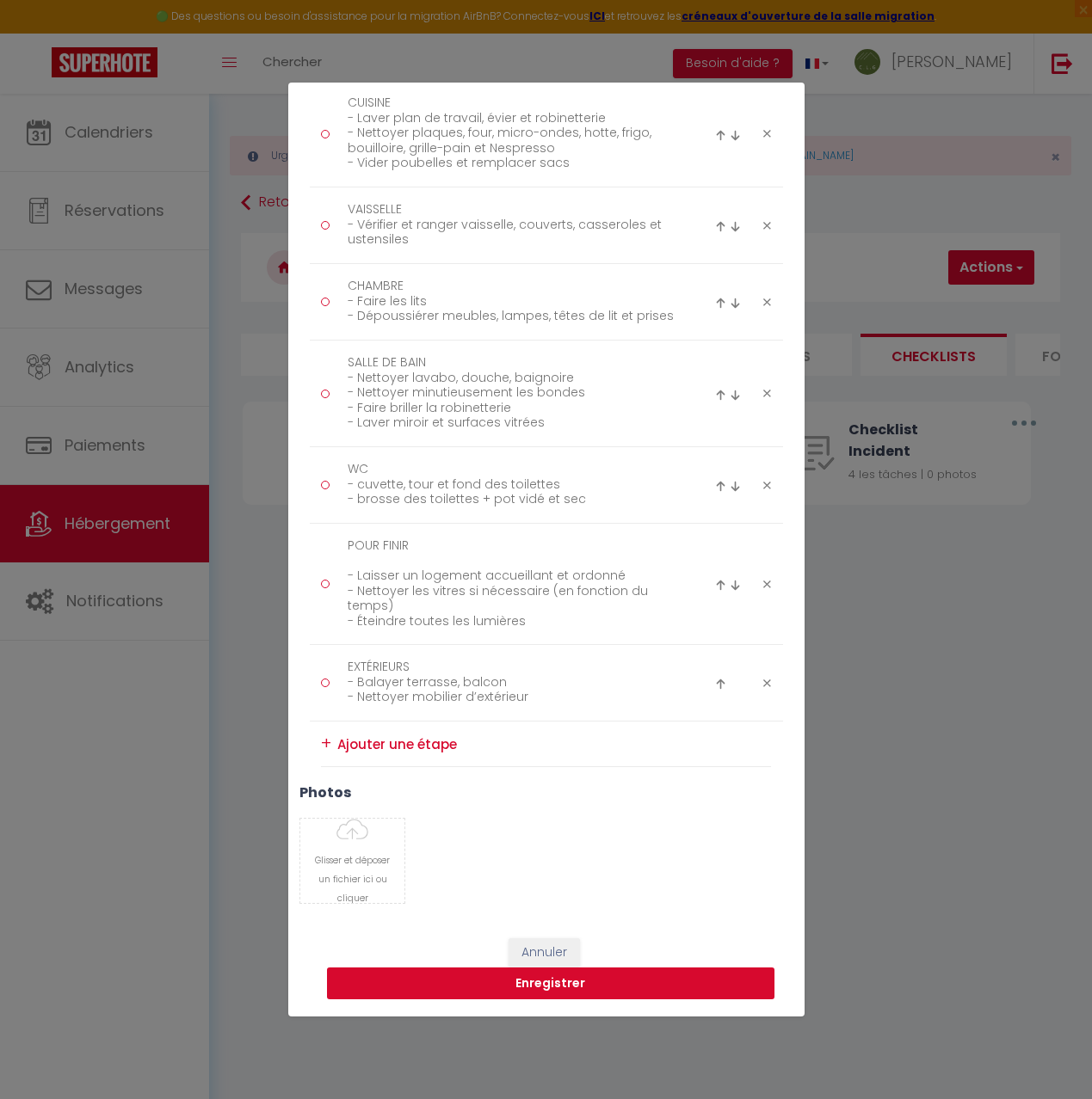
click at [549, 984] on button "Enregistrer" at bounding box center [551, 984] width 448 height 32
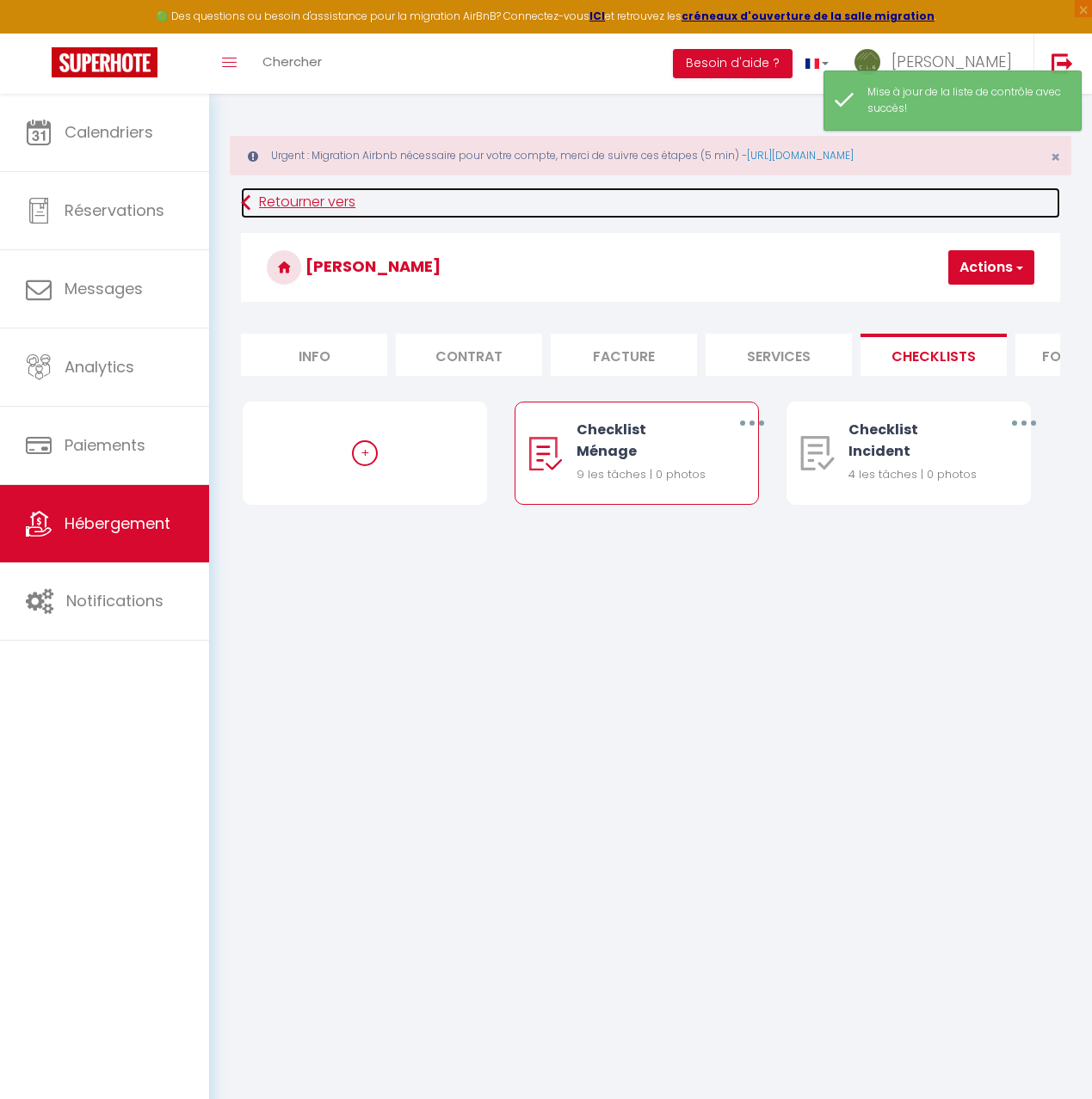
click at [292, 202] on link "Retourner vers" at bounding box center [650, 204] width 819 height 31
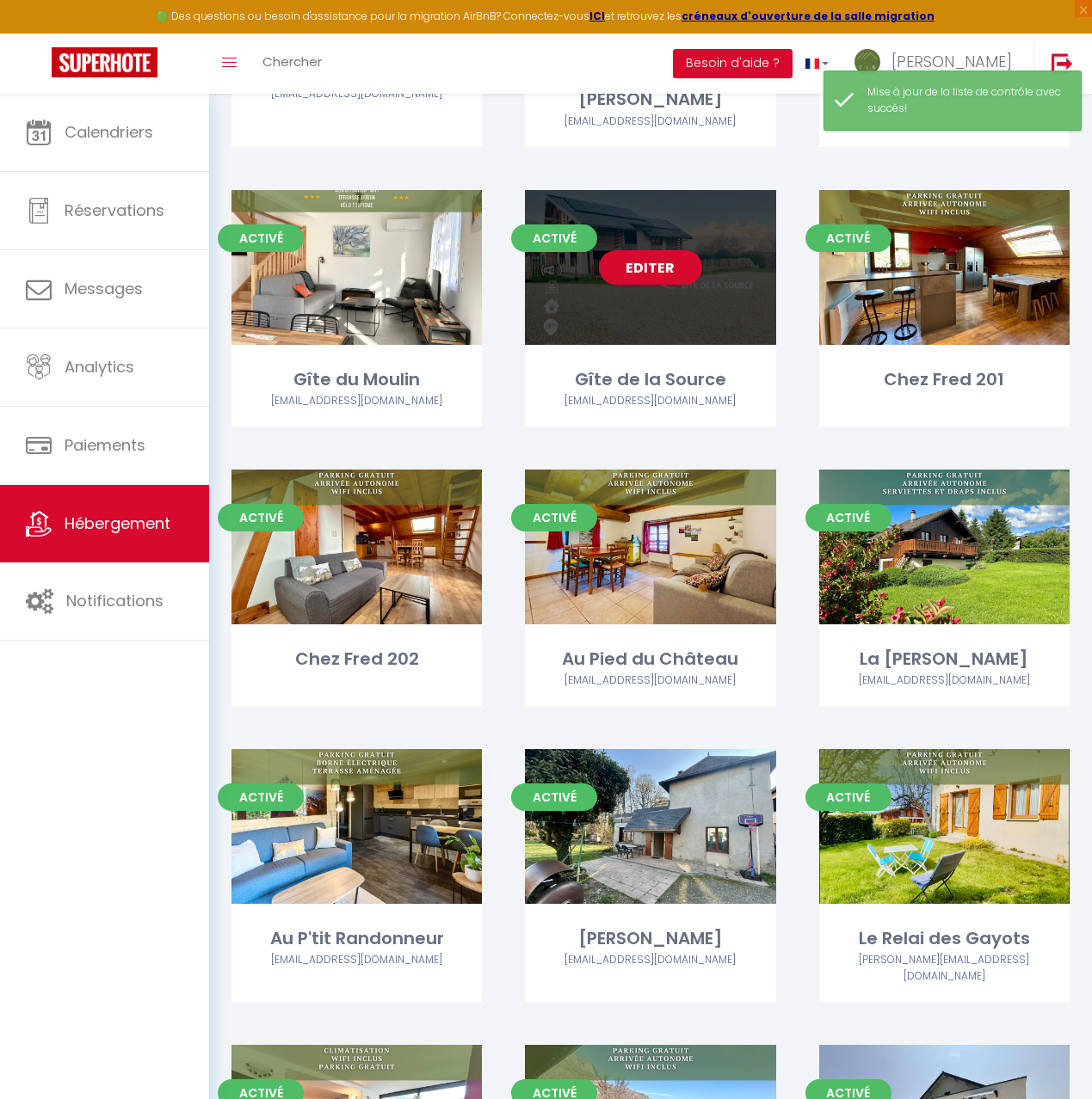
scroll to position [487, 0]
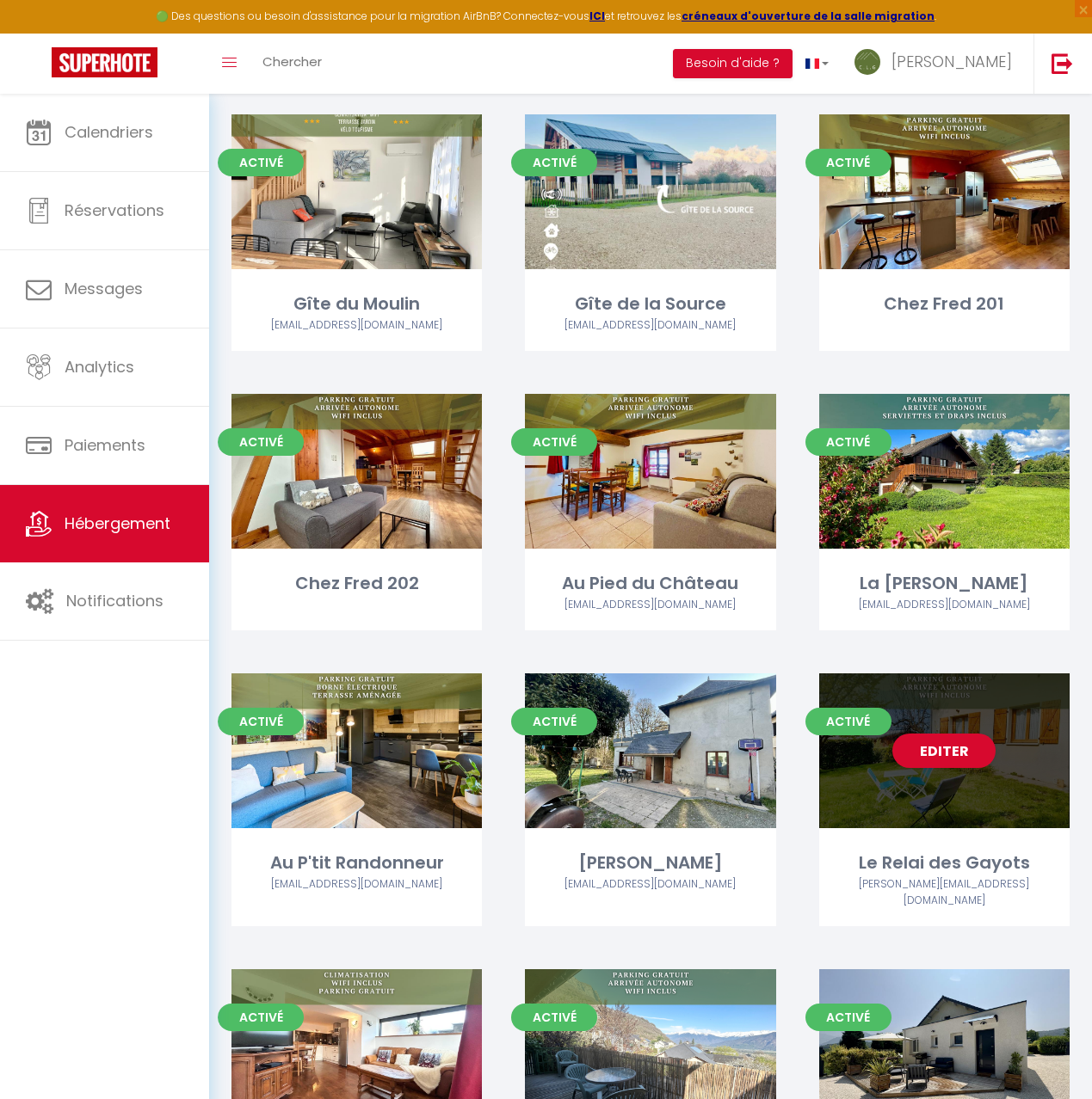
click at [885, 758] on div "Editer" at bounding box center [945, 751] width 251 height 155
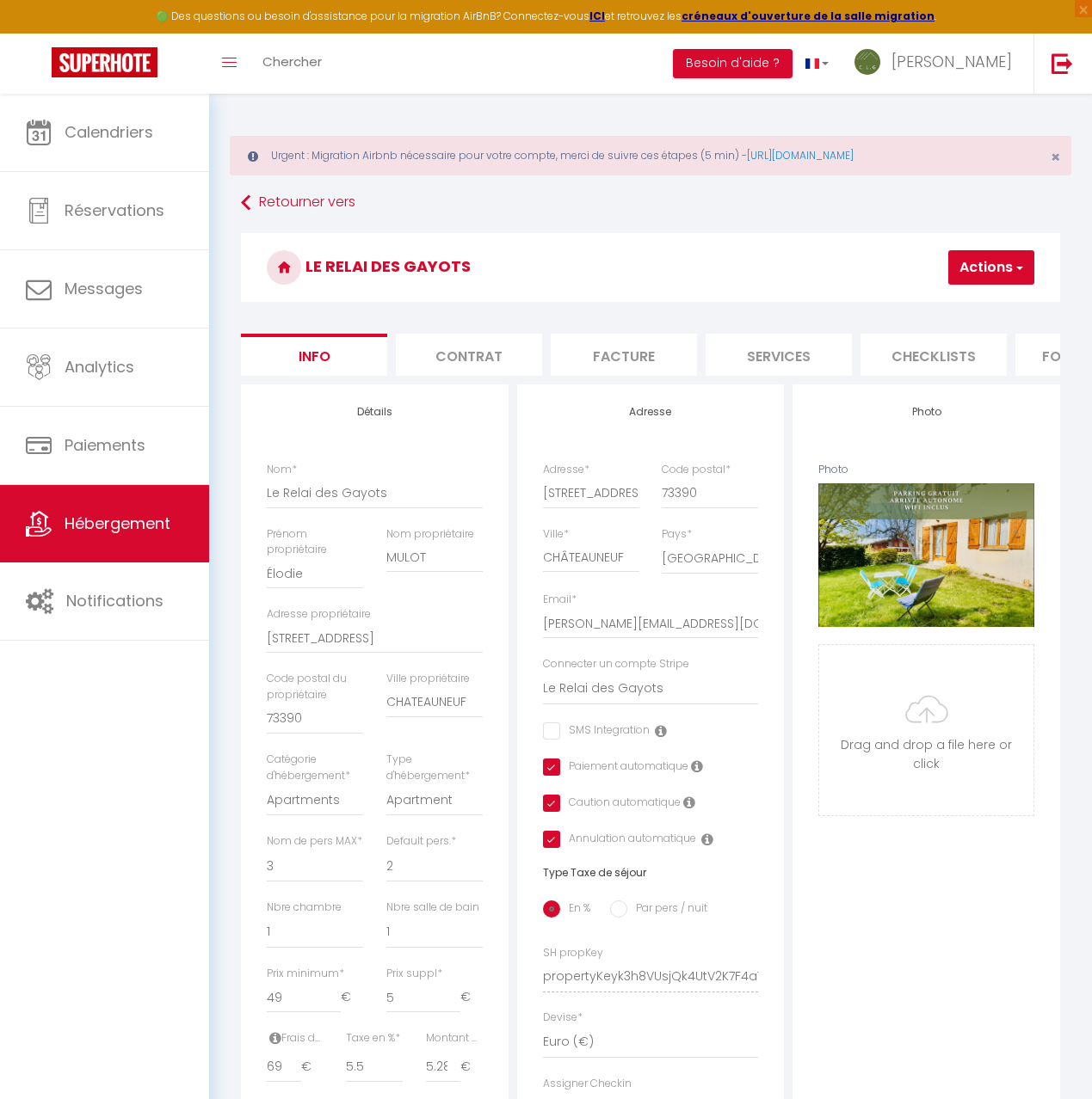
click at [928, 365] on li "Checklists" at bounding box center [933, 355] width 147 height 42
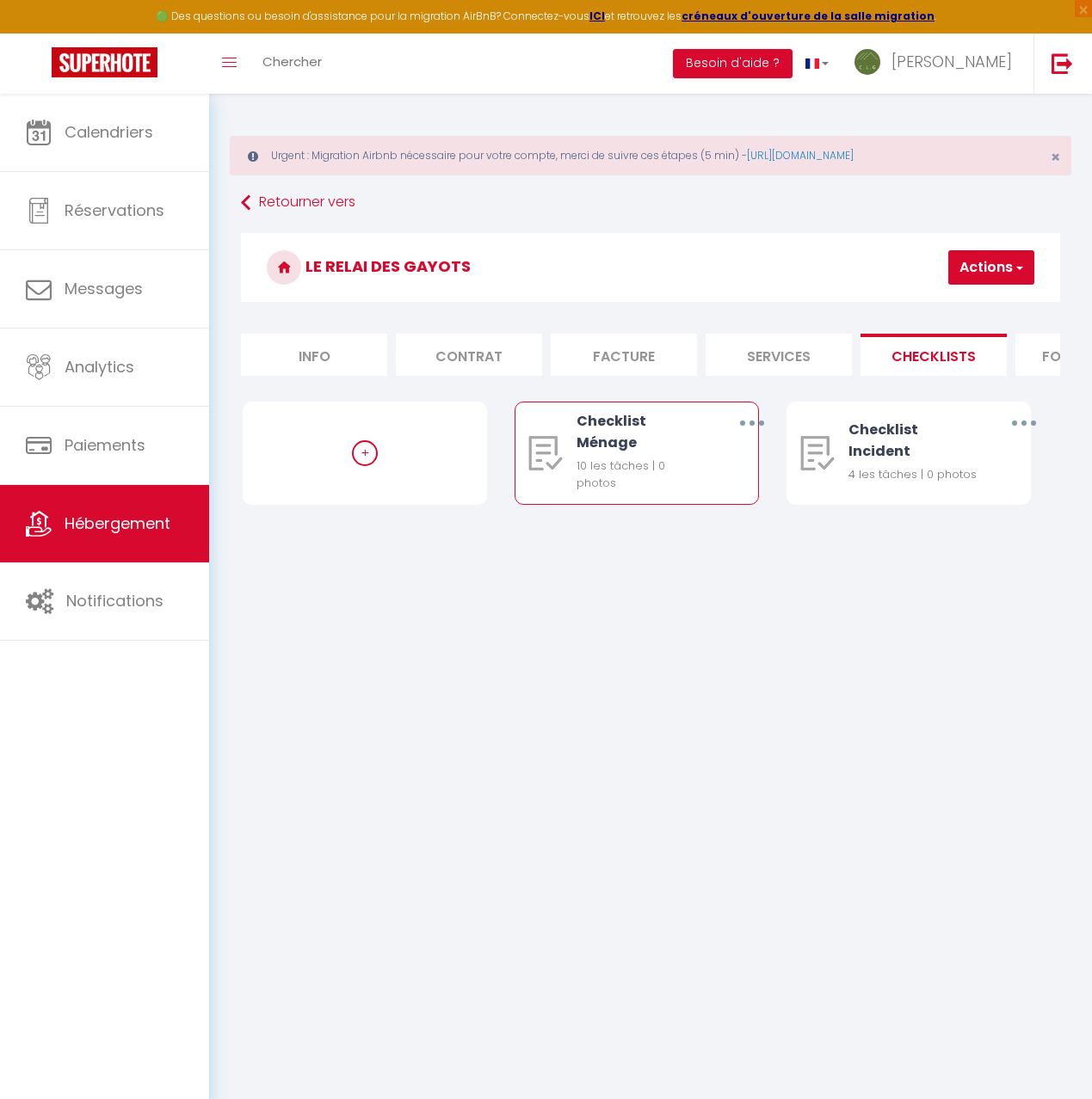
click at [757, 426] on button "button" at bounding box center [751, 423] width 45 height 32
click at [722, 465] on link "Editer" at bounding box center [706, 465] width 127 height 29
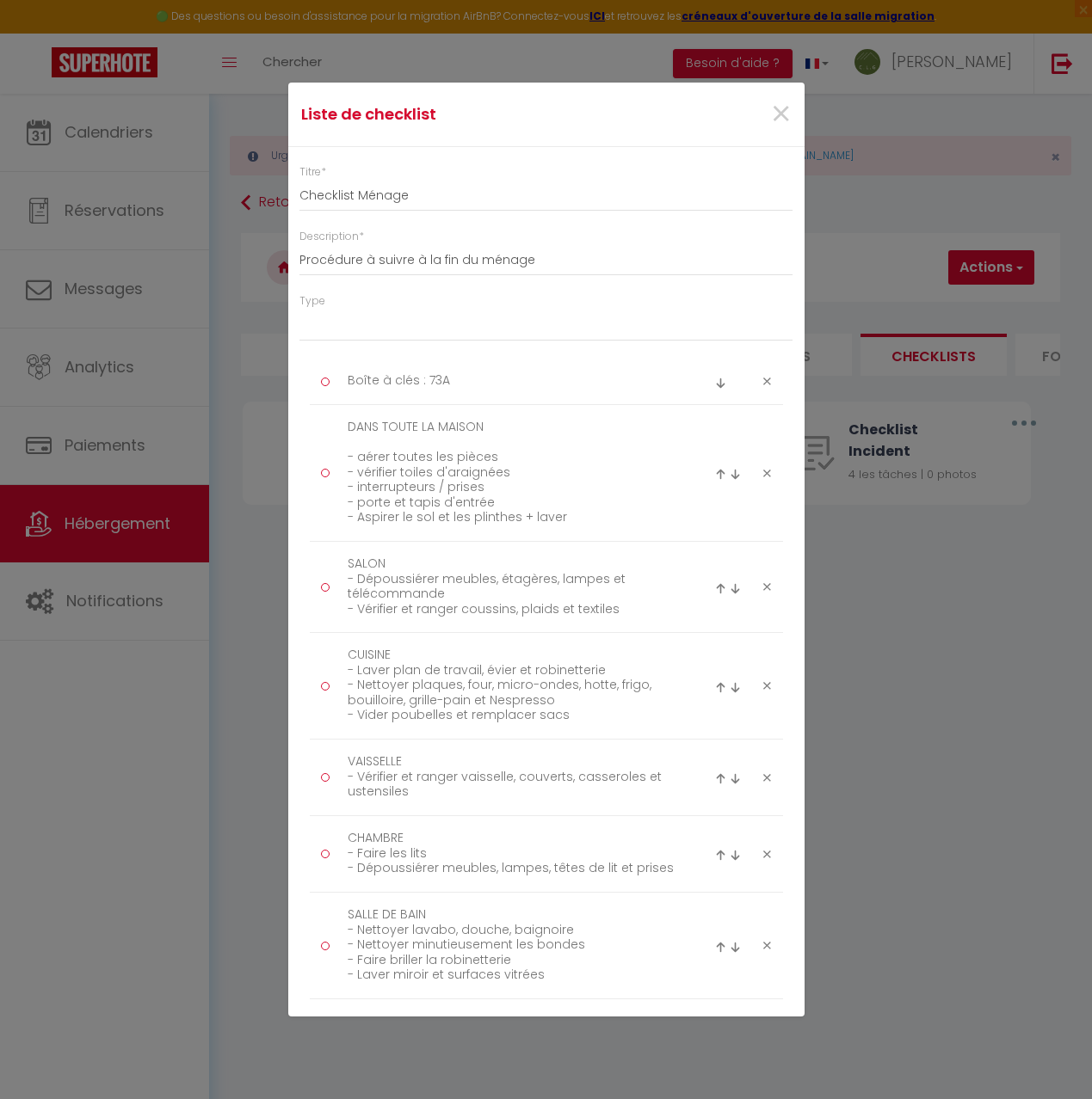
click at [768, 382] on icon at bounding box center [767, 381] width 7 height 13
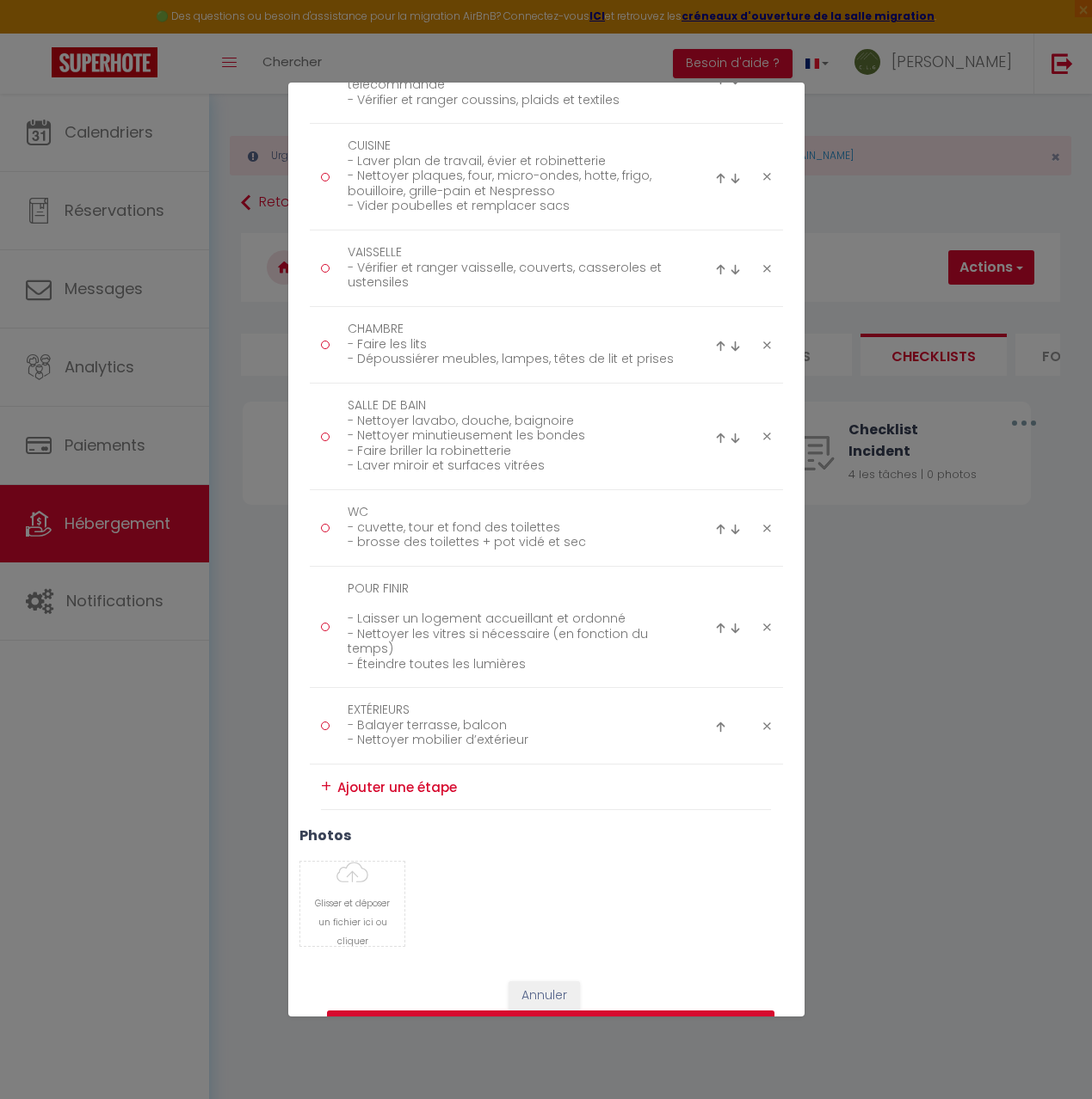
scroll to position [506, 0]
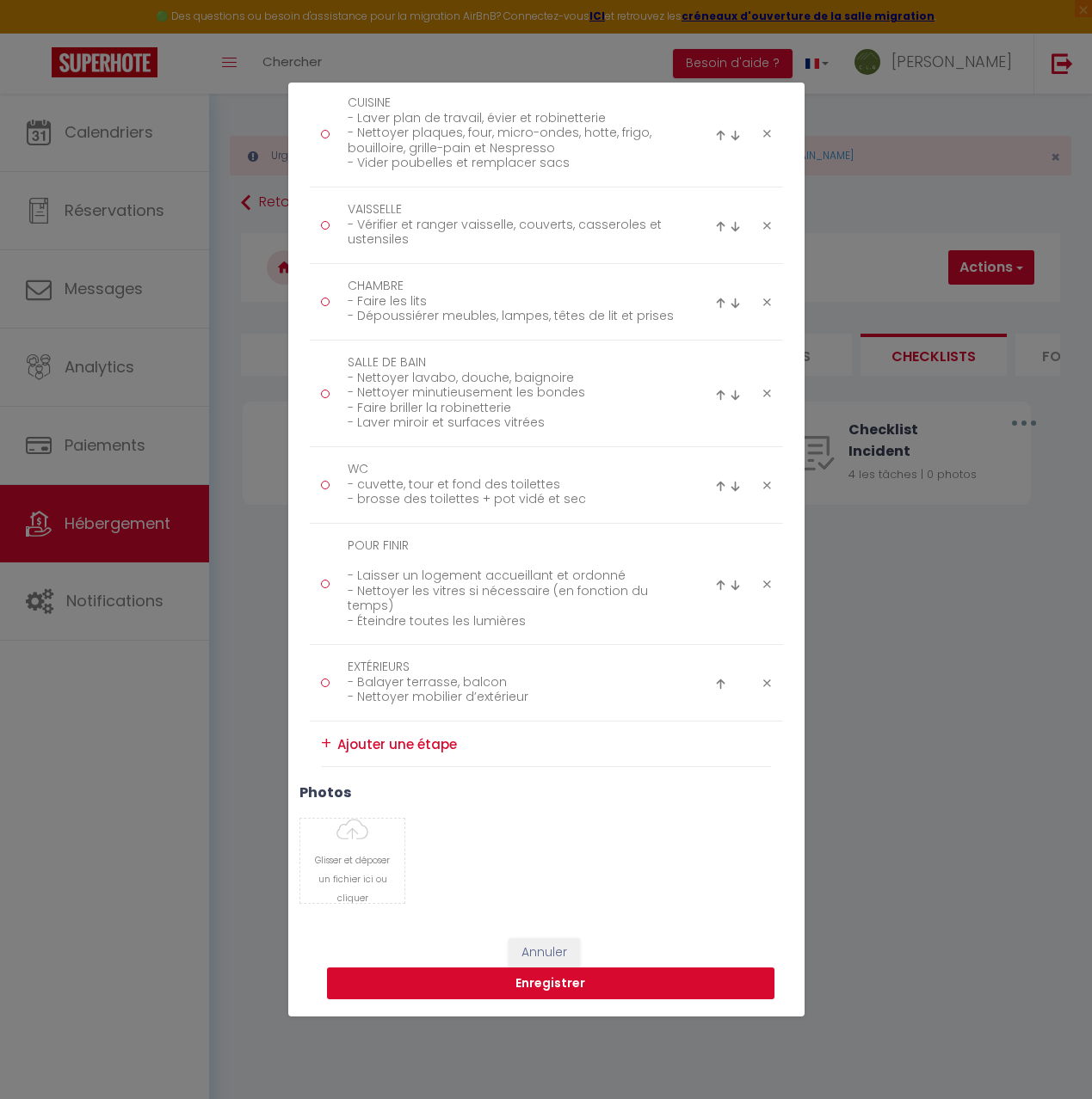
click at [564, 982] on button "Enregistrer" at bounding box center [551, 984] width 448 height 32
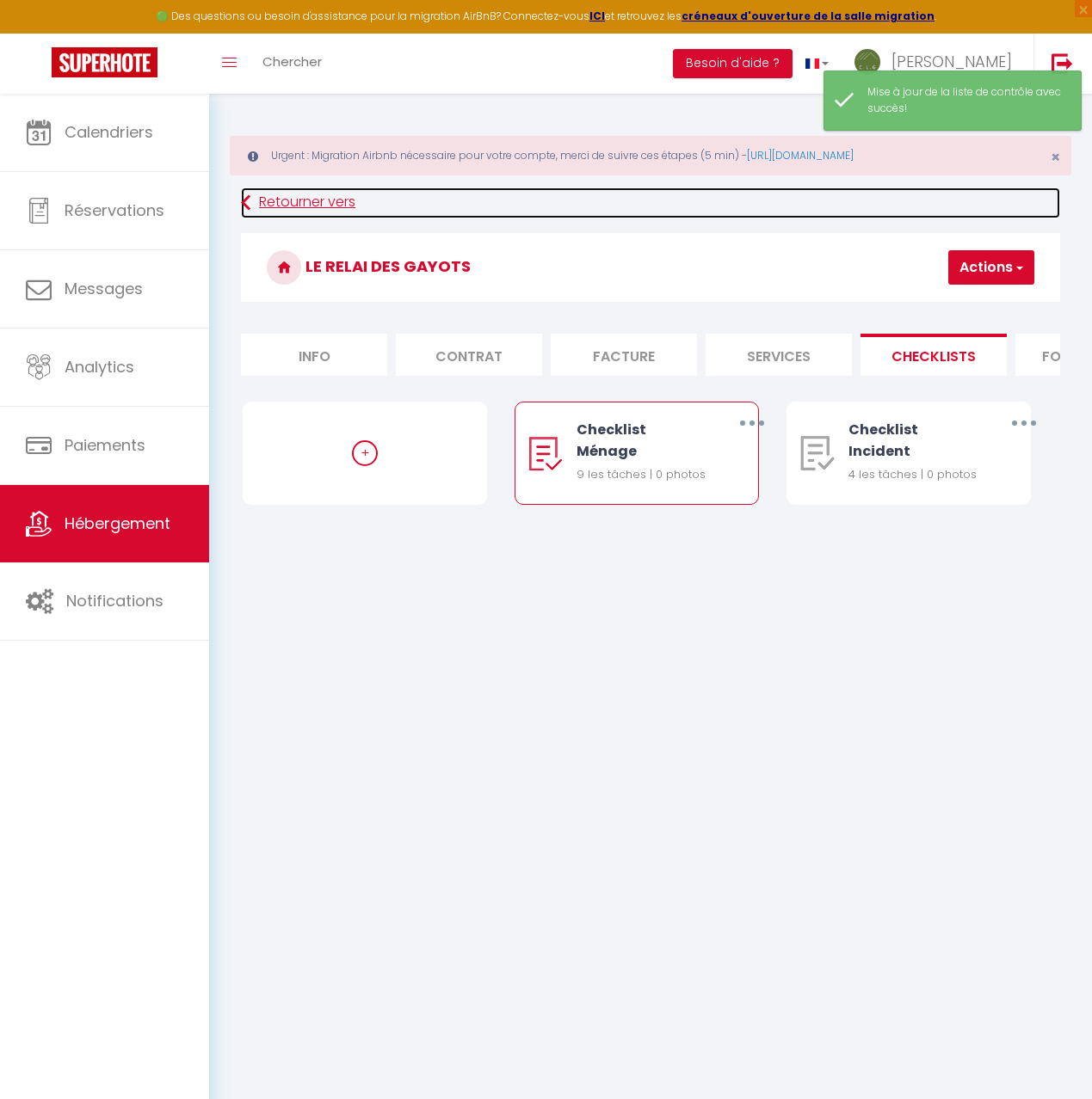
click at [288, 200] on link "Retourner vers" at bounding box center [650, 204] width 819 height 31
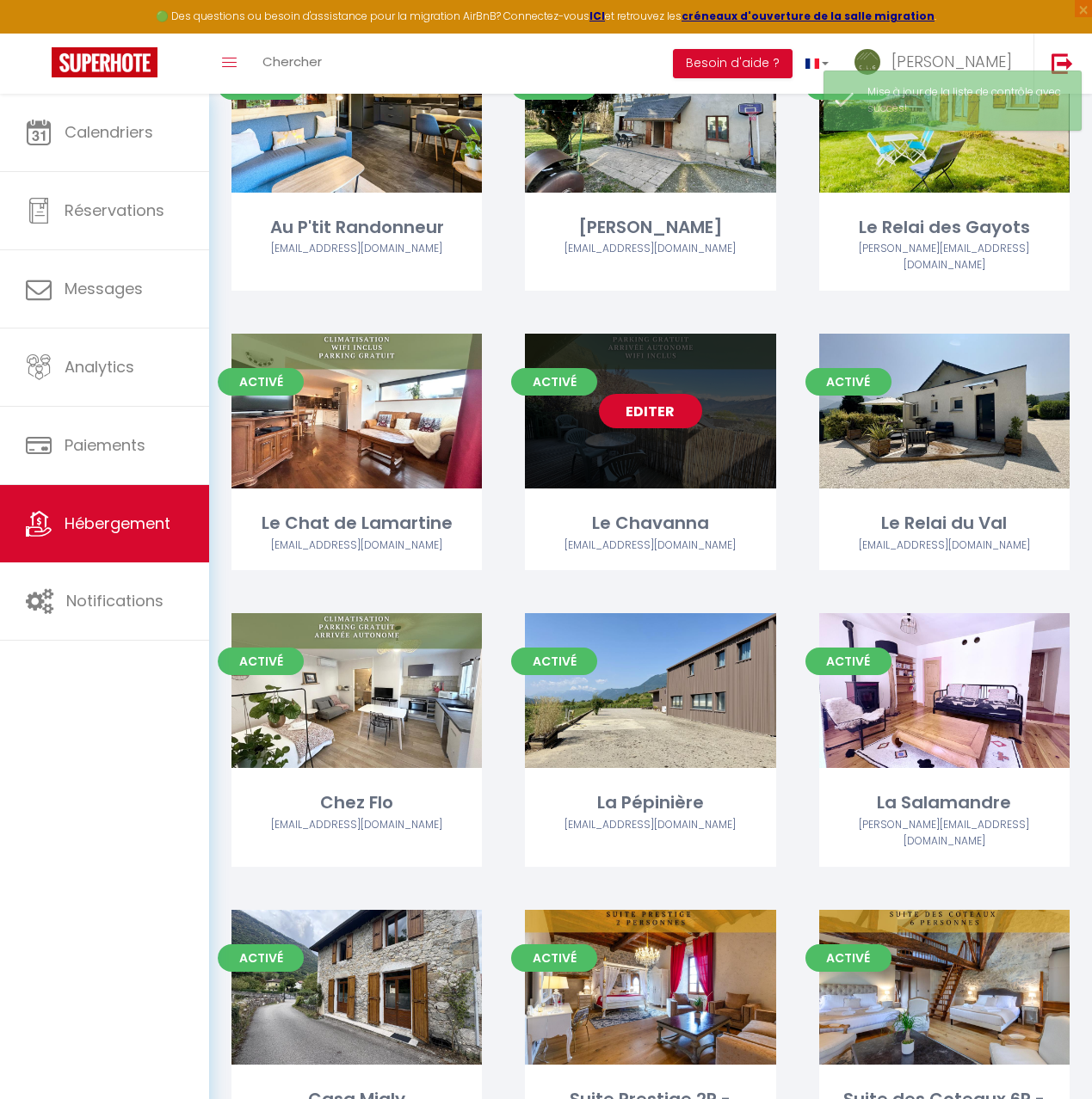
scroll to position [1117, 0]
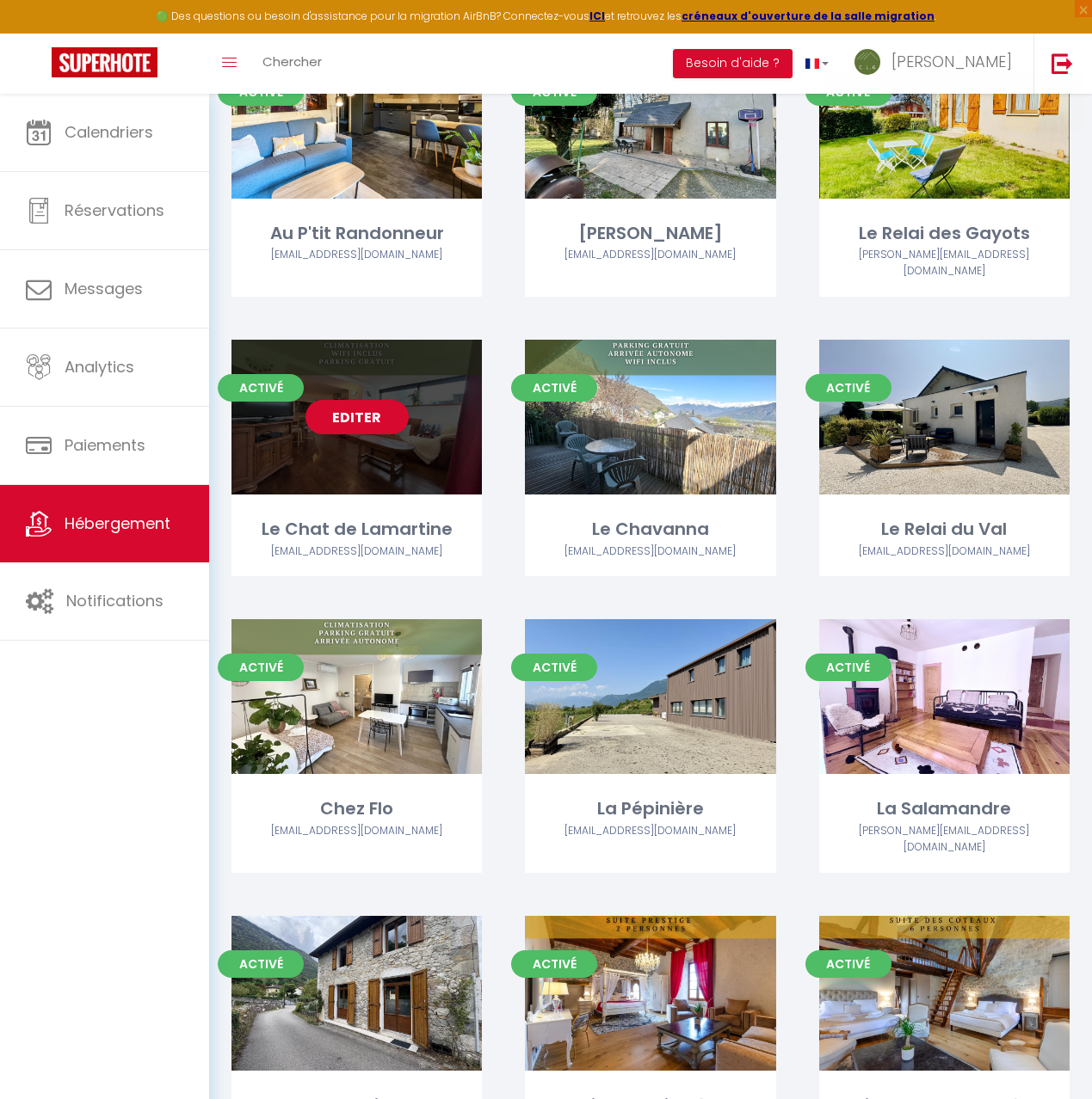
click at [389, 418] on div "Editer" at bounding box center [357, 417] width 251 height 155
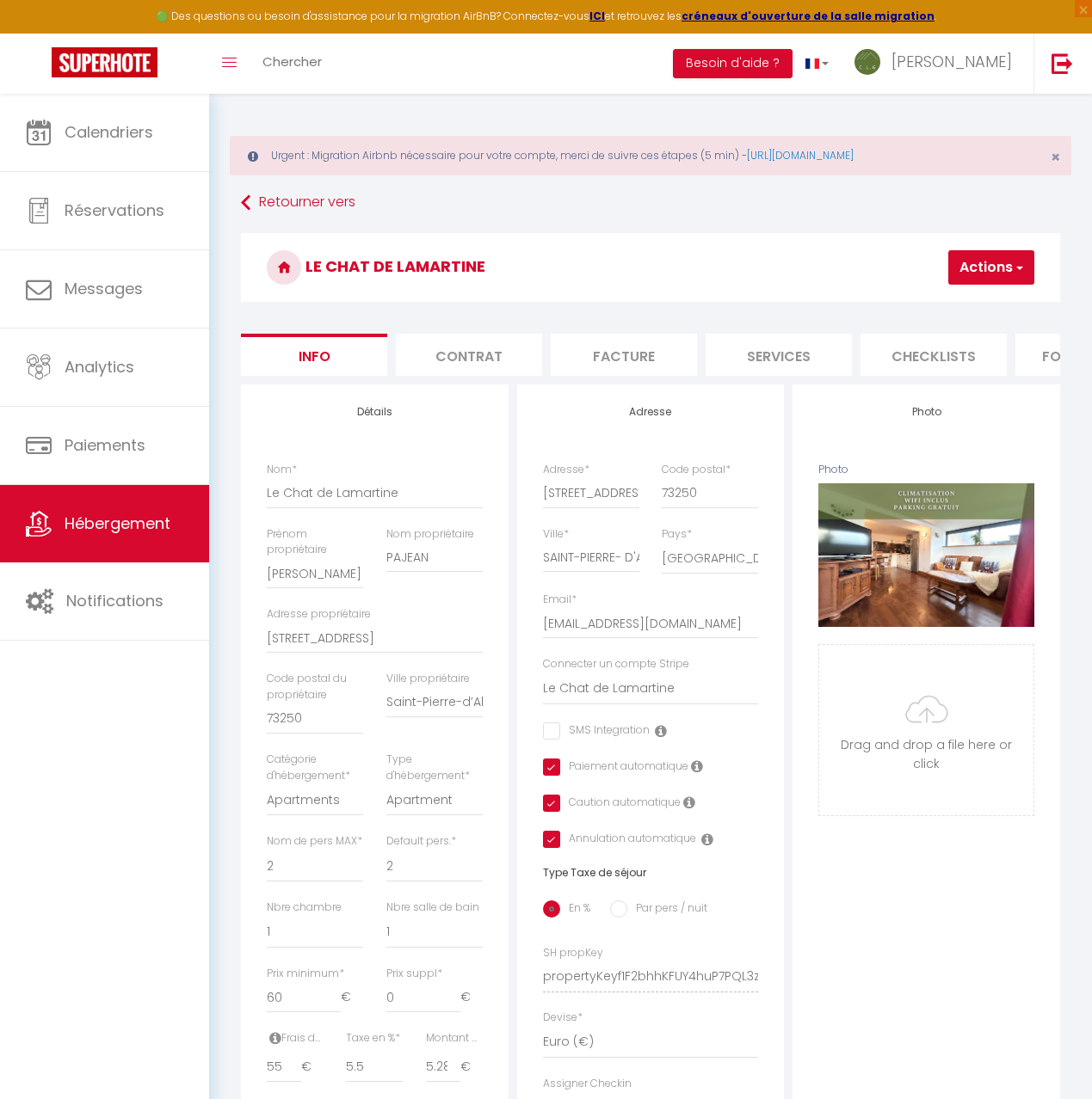
click at [942, 351] on li "Checklists" at bounding box center [933, 355] width 147 height 42
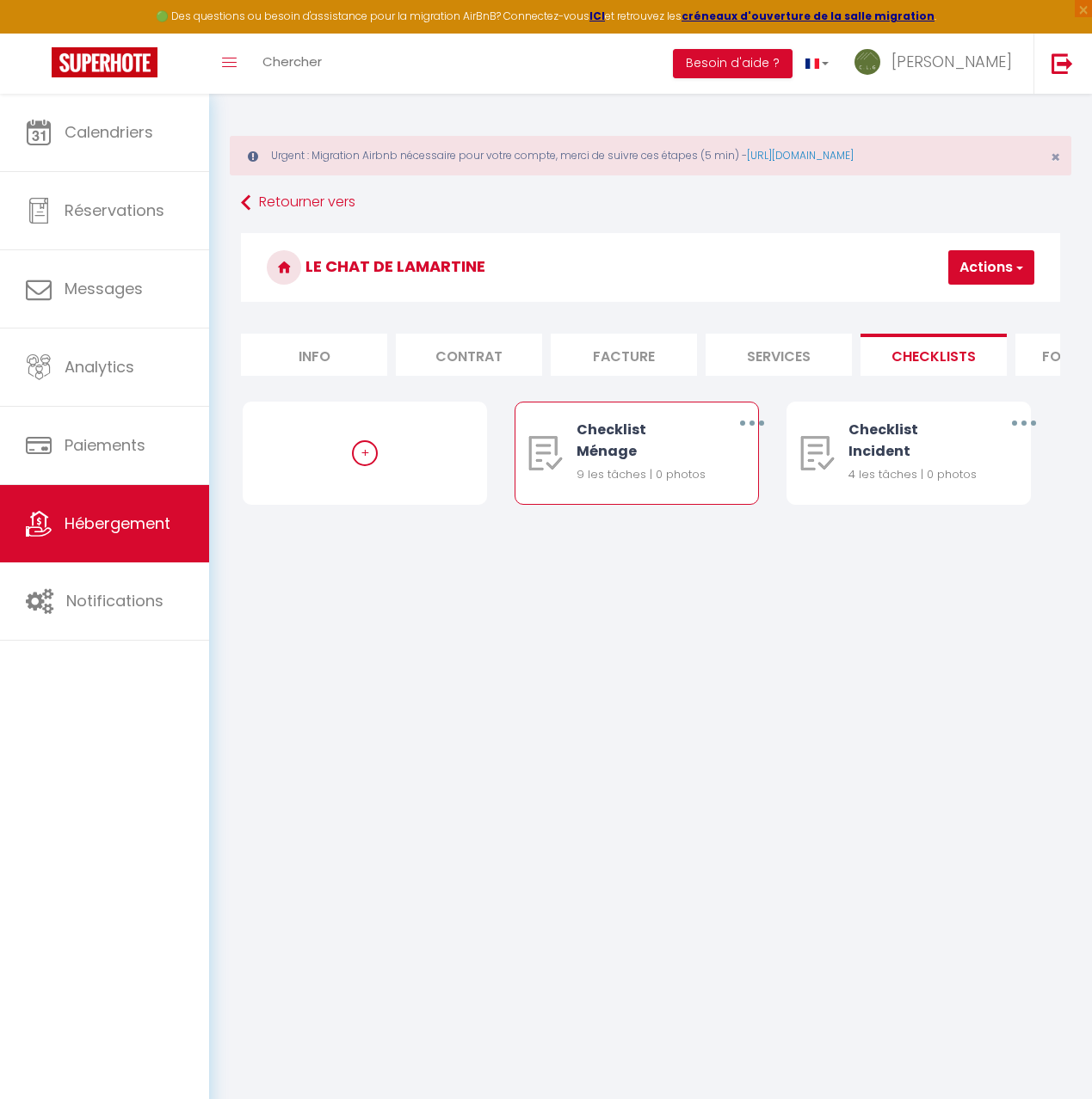
click at [746, 423] on button "button" at bounding box center [751, 423] width 45 height 32
click at [708, 463] on link "Editer" at bounding box center [706, 465] width 127 height 29
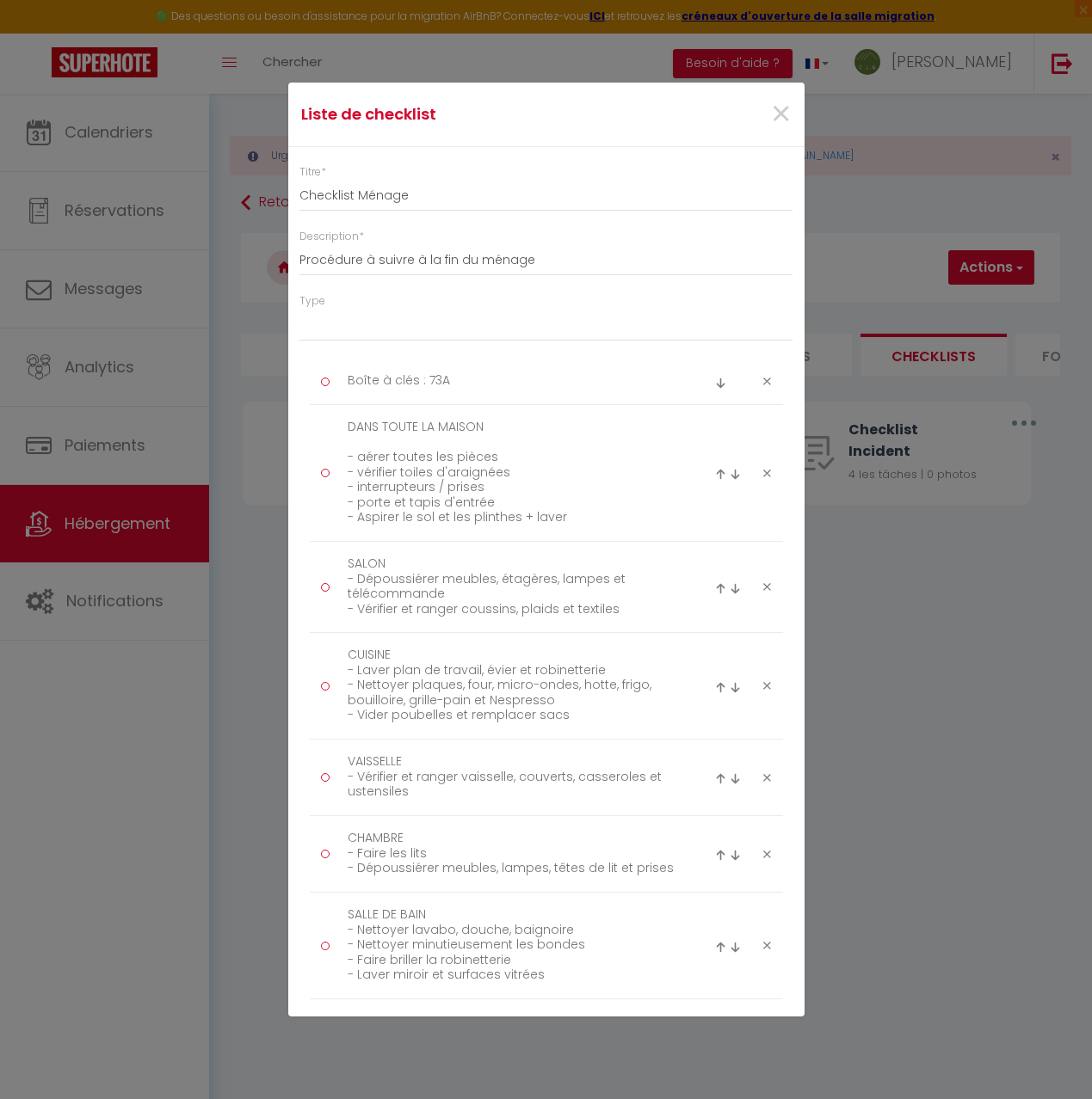
drag, startPoint x: 769, startPoint y: 381, endPoint x: 760, endPoint y: 386, distance: 10.3
click at [769, 381] on icon at bounding box center [767, 381] width 7 height 13
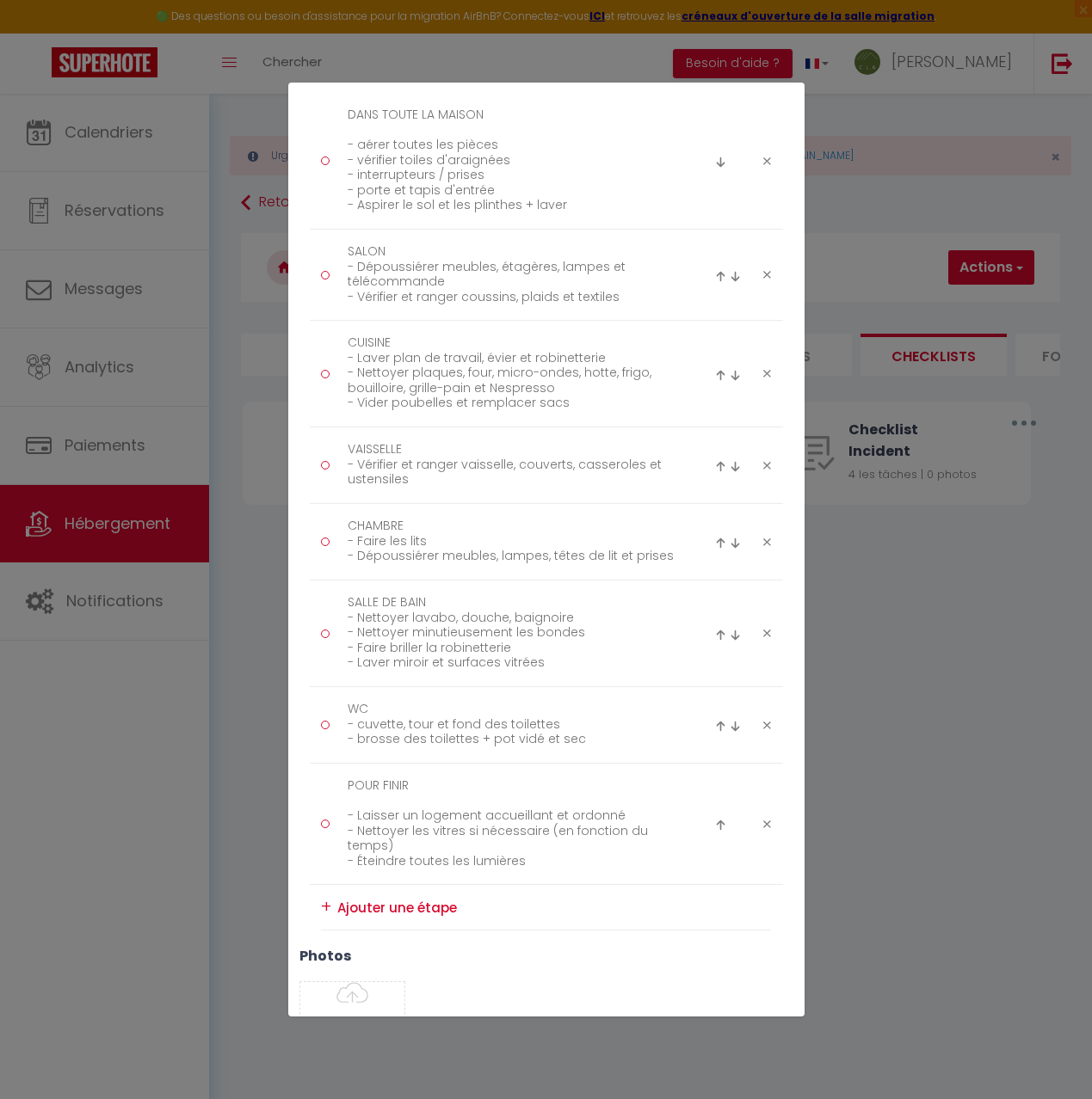
scroll to position [429, 0]
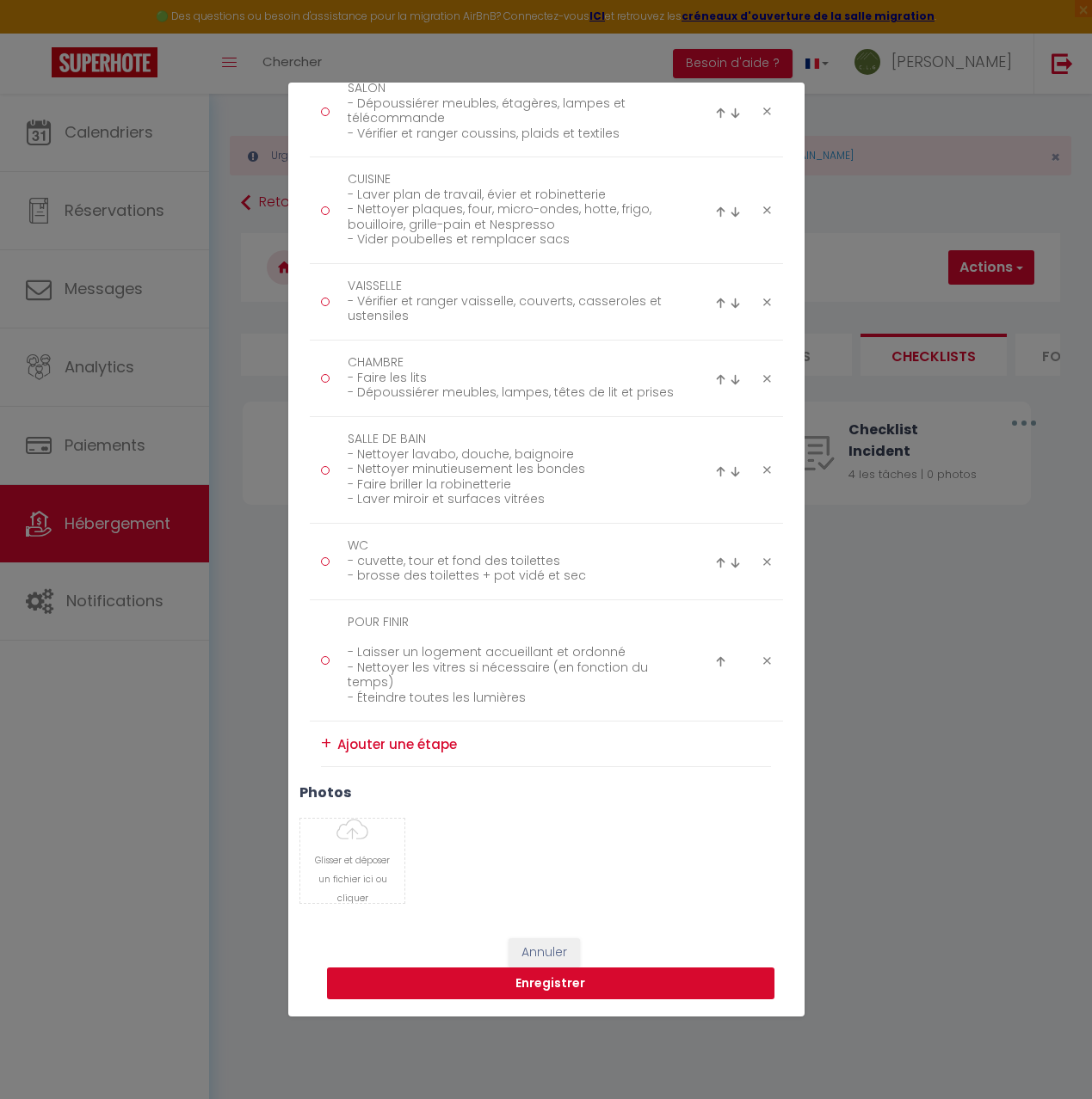
click at [536, 983] on button "Enregistrer" at bounding box center [551, 984] width 448 height 32
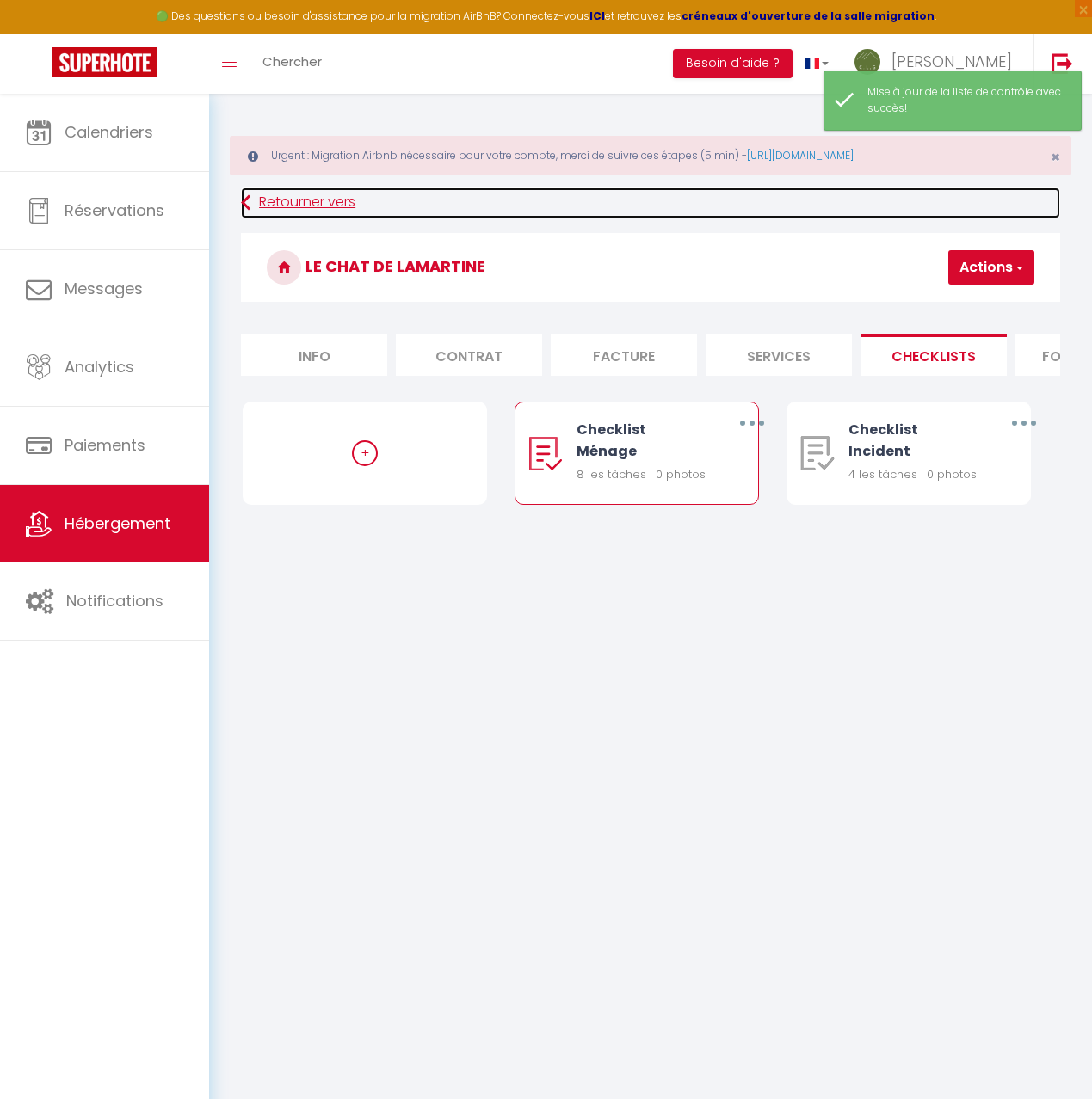
click at [325, 201] on link "Retourner vers" at bounding box center [650, 204] width 819 height 31
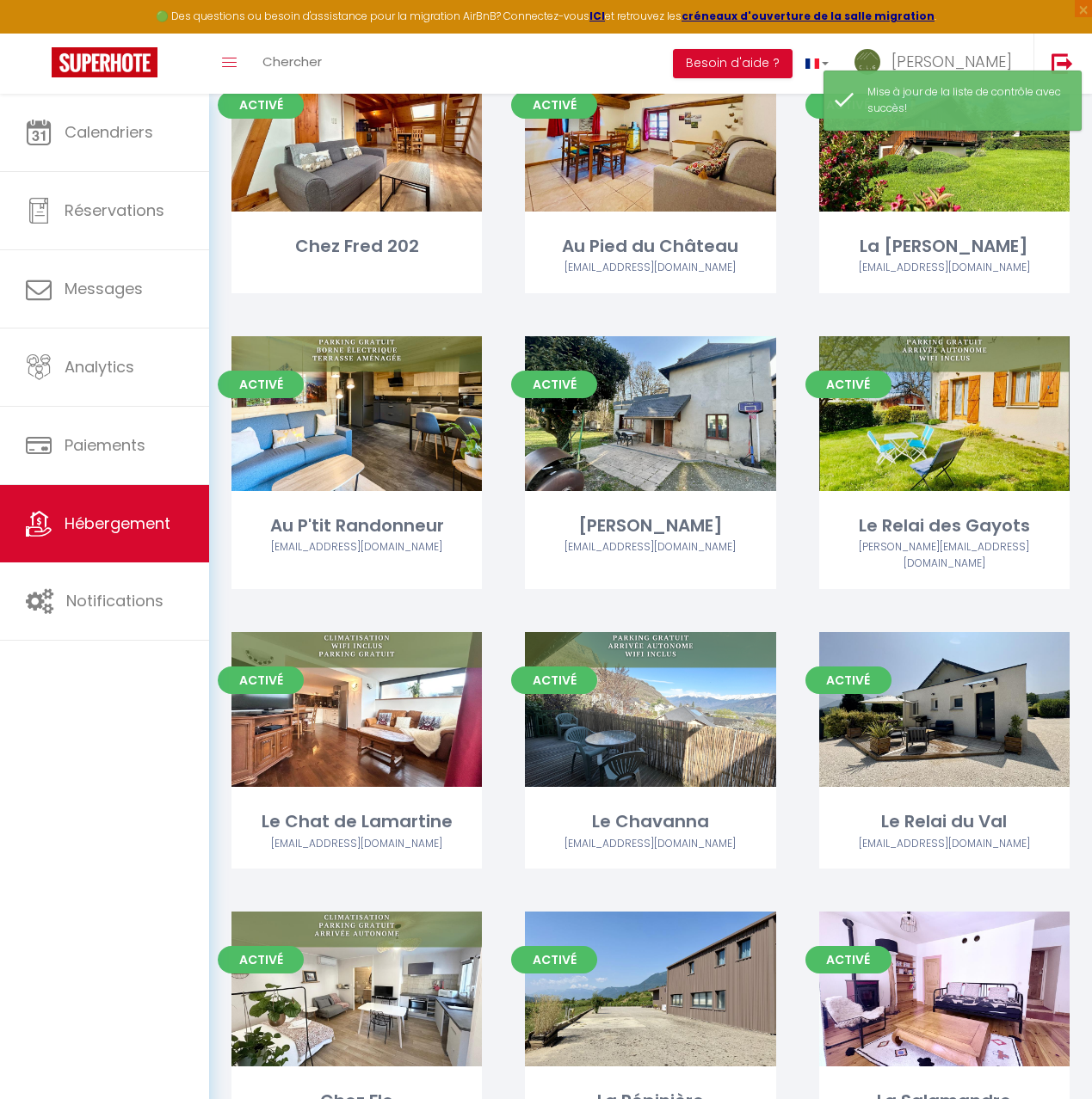
scroll to position [829, 0]
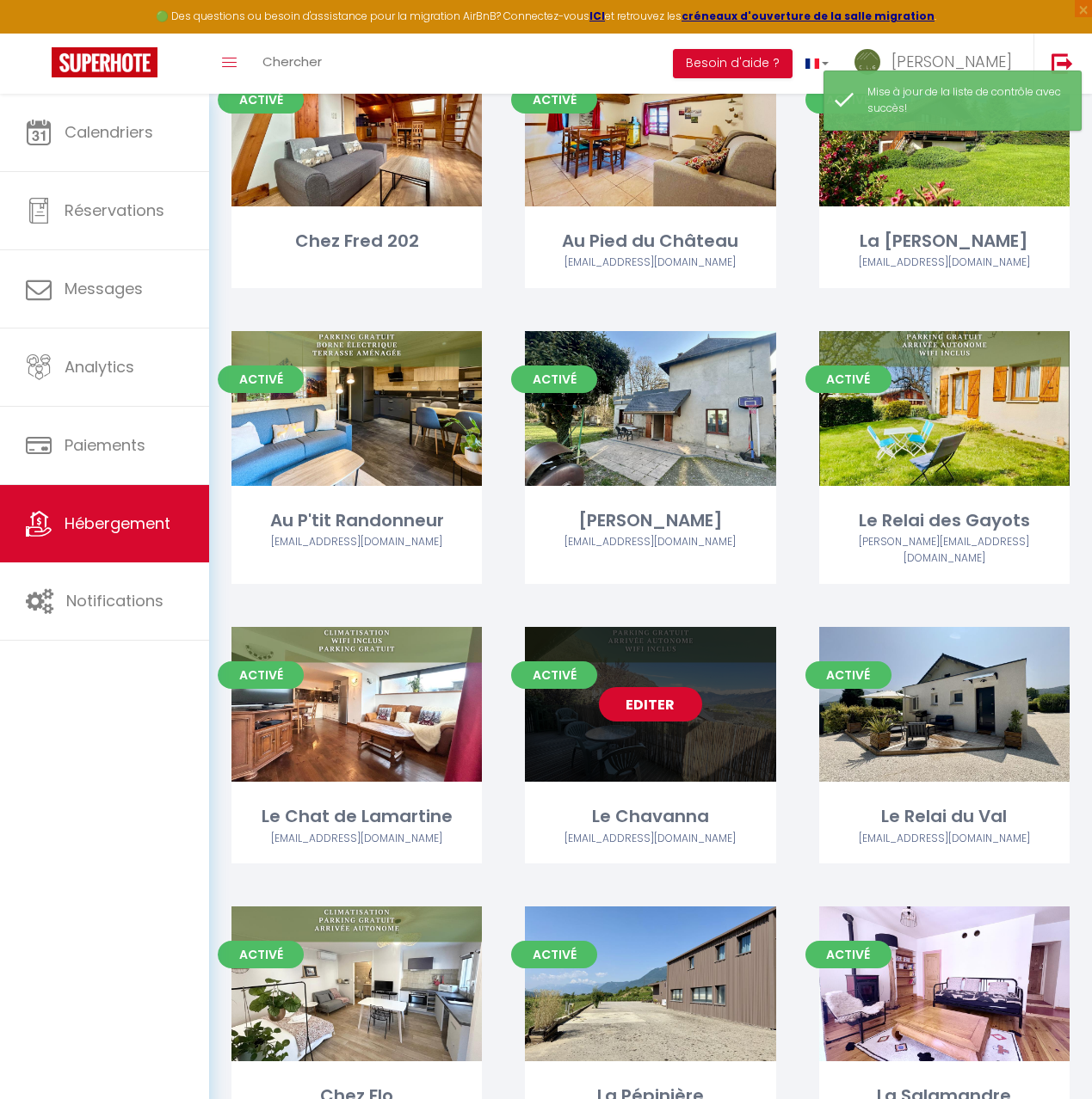
click at [706, 699] on div "Editer" at bounding box center [651, 705] width 251 height 155
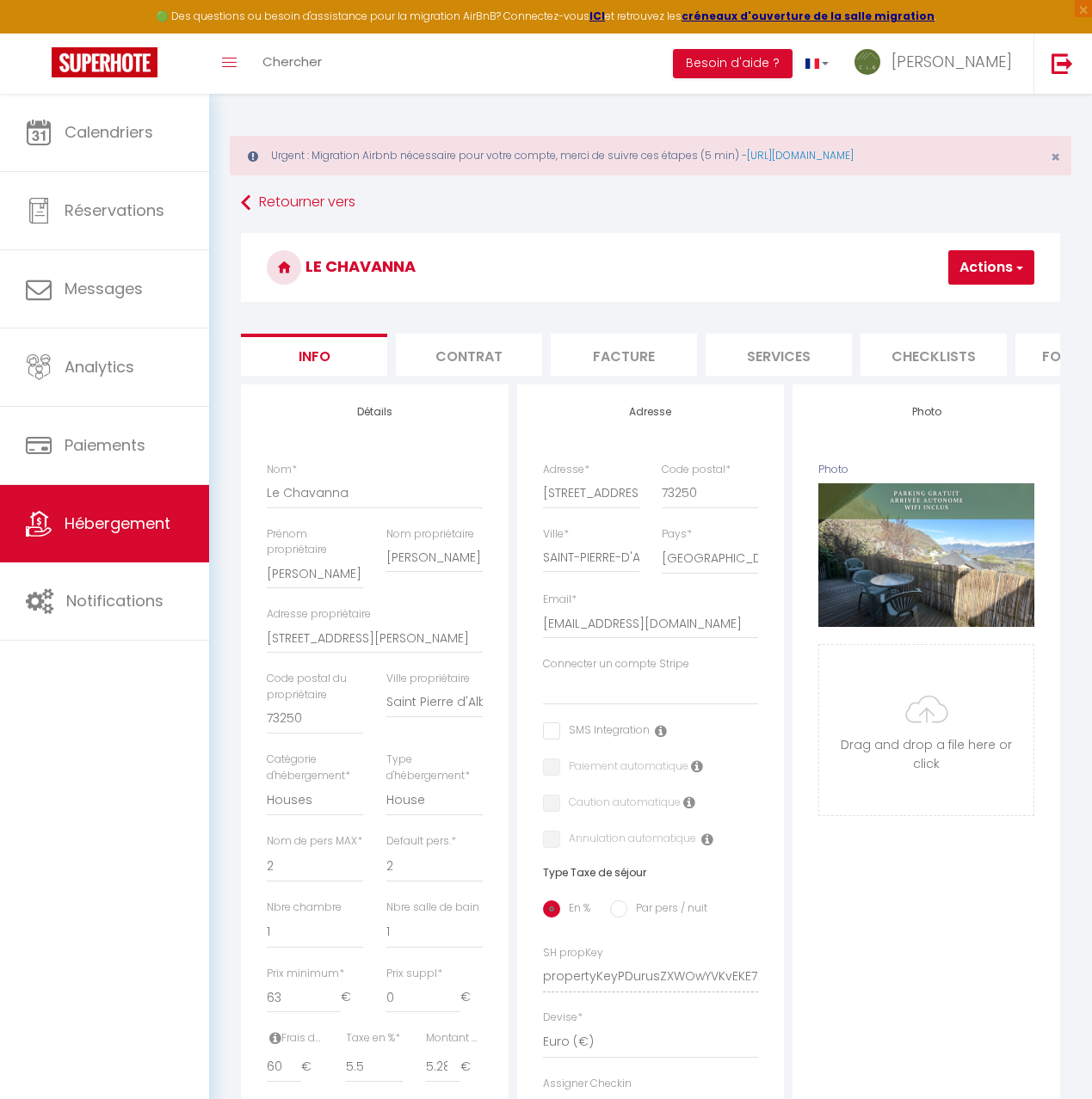
click at [954, 355] on li "Checklists" at bounding box center [933, 355] width 147 height 42
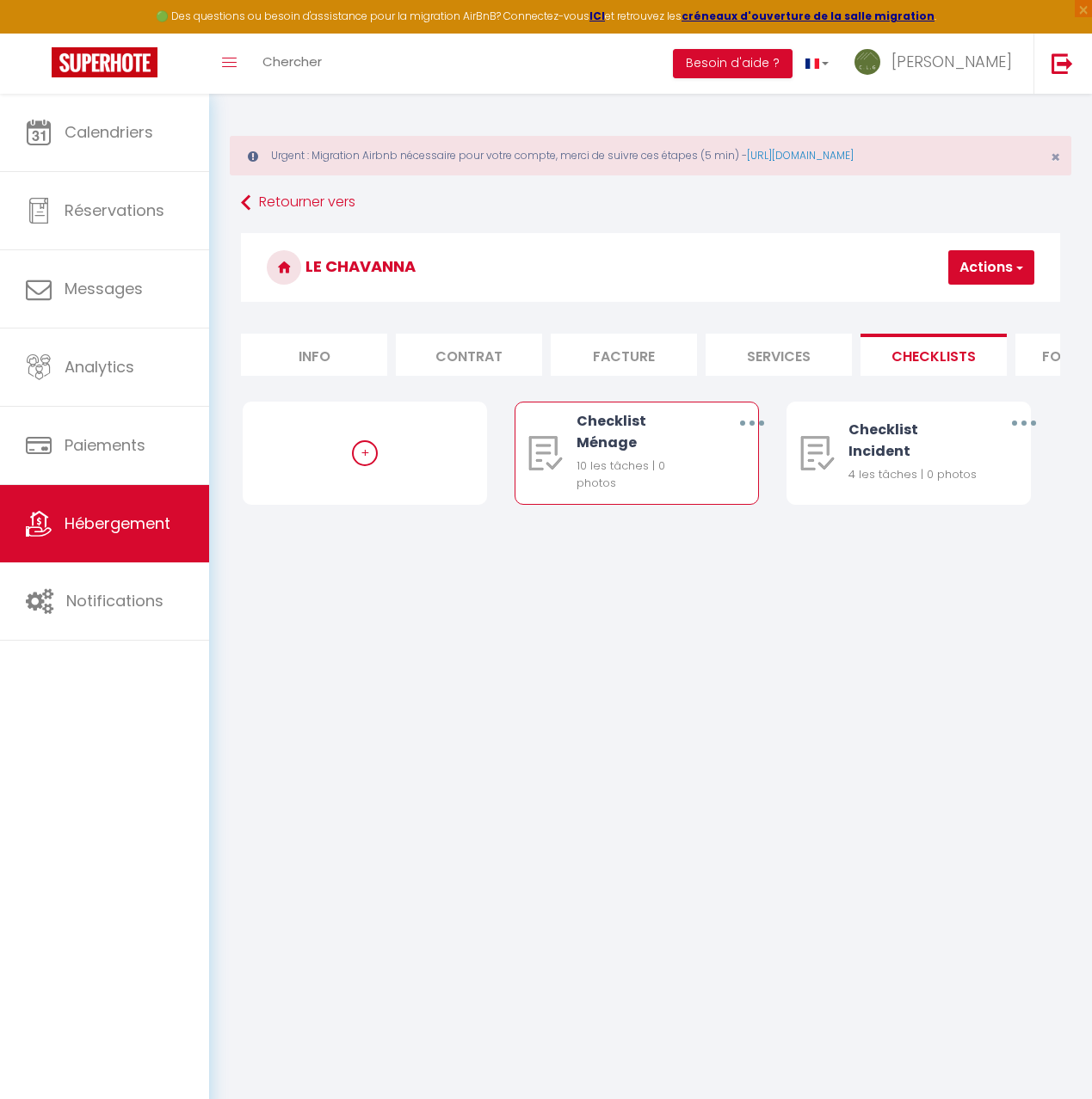
drag, startPoint x: 748, startPoint y: 420, endPoint x: 741, endPoint y: 428, distance: 10.6
click at [748, 420] on button "button" at bounding box center [751, 423] width 45 height 32
click at [699, 468] on link "Editer" at bounding box center [706, 465] width 127 height 29
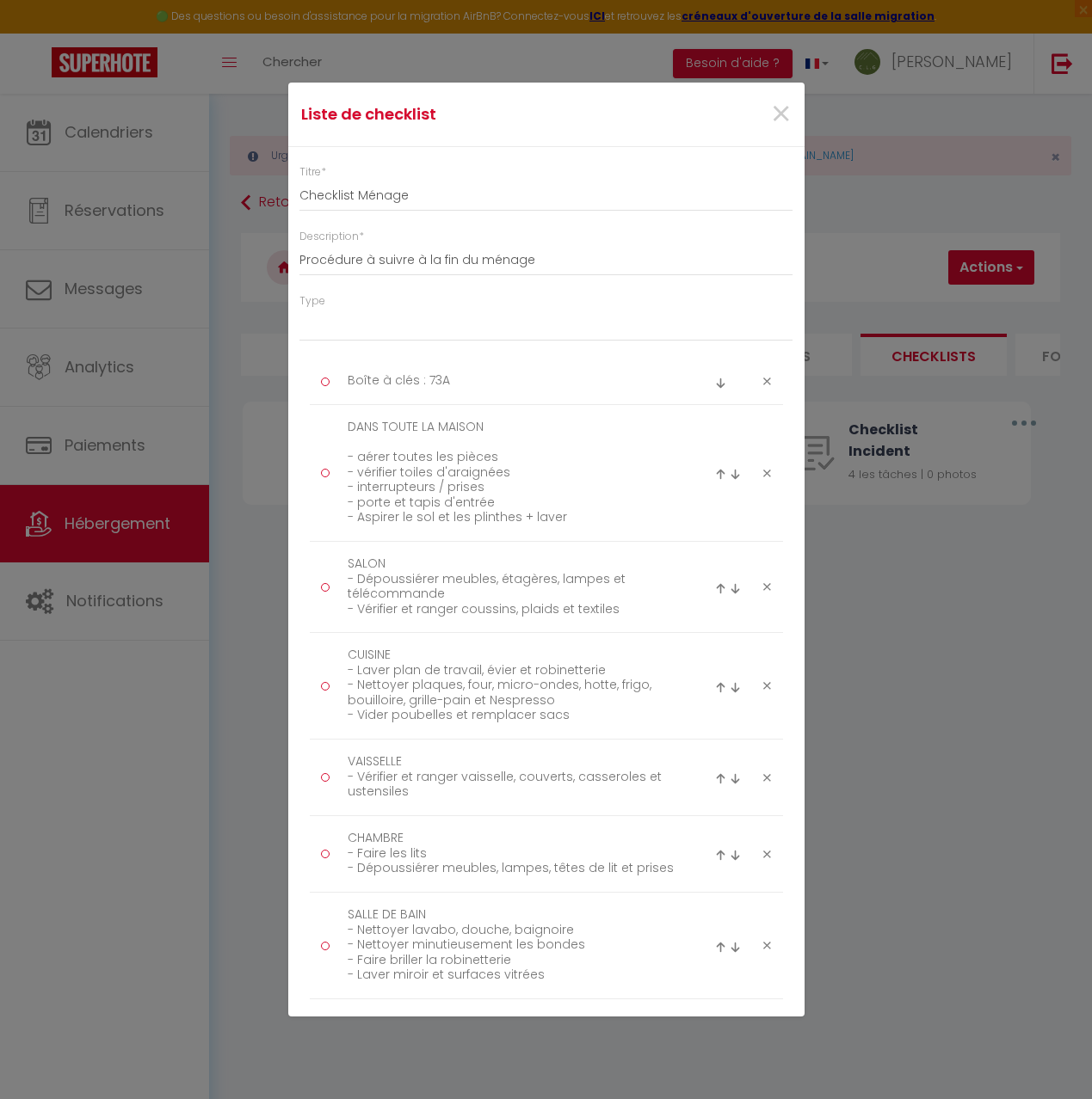
click at [767, 379] on icon at bounding box center [767, 381] width 7 height 13
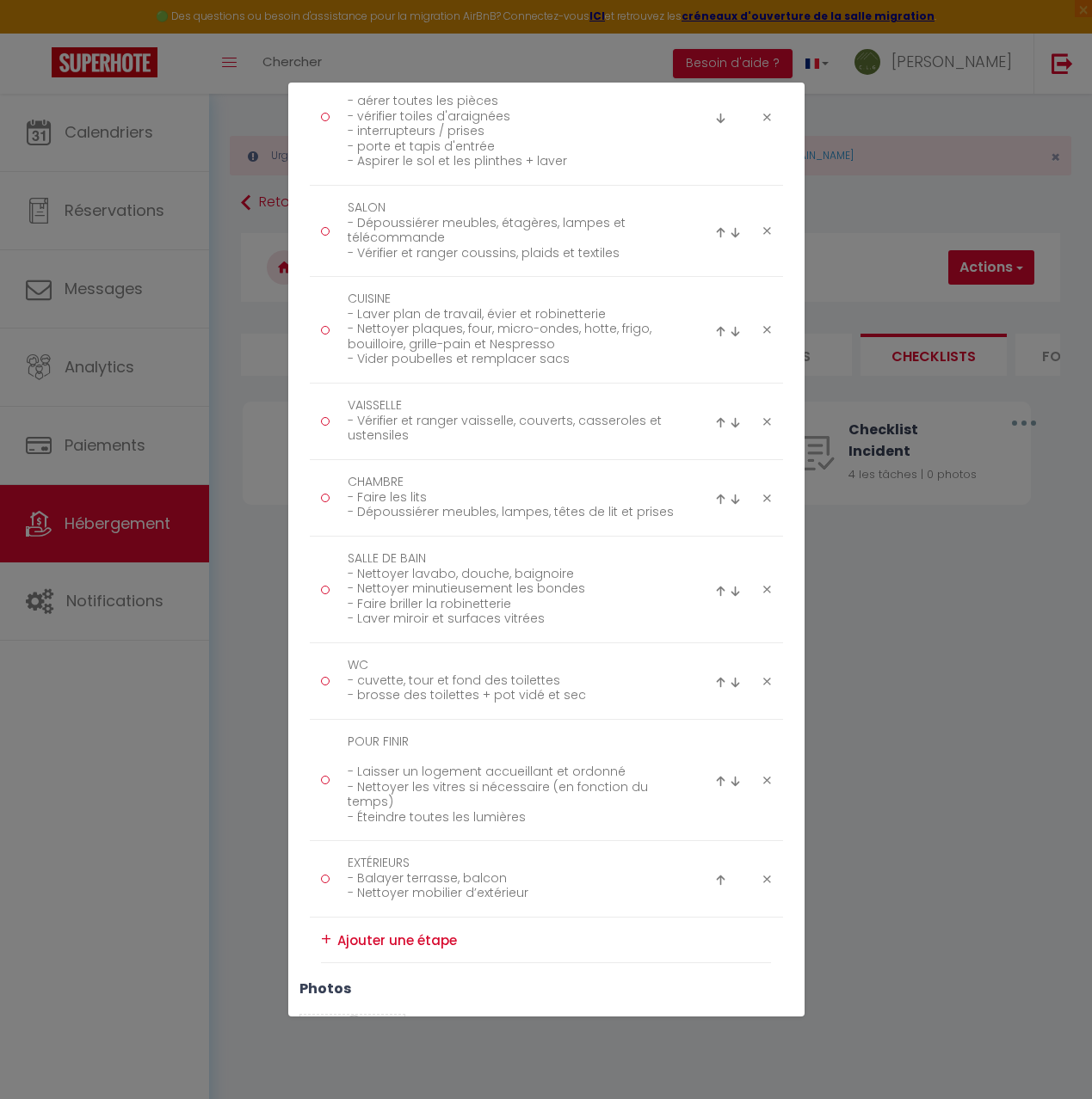
scroll to position [506, 0]
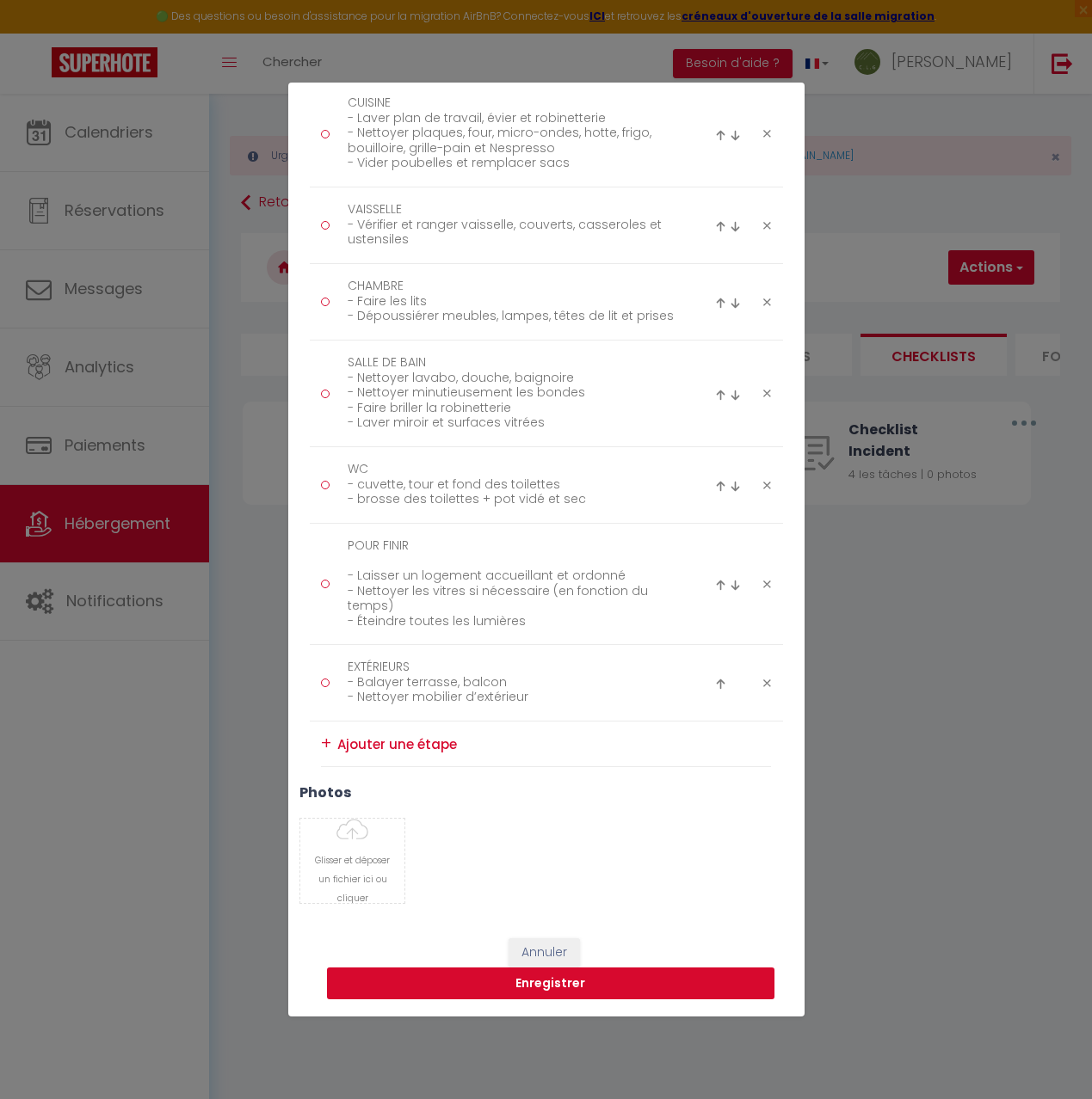
click at [545, 982] on button "Enregistrer" at bounding box center [551, 984] width 448 height 32
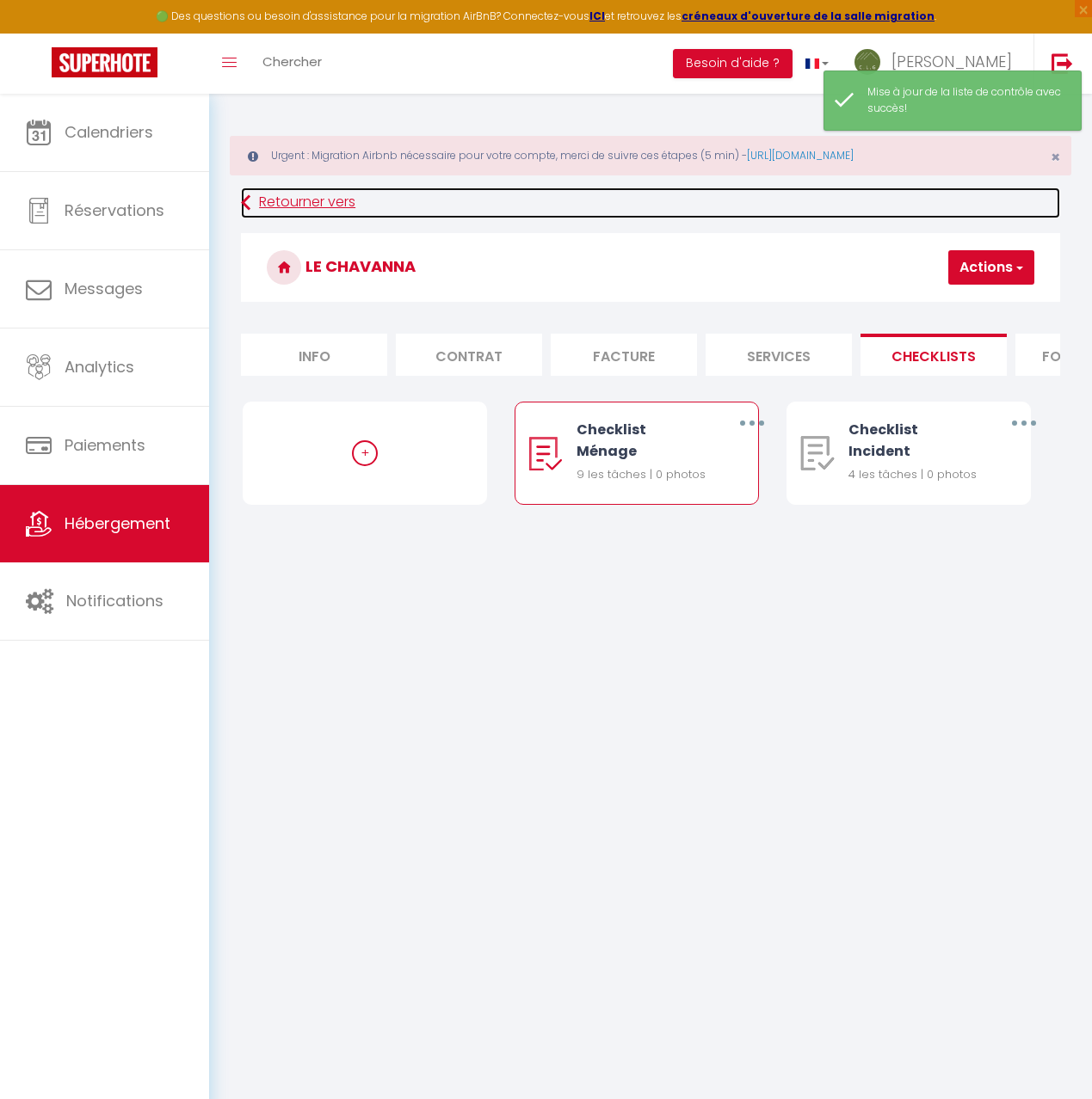
click at [307, 198] on link "Retourner vers" at bounding box center [650, 204] width 819 height 31
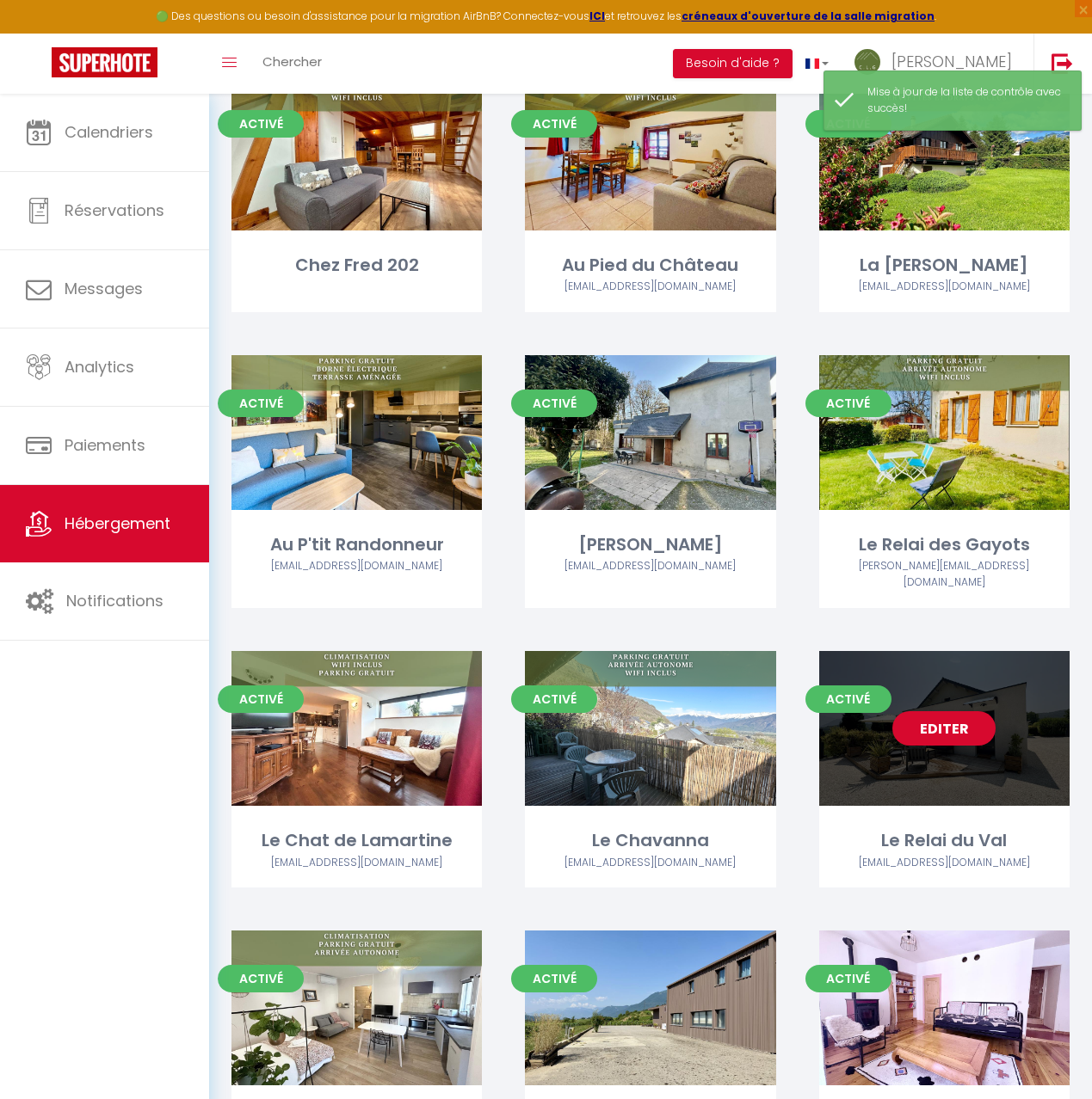
scroll to position [812, 0]
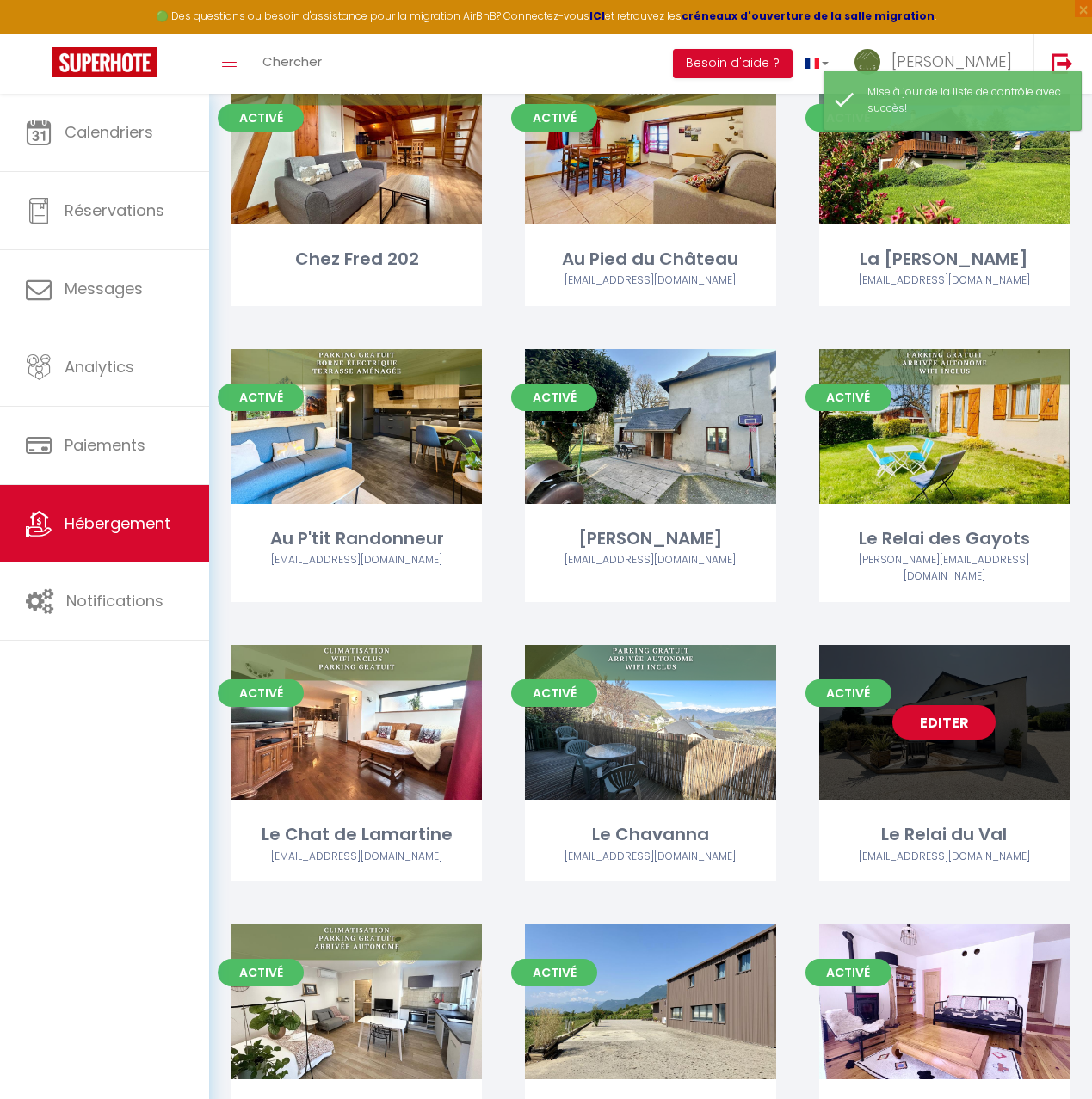
click at [969, 727] on div "Editer" at bounding box center [945, 722] width 251 height 155
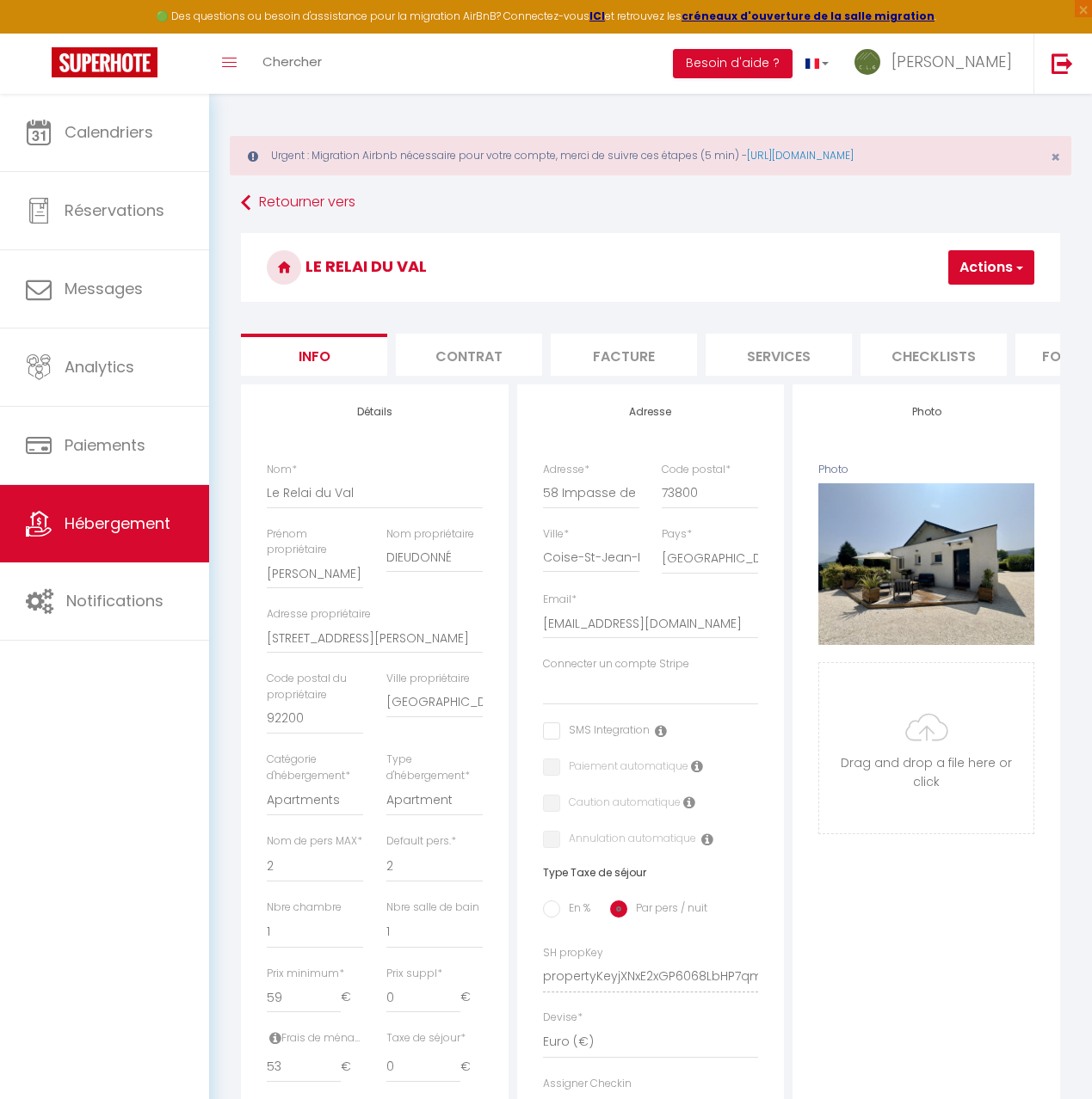
click at [914, 353] on li "Checklists" at bounding box center [933, 355] width 147 height 42
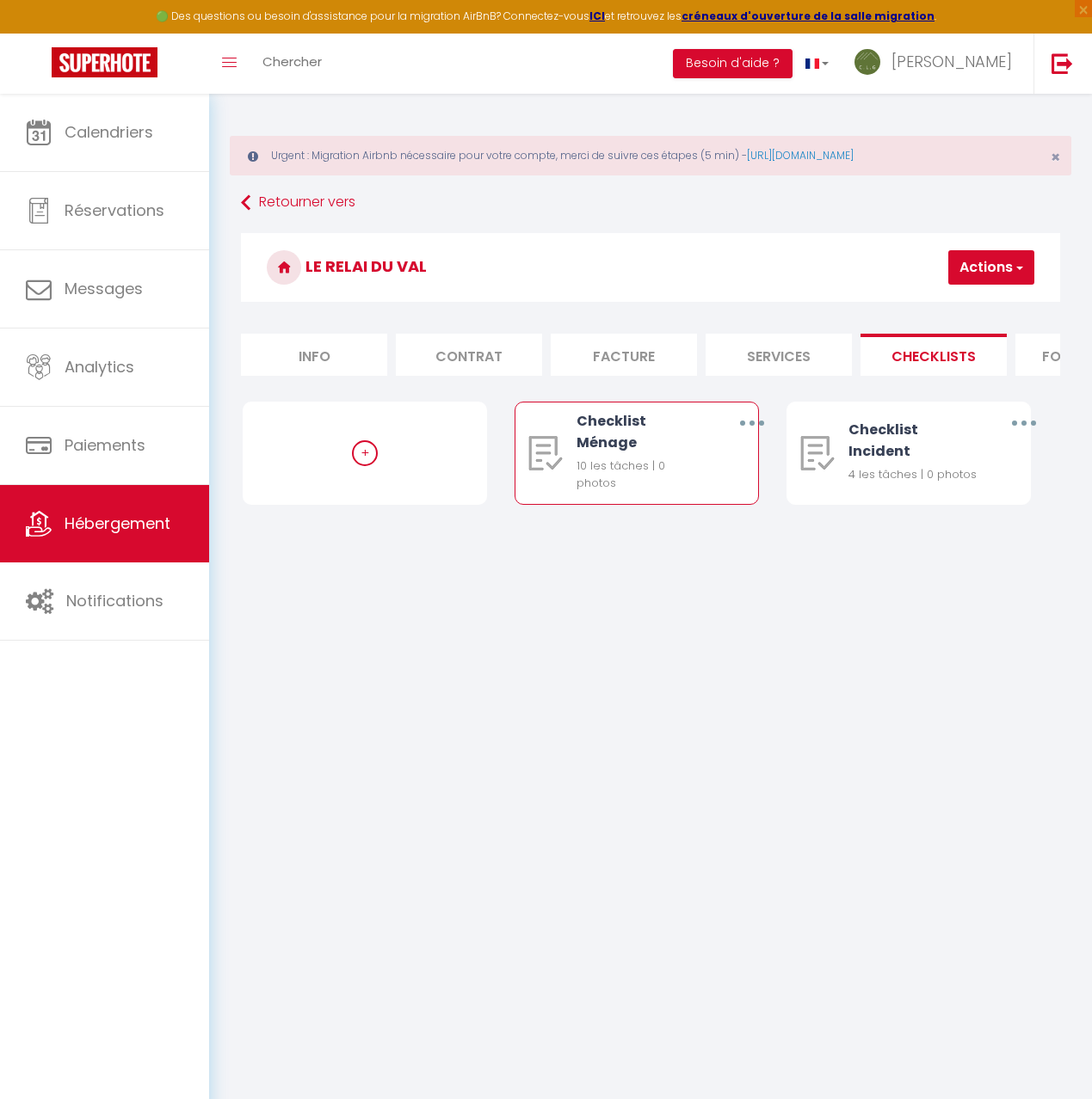
drag, startPoint x: 759, startPoint y: 424, endPoint x: 747, endPoint y: 433, distance: 15.0
click at [758, 424] on button "button" at bounding box center [751, 423] width 45 height 32
click at [720, 471] on link "Editer" at bounding box center [706, 465] width 127 height 29
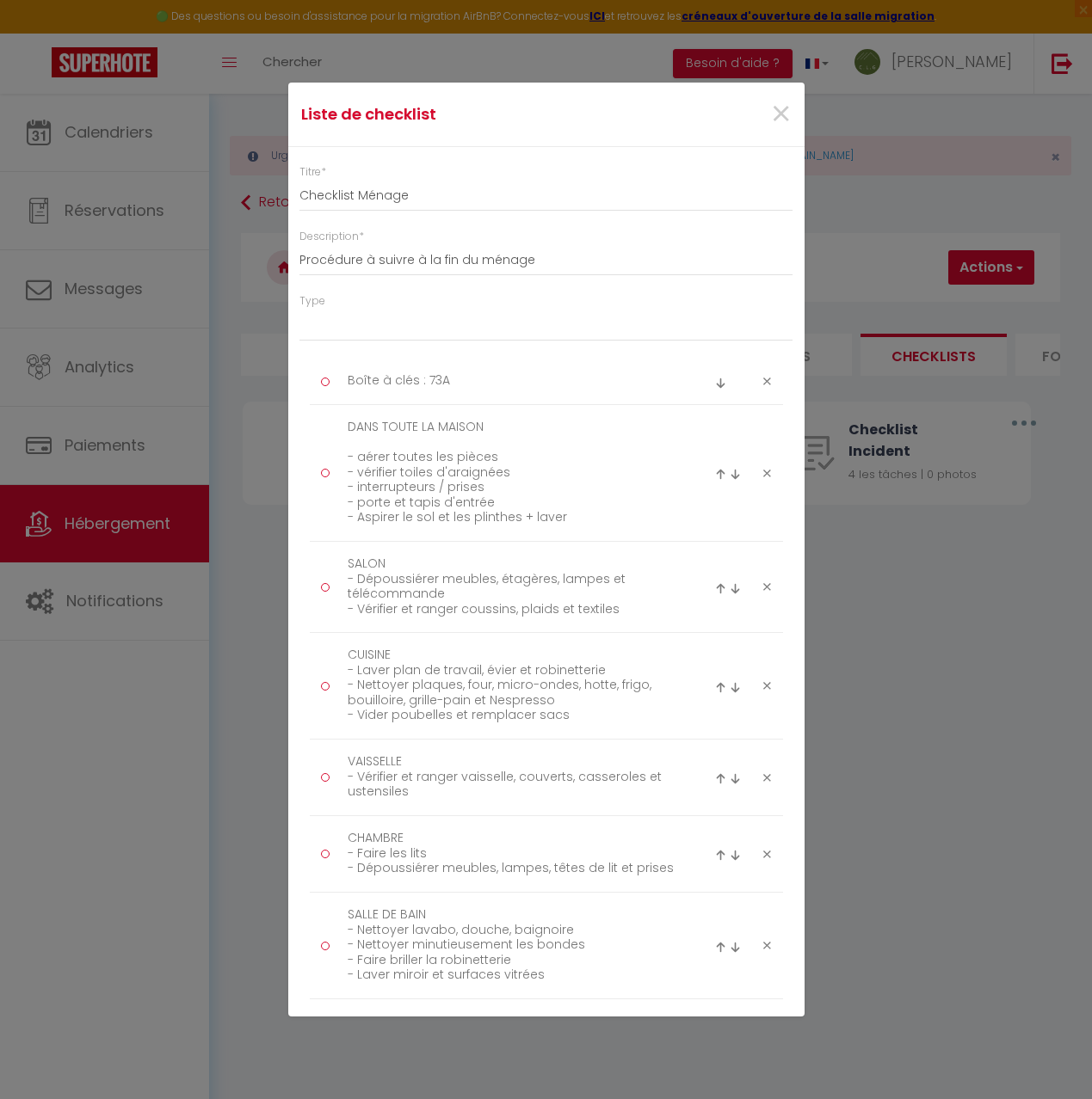
drag, startPoint x: 769, startPoint y: 378, endPoint x: 737, endPoint y: 400, distance: 38.8
click at [769, 378] on icon at bounding box center [767, 381] width 7 height 13
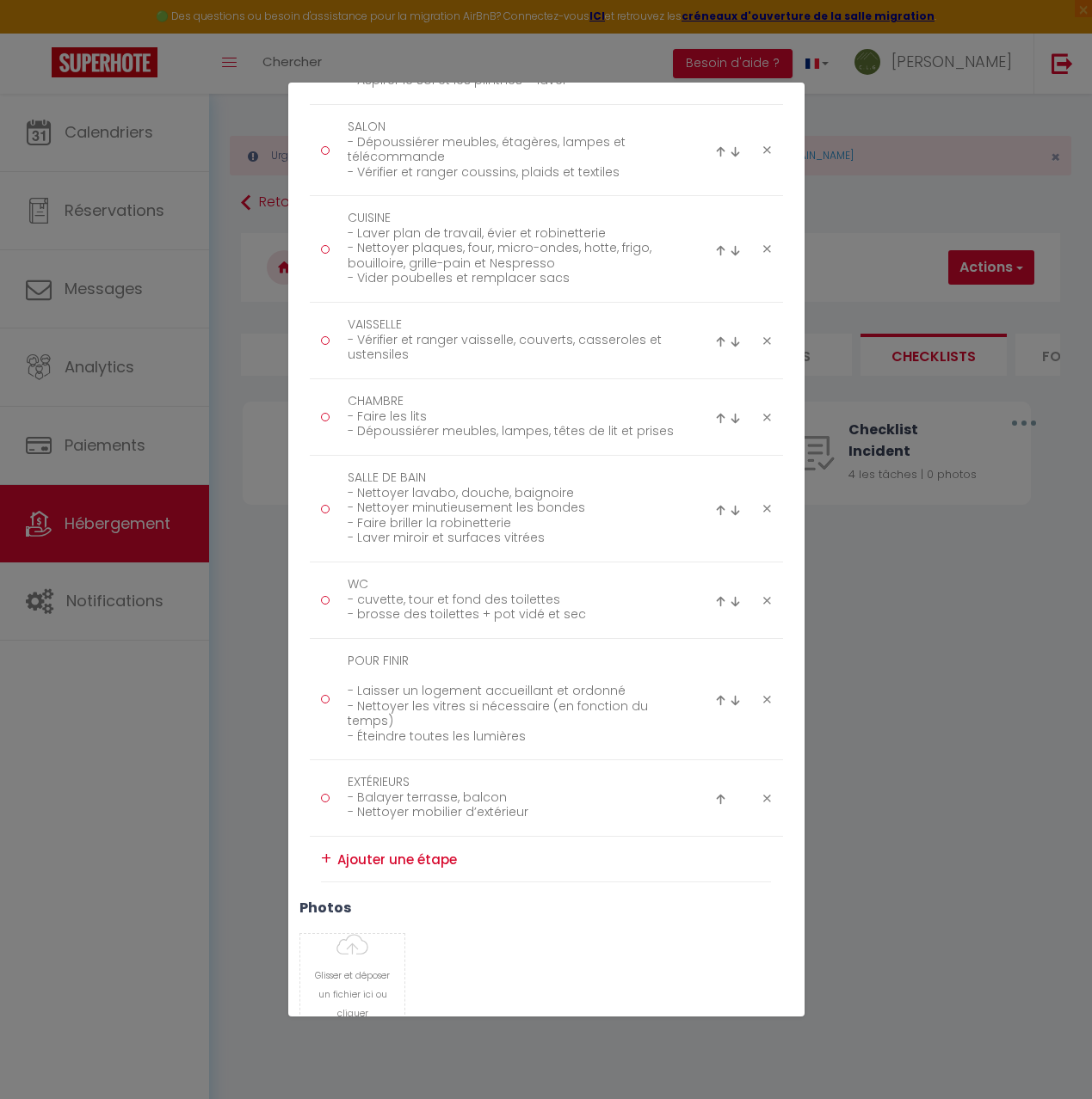
scroll to position [506, 0]
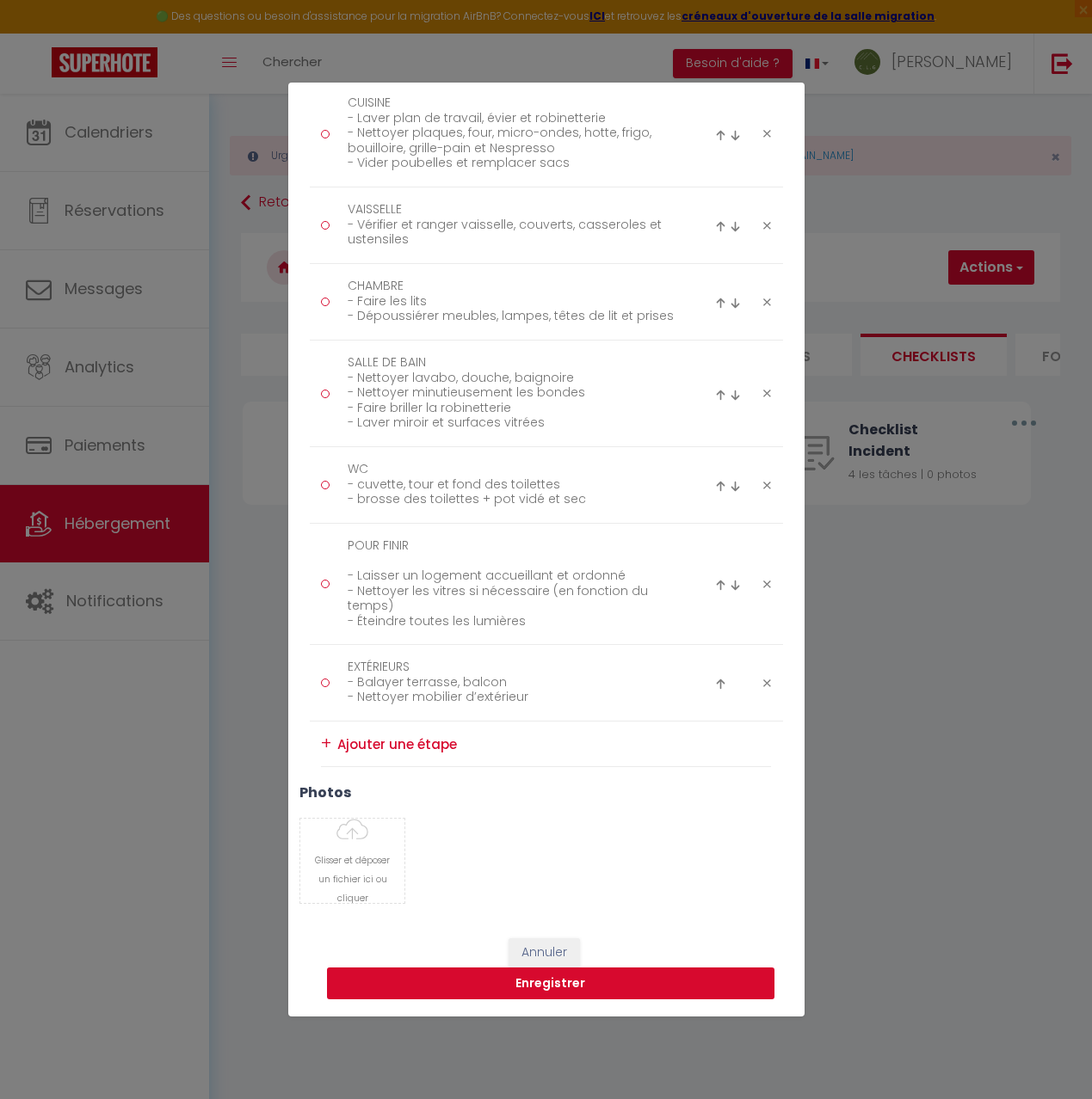
click at [538, 982] on button "Enregistrer" at bounding box center [551, 984] width 448 height 32
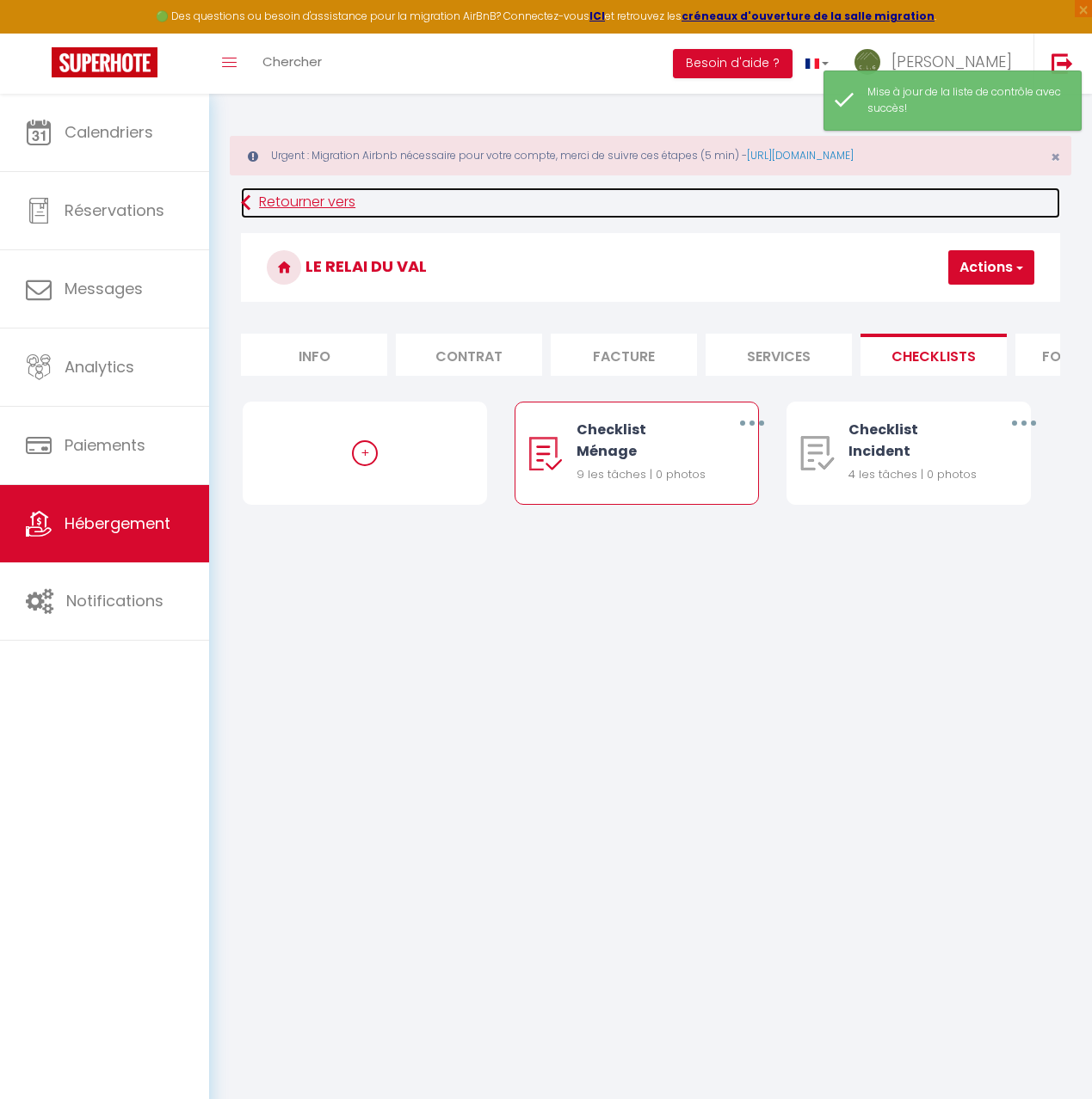
click at [254, 198] on link "Retourner vers" at bounding box center [650, 204] width 819 height 31
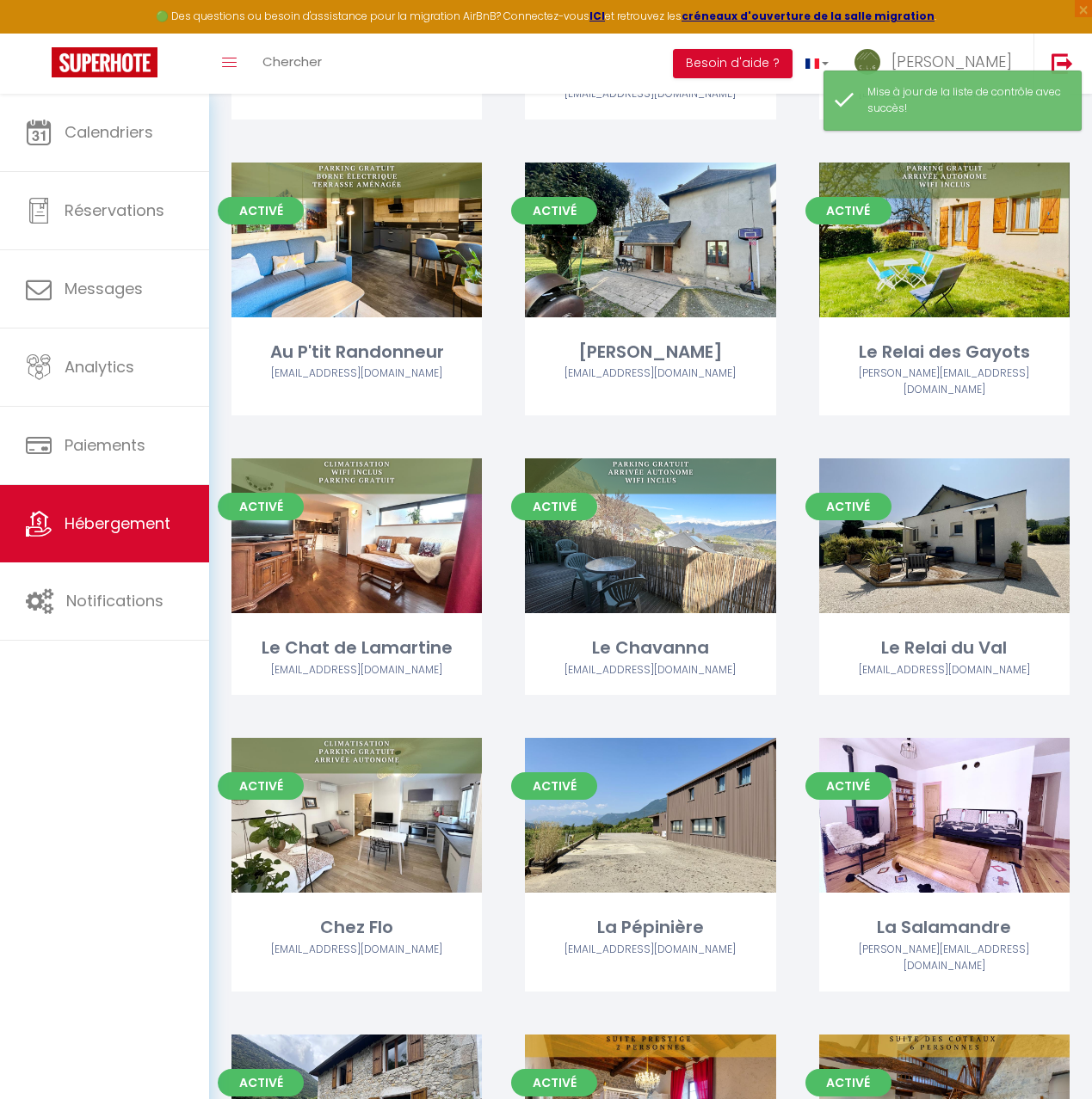
scroll to position [1091, 0]
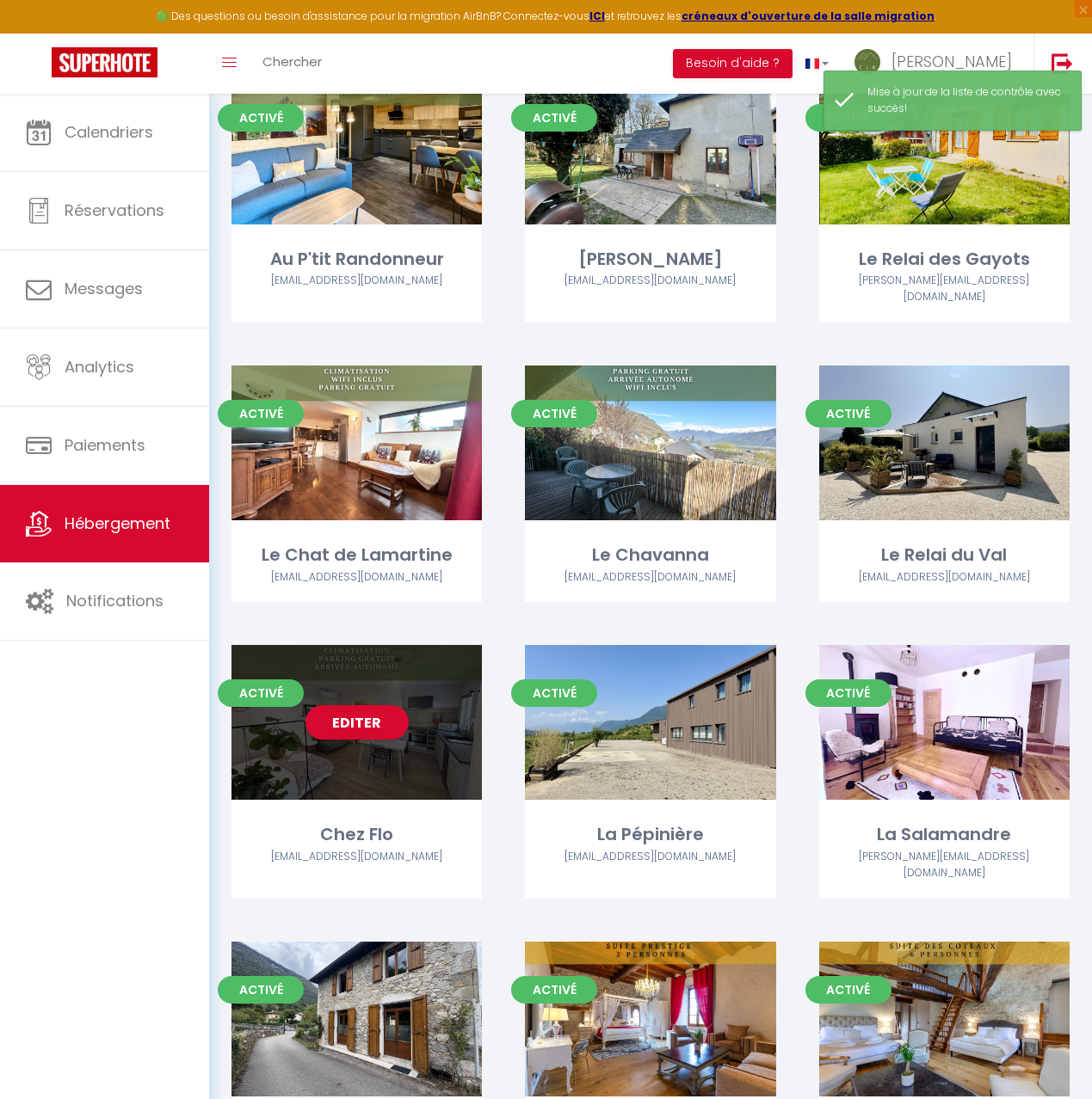
click at [416, 709] on div "Editer" at bounding box center [357, 722] width 251 height 155
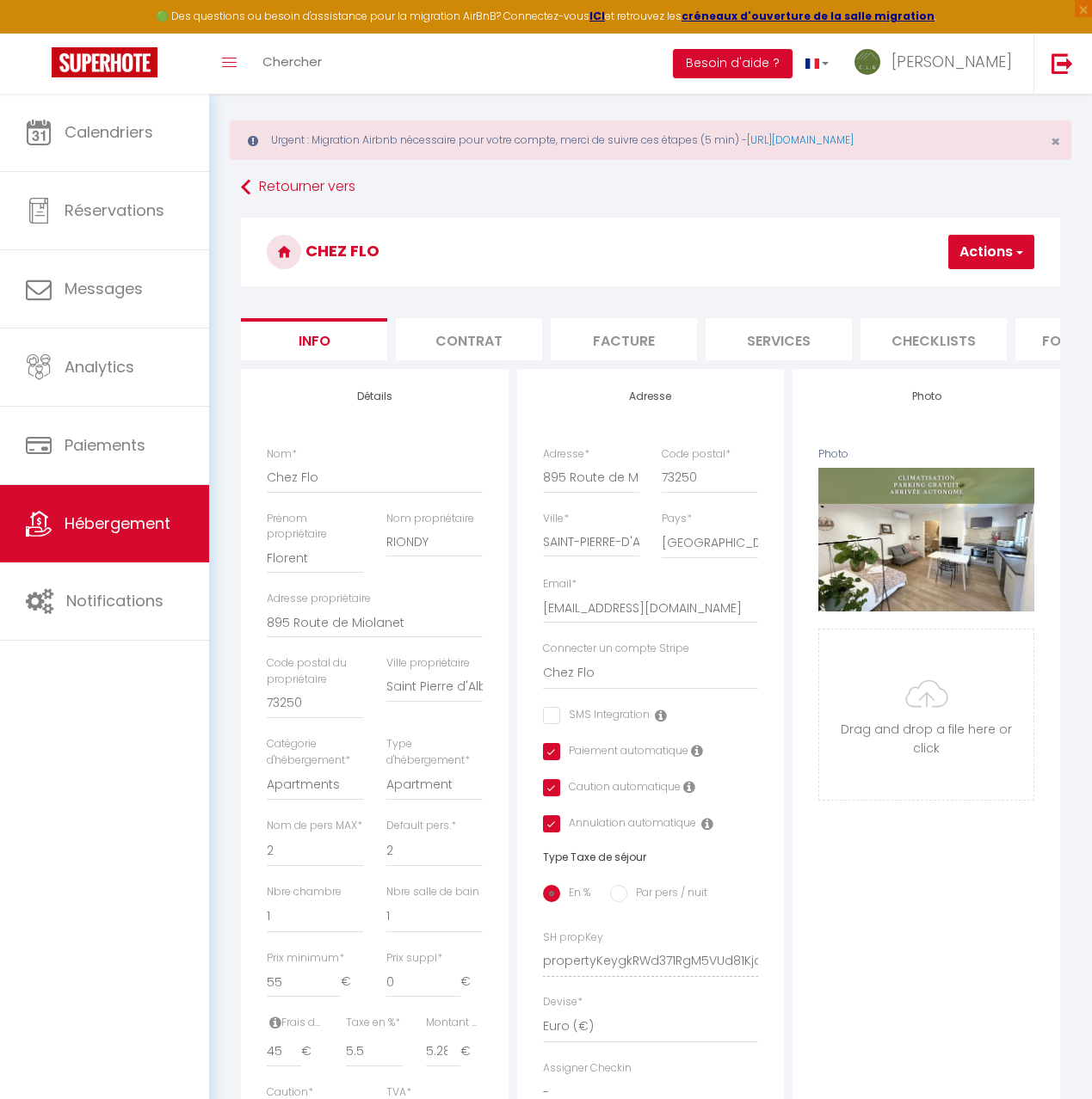
scroll to position [11, 0]
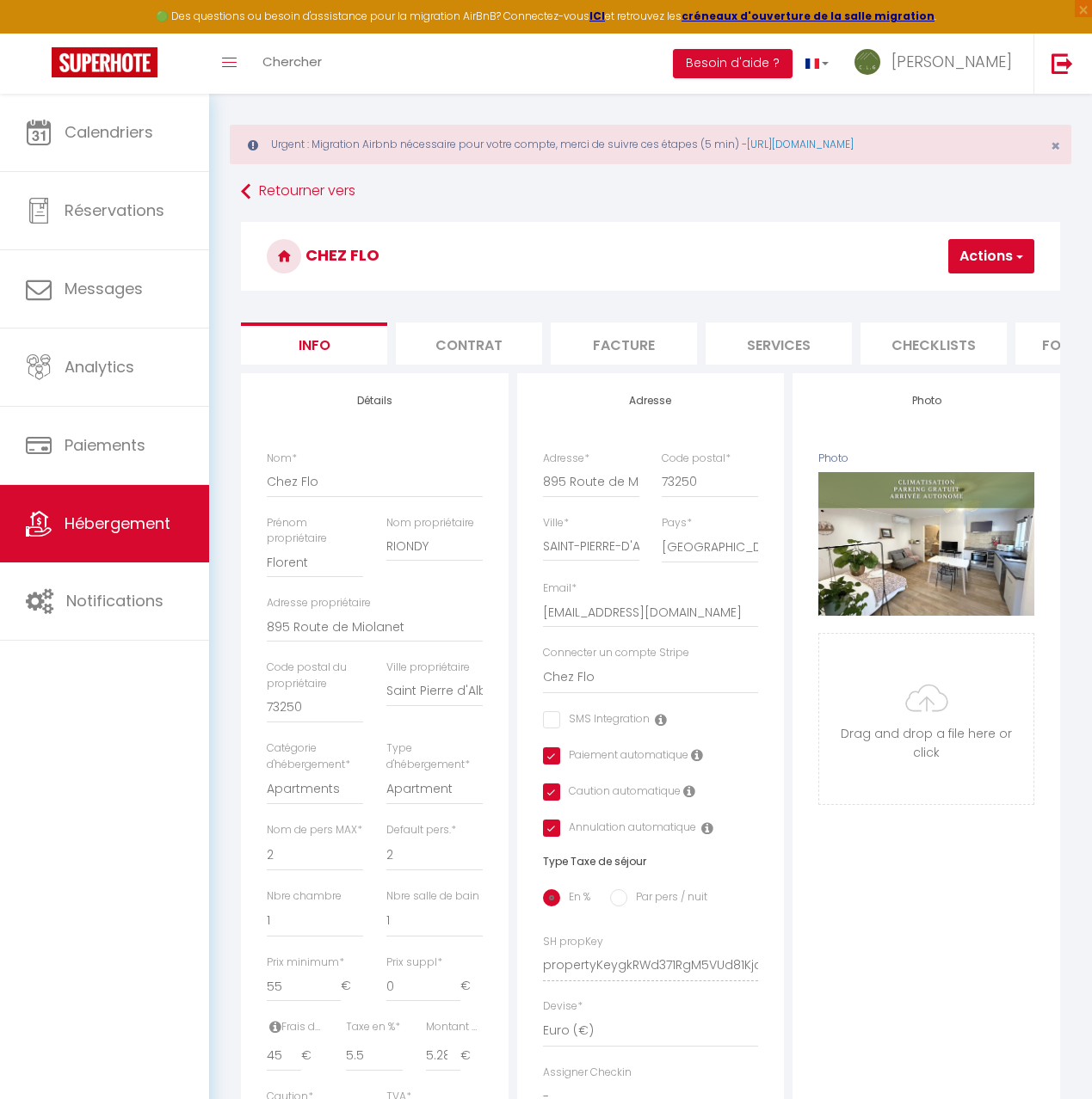
click at [933, 341] on li "Checklists" at bounding box center [933, 344] width 147 height 42
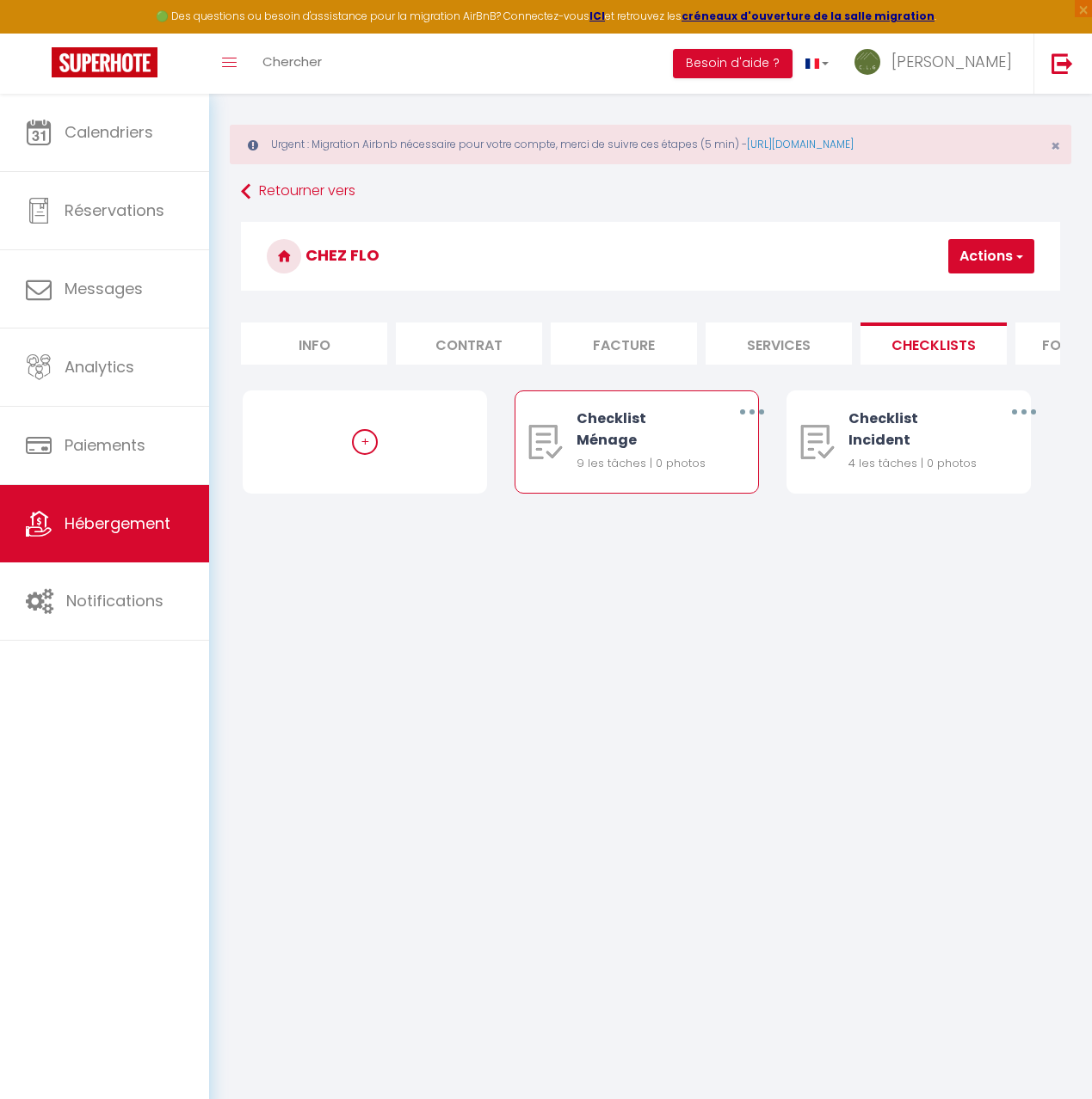
click at [747, 409] on button "button" at bounding box center [751, 412] width 45 height 32
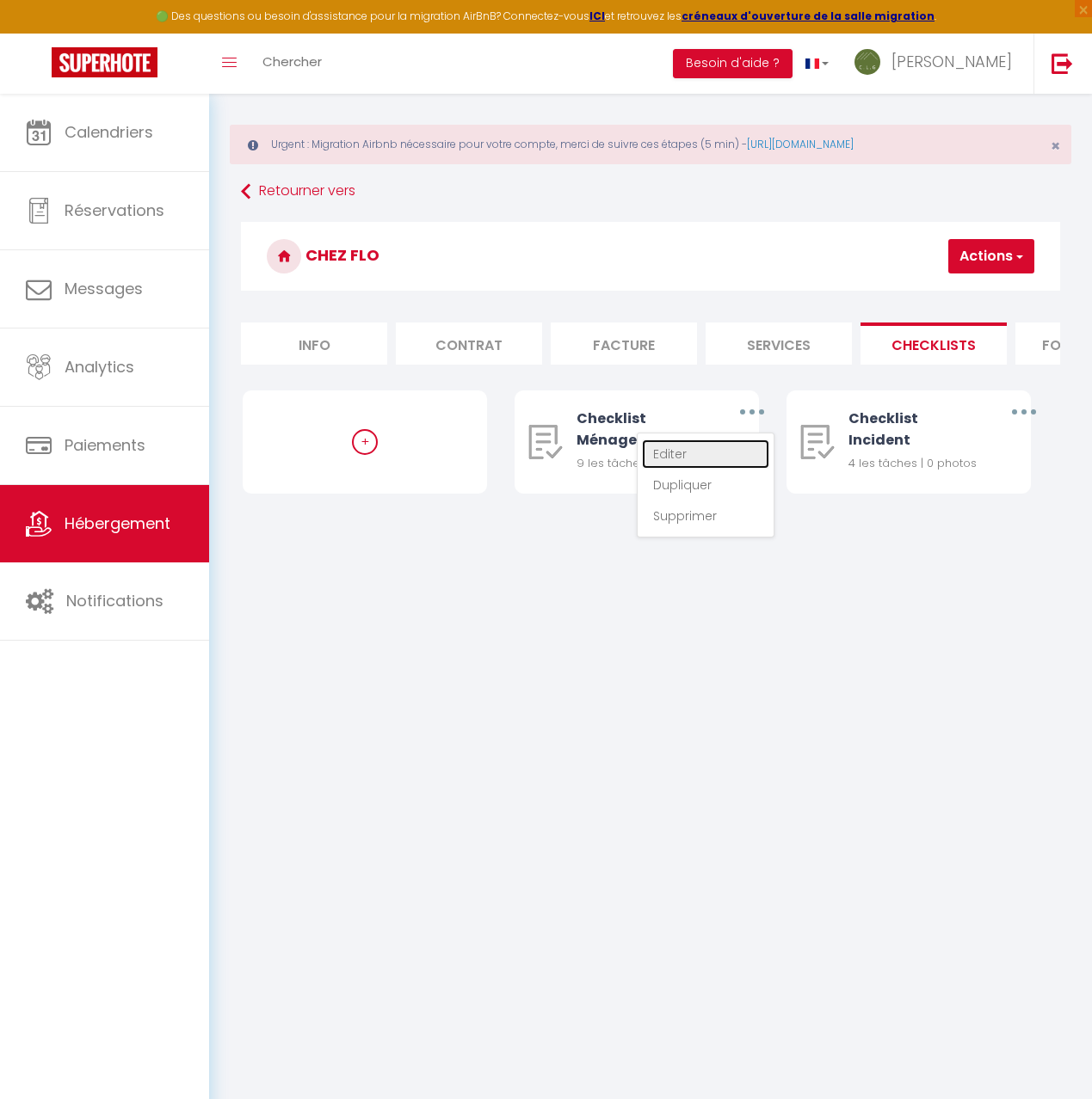
click at [710, 455] on link "Editer" at bounding box center [706, 454] width 127 height 29
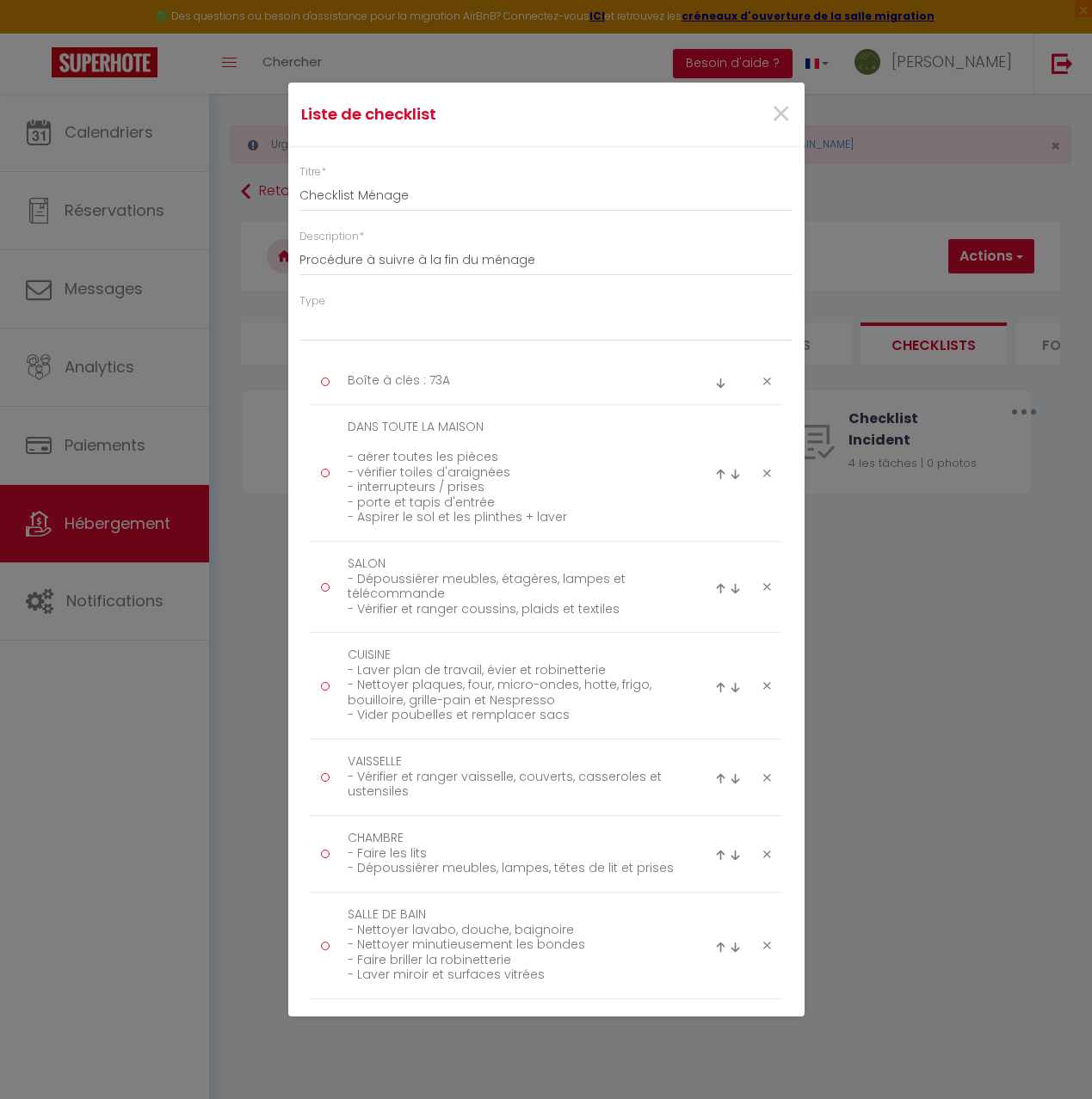
drag, startPoint x: 767, startPoint y: 379, endPoint x: 738, endPoint y: 389, distance: 30.7
click at [766, 379] on icon at bounding box center [767, 381] width 7 height 13
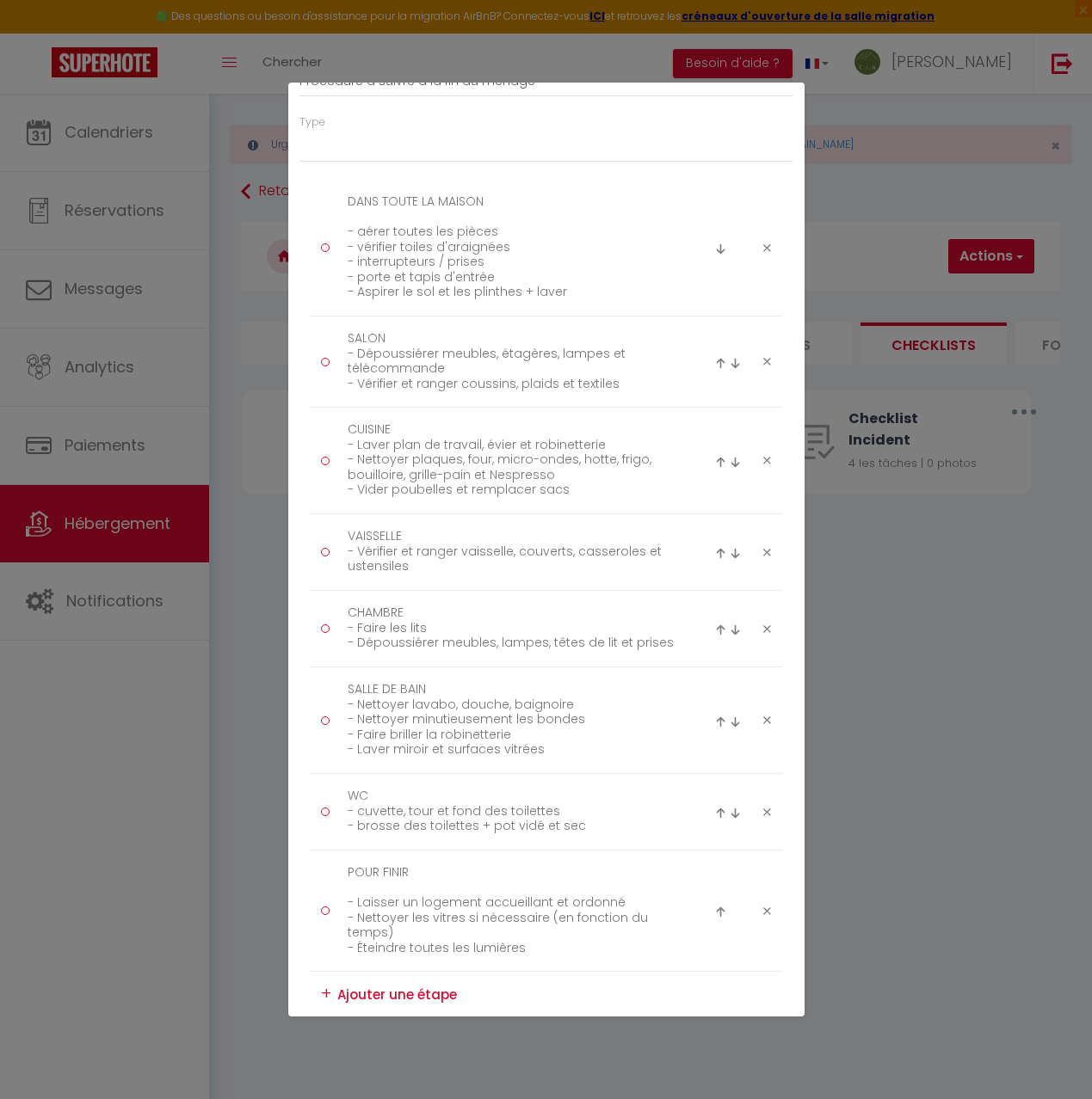
scroll to position [429, 0]
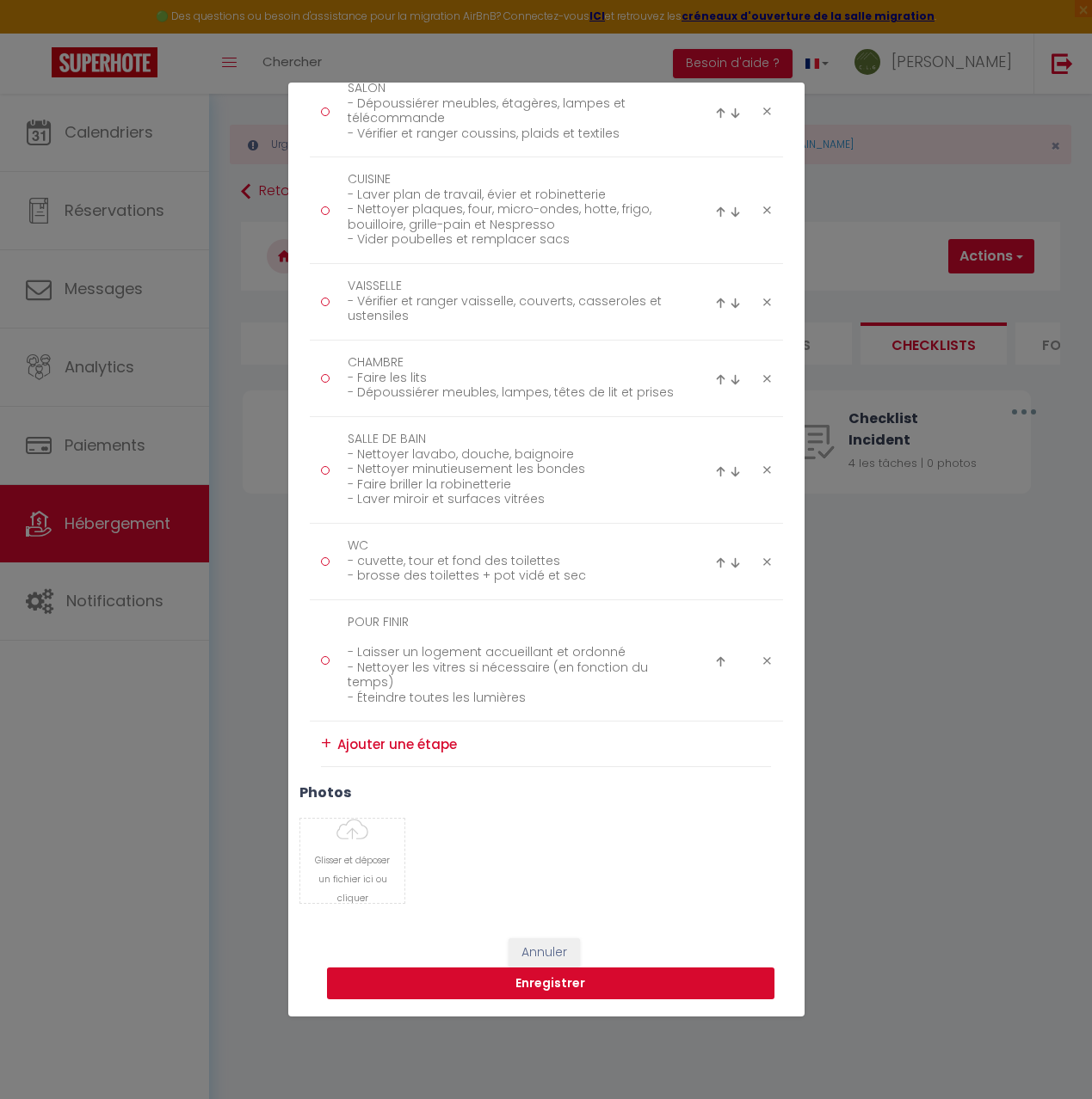
click at [485, 978] on button "Enregistrer" at bounding box center [551, 984] width 448 height 32
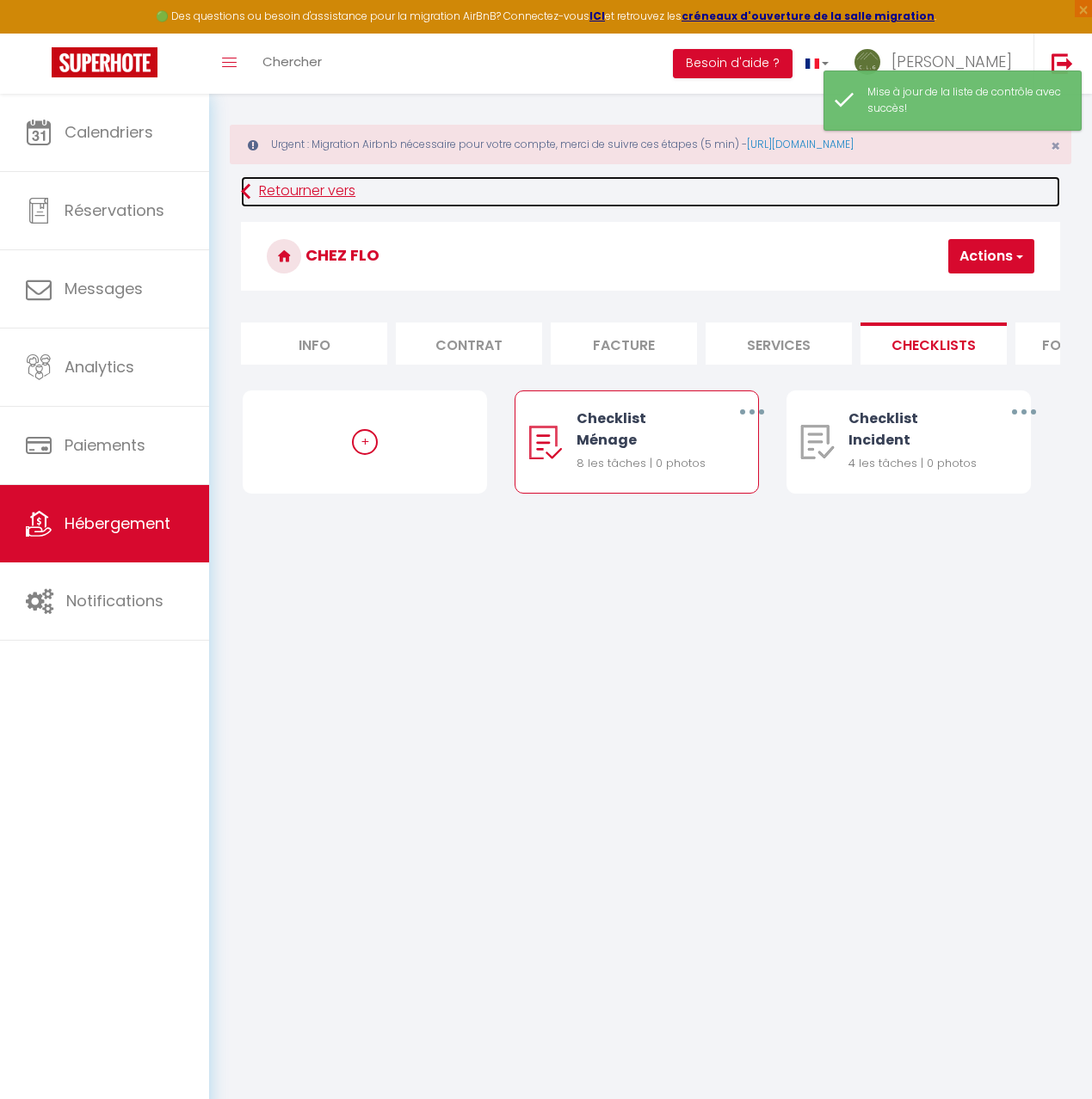
click at [275, 193] on link "Retourner vers" at bounding box center [650, 192] width 819 height 31
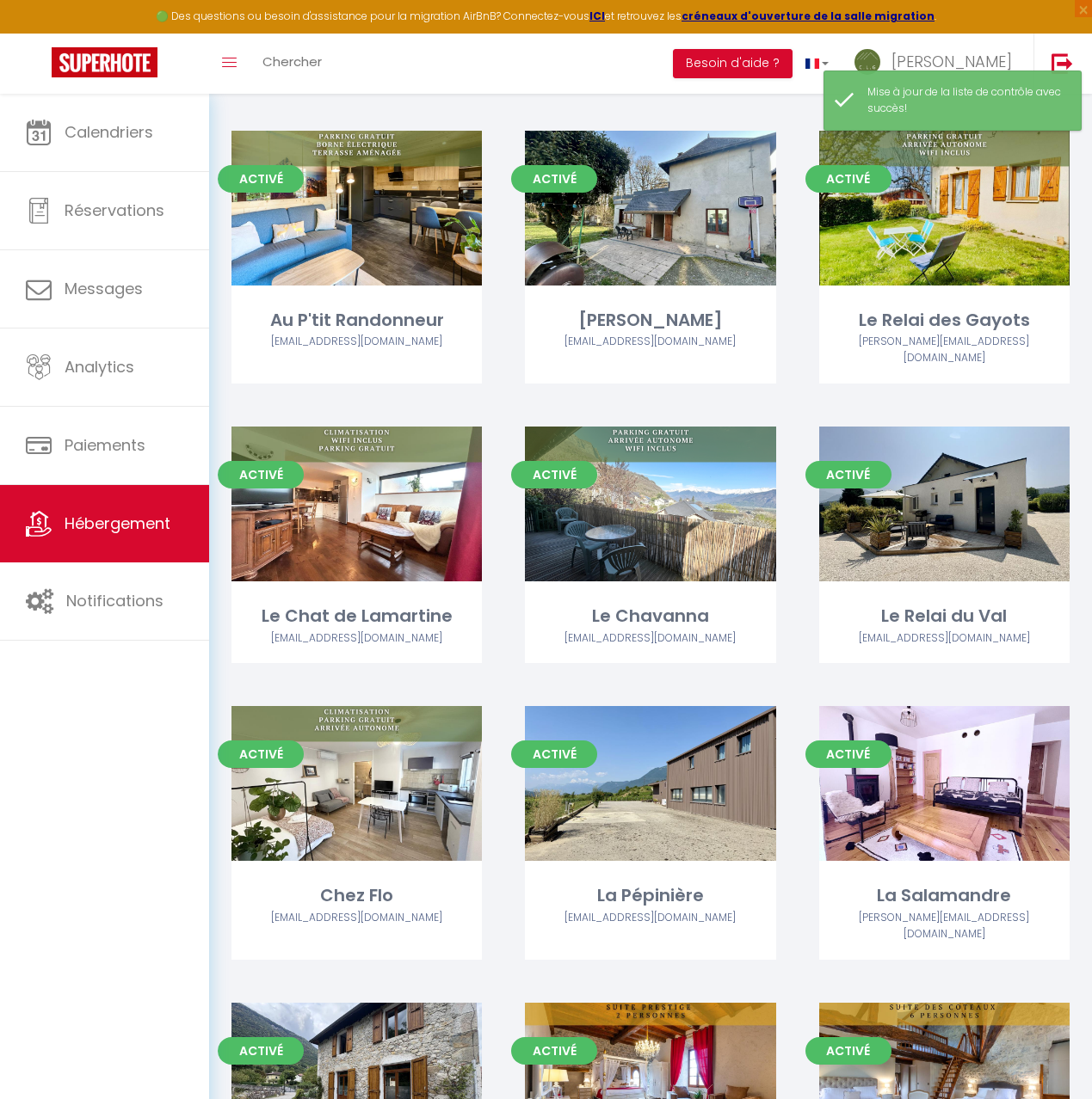
scroll to position [1050, 0]
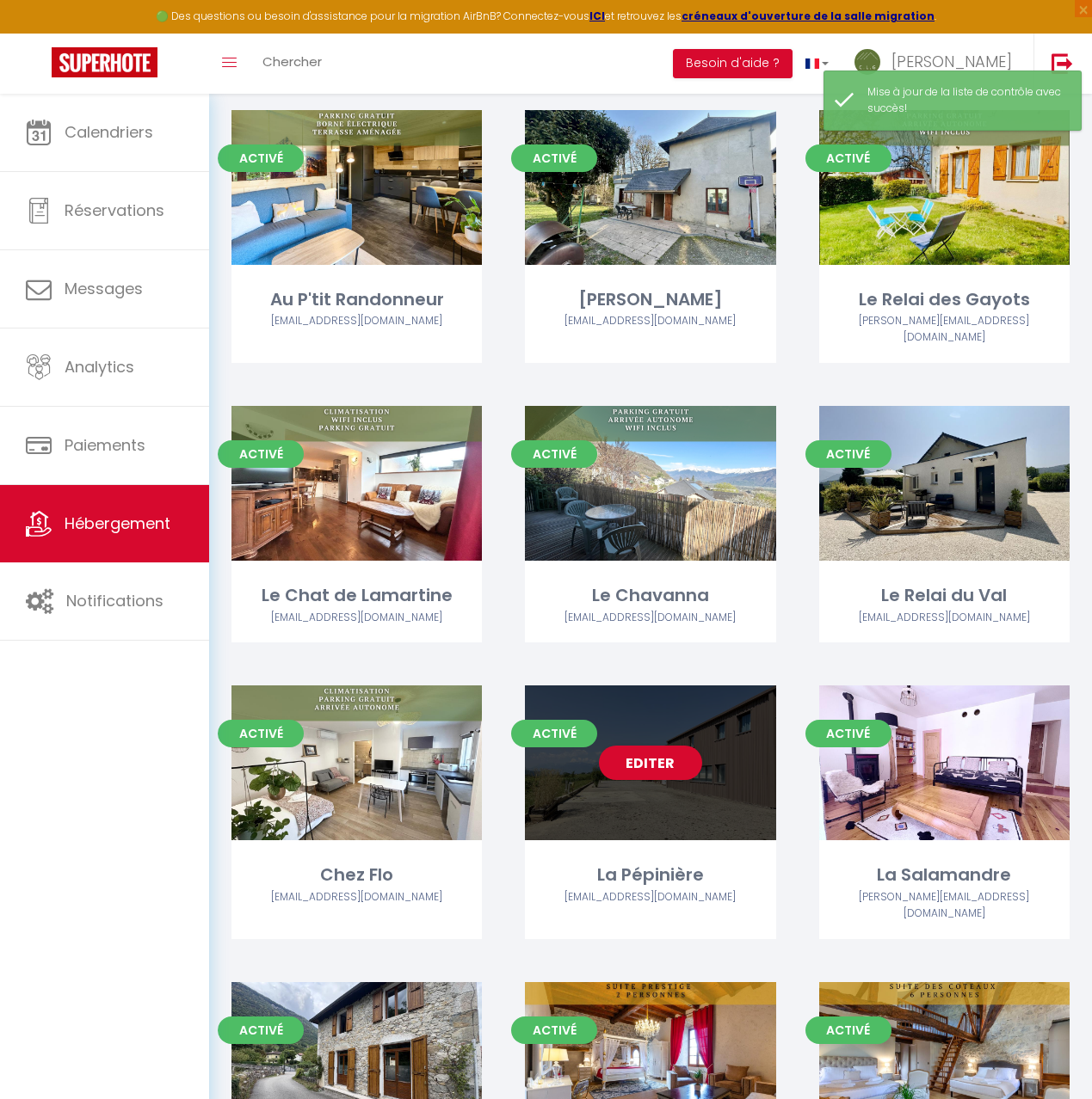
click at [722, 755] on div "Editer" at bounding box center [651, 763] width 251 height 155
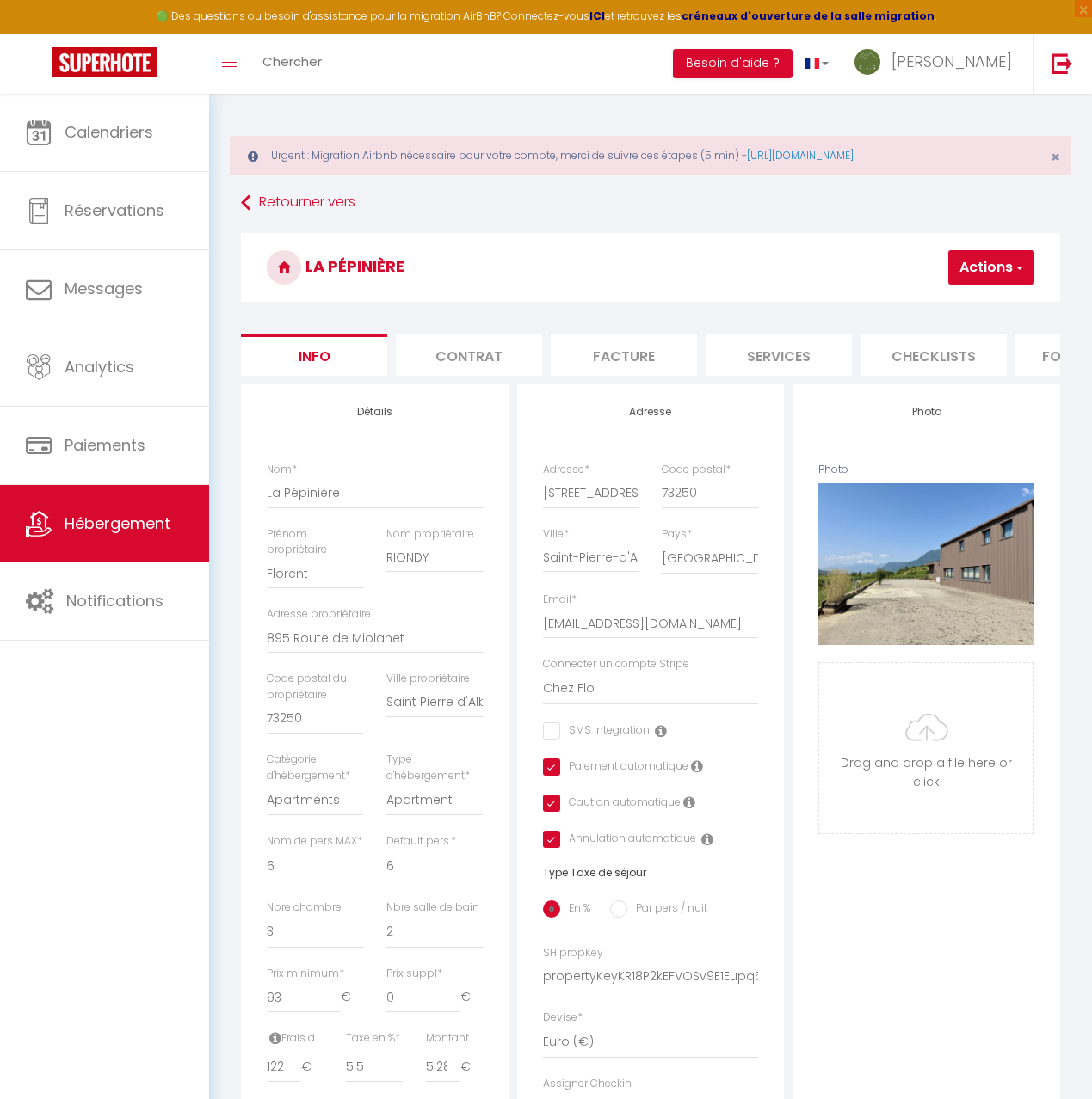
click at [923, 352] on li "Checklists" at bounding box center [933, 355] width 147 height 42
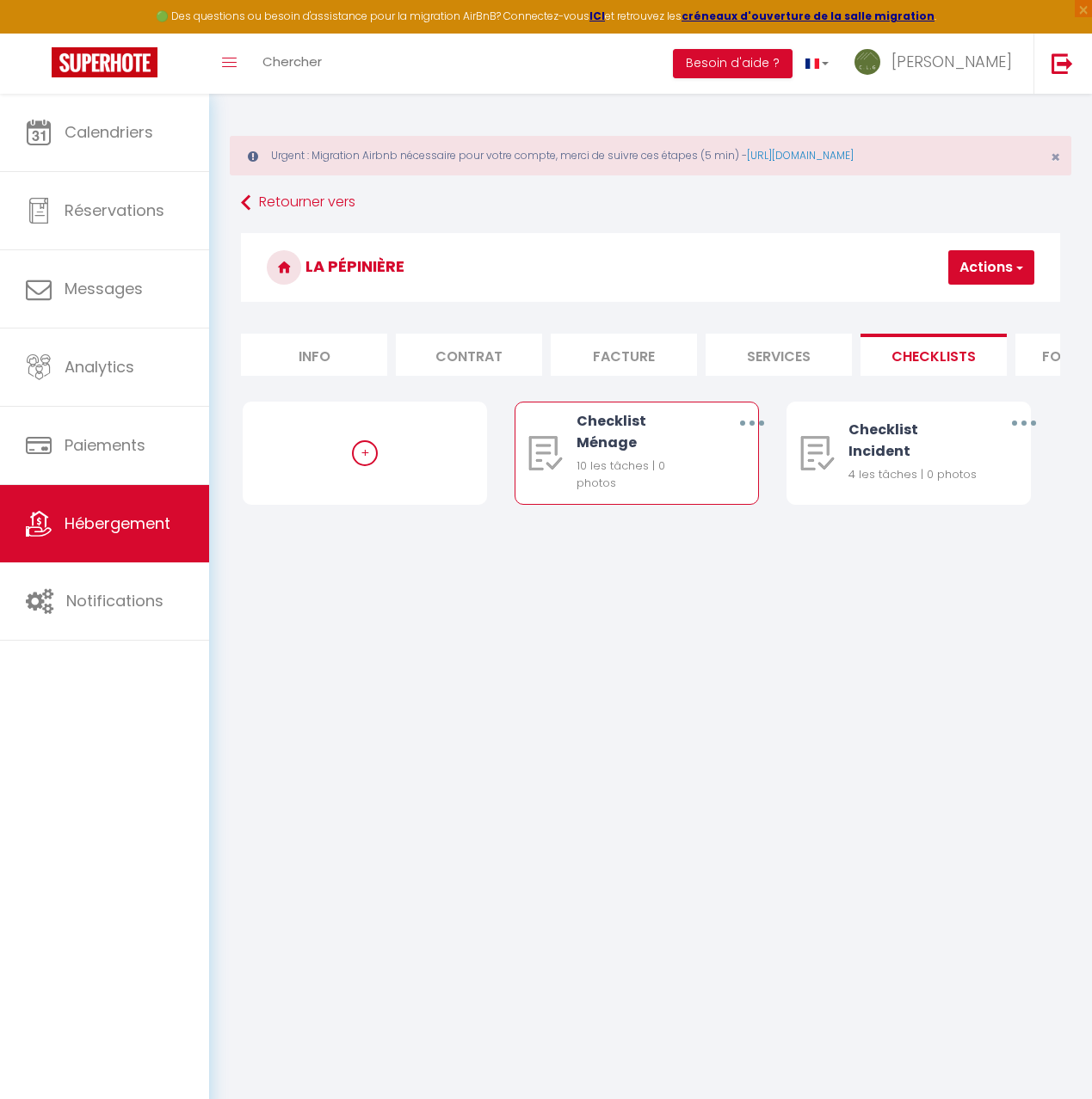
drag, startPoint x: 746, startPoint y: 414, endPoint x: 746, endPoint y: 435, distance: 21.0
click at [746, 414] on button "button" at bounding box center [751, 423] width 45 height 32
click at [697, 474] on link "Editer" at bounding box center [706, 465] width 127 height 29
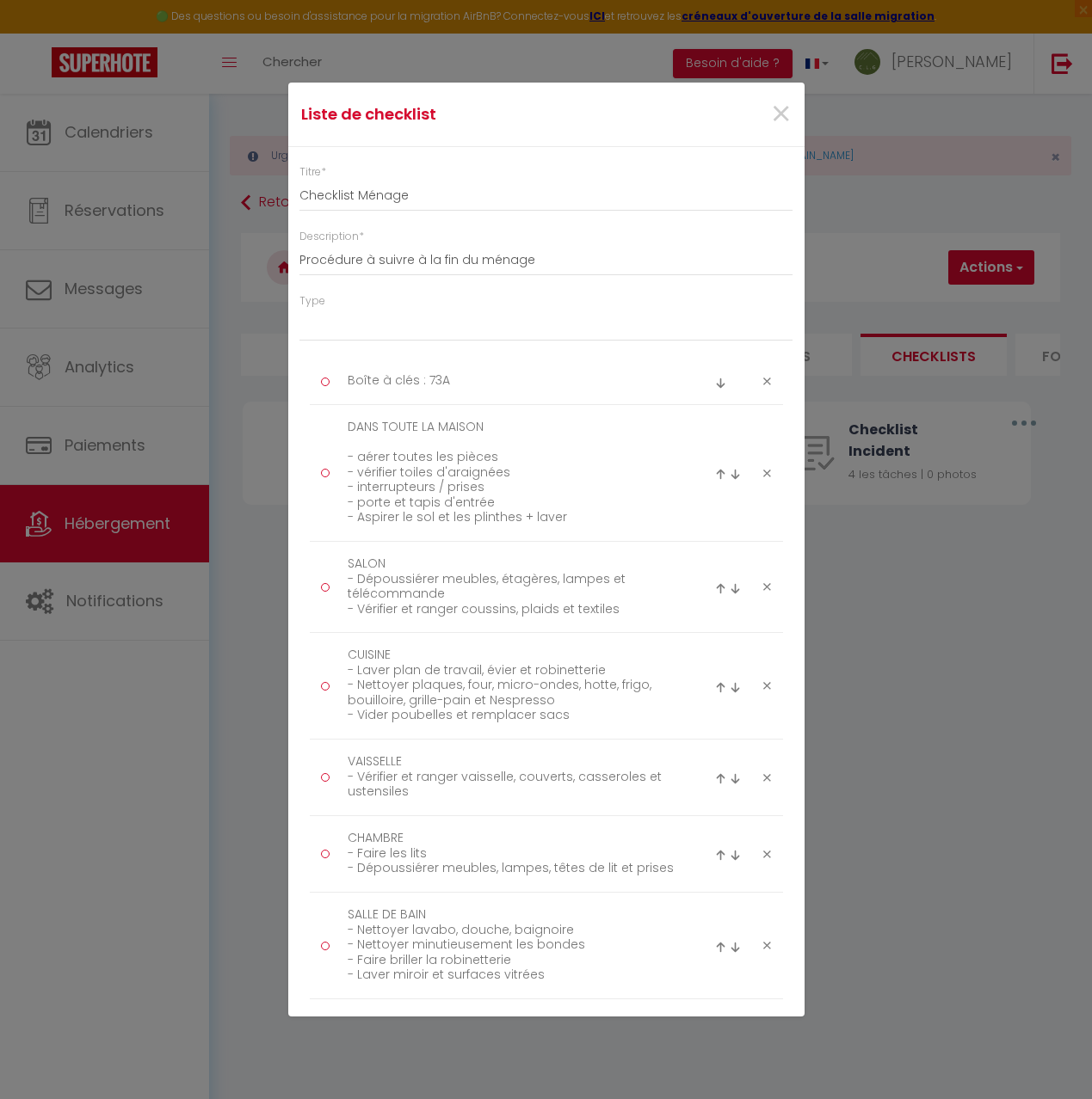
drag, startPoint x: 771, startPoint y: 383, endPoint x: 757, endPoint y: 388, distance: 14.9
click at [771, 383] on div at bounding box center [744, 381] width 79 height 20
click at [766, 380] on icon at bounding box center [767, 381] width 7 height 13
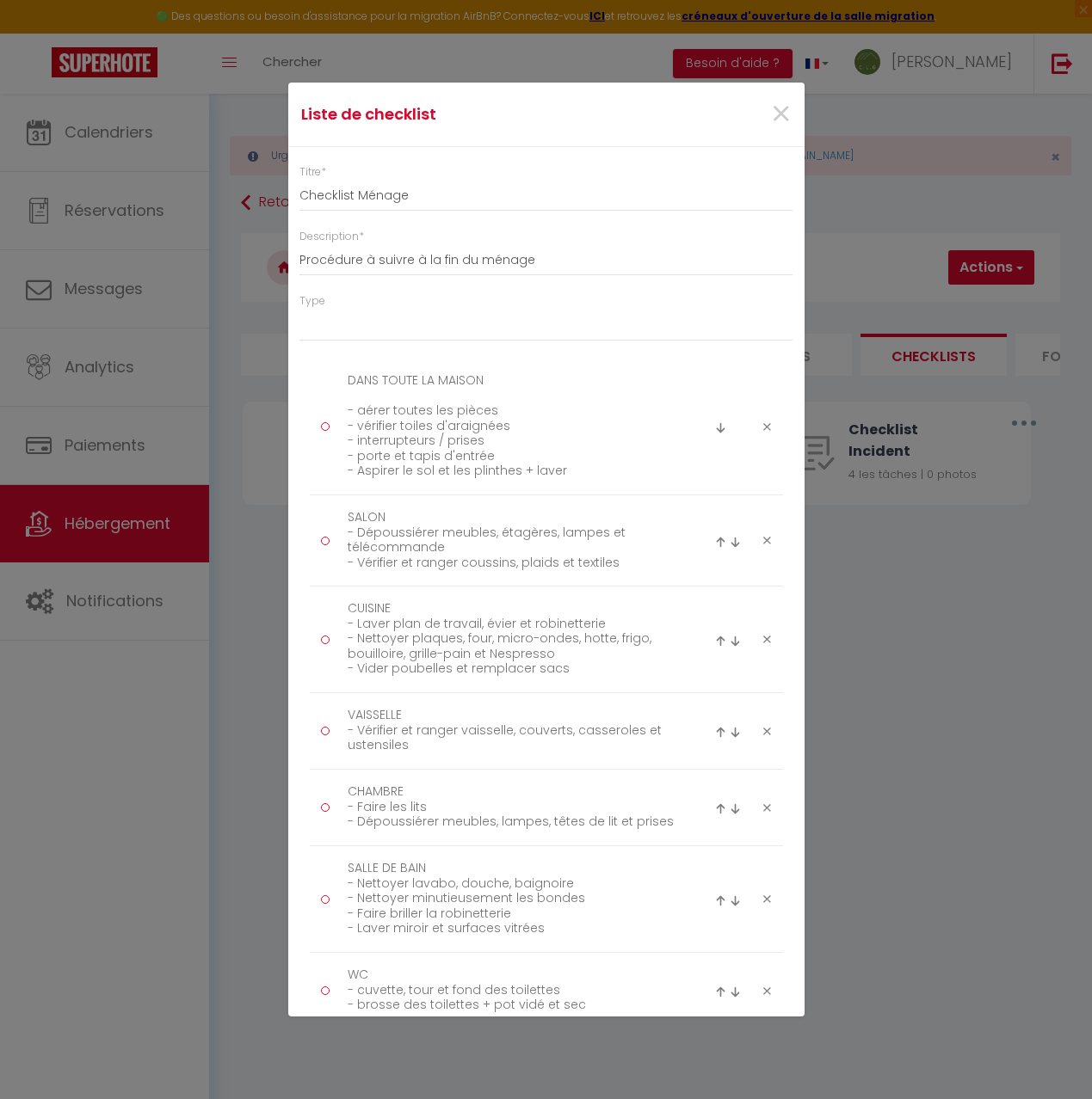
scroll to position [506, 0]
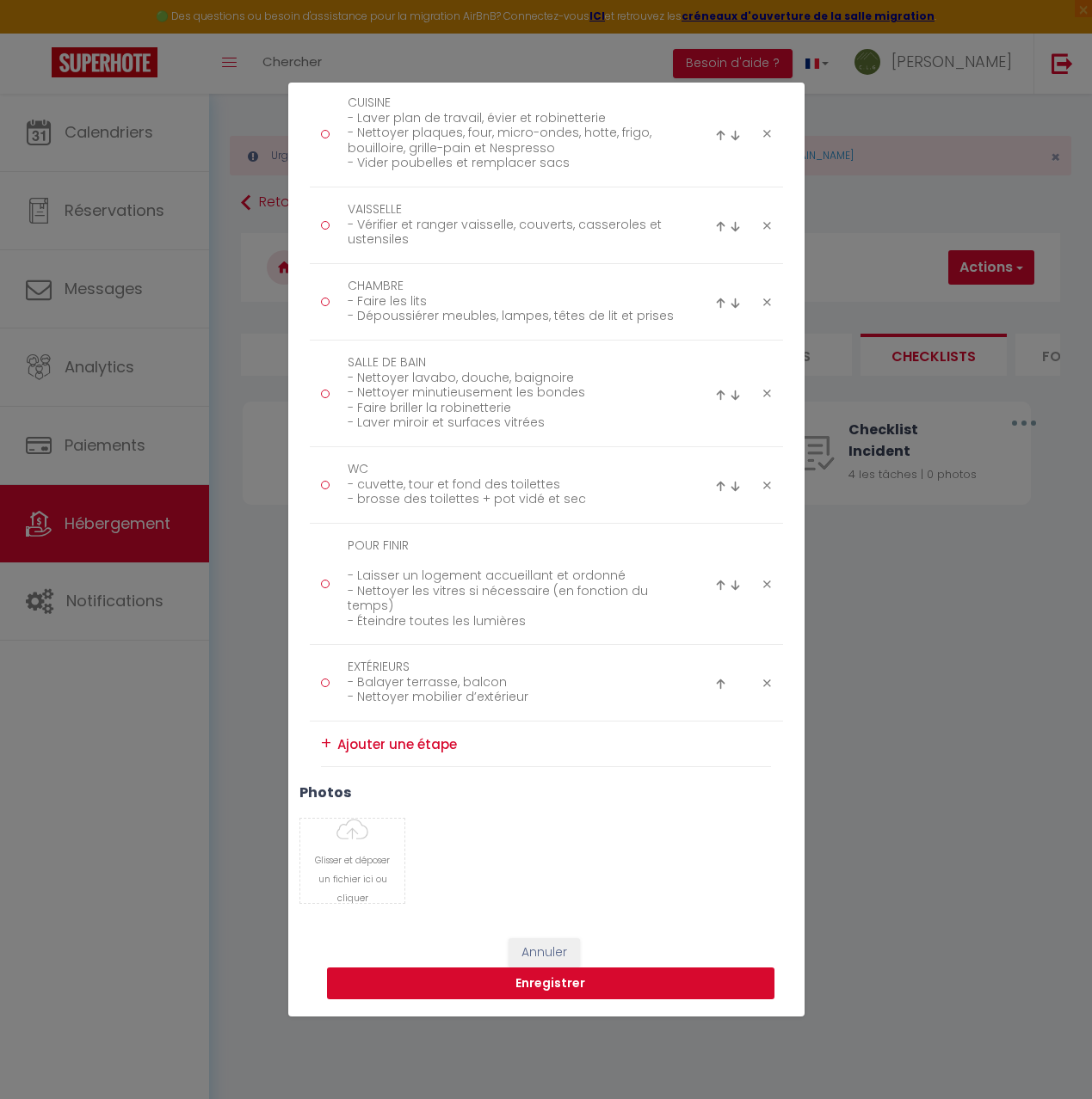
click at [549, 984] on button "Enregistrer" at bounding box center [551, 984] width 448 height 32
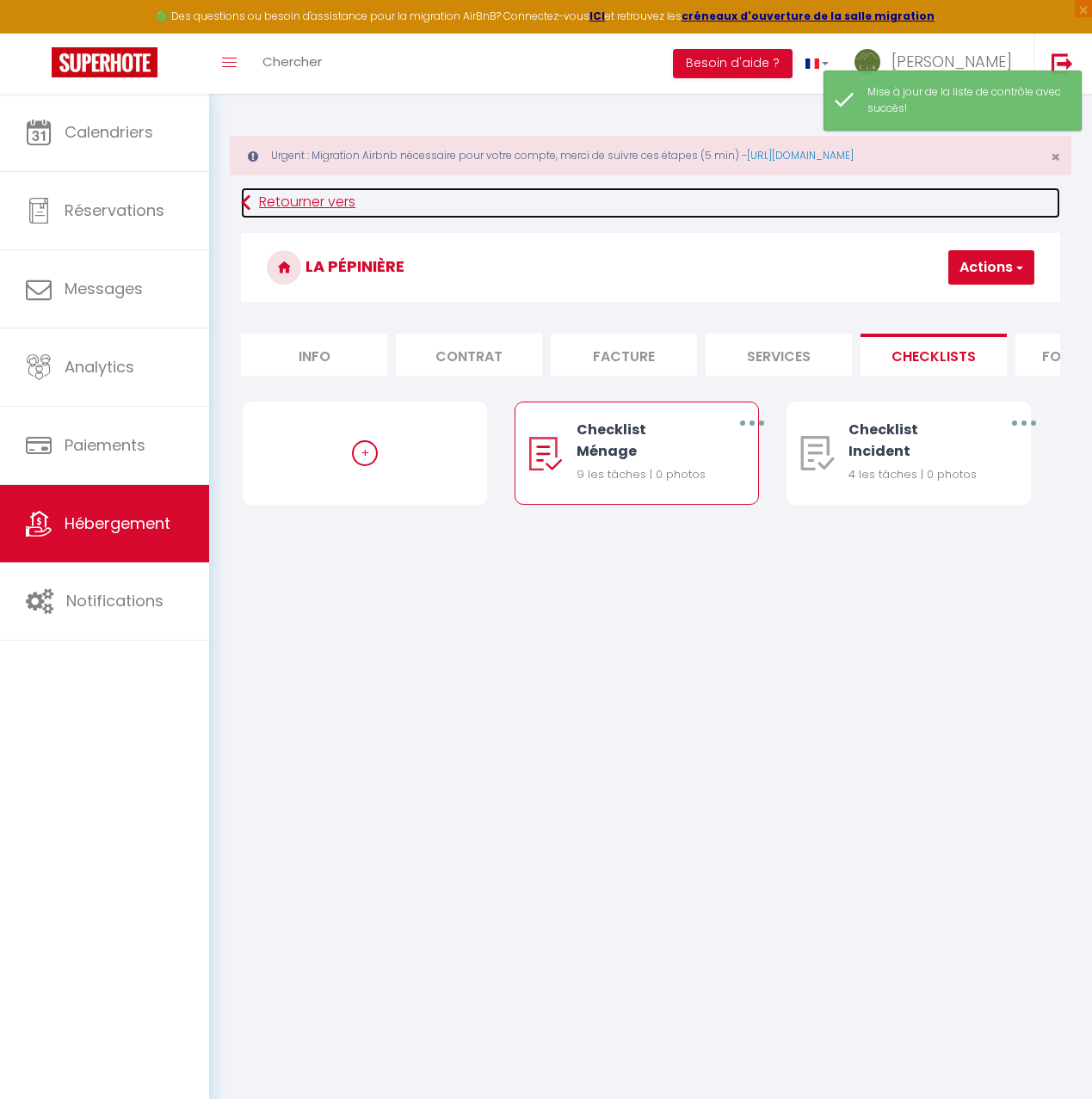
click at [299, 205] on link "Retourner vers" at bounding box center [650, 204] width 819 height 31
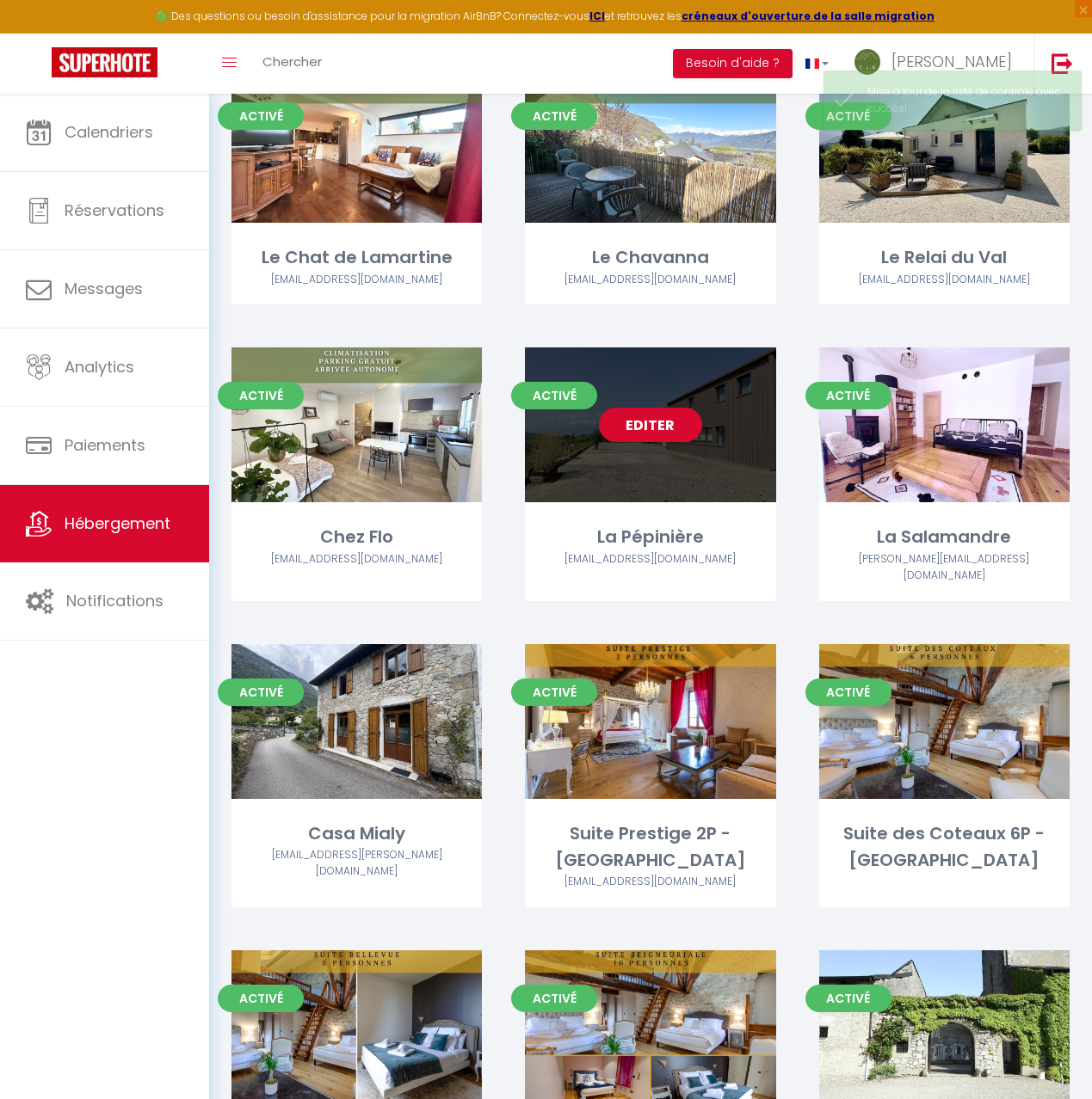
scroll to position [1389, 0]
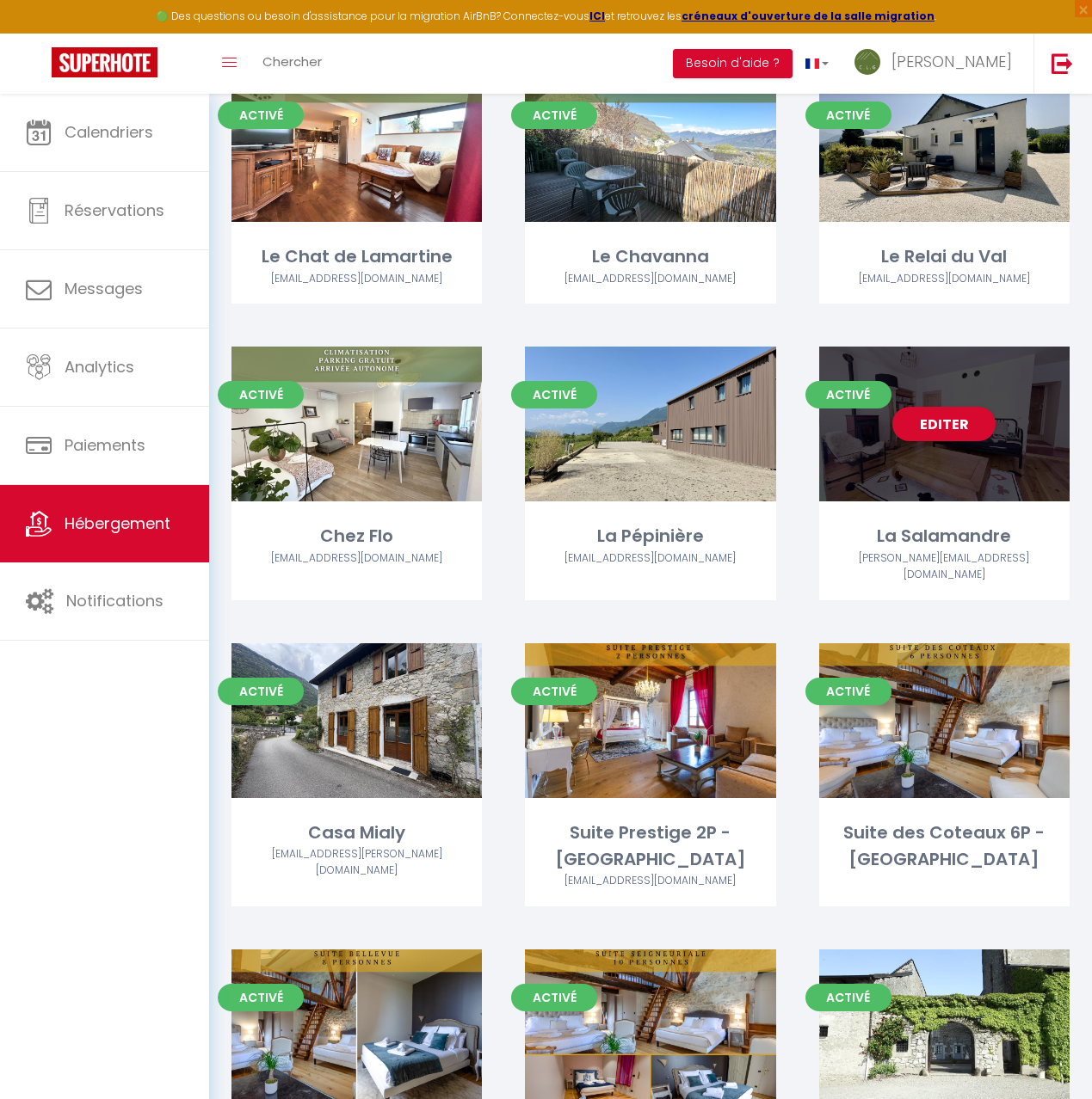
click at [1021, 440] on div "Editer" at bounding box center [945, 424] width 251 height 155
click at [899, 426] on div "Editer" at bounding box center [945, 424] width 251 height 155
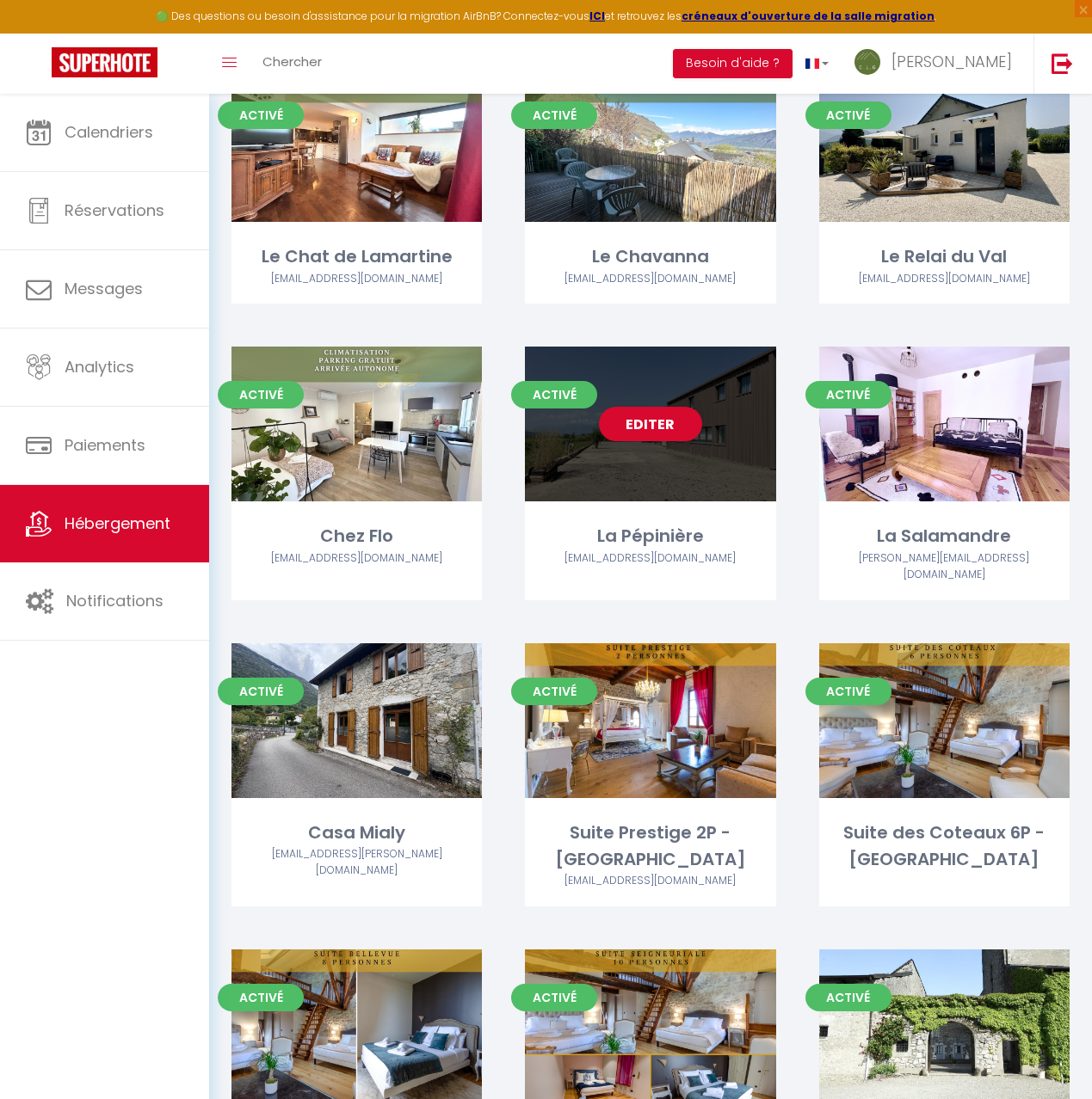
click at [774, 539] on div "La Pépinière c.l.g.solutionglobale@gmail.com" at bounding box center [651, 553] width 251 height 60
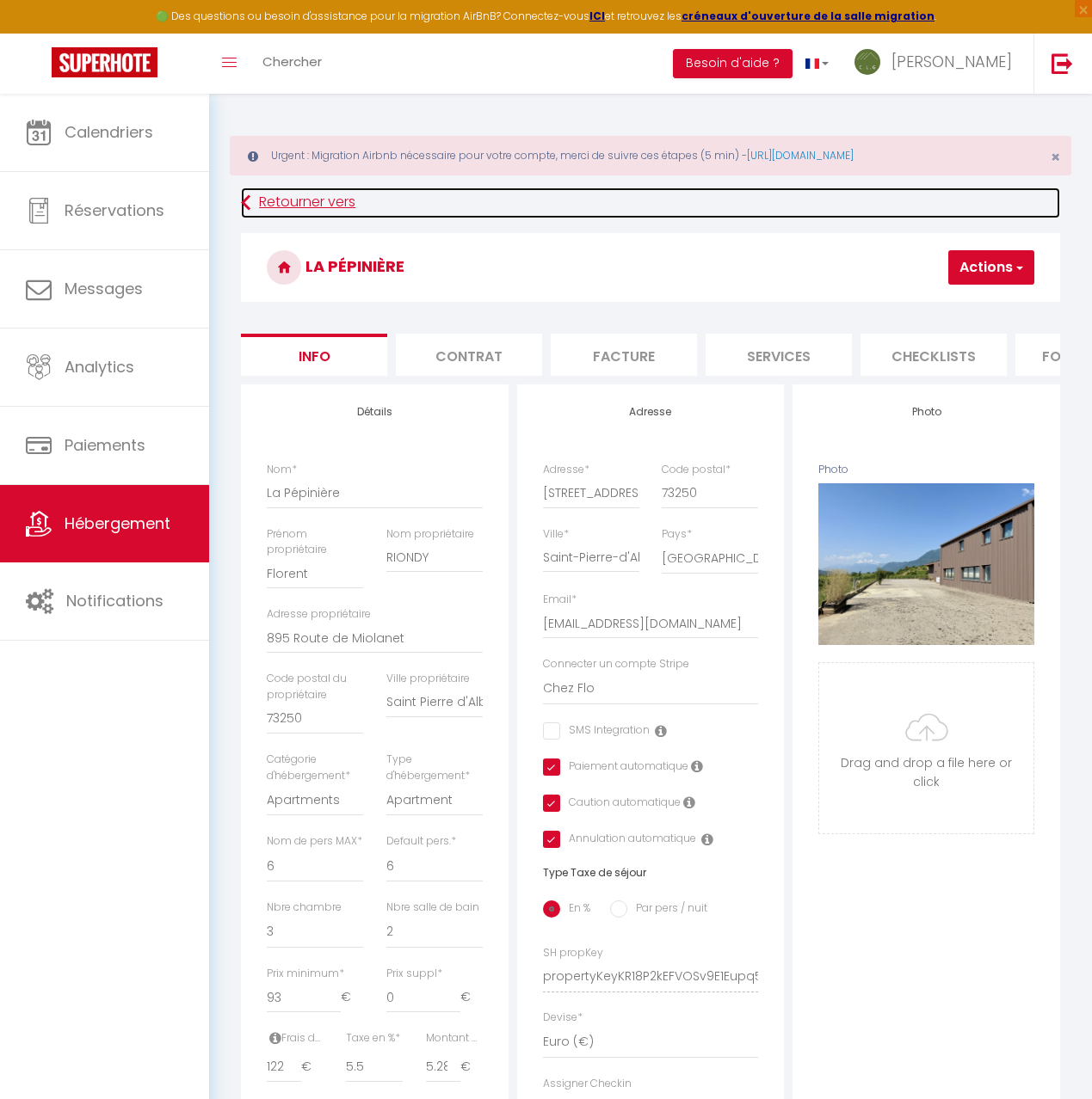
click at [274, 196] on link "Retourner vers" at bounding box center [650, 204] width 819 height 31
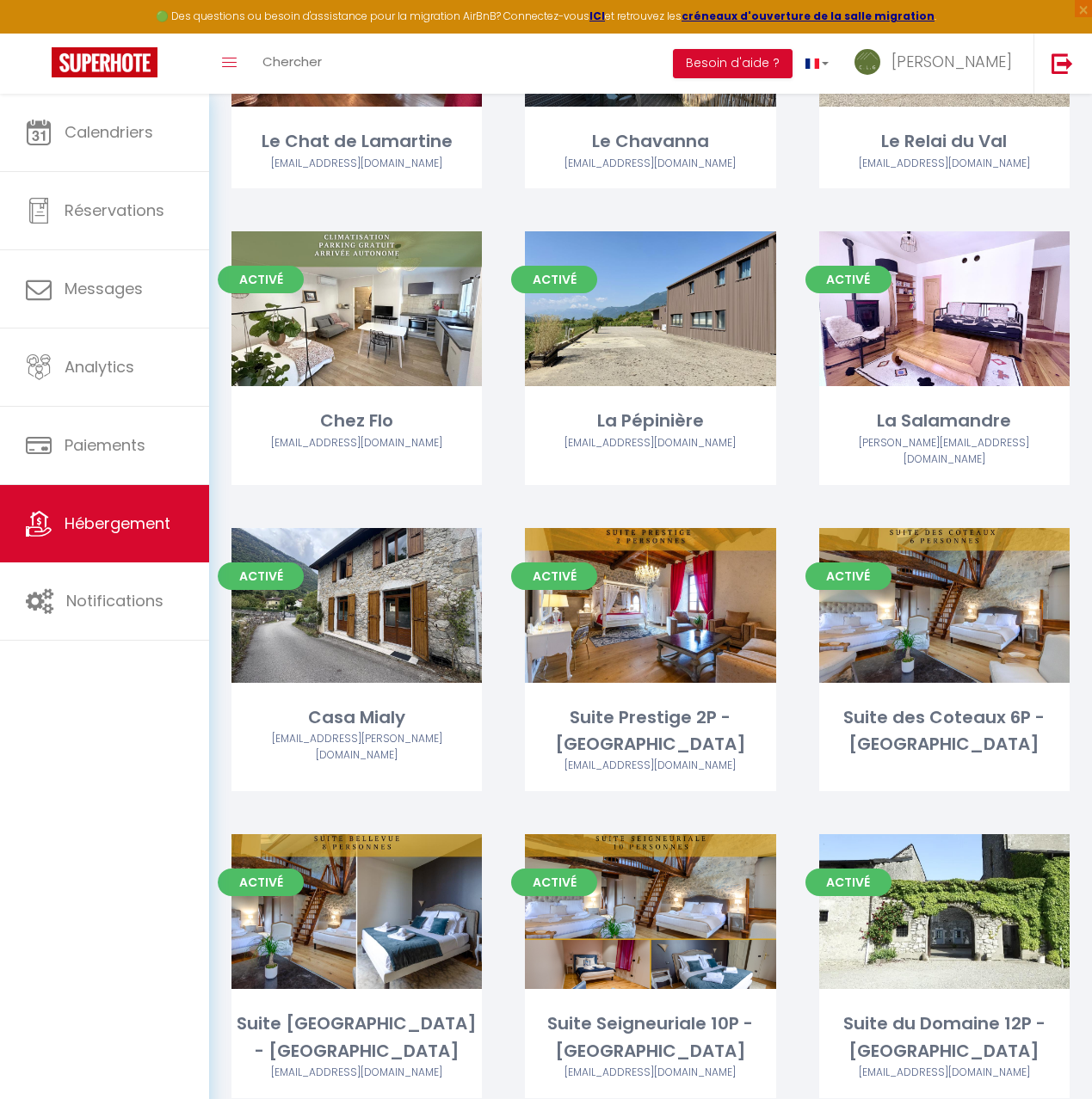
scroll to position [1508, 0]
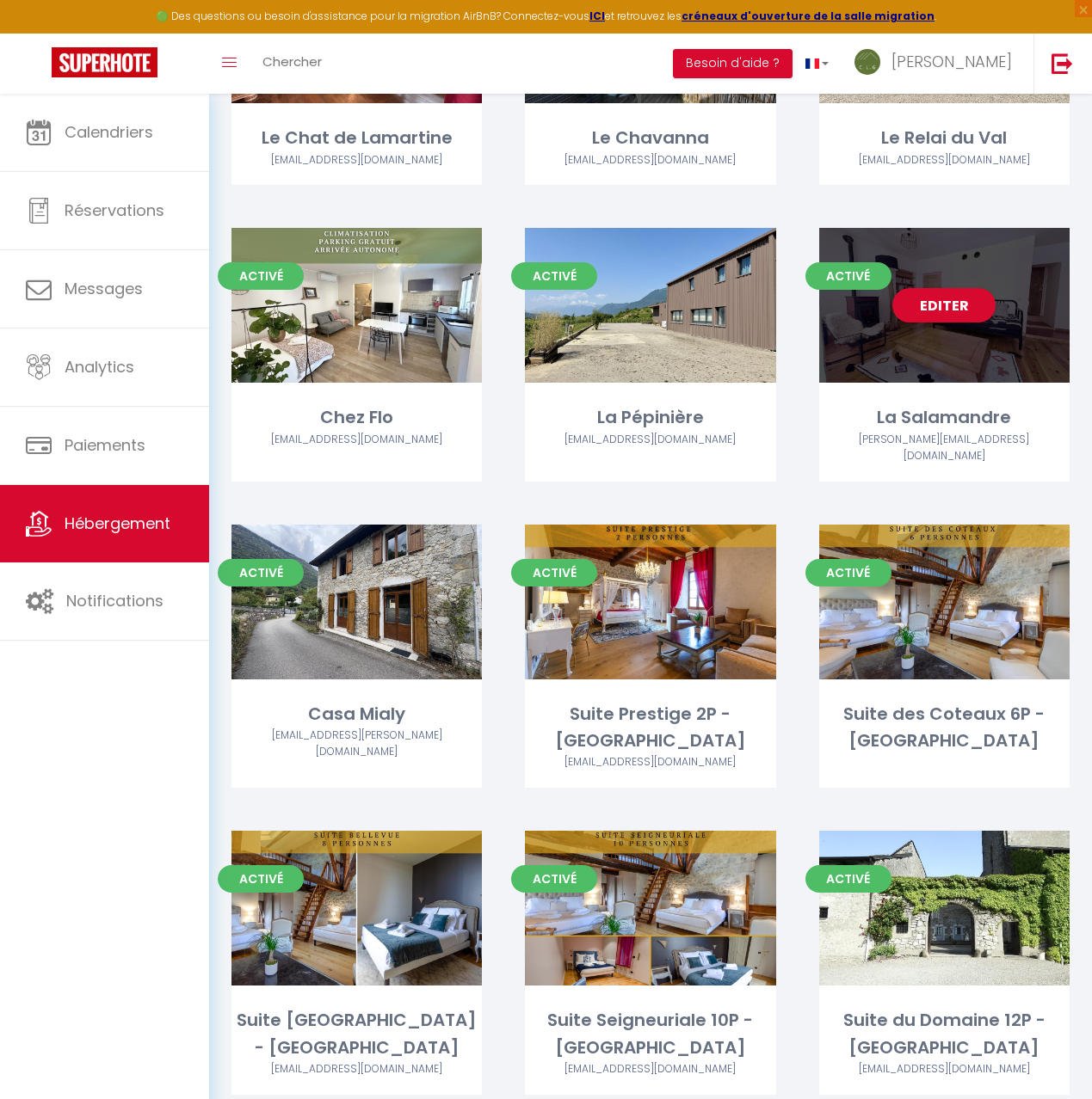
click at [959, 308] on div "Editer" at bounding box center [945, 305] width 251 height 155
click at [953, 288] on link "Editer" at bounding box center [944, 305] width 103 height 34
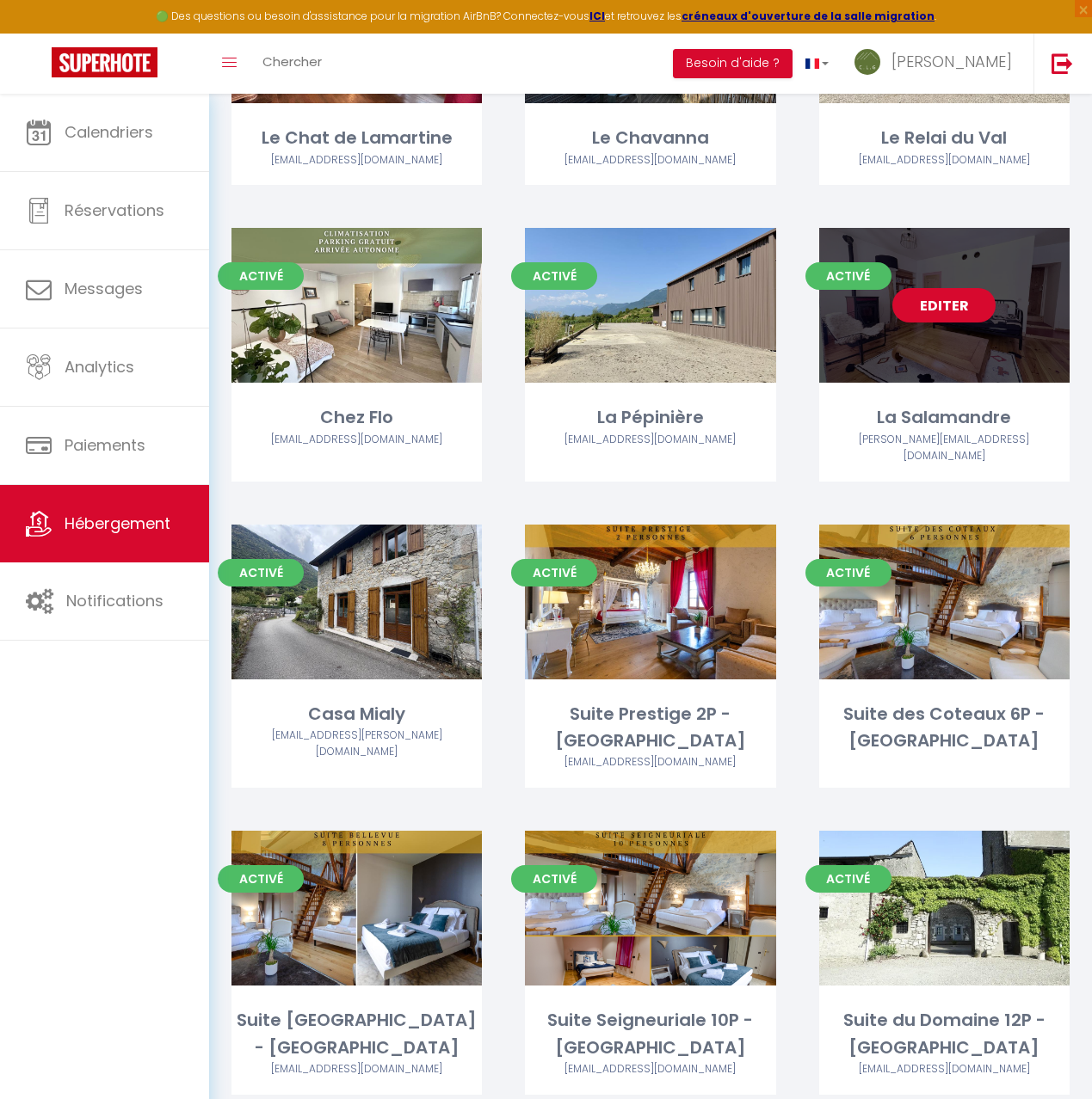
click at [953, 288] on link "Editer" at bounding box center [944, 305] width 103 height 34
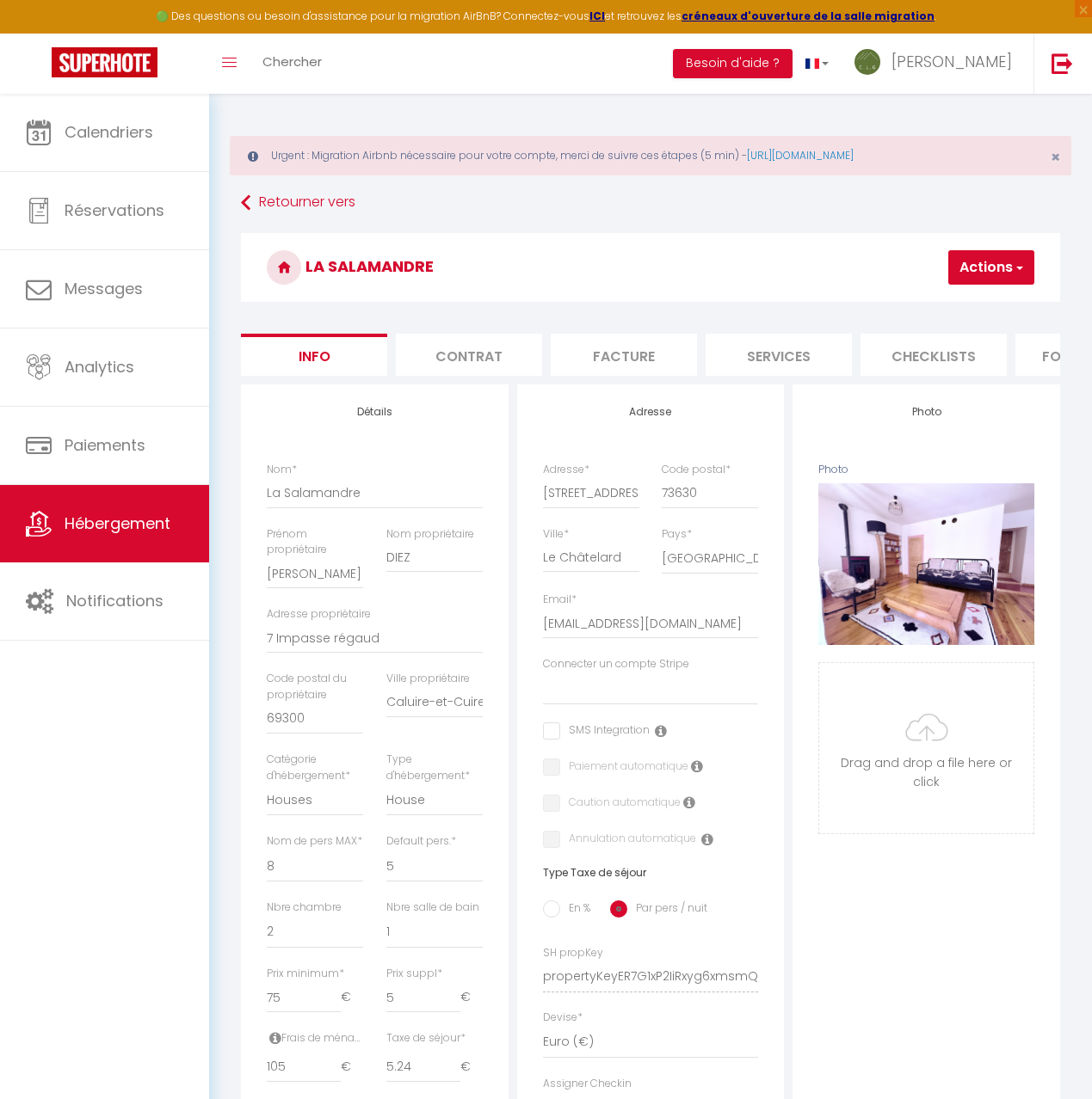
click at [917, 358] on li "Checklists" at bounding box center [933, 355] width 147 height 42
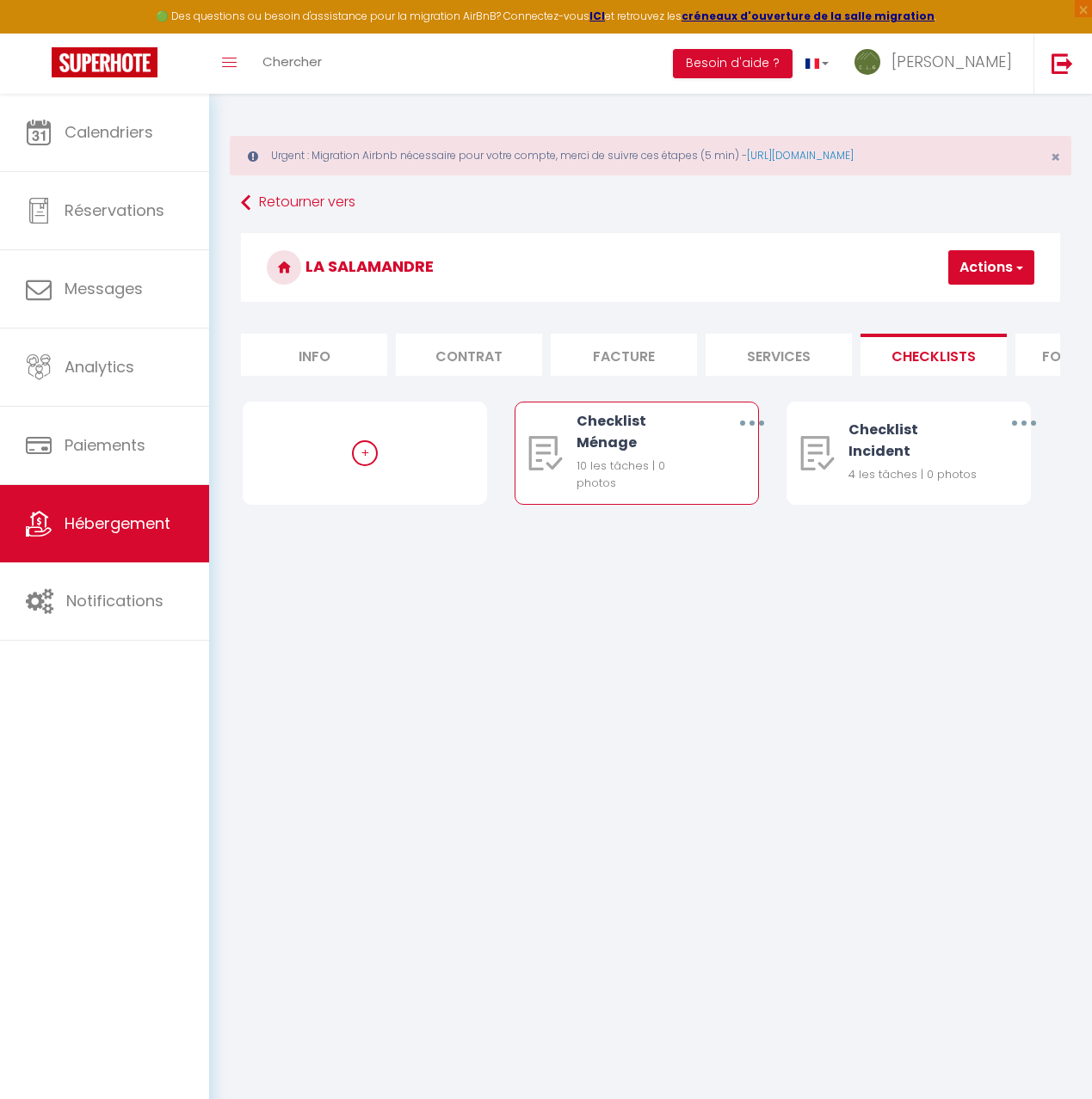
click at [750, 421] on icon "button" at bounding box center [752, 424] width 6 height 6
click at [711, 466] on link "Editer" at bounding box center [706, 465] width 127 height 29
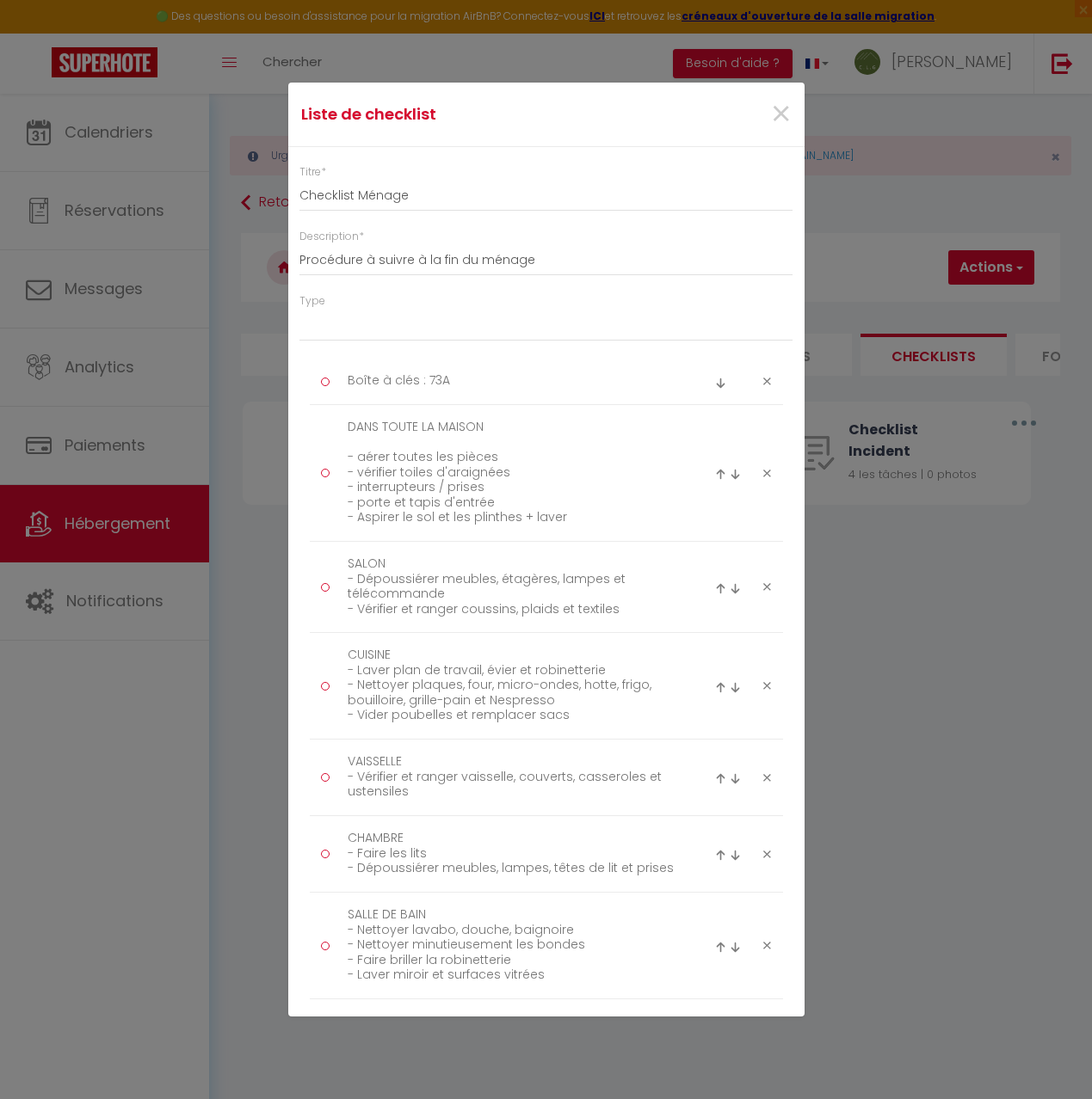
click at [768, 382] on icon at bounding box center [767, 381] width 7 height 13
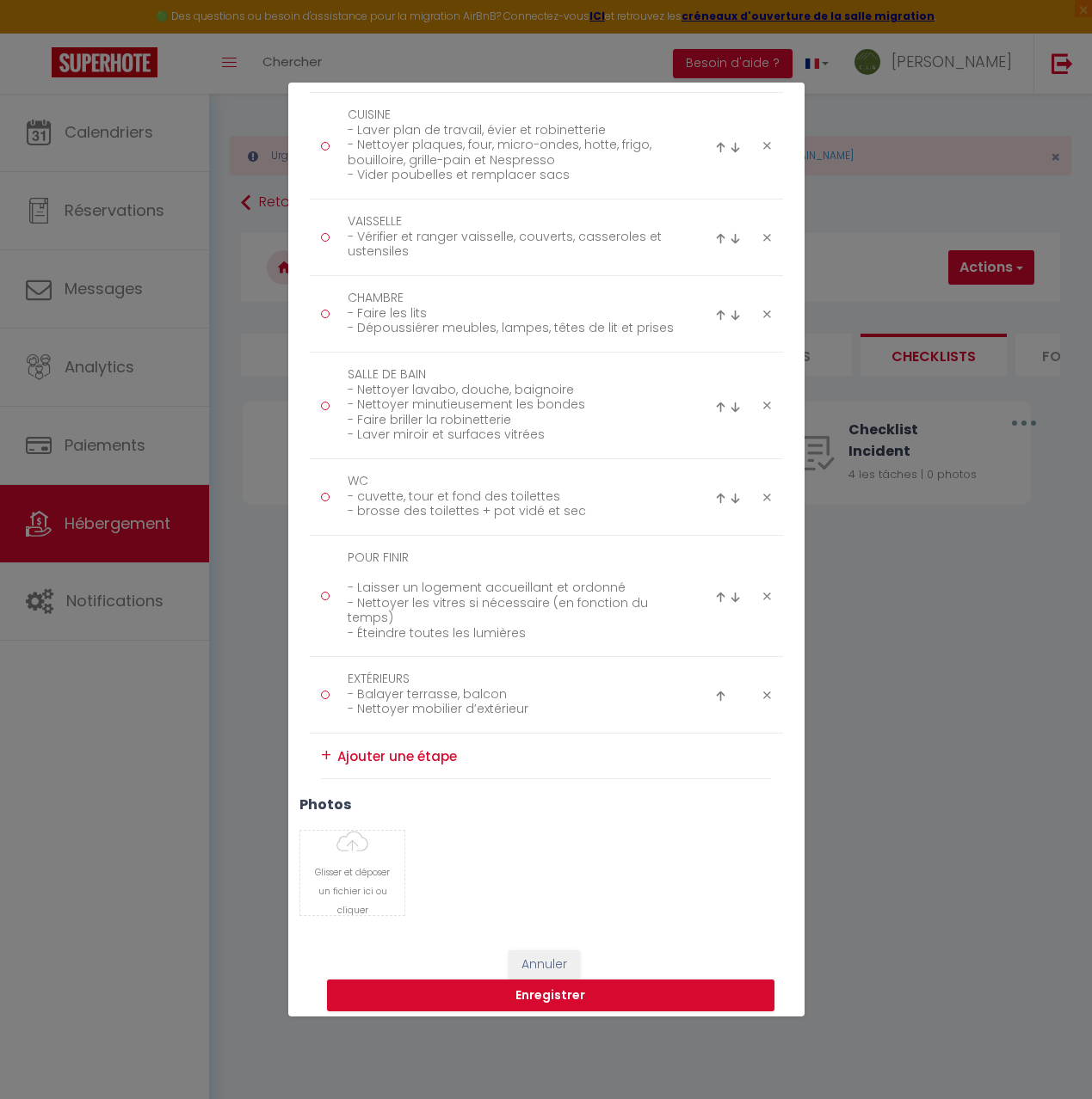
scroll to position [506, 0]
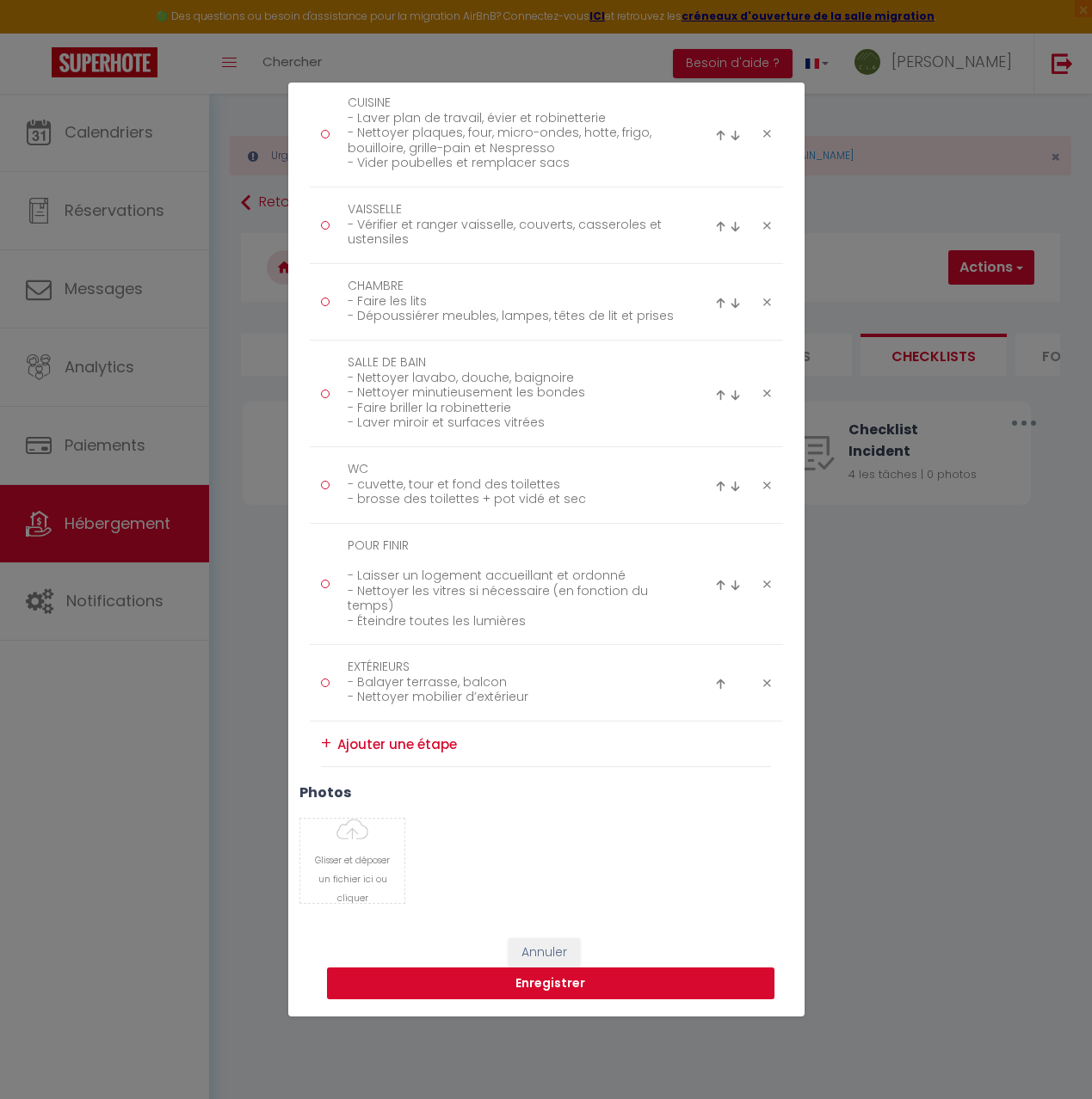
click at [609, 981] on button "Enregistrer" at bounding box center [551, 984] width 448 height 32
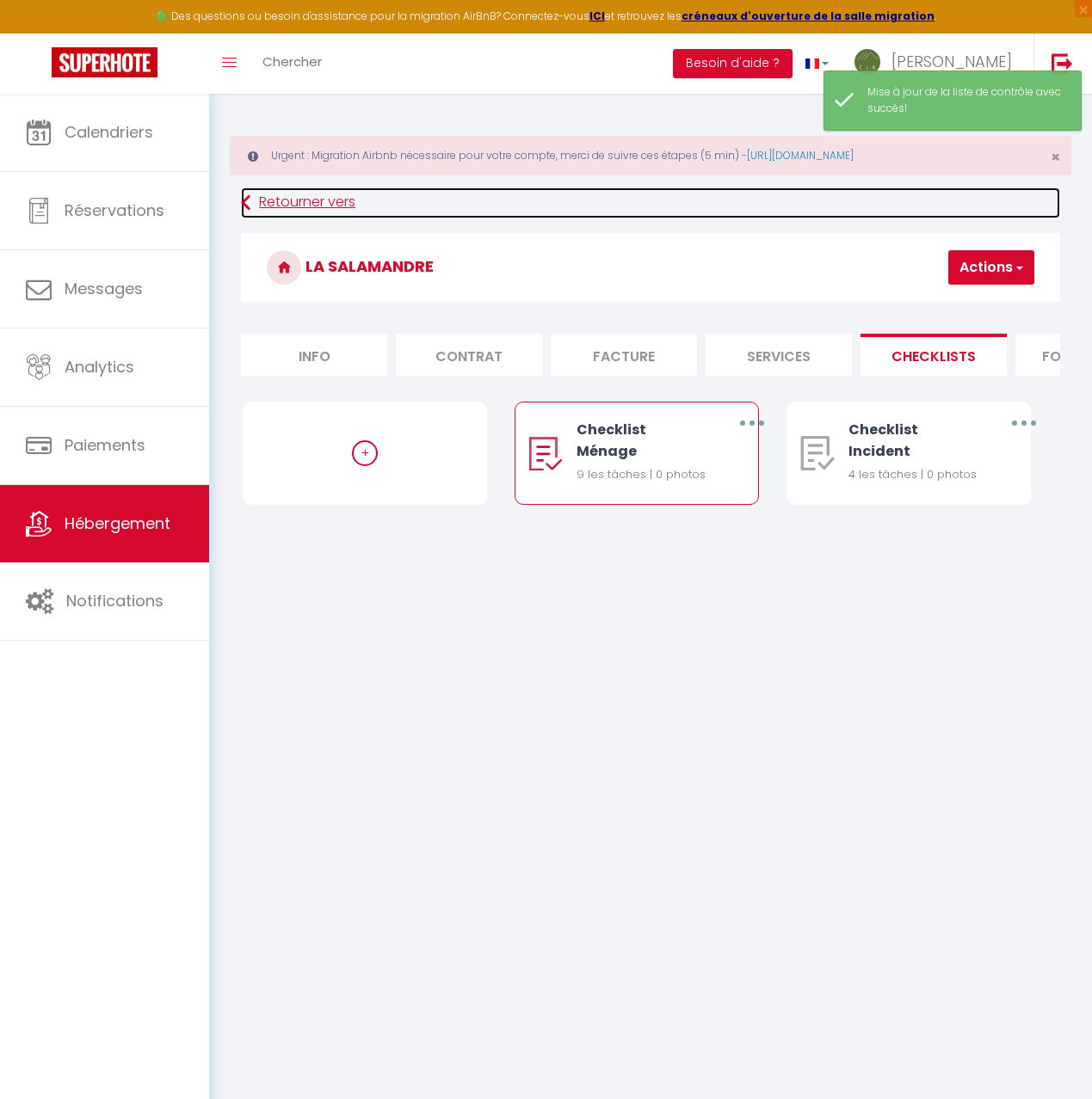
click at [312, 190] on link "Retourner vers" at bounding box center [650, 204] width 819 height 31
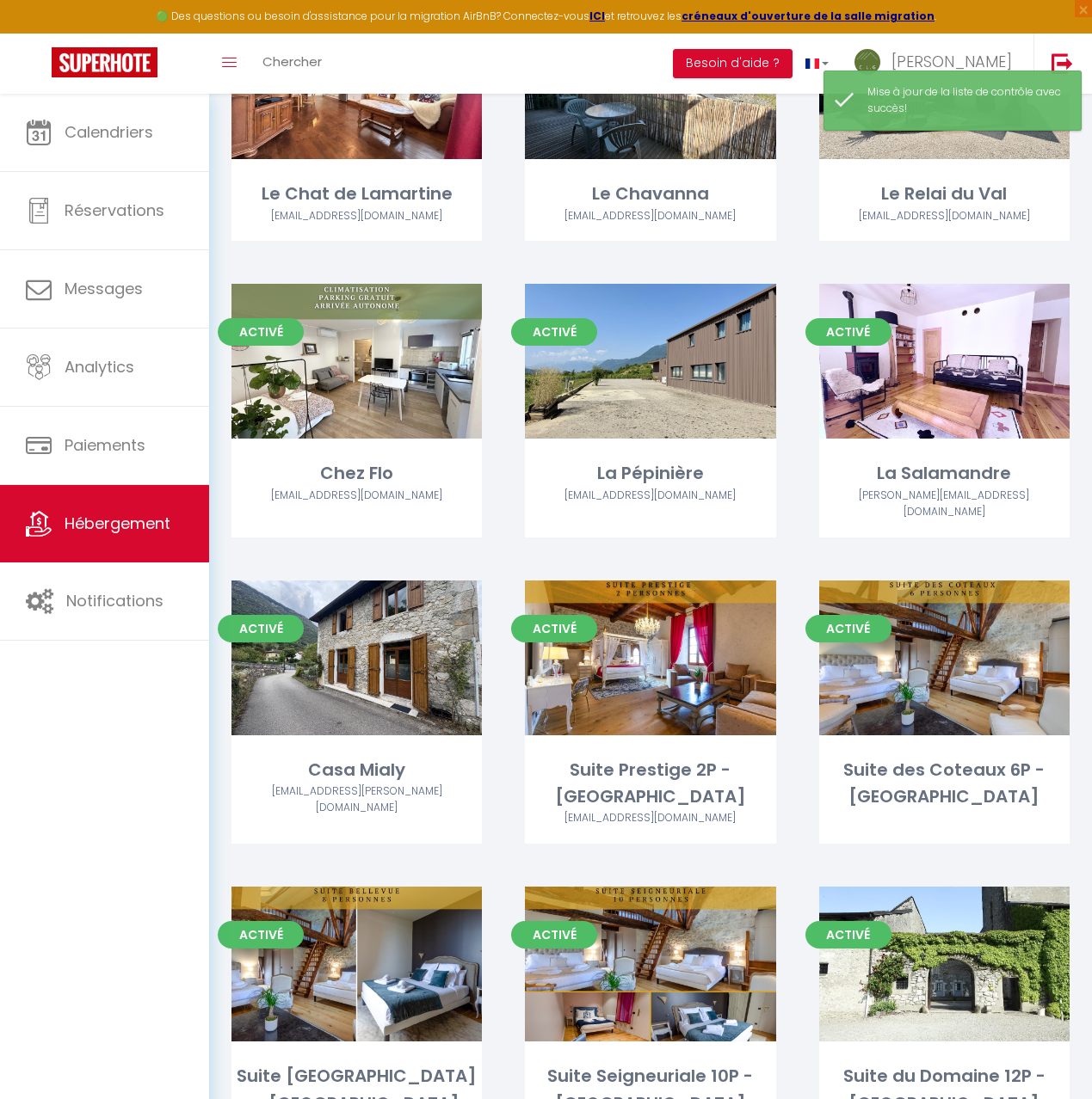
scroll to position [1508, 0]
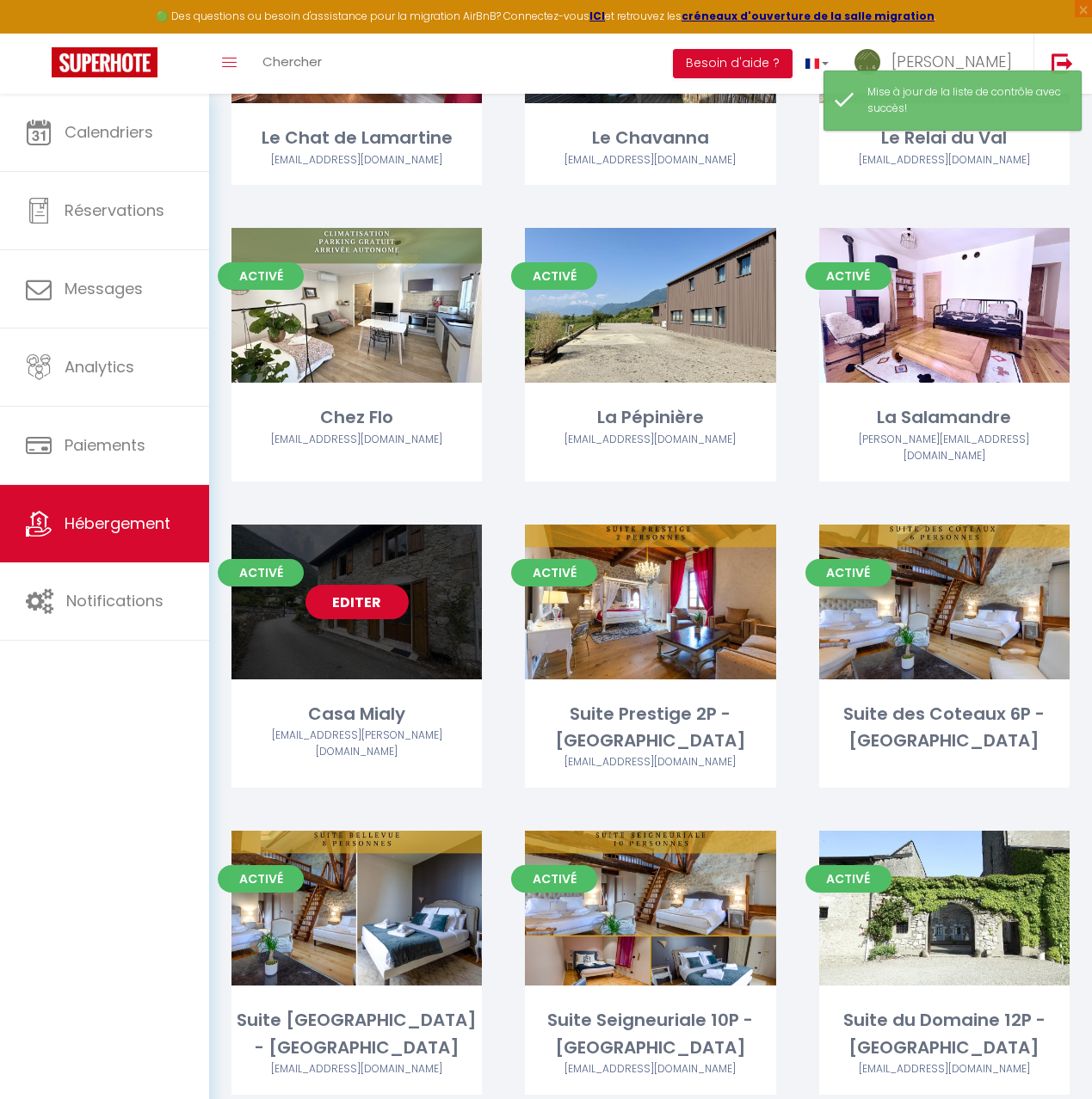
click at [305, 586] on div "Editer" at bounding box center [357, 602] width 251 height 155
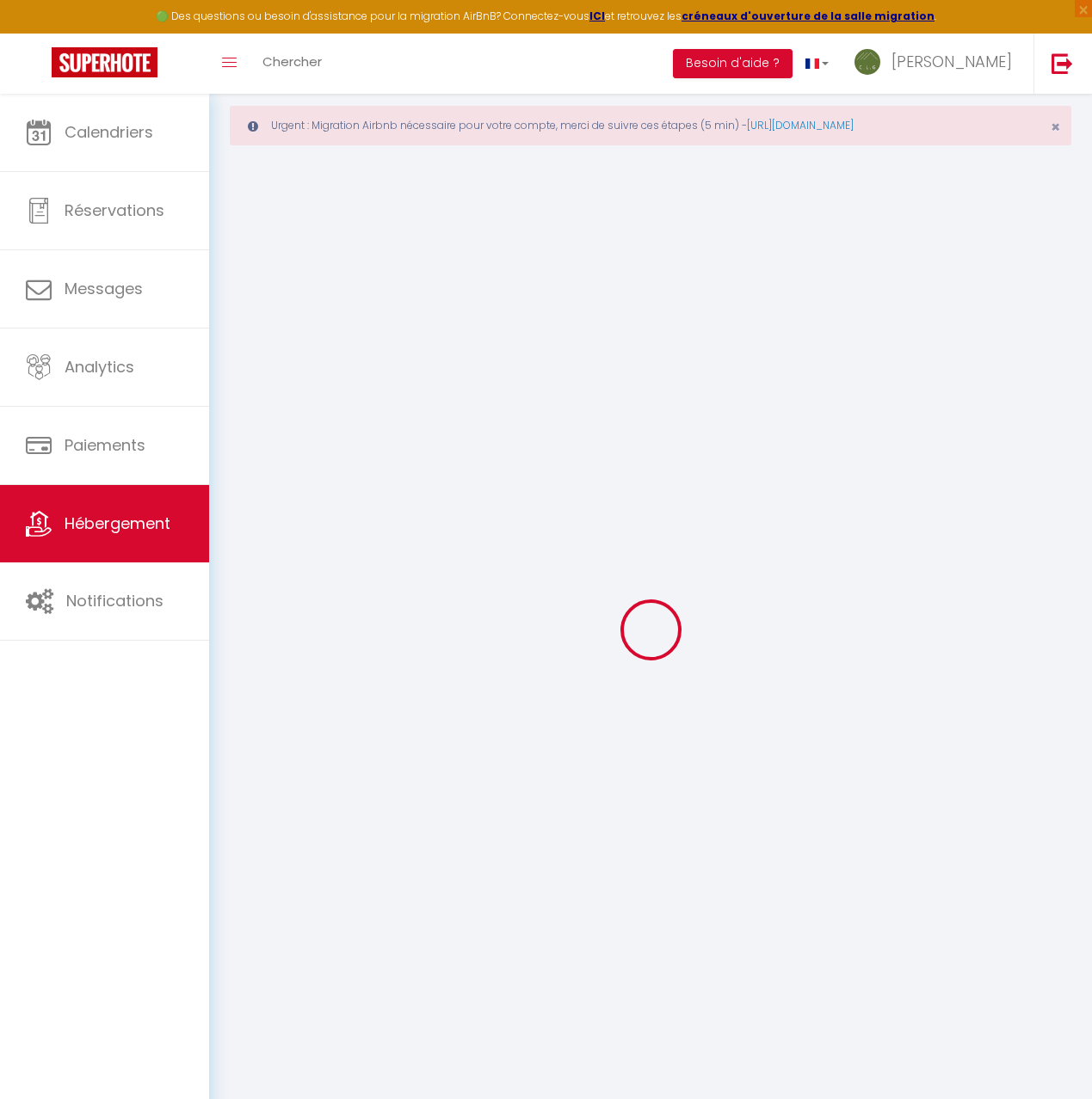
scroll to position [31, 0]
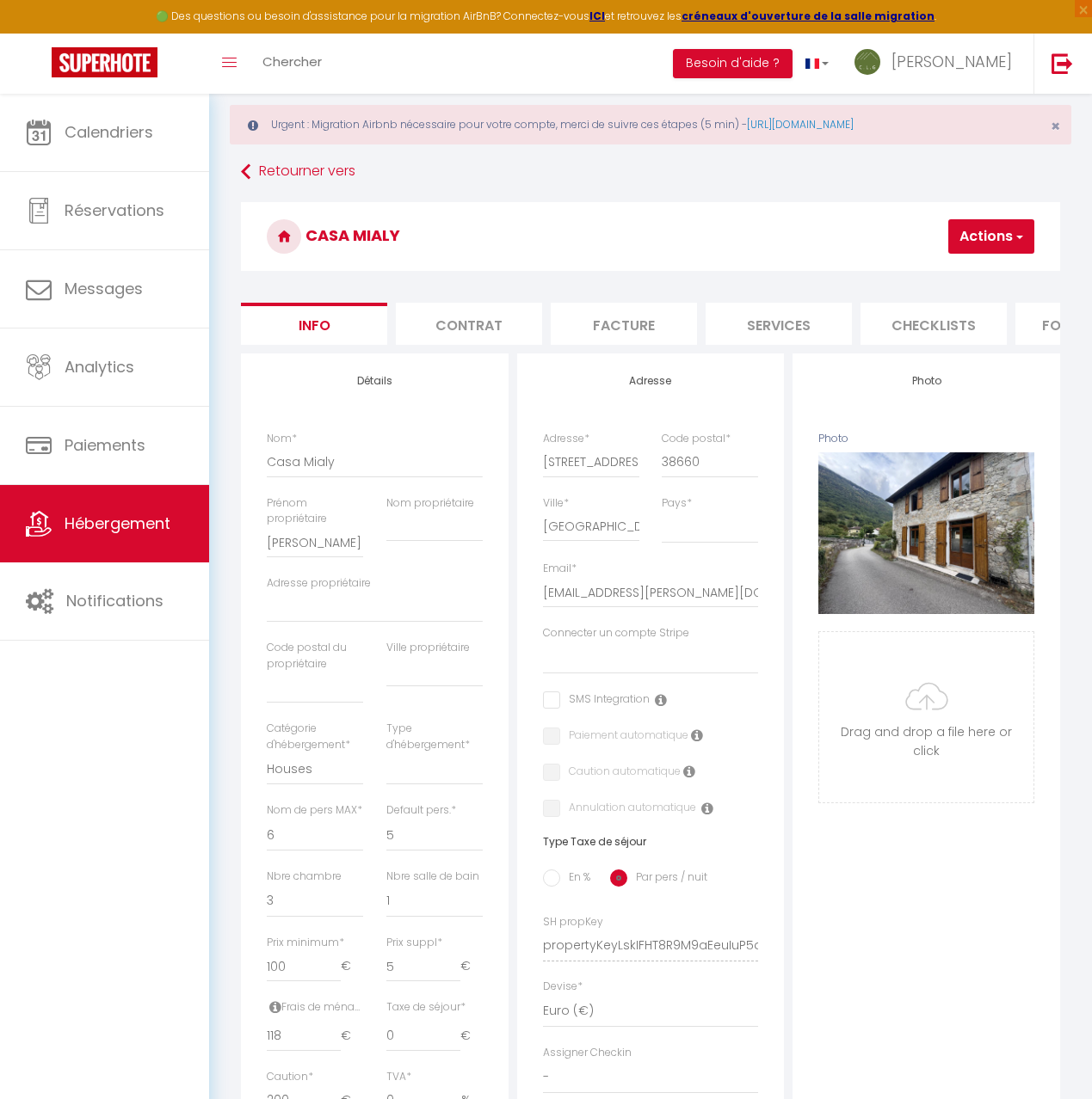
click at [949, 327] on li "Checklists" at bounding box center [933, 324] width 147 height 42
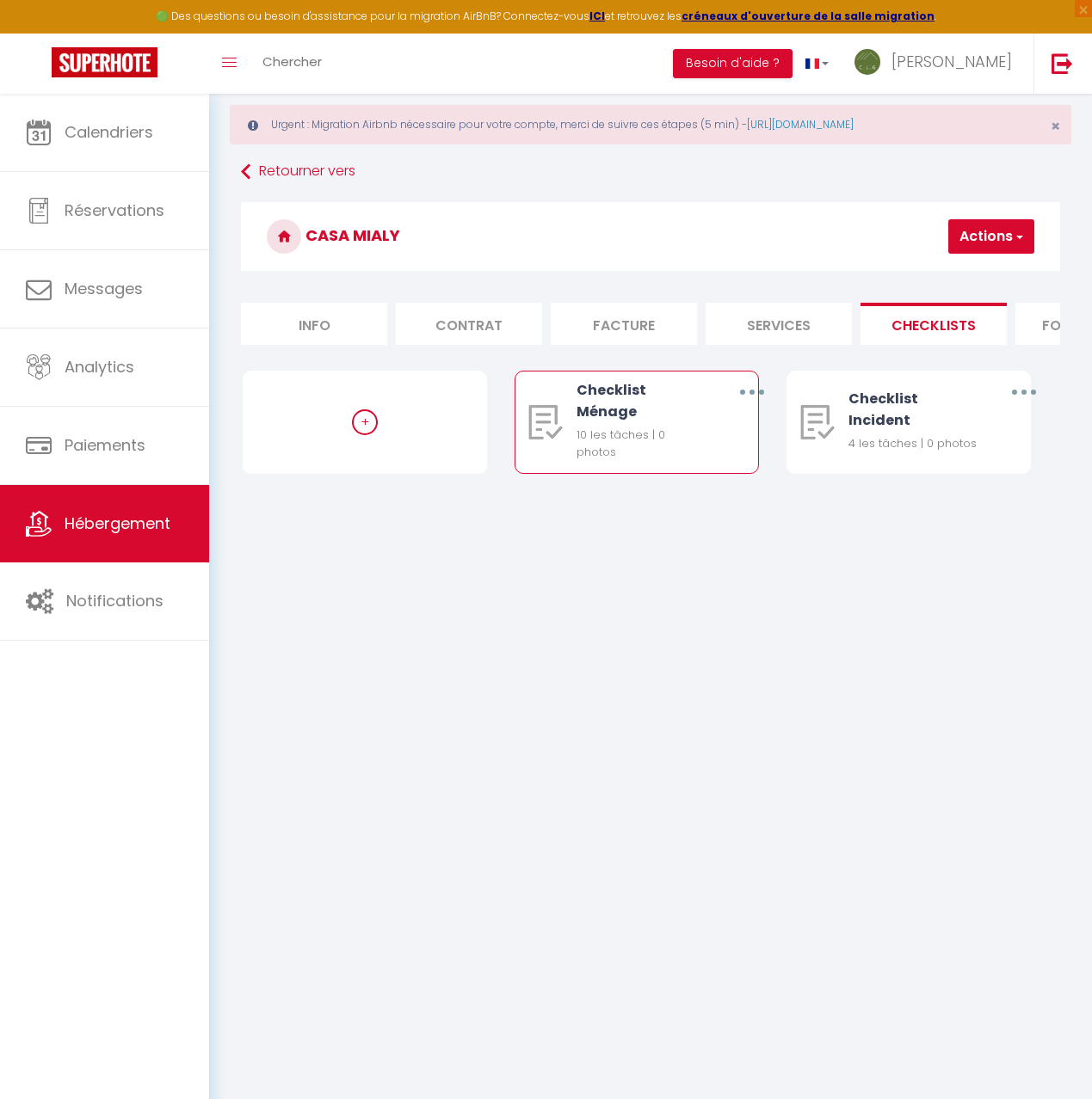
click at [749, 393] on icon "button" at bounding box center [752, 392] width 6 height 6
click at [715, 444] on link "Editer" at bounding box center [706, 435] width 127 height 29
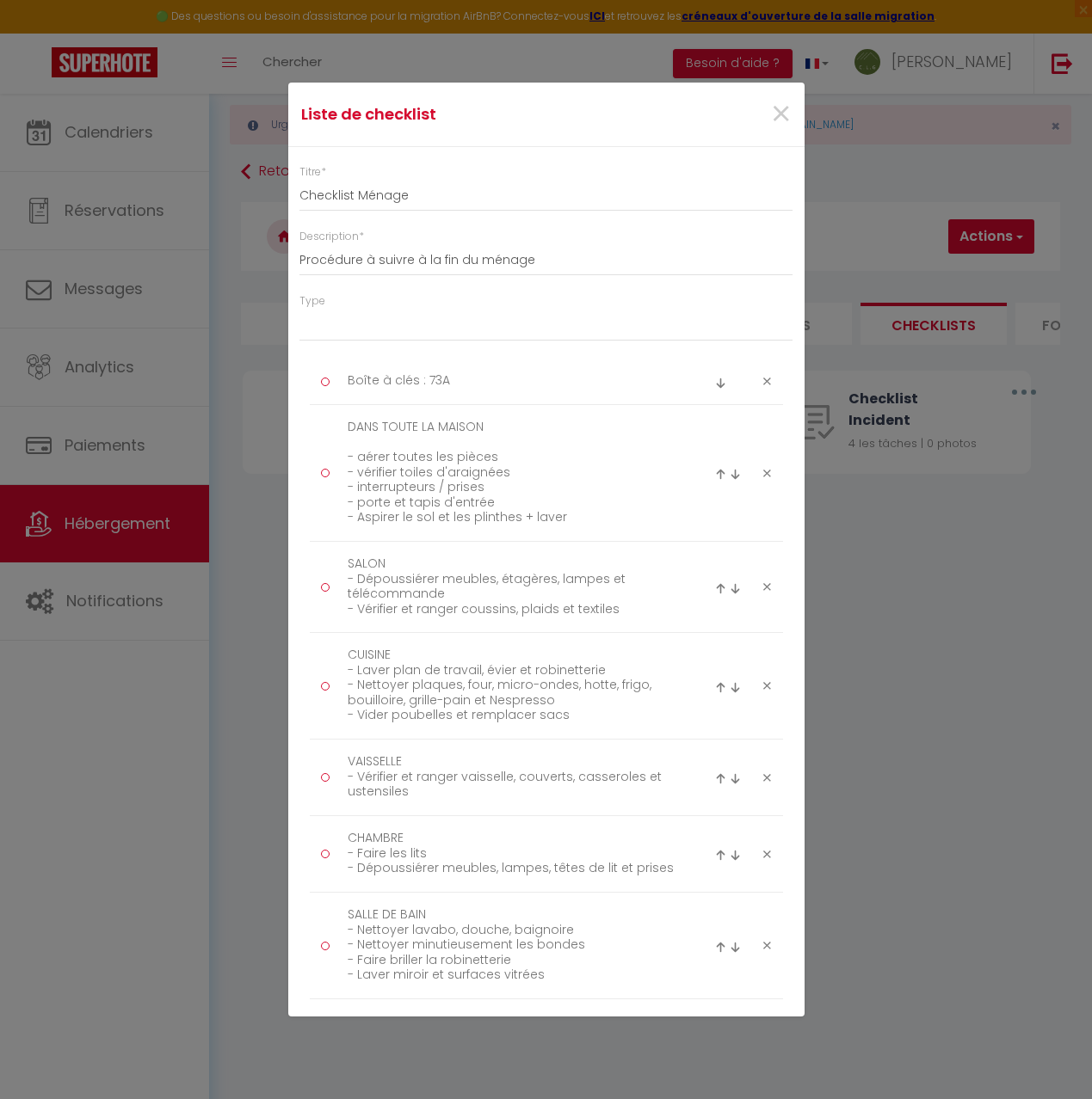
click at [769, 383] on icon at bounding box center [767, 381] width 7 height 13
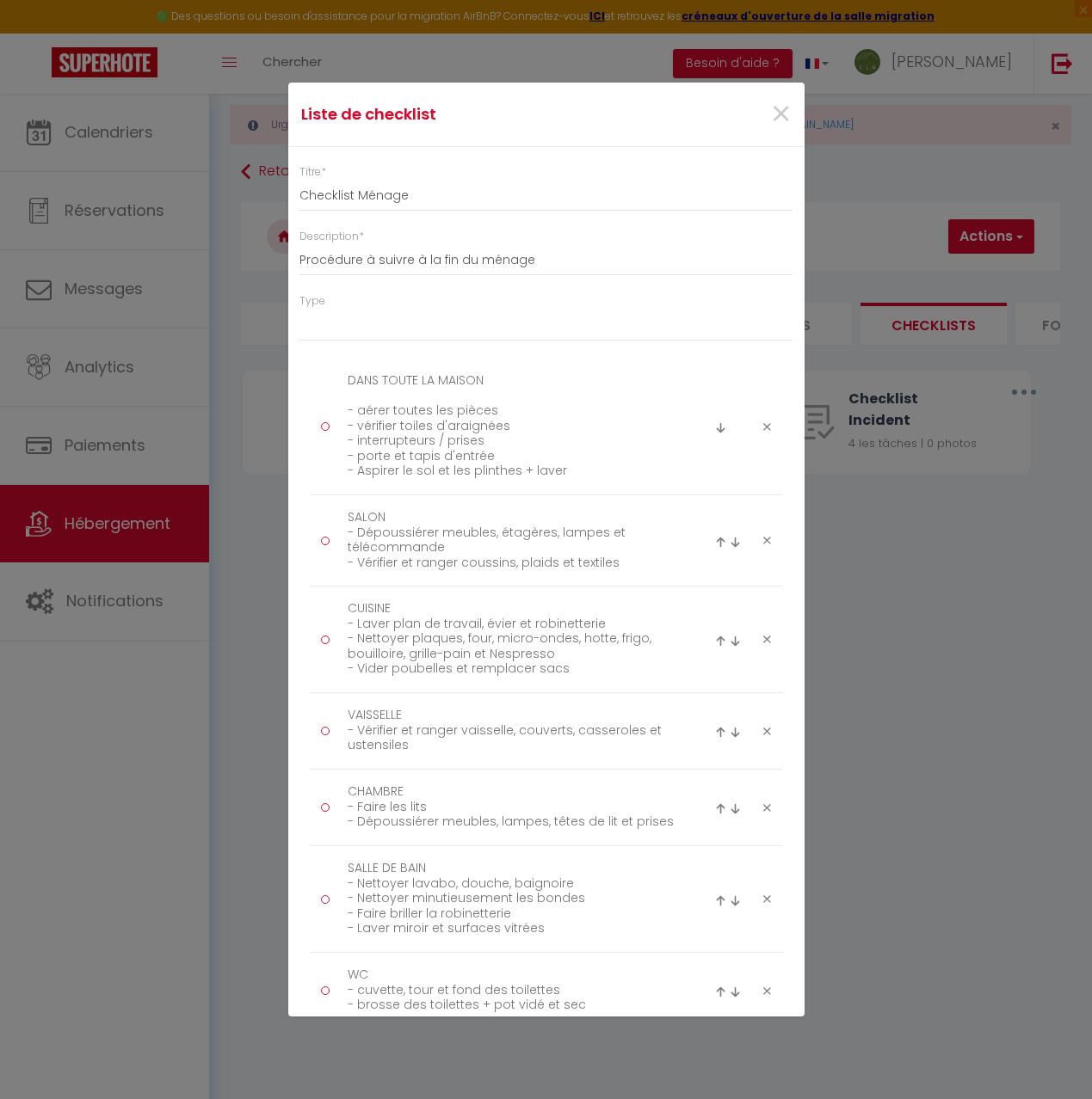
scroll to position [506, 0]
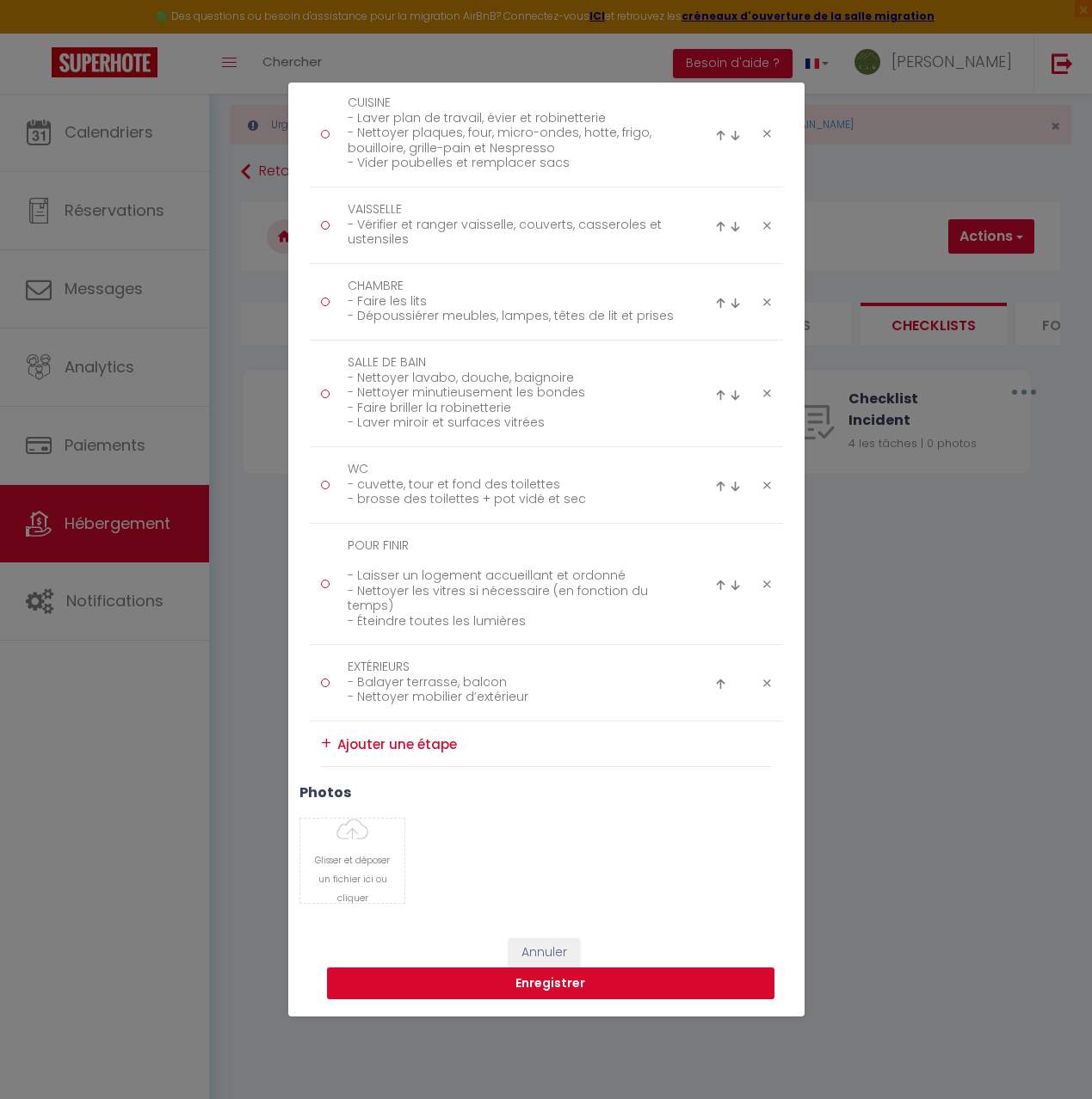
click at [581, 991] on button "Enregistrer" at bounding box center [551, 984] width 448 height 32
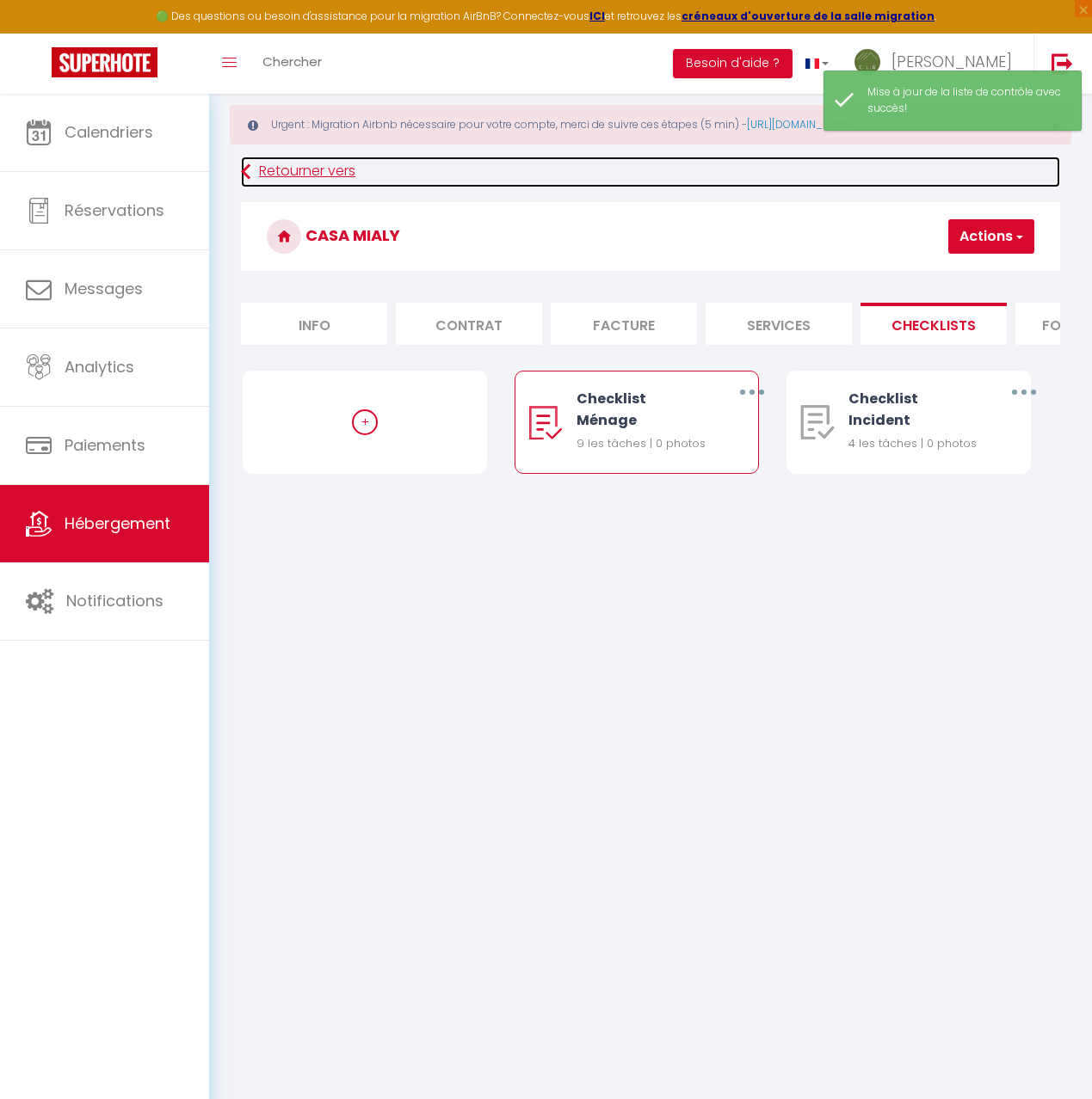
click at [313, 172] on link "Retourner vers" at bounding box center [650, 172] width 819 height 31
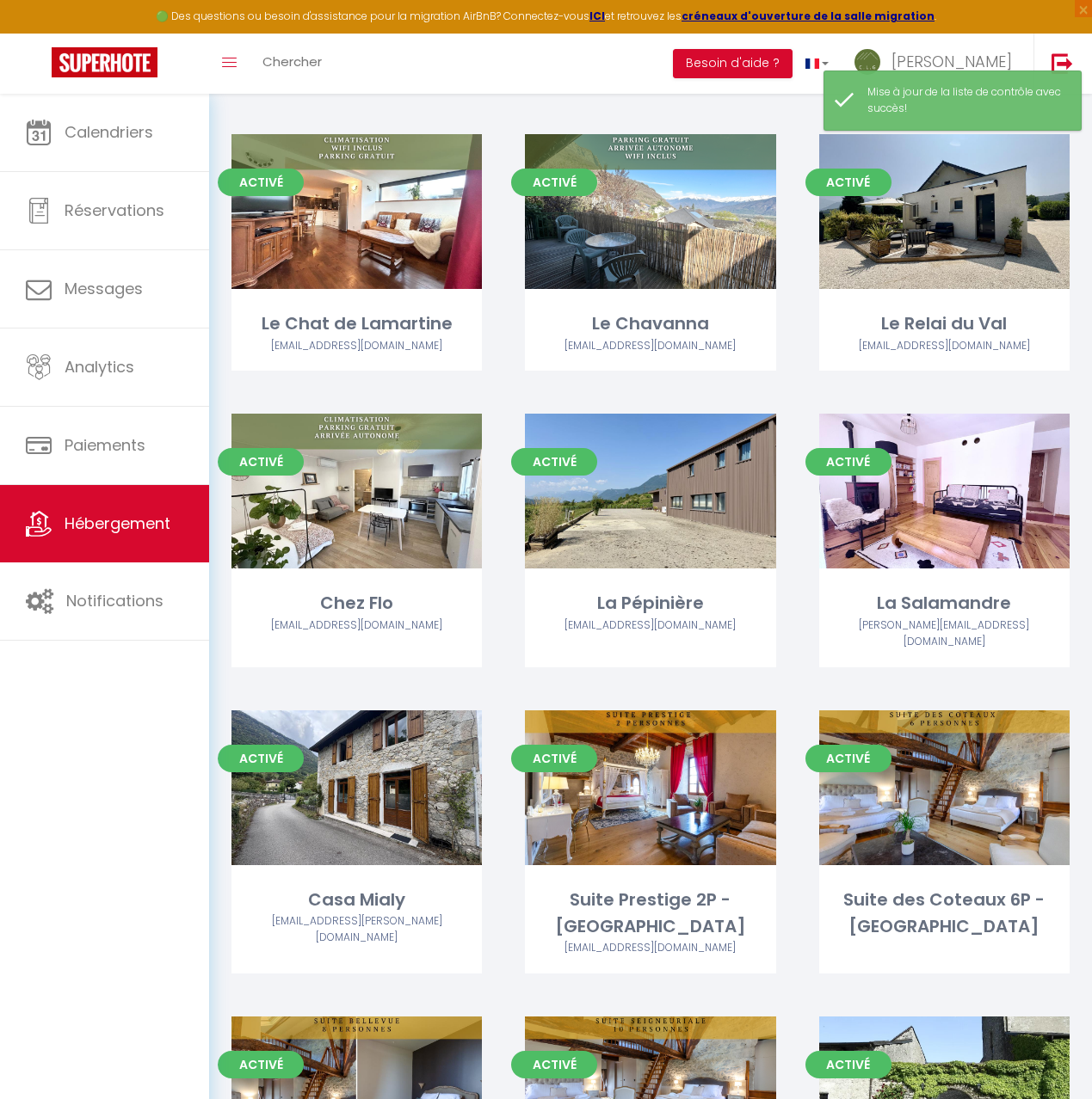
scroll to position [1365, 0]
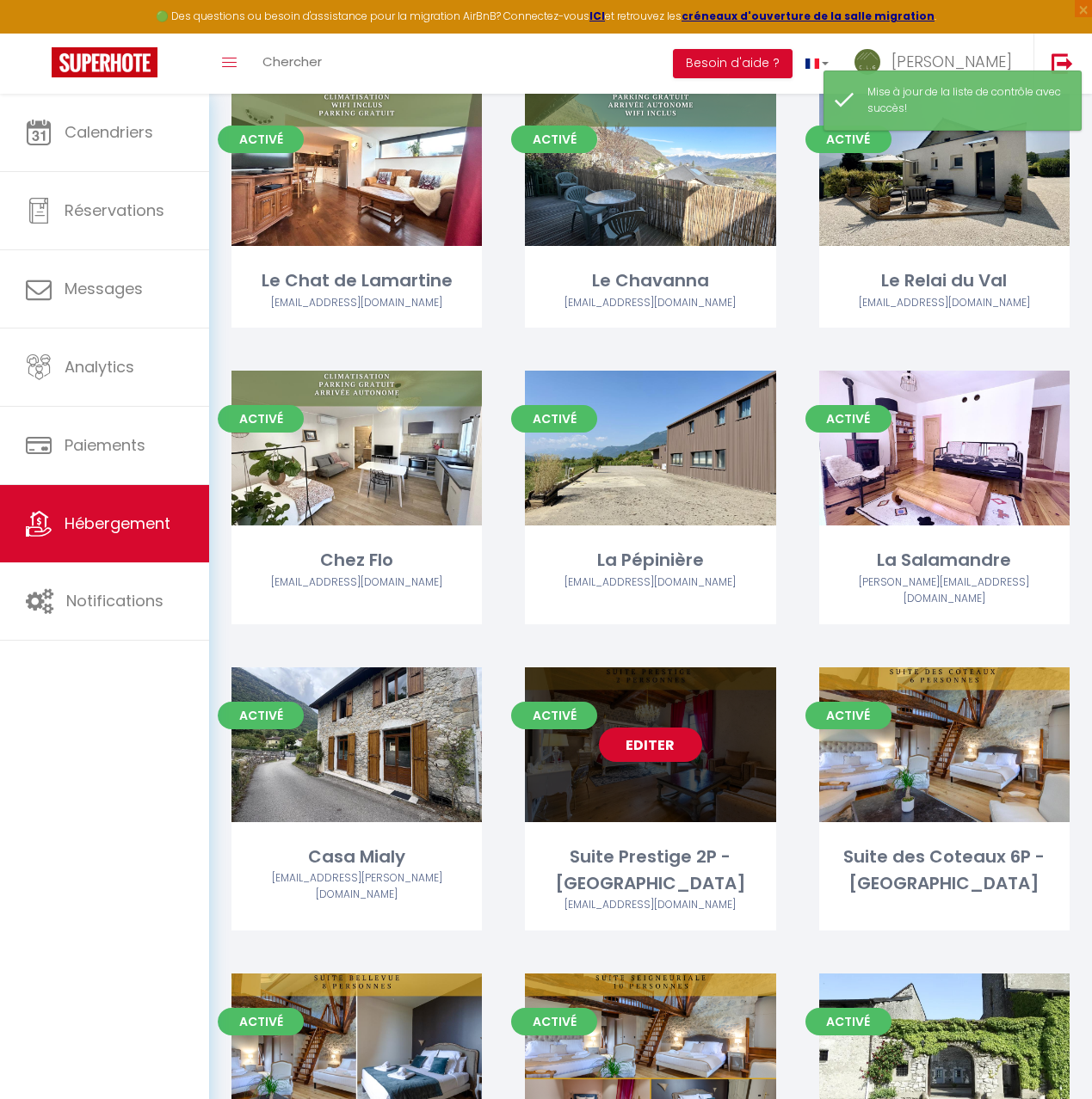
click at [712, 709] on div "Editer" at bounding box center [651, 745] width 251 height 155
click at [710, 708] on div "Editer" at bounding box center [651, 745] width 251 height 155
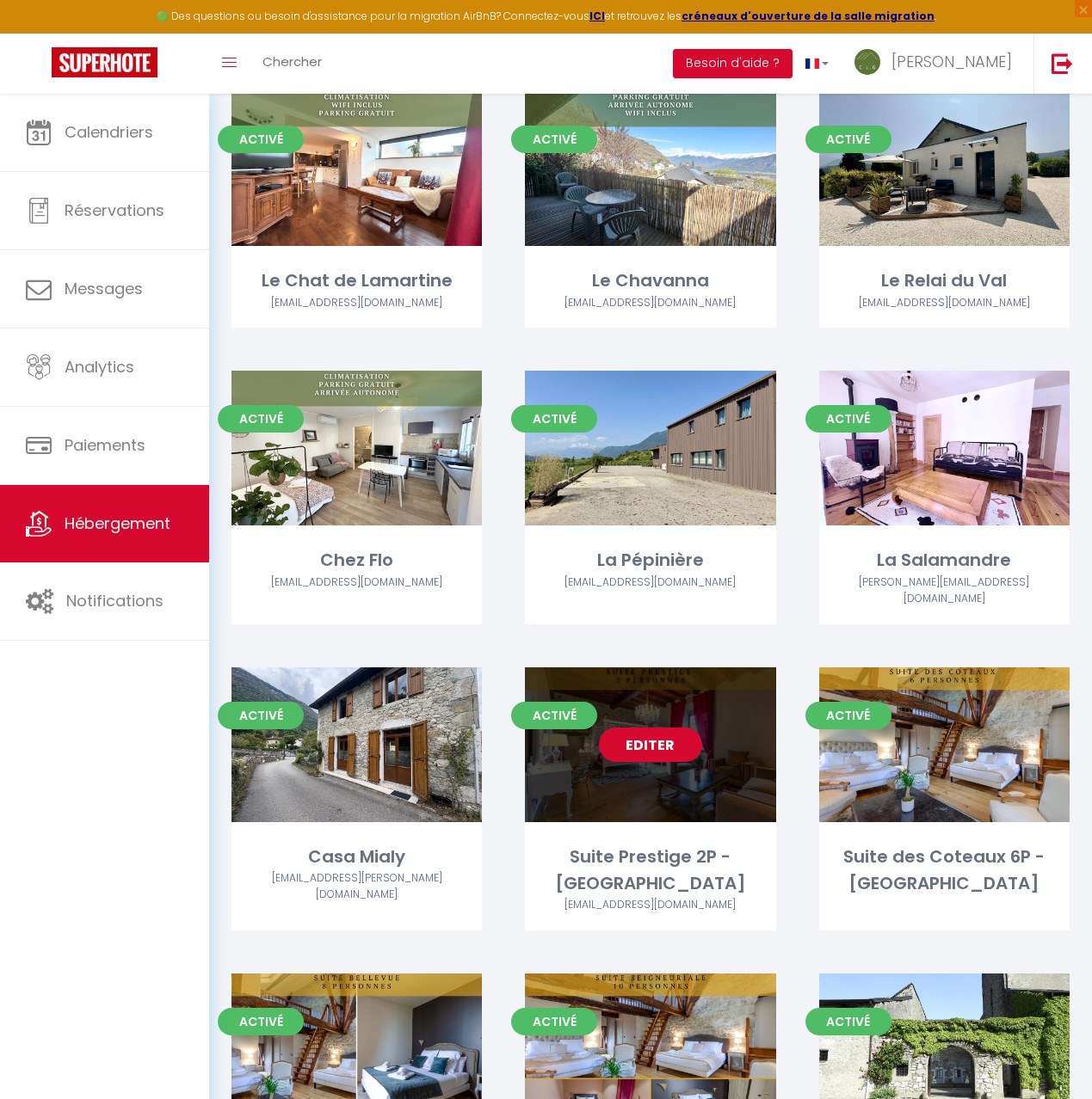
click at [652, 728] on link "Editer" at bounding box center [651, 744] width 103 height 34
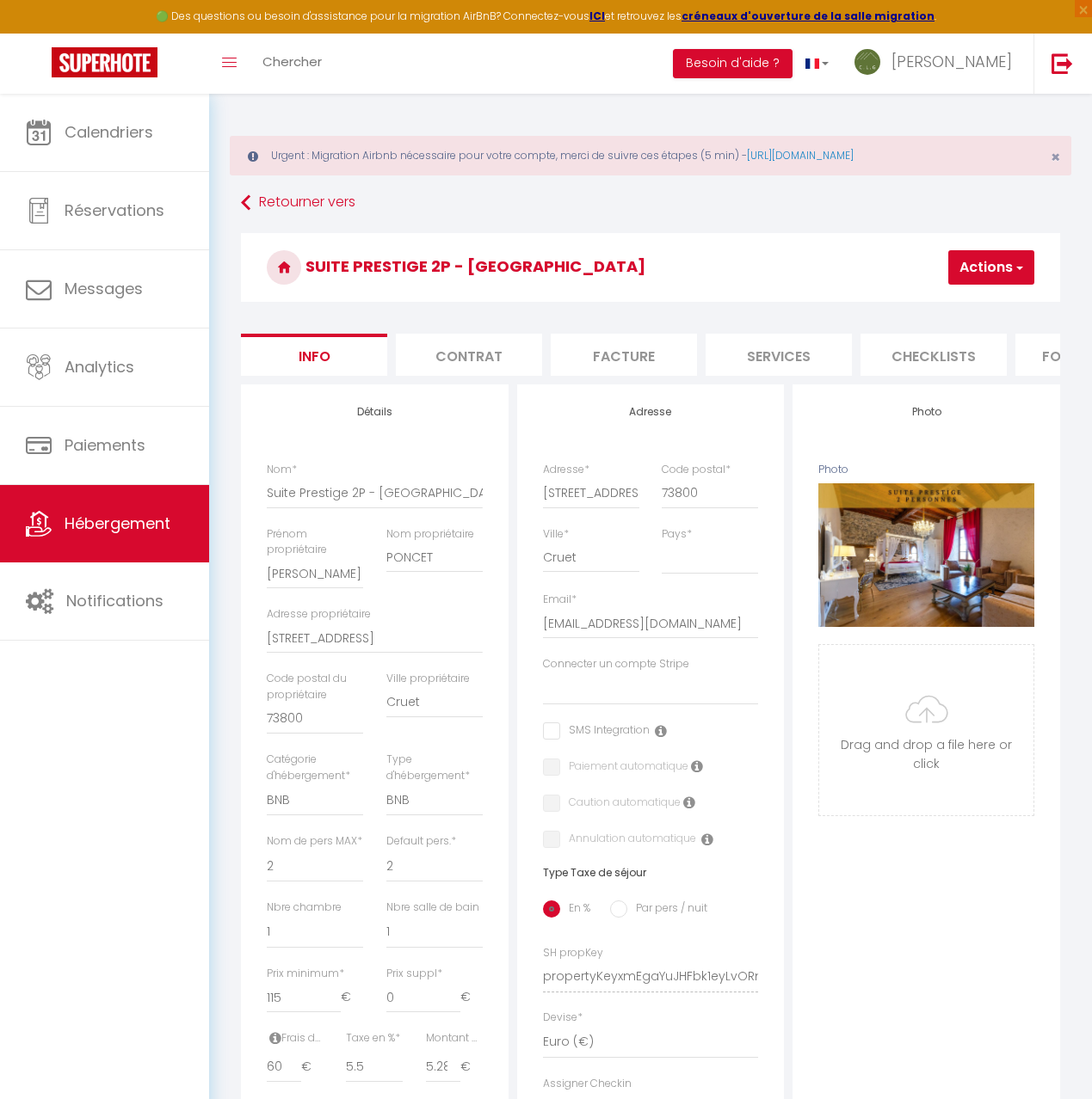
click at [941, 361] on li "Checklists" at bounding box center [933, 355] width 147 height 42
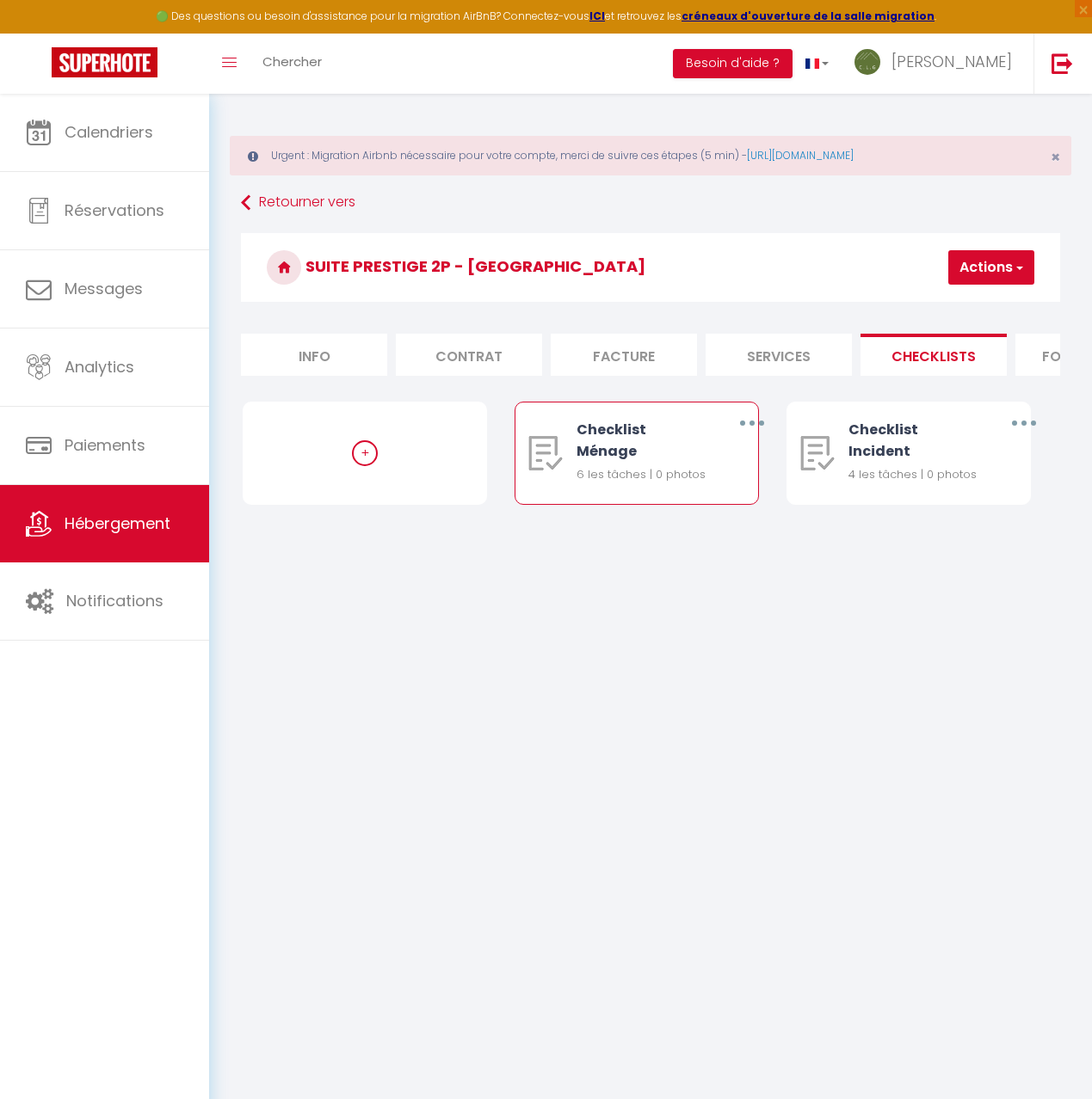
click at [755, 421] on button "button" at bounding box center [751, 423] width 45 height 32
click at [732, 463] on link "Editer" at bounding box center [706, 465] width 127 height 29
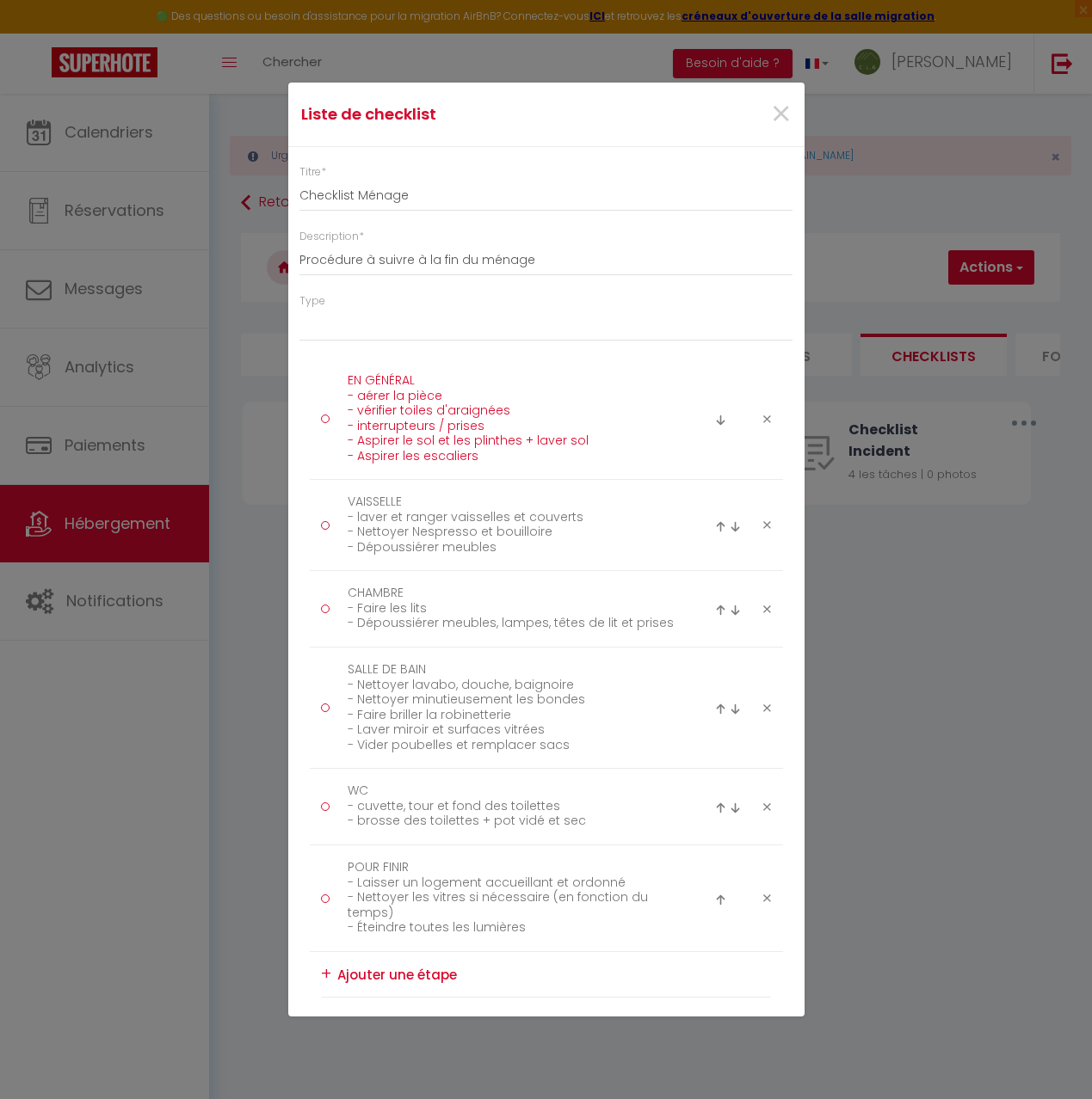
drag, startPoint x: 449, startPoint y: 395, endPoint x: 350, endPoint y: 395, distance: 99.0
click at [350, 395] on textarea "EN GÉNÉRAL - aérer la pièce - vérifier toiles d'araignées - interrupteurs / pri…" at bounding box center [511, 419] width 353 height 103
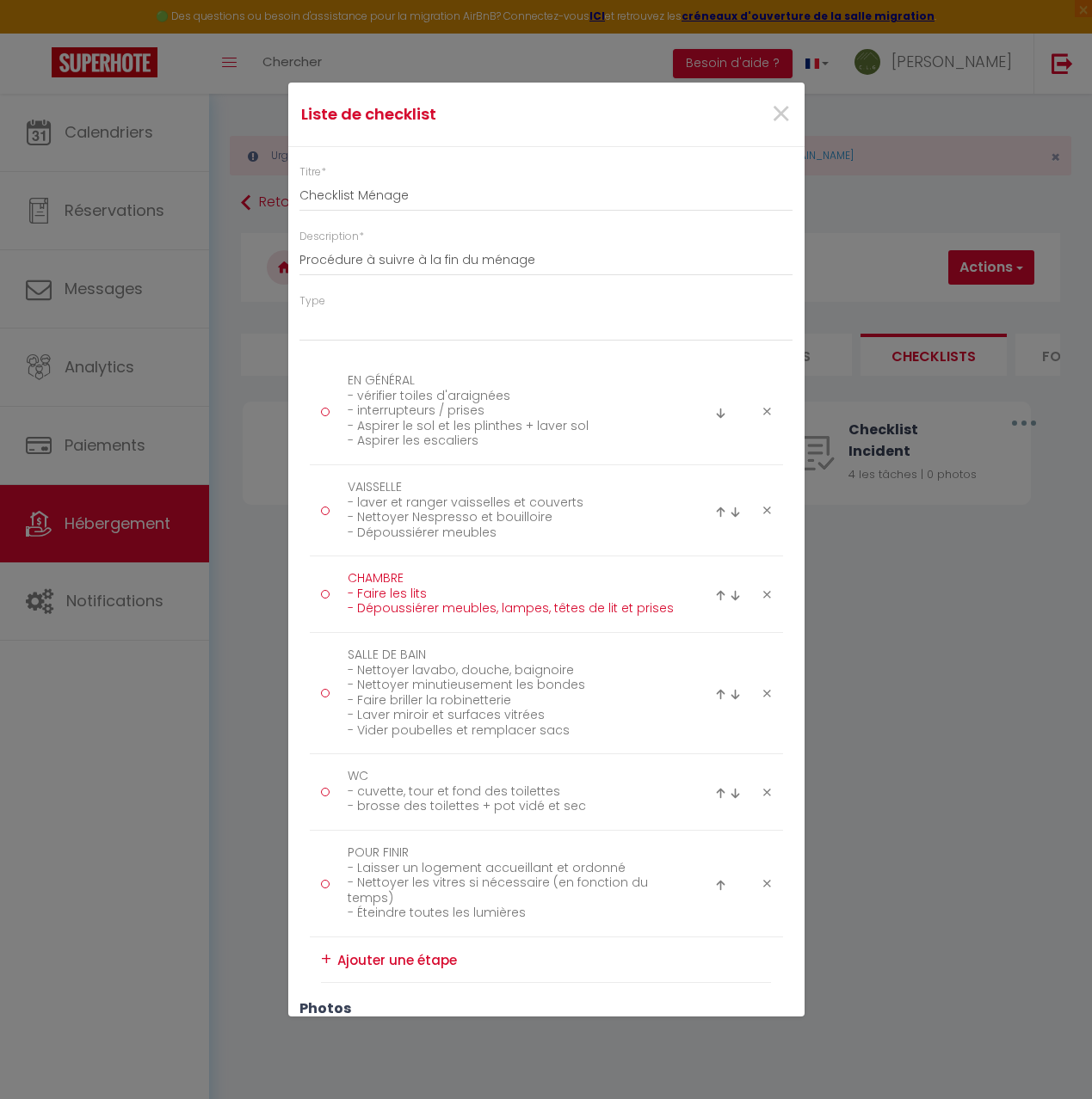
click at [416, 579] on textarea "CHAMBRE - Faire les lits - Dépoussiérer meubles, lampes, têtes de lit et prises" at bounding box center [511, 594] width 353 height 58
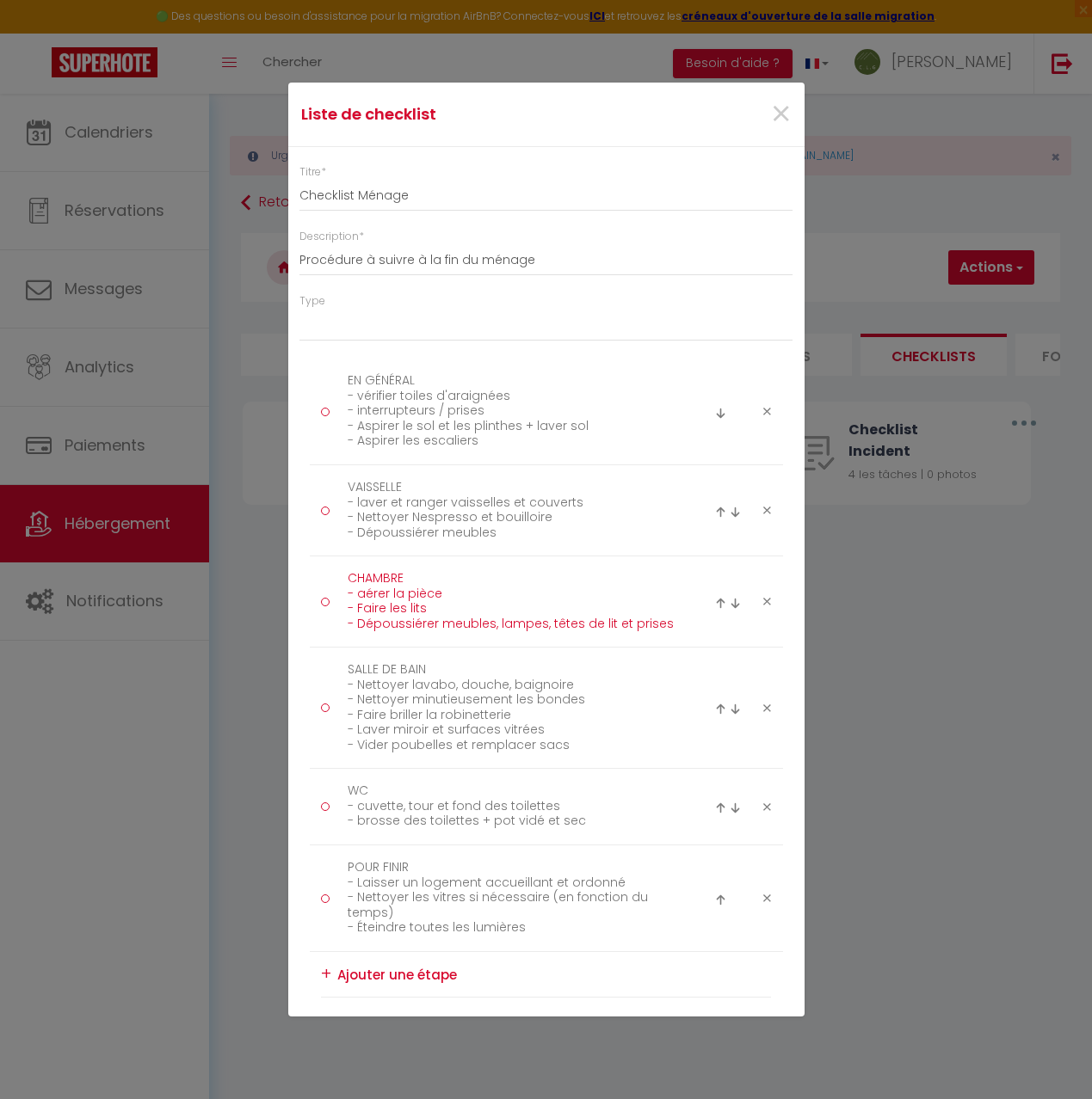
click at [366, 591] on textarea "CHAMBRE - aérer la pièce - Faire les lits - Dépoussiérer meubles, lampes, têtes…" at bounding box center [511, 602] width 353 height 73
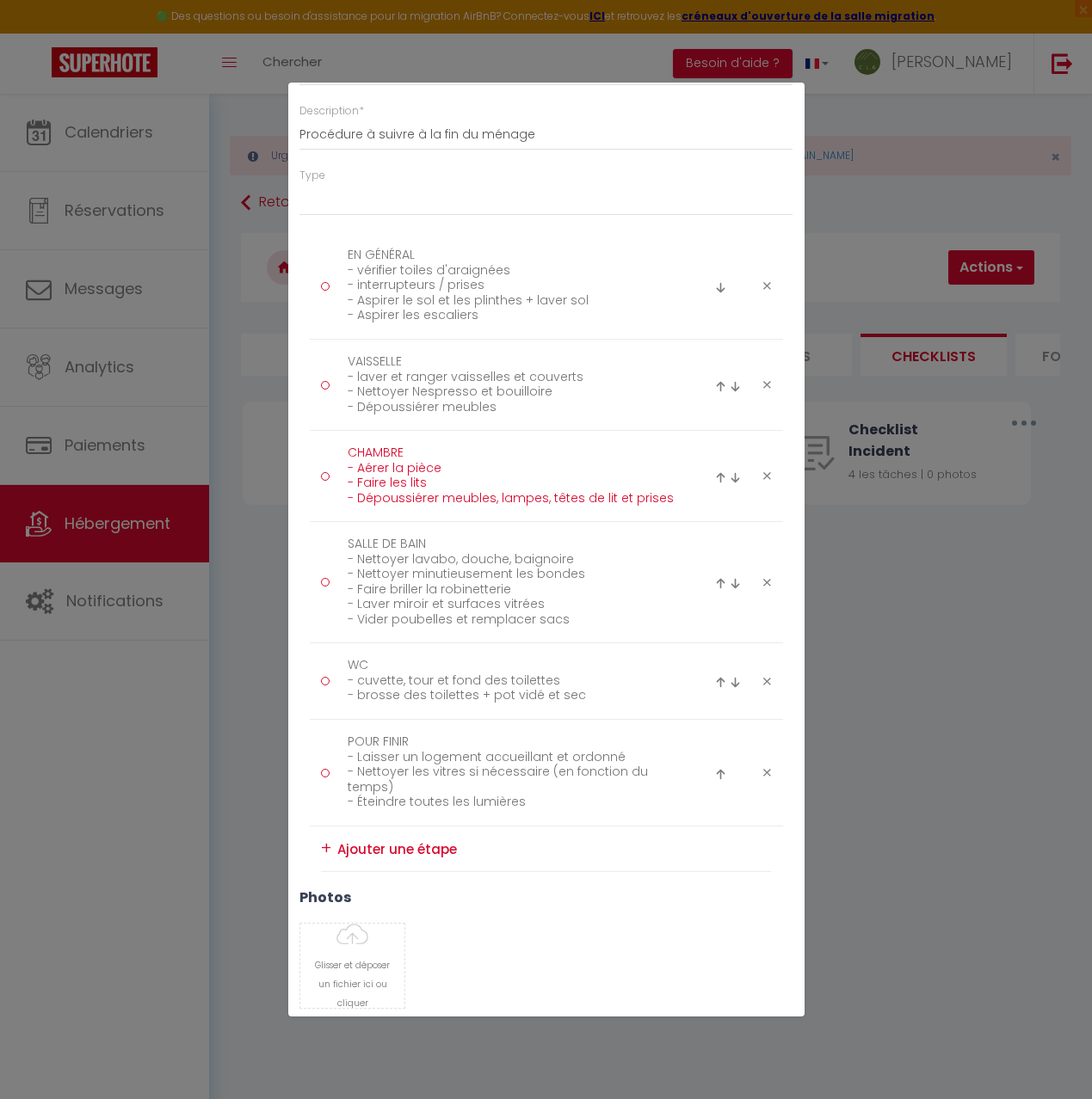
scroll to position [123, 0]
click at [720, 478] on img at bounding box center [721, 480] width 11 height 11
click at [500, 503] on textarea "VAISSELLE - laver et ranger vaisselles et couverts - Nettoyer Nespresso et boui…" at bounding box center [511, 477] width 353 height 73
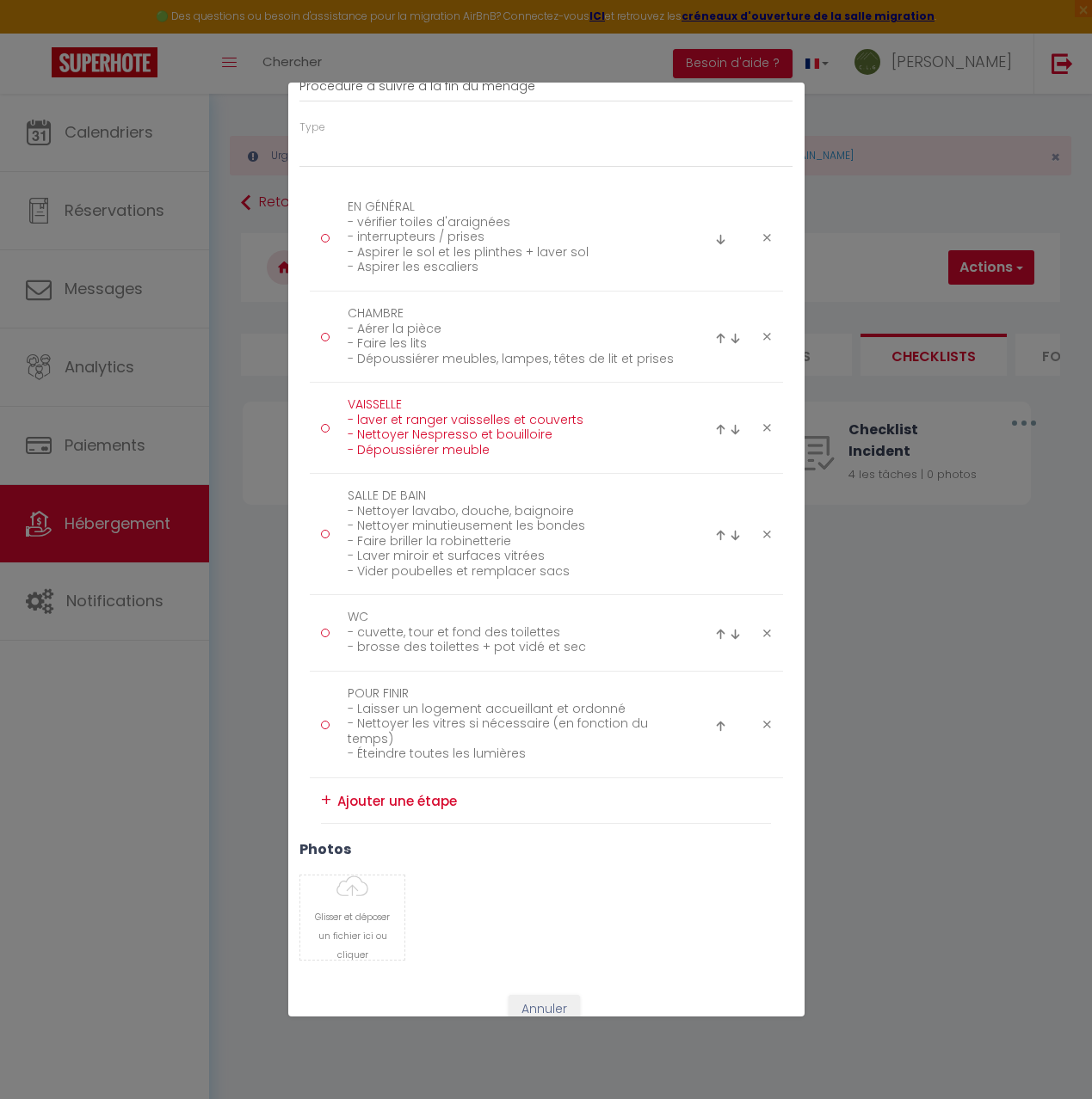
scroll to position [230, 0]
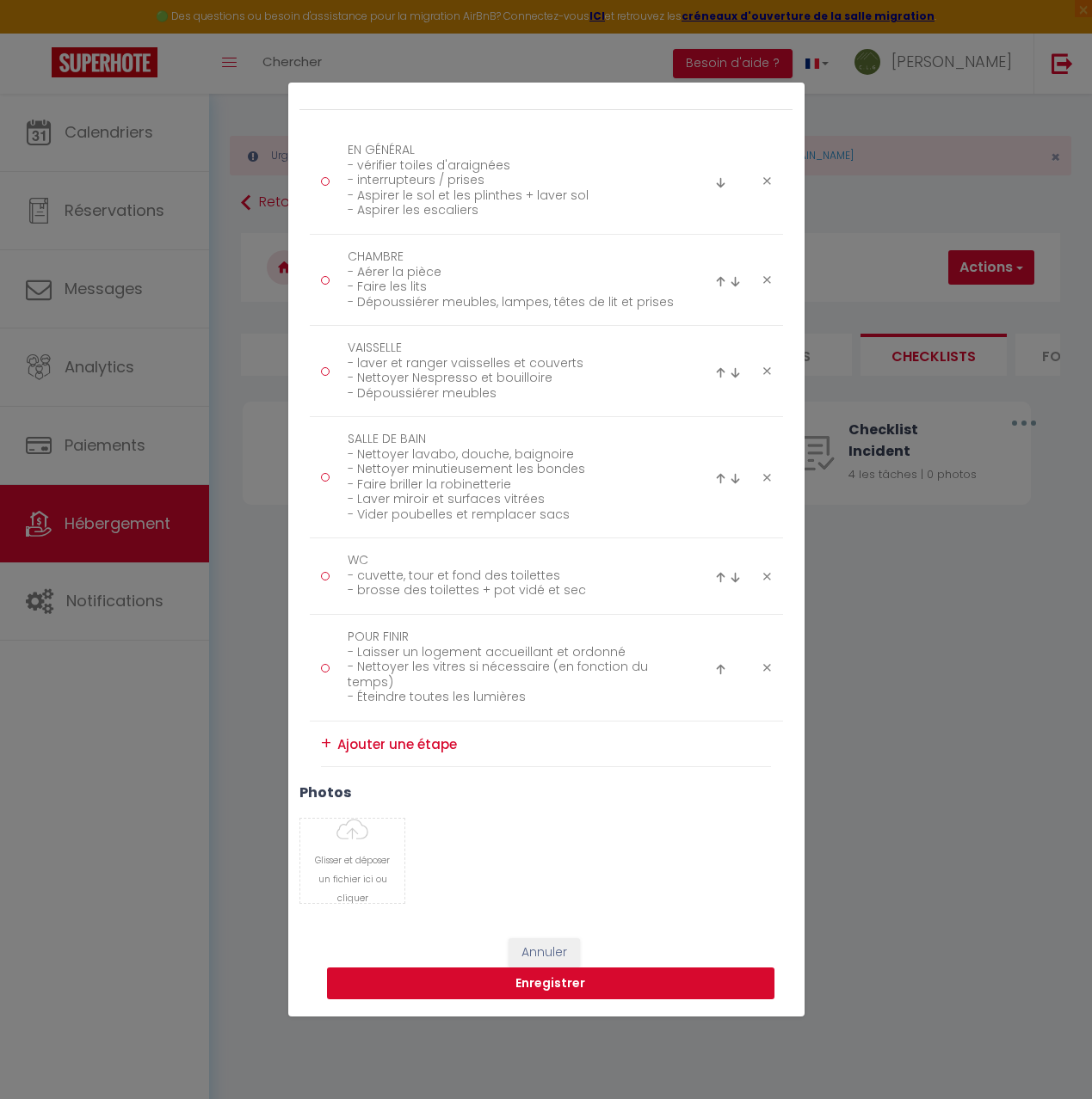
click at [540, 981] on button "Enregistrer" at bounding box center [551, 984] width 448 height 32
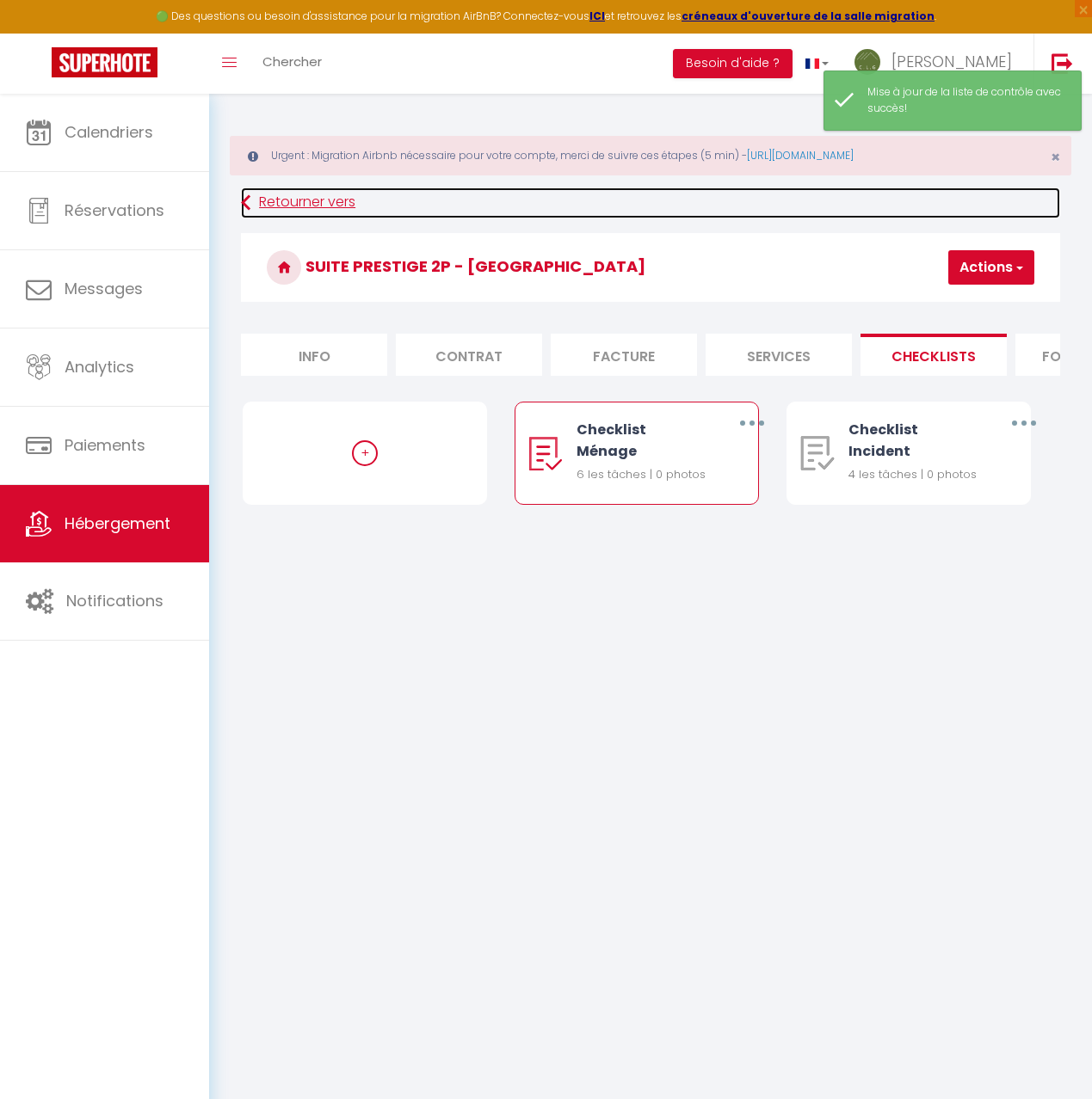
click at [263, 203] on link "Retourner vers" at bounding box center [650, 204] width 819 height 31
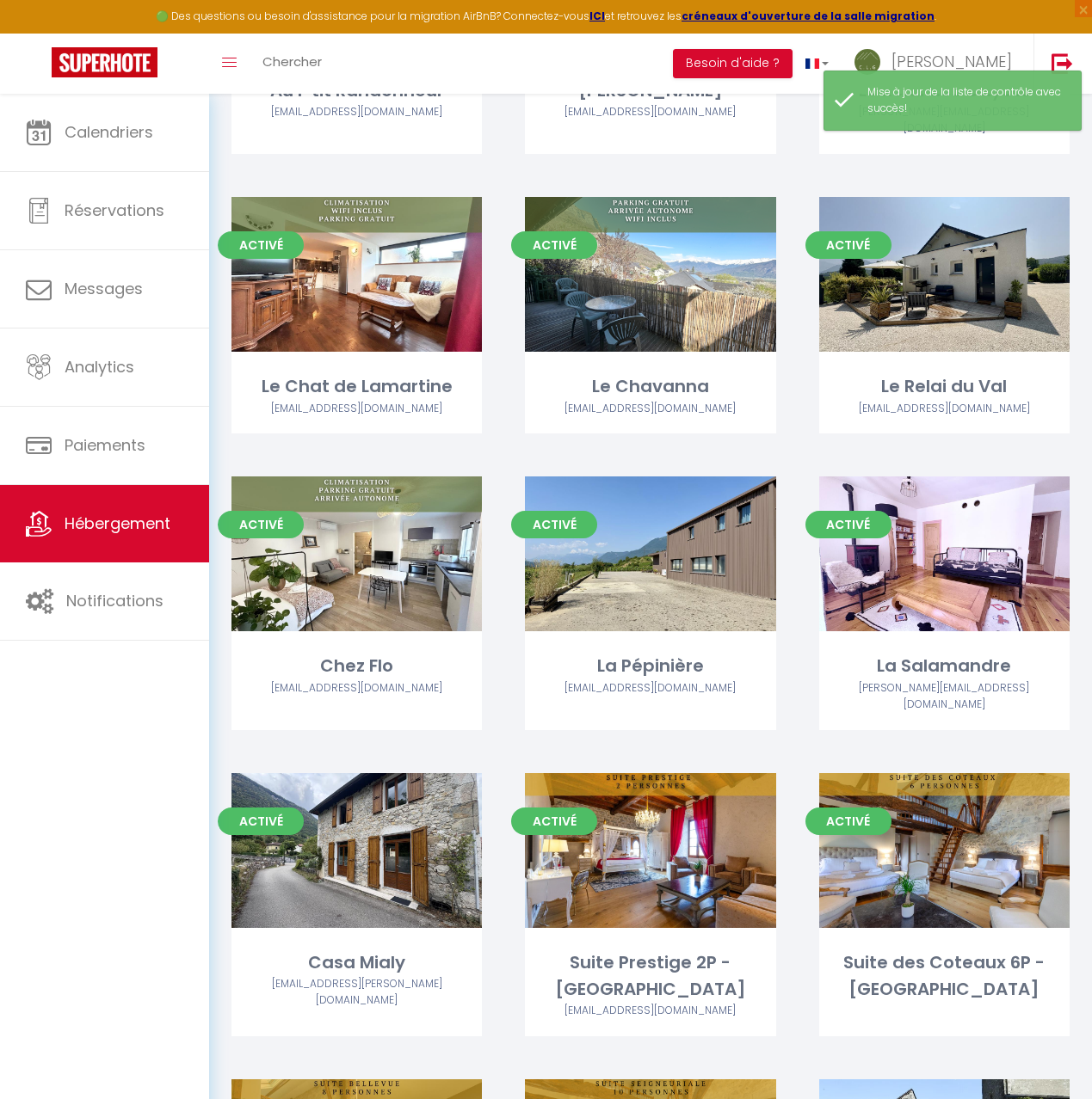
scroll to position [1374, 0]
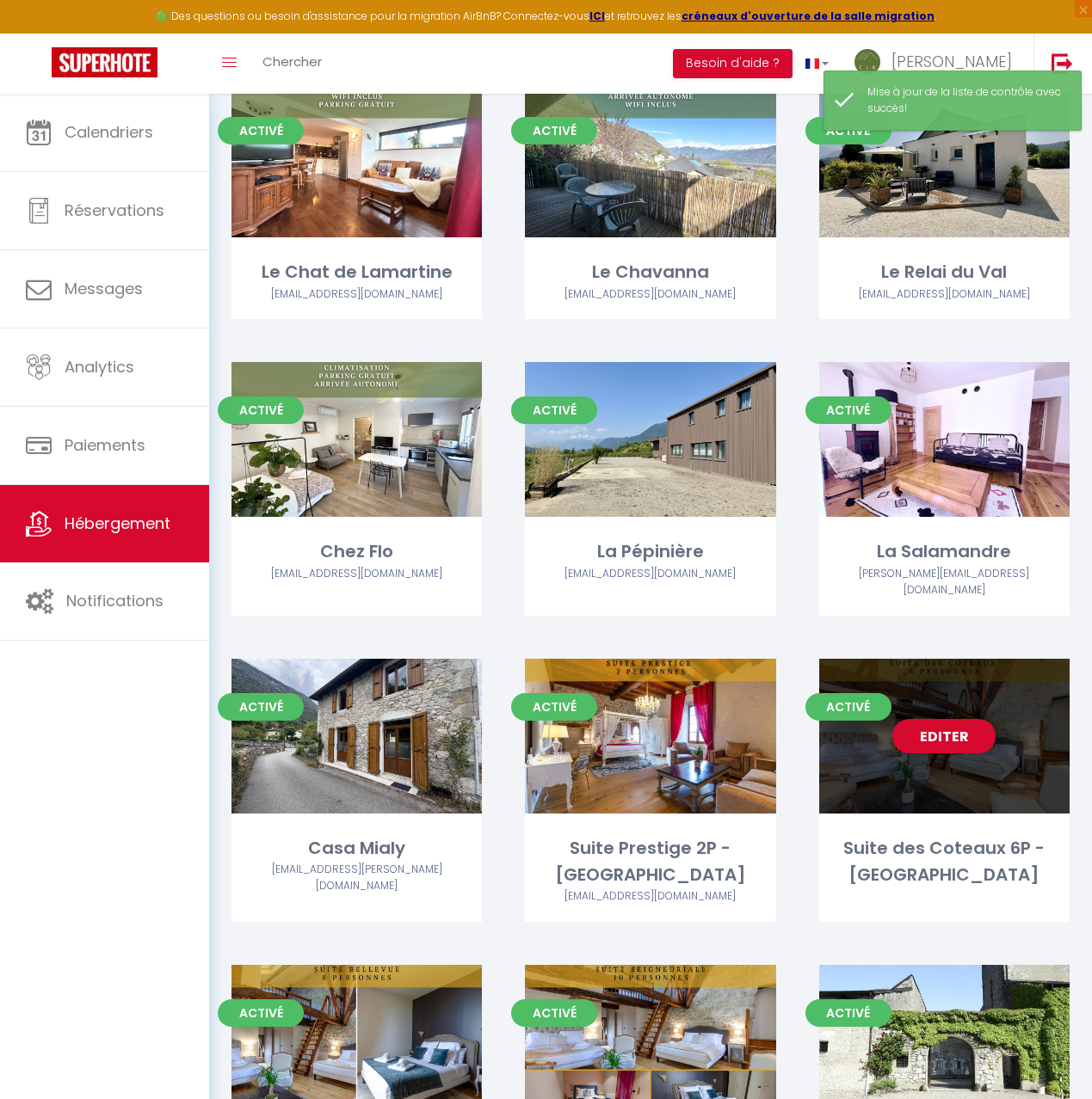
click at [936, 730] on div "Editer" at bounding box center [945, 736] width 251 height 155
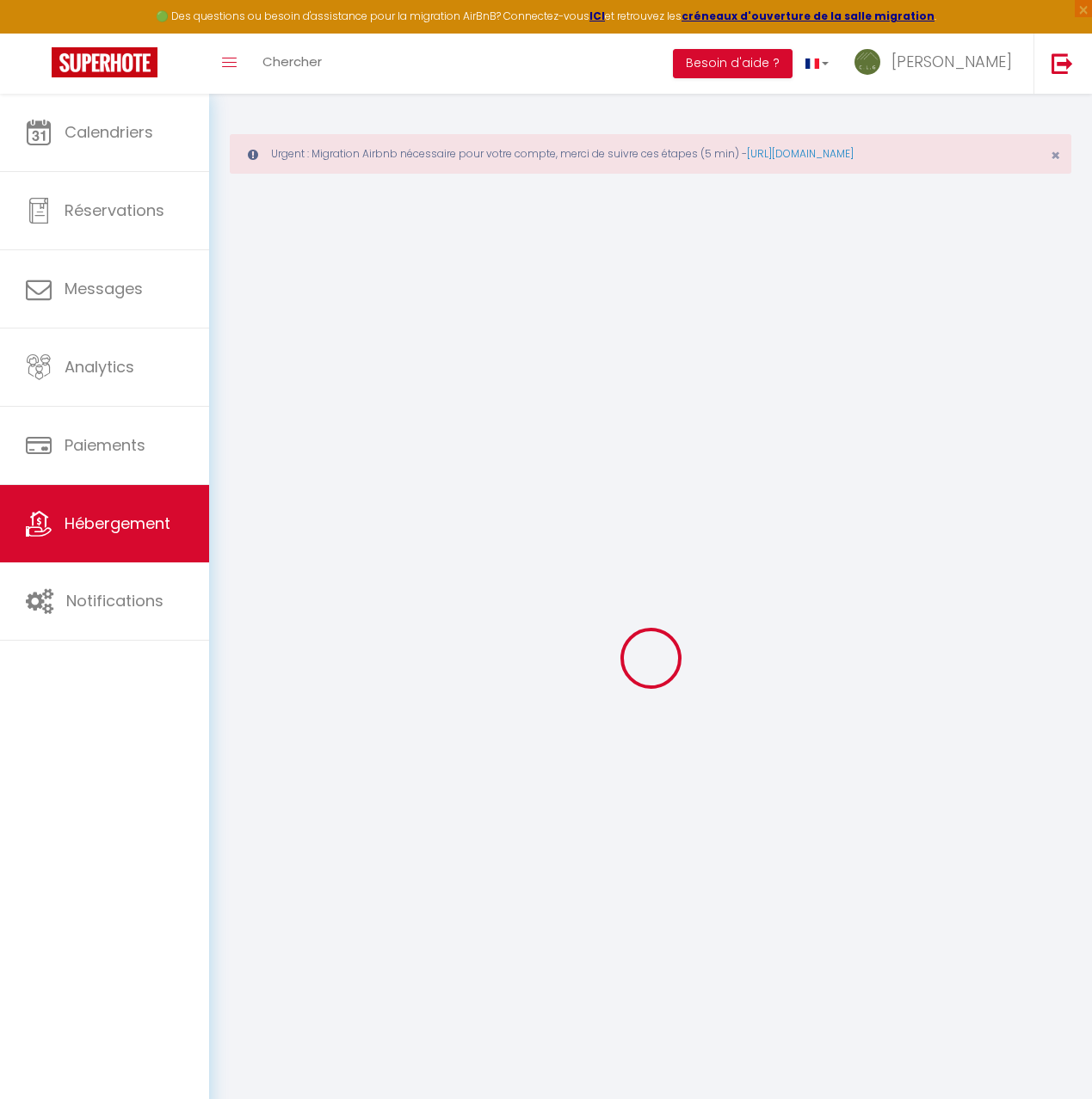
scroll to position [6, 0]
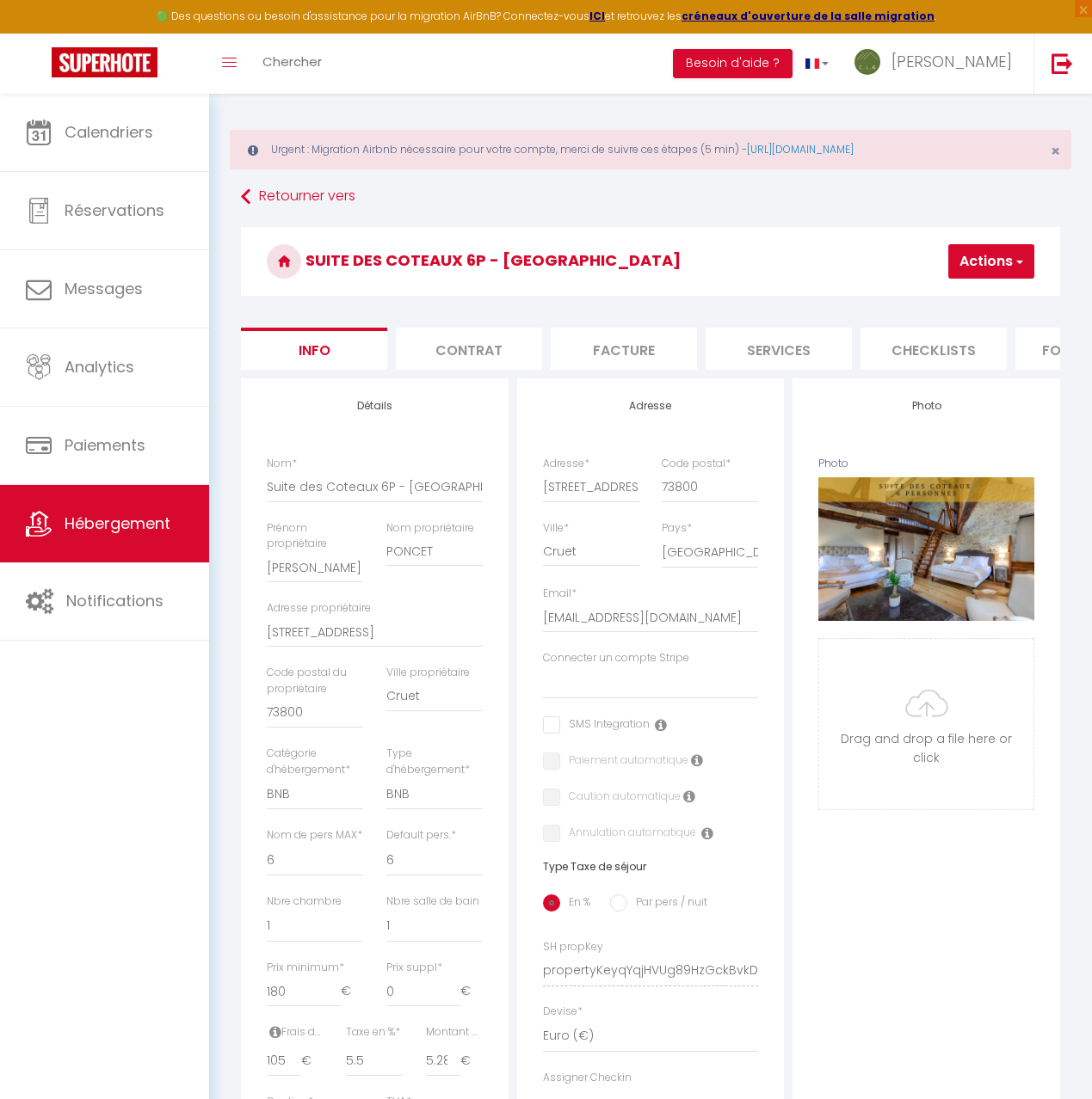
scroll to position [7, 0]
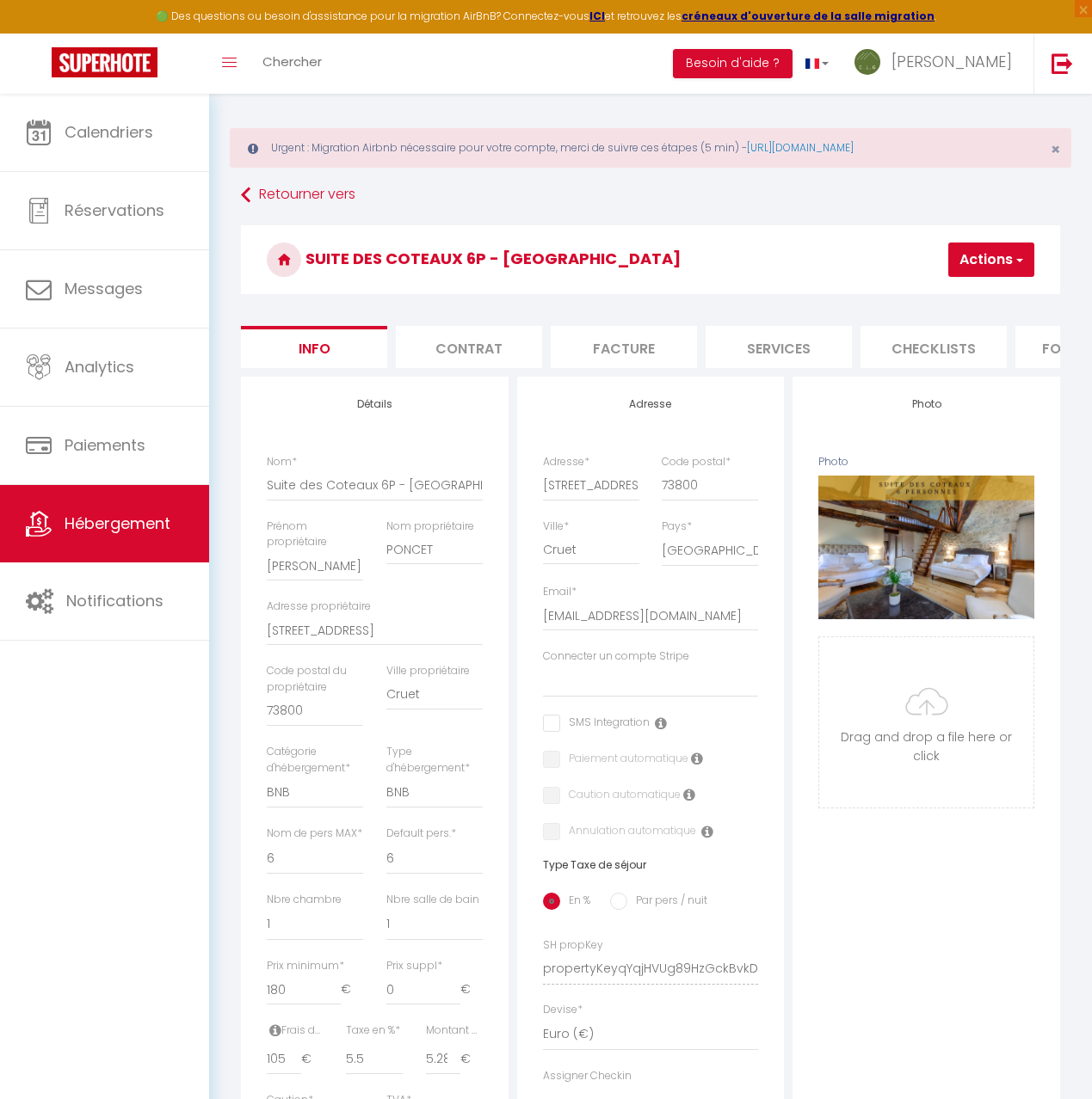
click at [939, 343] on li "Checklists" at bounding box center [933, 347] width 147 height 42
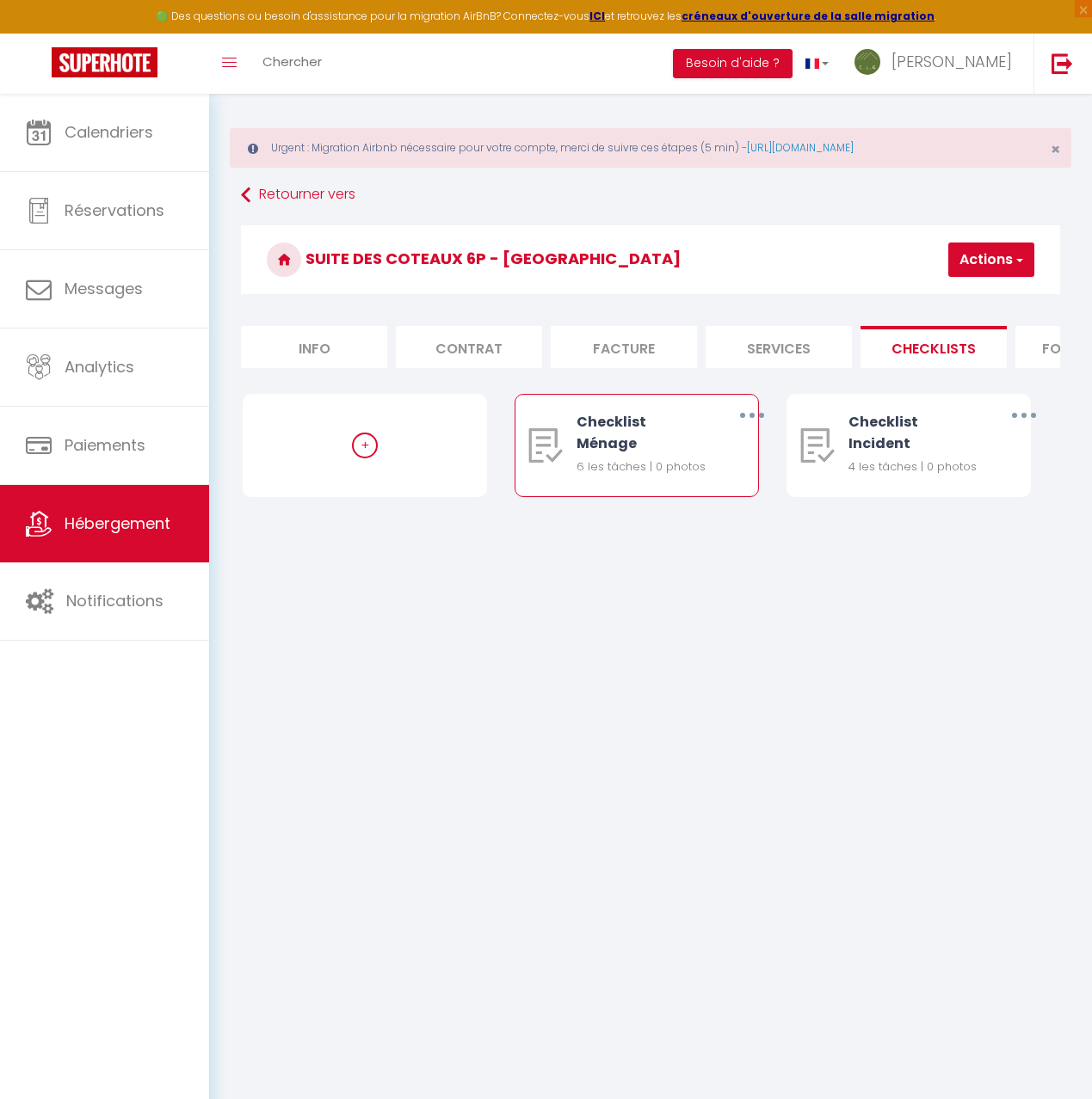
click at [751, 418] on button "button" at bounding box center [751, 415] width 45 height 32
click at [712, 452] on link "Editer" at bounding box center [706, 458] width 127 height 29
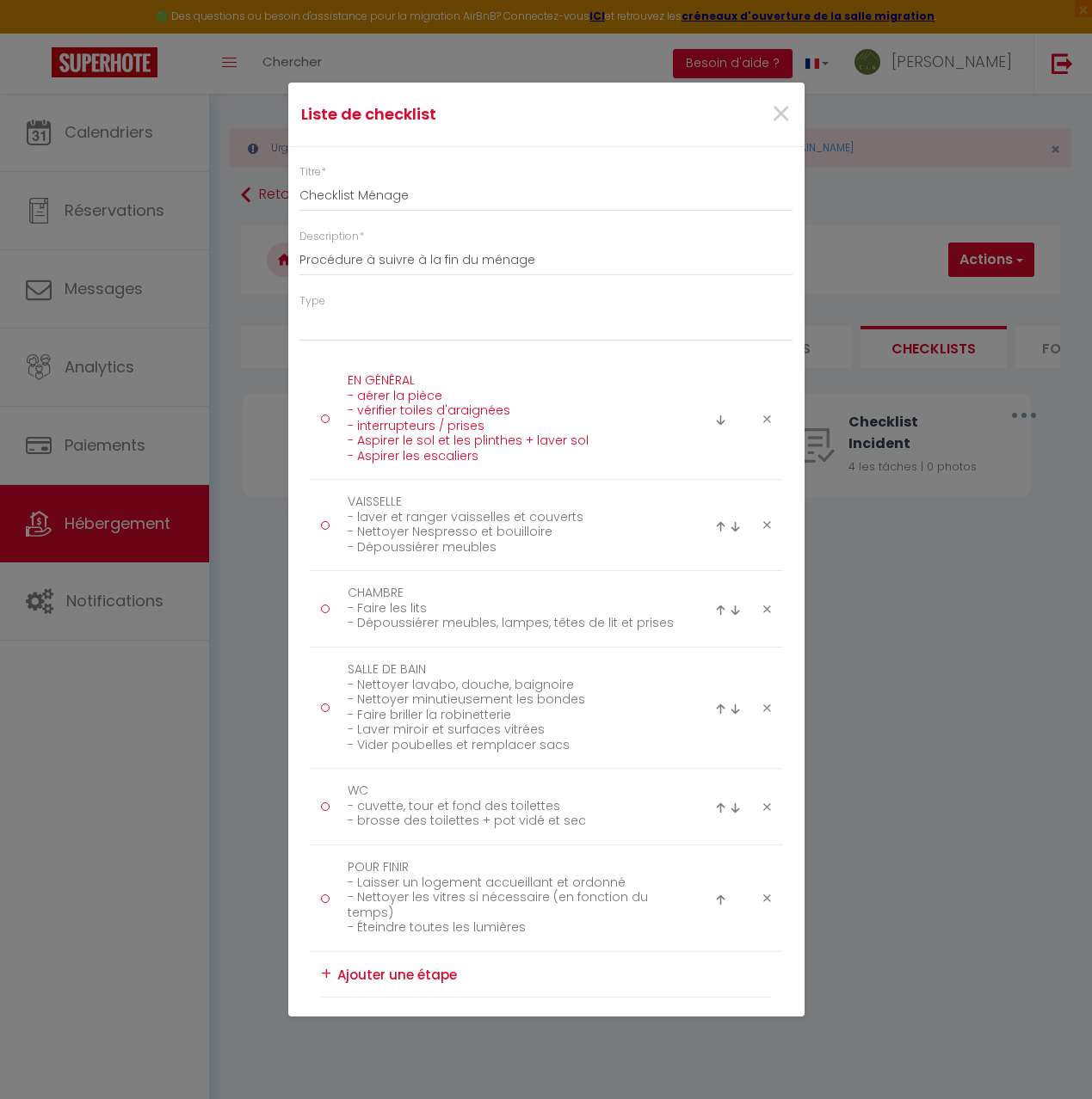
drag, startPoint x: 460, startPoint y: 397, endPoint x: 361, endPoint y: 395, distance: 99.0
click at [346, 398] on textarea "EN GÉNÉRAL - aérer la pièce - vérifier toiles d'araignées - interrupteurs / pri…" at bounding box center [511, 419] width 353 height 103
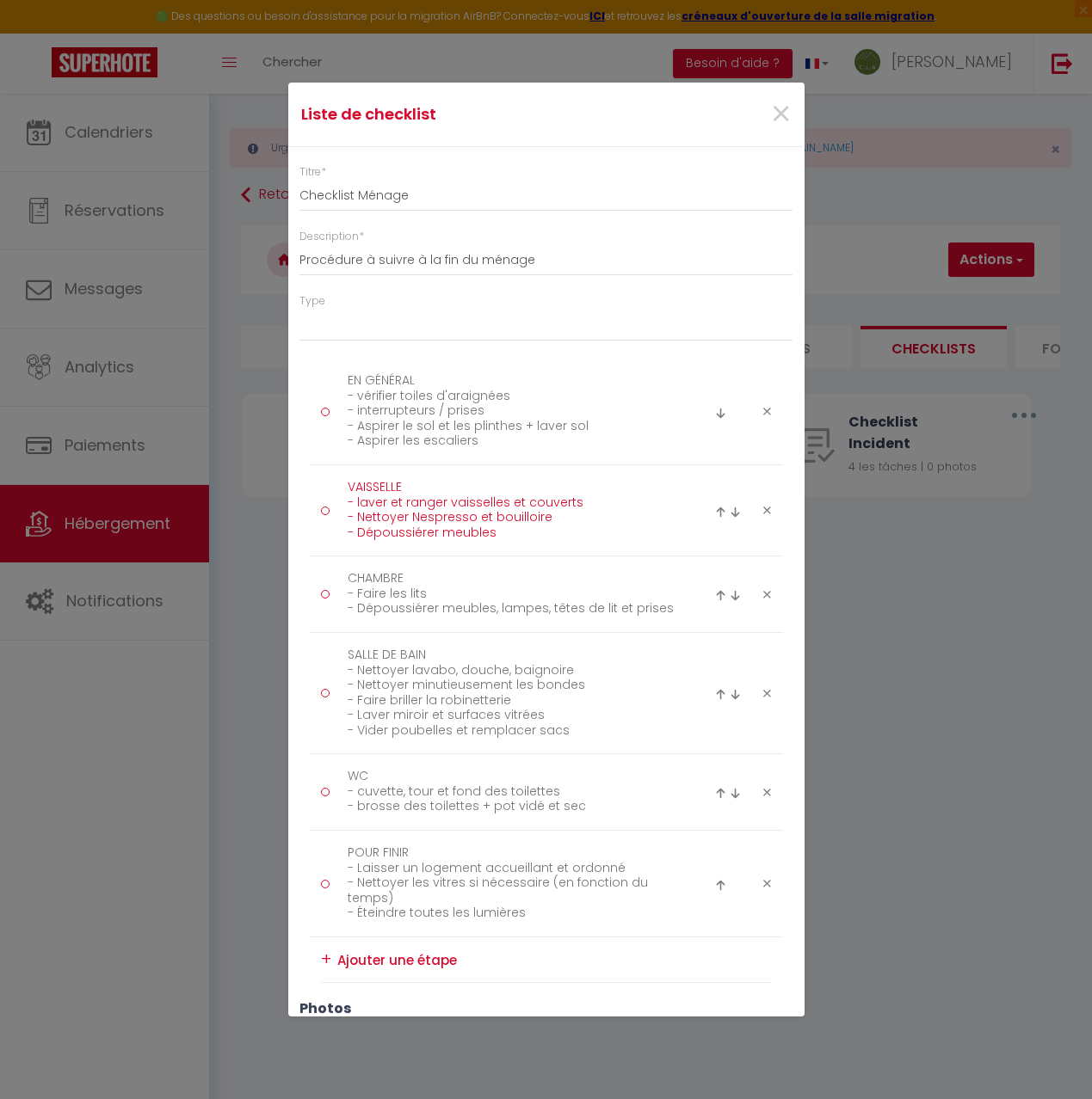
click at [418, 481] on textarea "VAISSELLE - laver et ranger vaisselles et couverts - Nettoyer Nespresso et boui…" at bounding box center [511, 510] width 353 height 73
click at [416, 577] on textarea "CHAMBRE - Faire les lits - Dépoussiérer meubles, lampes, têtes de lit et prises" at bounding box center [511, 594] width 353 height 58
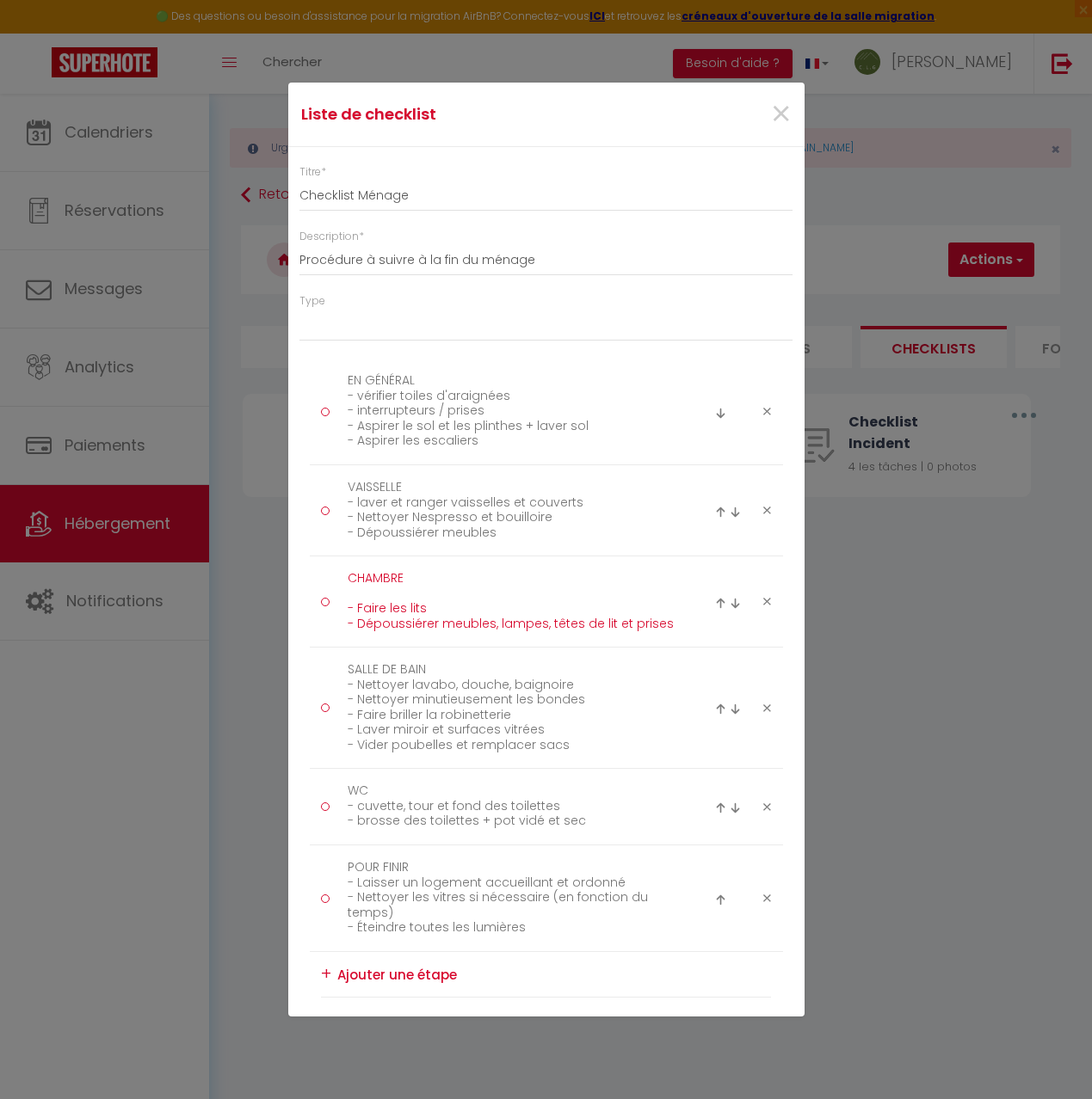
paste textarea "- aérer la pièce"
click at [363, 595] on textarea "CHAMBRE - aérer la pièce - Faire les lits - Dépoussiérer meubles, lampes, têtes…" at bounding box center [511, 602] width 353 height 73
click at [641, 566] on textarea "CHAMBRE - Aérer la pièce - Faire les lits - Dépoussiérer meubles, lampes, têtes…" at bounding box center [511, 602] width 353 height 73
click at [722, 602] on img at bounding box center [721, 603] width 11 height 11
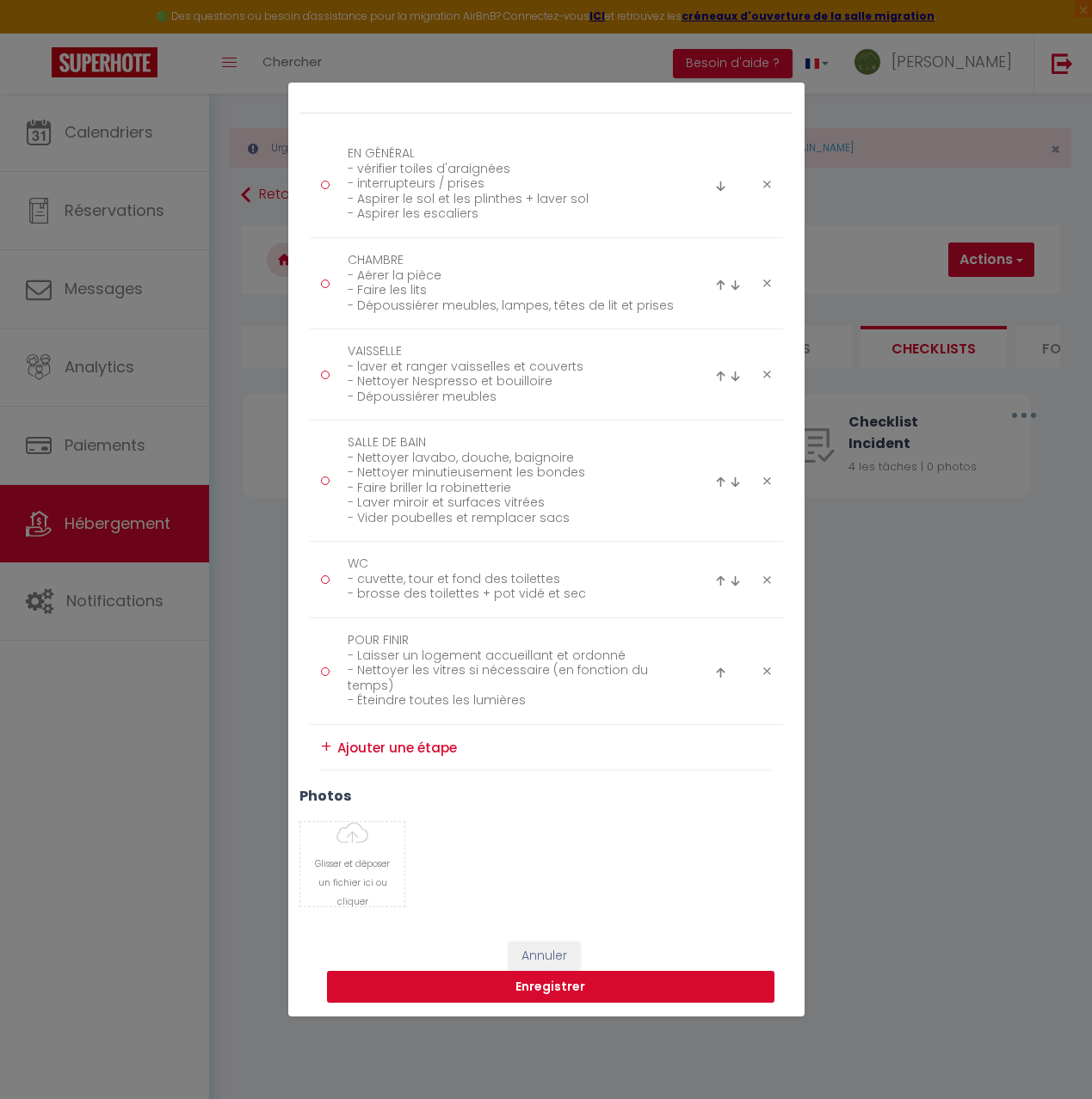
click at [558, 986] on button "Enregistrer" at bounding box center [551, 987] width 448 height 32
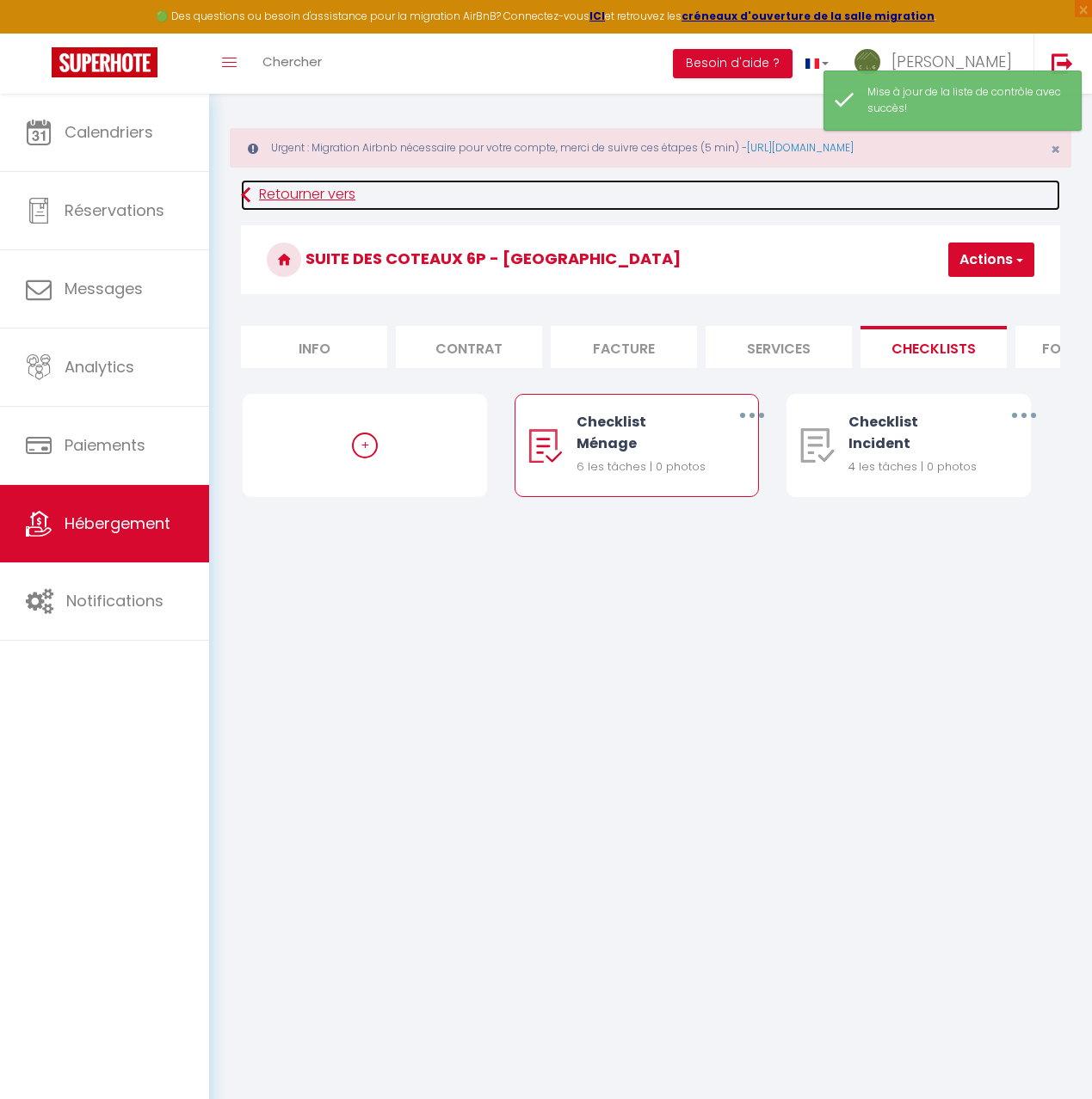
click at [288, 189] on link "Retourner vers" at bounding box center [650, 195] width 819 height 31
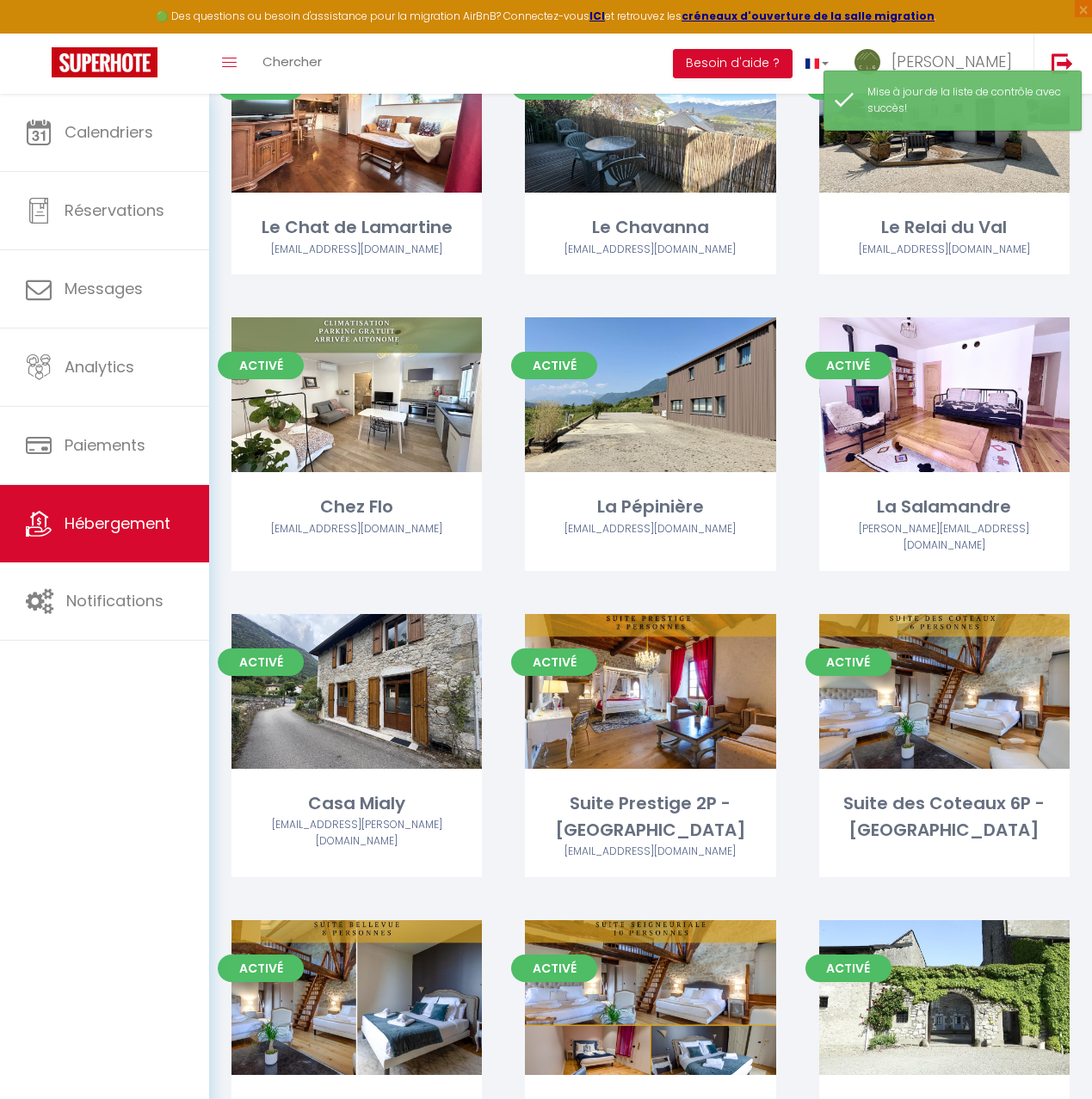
scroll to position [1508, 0]
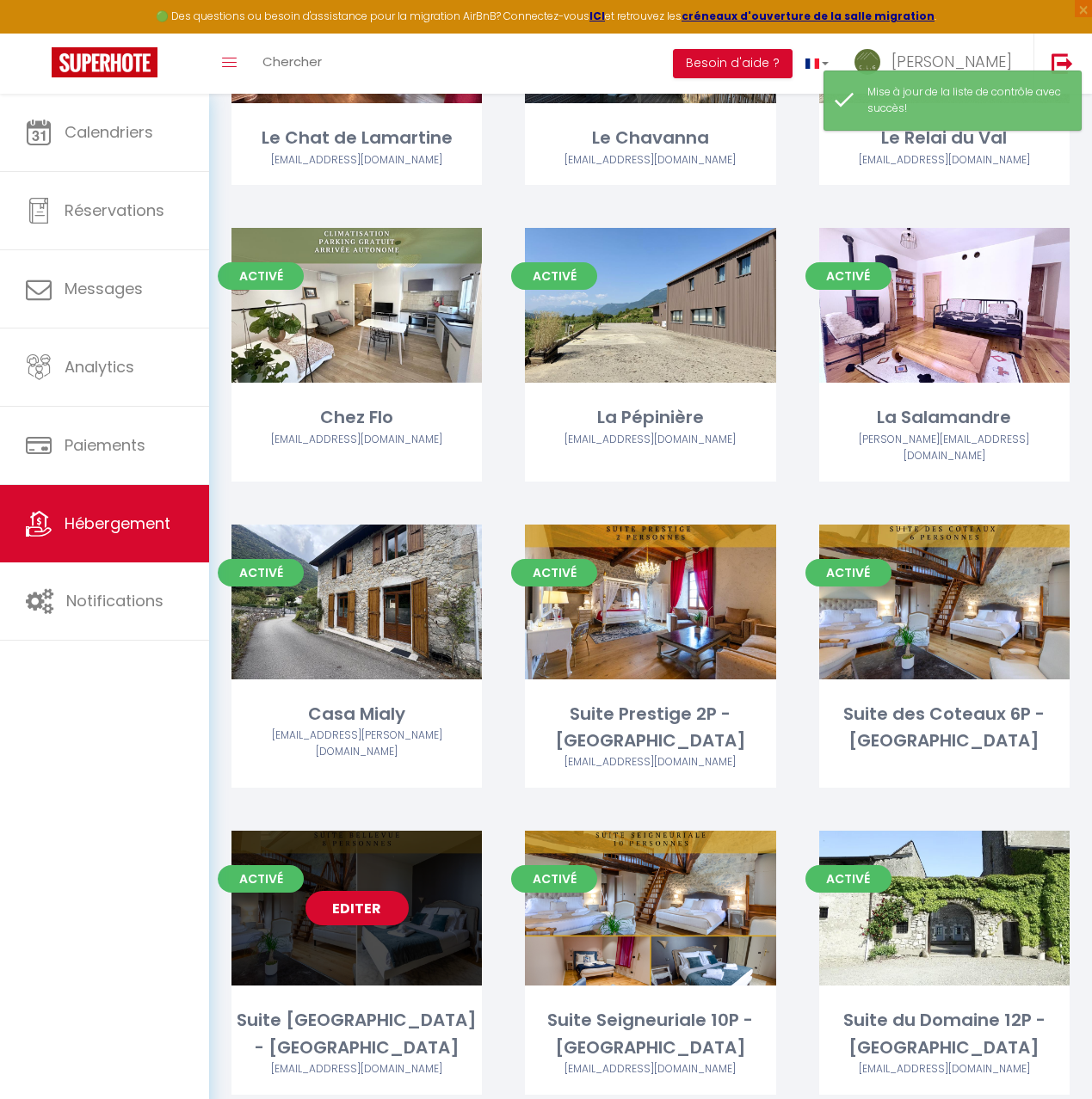
click at [408, 841] on div "Editer" at bounding box center [357, 908] width 251 height 155
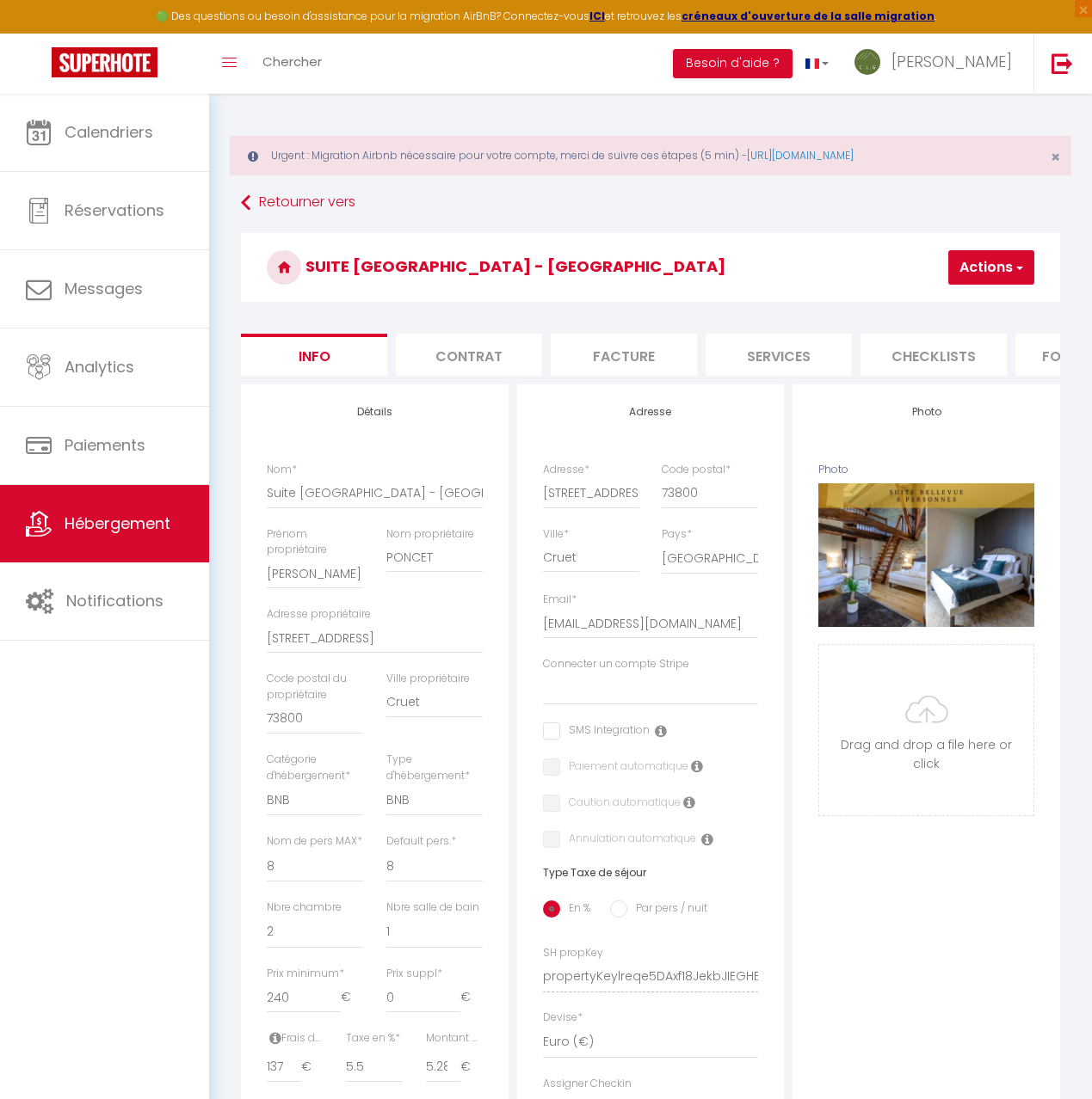
click at [937, 352] on li "Checklists" at bounding box center [933, 355] width 147 height 42
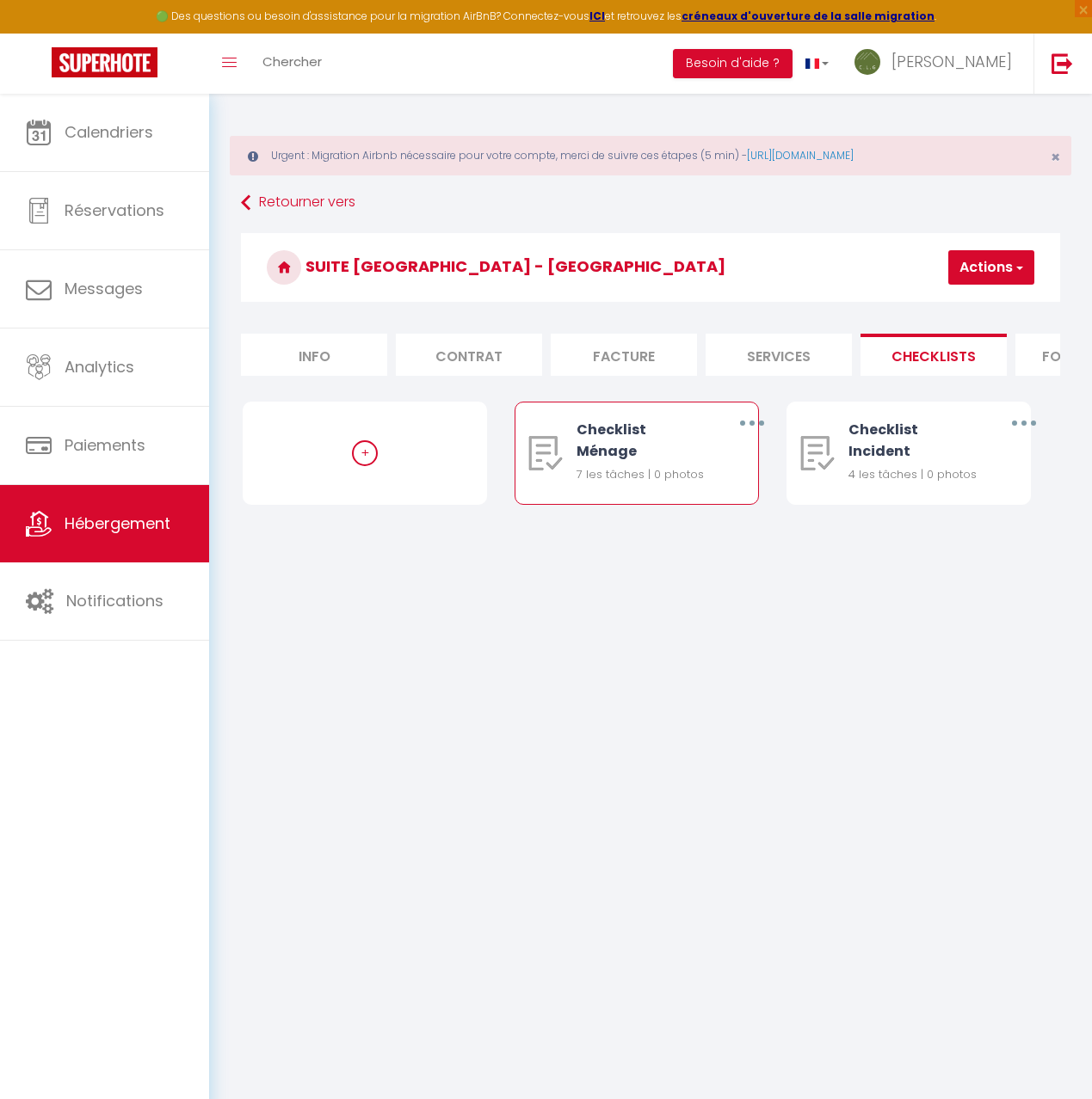
click at [747, 423] on button "button" at bounding box center [751, 423] width 45 height 32
click at [685, 469] on link "Editer" at bounding box center [706, 465] width 127 height 29
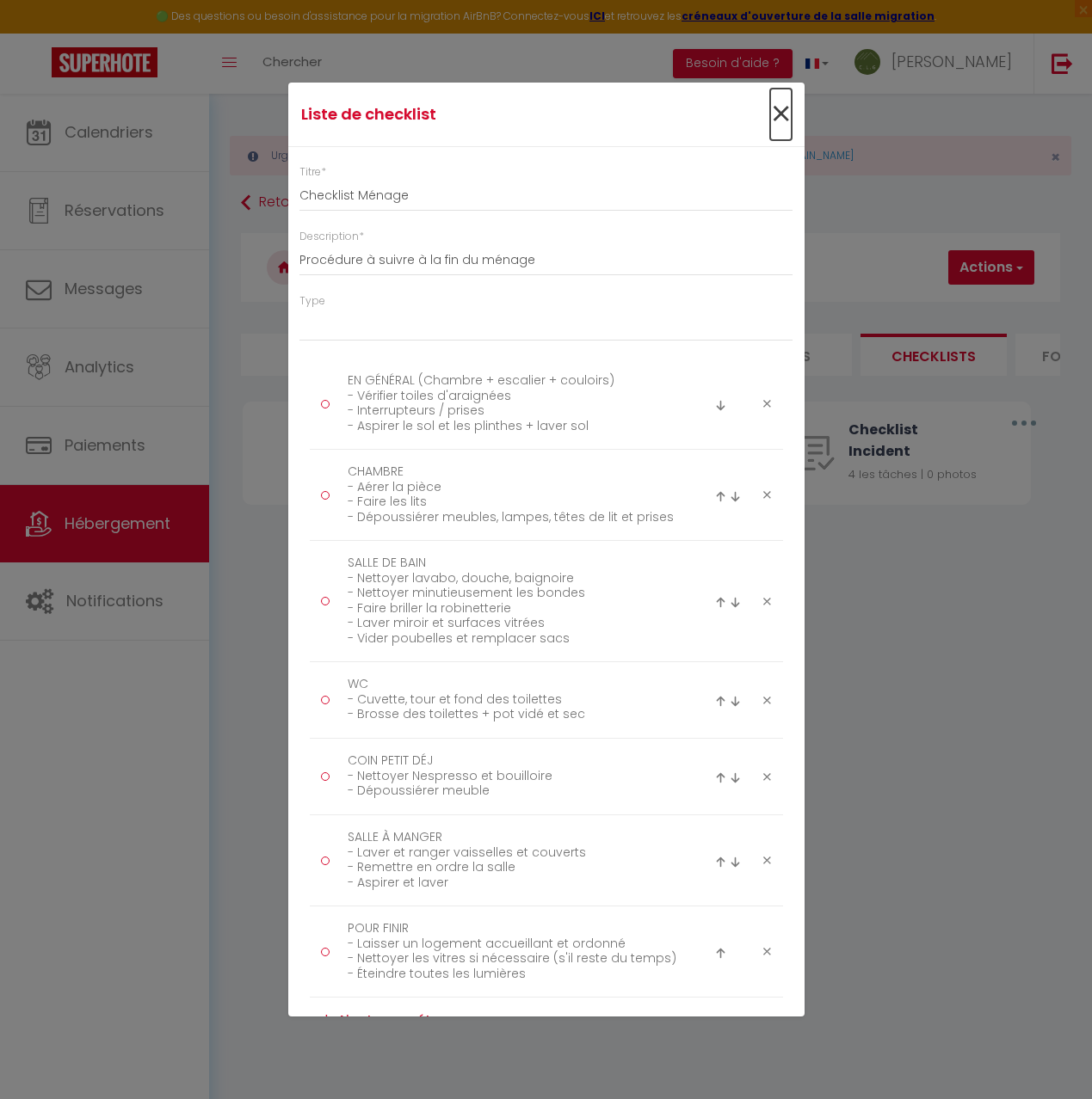
click at [778, 108] on span "×" at bounding box center [781, 114] width 21 height 52
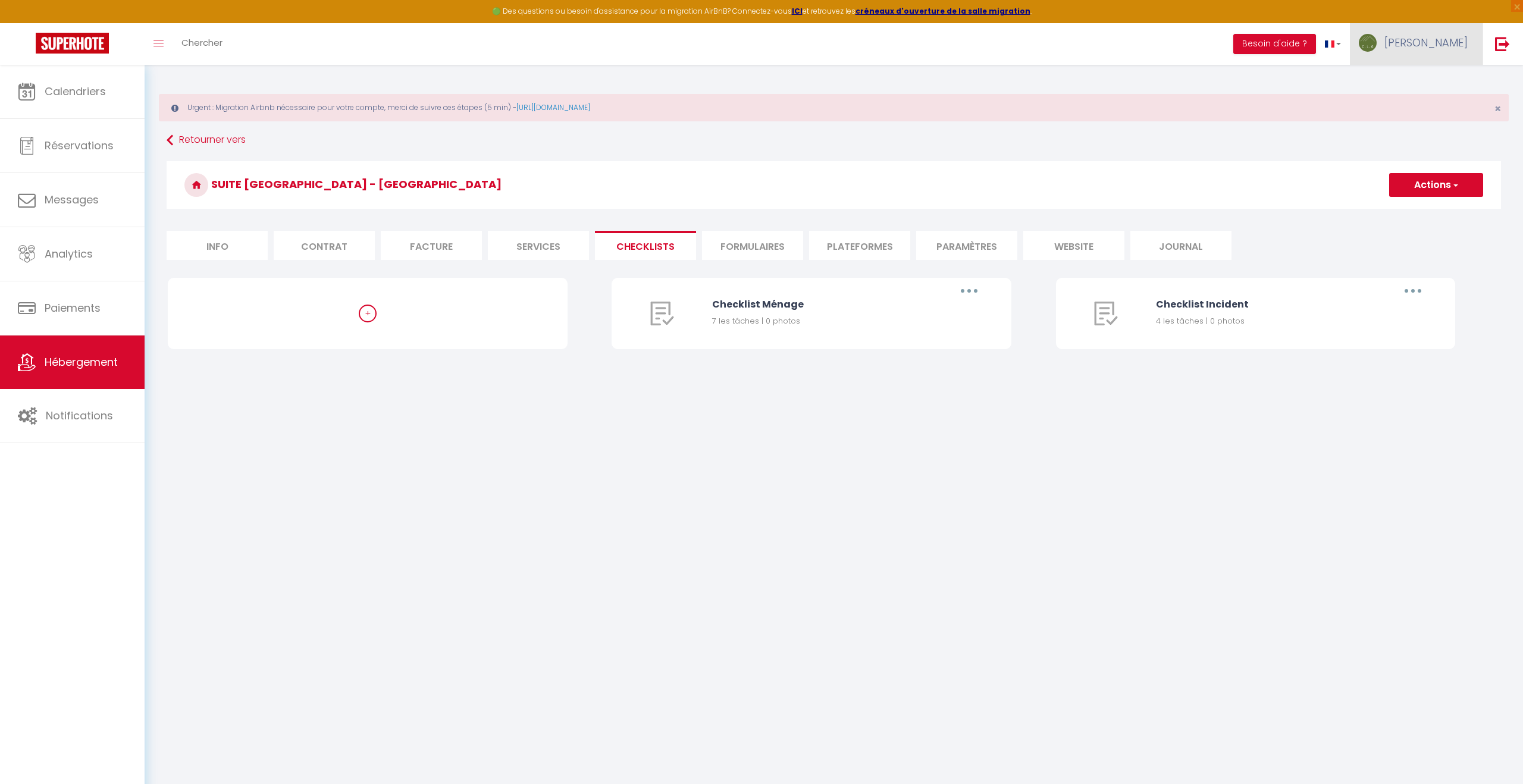
click at [754, 49] on span "[PERSON_NAME]" at bounding box center [1426, 42] width 83 height 15
click at [754, 85] on link "Paramètres" at bounding box center [1434, 83] width 88 height 20
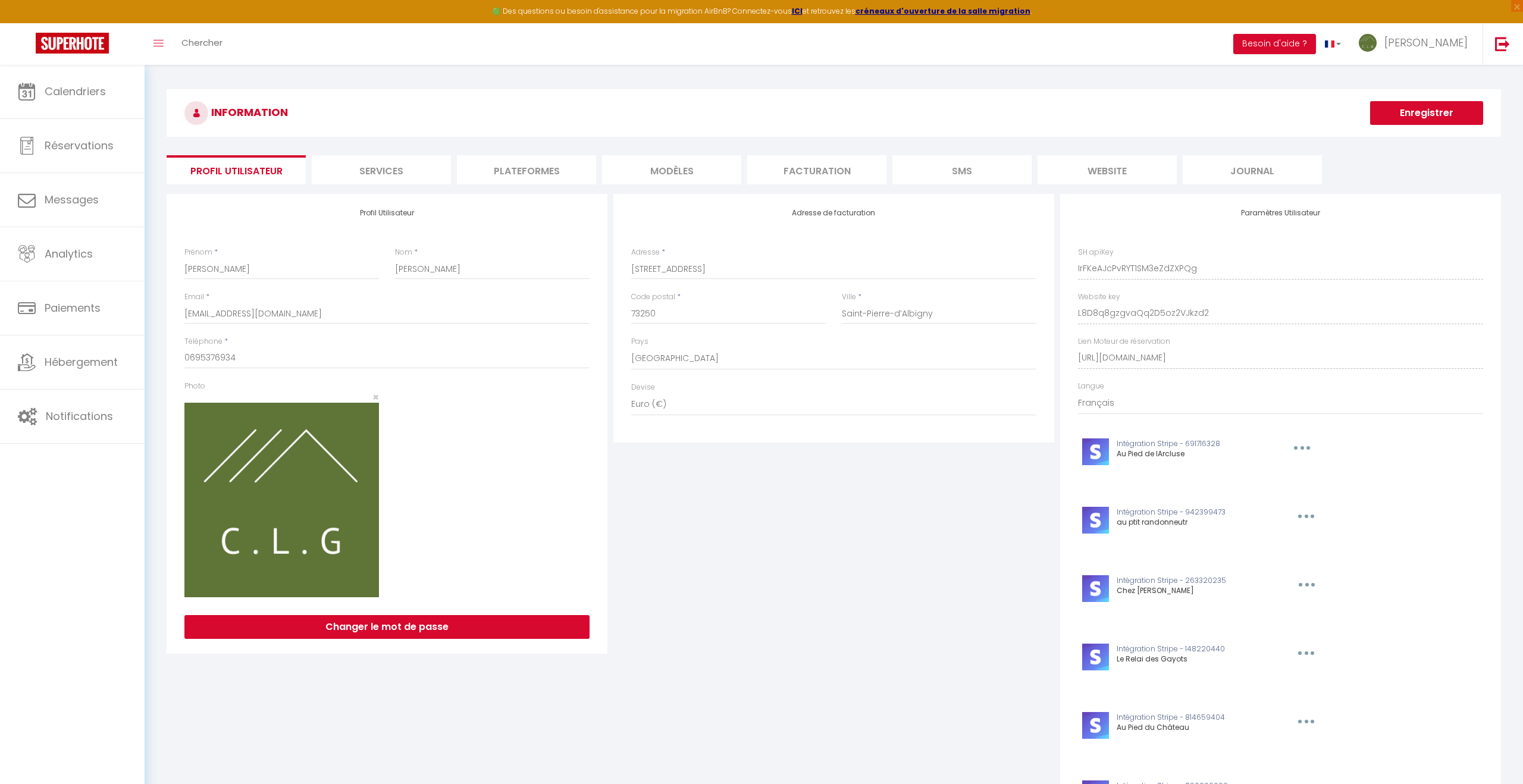
click at [556, 171] on li "Plateformes" at bounding box center [526, 170] width 139 height 29
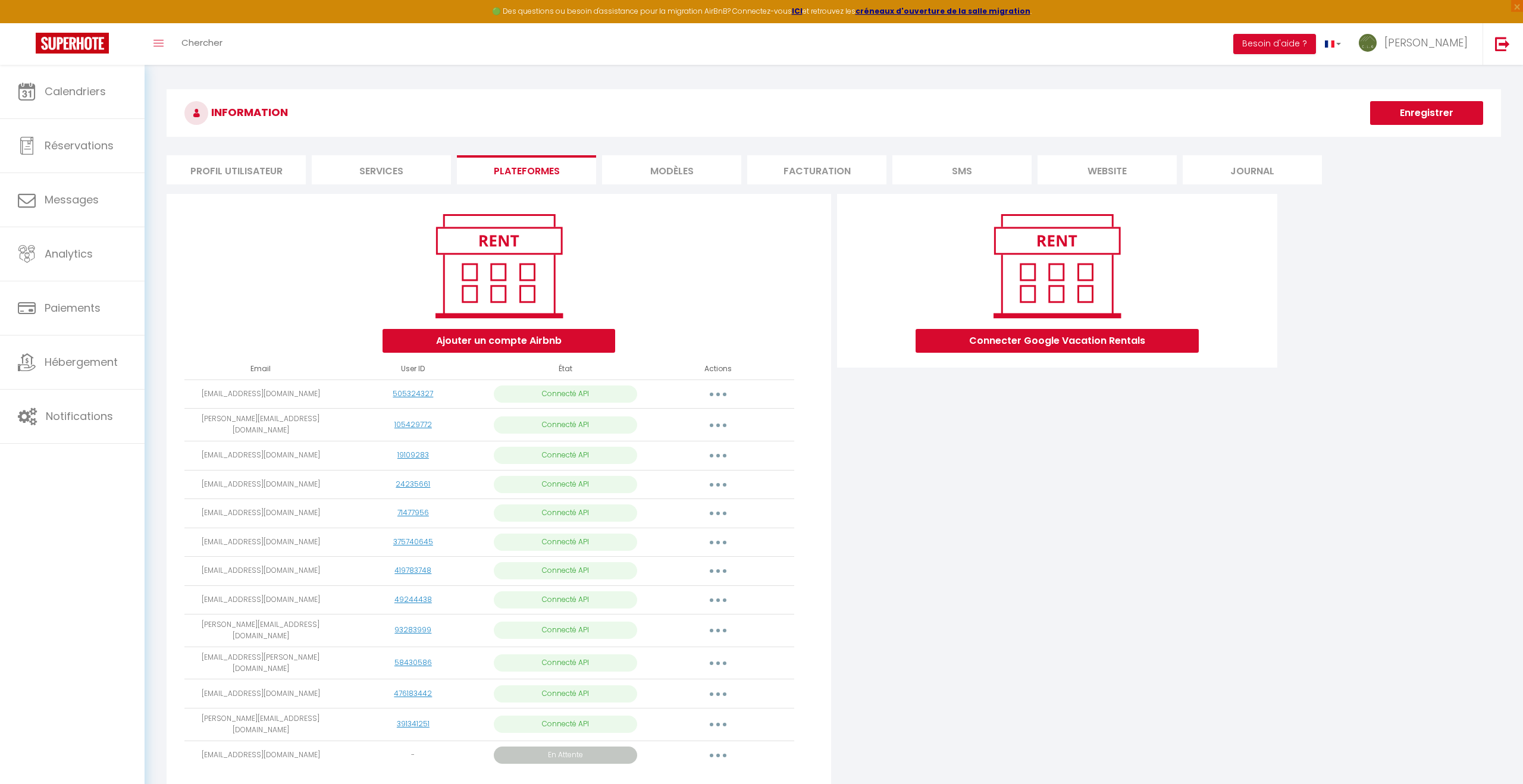
scroll to position [65, 0]
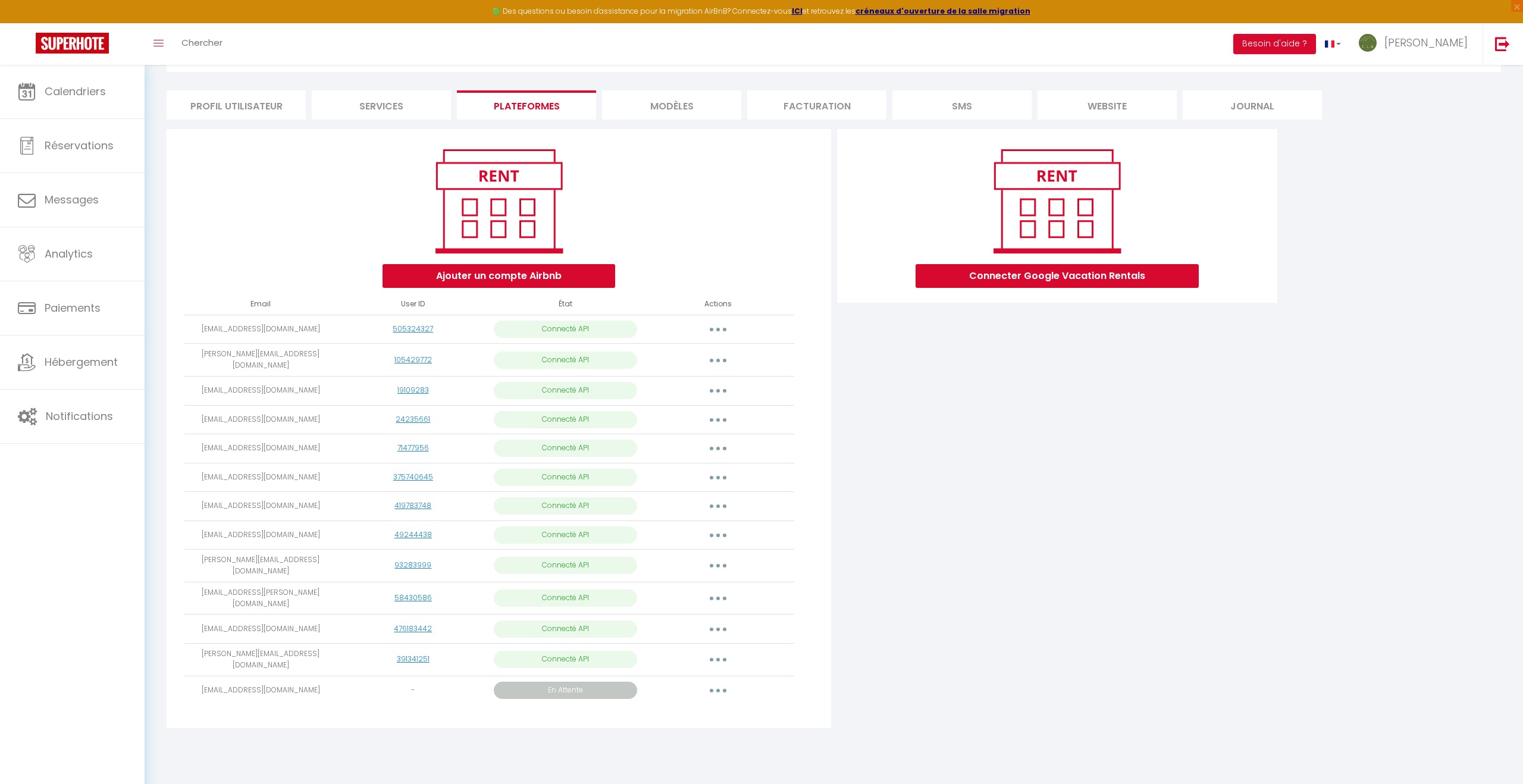
click at [566, 681] on p "En Attente" at bounding box center [565, 690] width 143 height 17
click at [722, 681] on button "button" at bounding box center [718, 690] width 33 height 19
click at [688, 759] on link "Reconnecter le compte" at bounding box center [664, 781] width 133 height 20
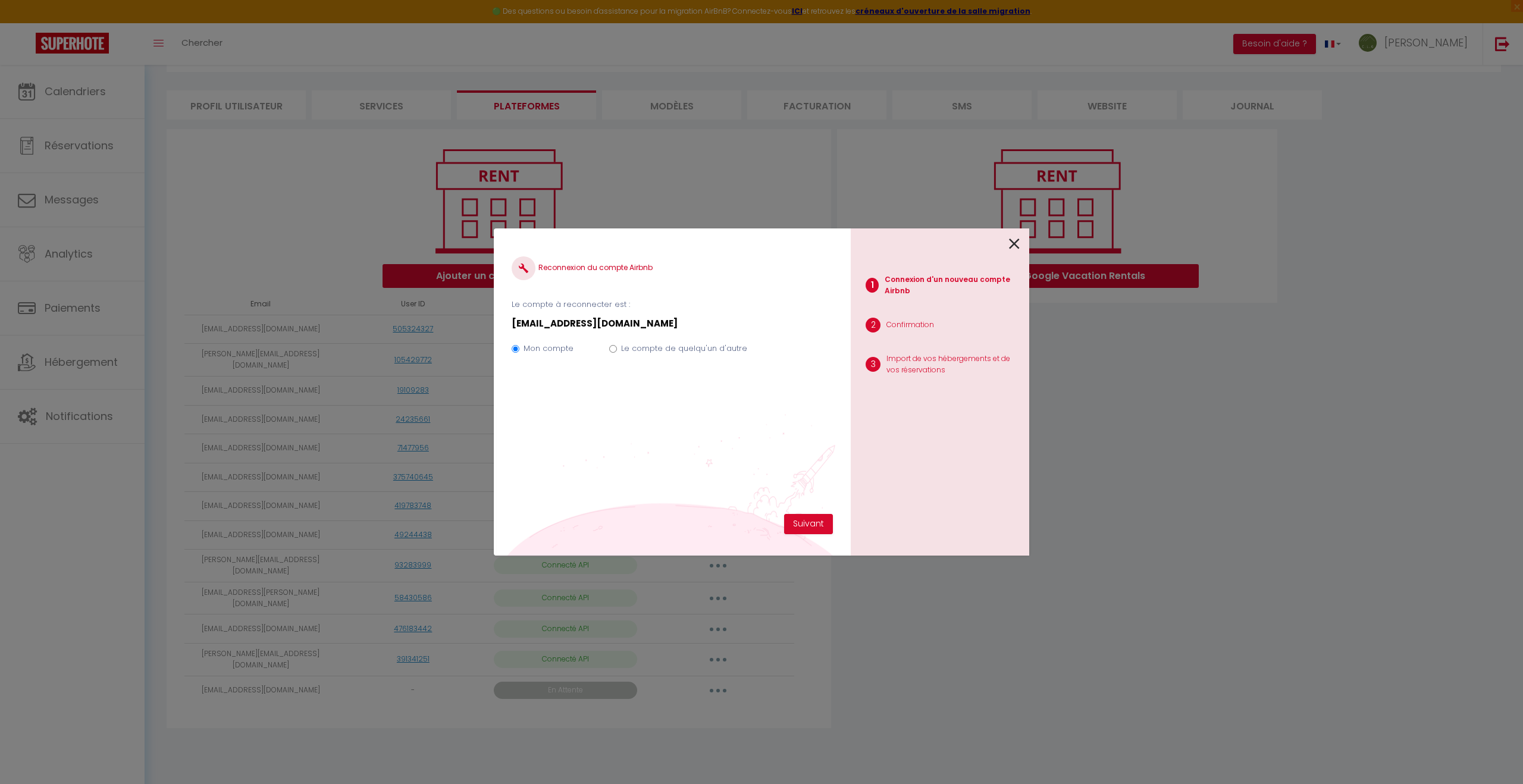
click at [754, 246] on icon at bounding box center [1014, 244] width 11 height 18
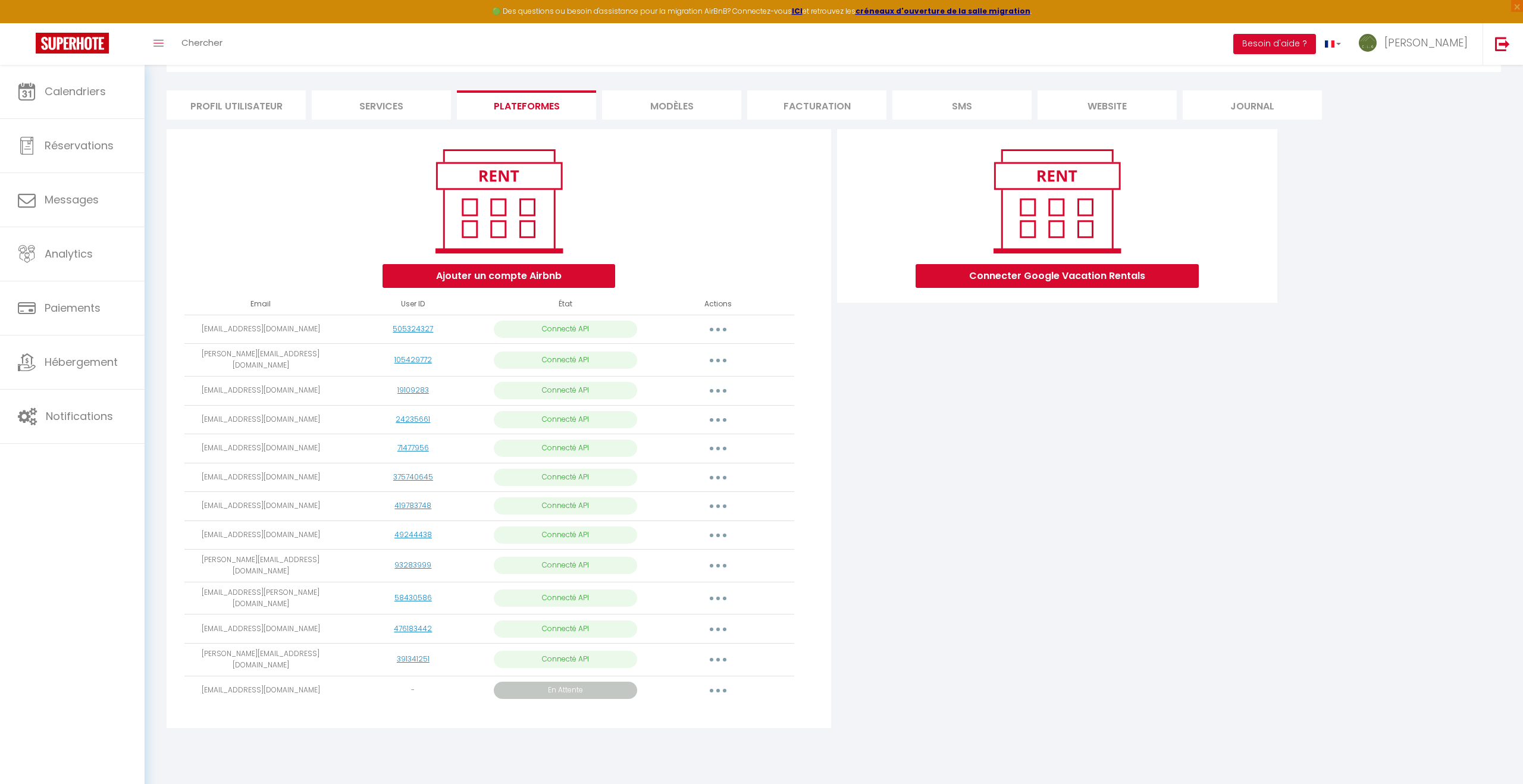
click at [723, 681] on button "button" at bounding box center [718, 690] width 33 height 19
click at [704, 707] on link "Obtenir le lien de connexion" at bounding box center [664, 717] width 133 height 20
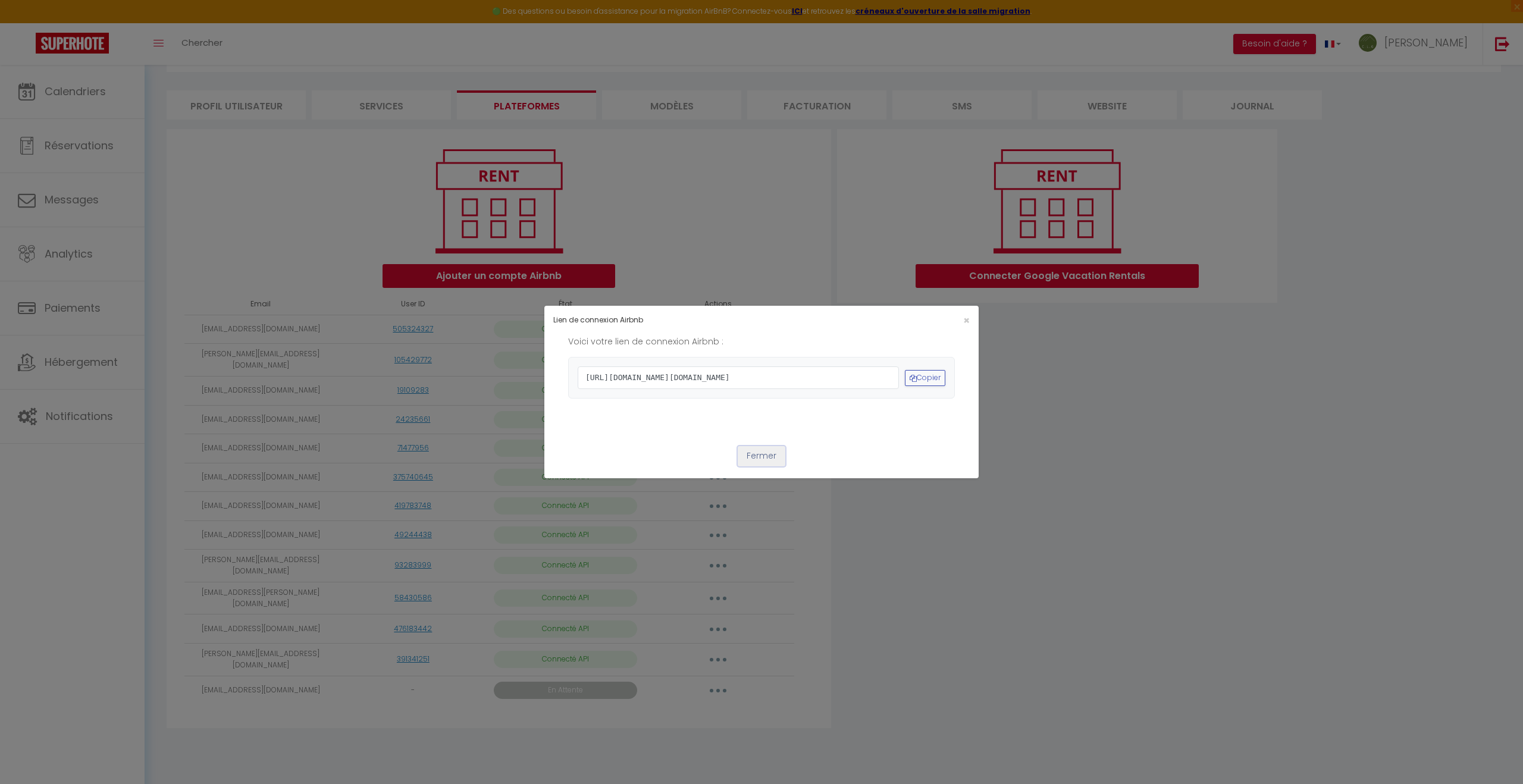
click at [754, 466] on button "Fermer" at bounding box center [761, 456] width 48 height 20
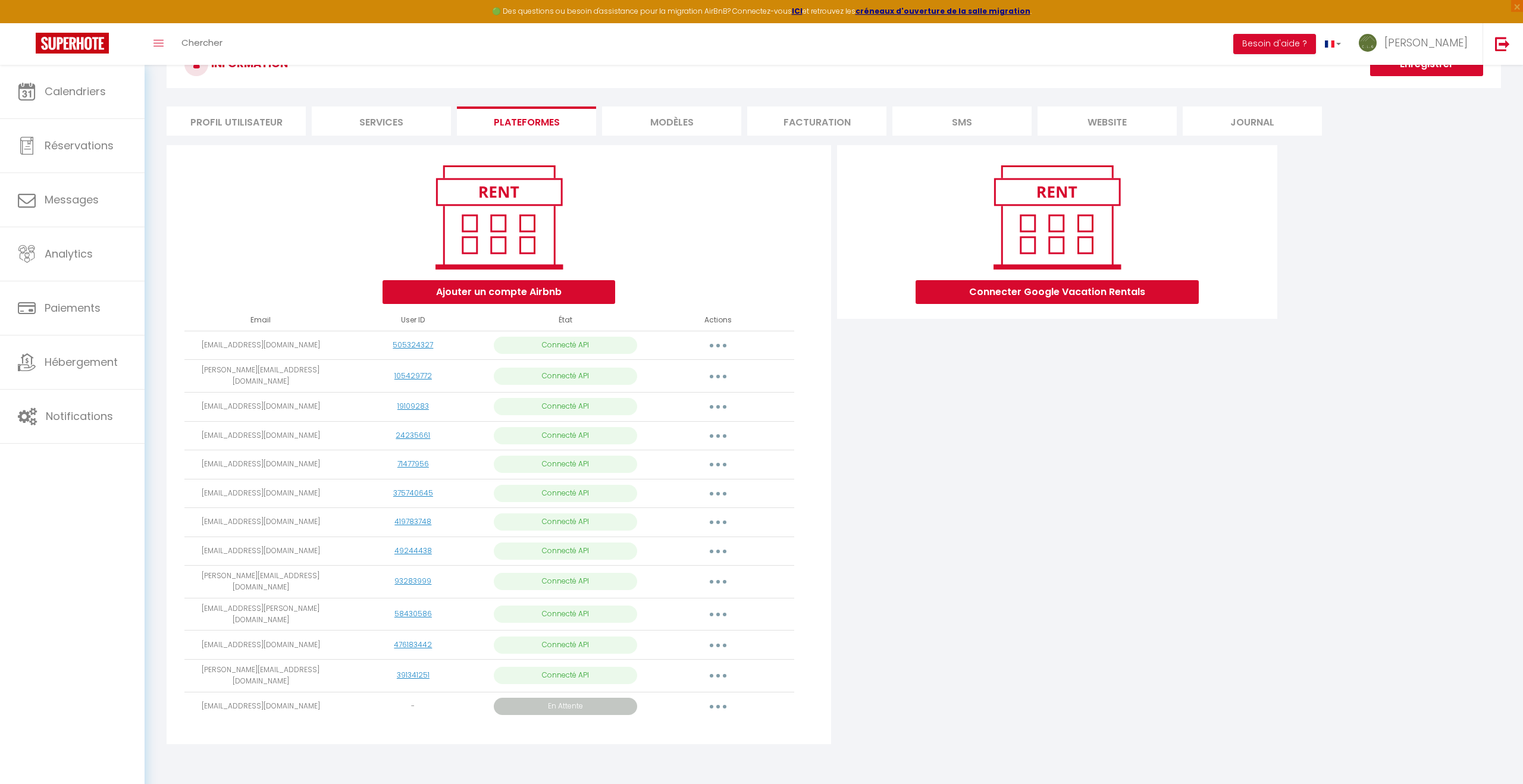
scroll to position [38, 0]
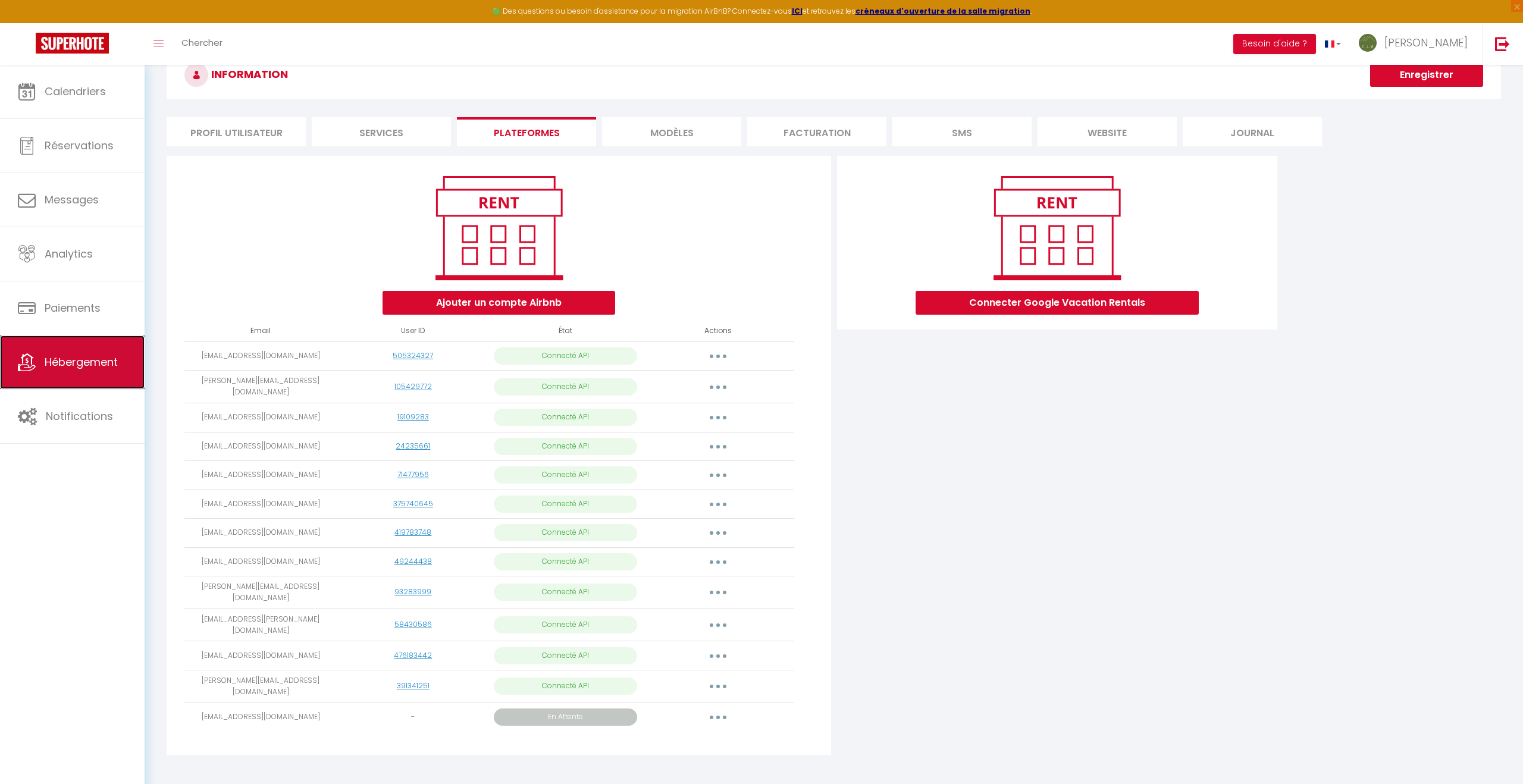
click at [87, 363] on span "Hébergement" at bounding box center [81, 362] width 73 height 15
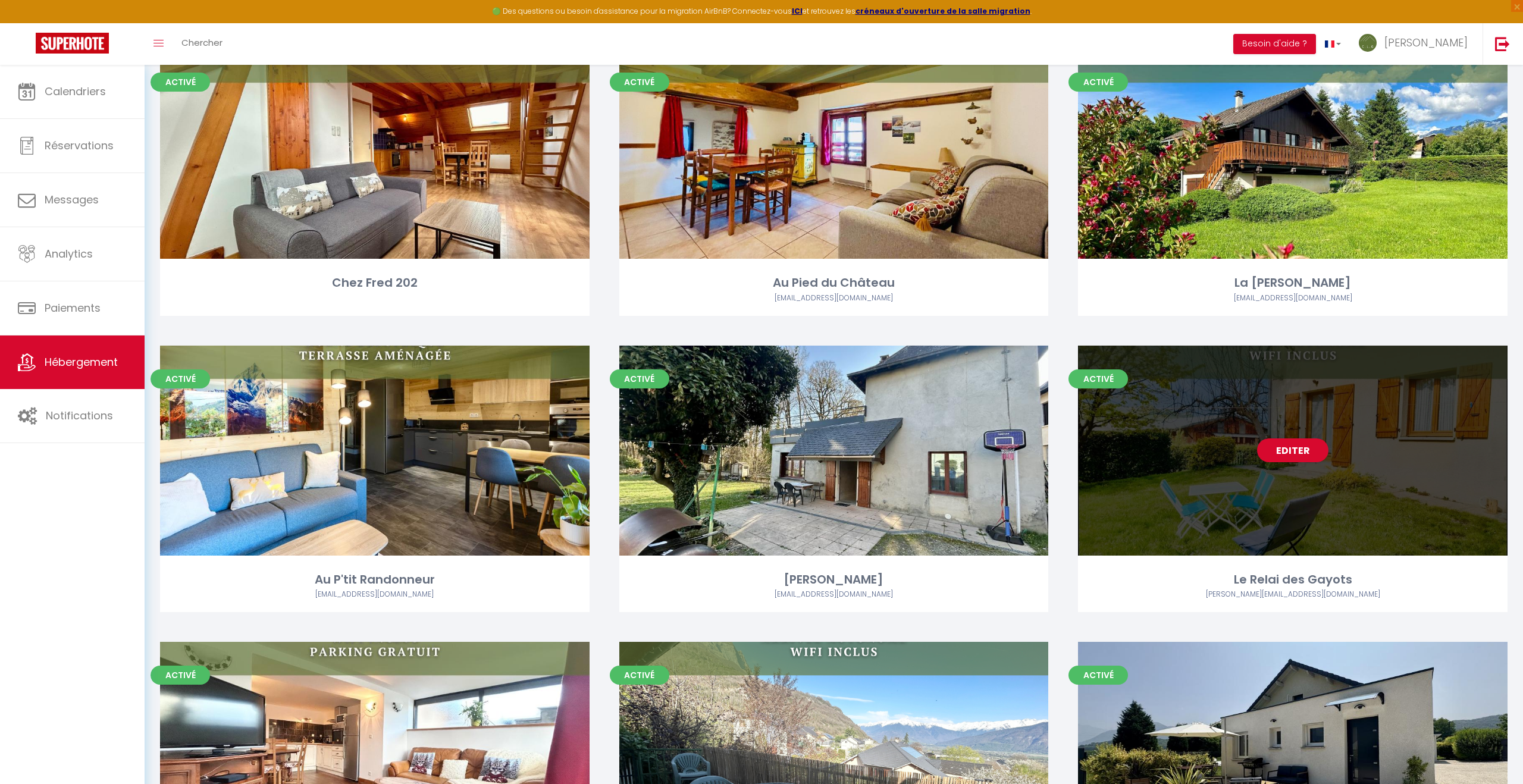
scroll to position [748, 0]
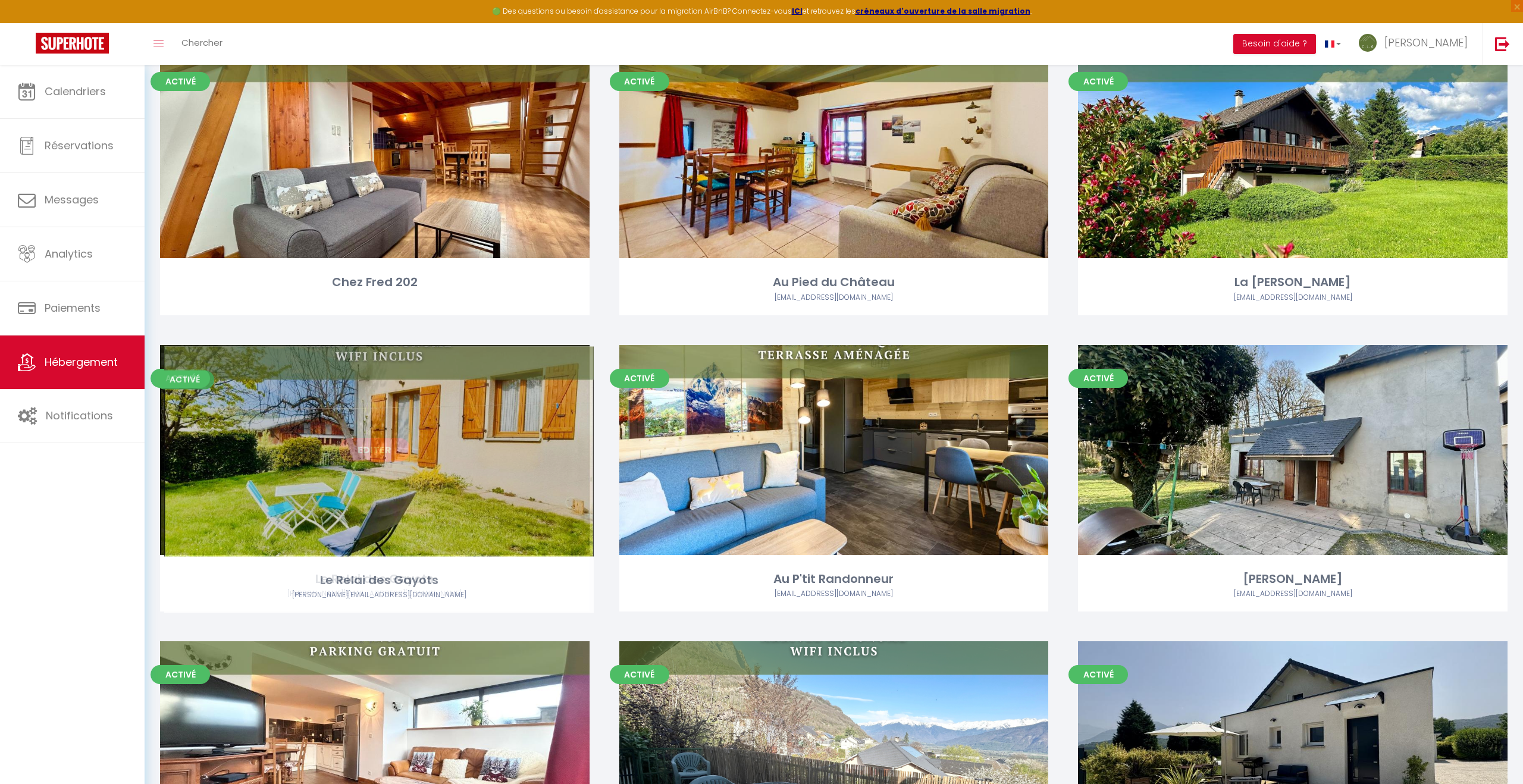
drag, startPoint x: 1387, startPoint y: 476, endPoint x: 473, endPoint y: 477, distance: 914.0
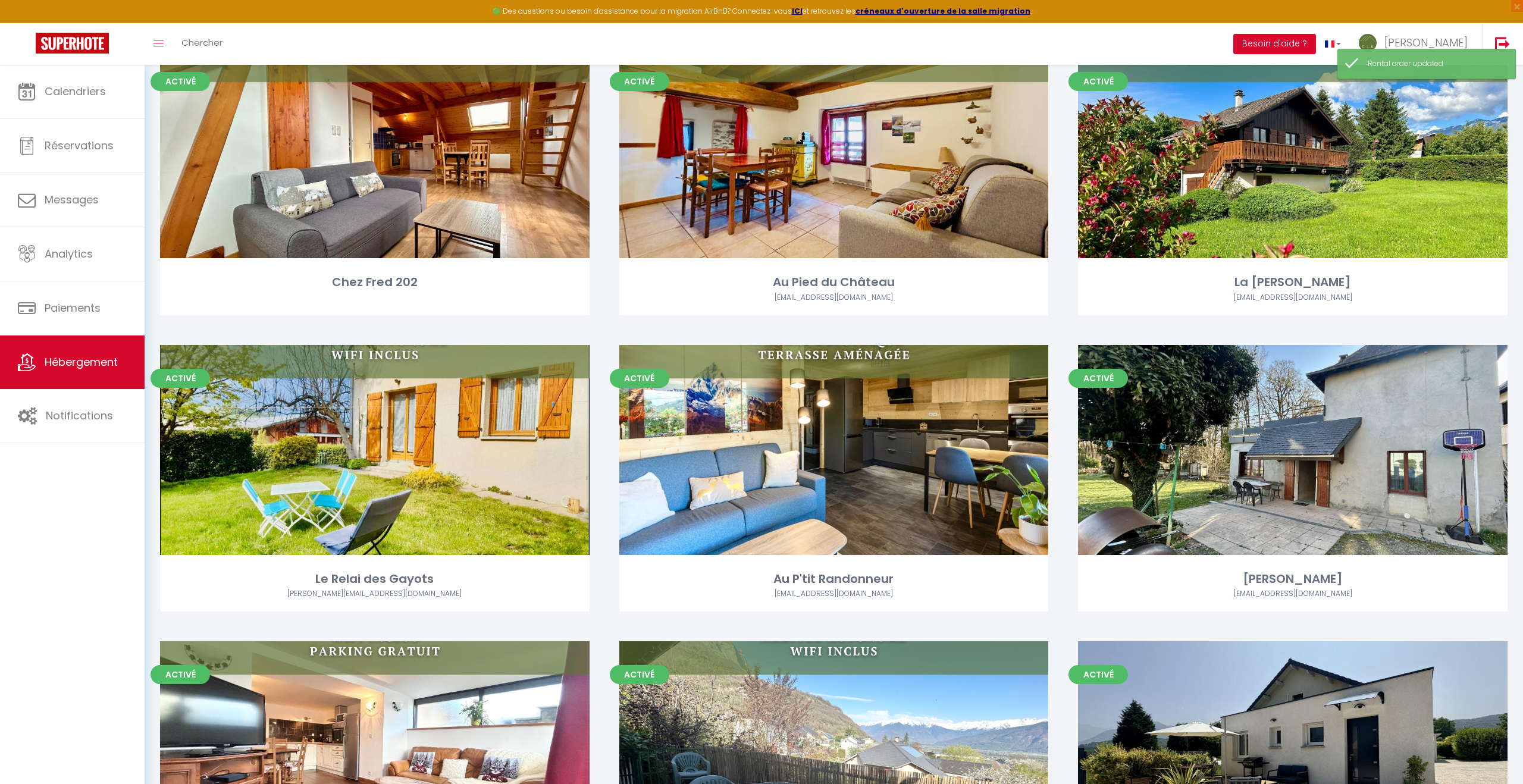
click at [611, 578] on div "Activé Editer Au P'tit Randonneur c.l.g.solutionglobale@gmail.com" at bounding box center [834, 493] width 459 height 296
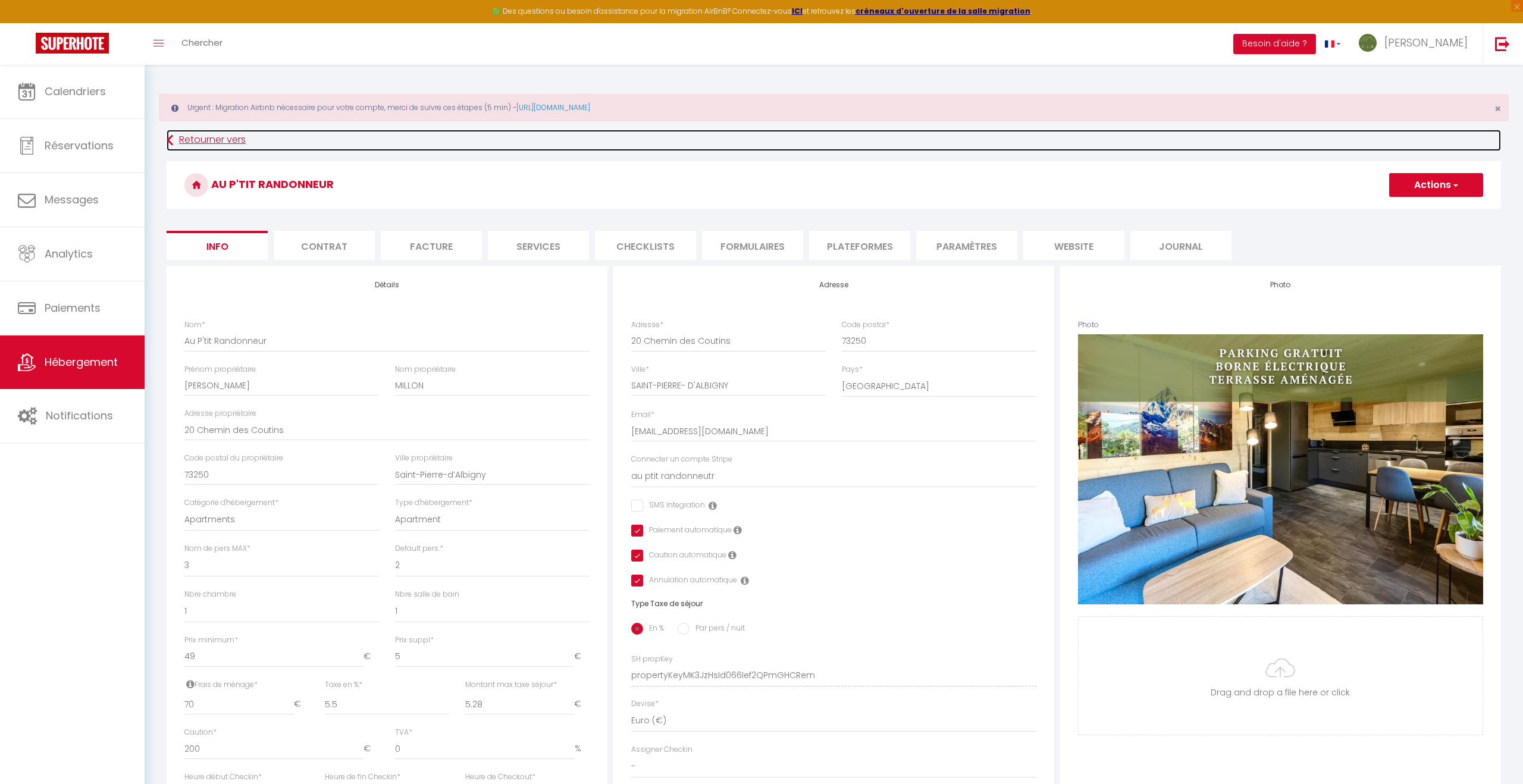
click at [229, 134] on link "Retourner vers" at bounding box center [833, 141] width 1334 height 22
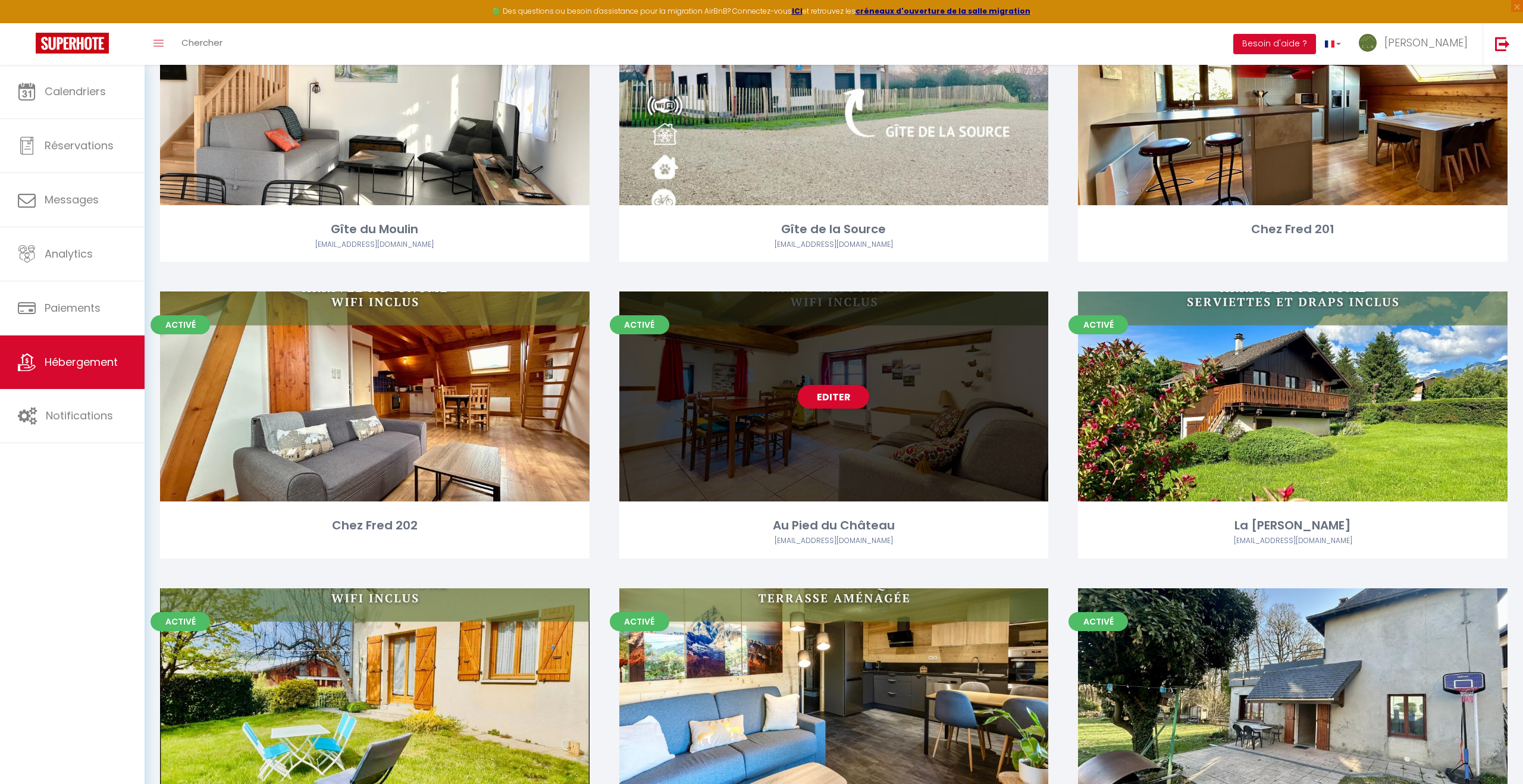
scroll to position [509, 0]
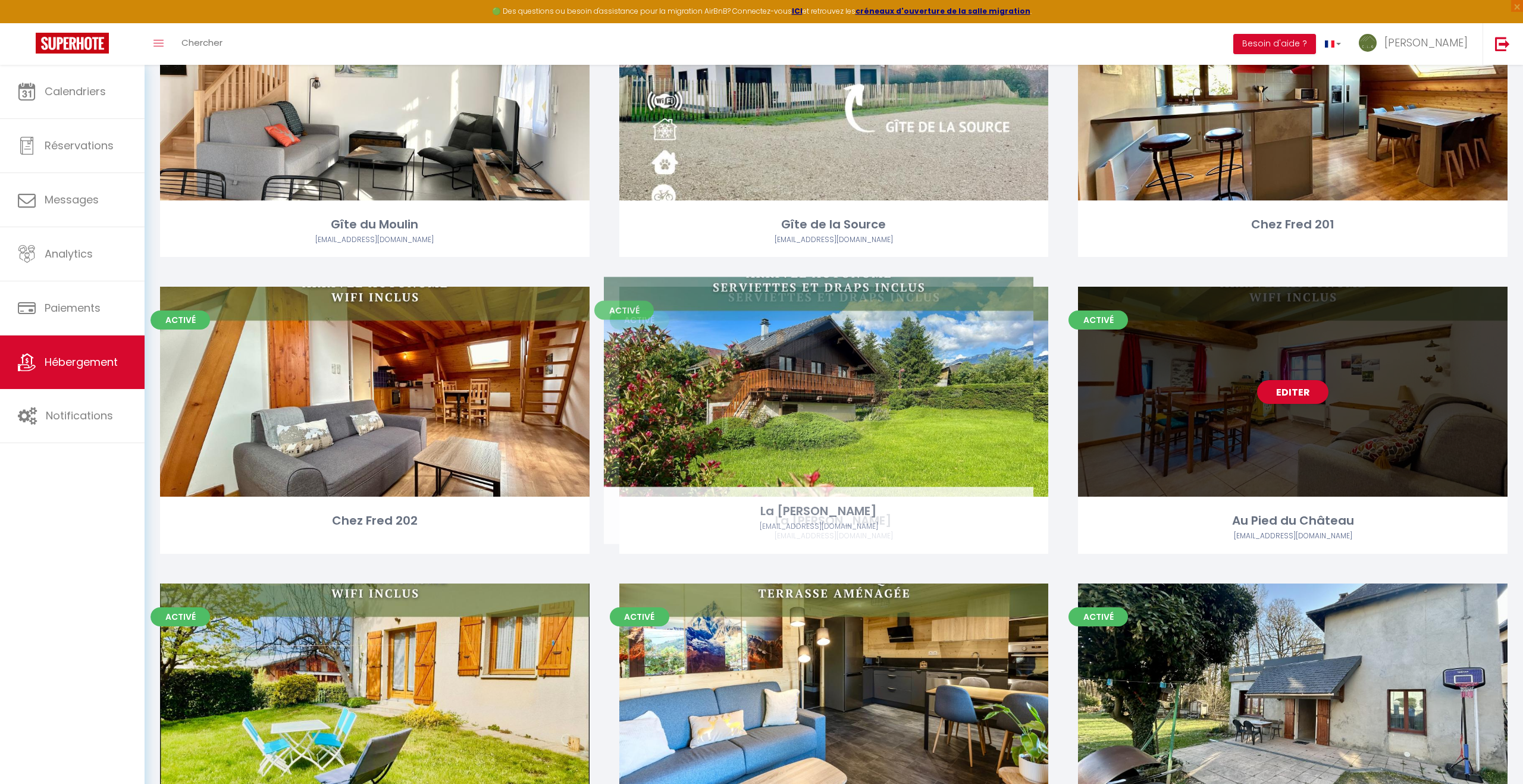
drag, startPoint x: 1157, startPoint y: 454, endPoint x: 683, endPoint y: 445, distance: 474.1
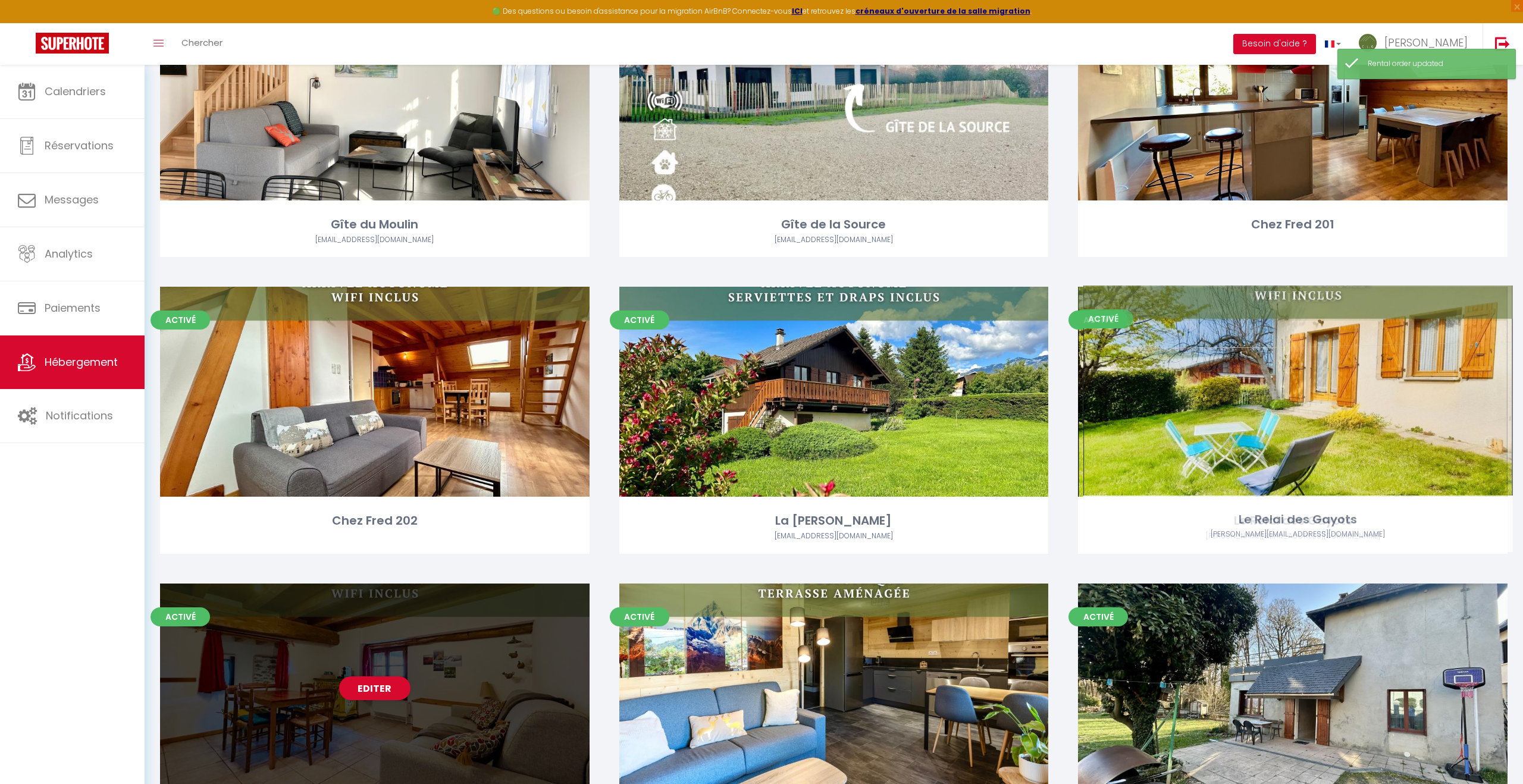
drag, startPoint x: 434, startPoint y: 625, endPoint x: 1357, endPoint y: 328, distance: 969.6
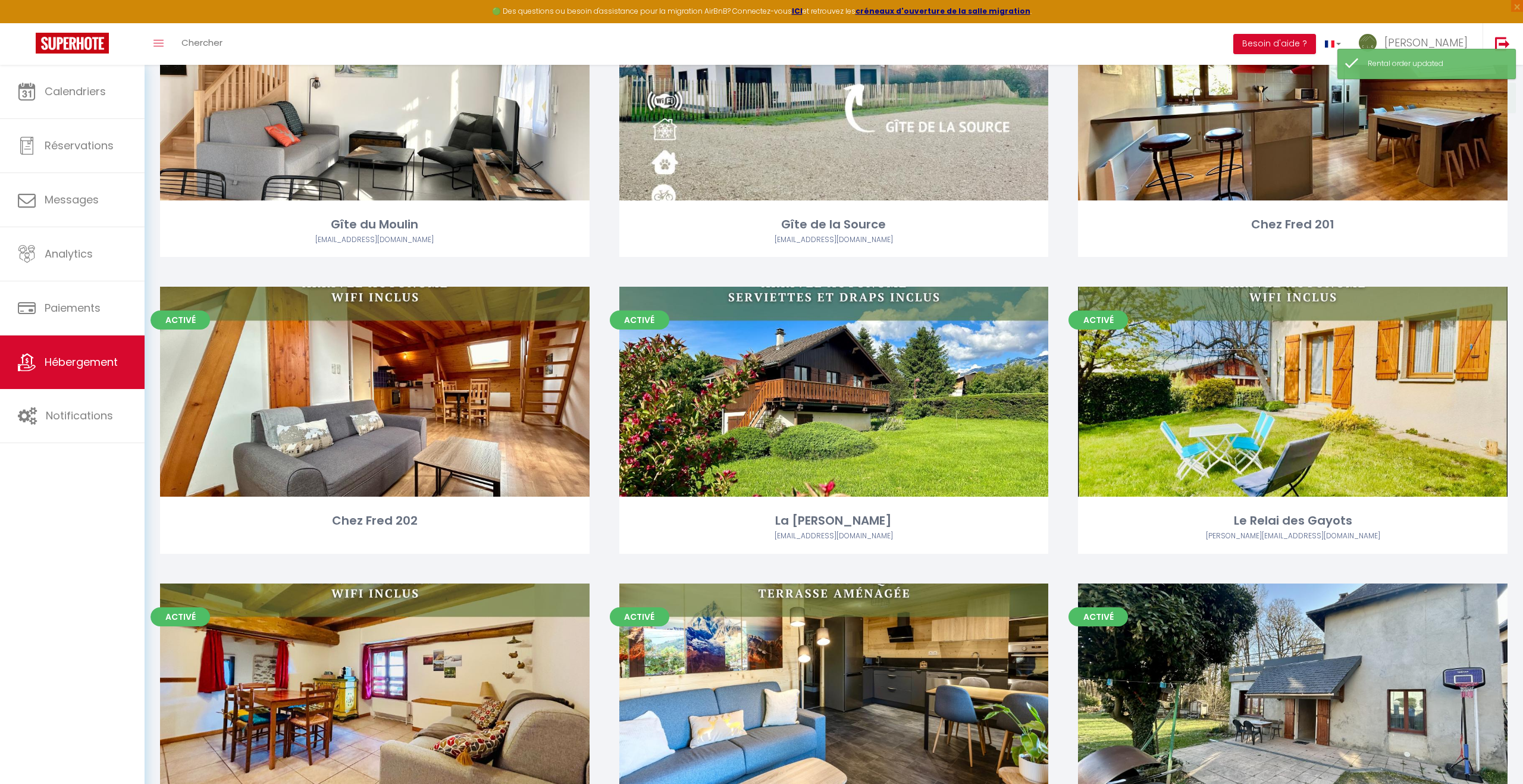
click at [754, 552] on div "Activé Editer La [PERSON_NAME] [EMAIL_ADDRESS][DOMAIN_NAME]" at bounding box center [834, 434] width 459 height 296
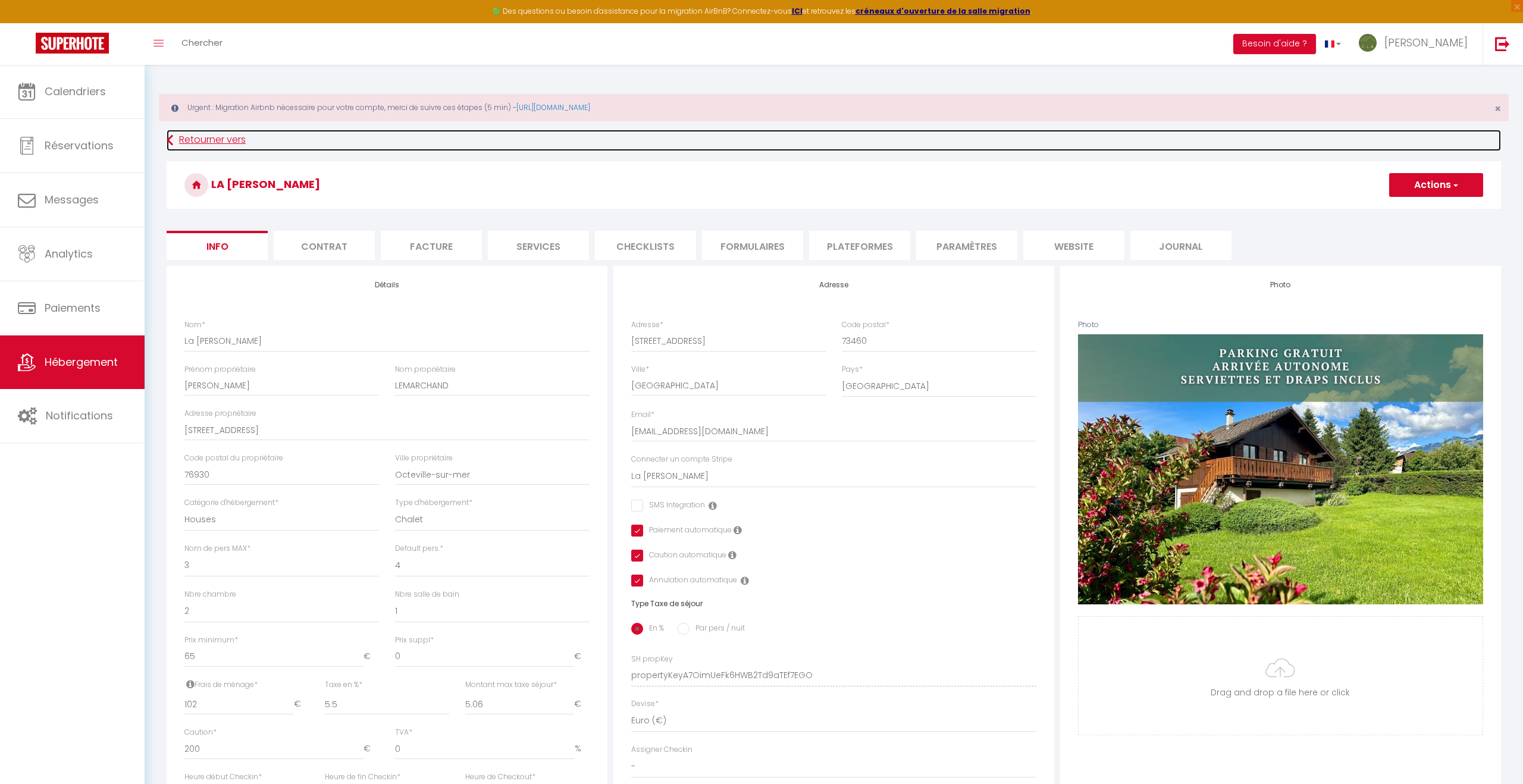
click at [221, 139] on link "Retourner vers" at bounding box center [833, 141] width 1334 height 22
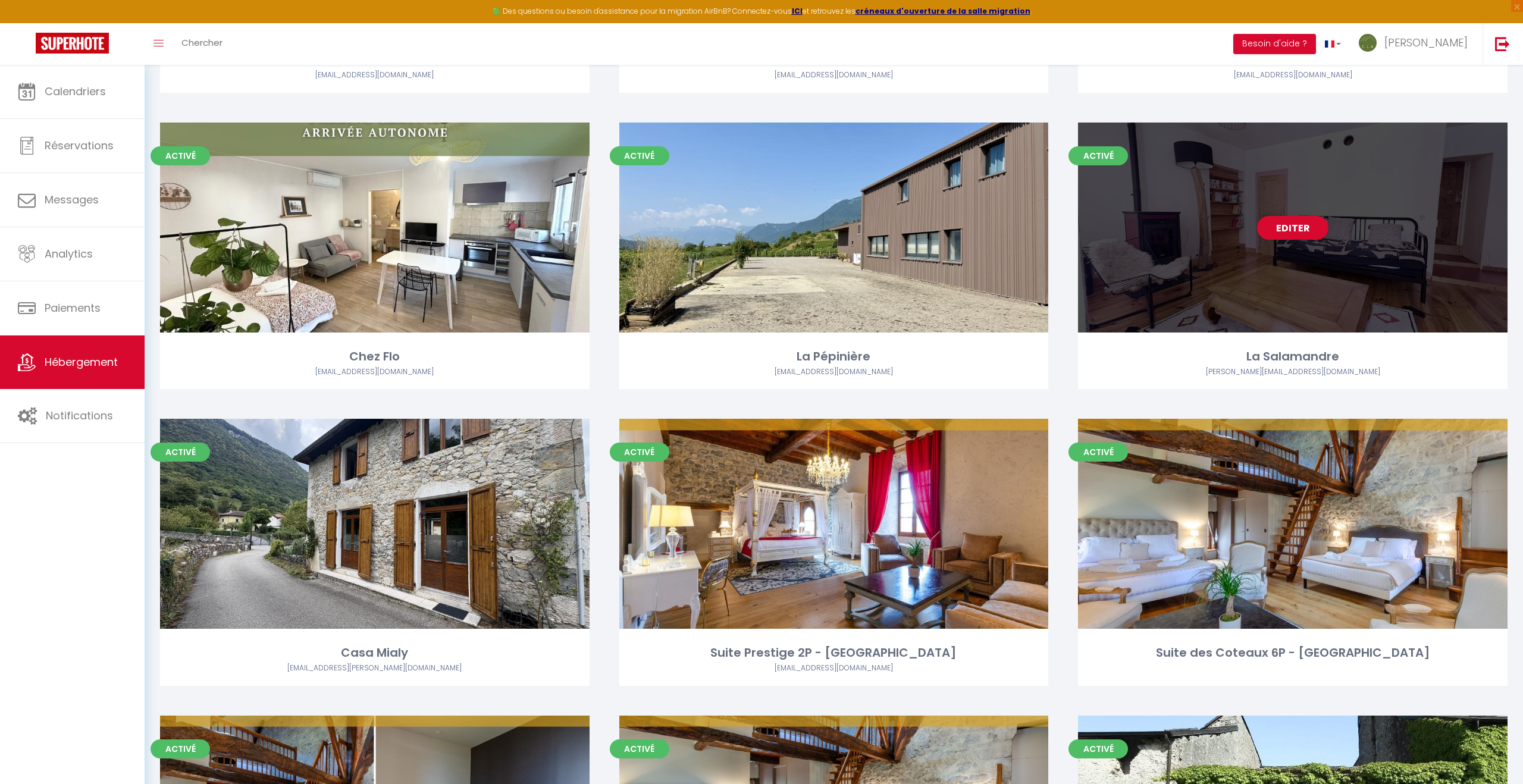
scroll to position [1515, 0]
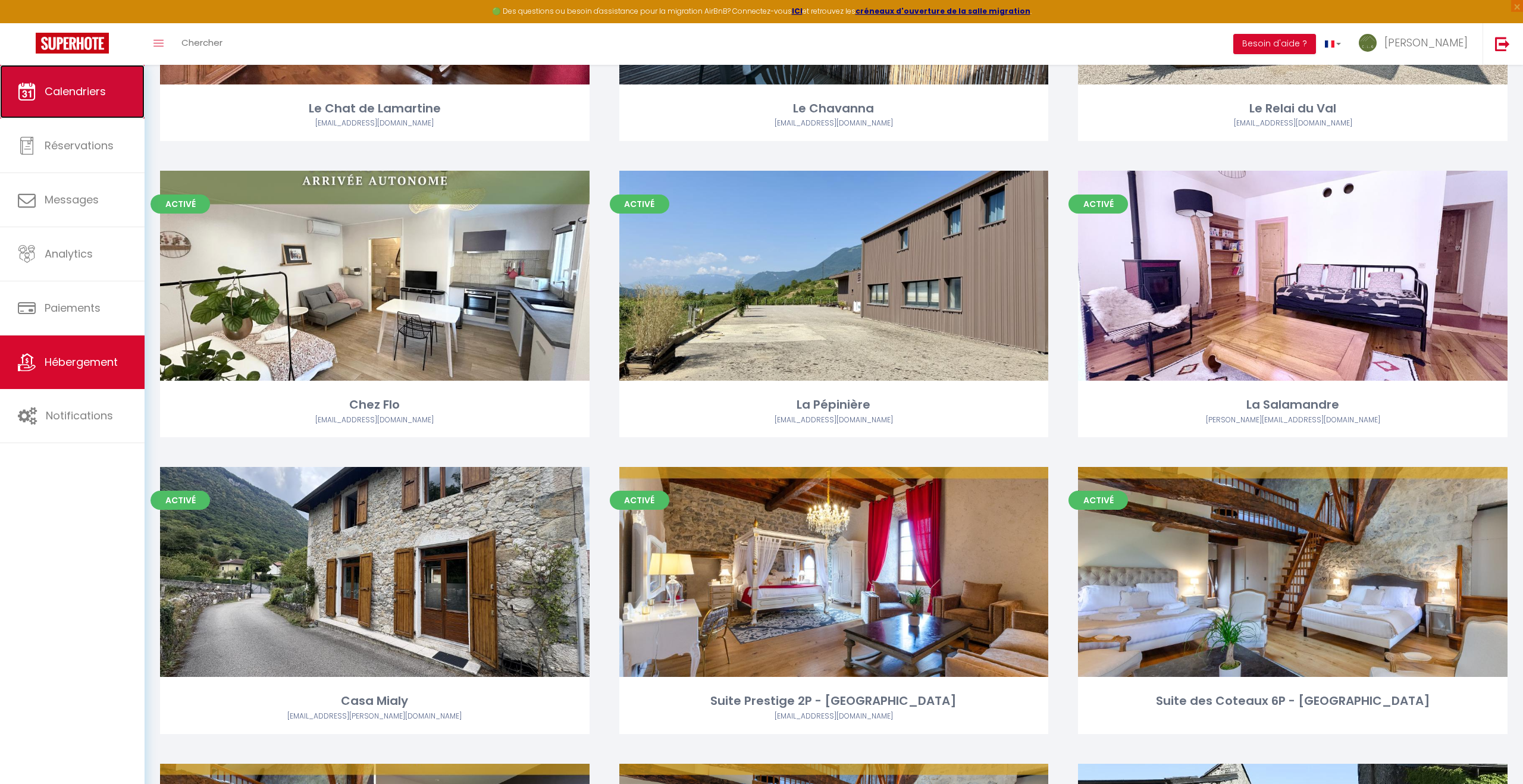
click at [90, 92] on span "Calendriers" at bounding box center [75, 91] width 61 height 15
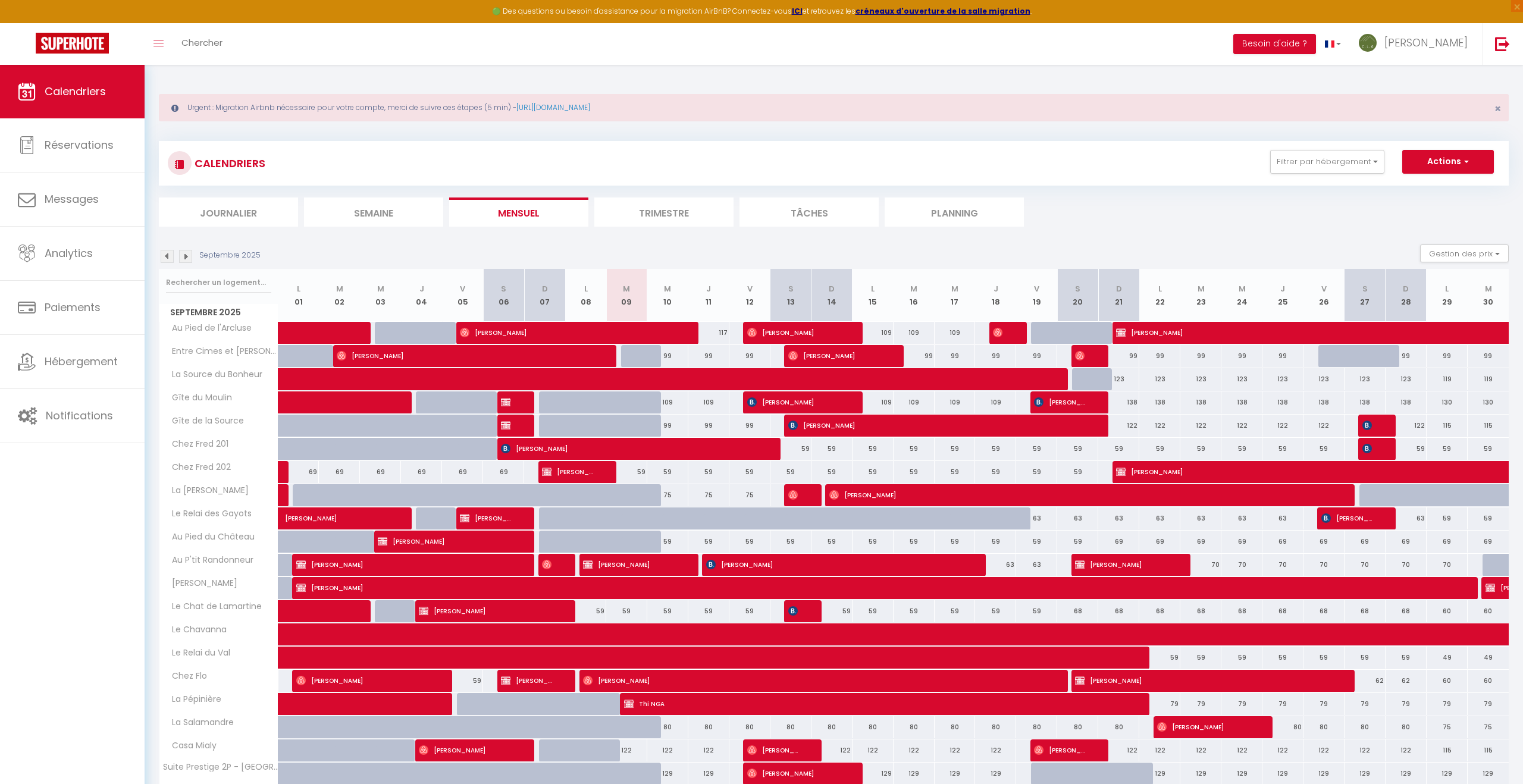
scroll to position [80, 0]
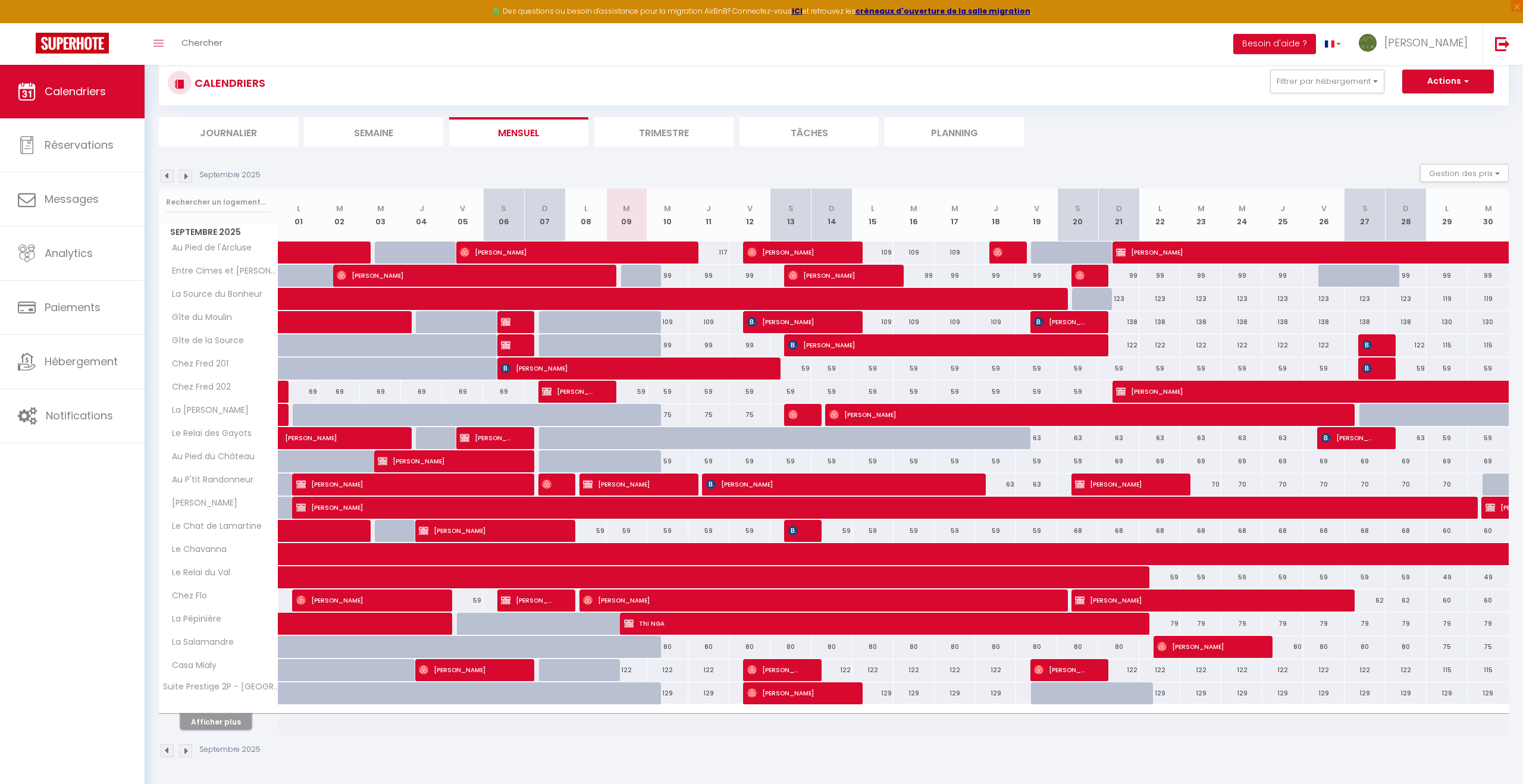
click at [210, 723] on button "Afficher plus" at bounding box center [216, 722] width 71 height 16
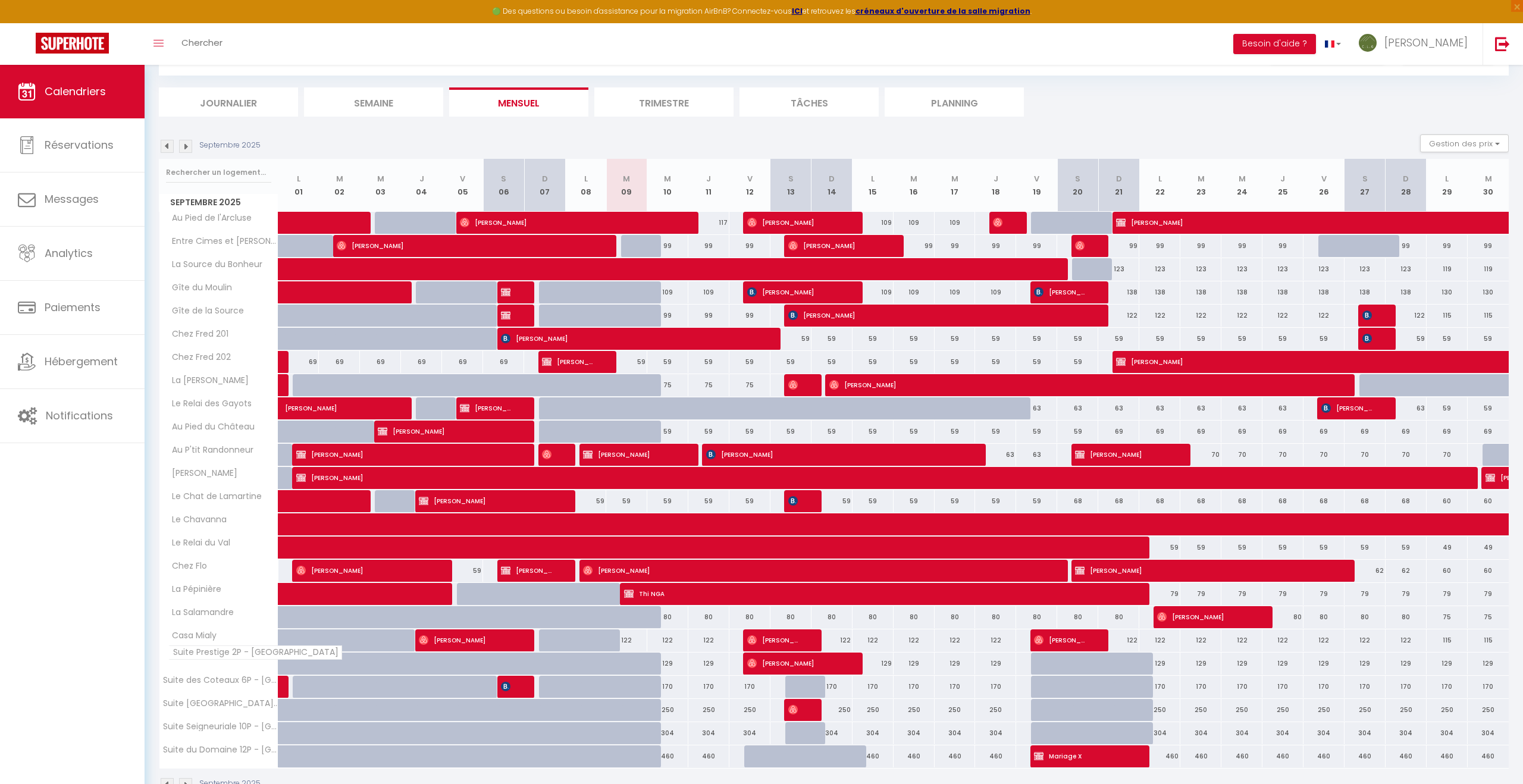
scroll to position [144, 0]
